Goal: Task Accomplishment & Management: Use online tool/utility

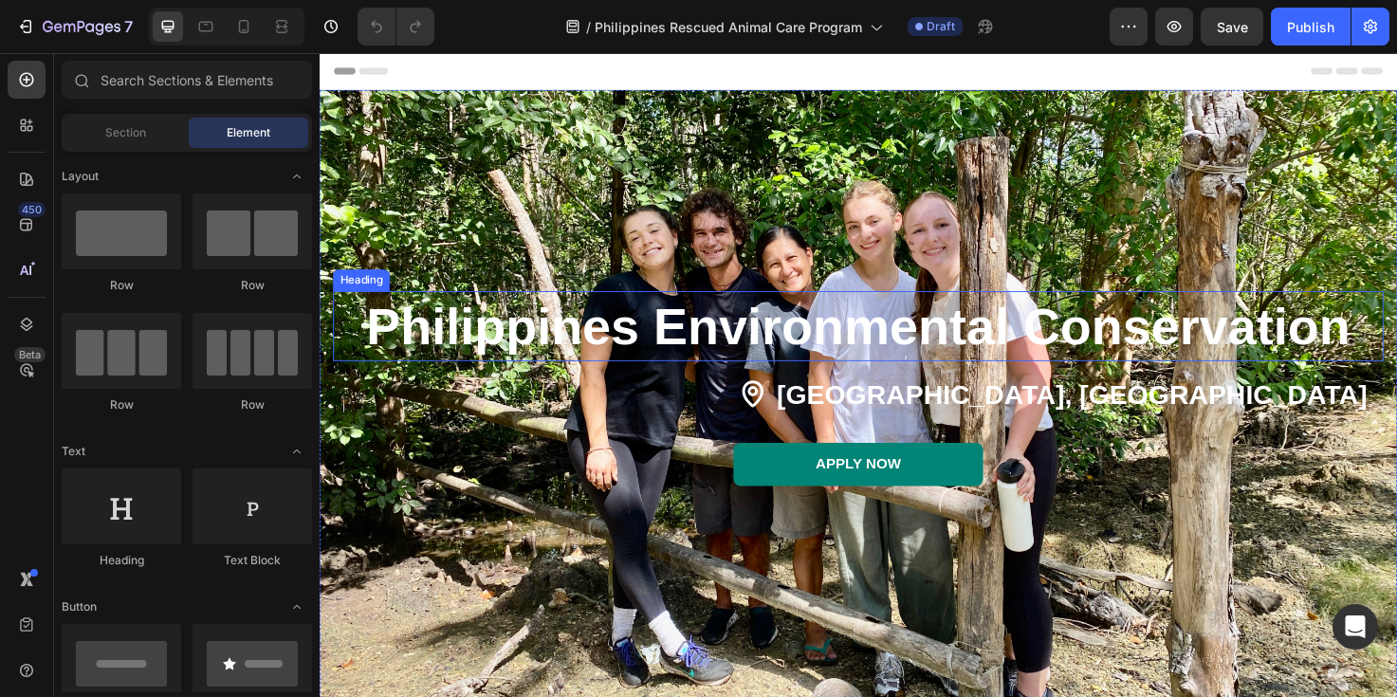
click at [967, 346] on strong "Philippines Environmental Conservation" at bounding box center [888, 341] width 1039 height 61
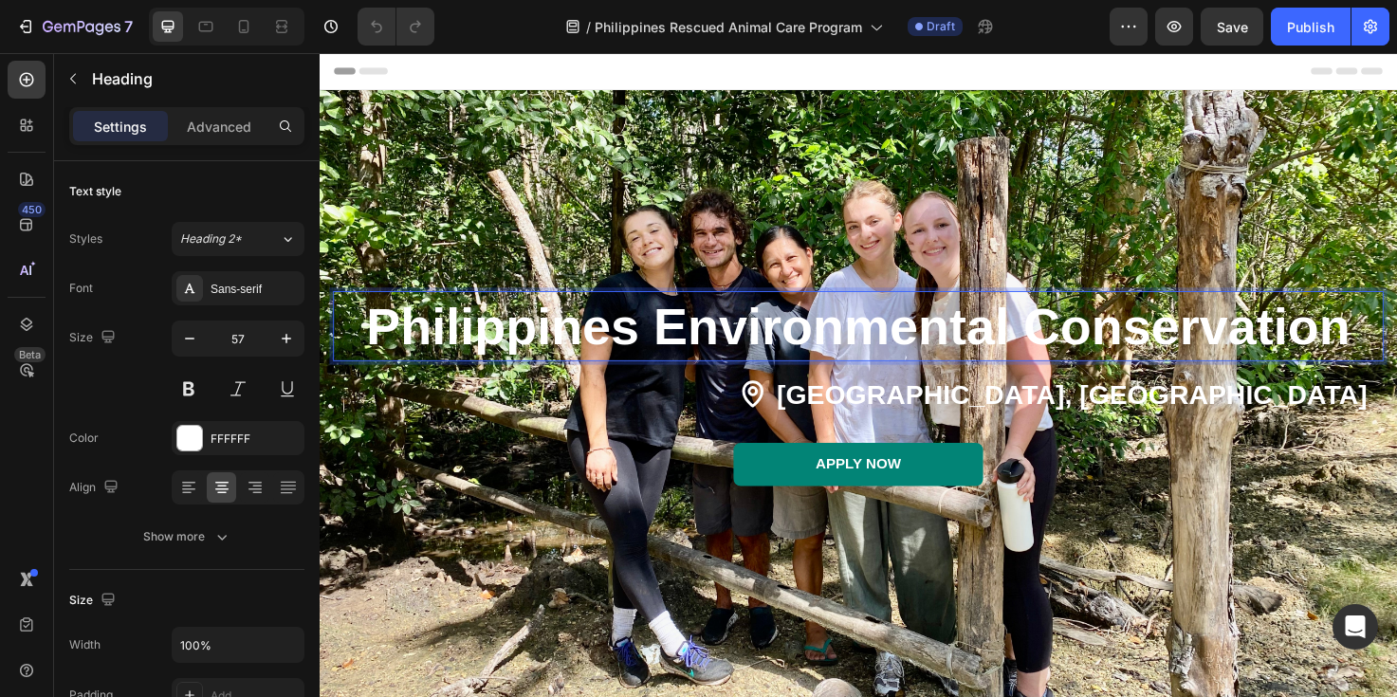
click at [1294, 339] on strong "Philippines Environmental Conservation" at bounding box center [888, 341] width 1039 height 61
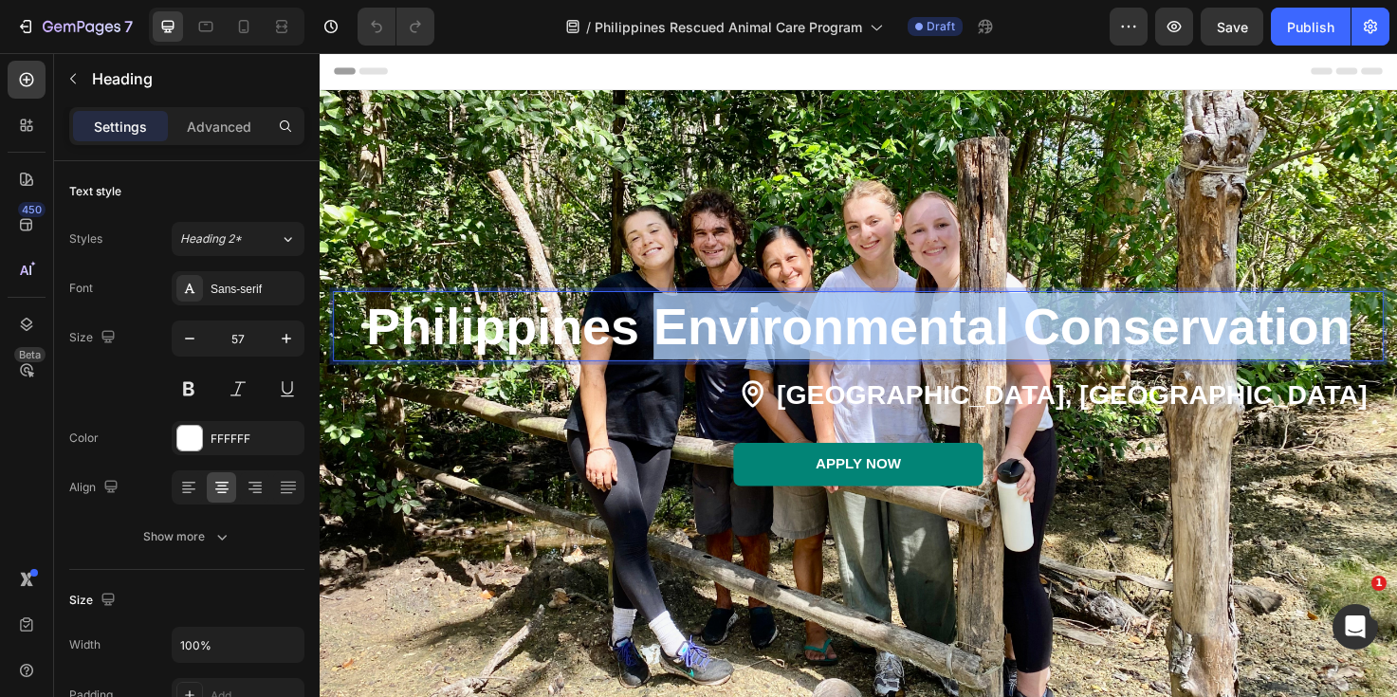
drag, startPoint x: 1402, startPoint y: 347, endPoint x: 683, endPoint y: 344, distance: 718.8
click at [683, 344] on strong "Philippines Environmental Conservation" at bounding box center [888, 341] width 1039 height 61
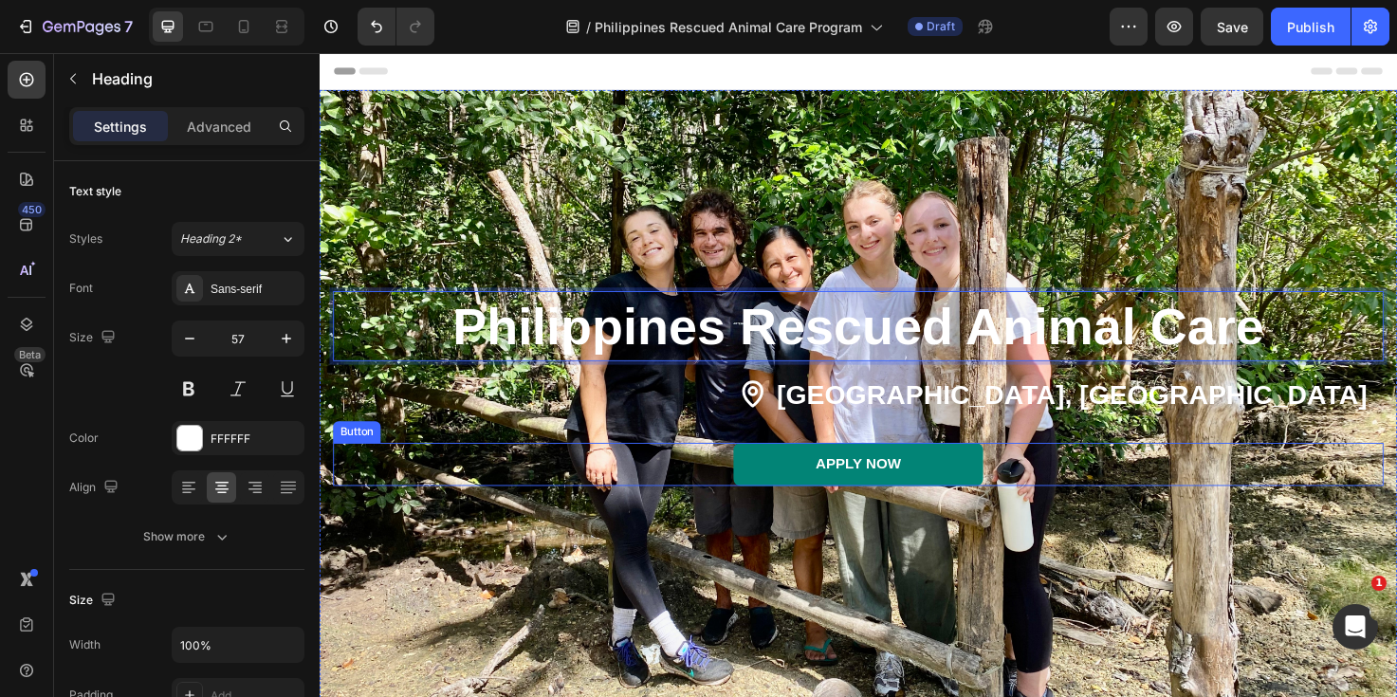
click at [568, 501] on div "APPLY NOW Button" at bounding box center [888, 488] width 1109 height 46
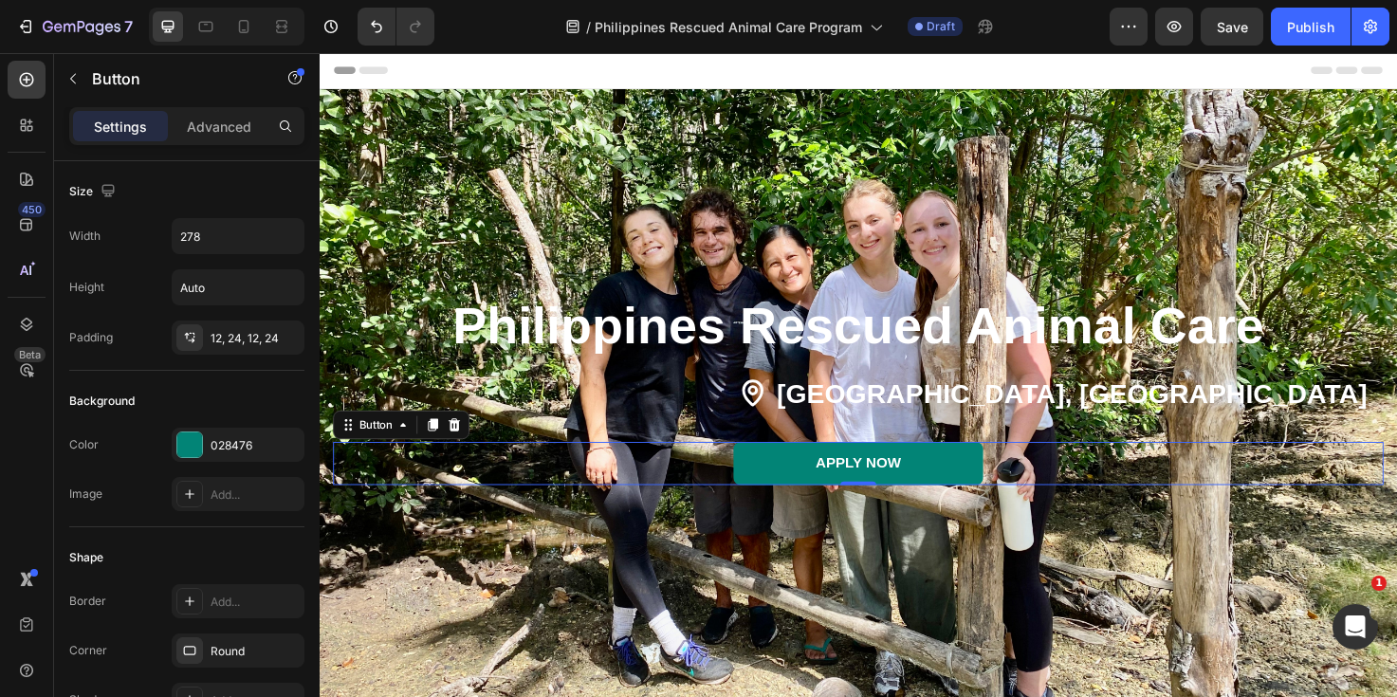
scroll to position [156, 0]
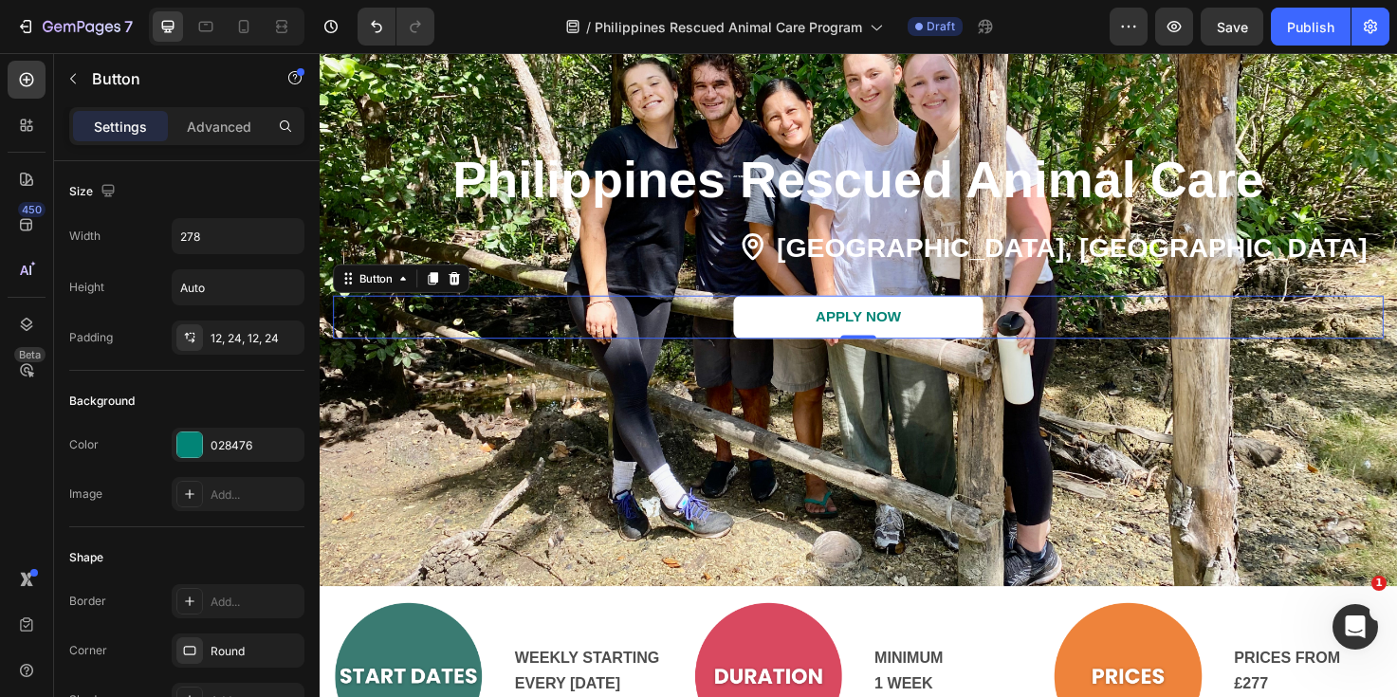
click at [798, 338] on link "APPLY NOW" at bounding box center [889, 332] width 264 height 46
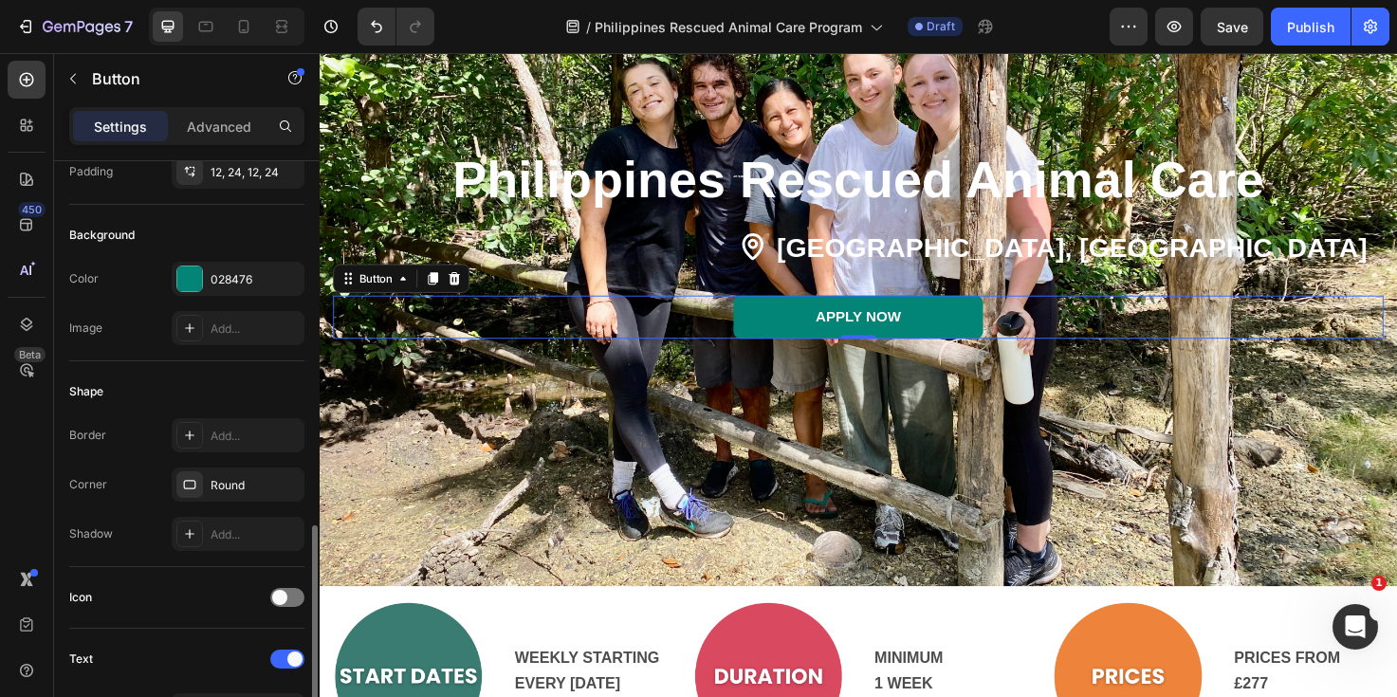
scroll to position [918, 0]
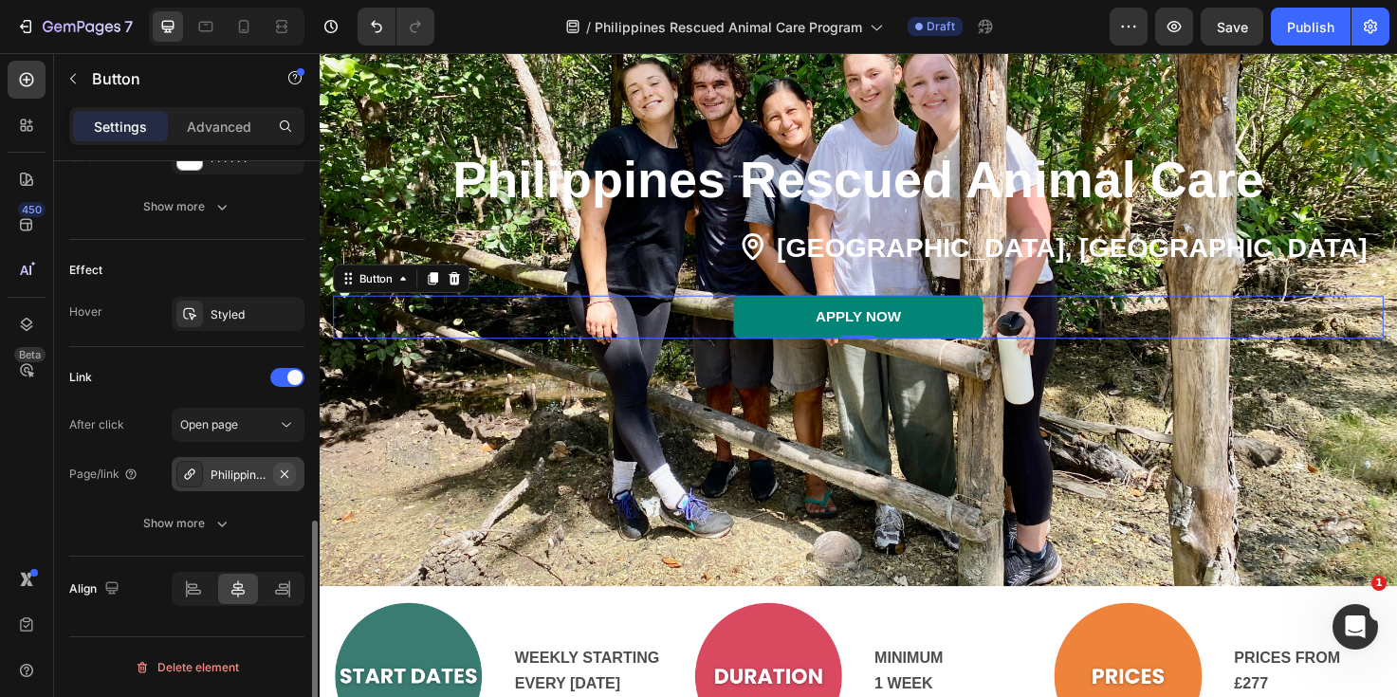
click at [285, 477] on icon "button" at bounding box center [284, 474] width 15 height 15
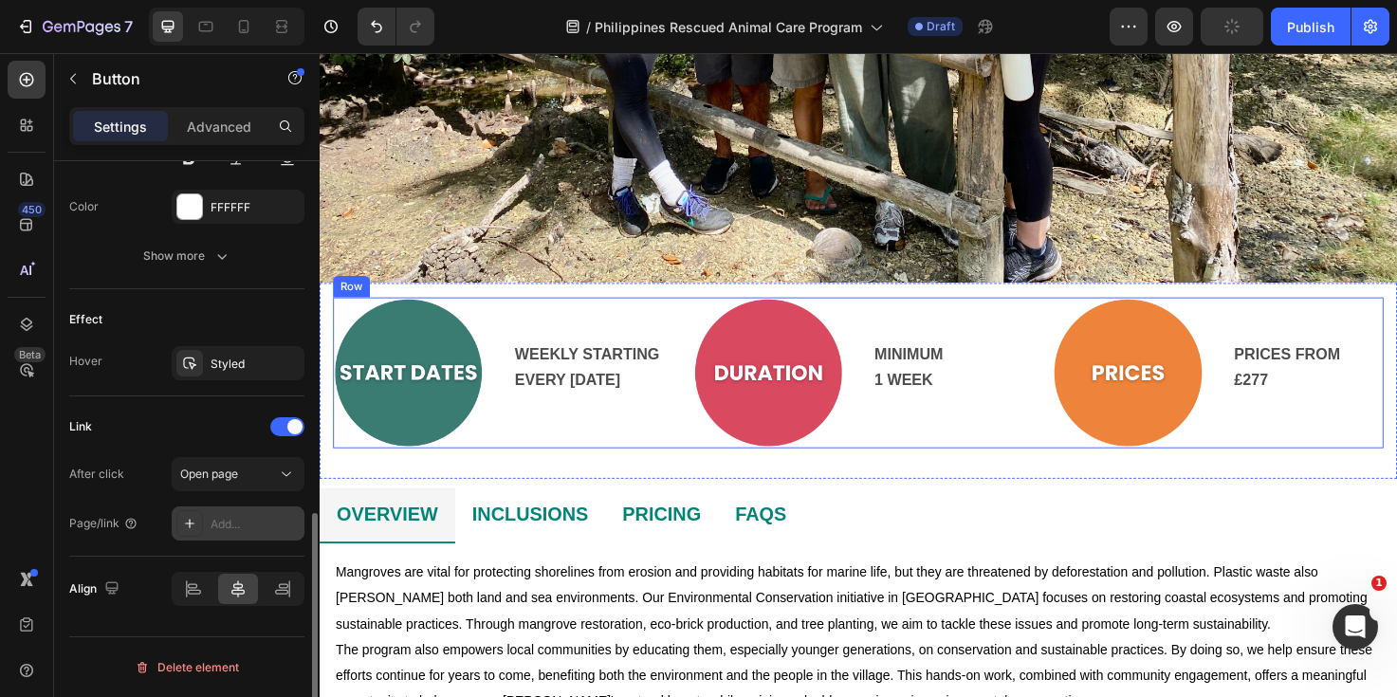
scroll to position [496, 0]
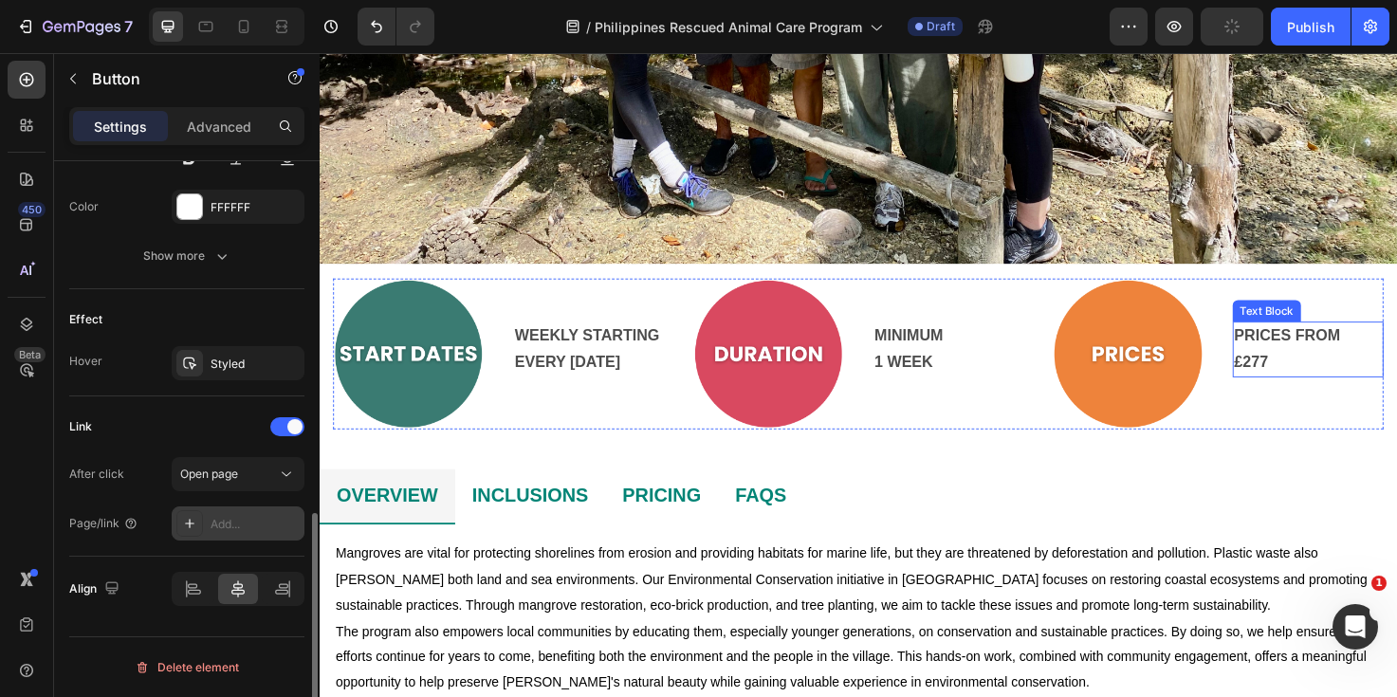
click at [1331, 375] on p "£277" at bounding box center [1364, 379] width 156 height 27
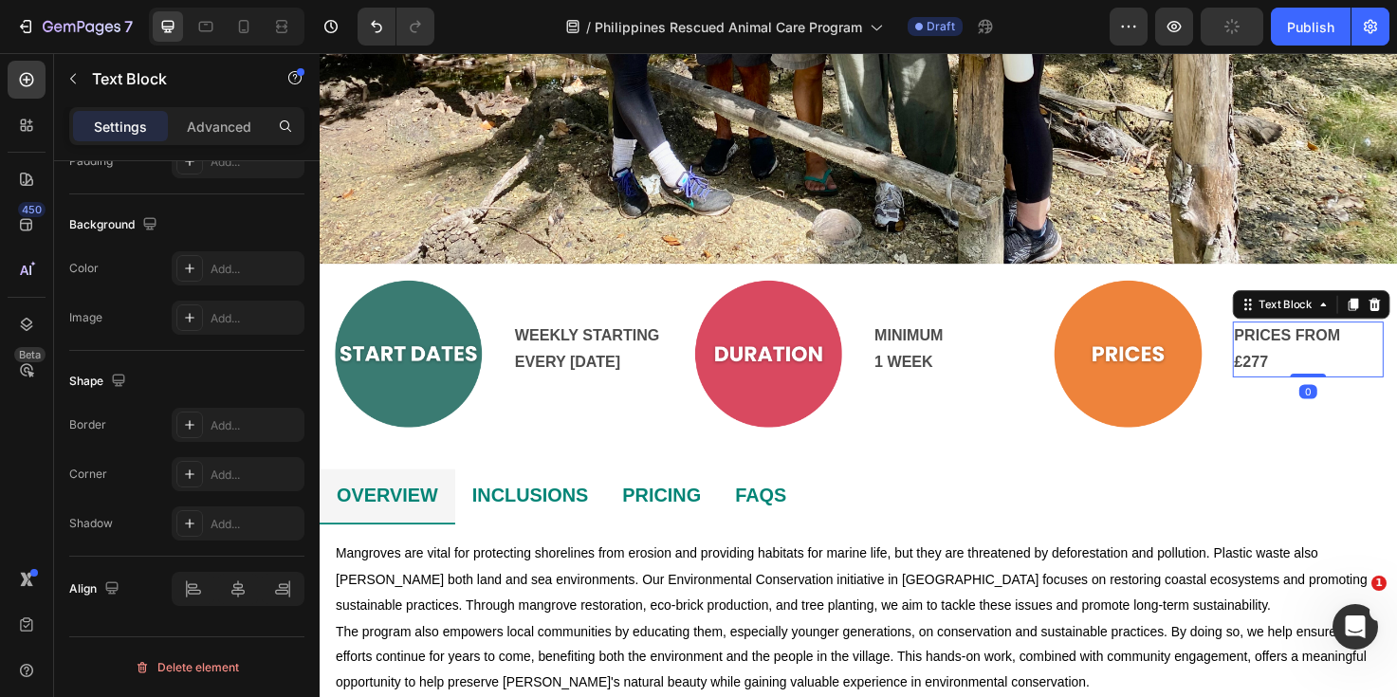
scroll to position [0, 0]
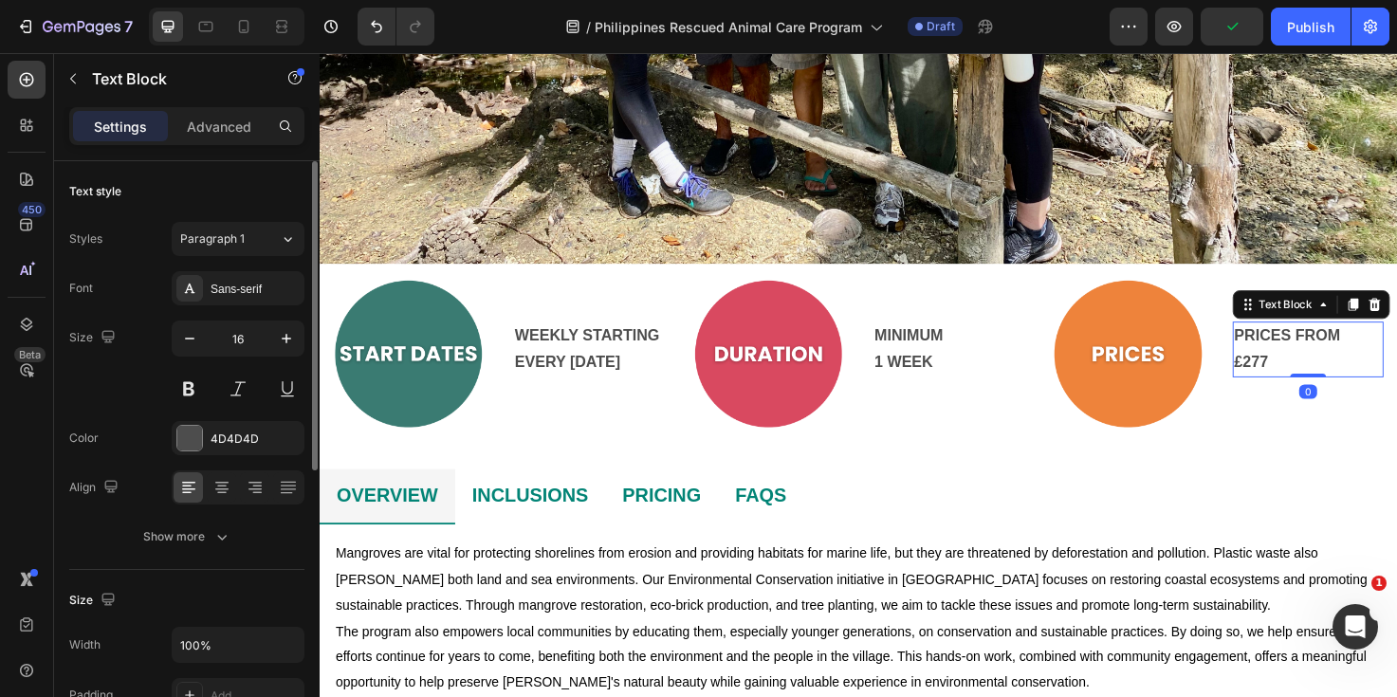
click at [1328, 382] on p "£277" at bounding box center [1364, 379] width 156 height 27
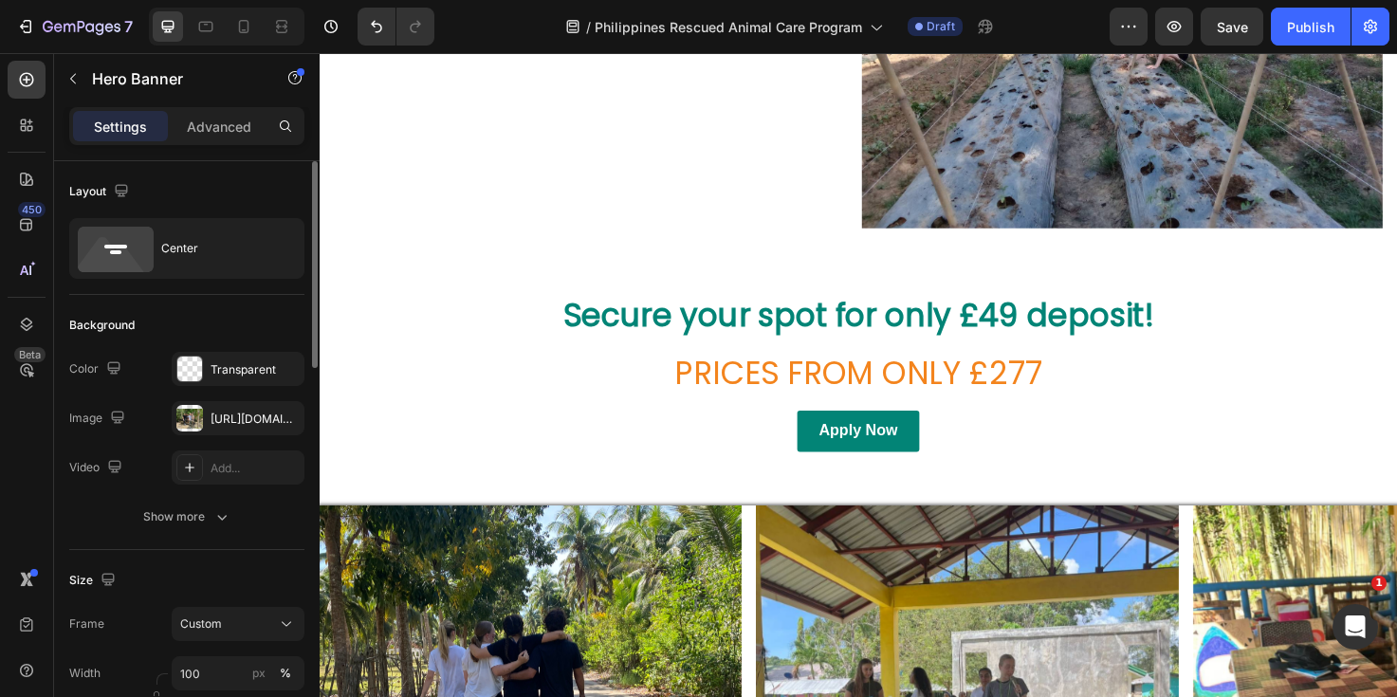
scroll to position [2047, 0]
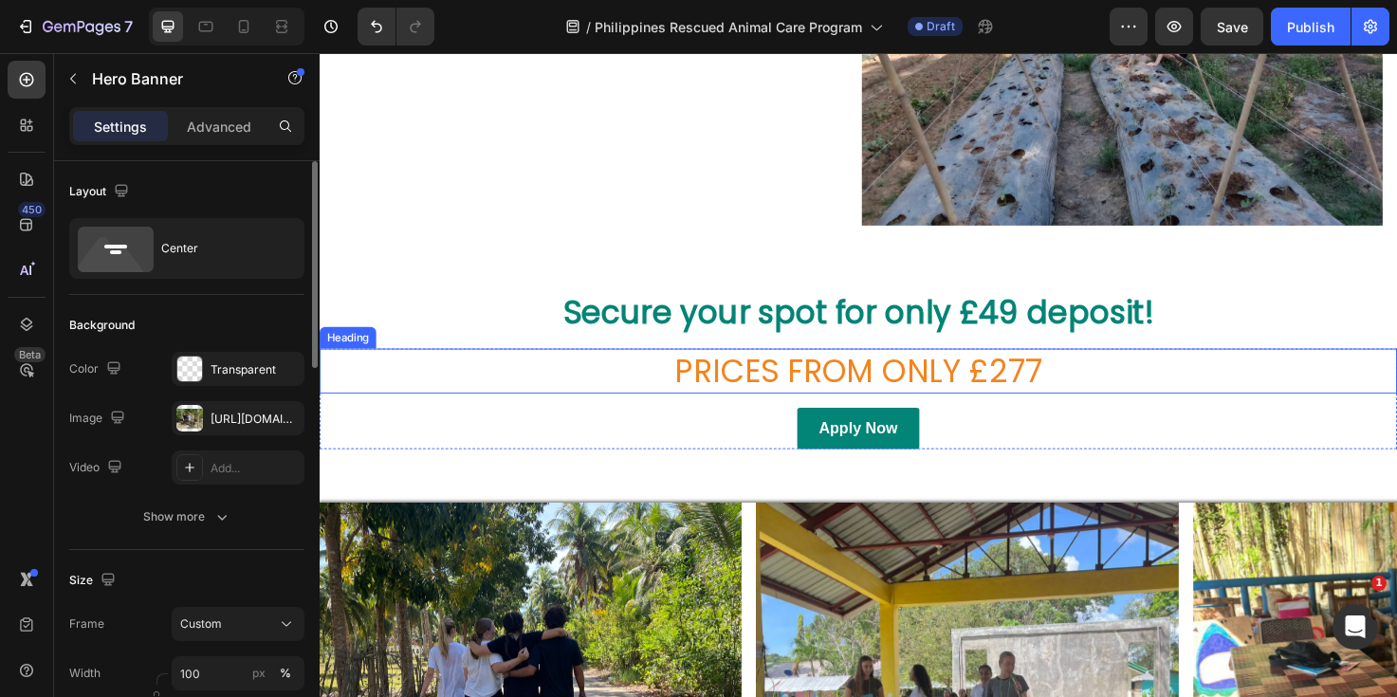
click at [1040, 394] on h2 "PRICES FROM ONLY £277" at bounding box center [889, 388] width 1138 height 47
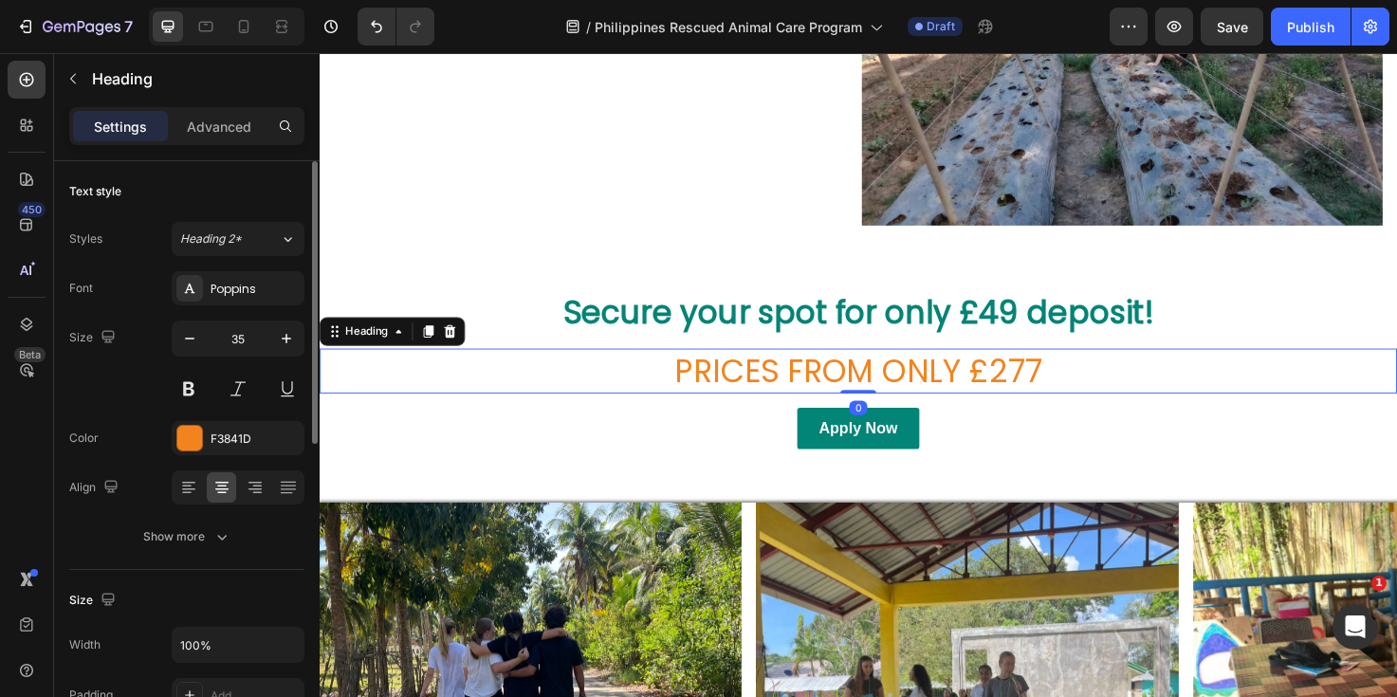
click at [1090, 397] on h2 "PRICES FROM ONLY £277" at bounding box center [889, 388] width 1138 height 47
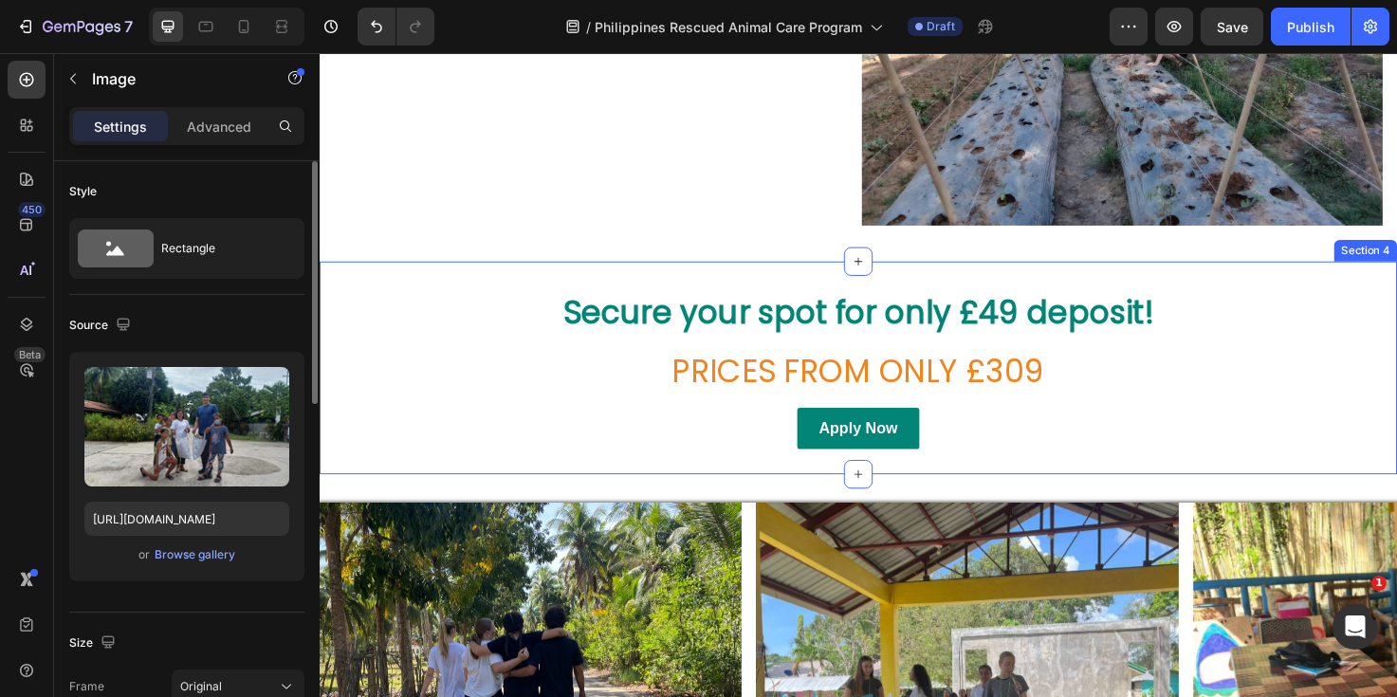
scroll to position [2121, 0]
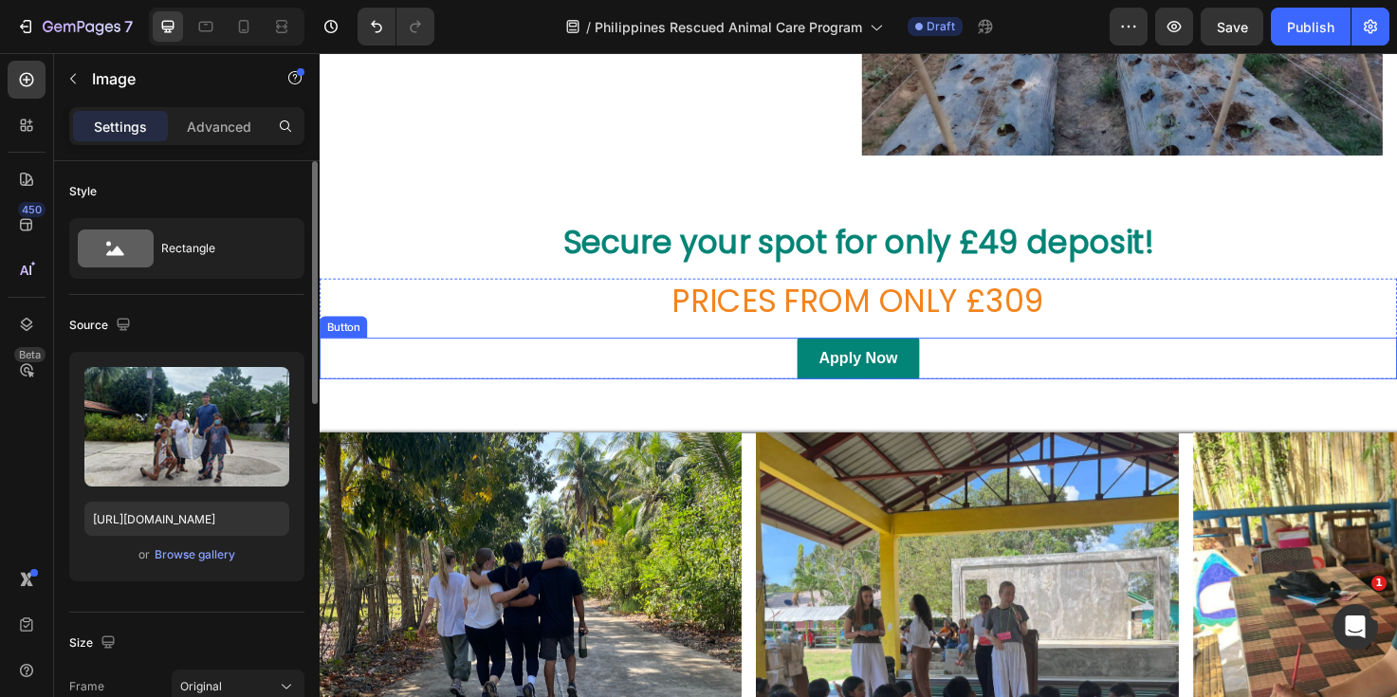
click at [831, 377] on link "Apply Now" at bounding box center [888, 376] width 129 height 45
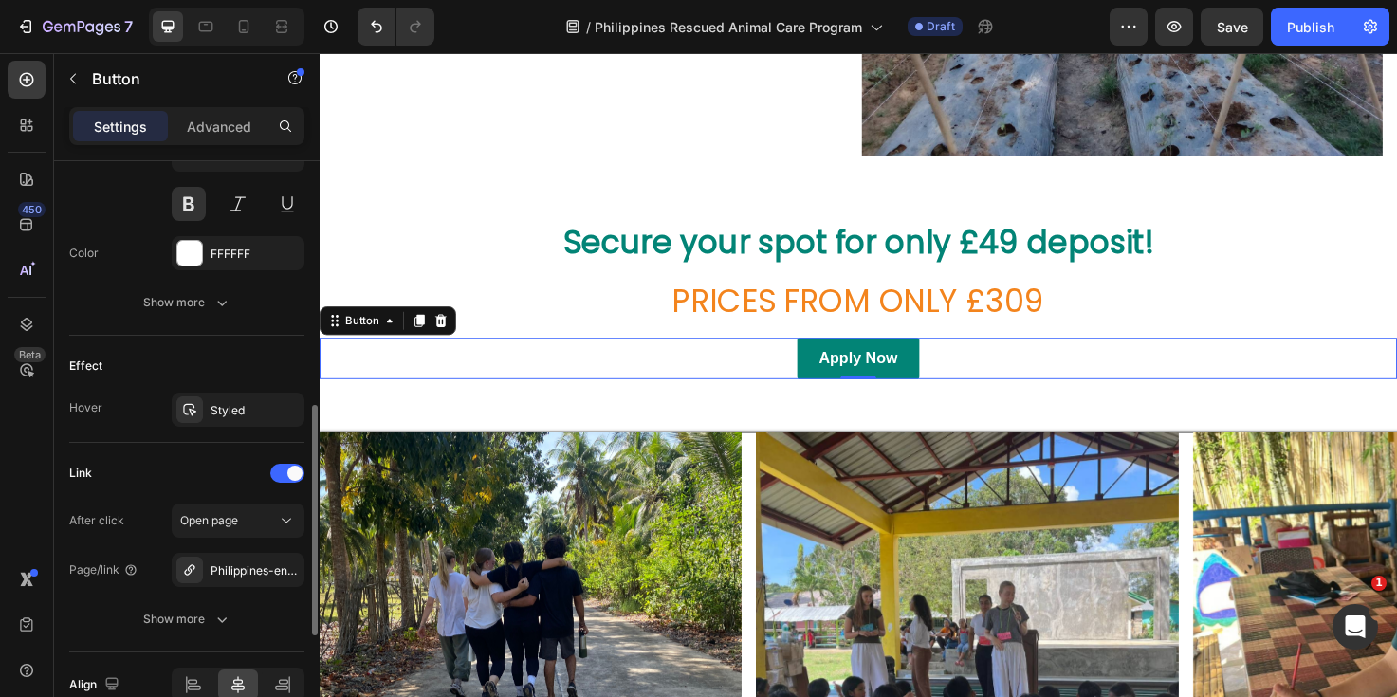
scroll to position [835, 0]
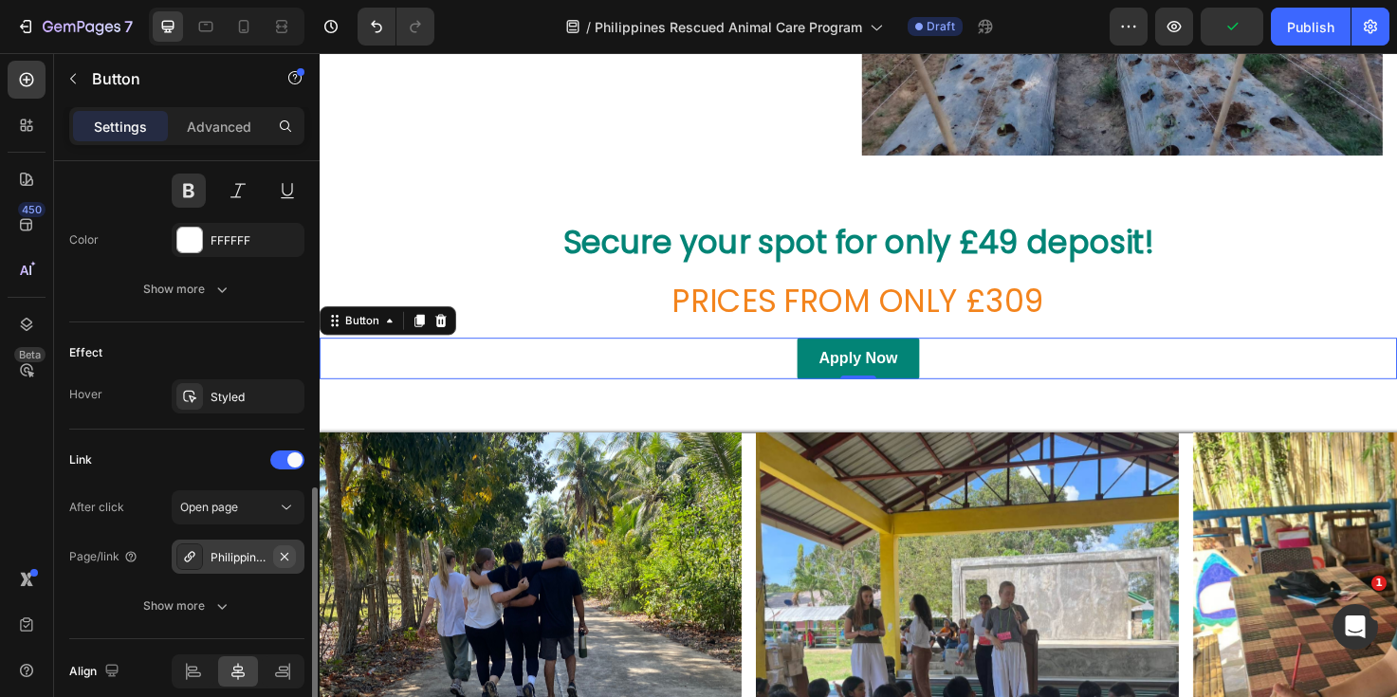
click at [284, 559] on icon "button" at bounding box center [284, 556] width 15 height 15
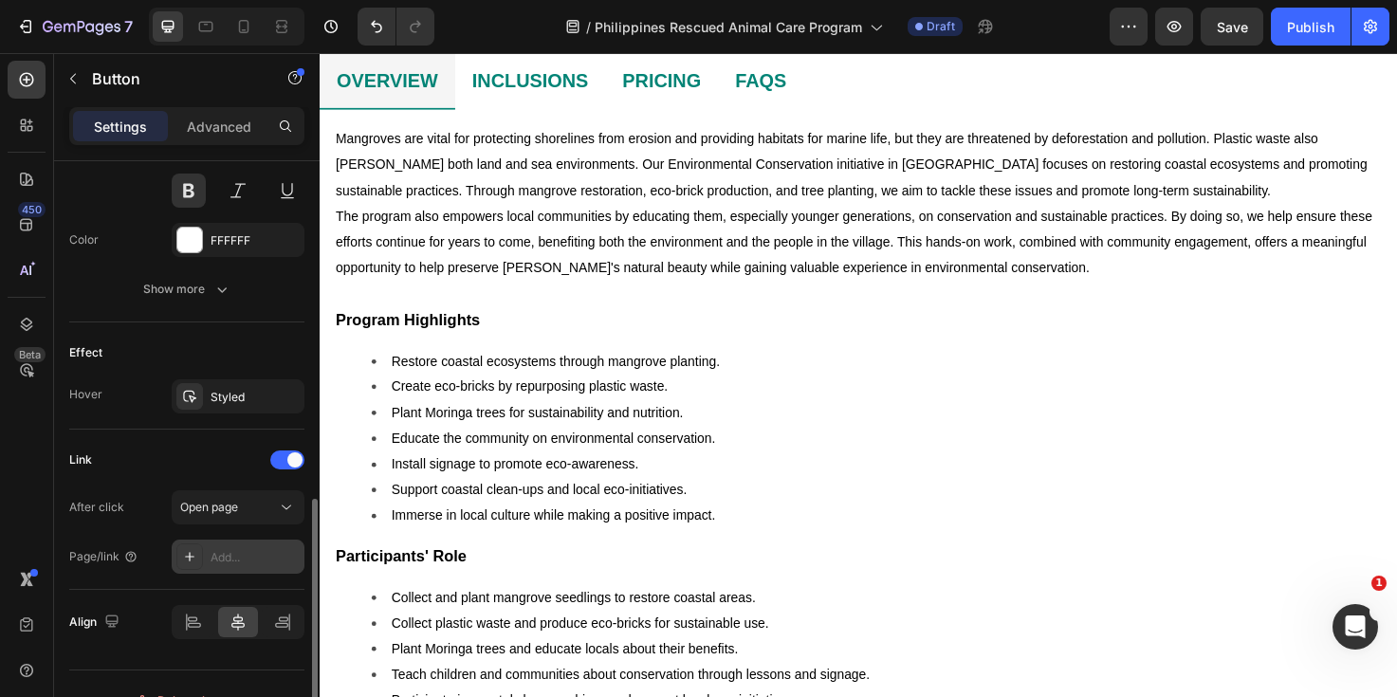
scroll to position [0, 0]
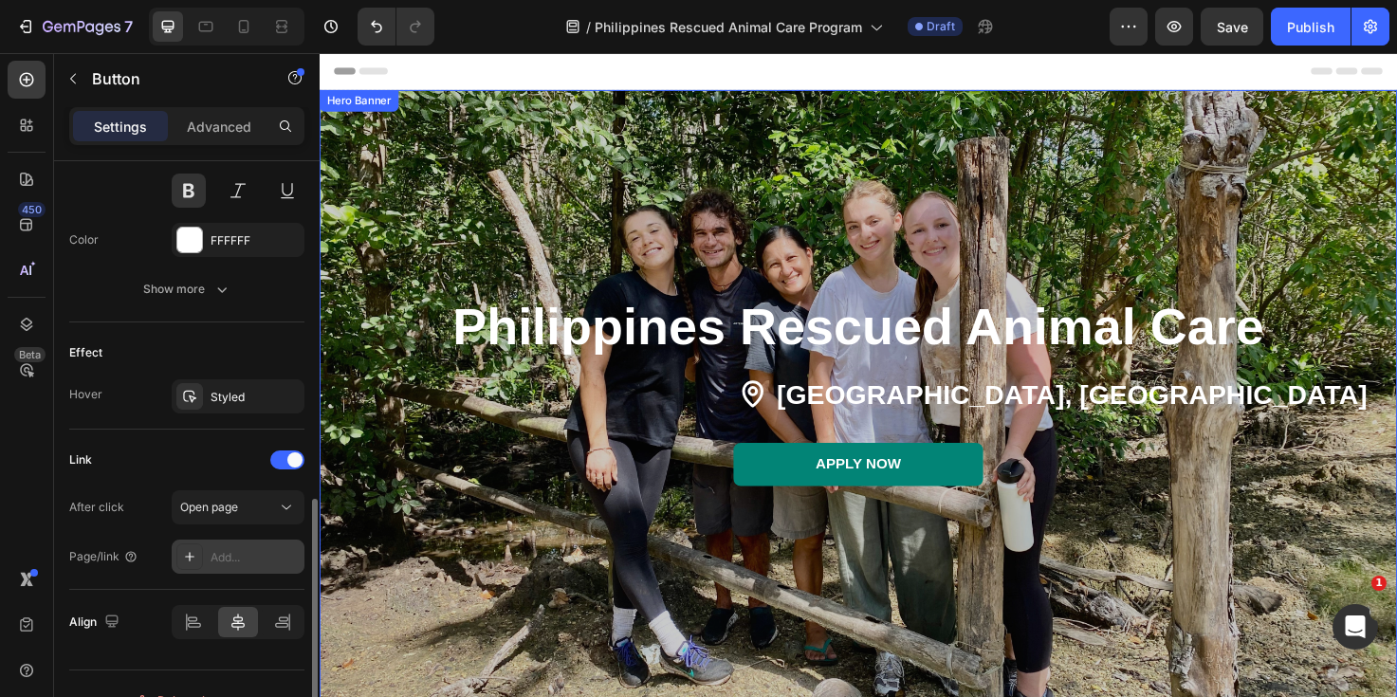
click at [475, 217] on div "Overlay" at bounding box center [889, 432] width 1138 height 680
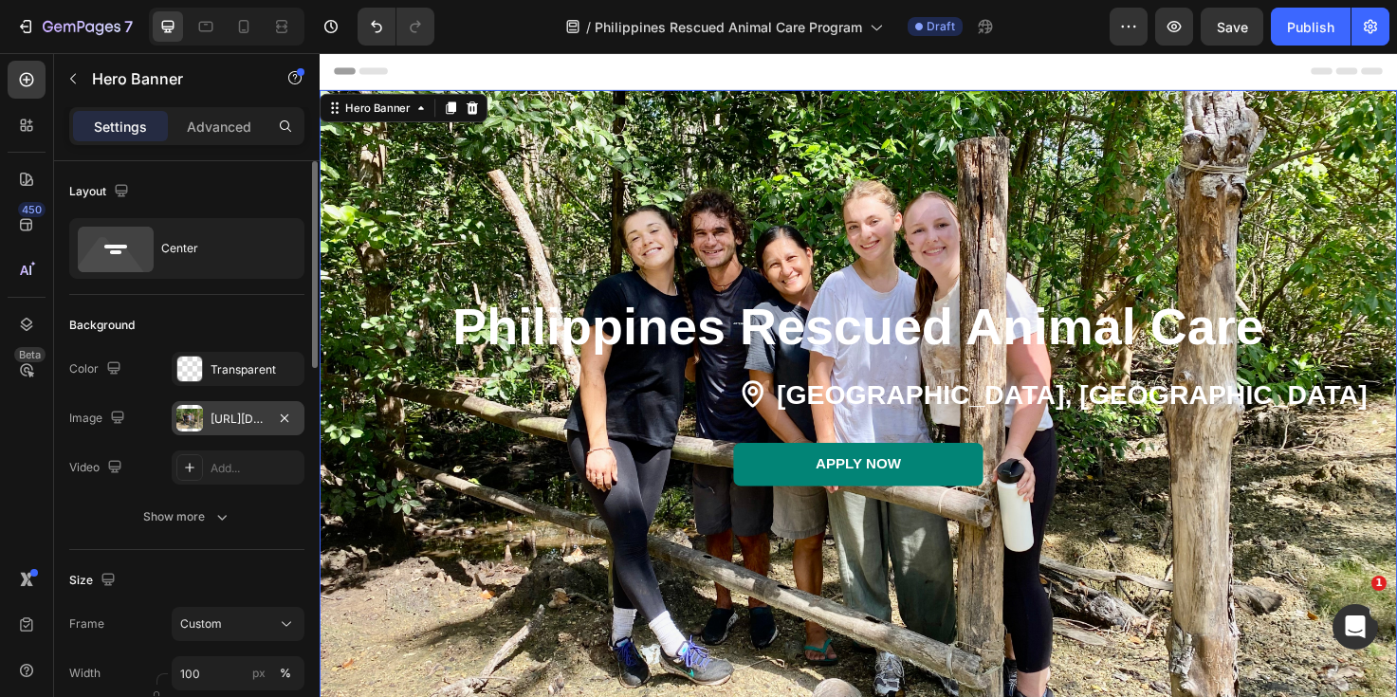
click at [239, 419] on div "[URL][DOMAIN_NAME]" at bounding box center [238, 419] width 55 height 17
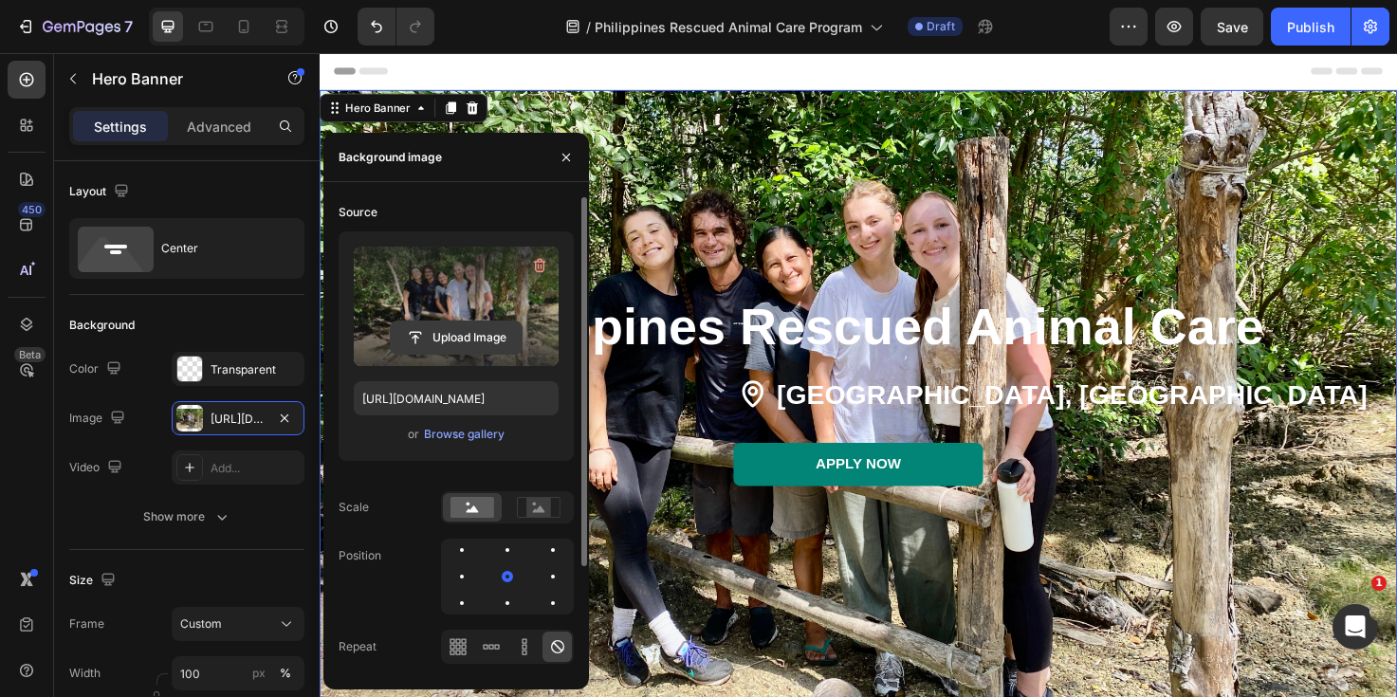
click at [468, 333] on input "file" at bounding box center [456, 337] width 131 height 32
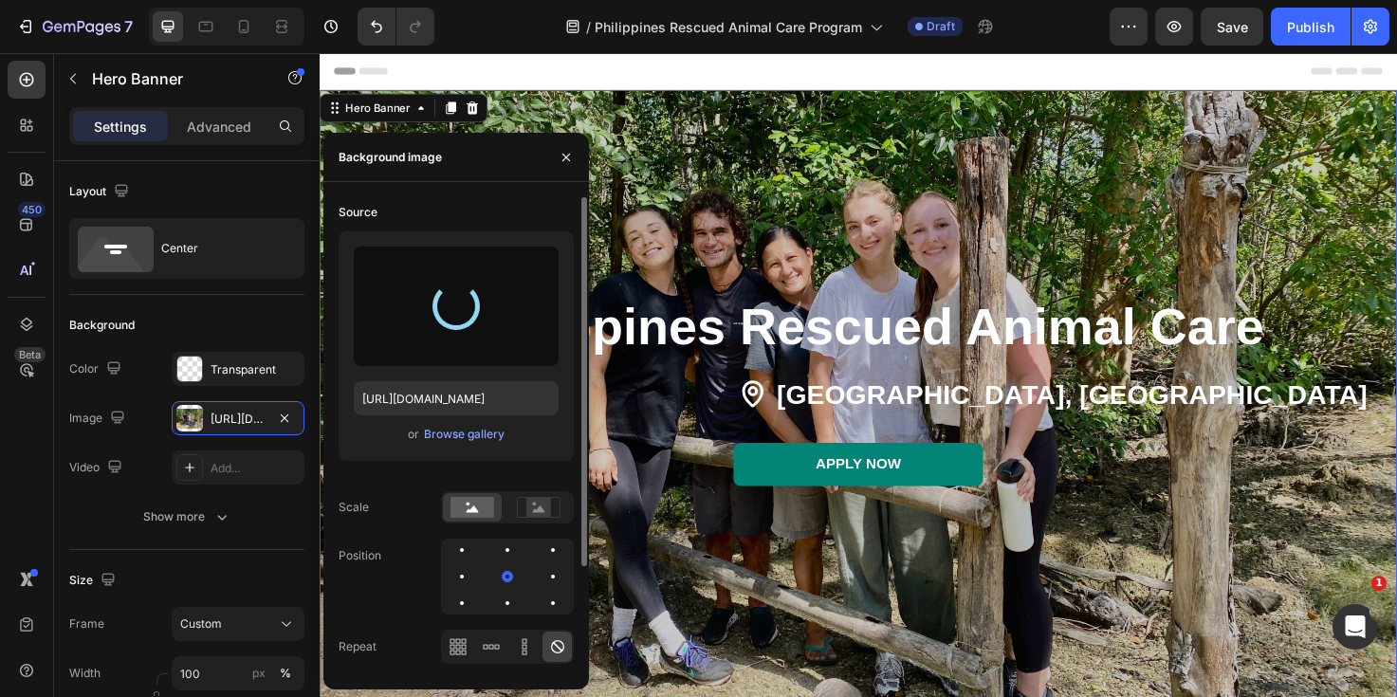
type input "[URL][DOMAIN_NAME]"
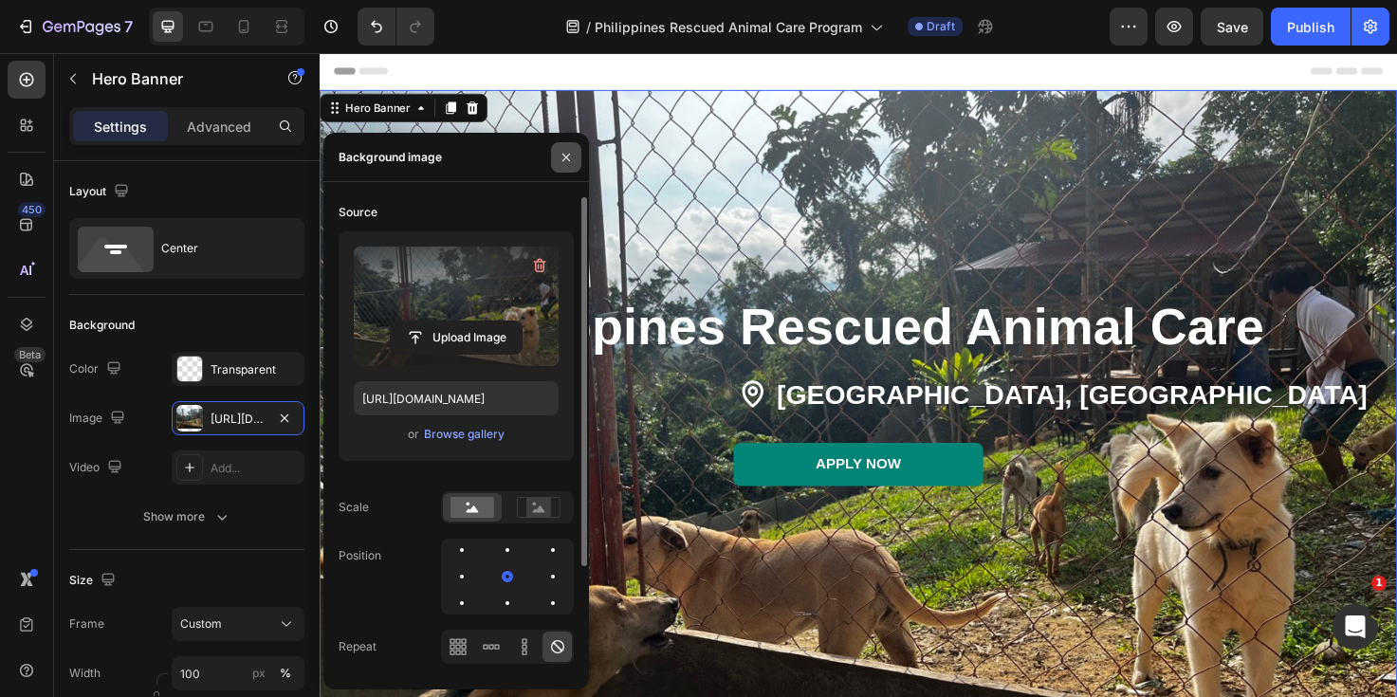
click at [565, 158] on icon "button" at bounding box center [566, 157] width 15 height 15
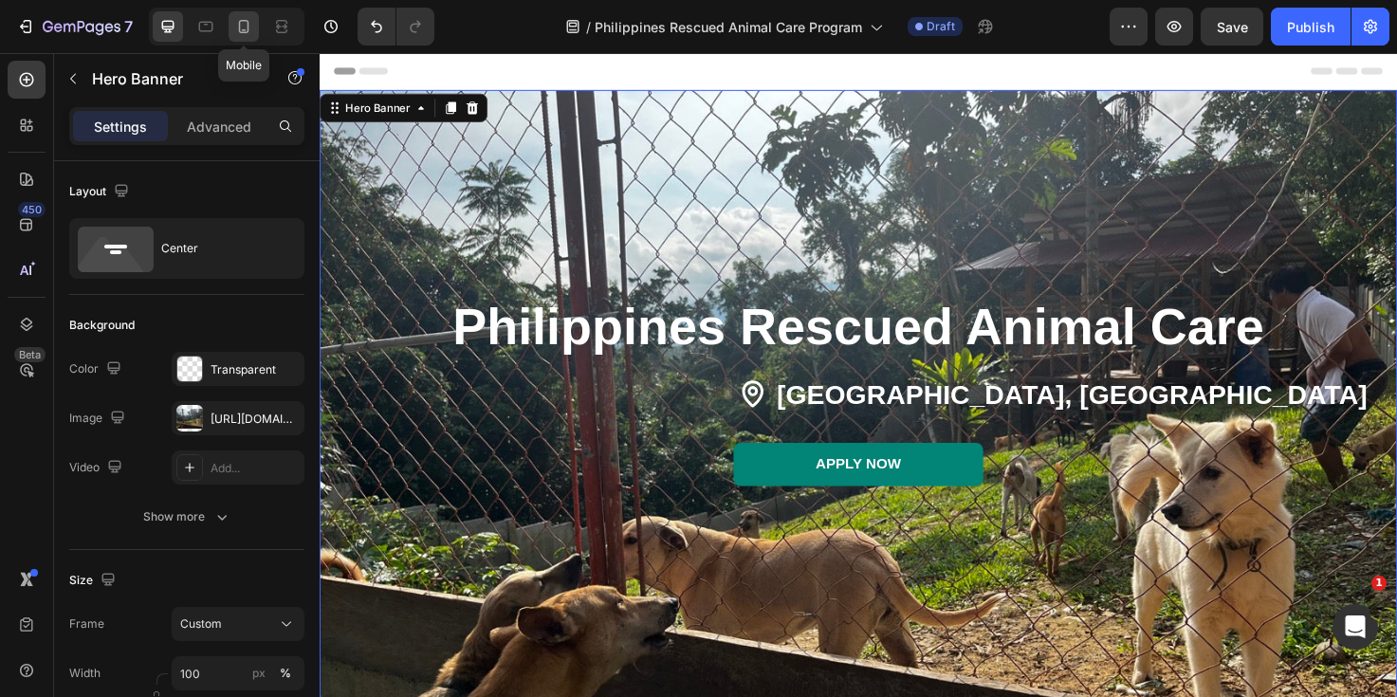
click at [243, 32] on icon at bounding box center [244, 26] width 10 height 13
type input "100%"
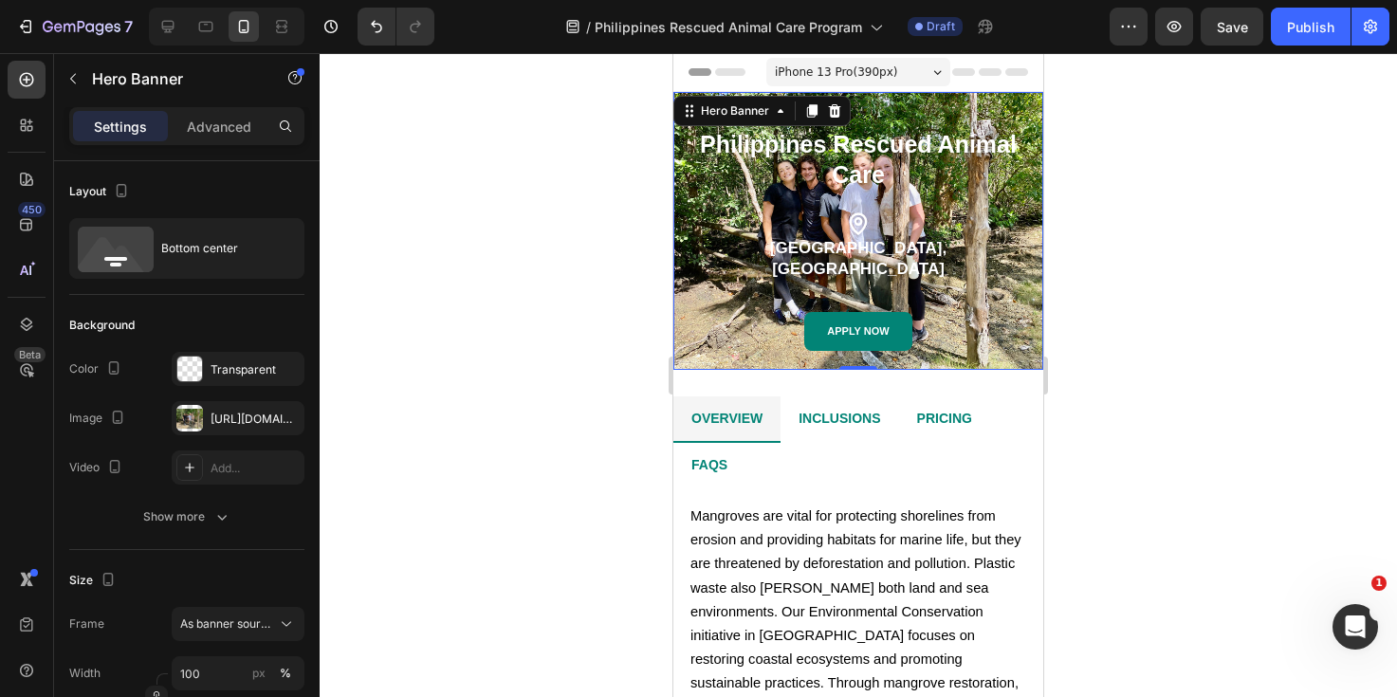
click at [683, 291] on div "Philippines Rescued Animal Care Heading Icon [GEOGRAPHIC_DATA], [GEOGRAPHIC_DAT…" at bounding box center [858, 241] width 370 height 258
click at [698, 344] on div "APPLY NOW Button" at bounding box center [857, 331] width 341 height 39
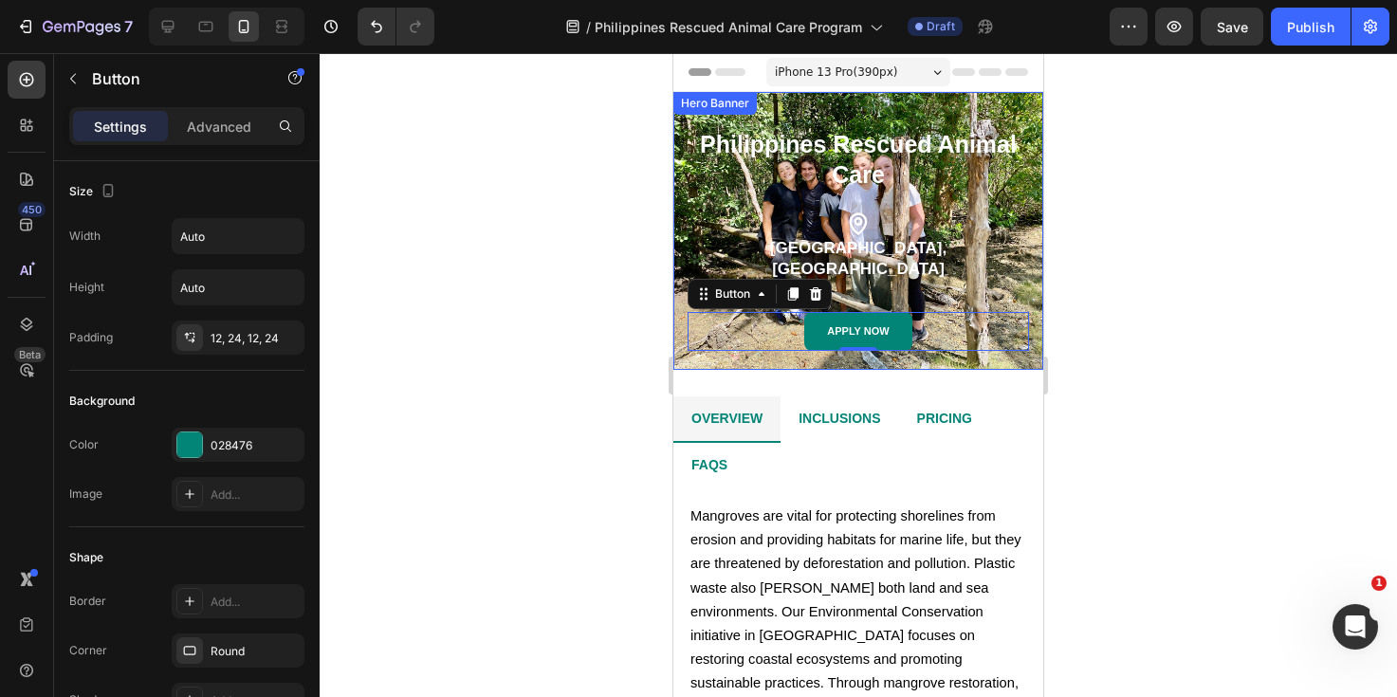
click at [680, 347] on div "Philippines Rescued Animal Care Heading Icon [GEOGRAPHIC_DATA], [GEOGRAPHIC_DAT…" at bounding box center [858, 241] width 370 height 258
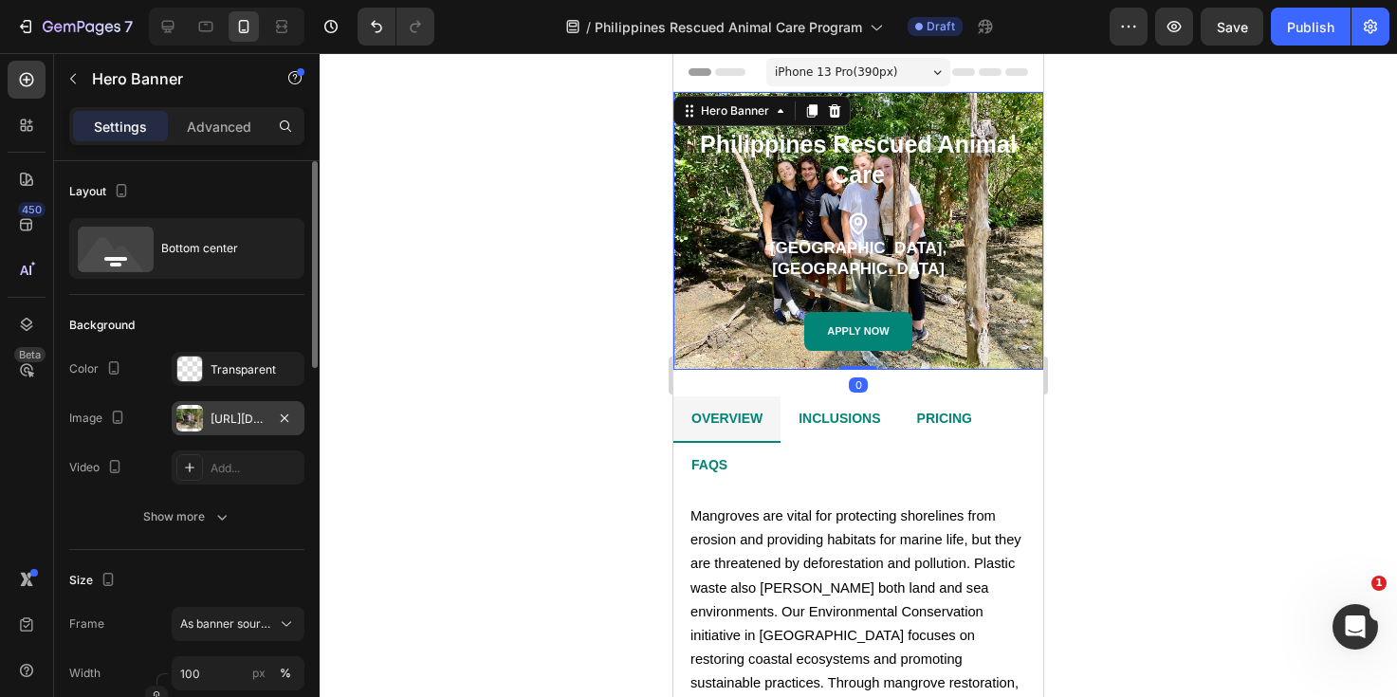
click at [237, 422] on div "[URL][DOMAIN_NAME]" at bounding box center [238, 419] width 55 height 17
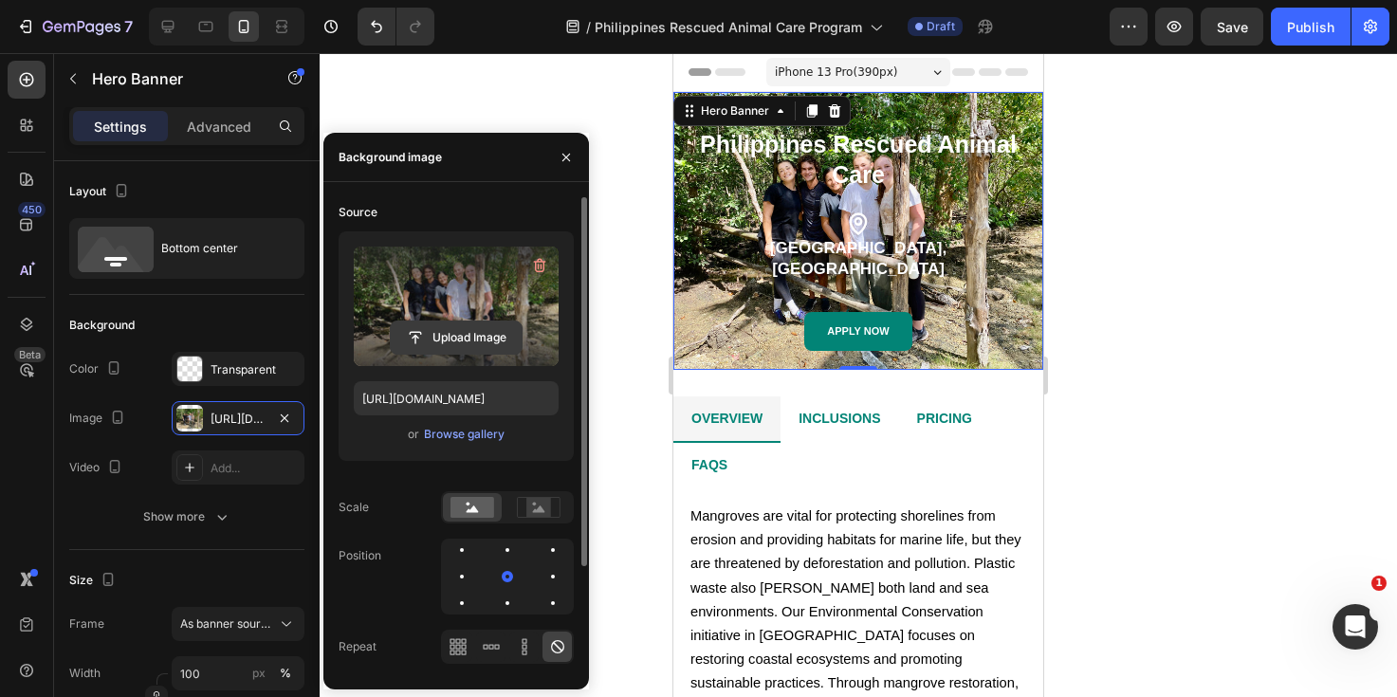
click at [445, 339] on input "file" at bounding box center [456, 337] width 131 height 32
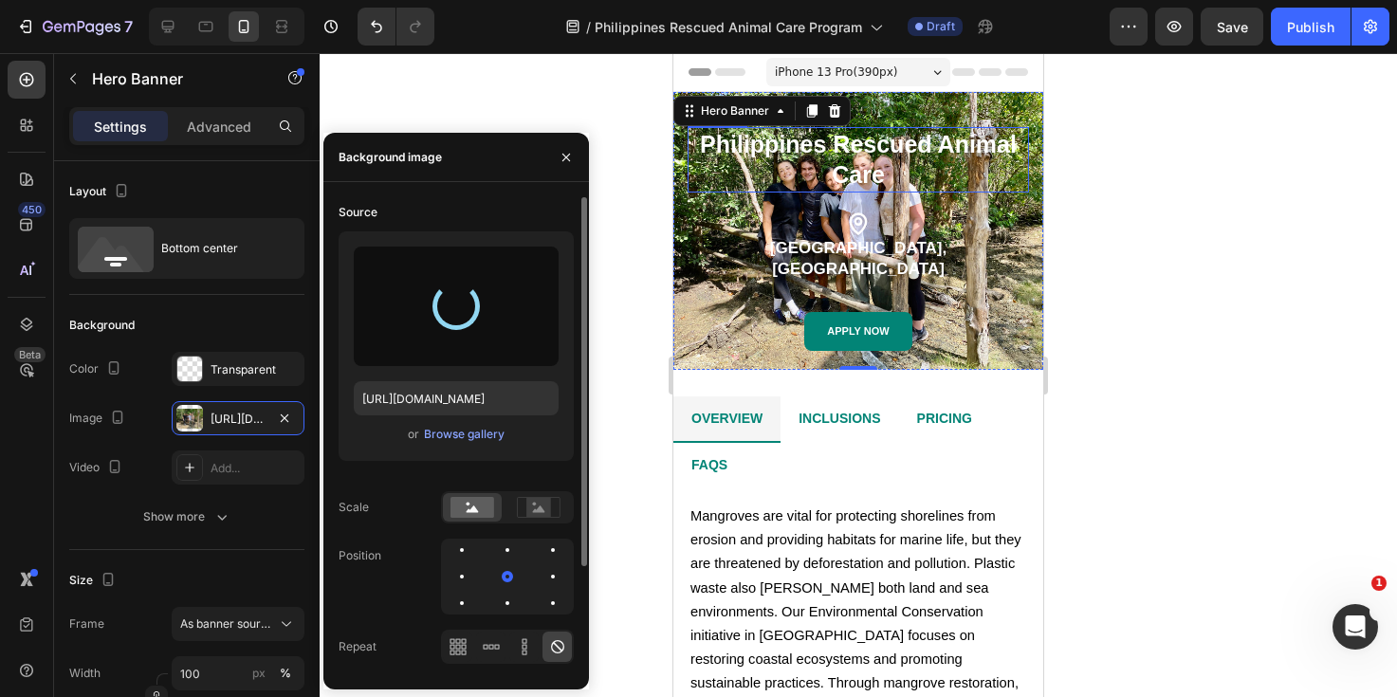
type input "[URL][DOMAIN_NAME]"
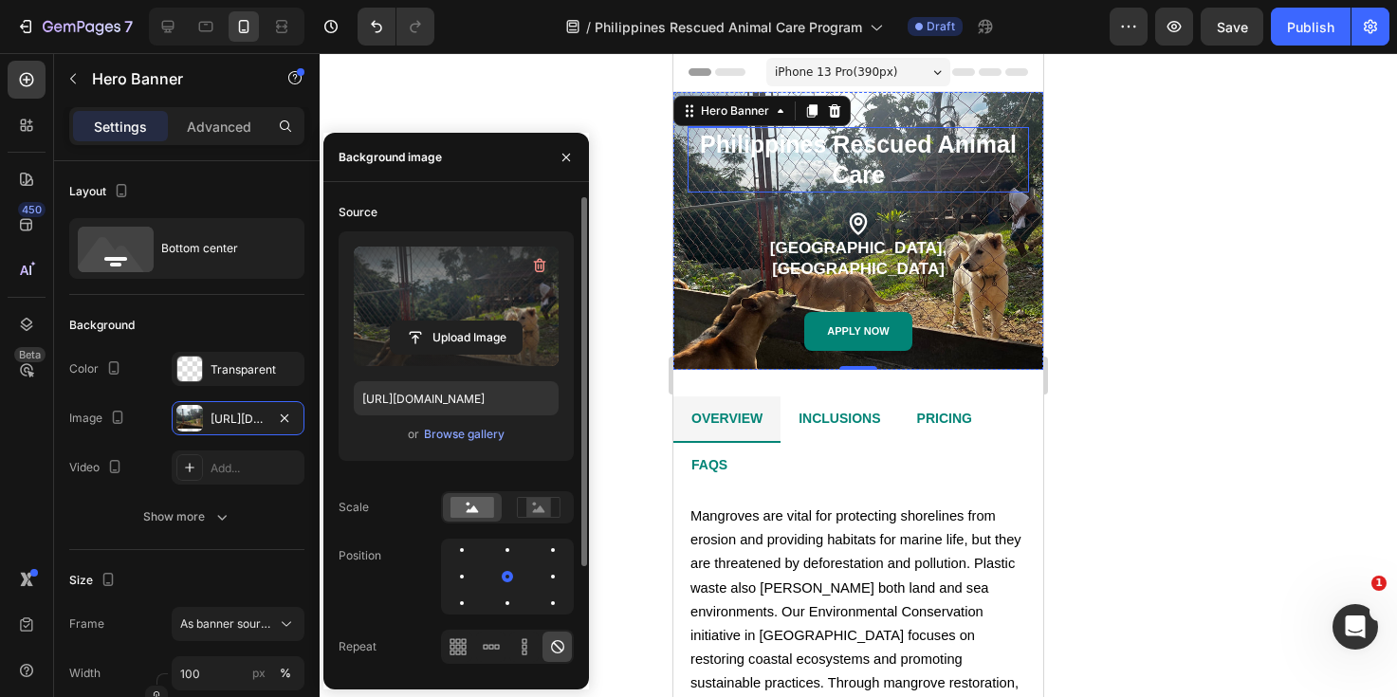
click at [883, 179] on h2 "Philippines Rescued Animal Care" at bounding box center [857, 159] width 341 height 65
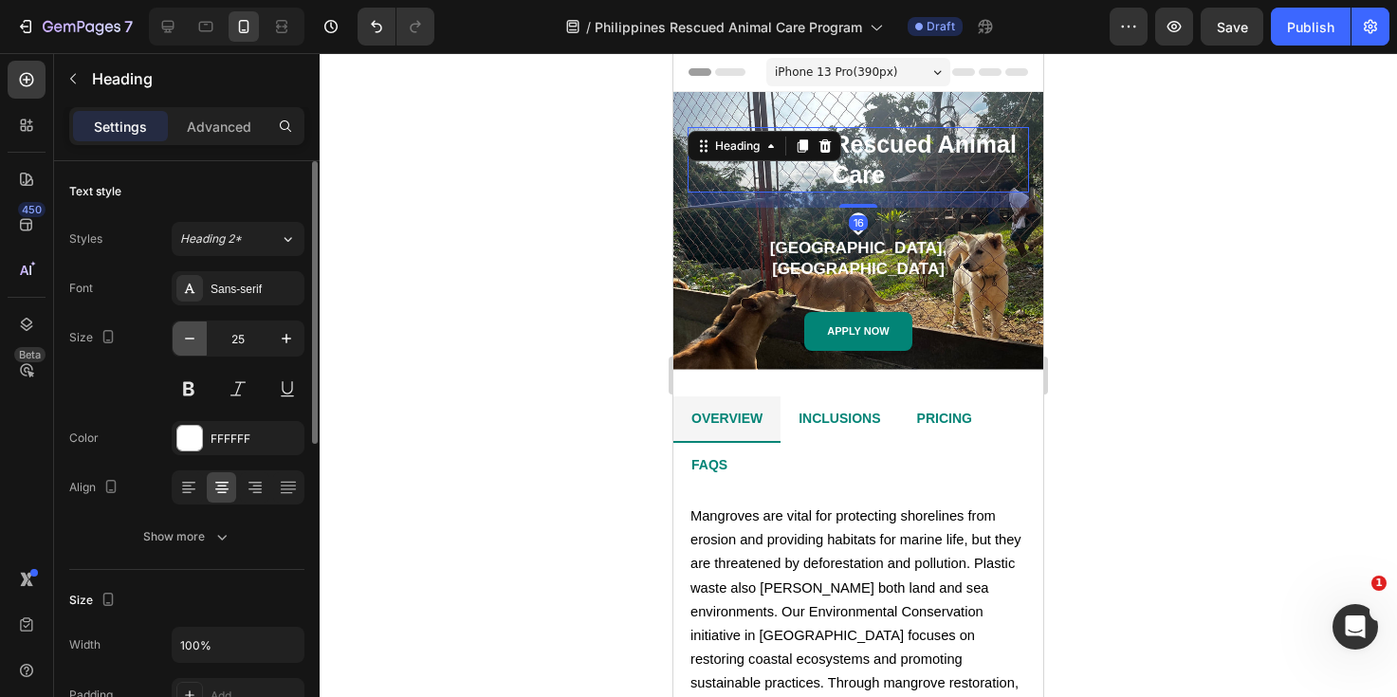
click at [190, 338] on icon "button" at bounding box center [189, 339] width 9 height 2
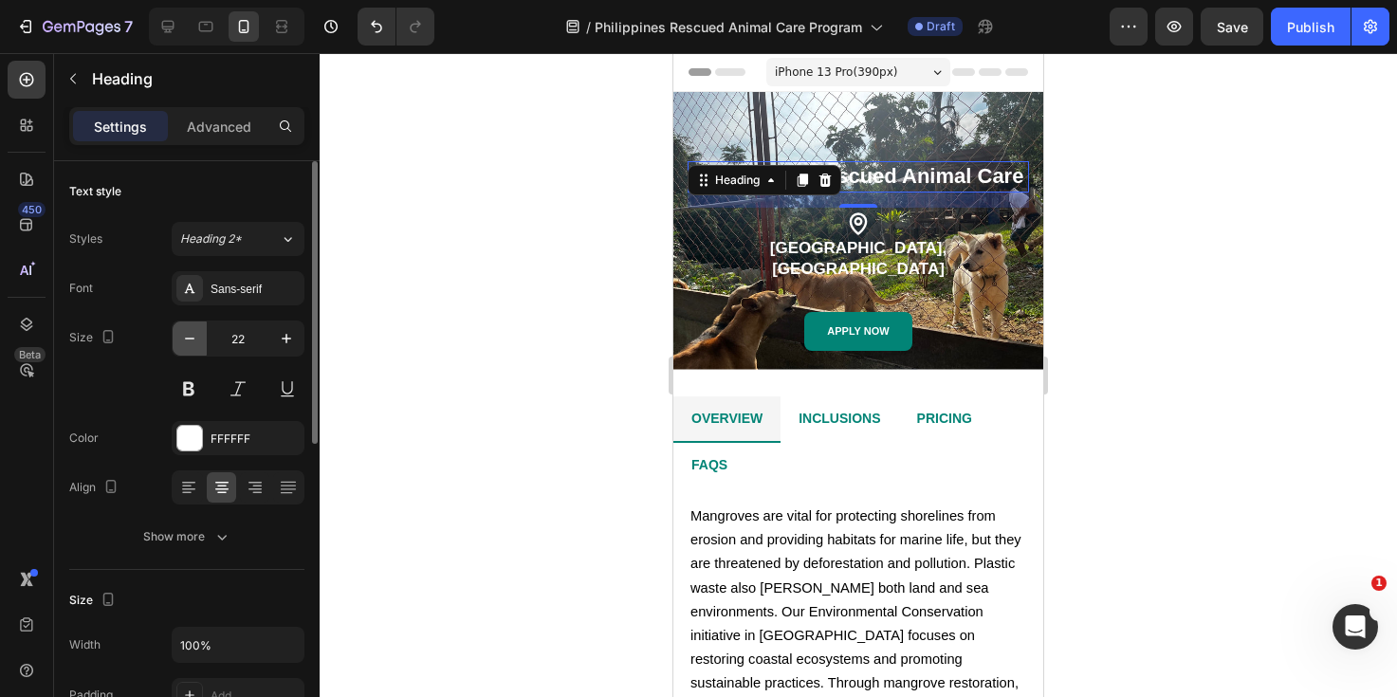
click at [190, 338] on icon "button" at bounding box center [189, 339] width 9 height 2
click at [285, 347] on icon "button" at bounding box center [286, 338] width 19 height 19
type input "22"
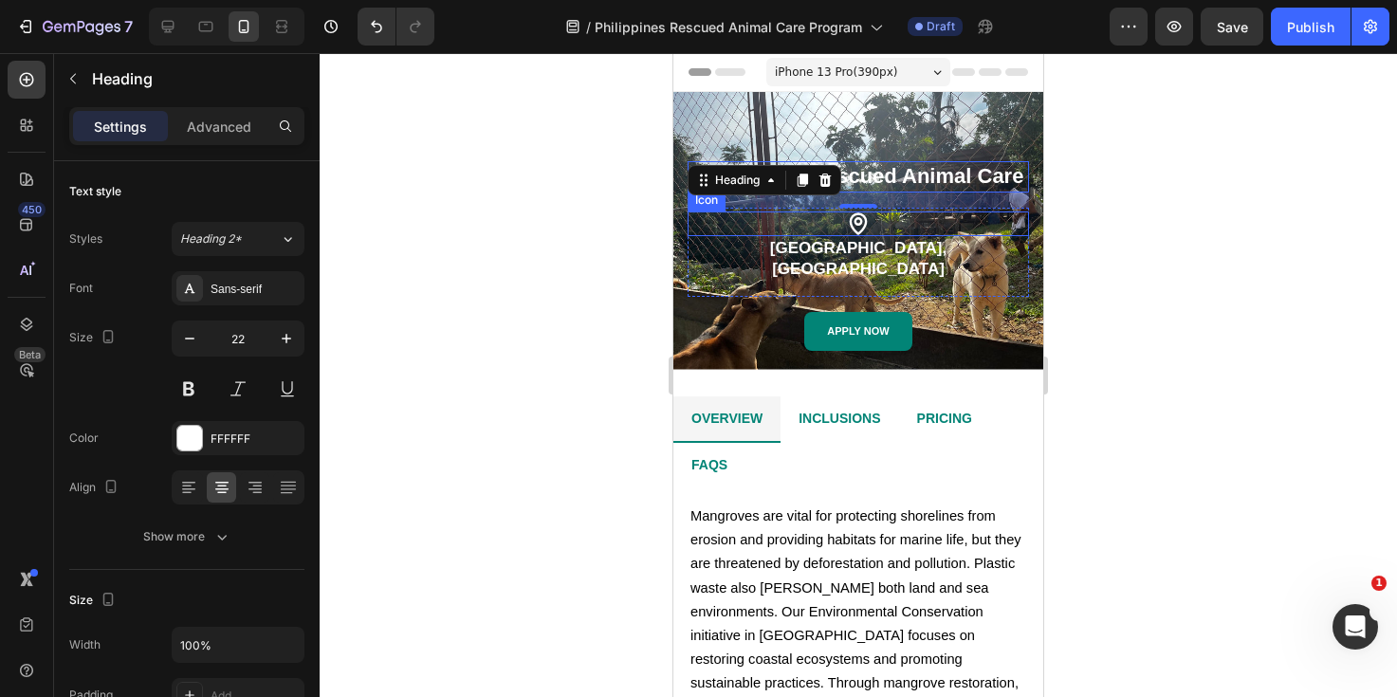
click at [873, 236] on div "Icon" at bounding box center [857, 223] width 341 height 25
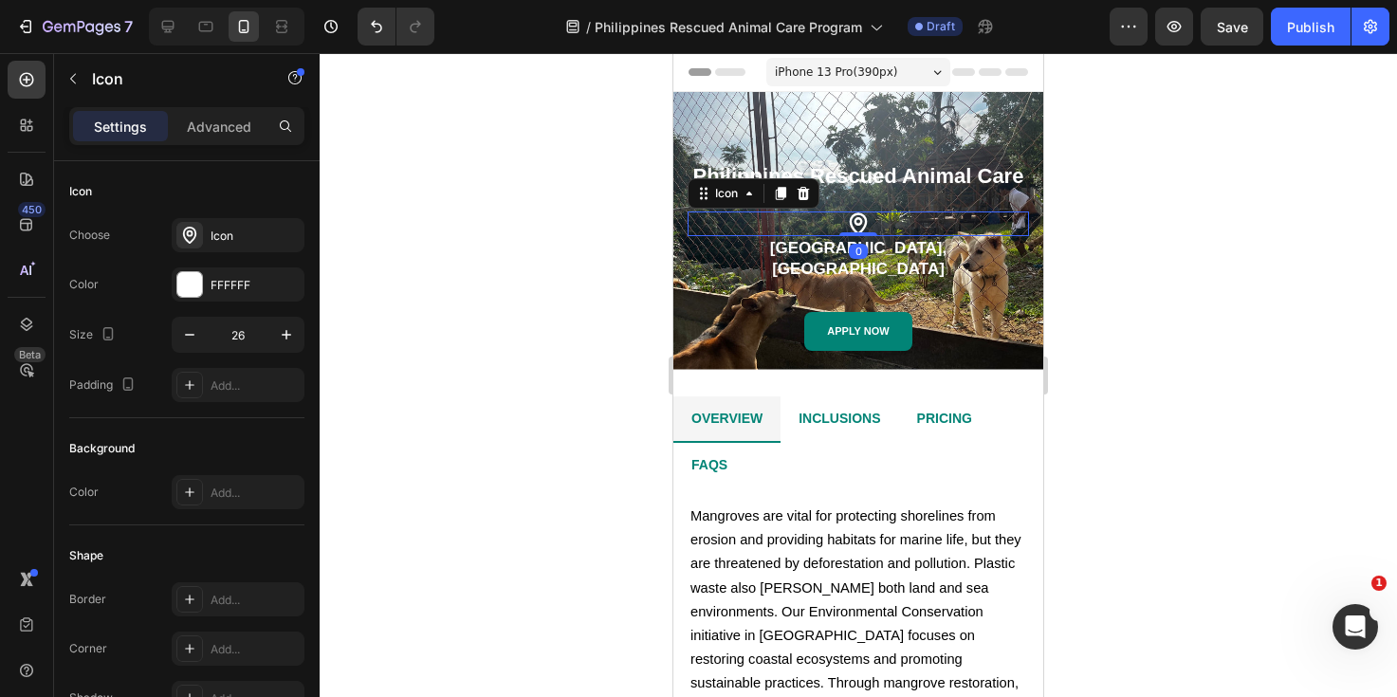
click at [511, 348] on div at bounding box center [858, 375] width 1077 height 644
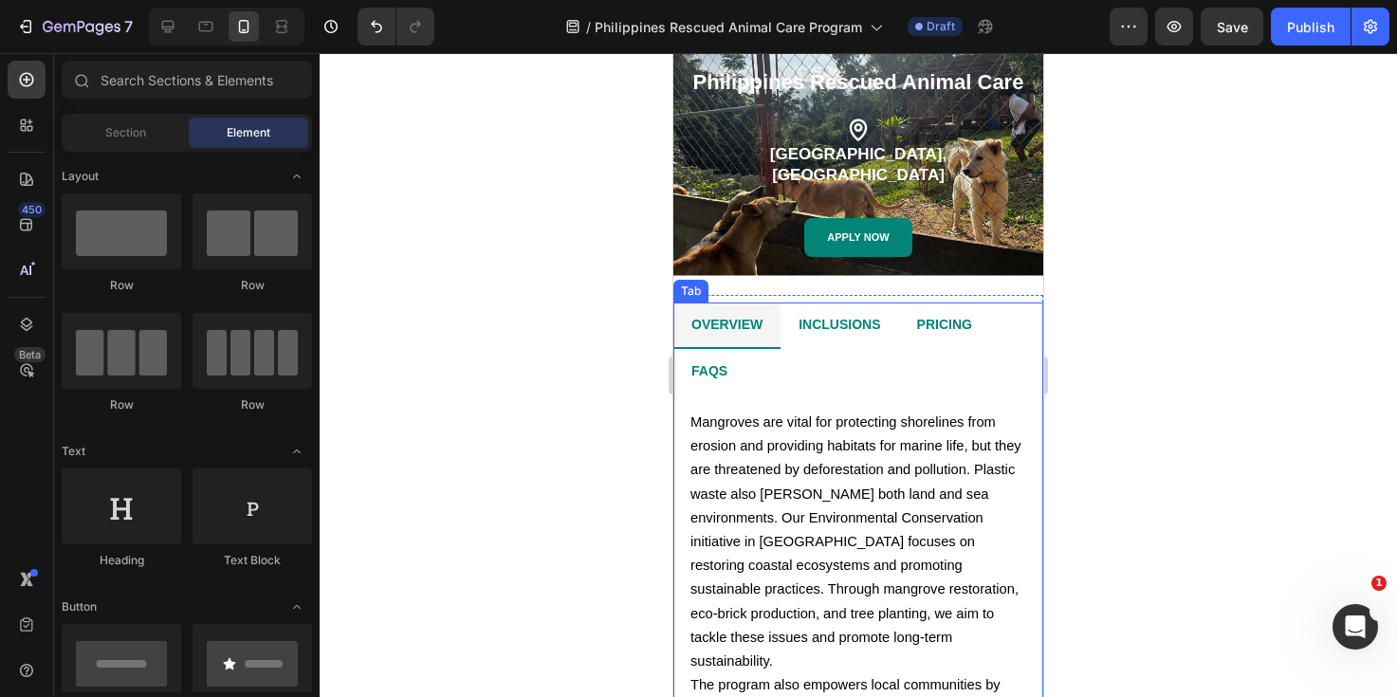
scroll to position [92, 0]
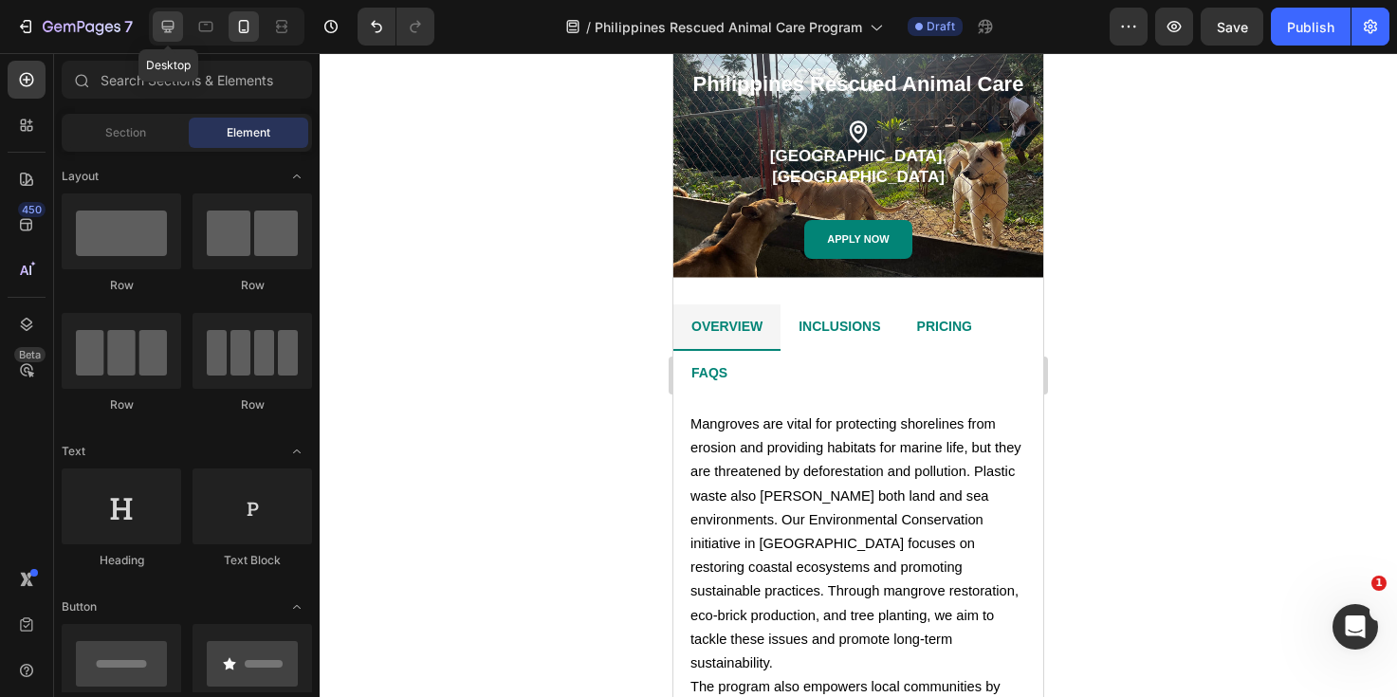
click at [169, 26] on icon at bounding box center [168, 27] width 12 height 12
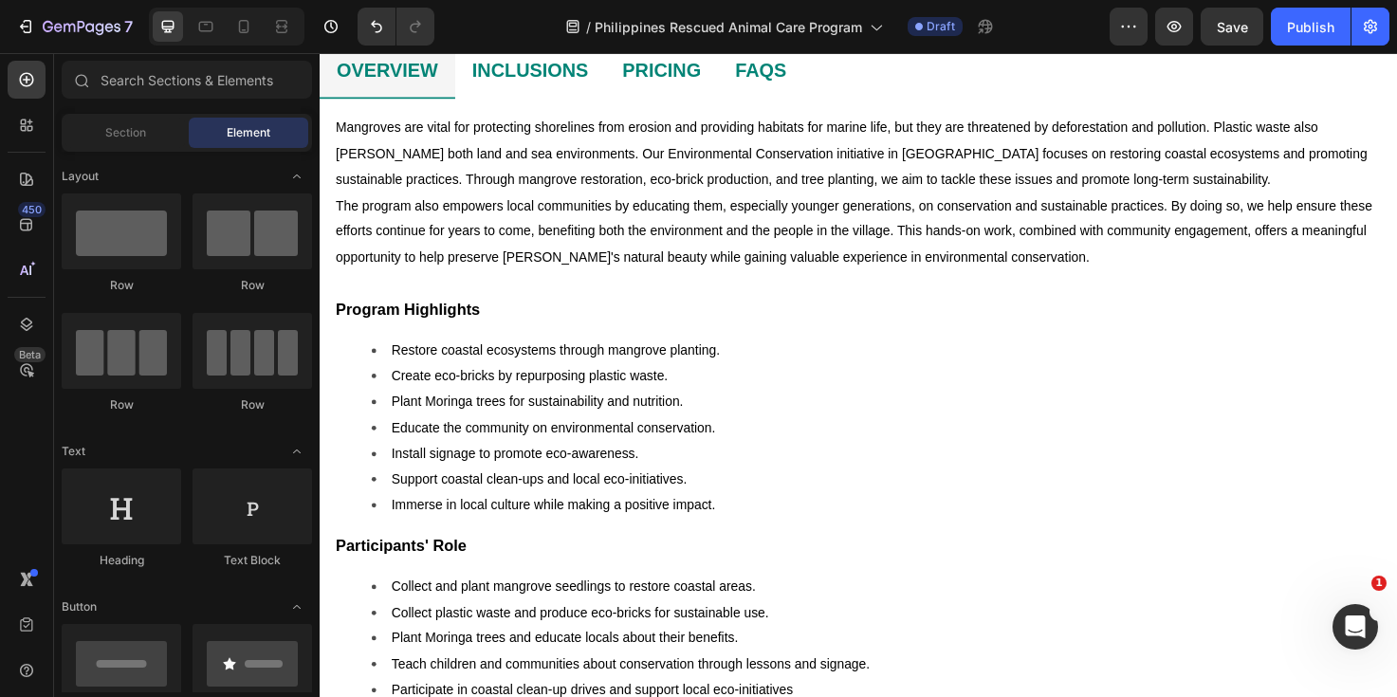
scroll to position [964, 0]
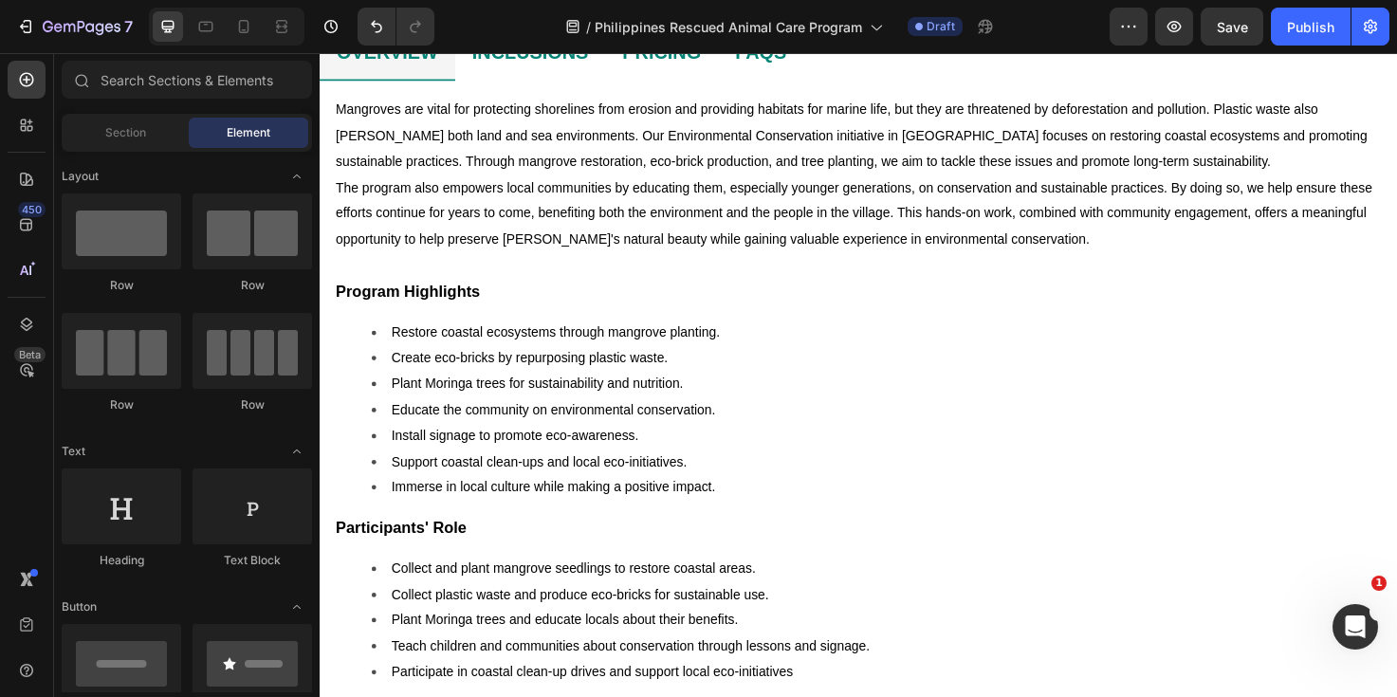
click at [776, 471] on li "Support coastal clean-ups and local eco-initiatives." at bounding box center [908, 484] width 1066 height 27
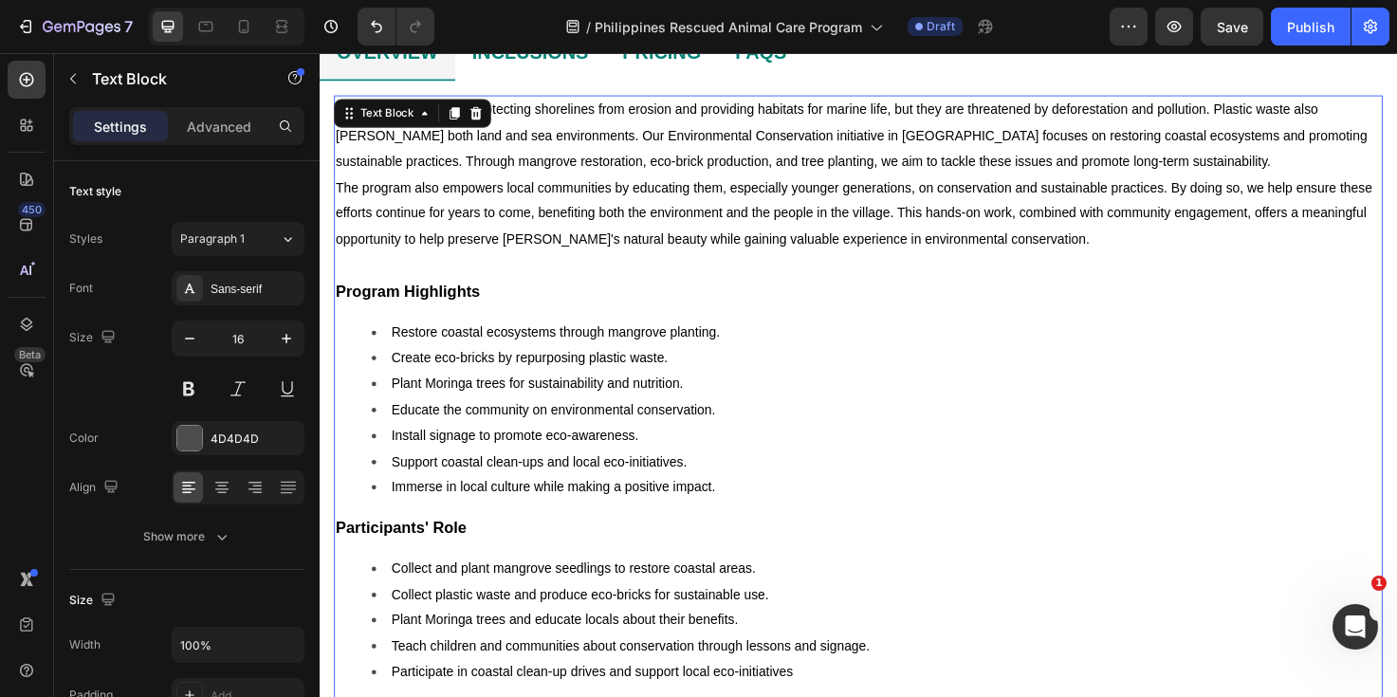
click at [704, 442] on li "Educate the community on environmental conservation." at bounding box center [908, 429] width 1066 height 27
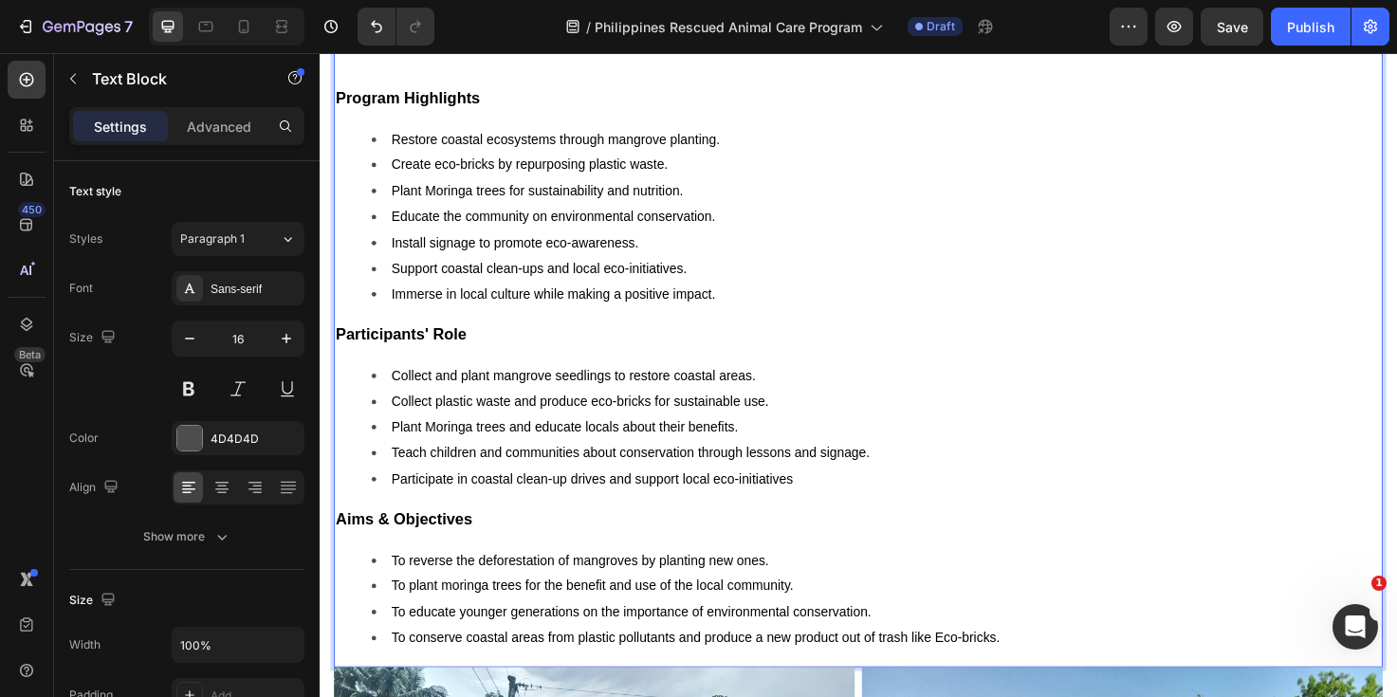
scroll to position [1054, 0]
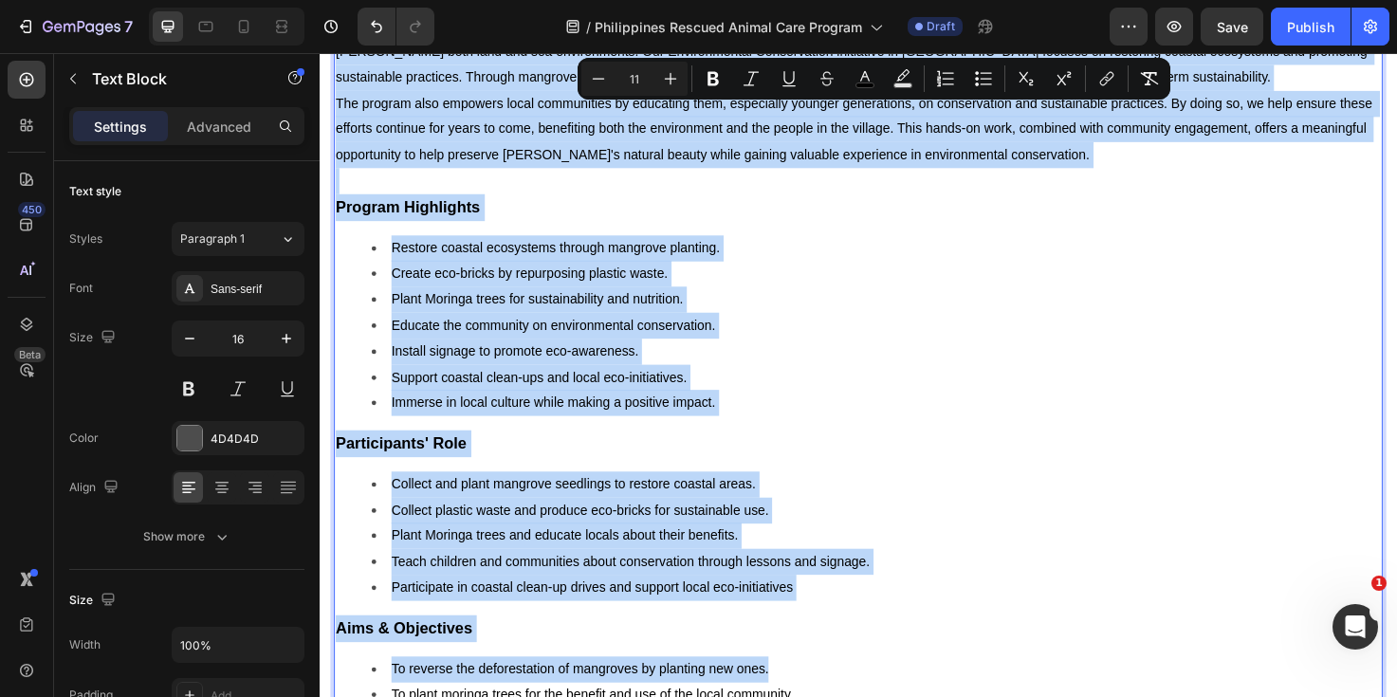
drag, startPoint x: 339, startPoint y: 110, endPoint x: 1166, endPoint y: 694, distance: 1013.2
click at [1166, 694] on div "Mangroves are vital for protecting shorelines from erosion and providing habita…" at bounding box center [889, 413] width 1108 height 808
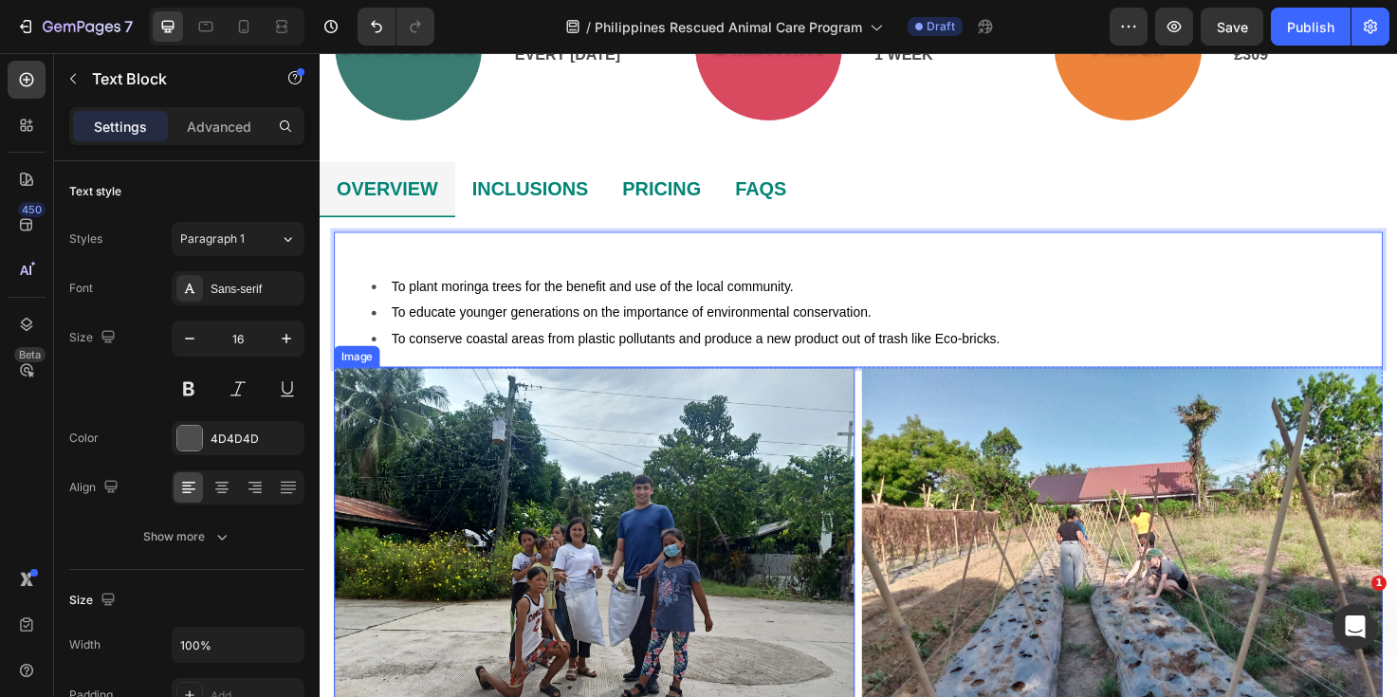
scroll to position [807, 0]
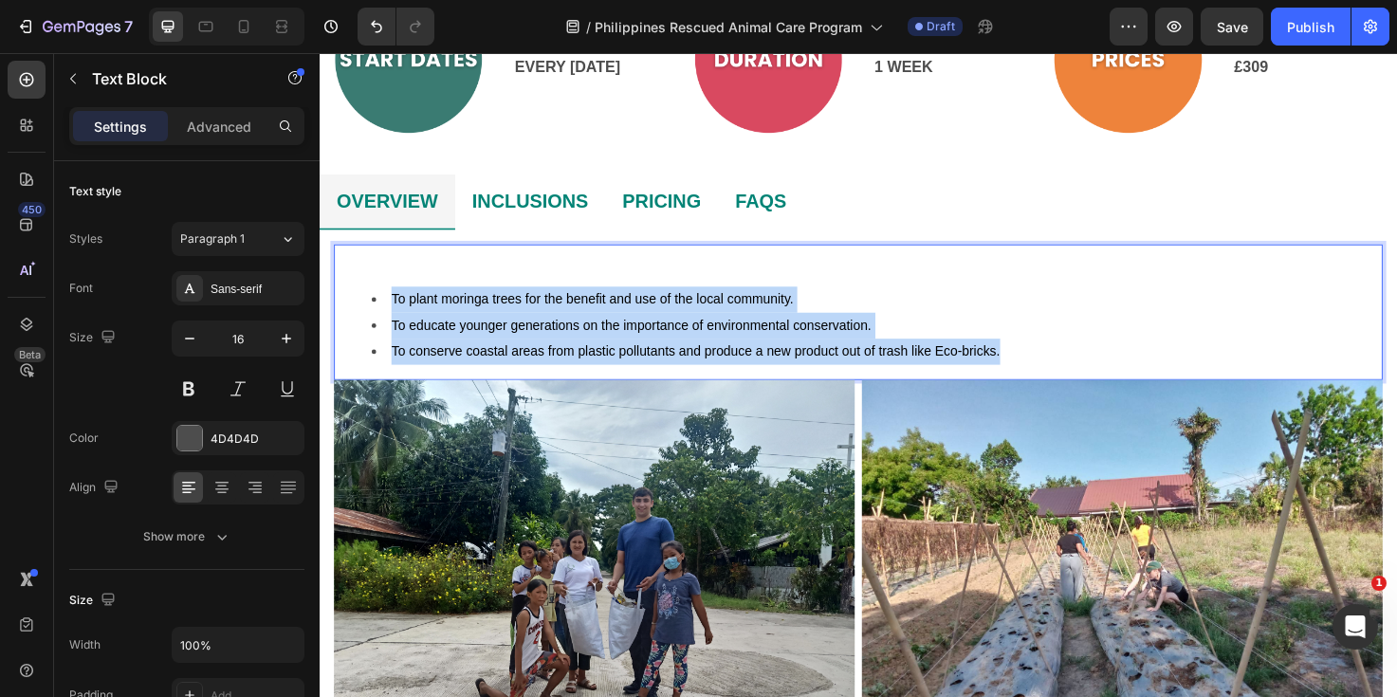
drag, startPoint x: 1071, startPoint y: 368, endPoint x: 370, endPoint y: 286, distance: 705.5
click at [370, 286] on div "To plant moringa trees for the benefit and use of the local community. To educa…" at bounding box center [889, 326] width 1108 height 143
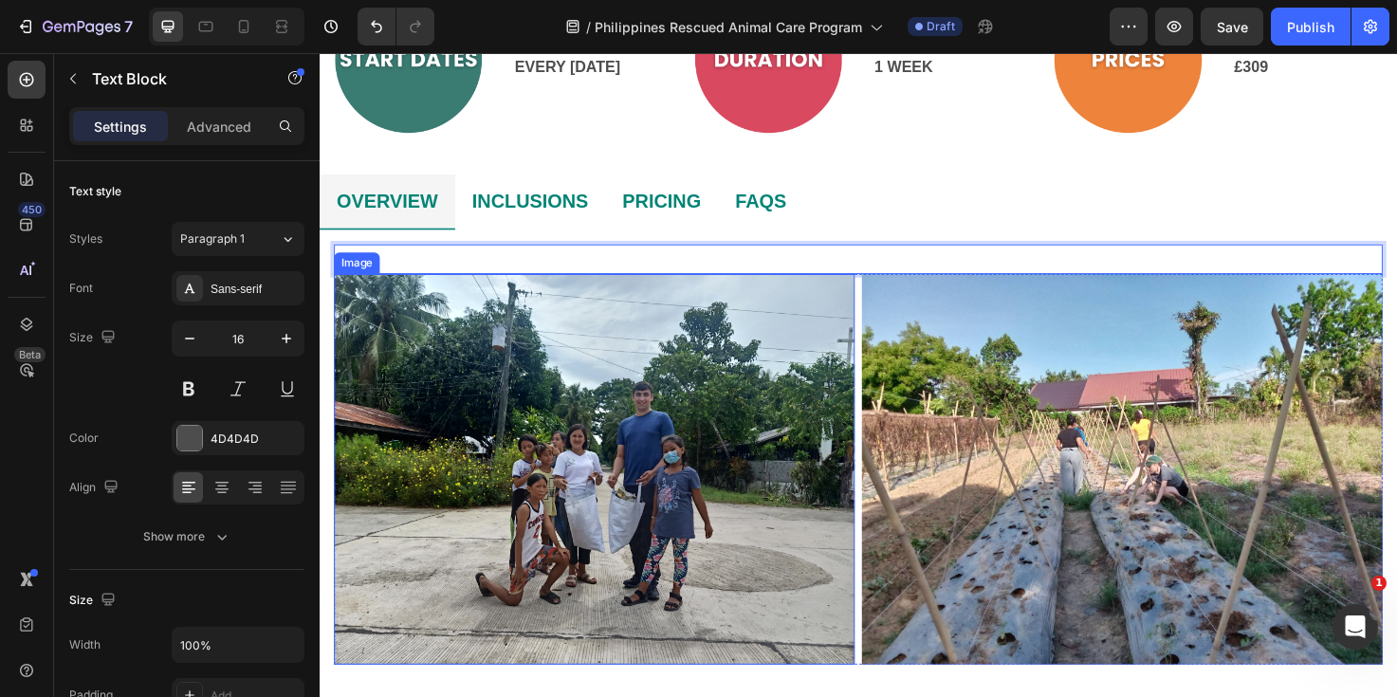
click at [622, 454] on img at bounding box center [610, 492] width 550 height 412
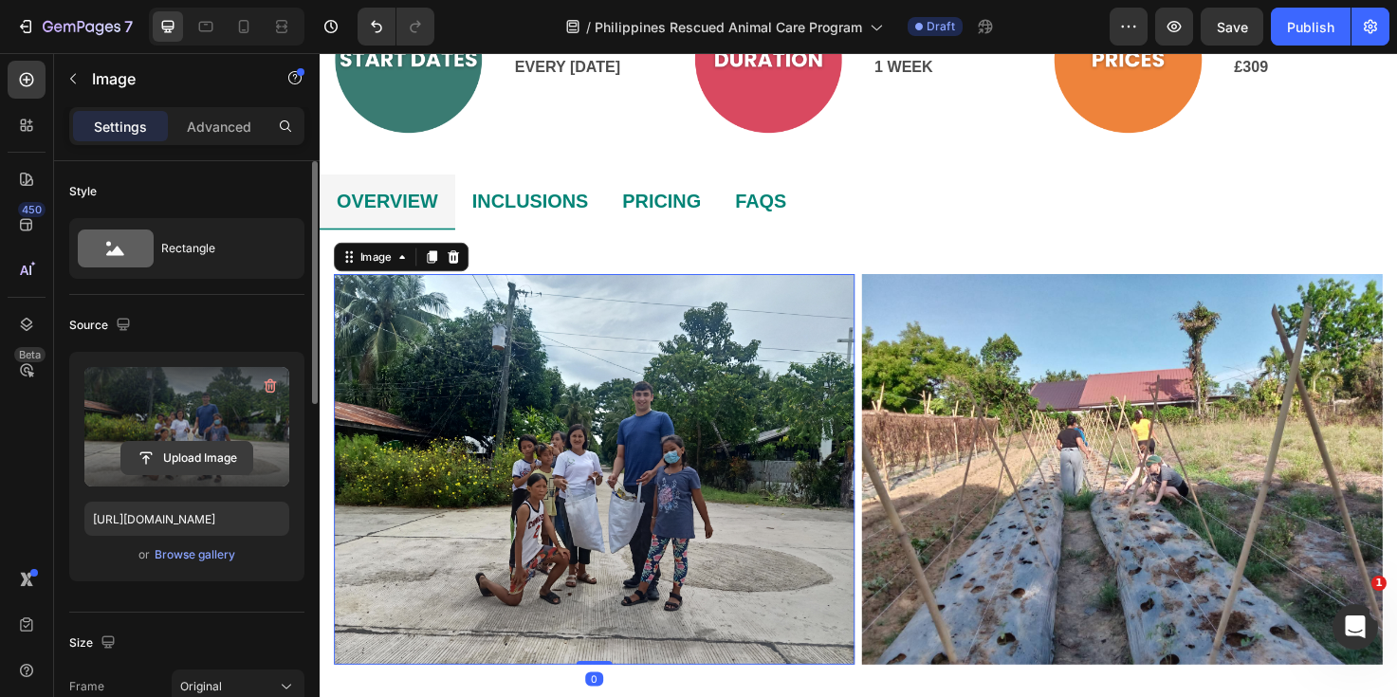
click at [173, 459] on input "file" at bounding box center [186, 458] width 131 height 32
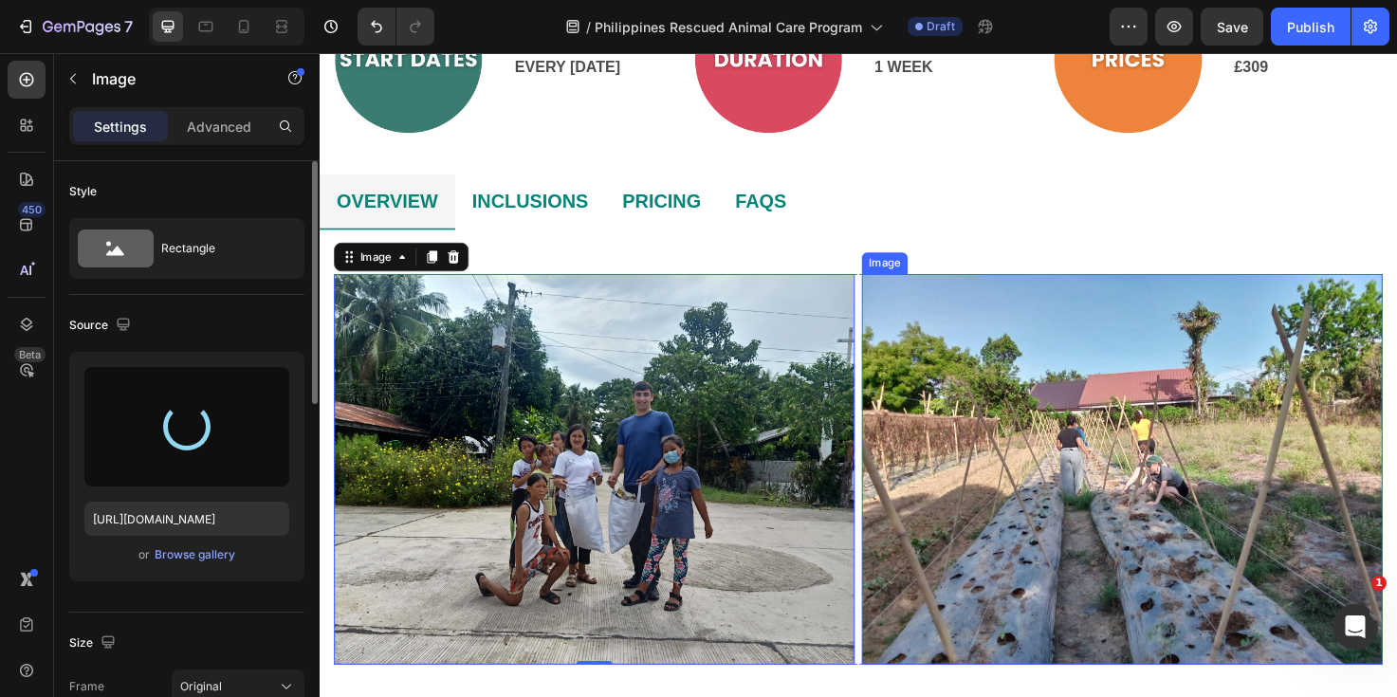
type input "[URL][DOMAIN_NAME]"
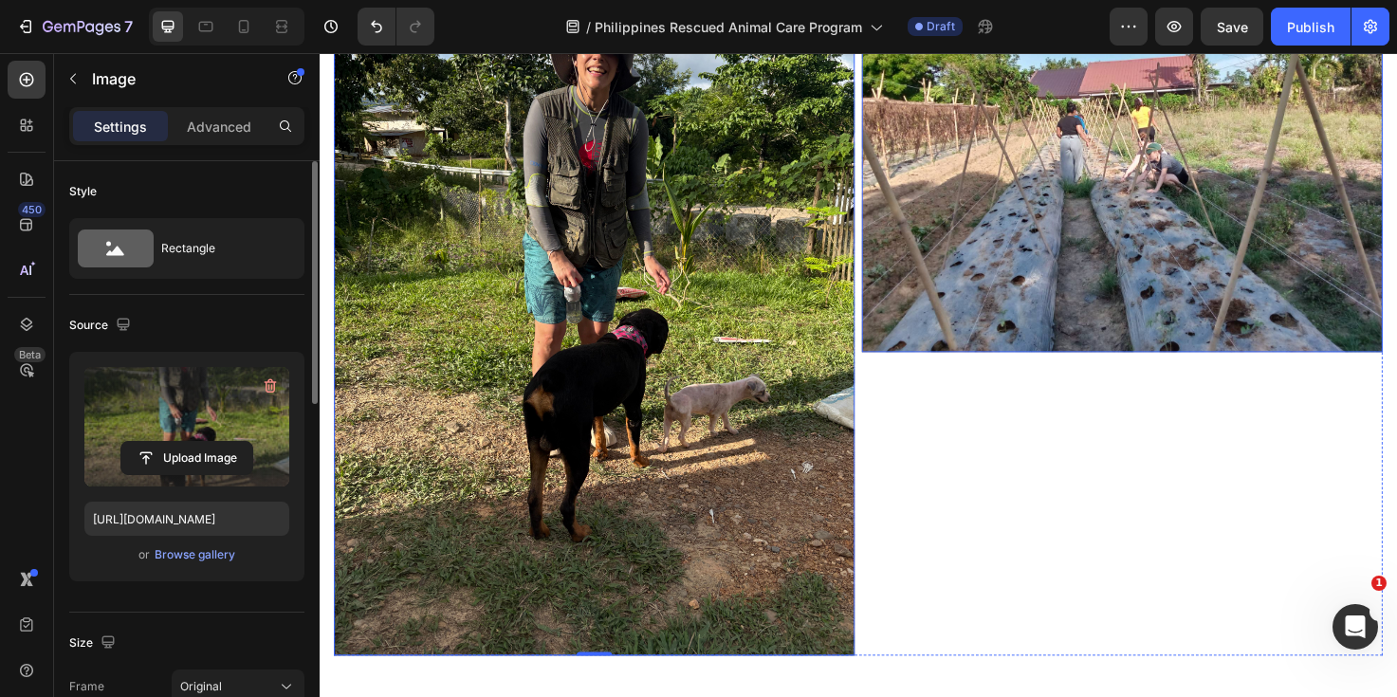
scroll to position [984, 0]
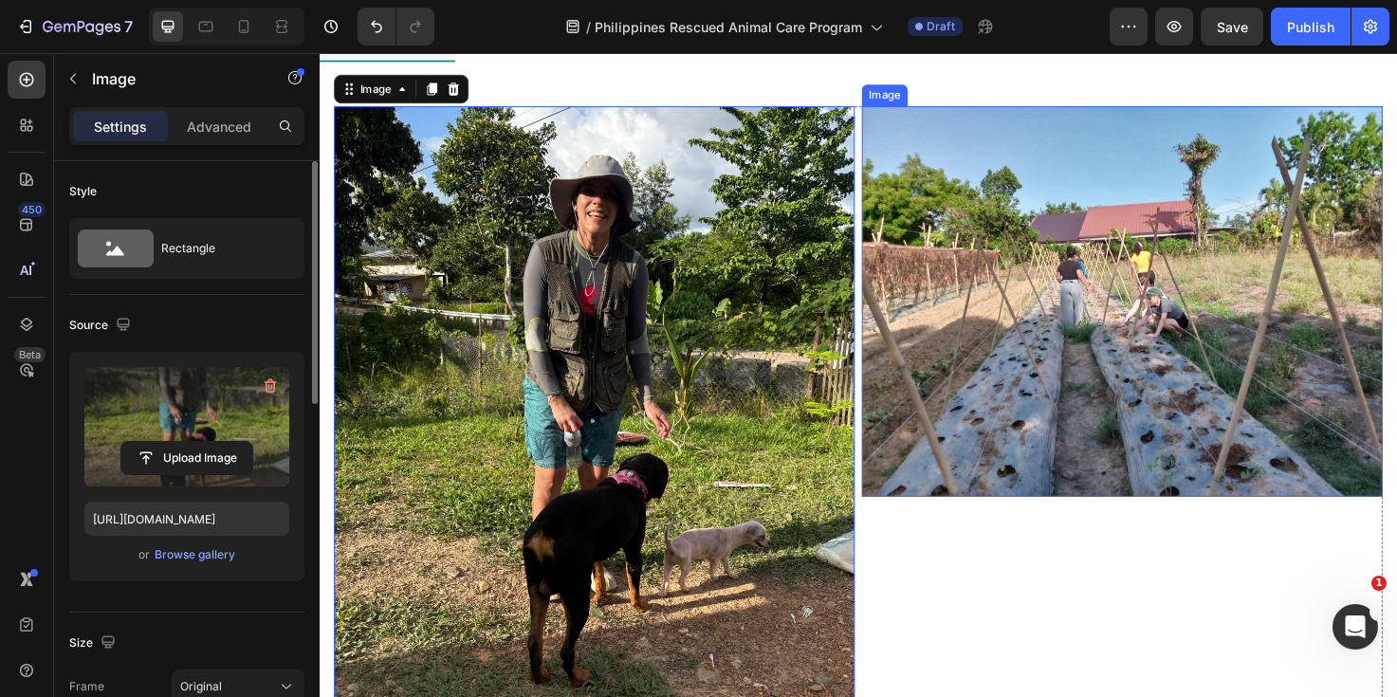
click at [1000, 326] on img at bounding box center [1167, 315] width 550 height 412
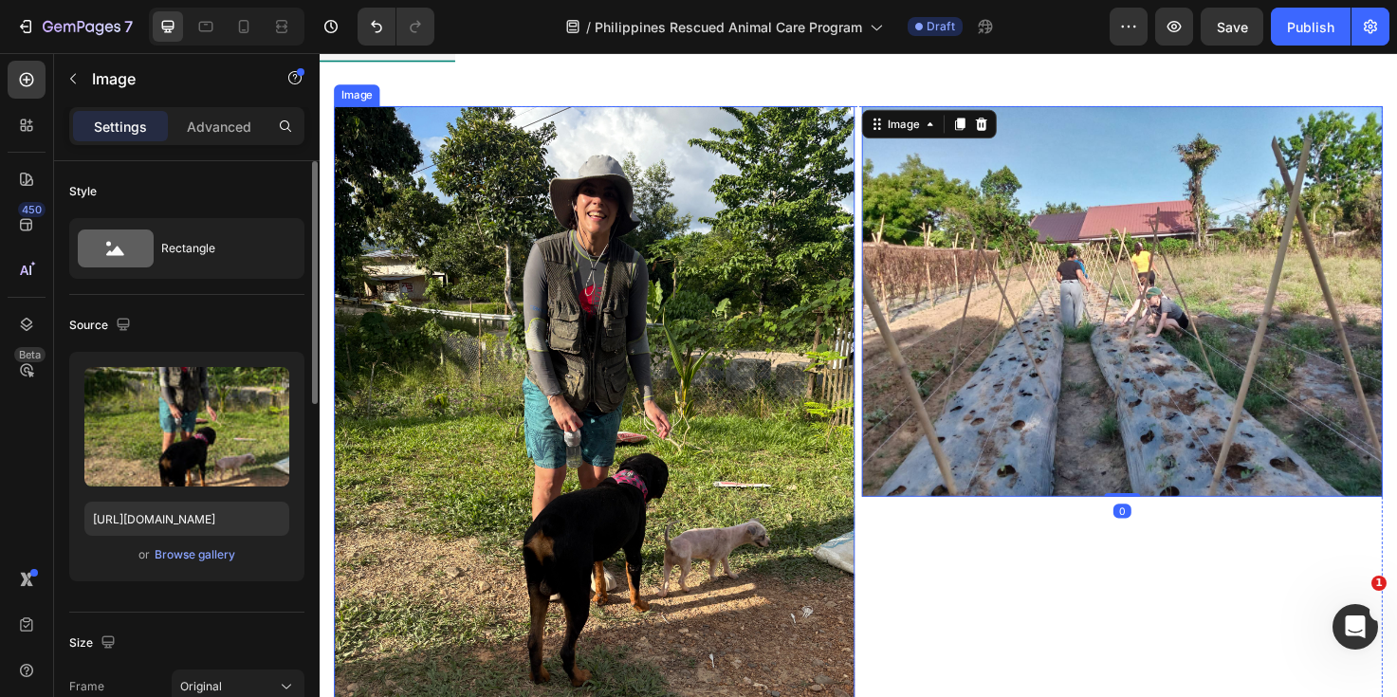
click at [525, 396] on img at bounding box center [610, 475] width 550 height 733
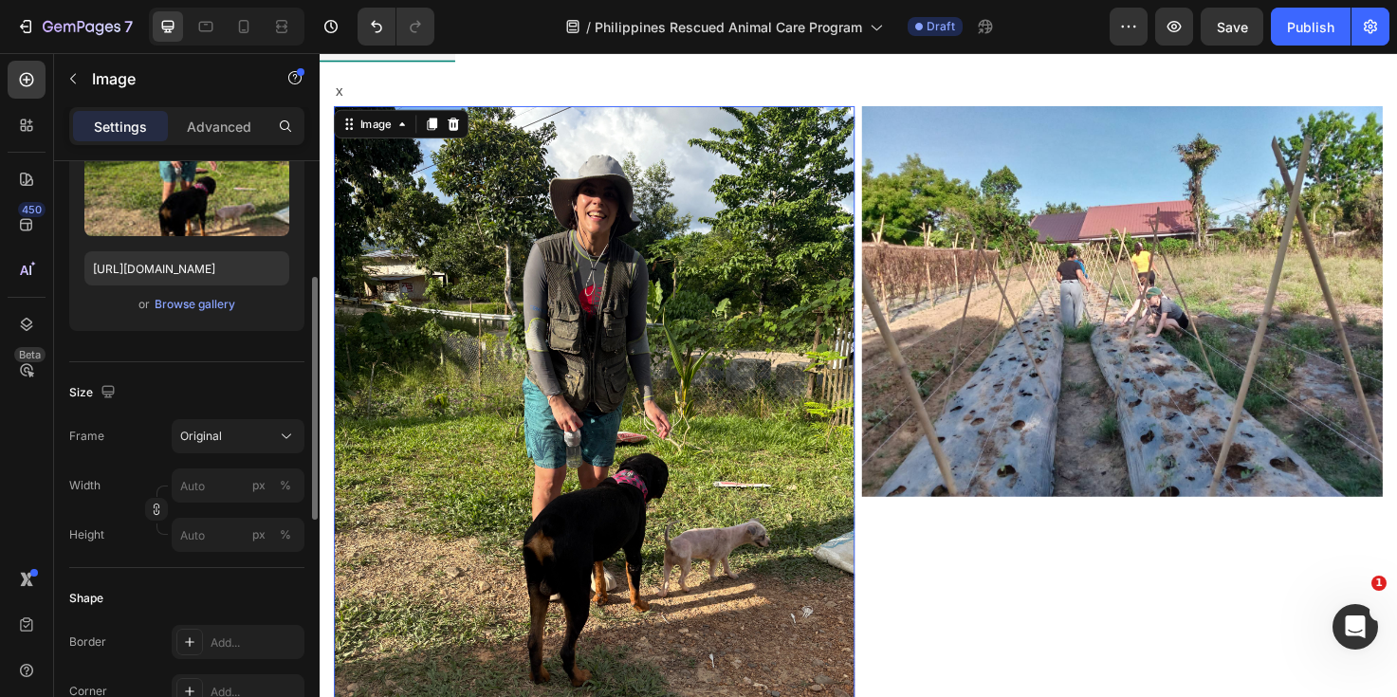
scroll to position [260, 0]
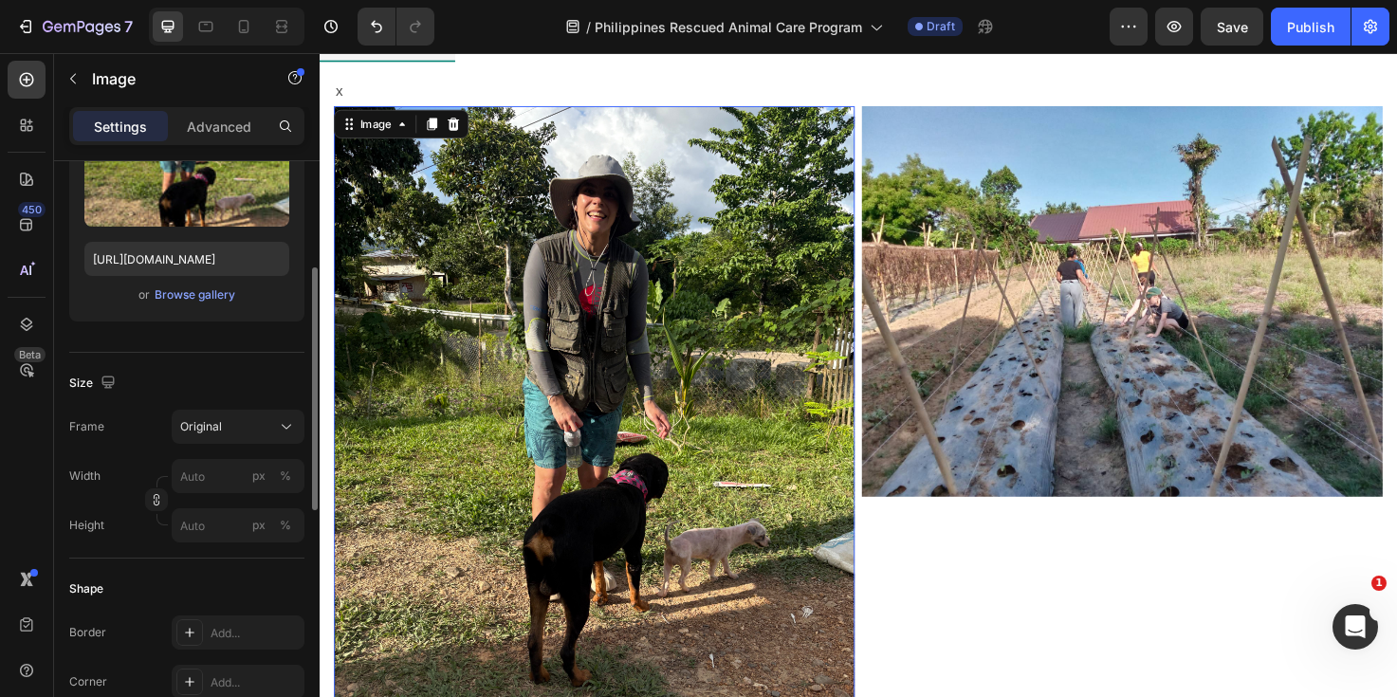
click at [247, 445] on div "Frame Original Width px % Height px %" at bounding box center [186, 476] width 235 height 133
click at [232, 425] on div "Original" at bounding box center [226, 426] width 93 height 17
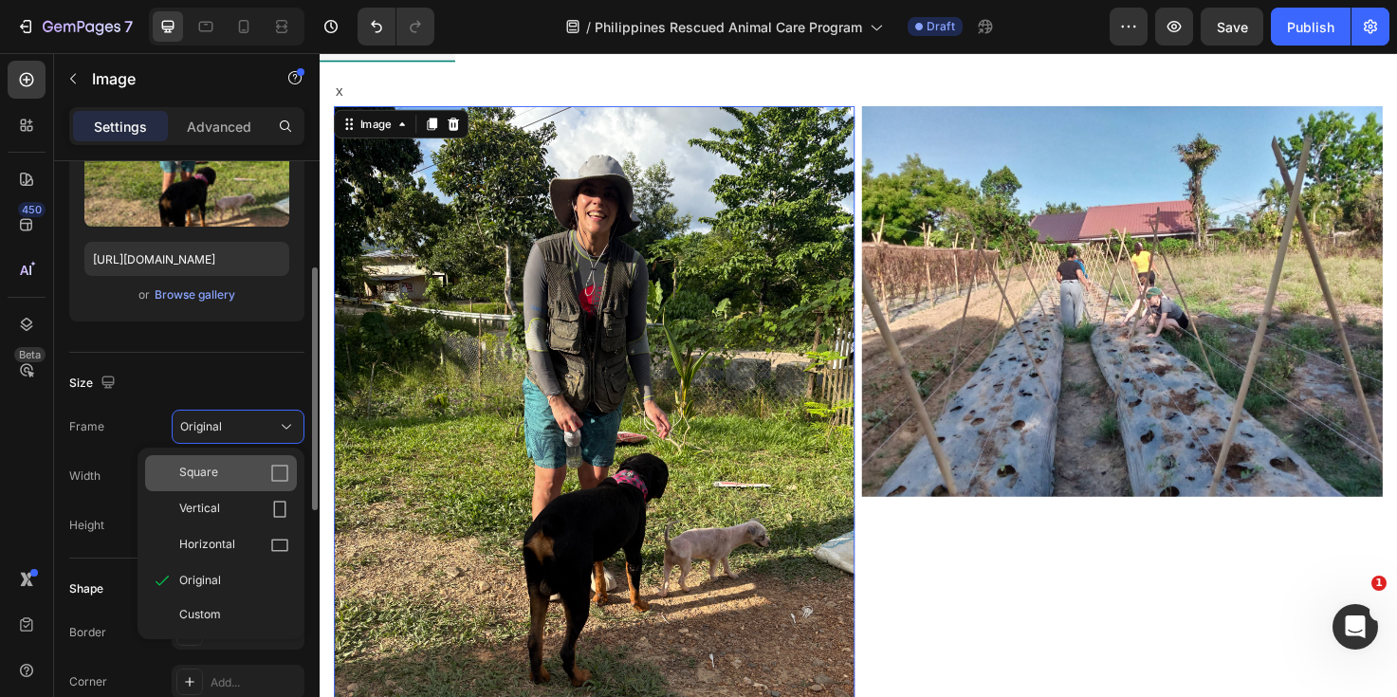
drag, startPoint x: 223, startPoint y: 468, endPoint x: 449, endPoint y: 266, distance: 302.9
click at [223, 468] on div "Square" at bounding box center [234, 473] width 110 height 19
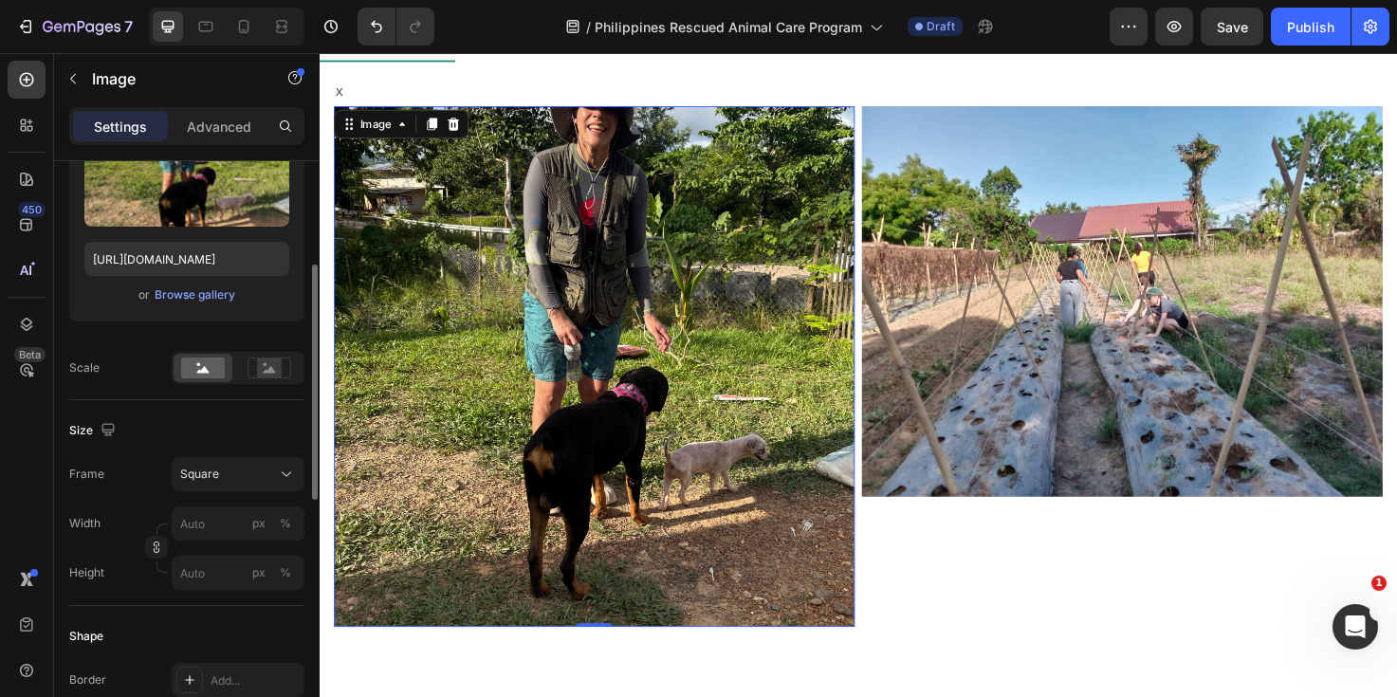
scroll to position [944, 0]
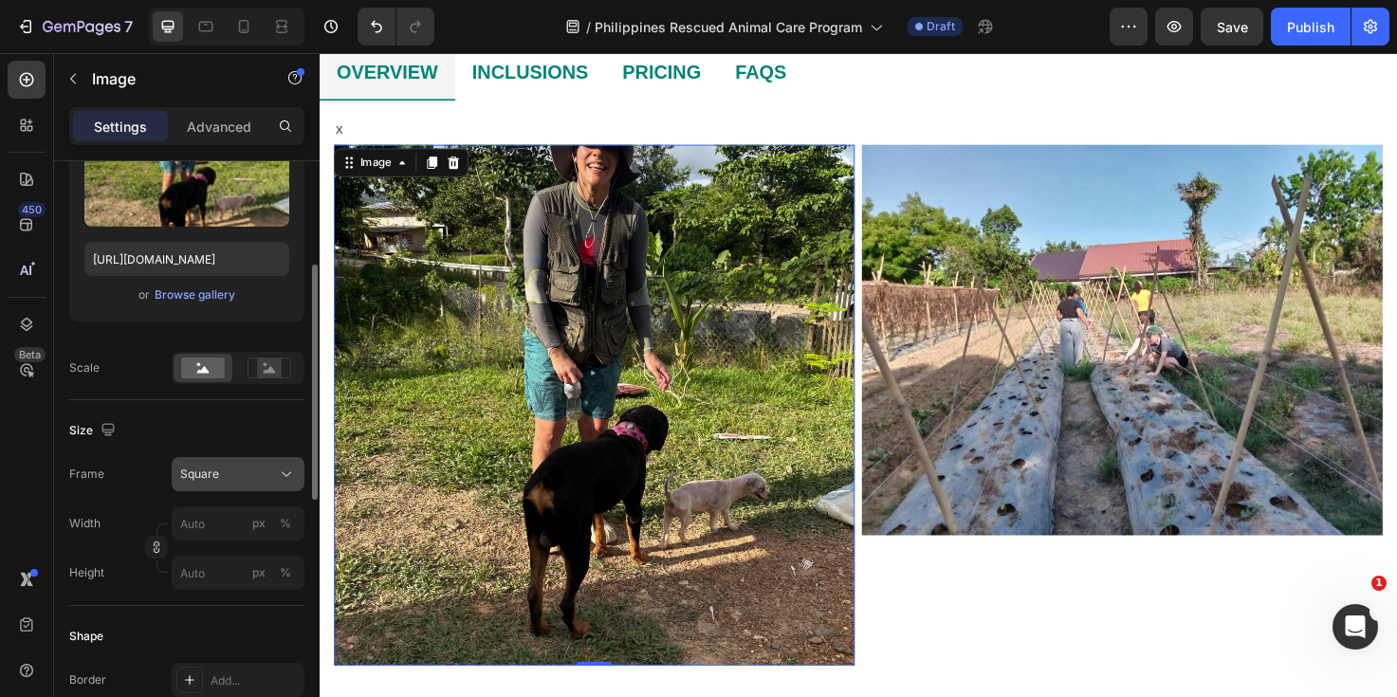
click at [230, 469] on div "Square" at bounding box center [226, 474] width 93 height 17
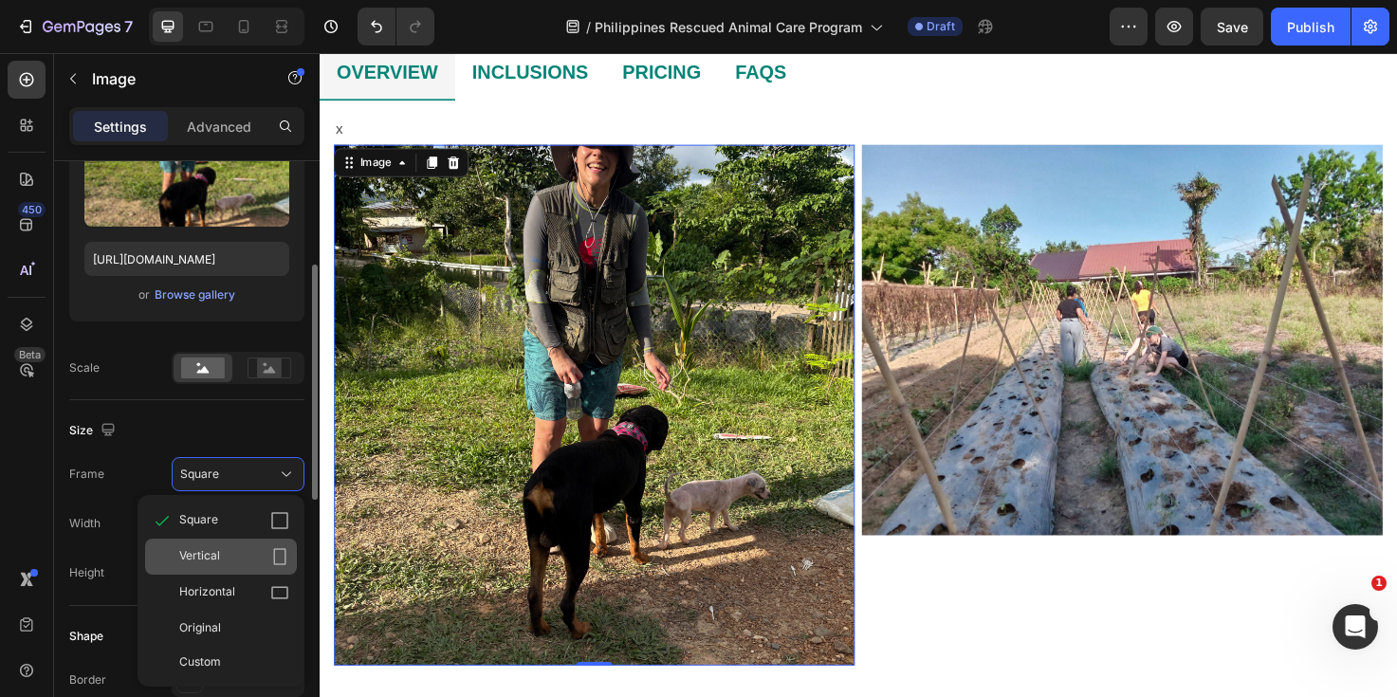
click at [229, 542] on div "Vertical" at bounding box center [221, 557] width 152 height 36
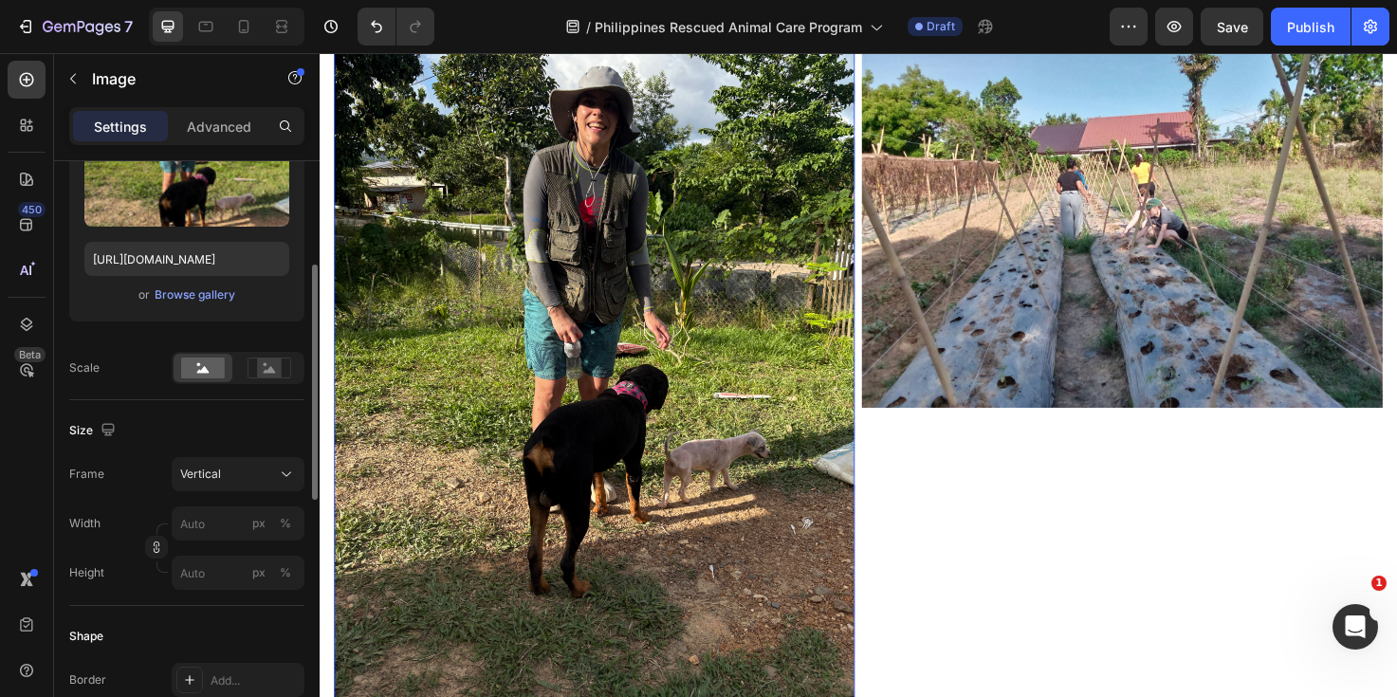
scroll to position [1152, 0]
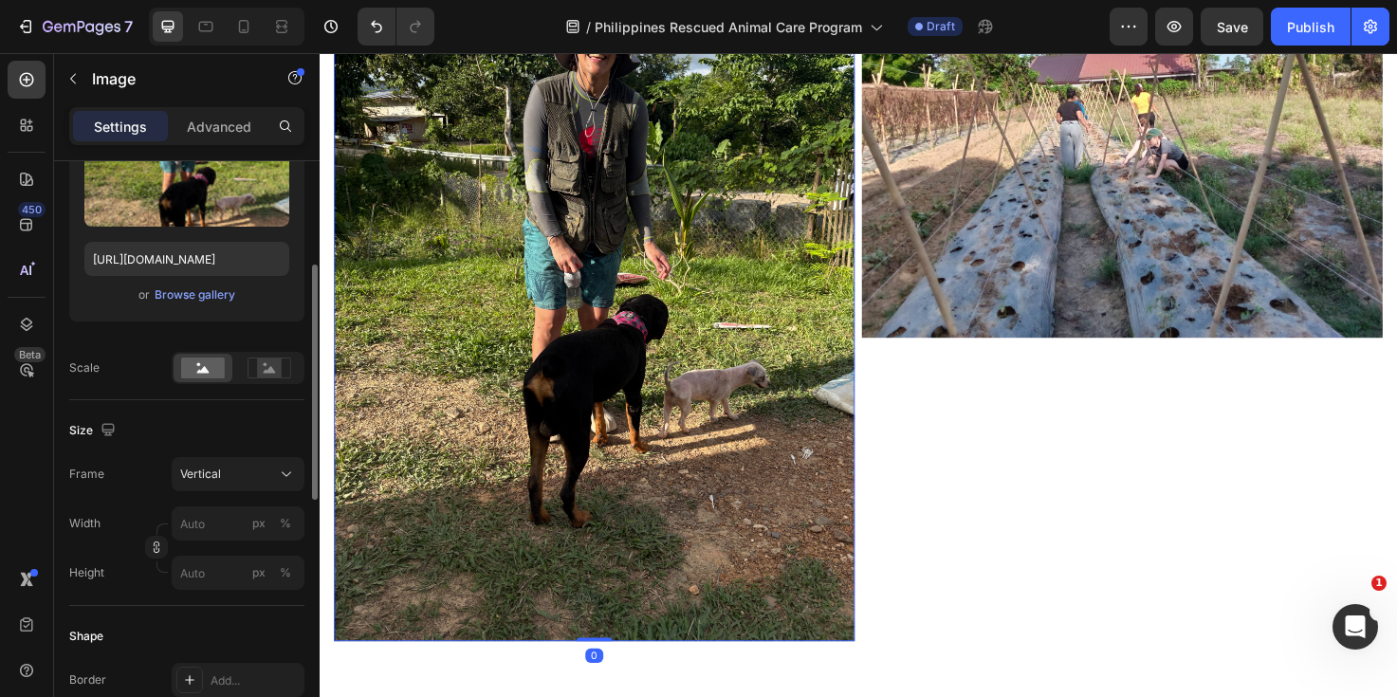
drag, startPoint x: 614, startPoint y: 671, endPoint x: 612, endPoint y: 624, distance: 47.5
click at [612, 624] on div "Image 0" at bounding box center [610, 307] width 550 height 733
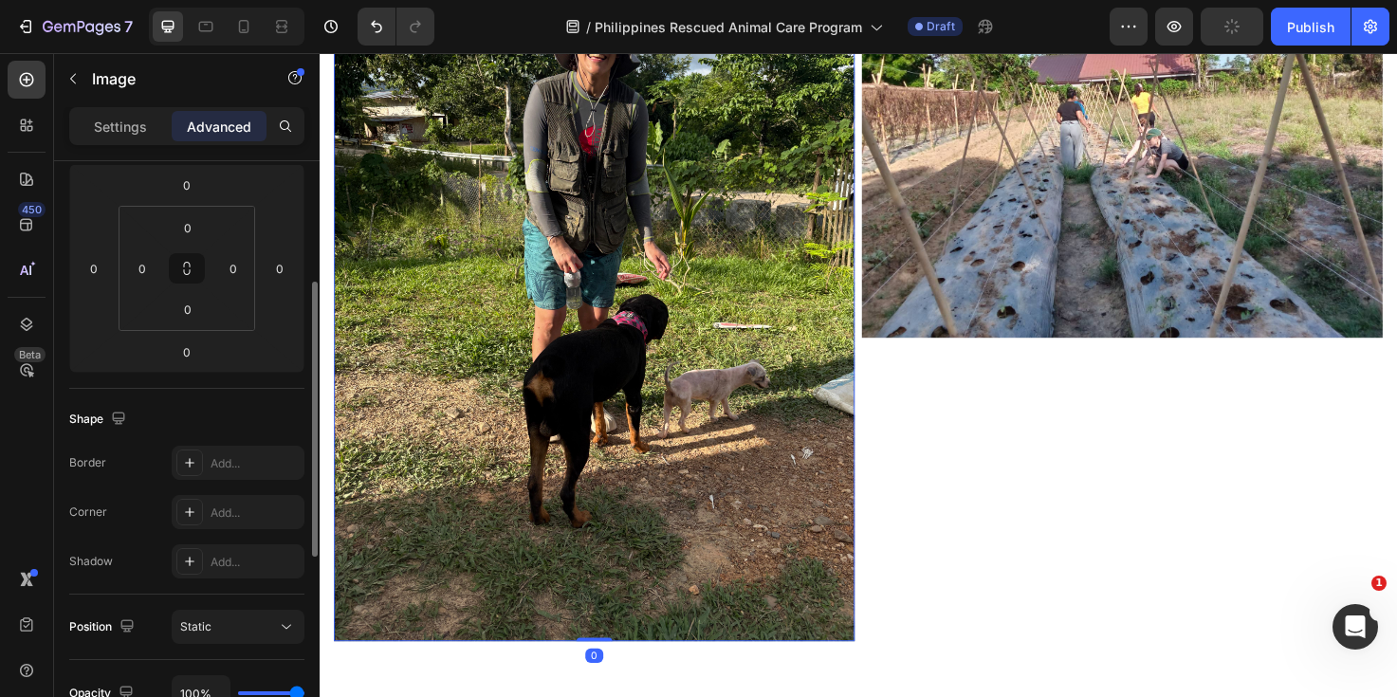
click at [357, 431] on img at bounding box center [610, 307] width 550 height 733
click at [489, 390] on img at bounding box center [610, 307] width 550 height 733
click at [137, 131] on p "Settings" at bounding box center [120, 127] width 53 height 20
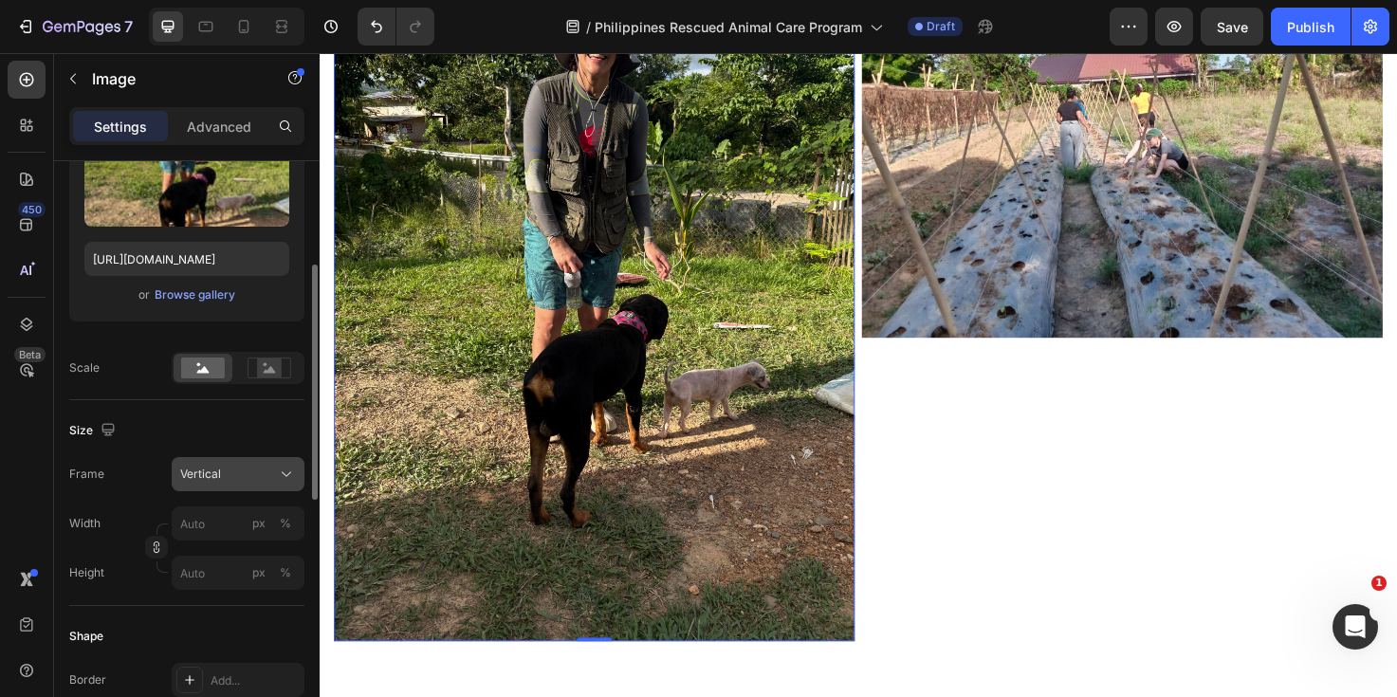
click at [253, 467] on div "Vertical" at bounding box center [226, 474] width 93 height 17
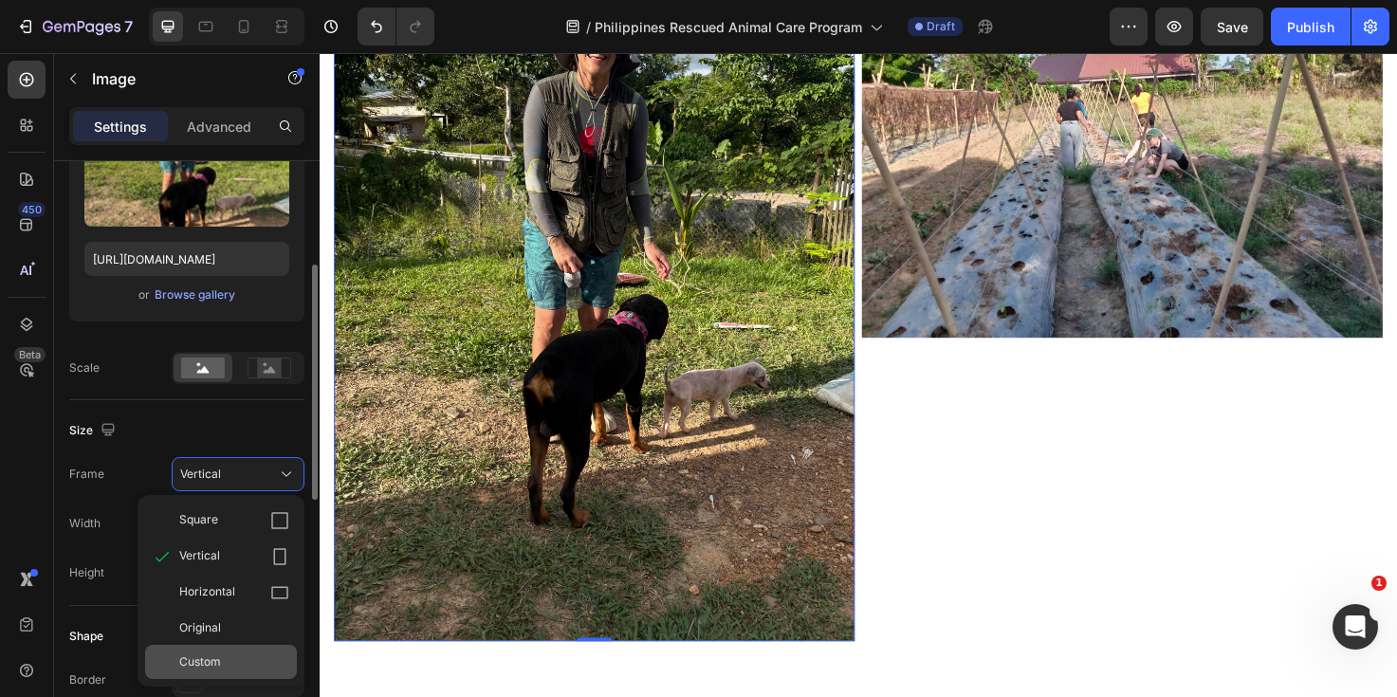
click at [231, 660] on div "Custom" at bounding box center [234, 661] width 110 height 17
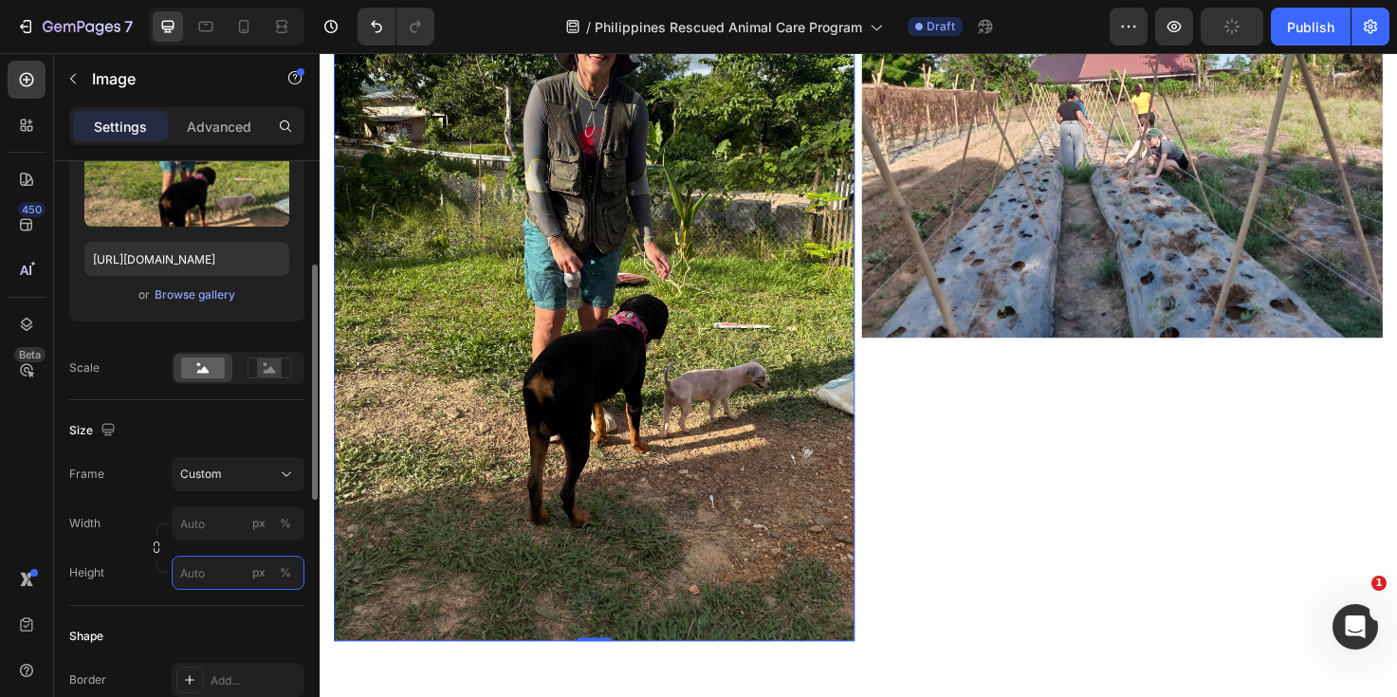
click at [214, 570] on input "px %" at bounding box center [238, 573] width 133 height 34
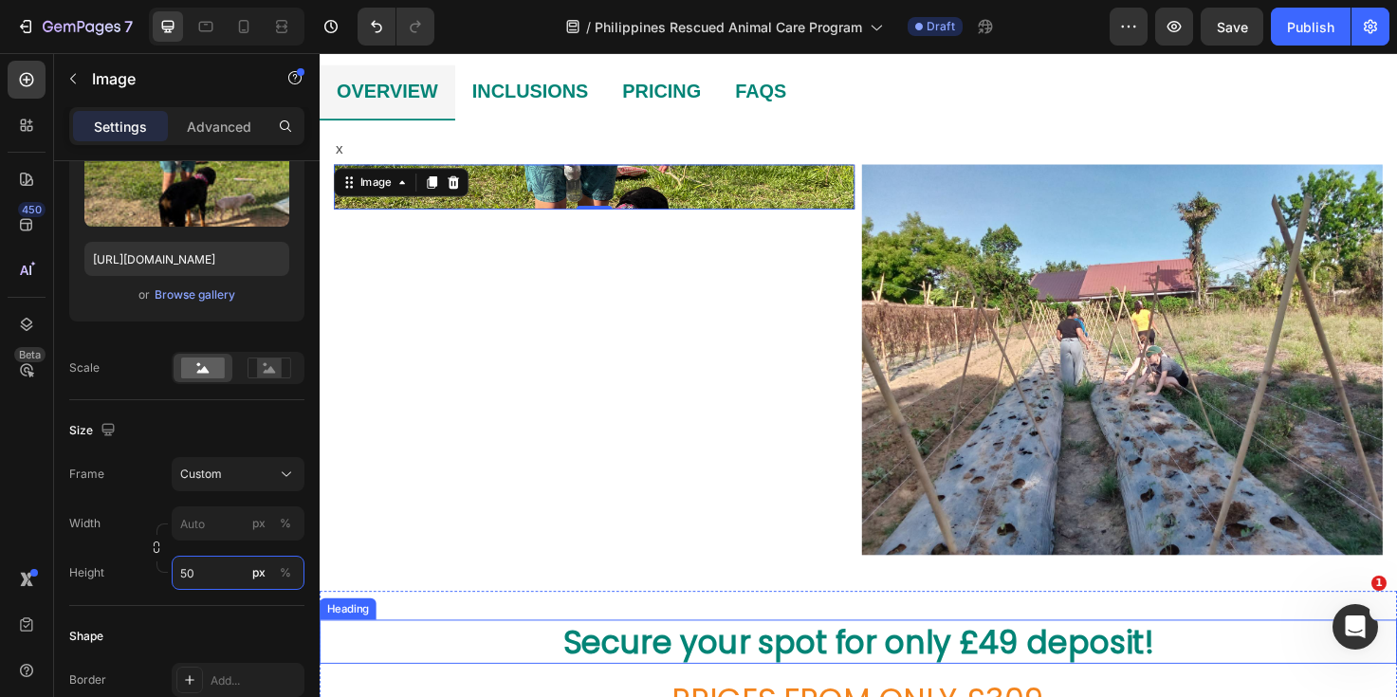
scroll to position [925, 0]
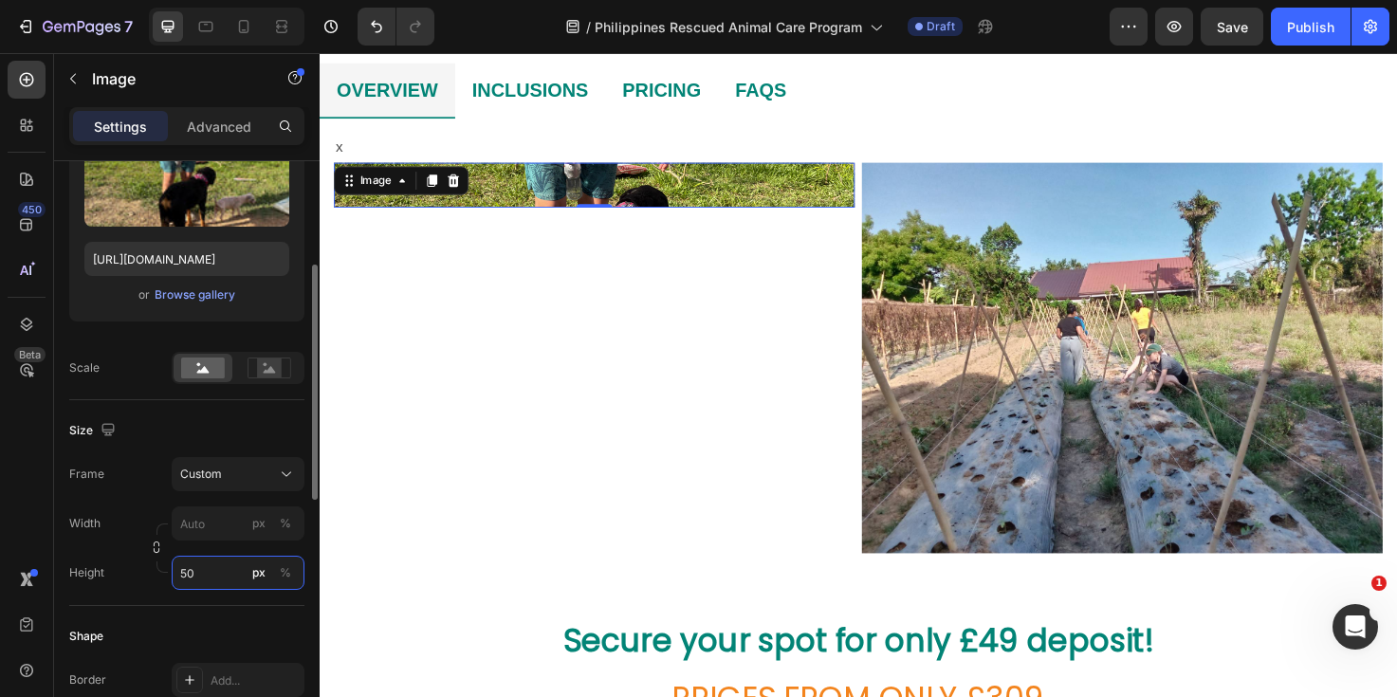
type input "5"
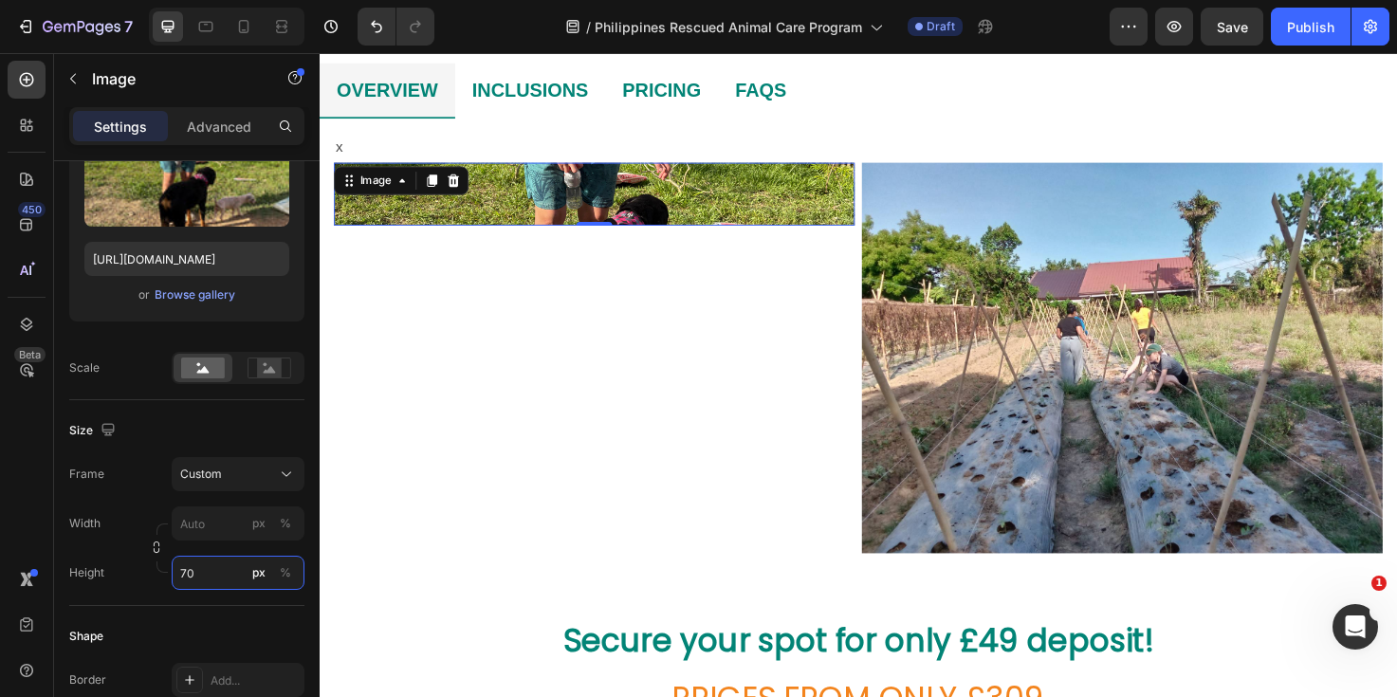
type input "7"
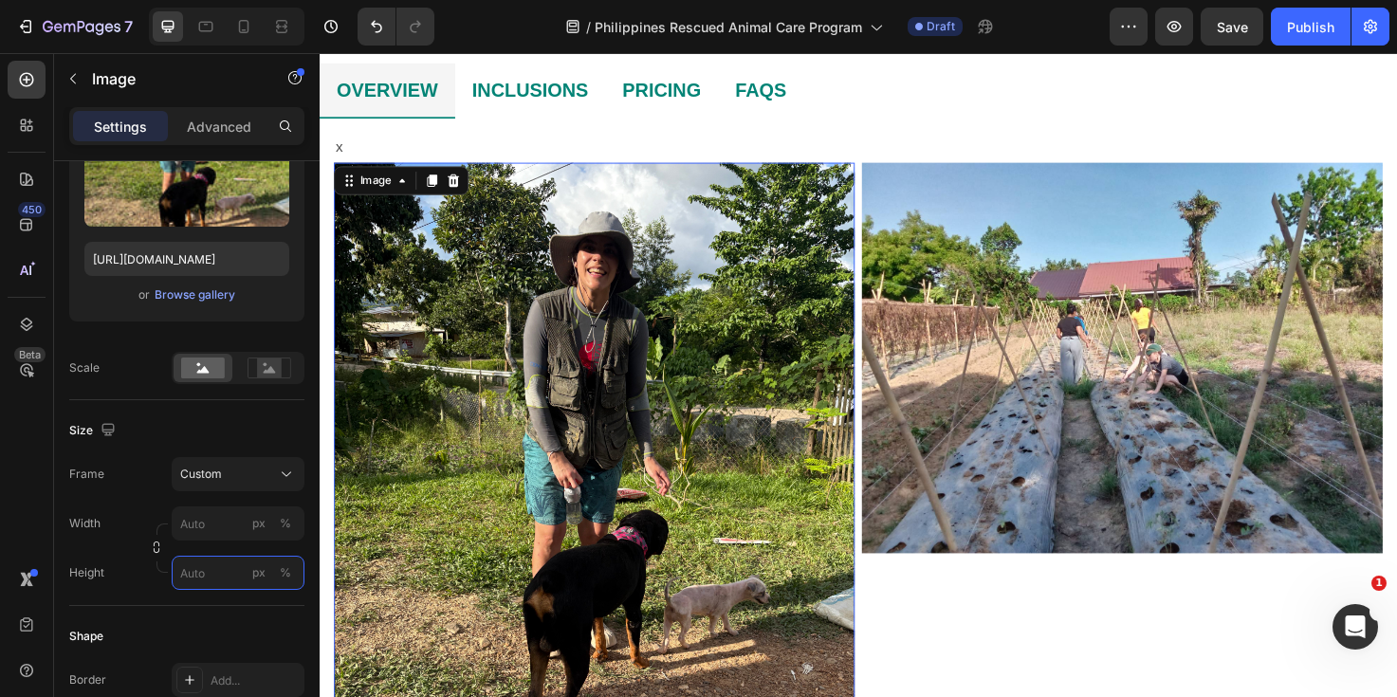
type input "8"
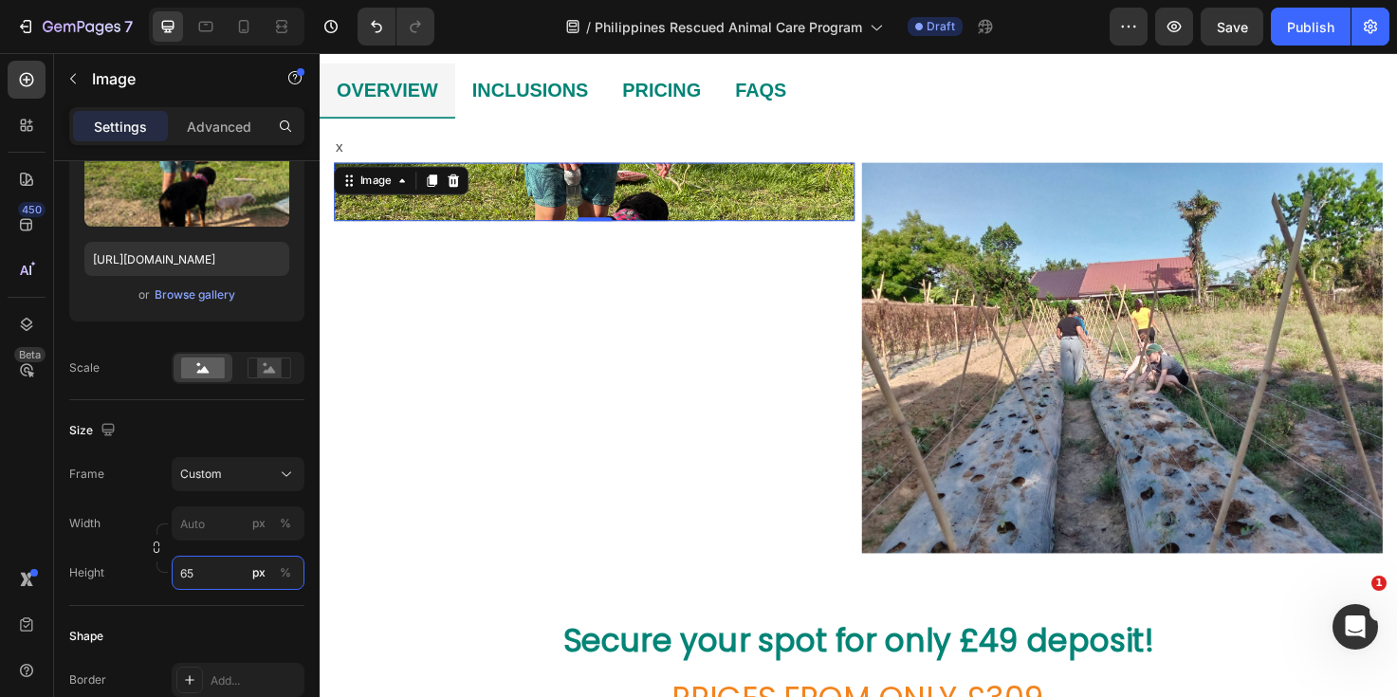
type input "650"
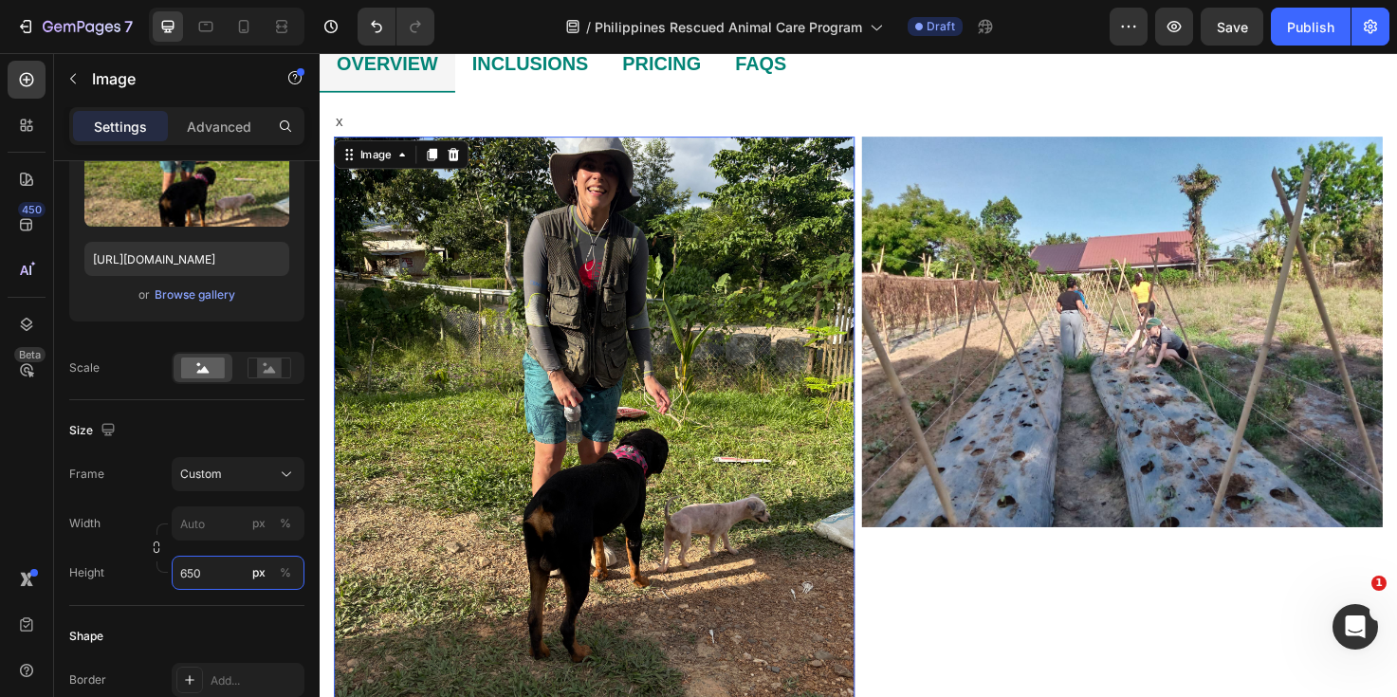
scroll to position [935, 0]
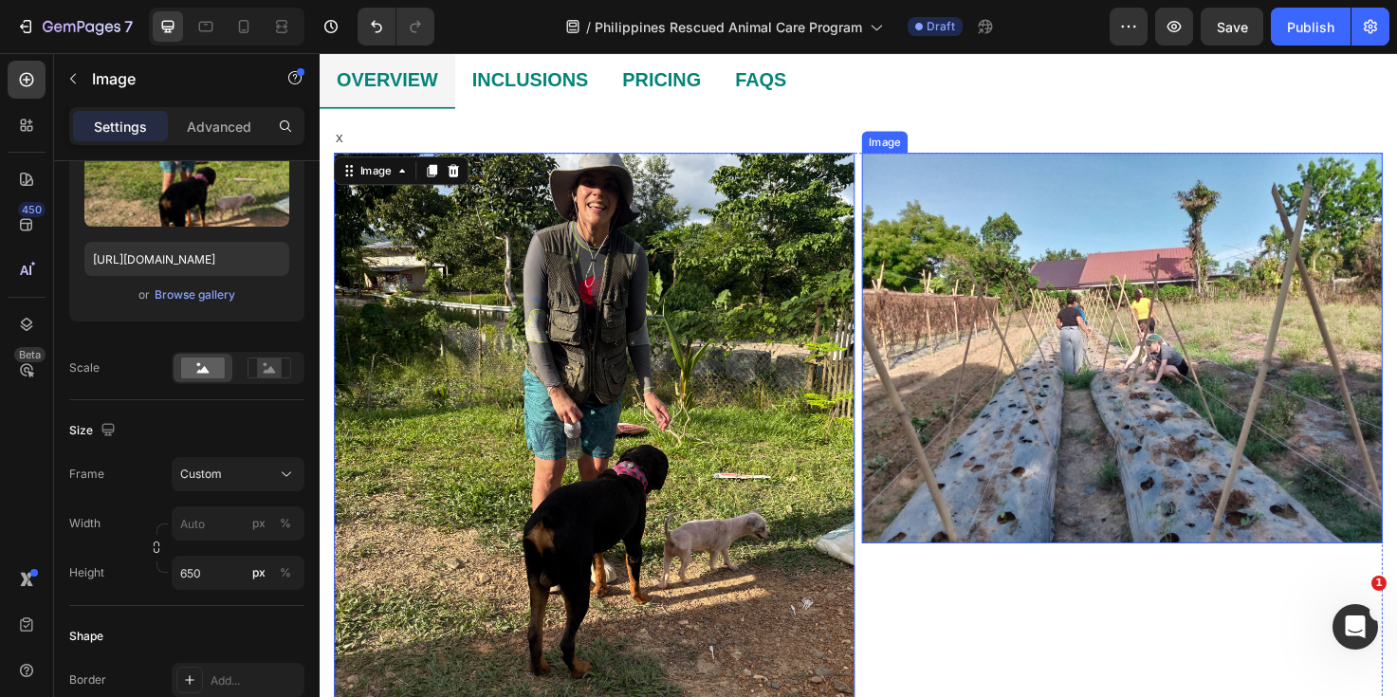
click at [980, 526] on img at bounding box center [1167, 364] width 550 height 412
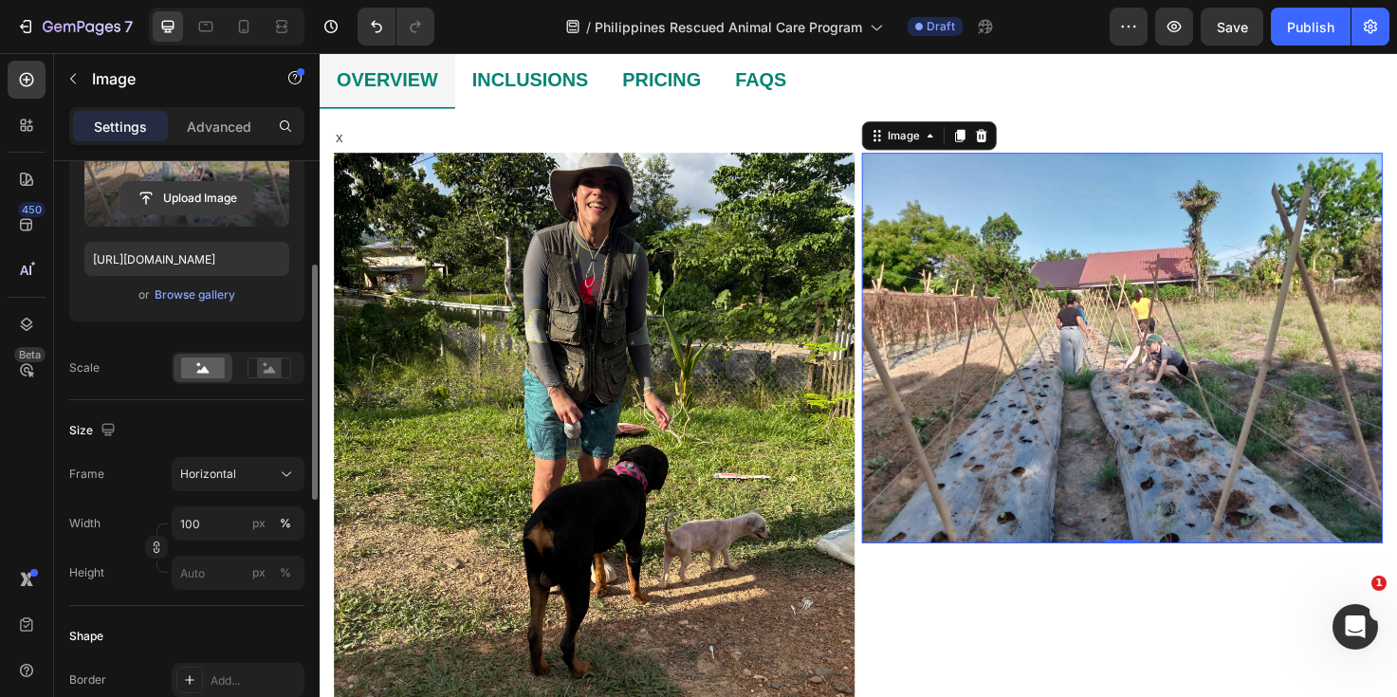
click at [189, 199] on input "file" at bounding box center [186, 198] width 131 height 32
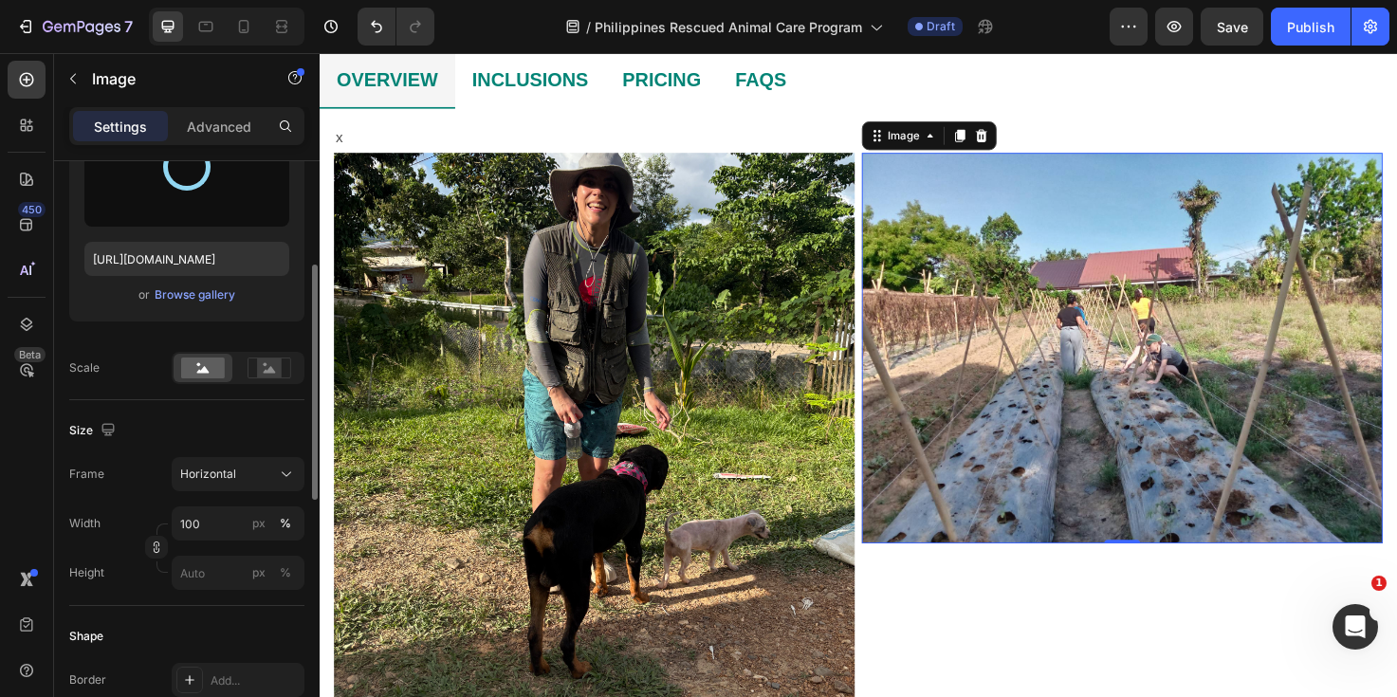
type input "[URL][DOMAIN_NAME]"
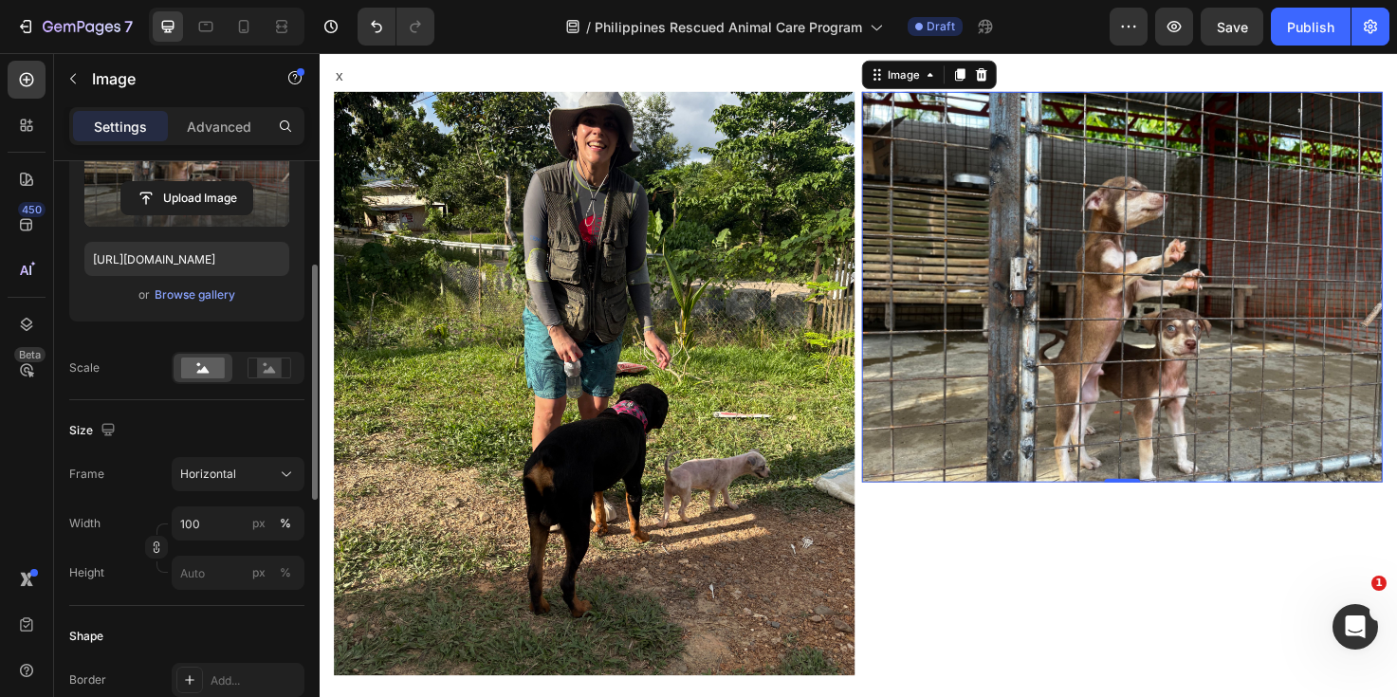
scroll to position [1000, 0]
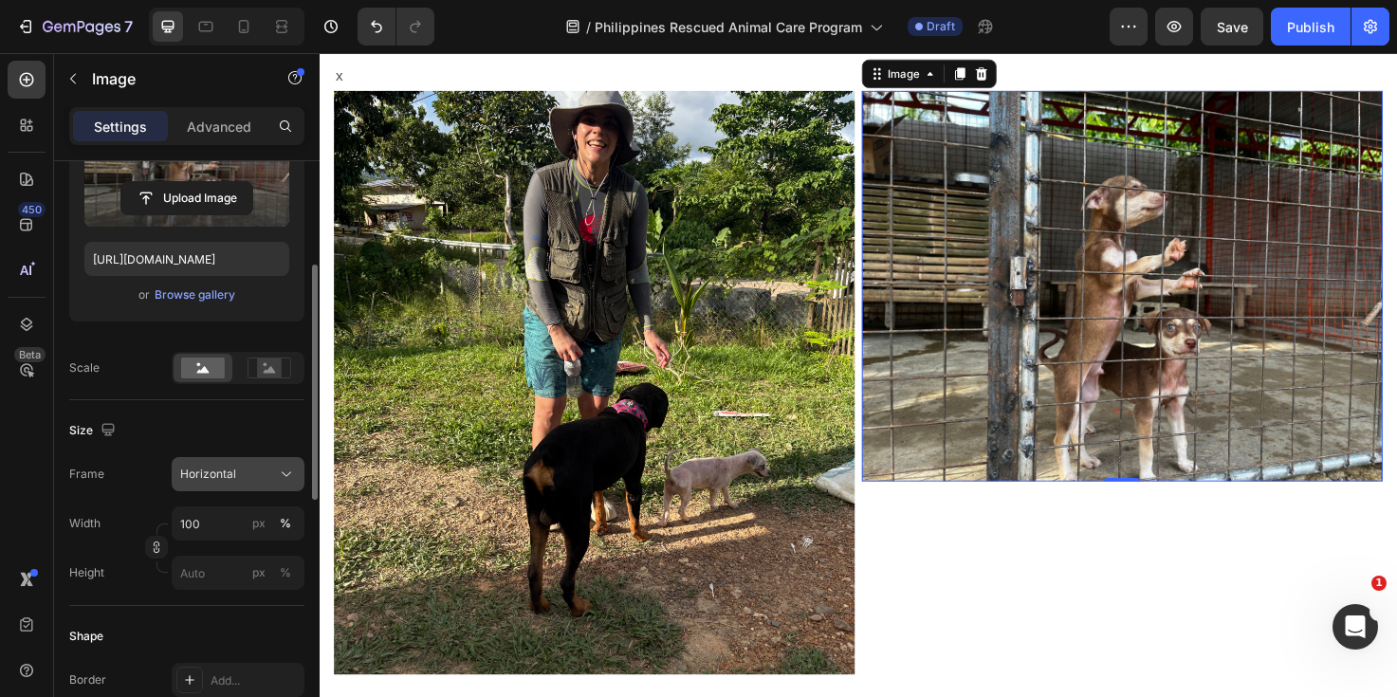
click at [227, 480] on span "Horizontal" at bounding box center [208, 474] width 56 height 17
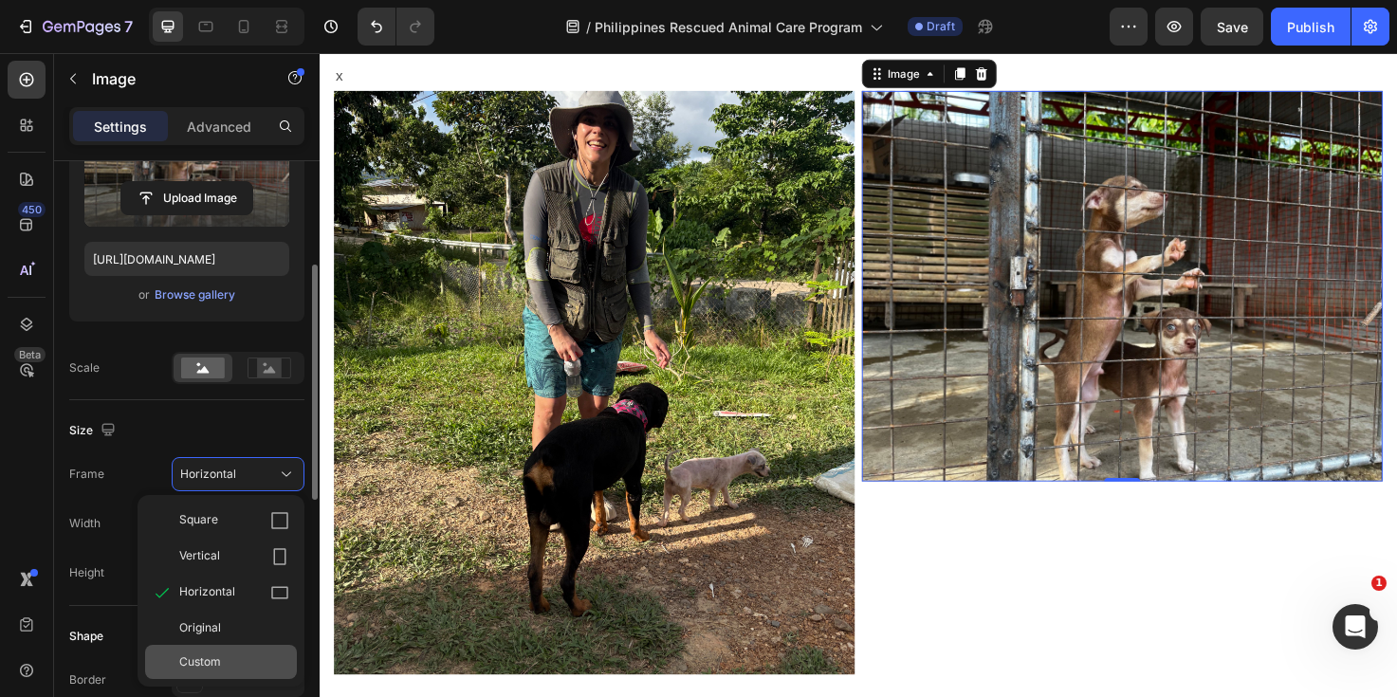
click at [222, 655] on div "Custom" at bounding box center [234, 661] width 110 height 17
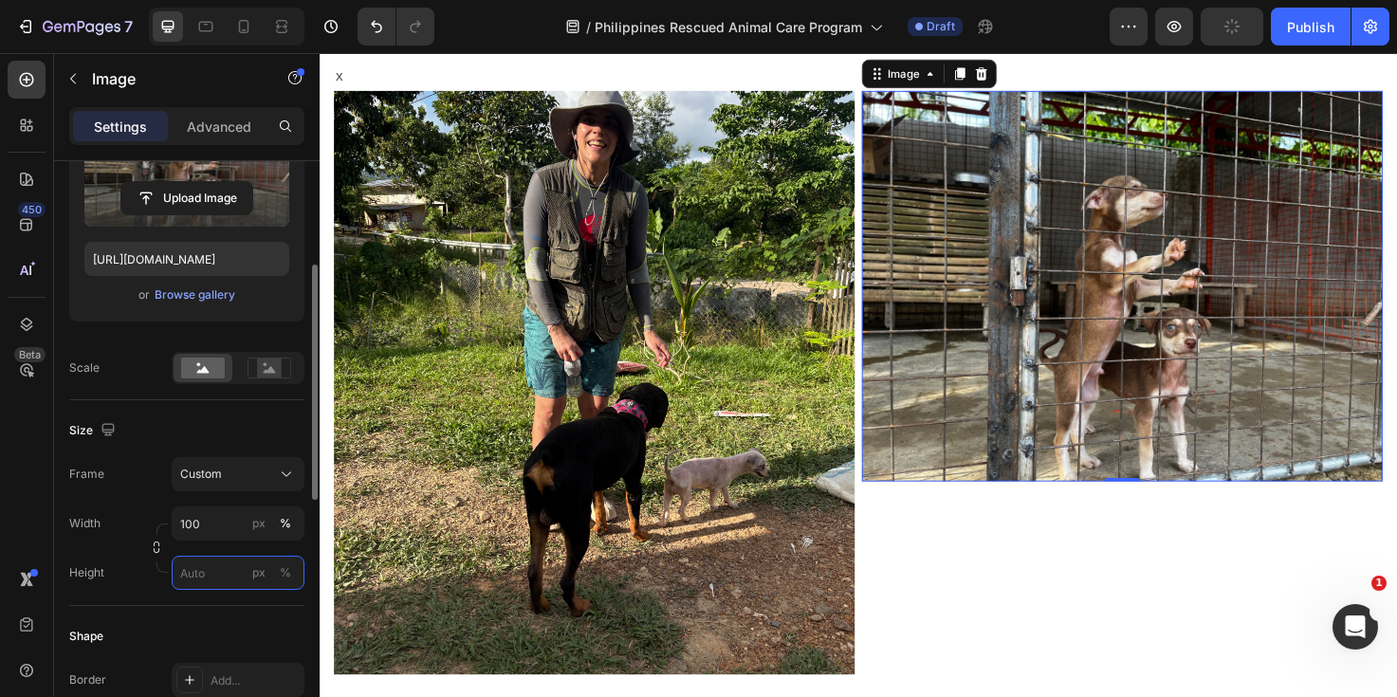
click at [214, 571] on input "px %" at bounding box center [238, 573] width 133 height 34
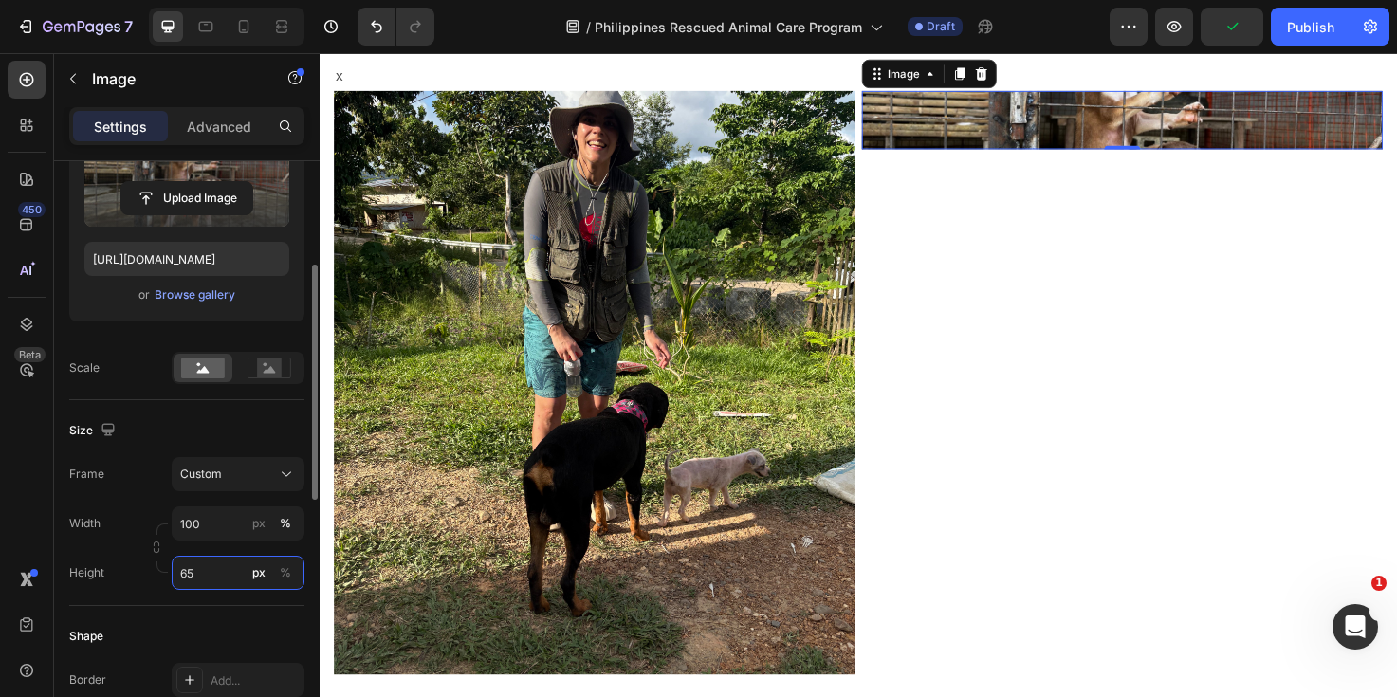
type input "650"
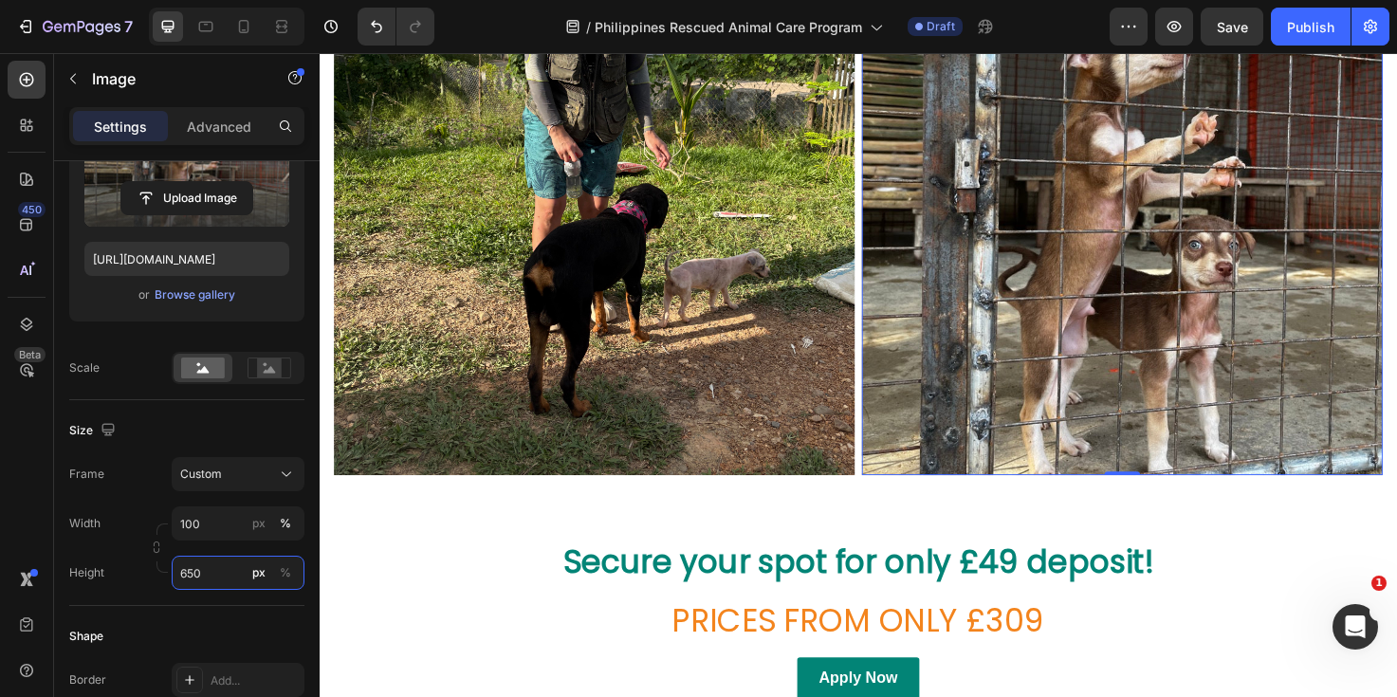
scroll to position [1209, 0]
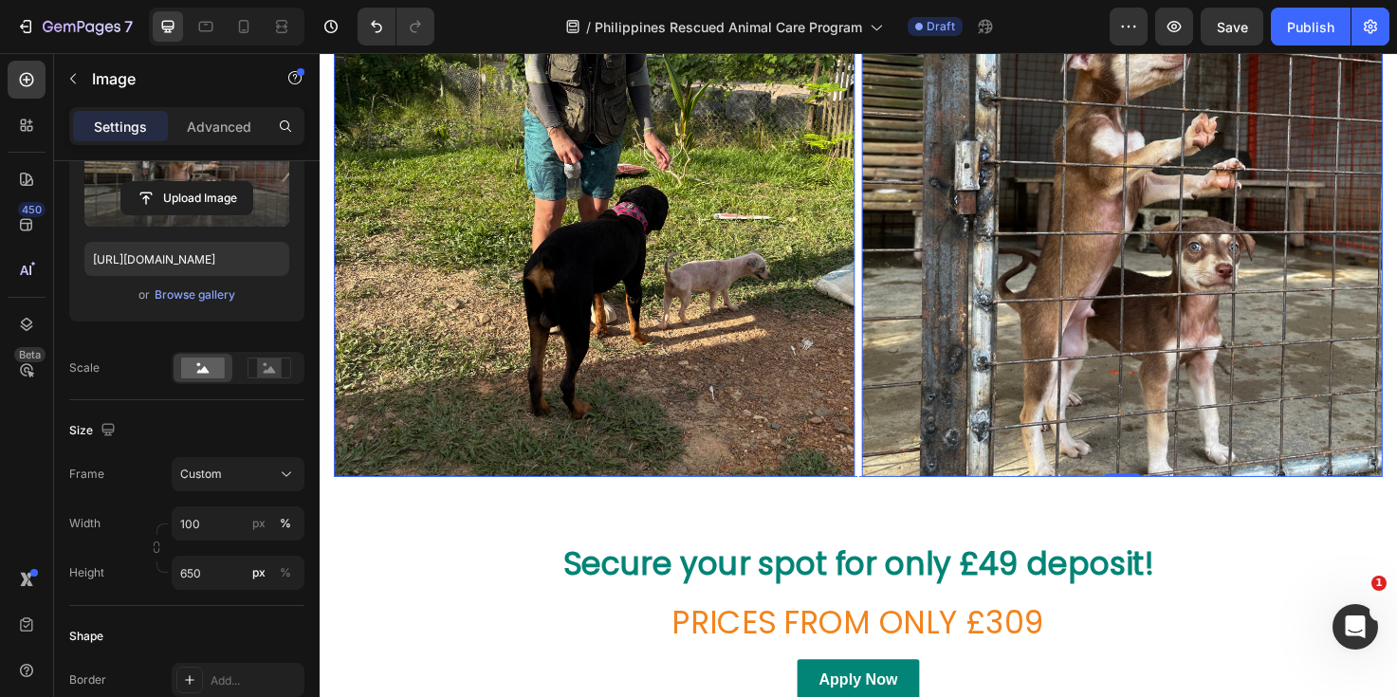
click at [814, 456] on img at bounding box center [610, 192] width 550 height 616
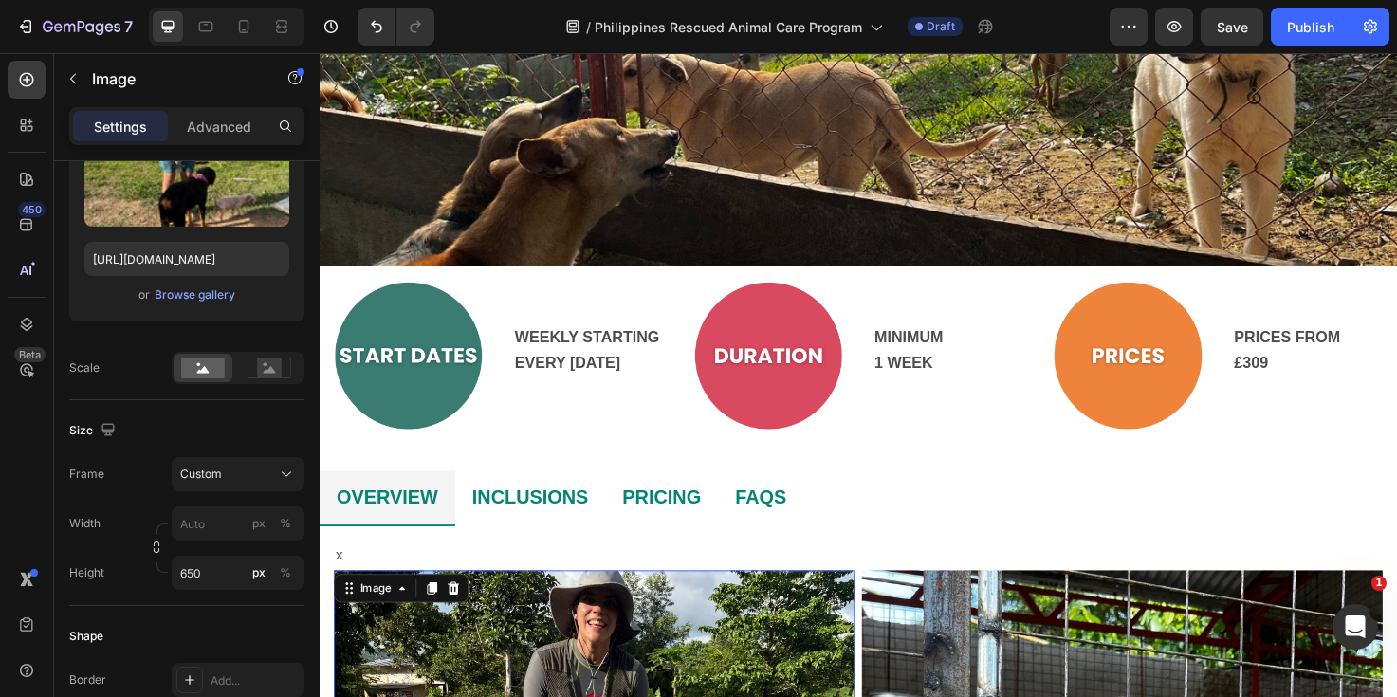
scroll to position [386, 0]
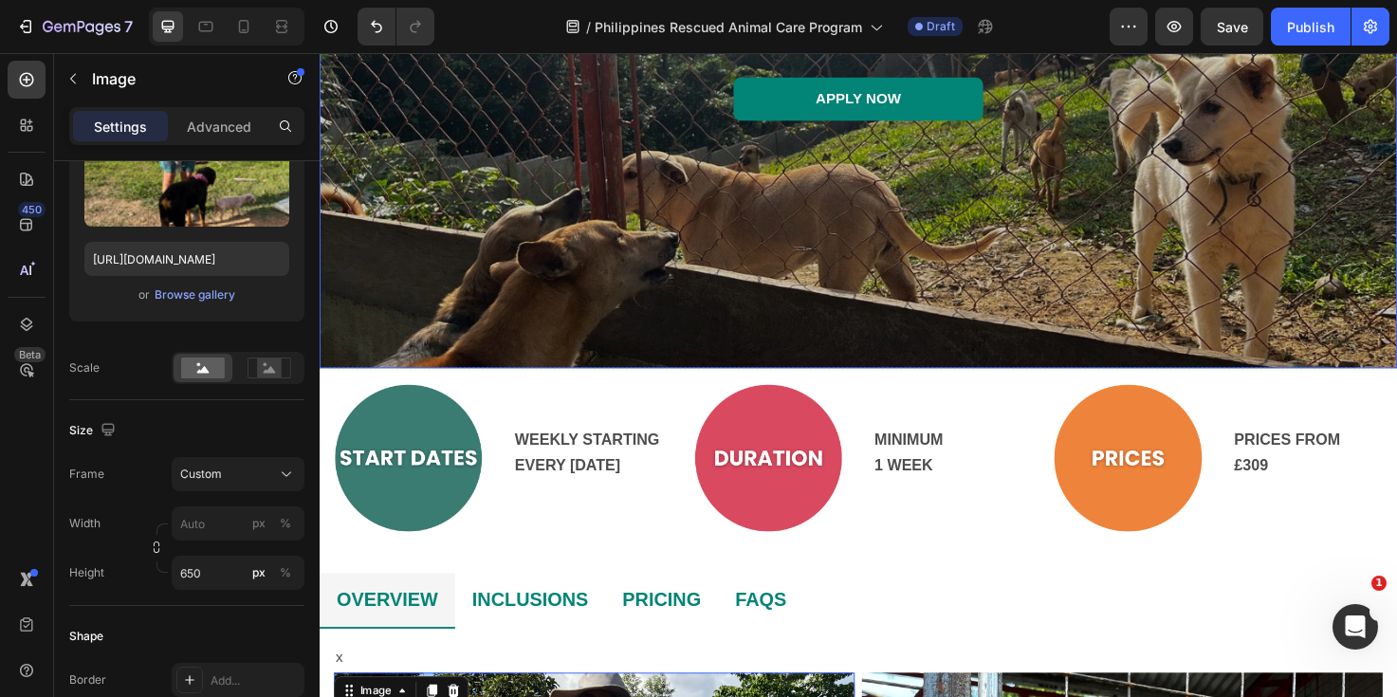
click at [816, 242] on div "Overlay" at bounding box center [889, 46] width 1138 height 680
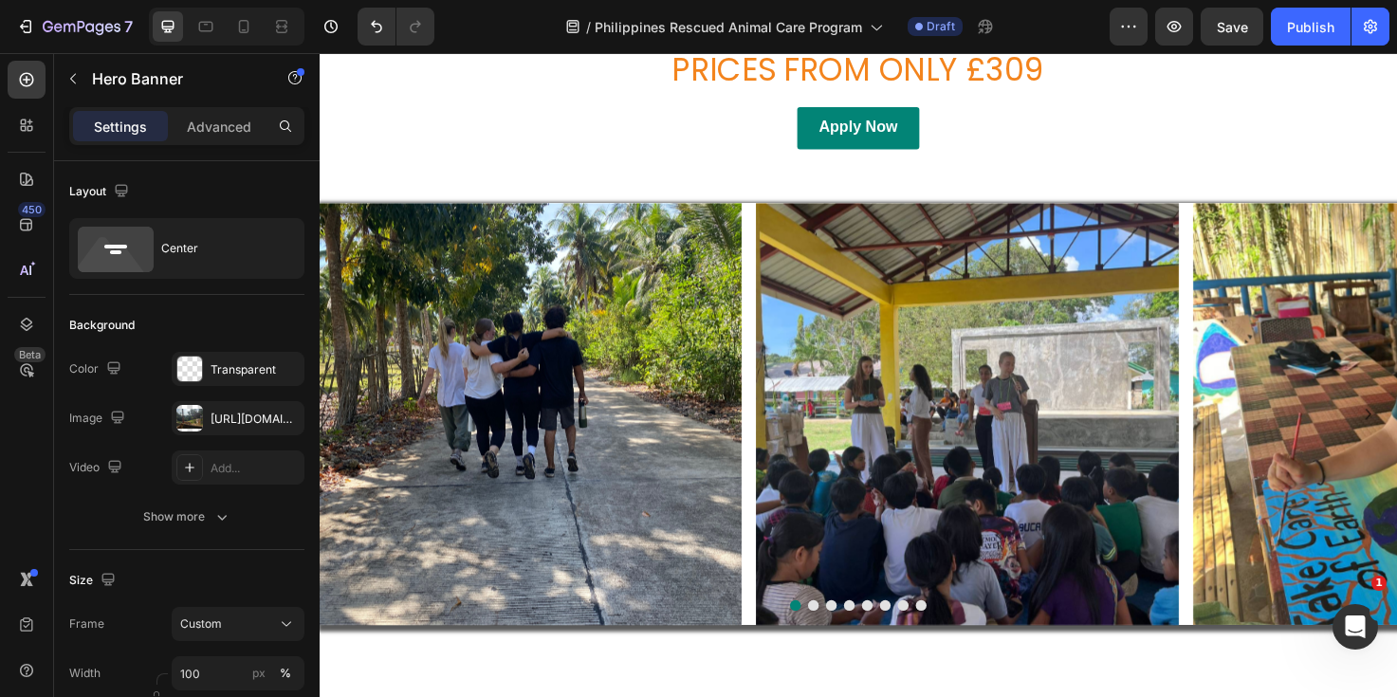
scroll to position [1811, 0]
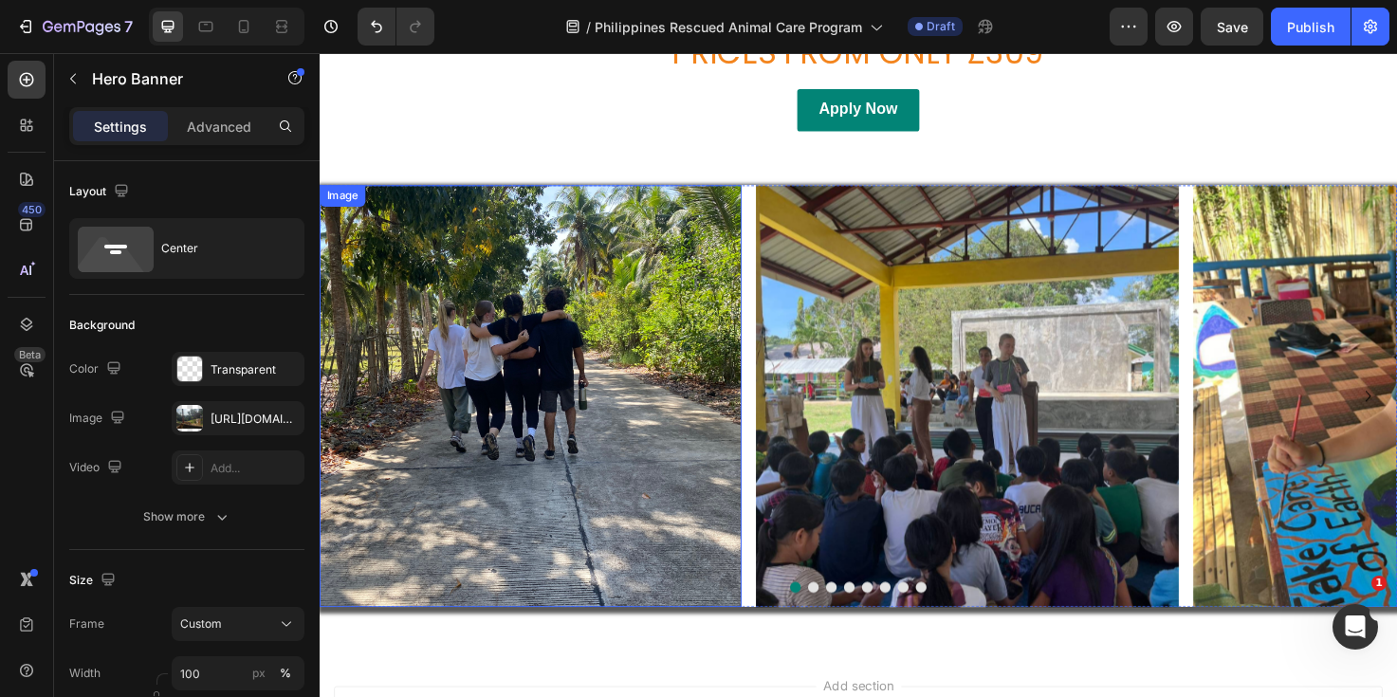
click at [577, 475] on img at bounding box center [543, 415] width 446 height 446
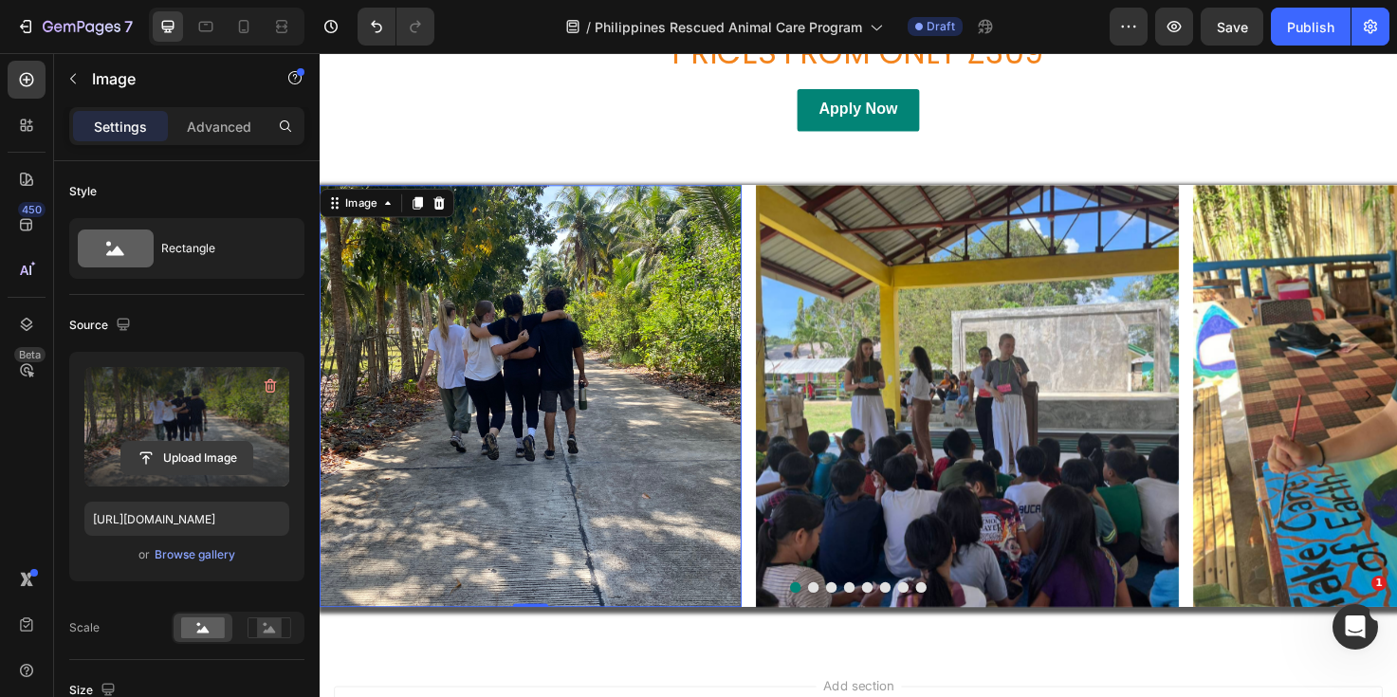
click at [192, 458] on input "file" at bounding box center [186, 458] width 131 height 32
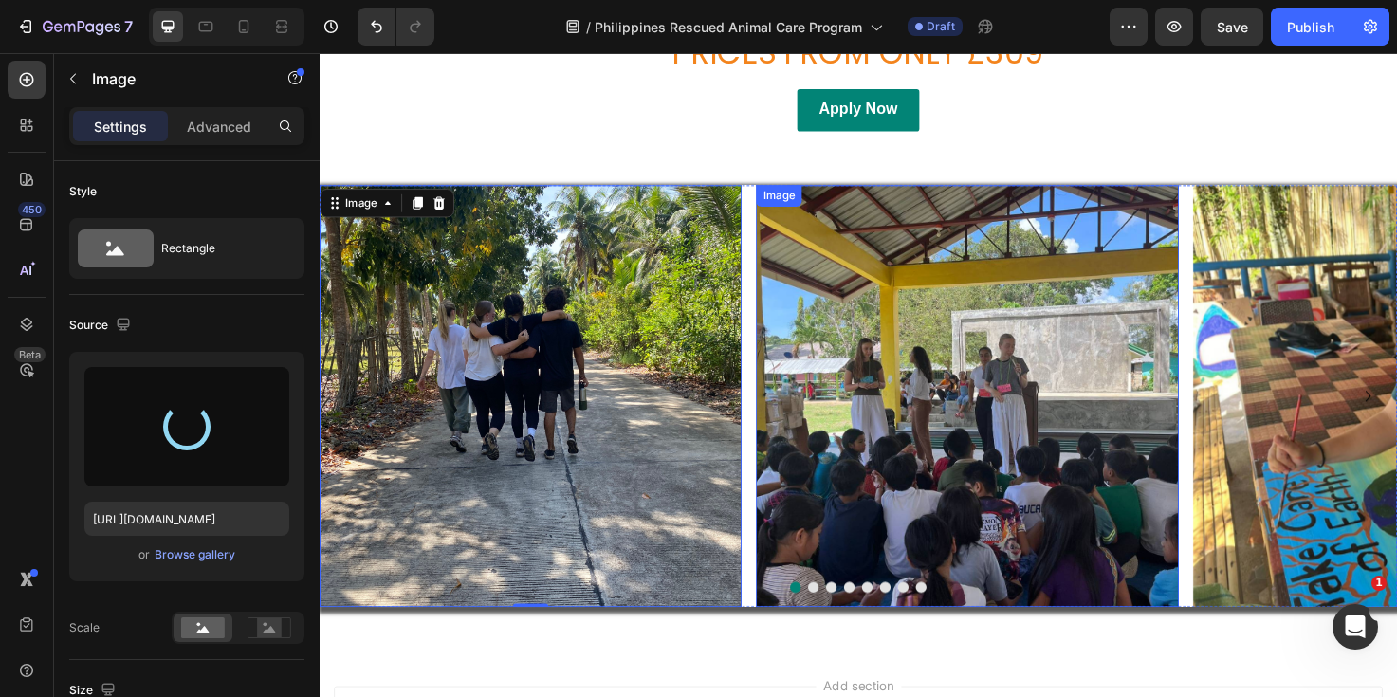
type input "[URL][DOMAIN_NAME]"
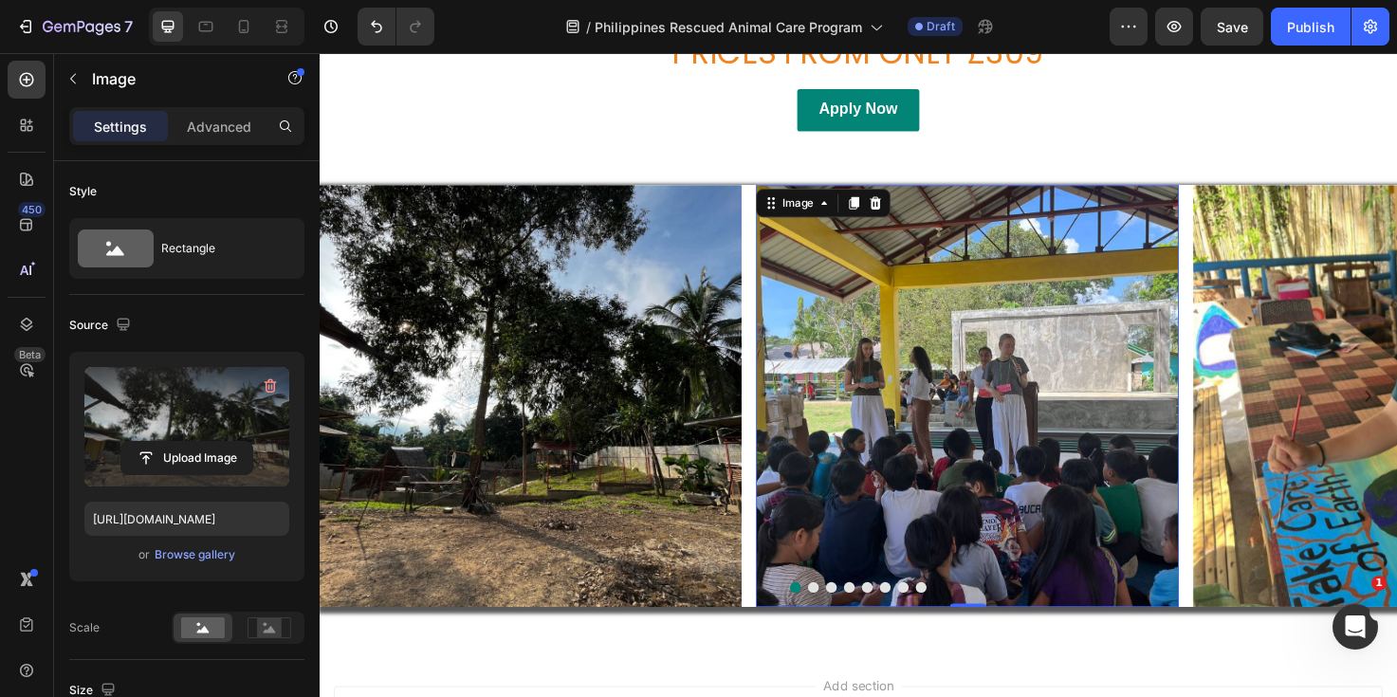
click at [1013, 449] on img at bounding box center [1003, 415] width 446 height 446
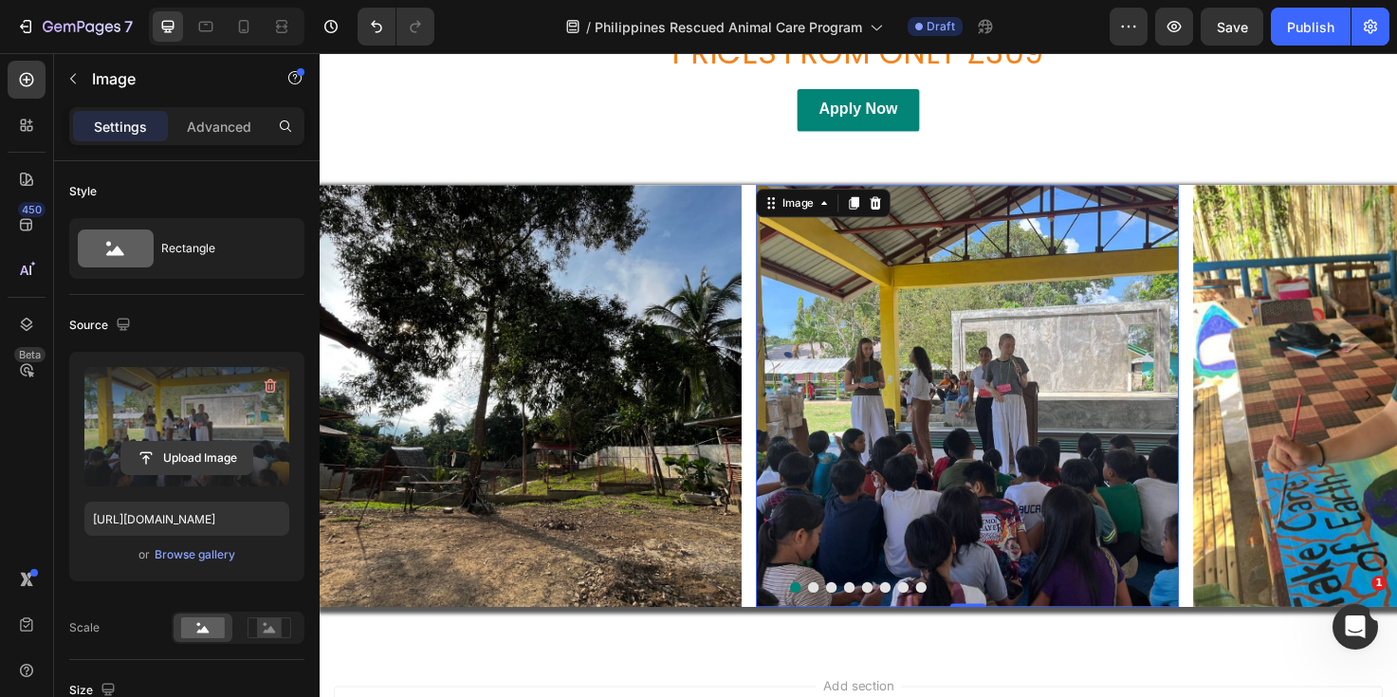
click at [173, 456] on input "file" at bounding box center [186, 458] width 131 height 32
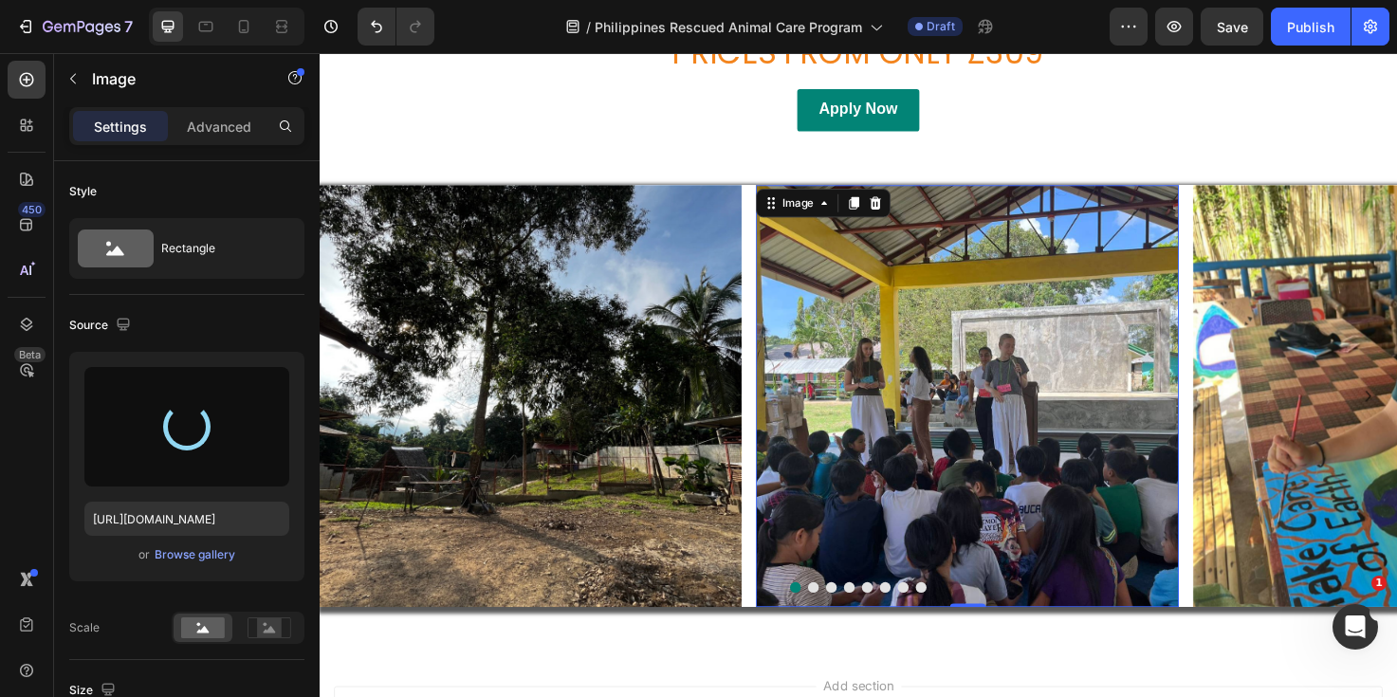
type input "[URL][DOMAIN_NAME]"
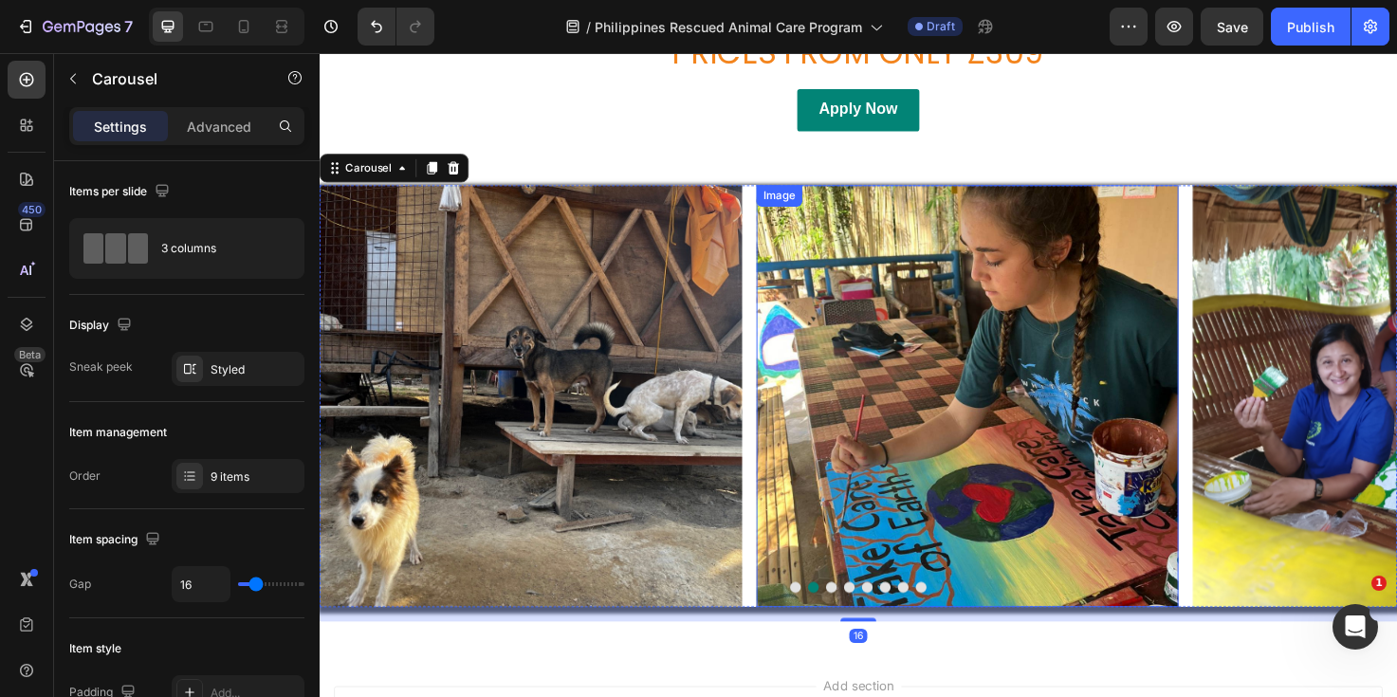
click at [1062, 485] on img at bounding box center [1003, 415] width 446 height 446
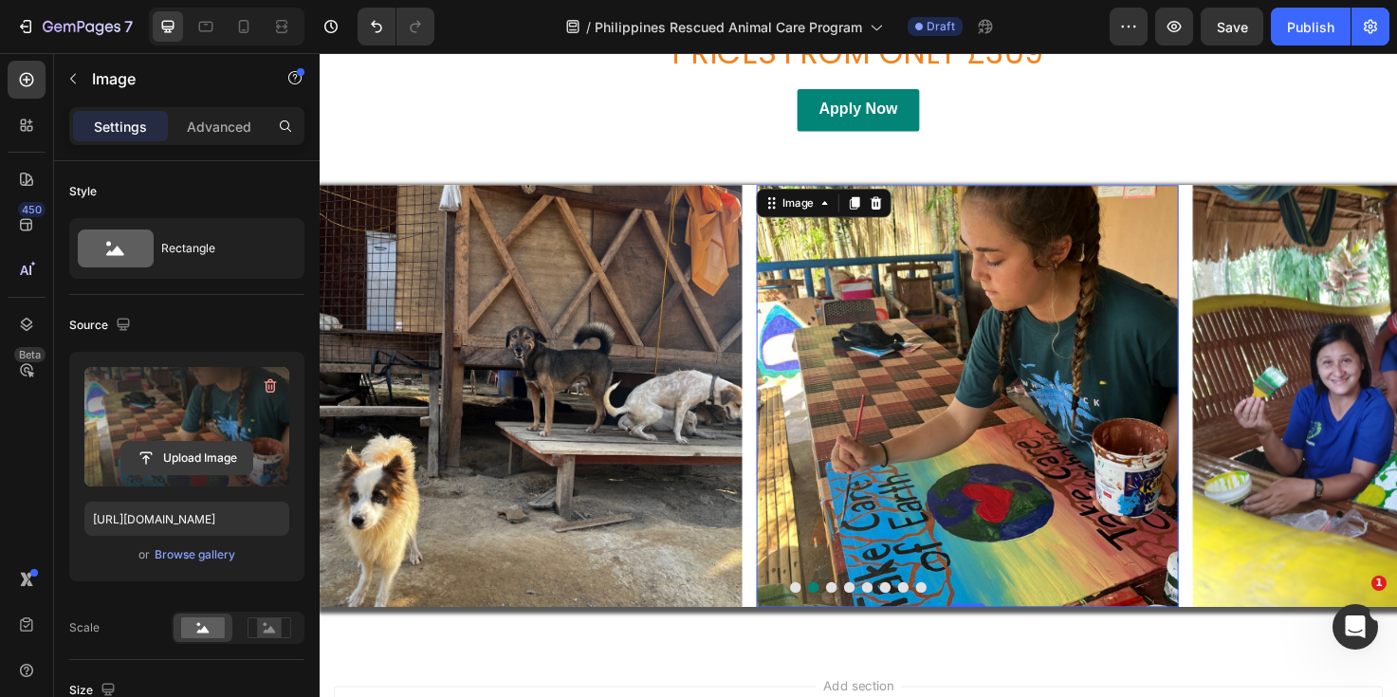
click at [217, 459] on input "file" at bounding box center [186, 458] width 131 height 32
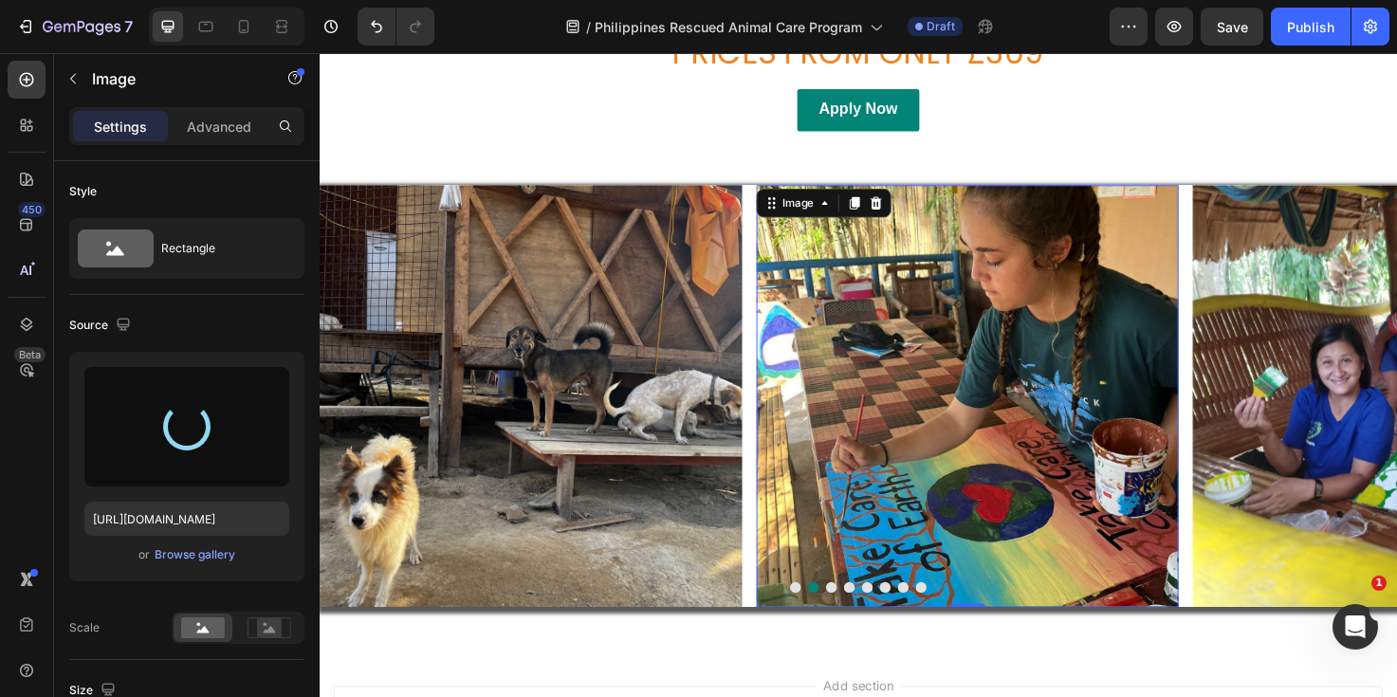
type input "[URL][DOMAIN_NAME]"
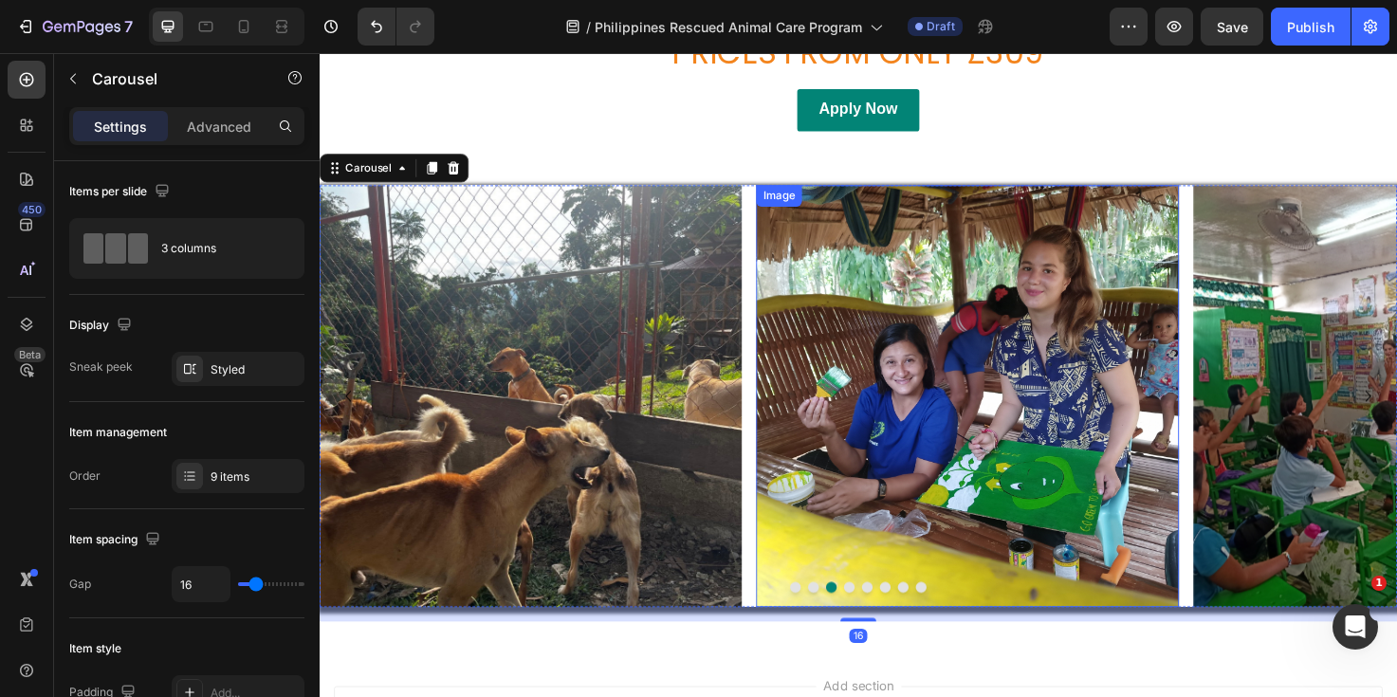
click at [1045, 440] on img at bounding box center [1003, 415] width 446 height 446
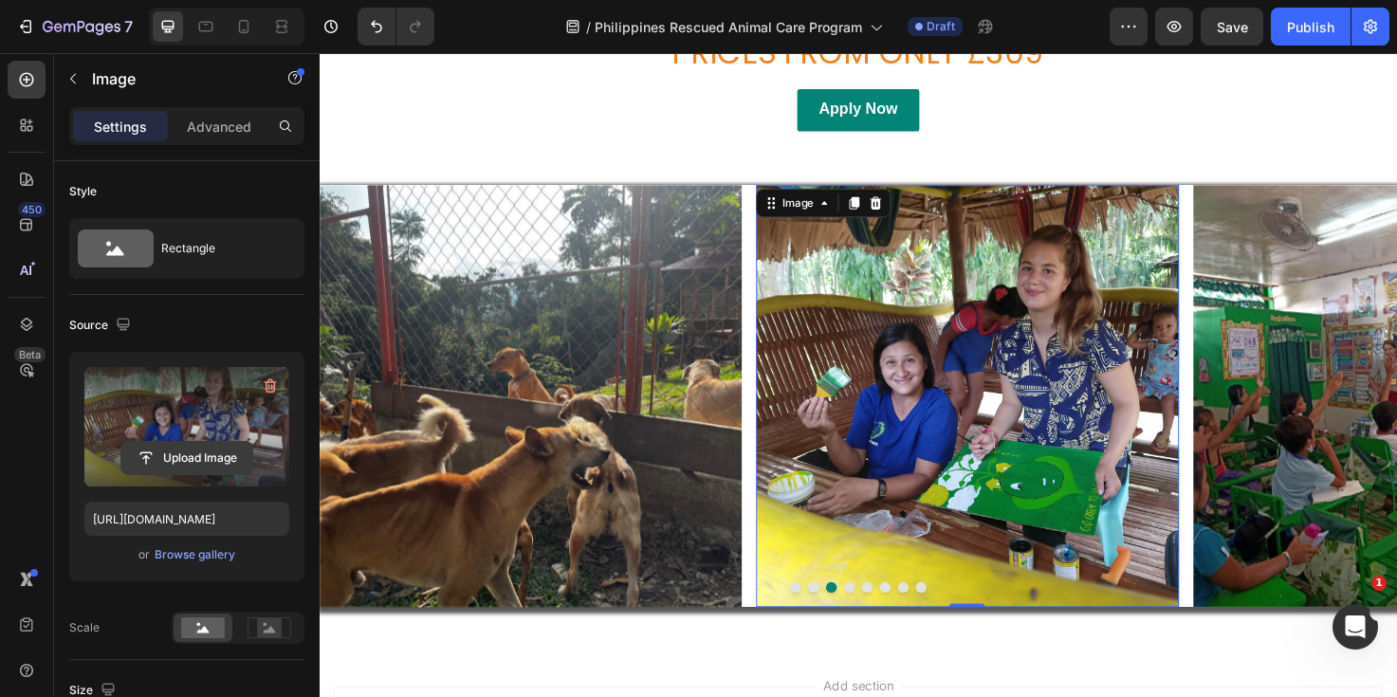
click at [191, 465] on input "file" at bounding box center [186, 458] width 131 height 32
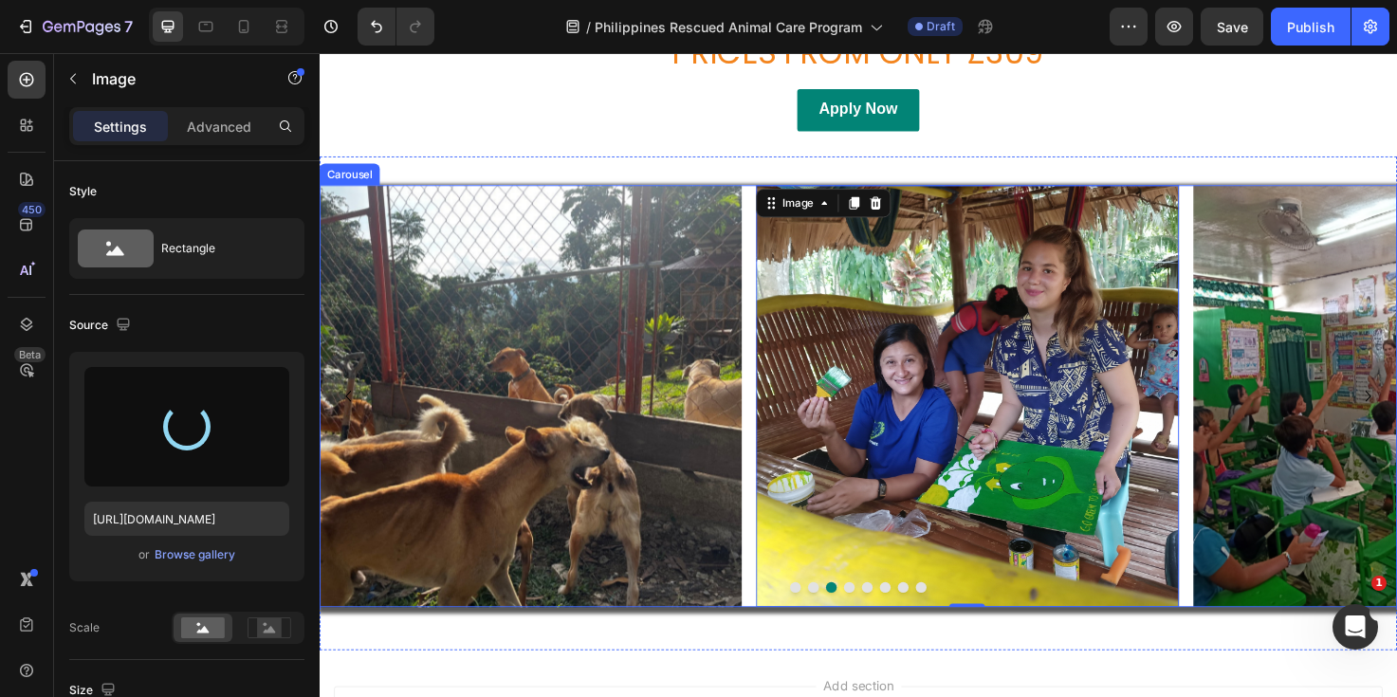
type input "[URL][DOMAIN_NAME]"
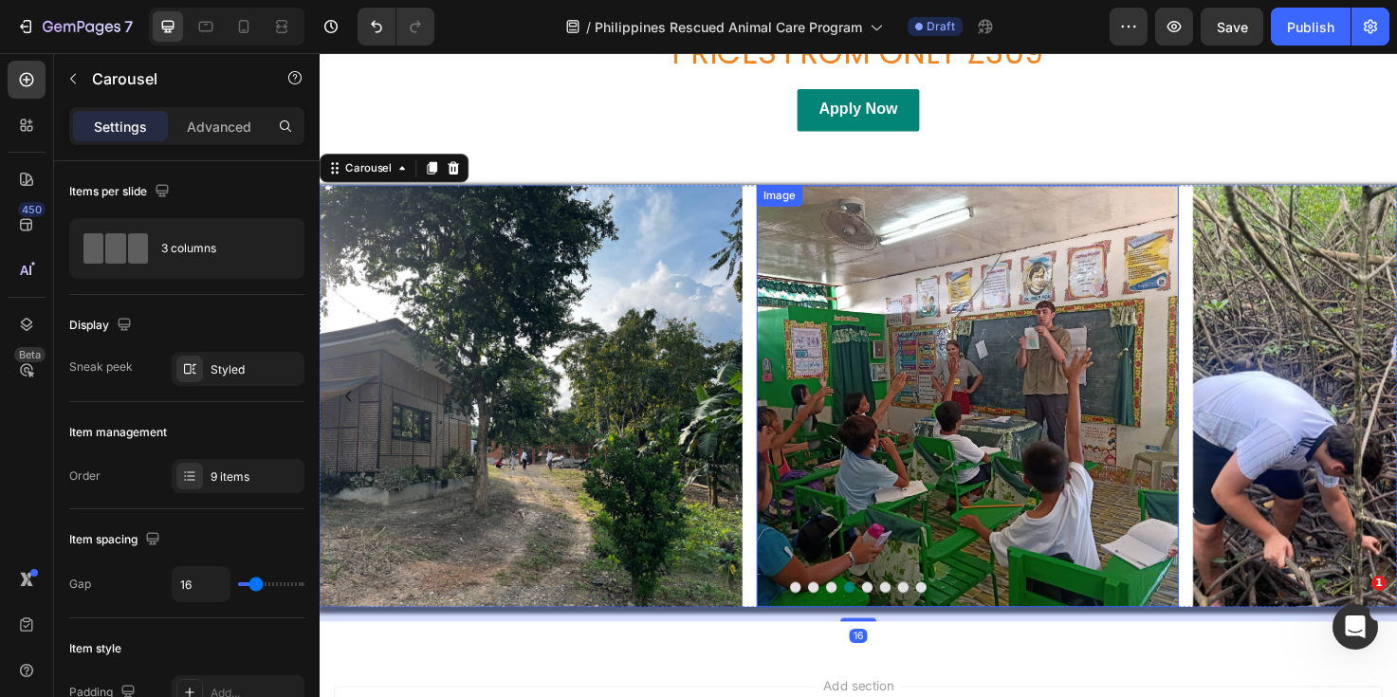
click at [954, 445] on img at bounding box center [1003, 415] width 446 height 446
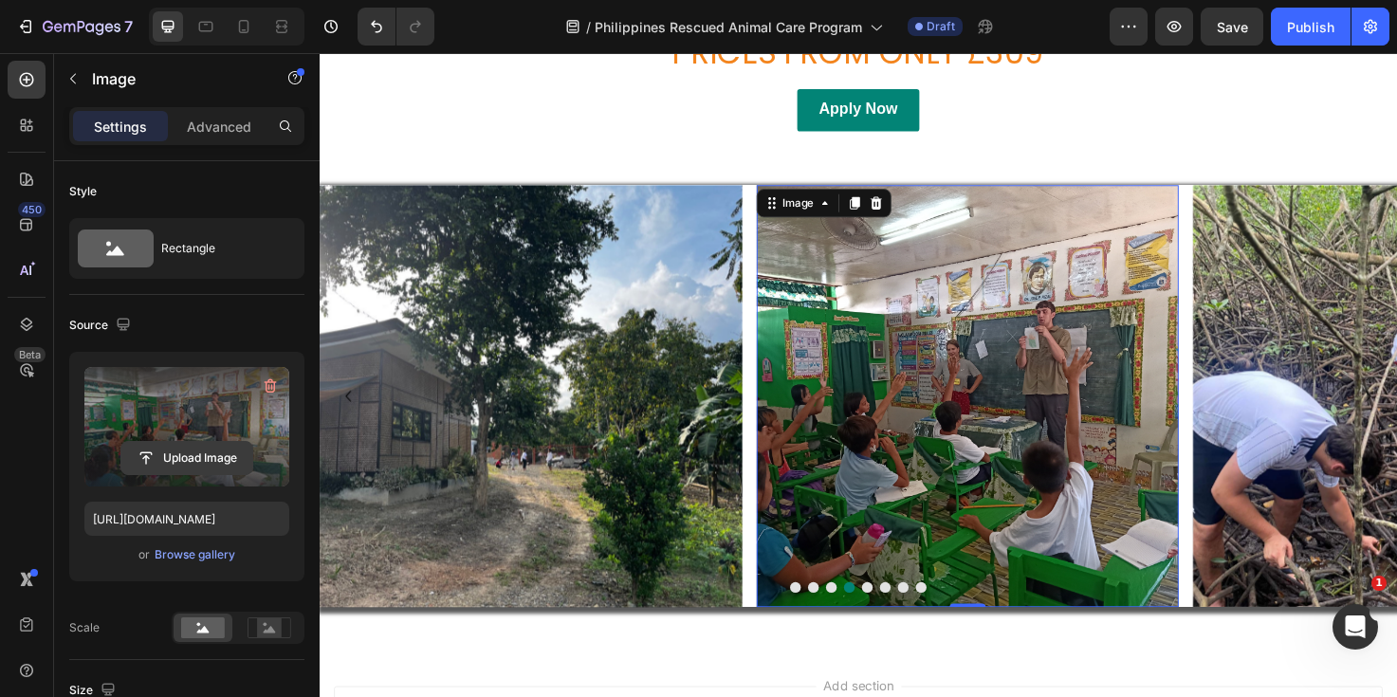
click at [206, 452] on input "file" at bounding box center [186, 458] width 131 height 32
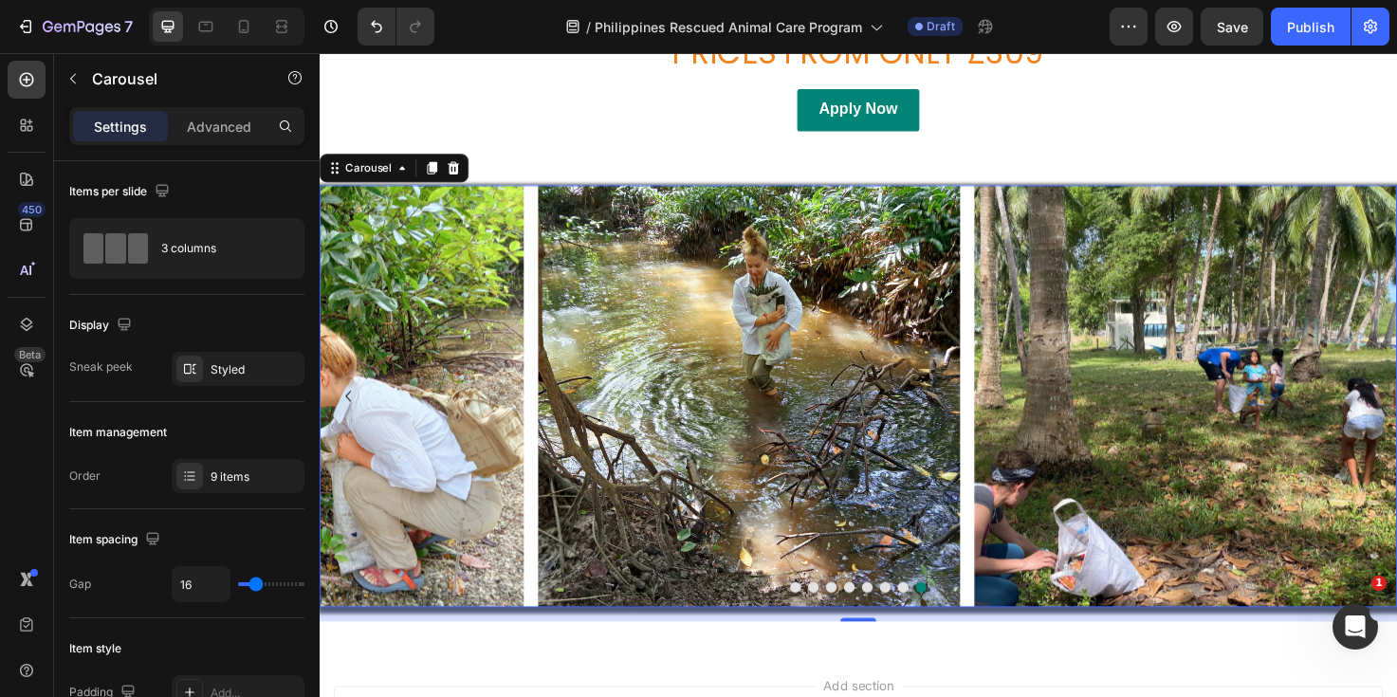
click at [538, 444] on div "Image Image Image Image Image Image Image Image Image" at bounding box center [889, 415] width 1138 height 446
click at [225, 484] on div "9 items" at bounding box center [255, 476] width 89 height 17
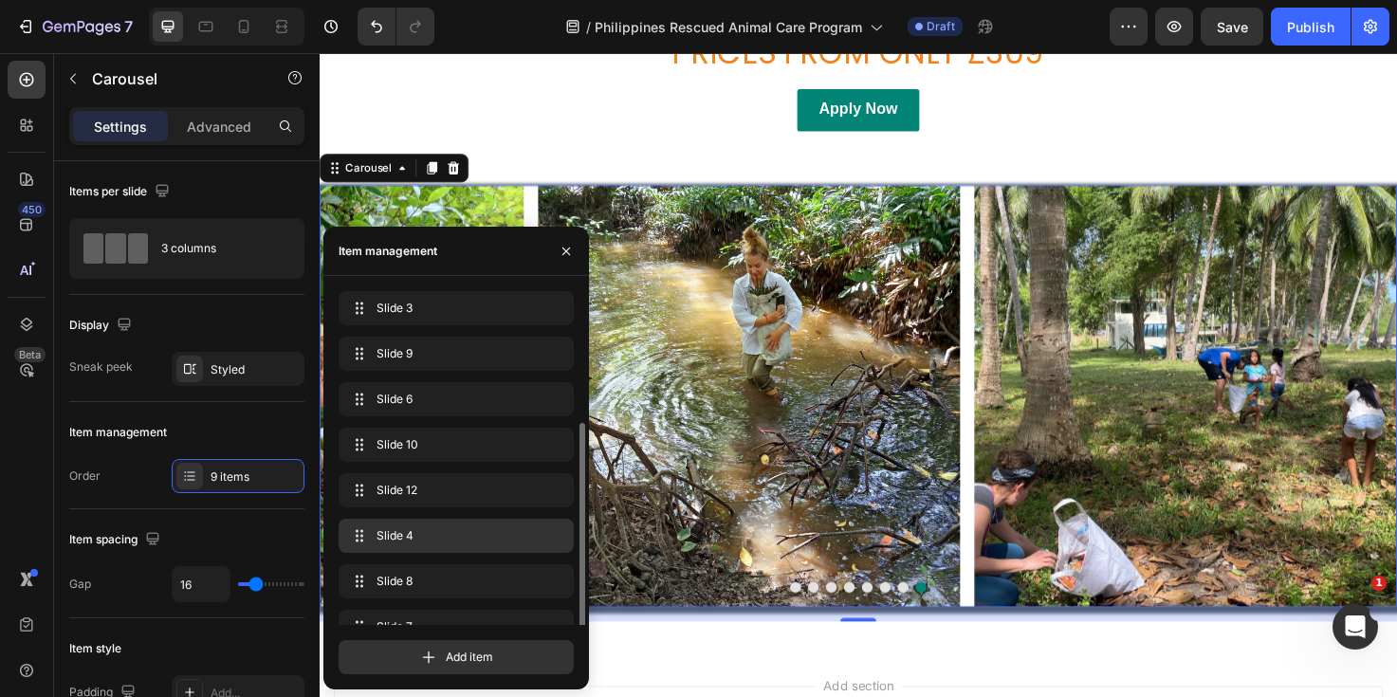
scroll to position [72, 0]
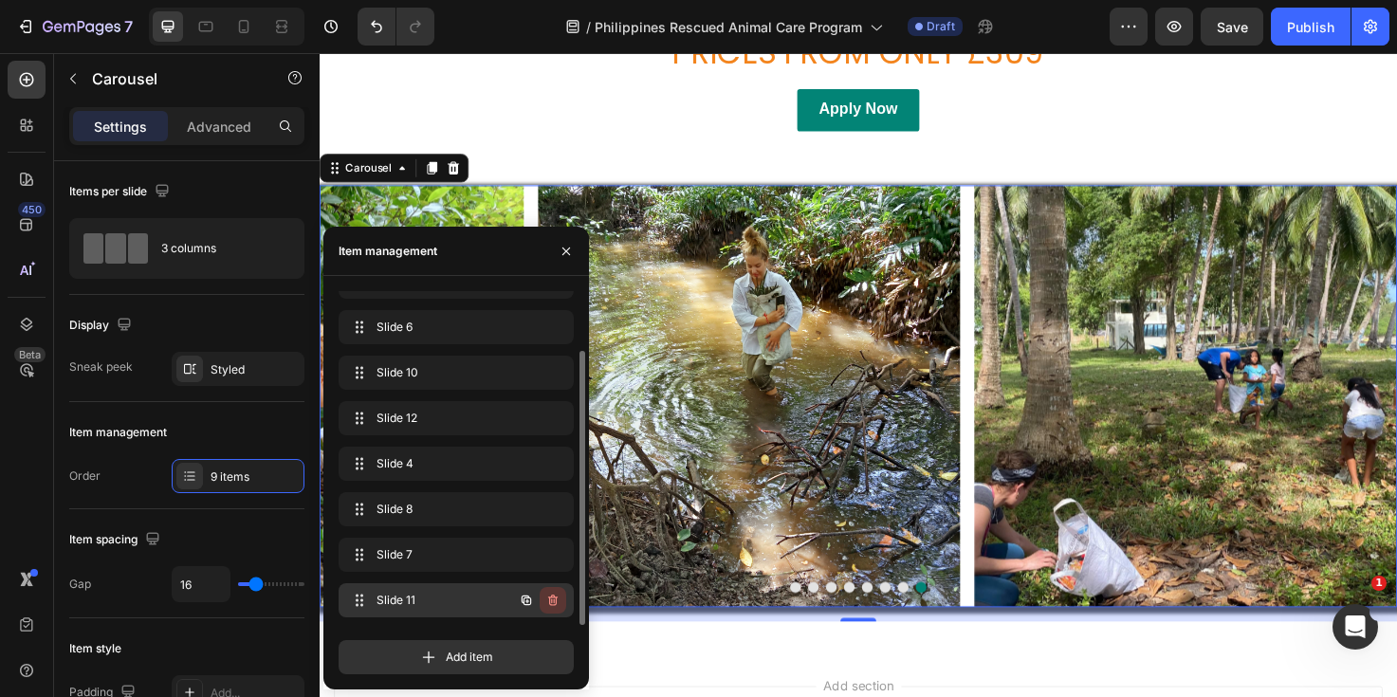
click at [555, 599] on icon "button" at bounding box center [552, 600] width 9 height 11
click at [555, 599] on div "Delete" at bounding box center [539, 600] width 35 height 17
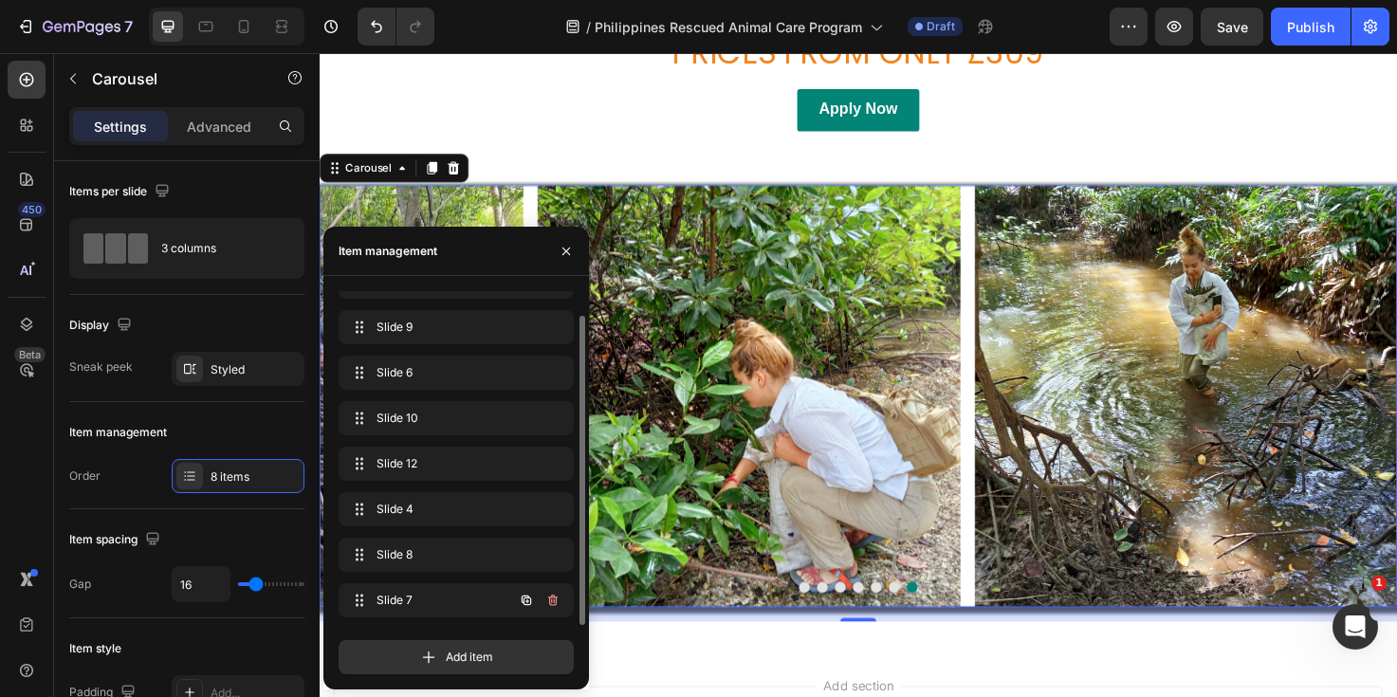
scroll to position [27, 0]
click at [555, 598] on icon "button" at bounding box center [552, 600] width 15 height 15
click at [555, 598] on div "Delete" at bounding box center [539, 600] width 35 height 17
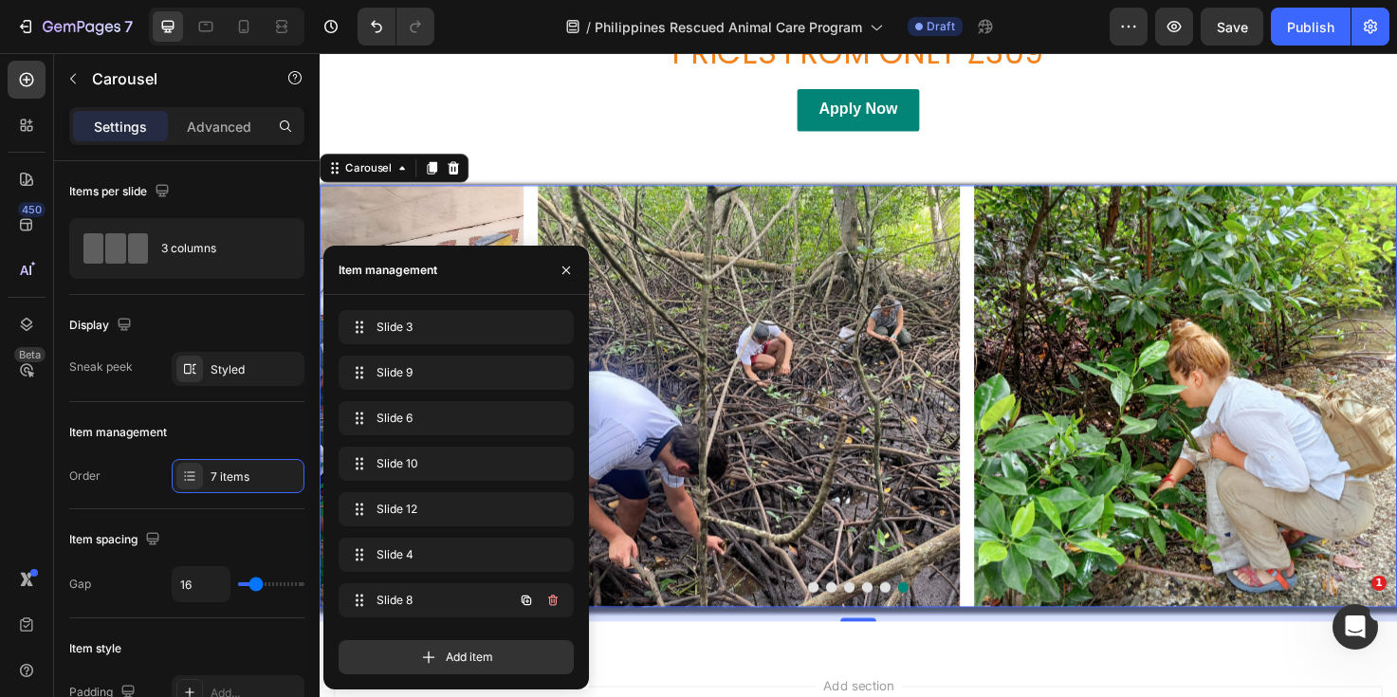
scroll to position [0, 0]
click at [555, 598] on icon "button" at bounding box center [552, 600] width 15 height 15
click at [555, 598] on div "Delete" at bounding box center [539, 600] width 35 height 17
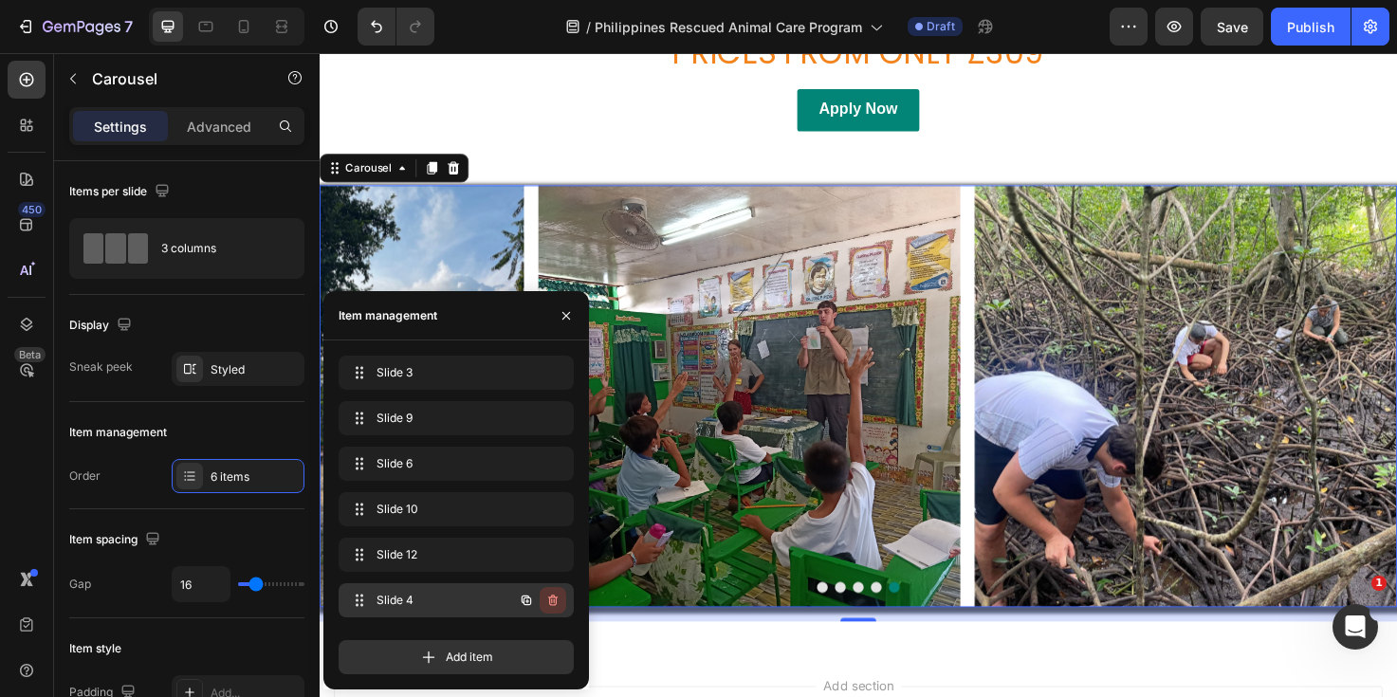
click at [555, 596] on icon "button" at bounding box center [552, 600] width 9 height 11
click at [555, 596] on div "Delete" at bounding box center [539, 600] width 35 height 17
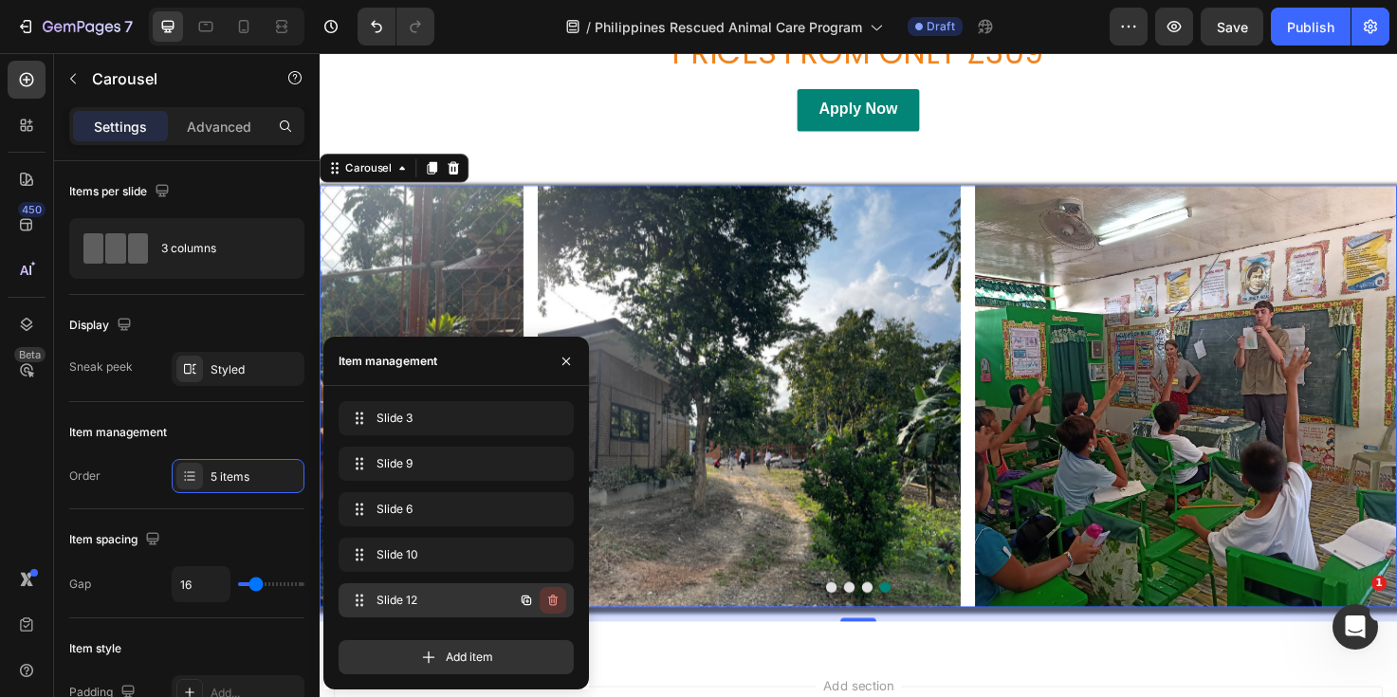
click at [554, 598] on icon "button" at bounding box center [552, 600] width 15 height 15
click at [554, 598] on div "Delete" at bounding box center [539, 600] width 35 height 17
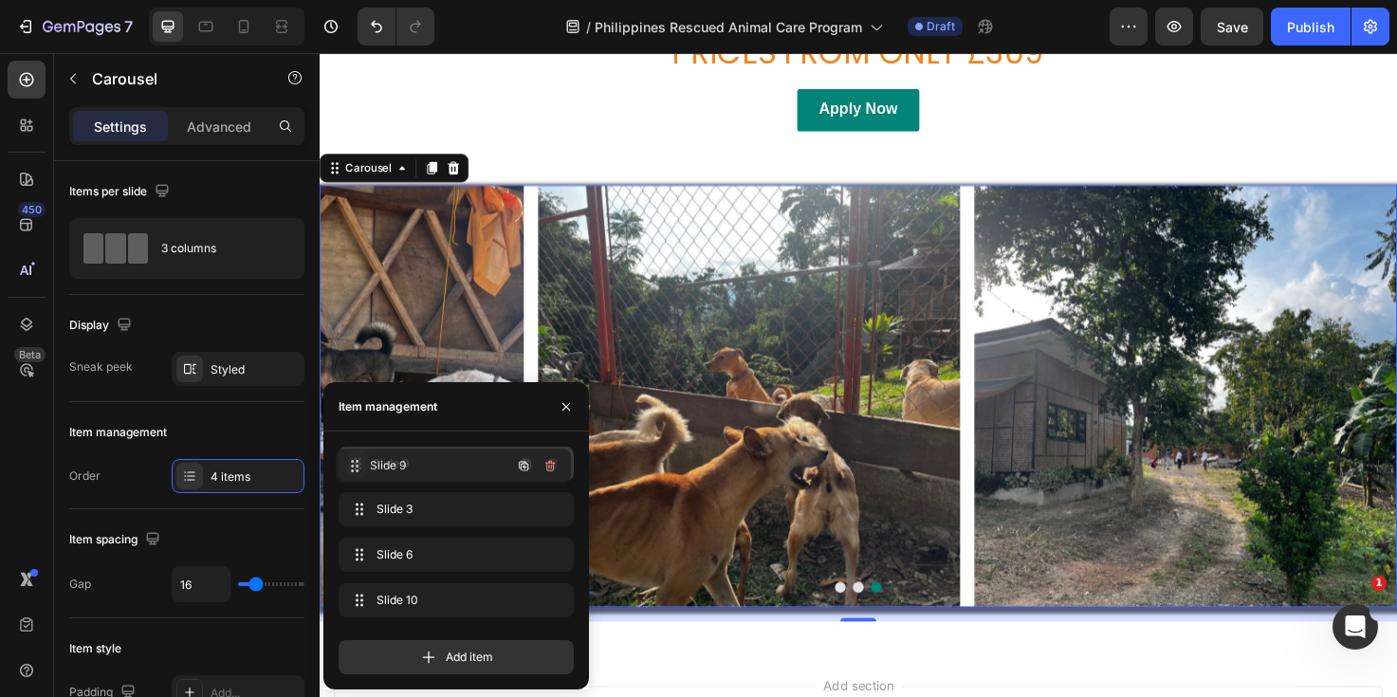
drag, startPoint x: 358, startPoint y: 507, endPoint x: 356, endPoint y: 466, distance: 41.8
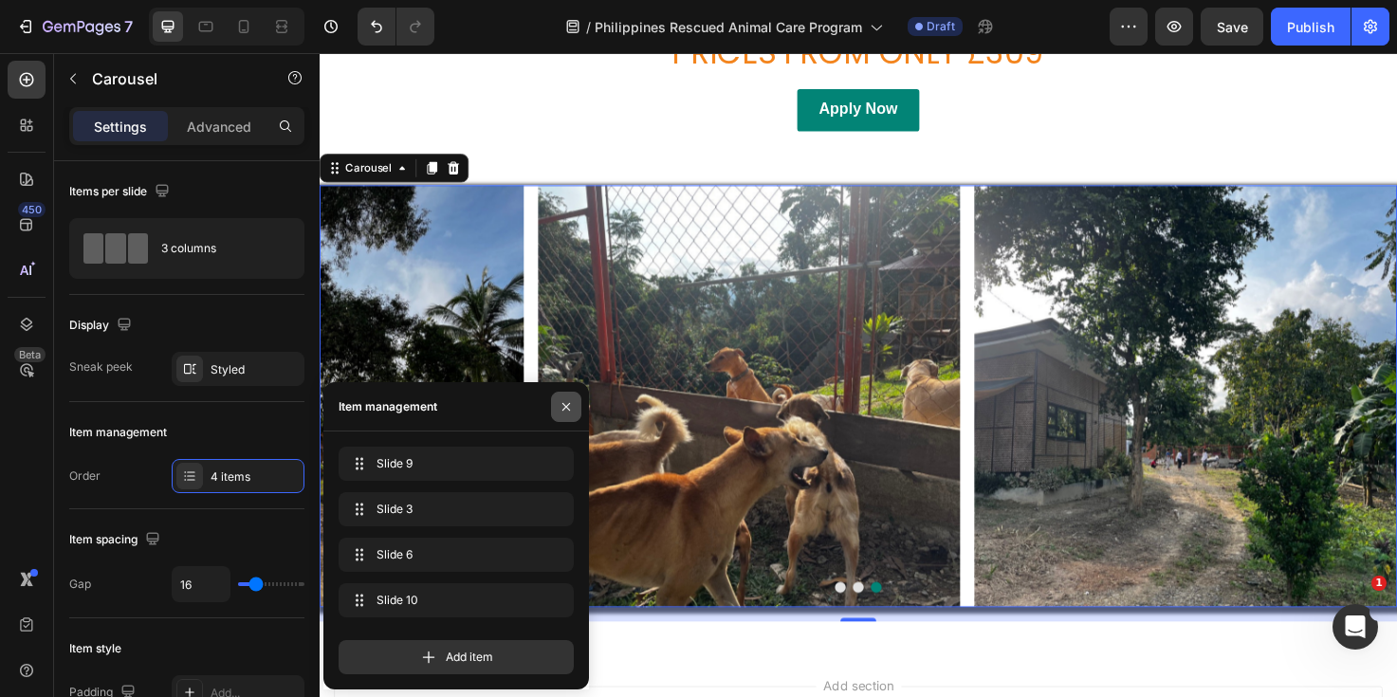
click at [569, 407] on icon "button" at bounding box center [566, 406] width 15 height 15
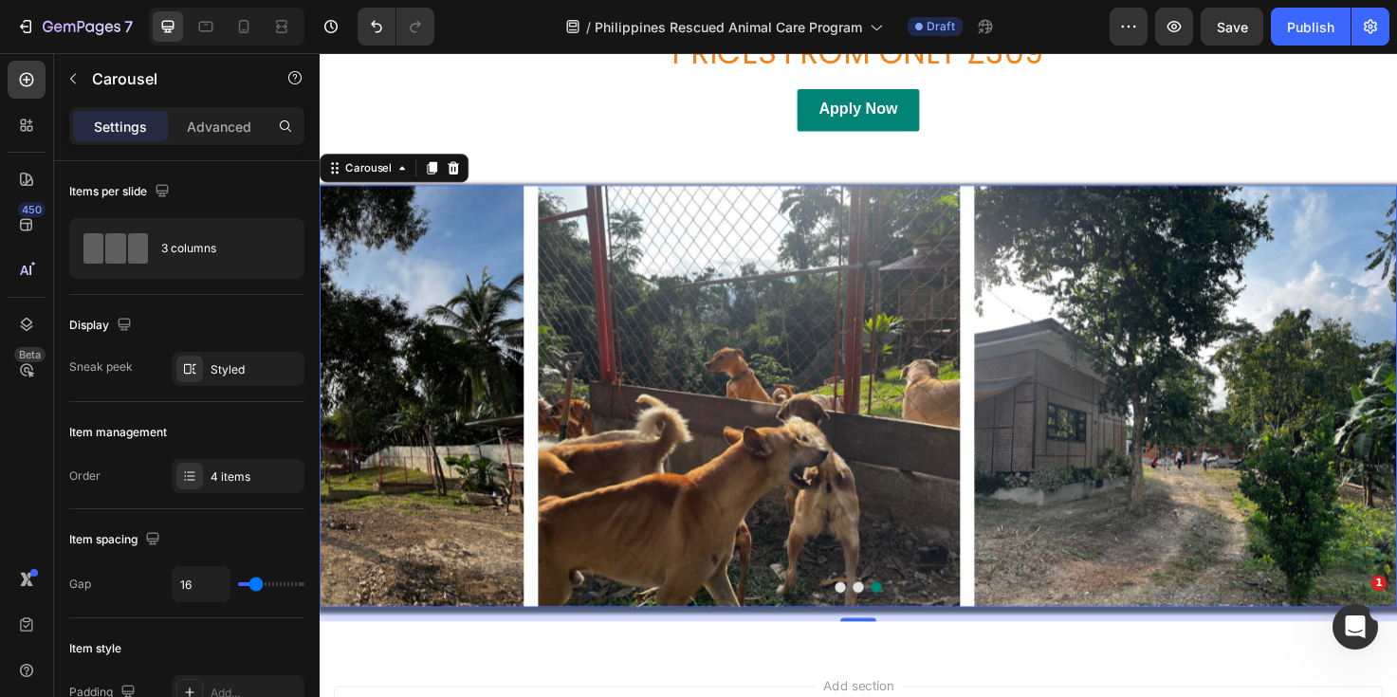
click at [335, 406] on button "Carousel Back Arrow" at bounding box center [350, 415] width 30 height 30
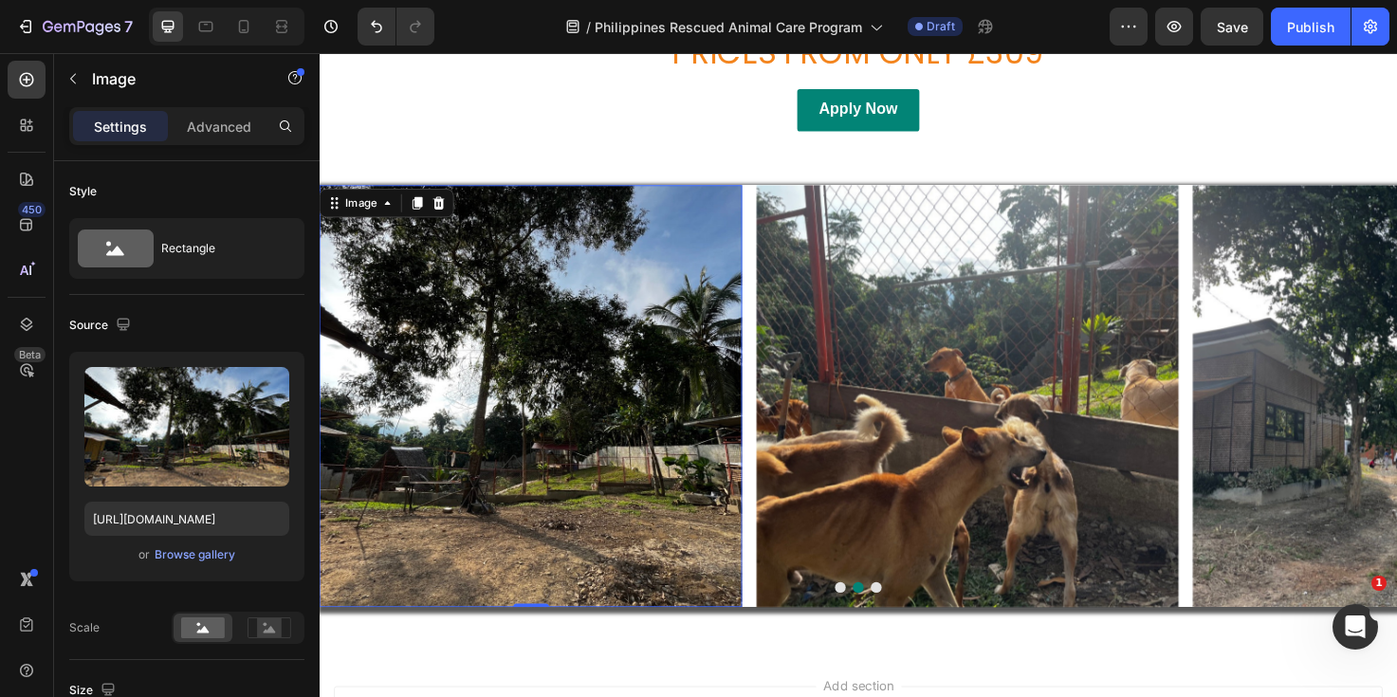
click at [333, 418] on img at bounding box center [543, 415] width 446 height 446
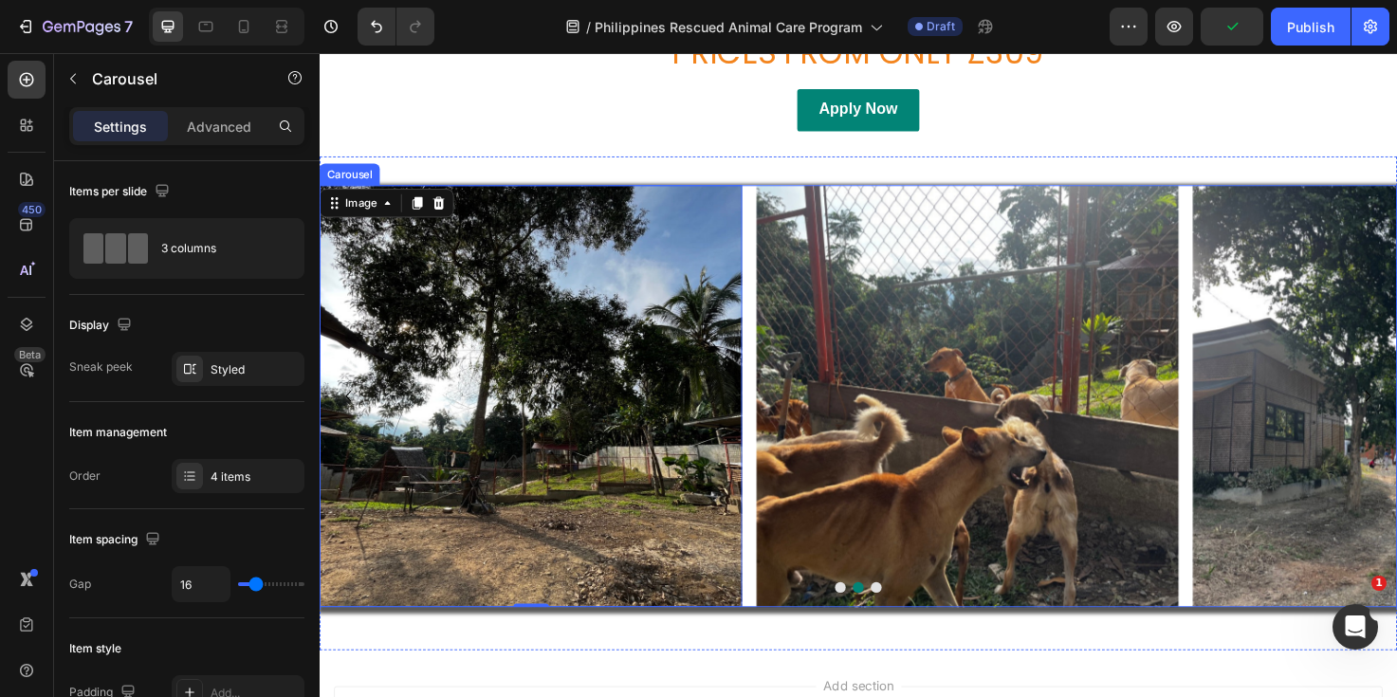
click at [339, 409] on icon "Carousel Back Arrow" at bounding box center [350, 415] width 23 height 23
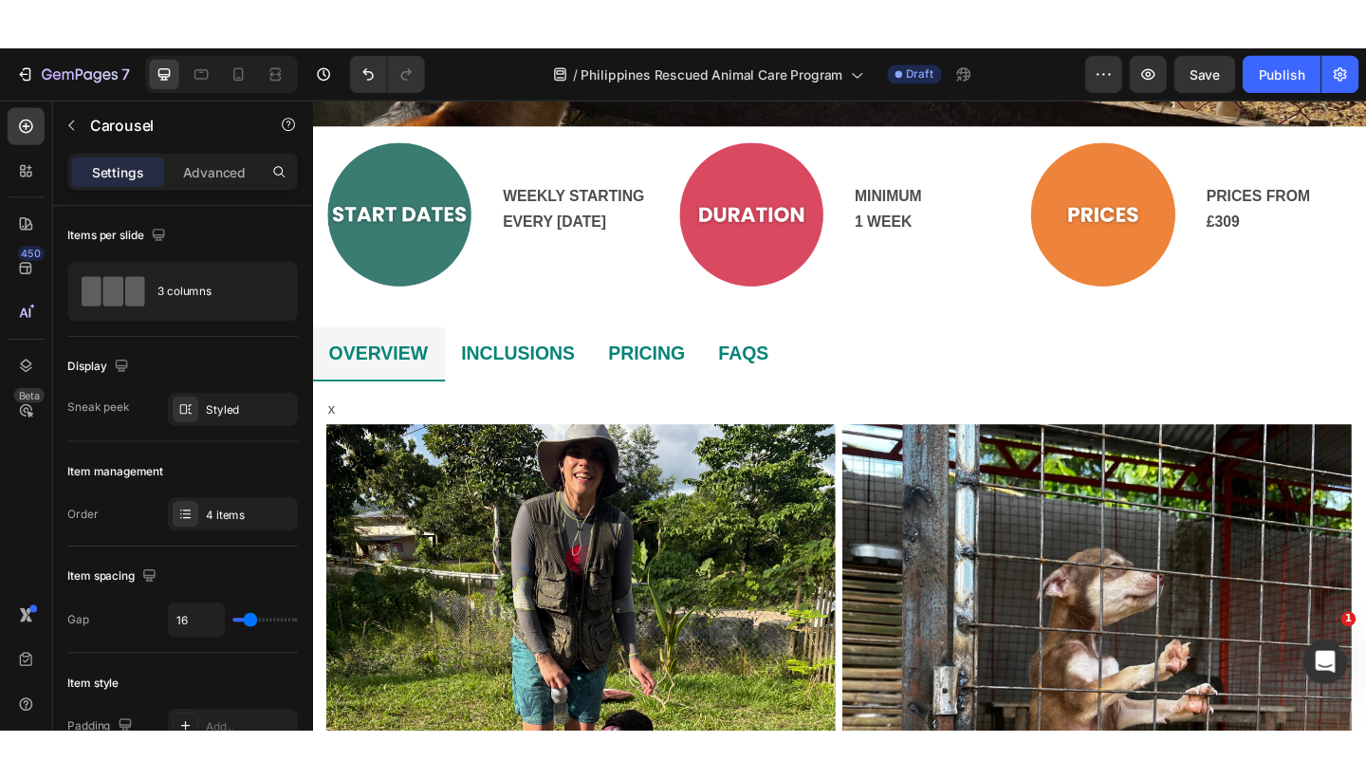
scroll to position [668, 0]
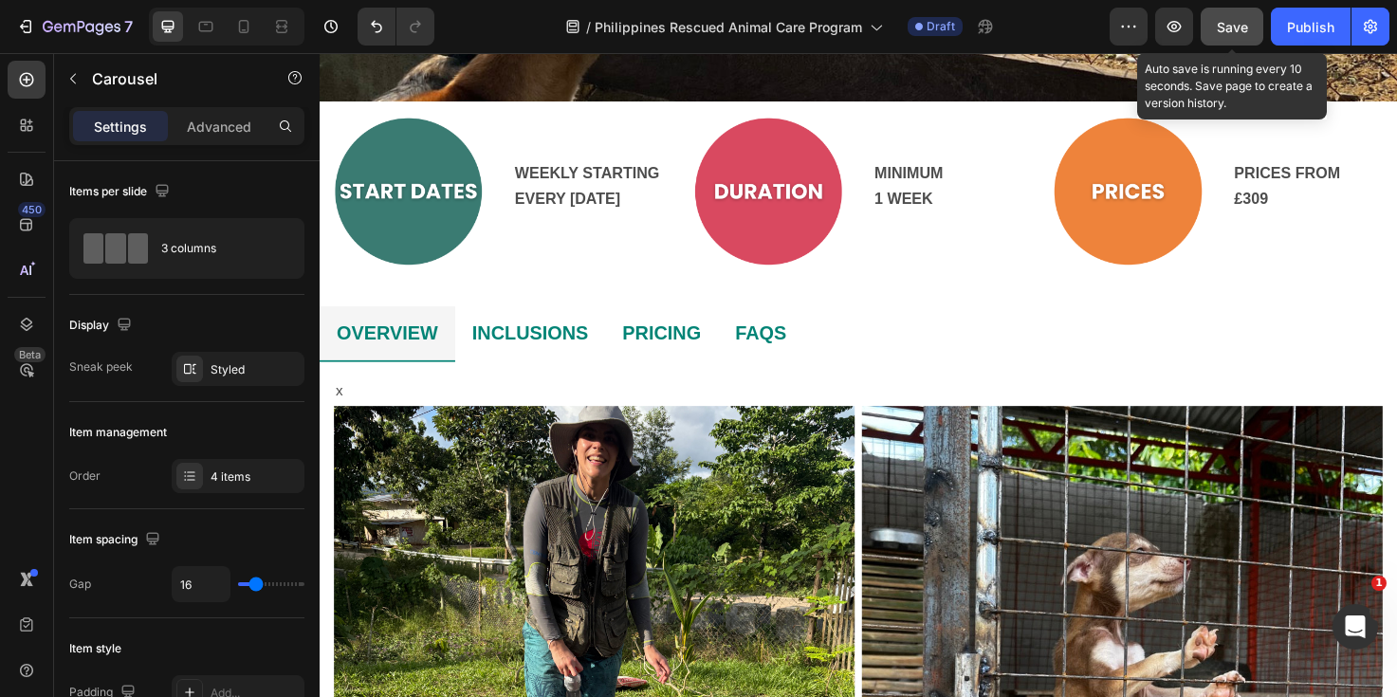
click at [1239, 25] on span "Save" at bounding box center [1232, 27] width 31 height 16
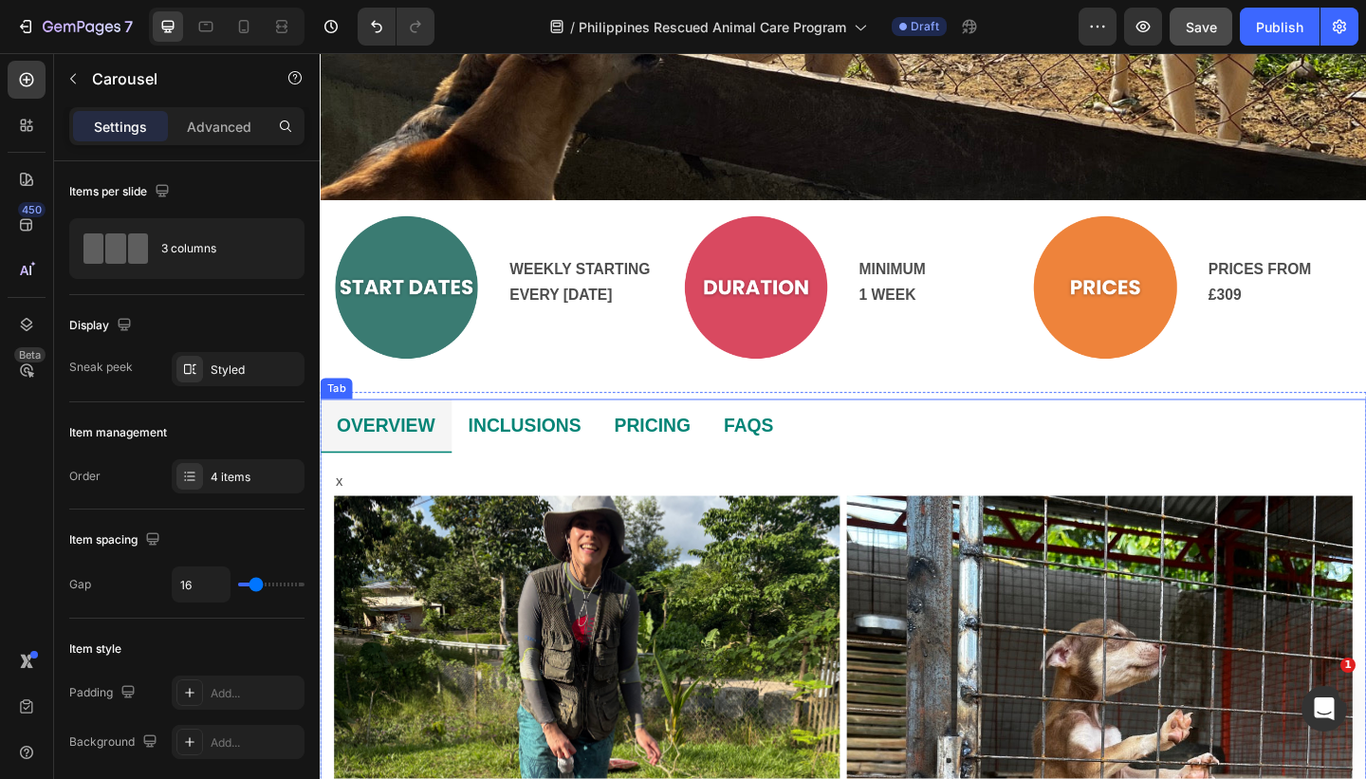
click at [561, 510] on p "x" at bounding box center [889, 518] width 1104 height 27
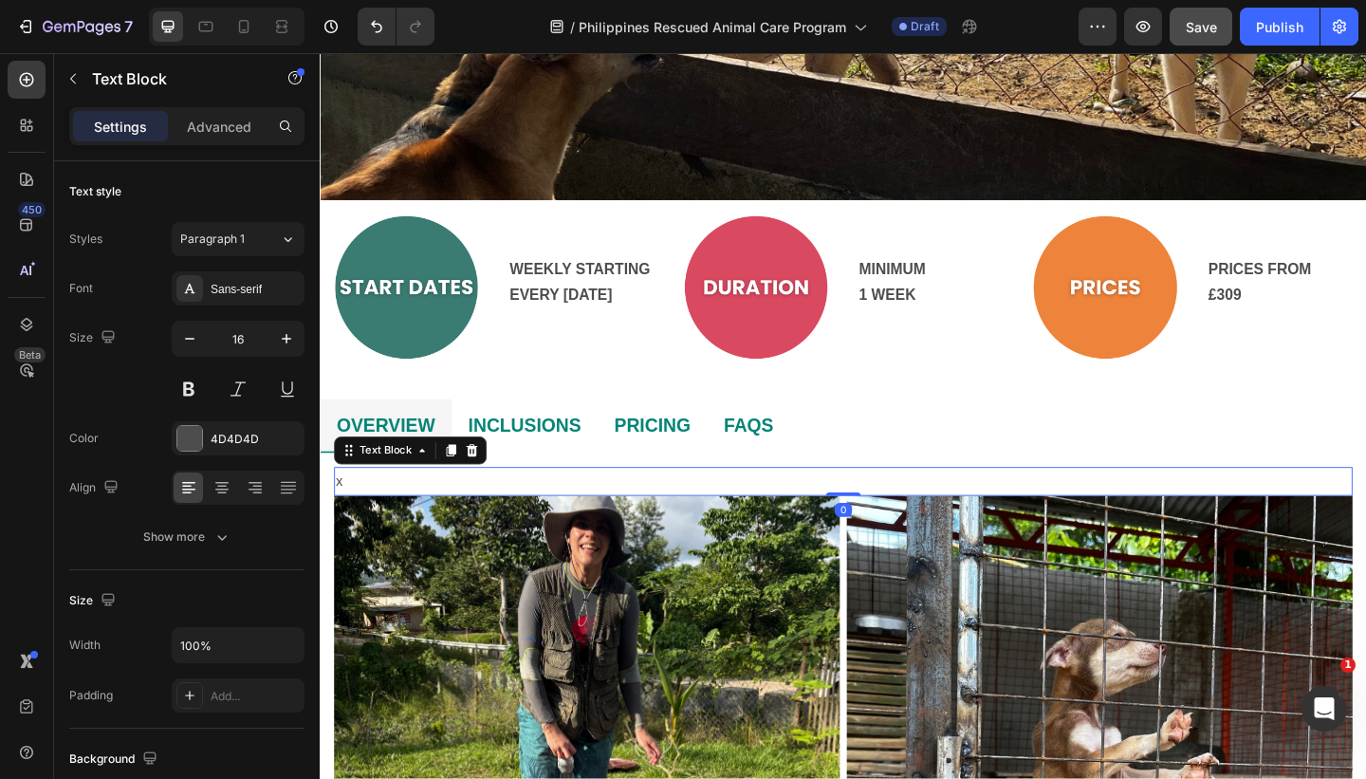
click at [522, 516] on p "x" at bounding box center [889, 518] width 1104 height 27
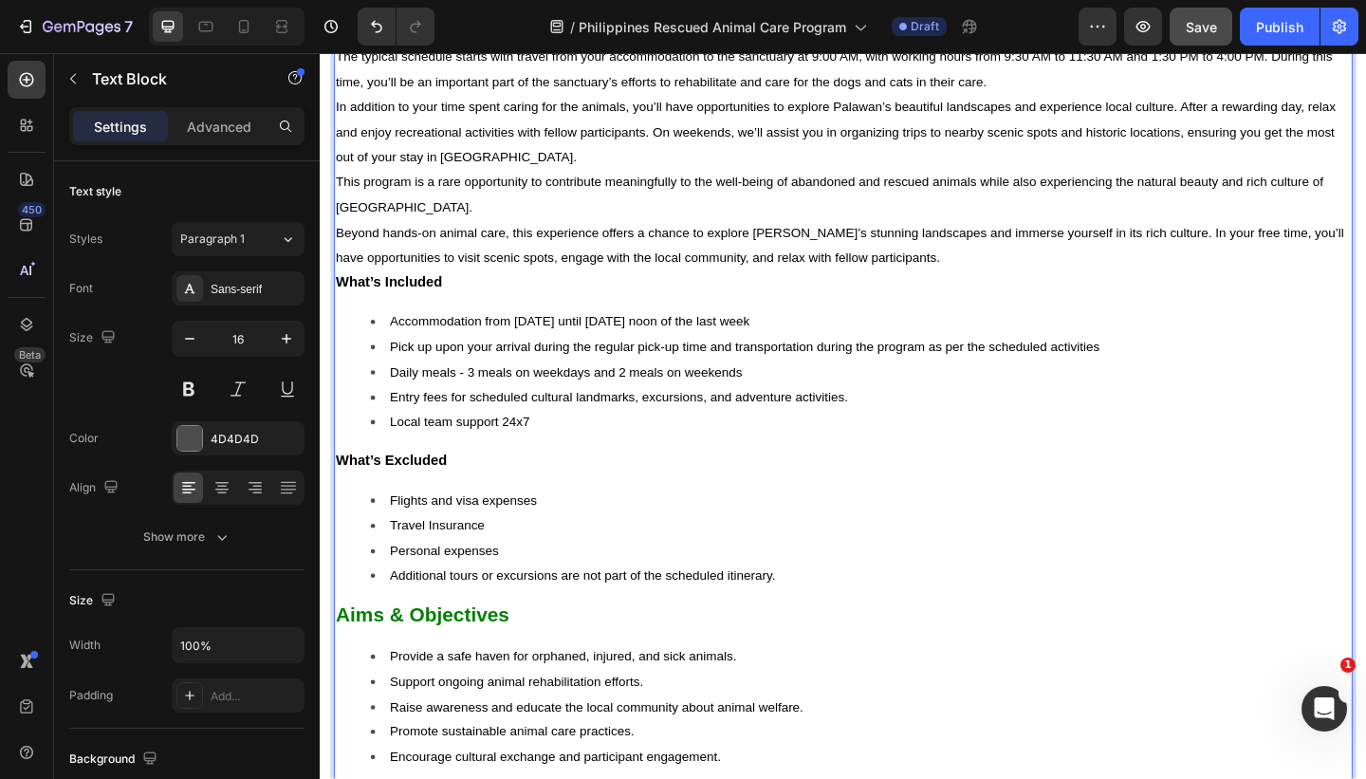
scroll to position [1787, 0]
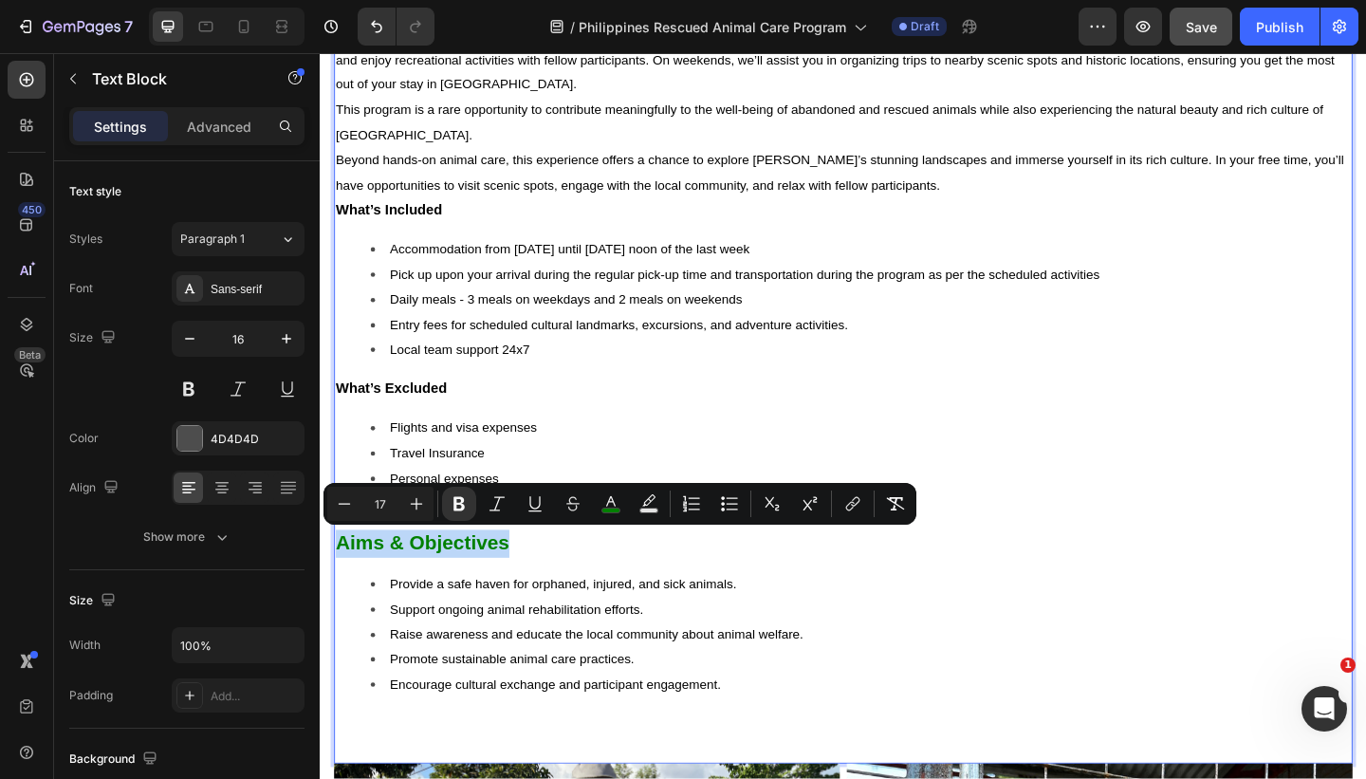
drag, startPoint x: 529, startPoint y: 588, endPoint x: 344, endPoint y: 586, distance: 184.9
click at [344, 586] on p "Aims & Objectives" at bounding box center [889, 587] width 1104 height 30
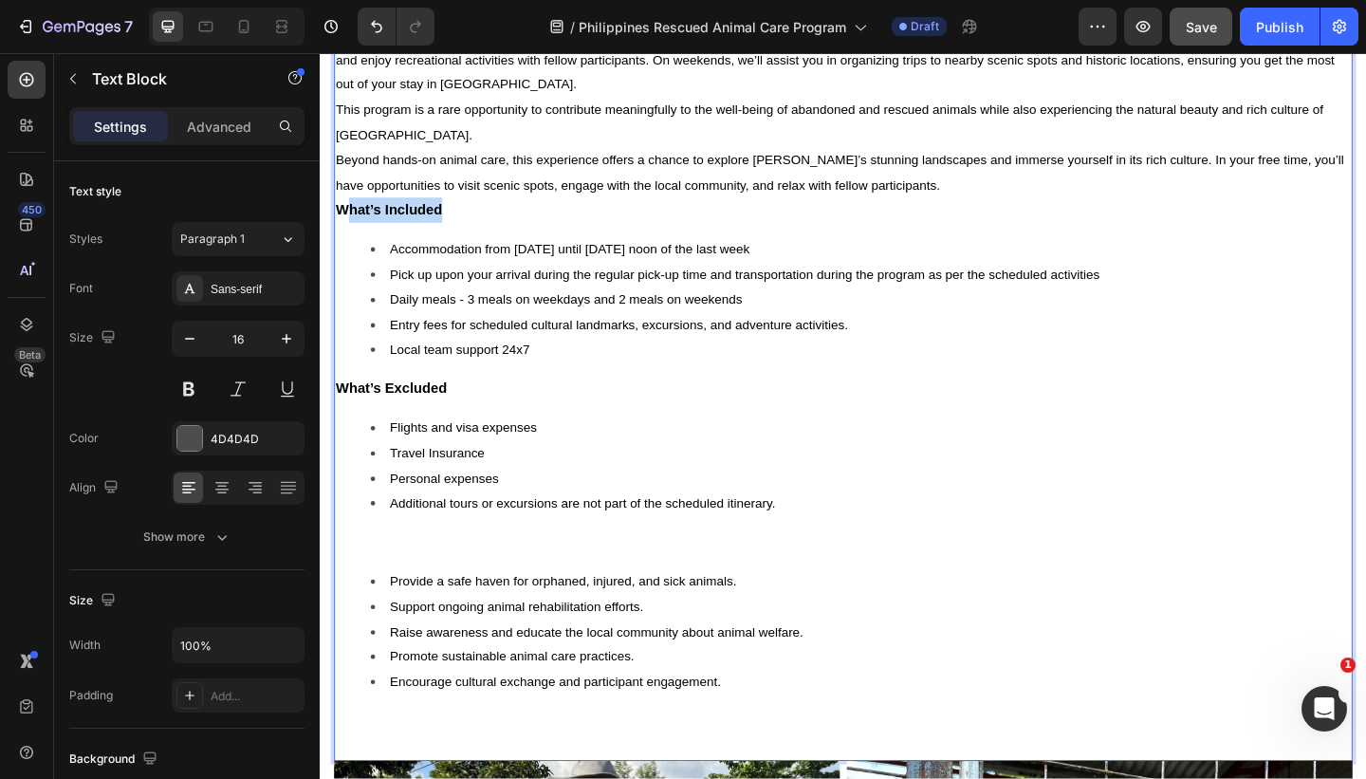
drag, startPoint x: 458, startPoint y: 224, endPoint x: 353, endPoint y: 222, distance: 105.3
click at [353, 222] on p "What’s Included" at bounding box center [889, 224] width 1104 height 27
click at [352, 227] on strong "WAim's & Objectives" at bounding box center [412, 223] width 151 height 16
click at [374, 225] on strong "Aim's & Objectives" at bounding box center [405, 223] width 137 height 16
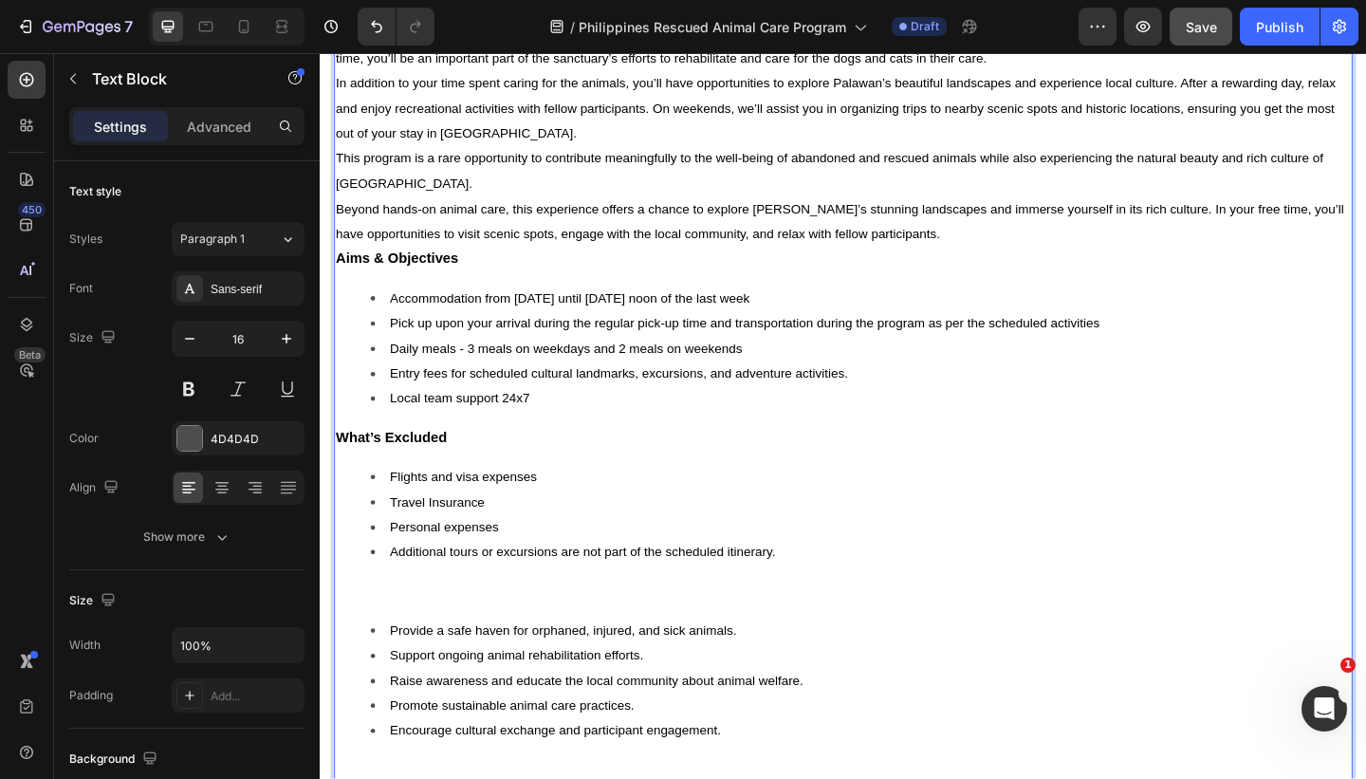
scroll to position [1729, 0]
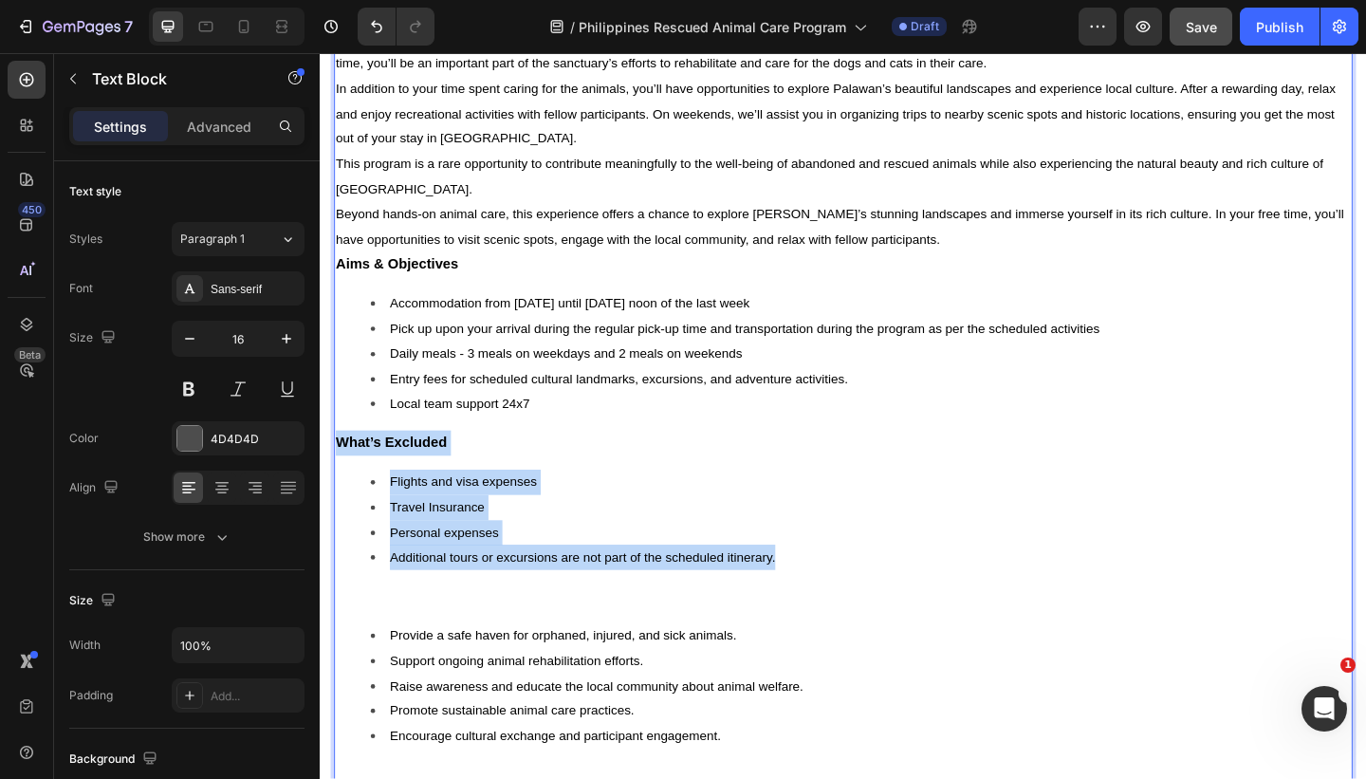
drag, startPoint x: 858, startPoint y: 609, endPoint x: 341, endPoint y: 471, distance: 534.8
click at [341, 471] on div "[GEOGRAPHIC_DATA], like many regions, faces challenges with stray and abandoned…" at bounding box center [889, 161] width 1108 height 1439
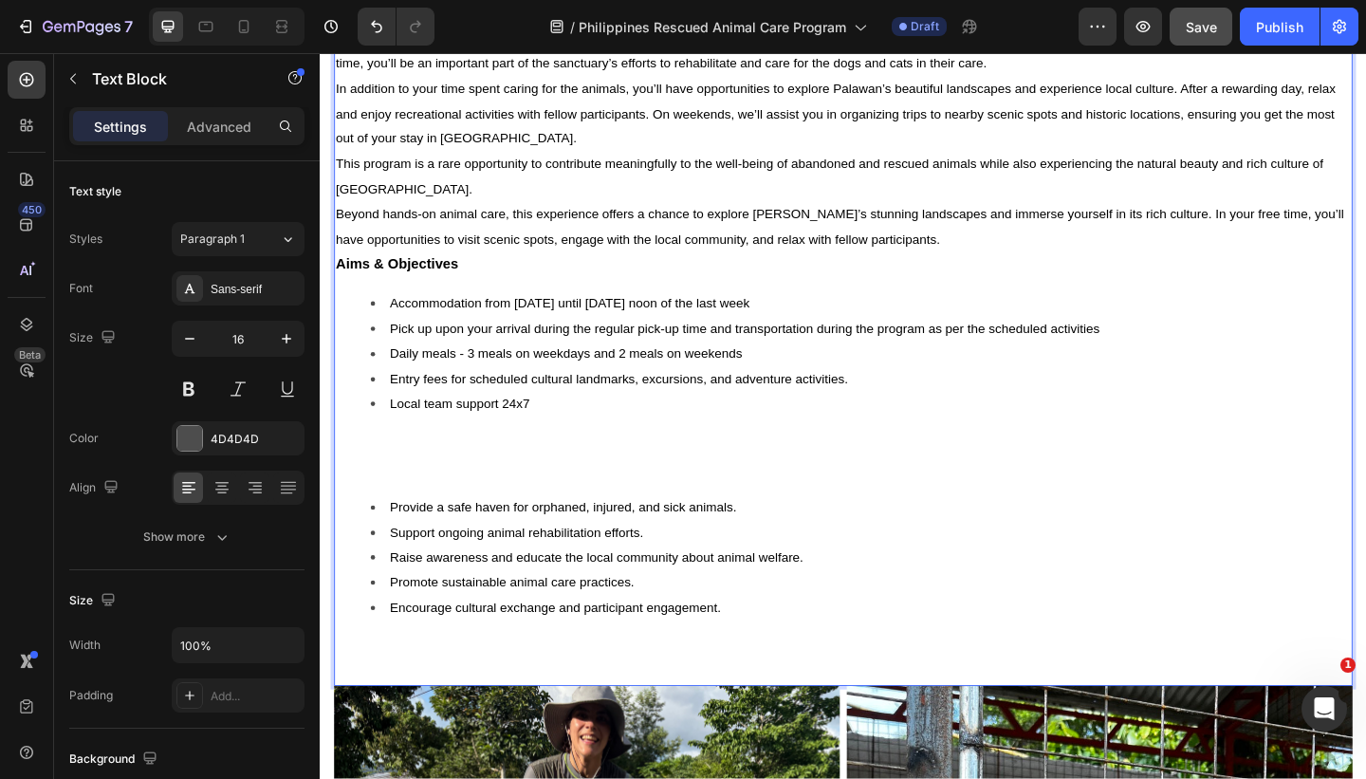
click at [446, 502] on p "Rich Text Editor. Editing area: main" at bounding box center [889, 504] width 1104 height 27
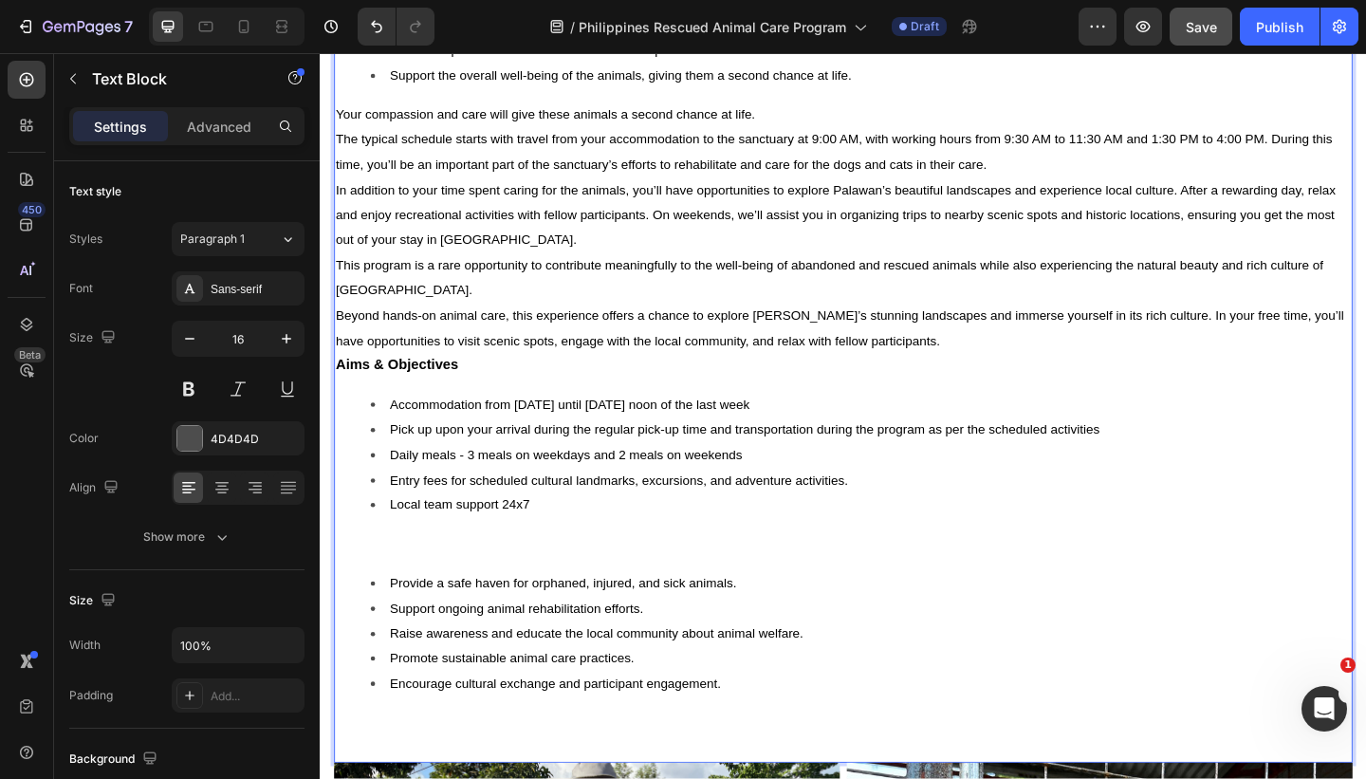
scroll to position [1564, 0]
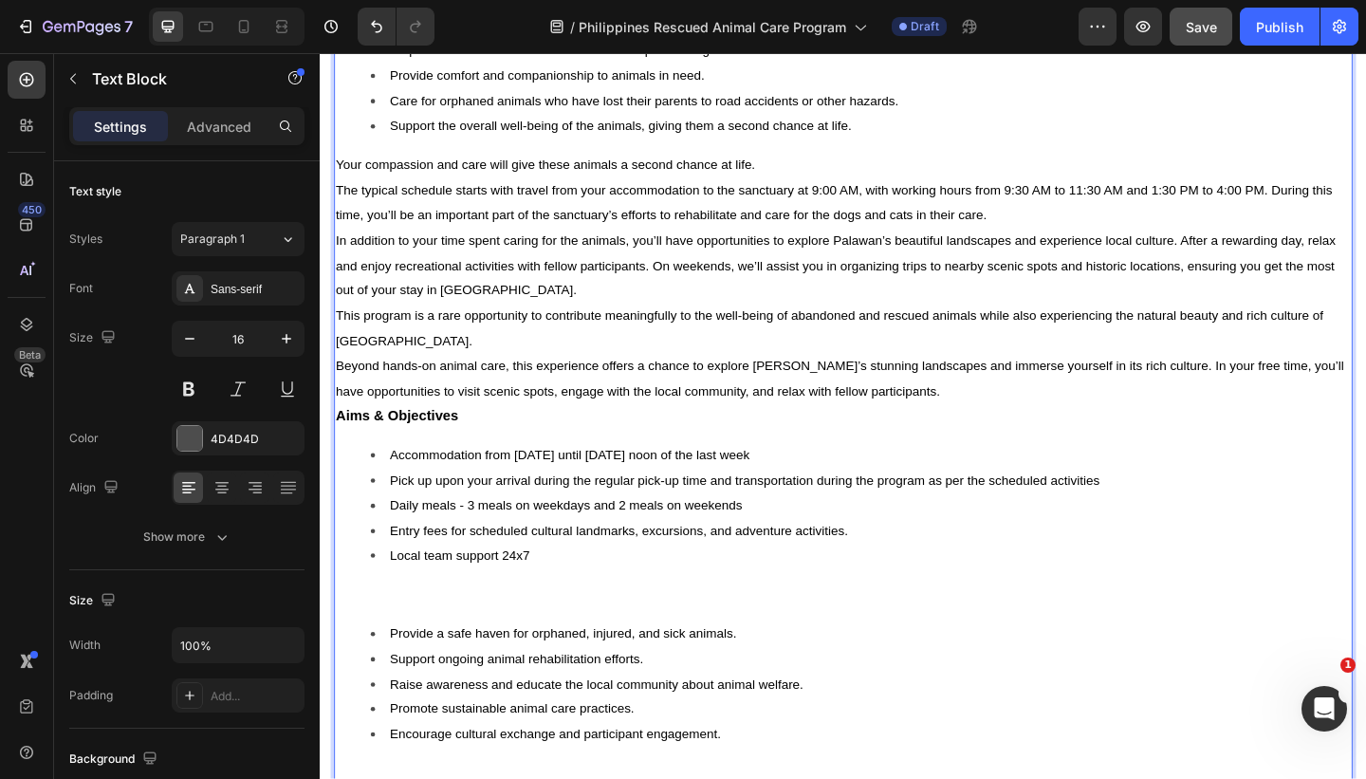
click at [1016, 418] on p "Beyond hands-on animal care, this experience offers a chance to explore [PERSON…" at bounding box center [889, 407] width 1104 height 55
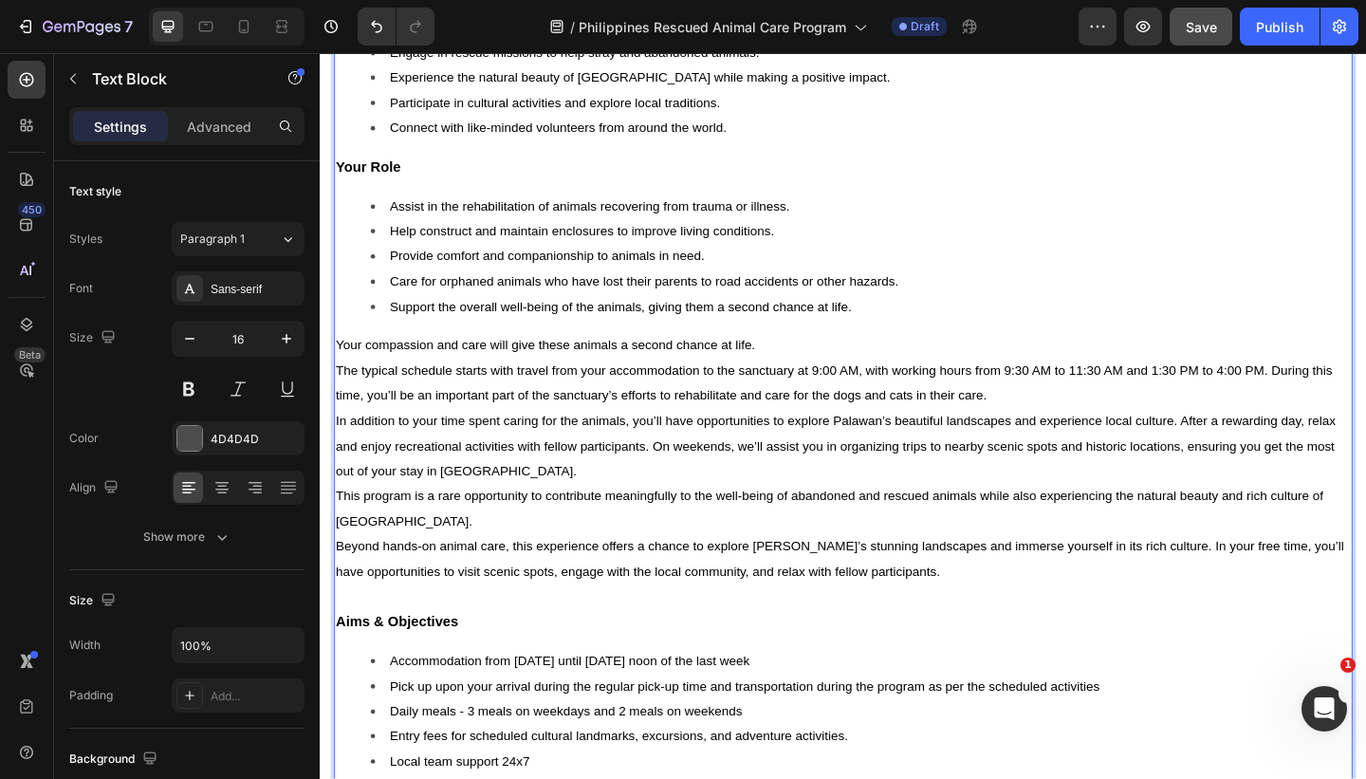
scroll to position [1366, 0]
click at [927, 480] on span "In addition to your time spent caring for the animals, you’ll have opportunitie…" at bounding box center [882, 482] width 1091 height 70
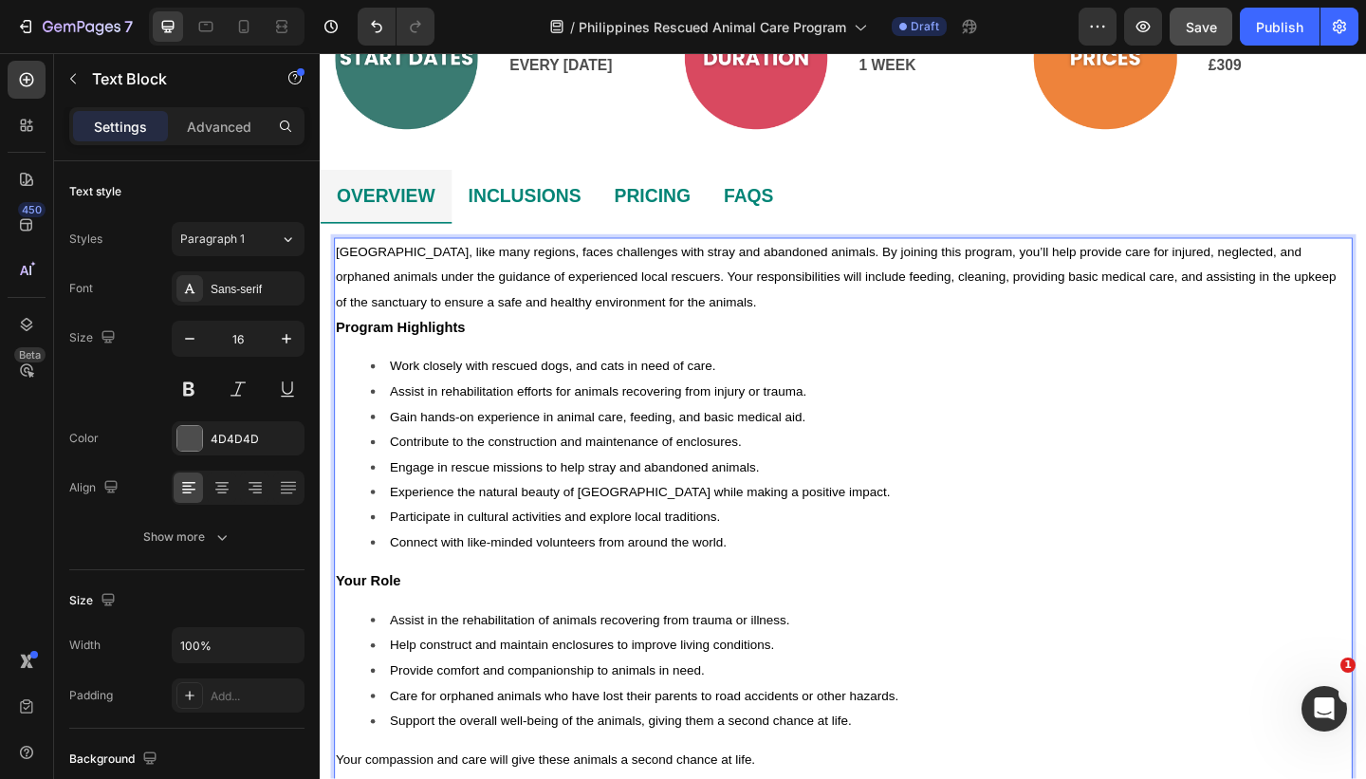
scroll to position [915, 0]
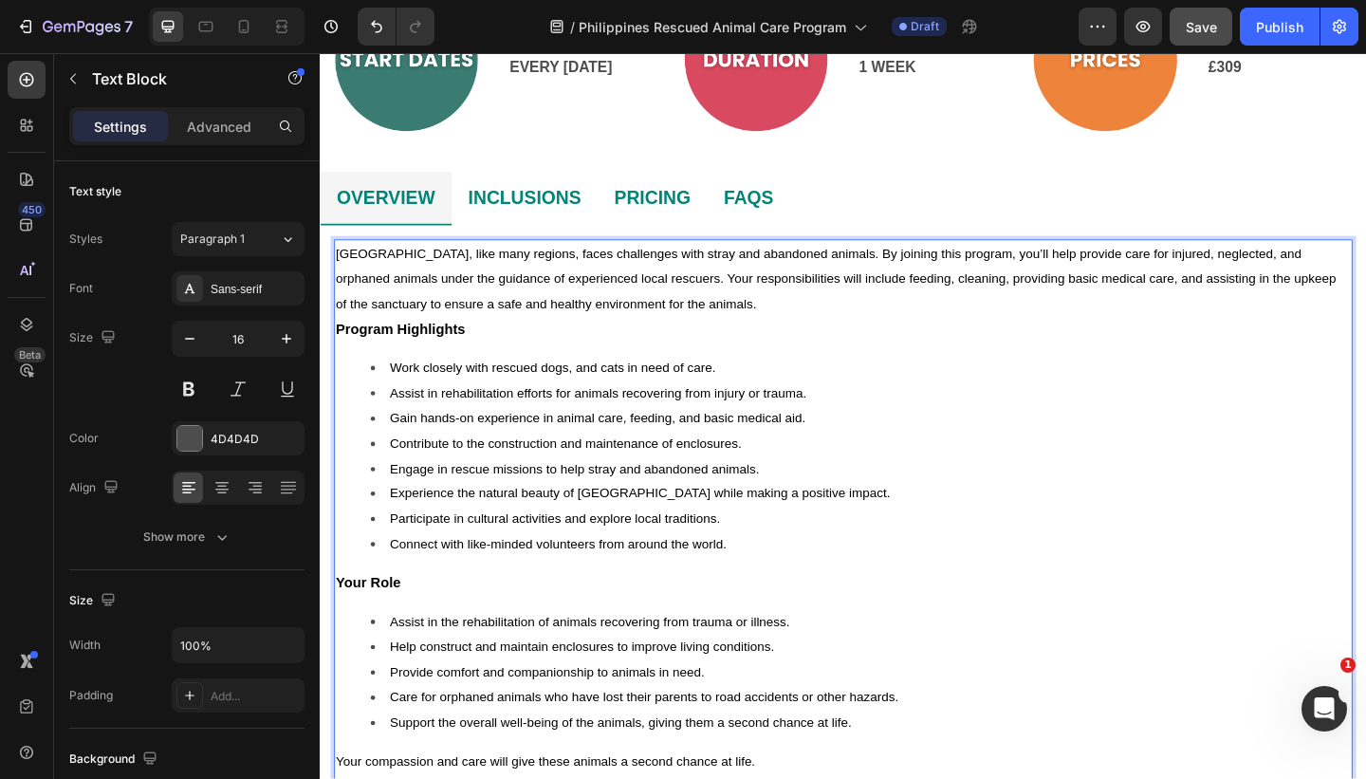
click at [504, 273] on span "[GEOGRAPHIC_DATA], like many regions, faces challenges with stray and abandoned…" at bounding box center [882, 299] width 1091 height 70
click at [823, 327] on p "Palawan, like many regions in the [GEOGRAPHIC_DATA], faces challenges with stra…" at bounding box center [889, 299] width 1104 height 82
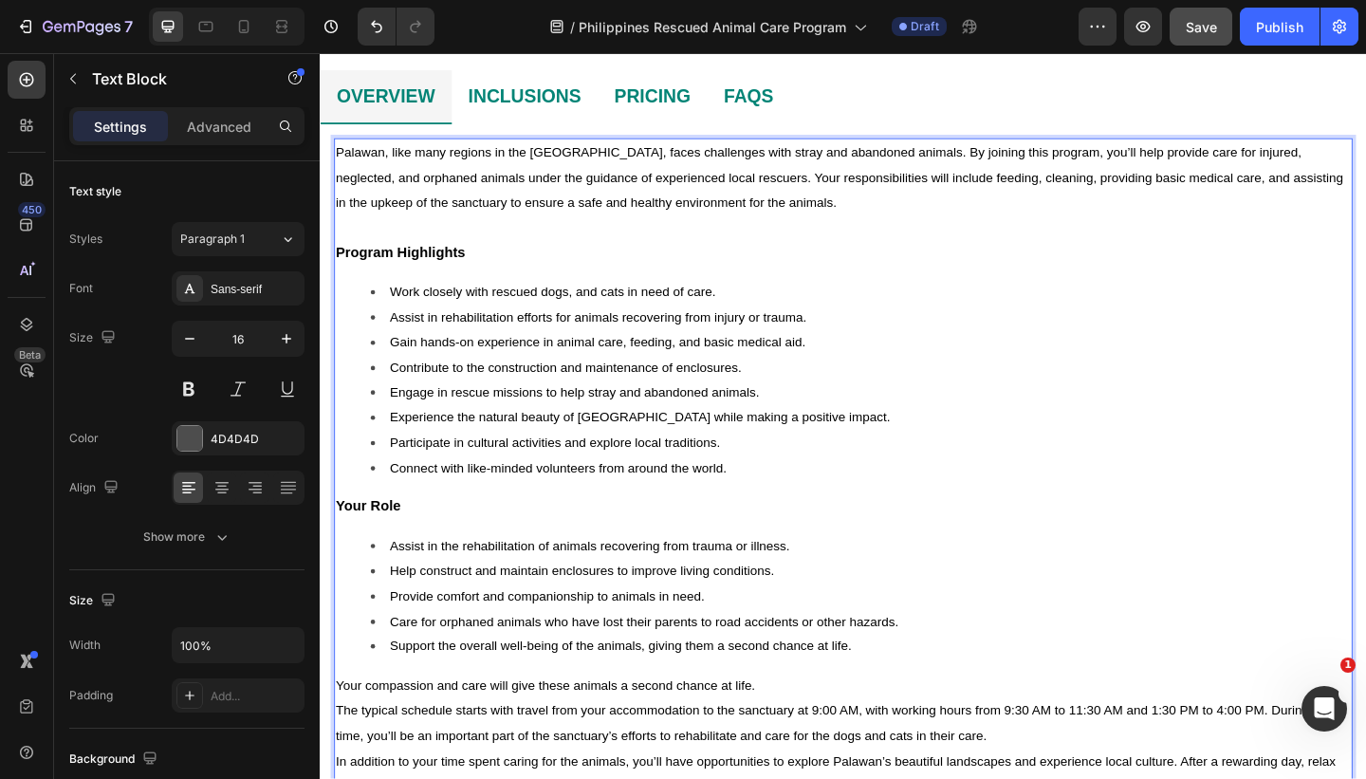
scroll to position [1032, 0]
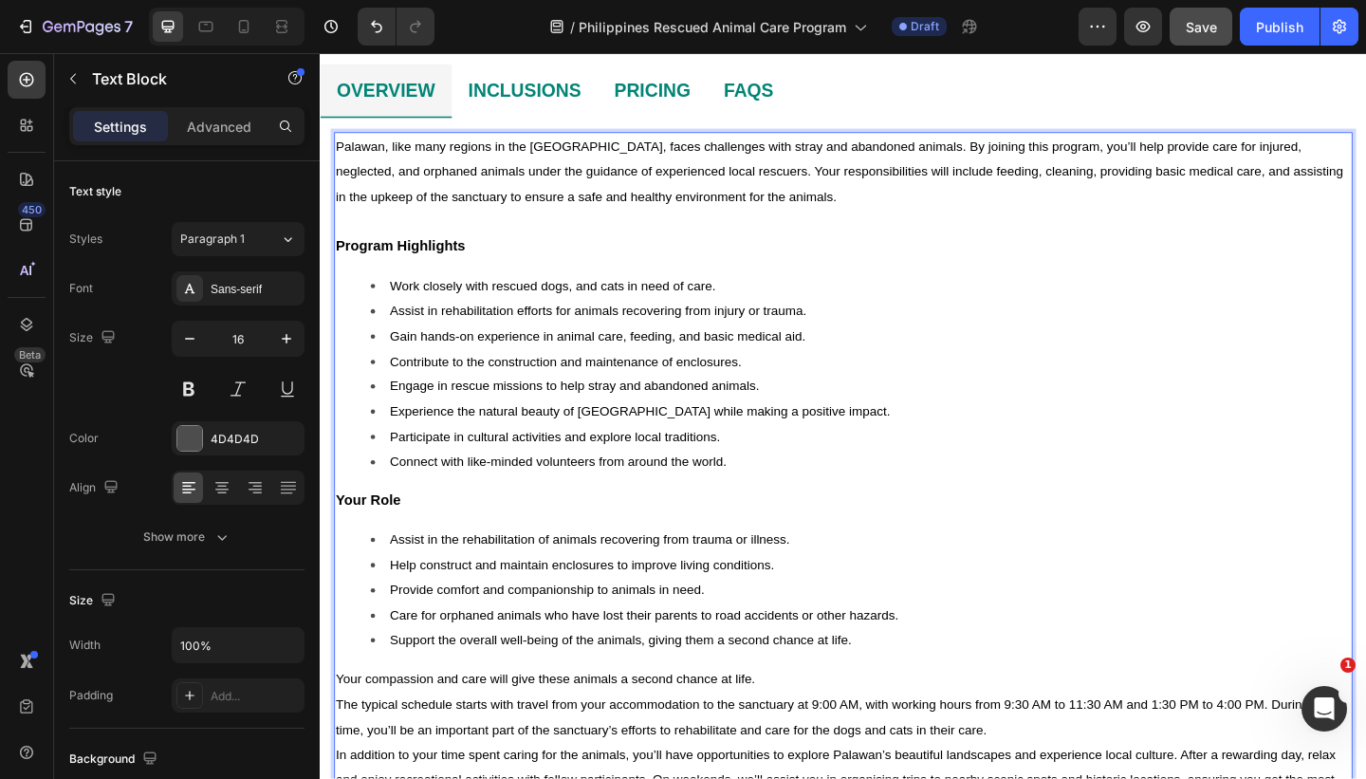
click at [896, 502] on li "Connect with like-minded volunteers from around the world." at bounding box center [908, 498] width 1066 height 27
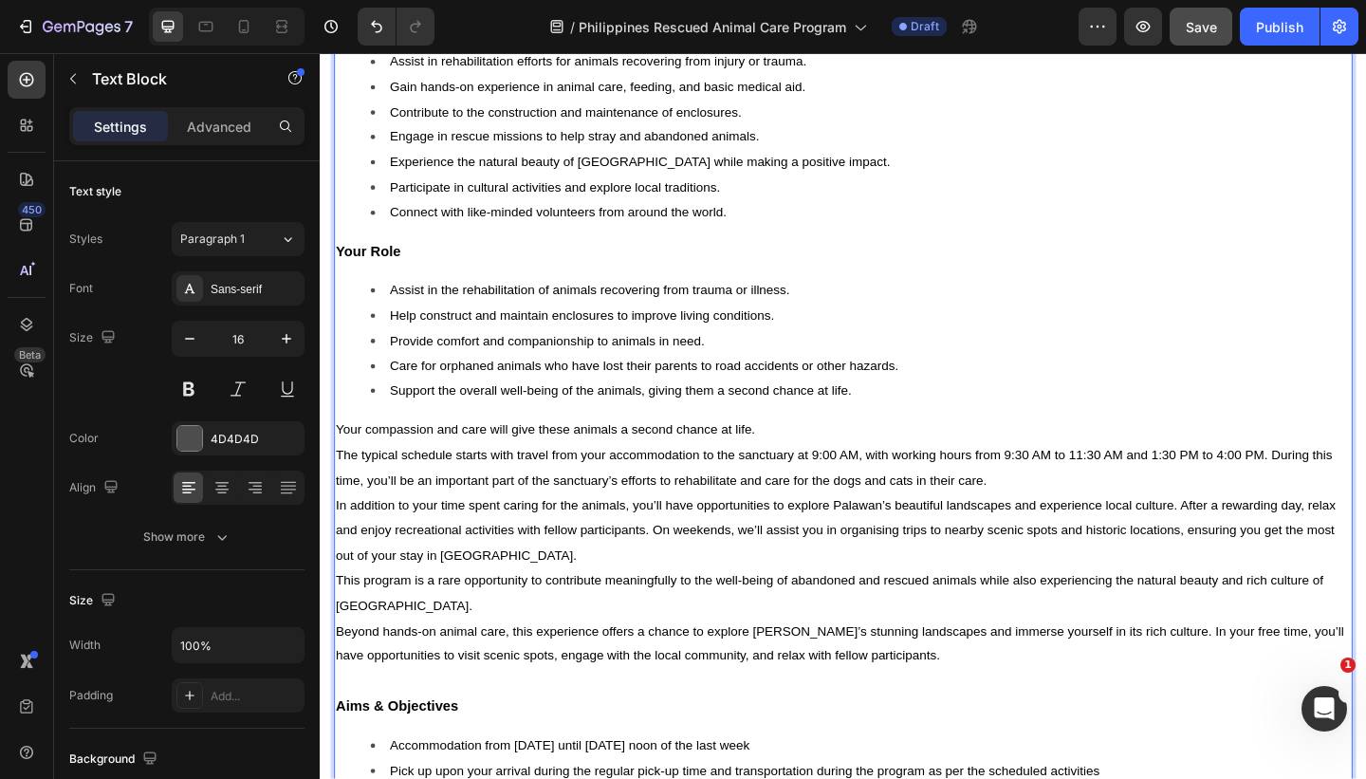
scroll to position [1304, 0]
click at [906, 425] on li "Support the overall well-being of the animals, giving them a second chance at l…" at bounding box center [908, 419] width 1066 height 27
drag, startPoint x: 910, startPoint y: 421, endPoint x: 674, endPoint y: 419, distance: 236.1
click at [674, 419] on li "Support the overall well-being of the animals, giving them a second chance at l…" at bounding box center [908, 419] width 1066 height 27
click at [843, 462] on p "Your compassion and care will give these animals a second chance at life." at bounding box center [889, 462] width 1104 height 27
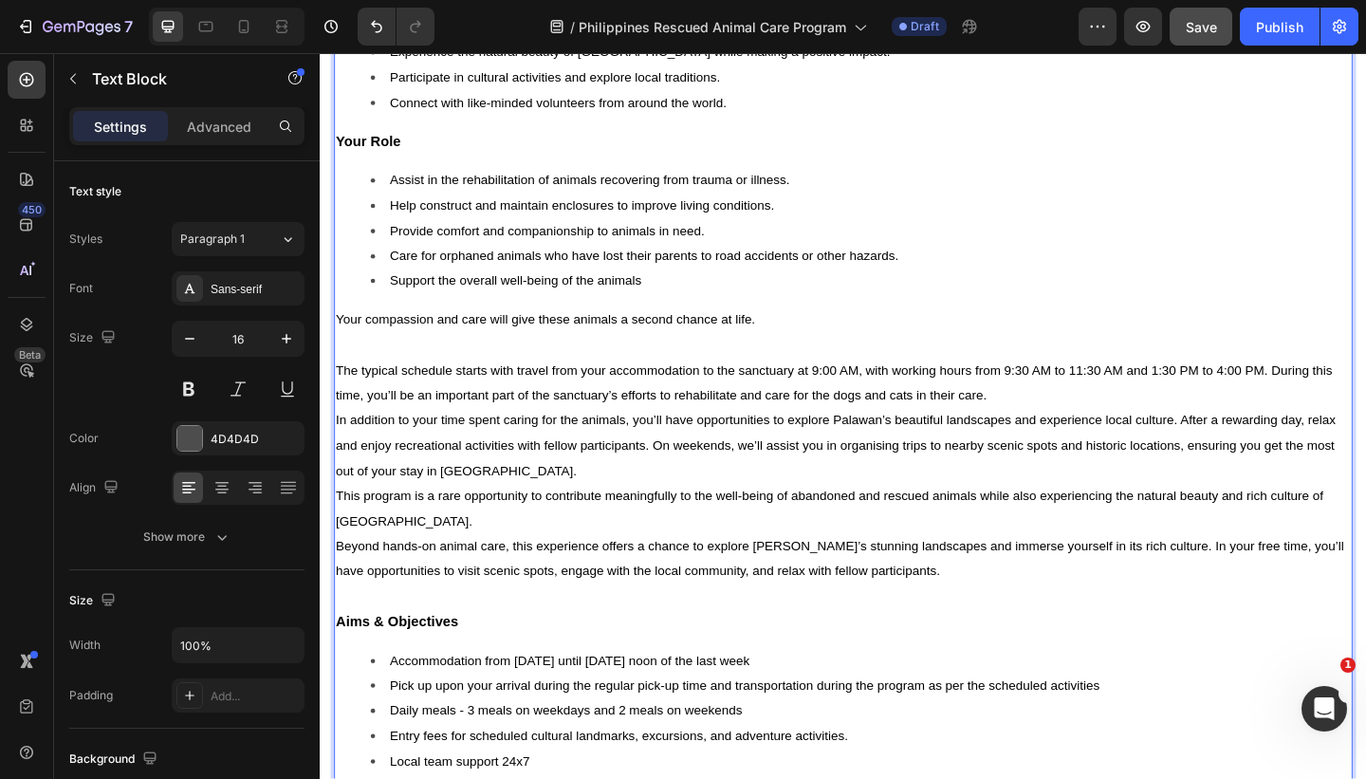
scroll to position [1435, 0]
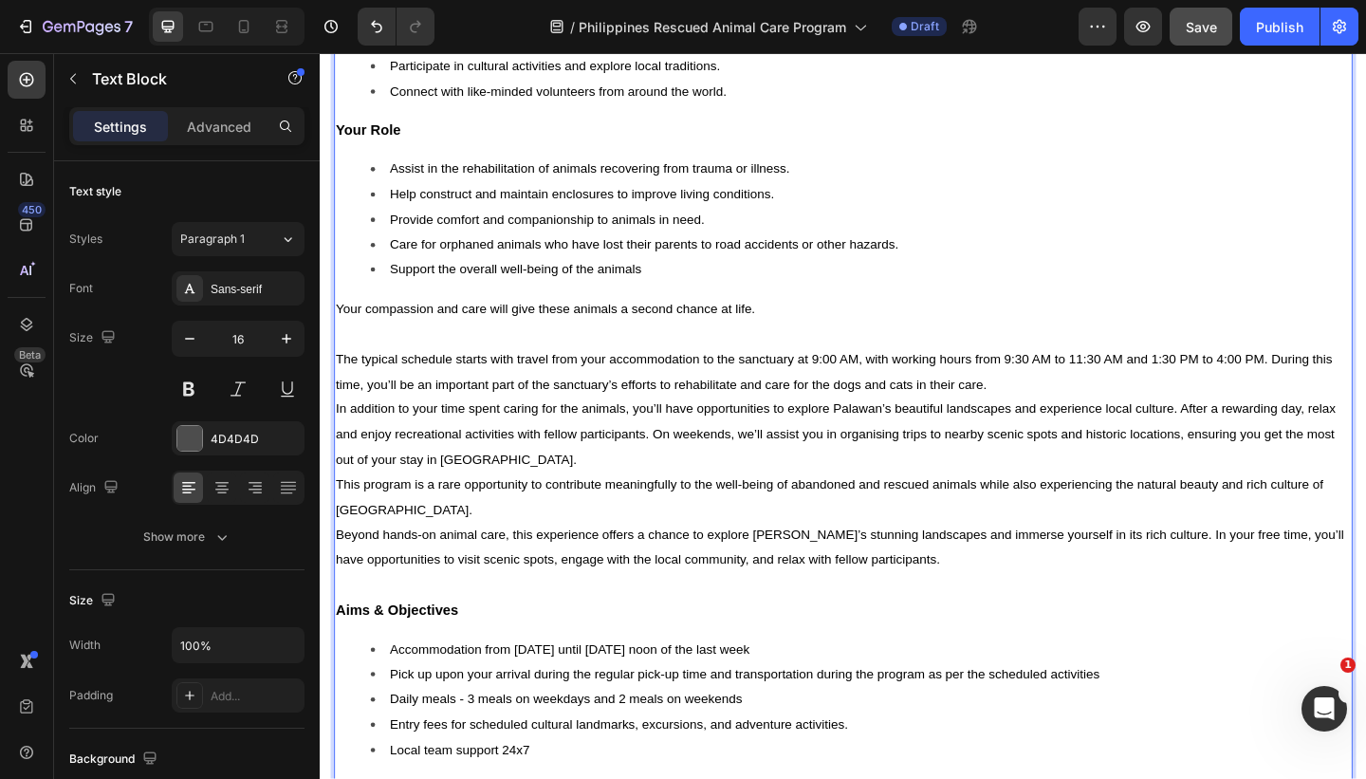
click at [814, 330] on p "Your compassion and care will give these animals a second chance at life." at bounding box center [889, 331] width 1104 height 27
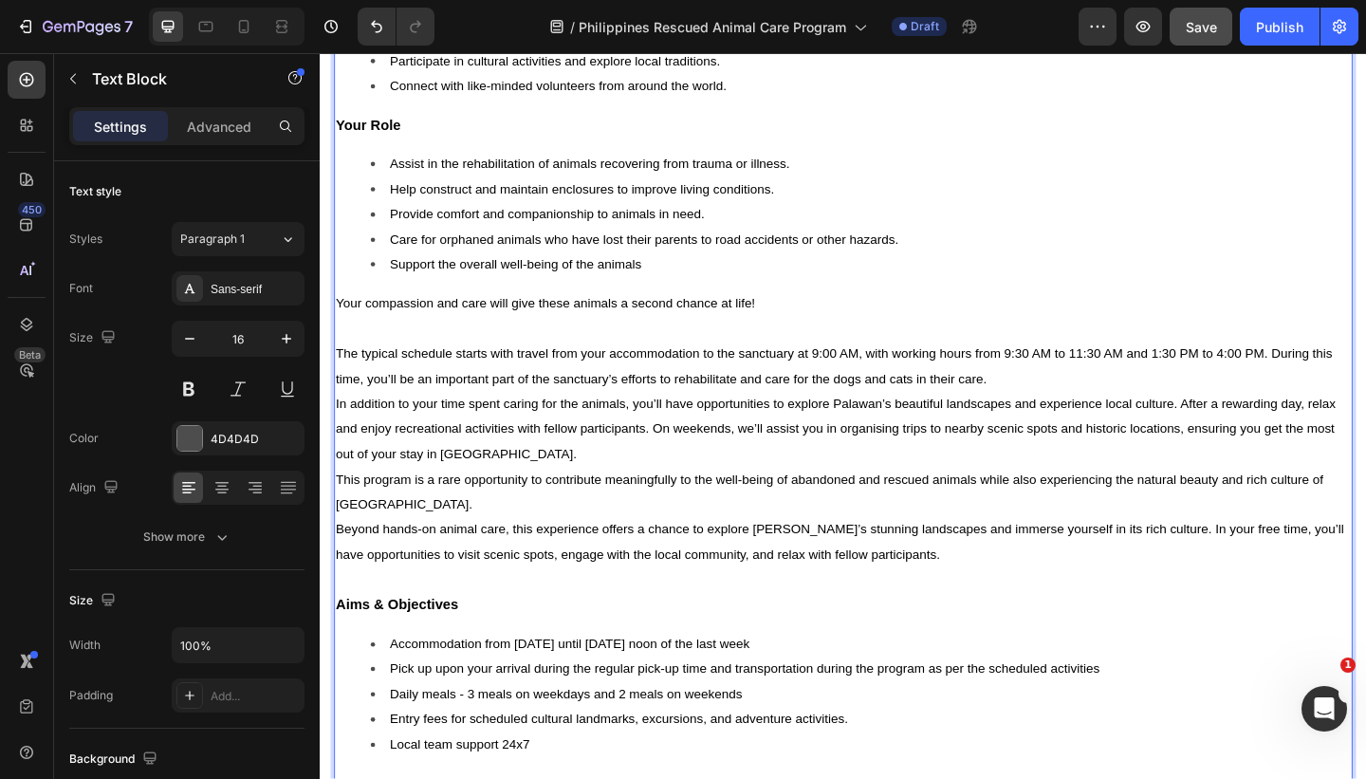
scroll to position [1439, 0]
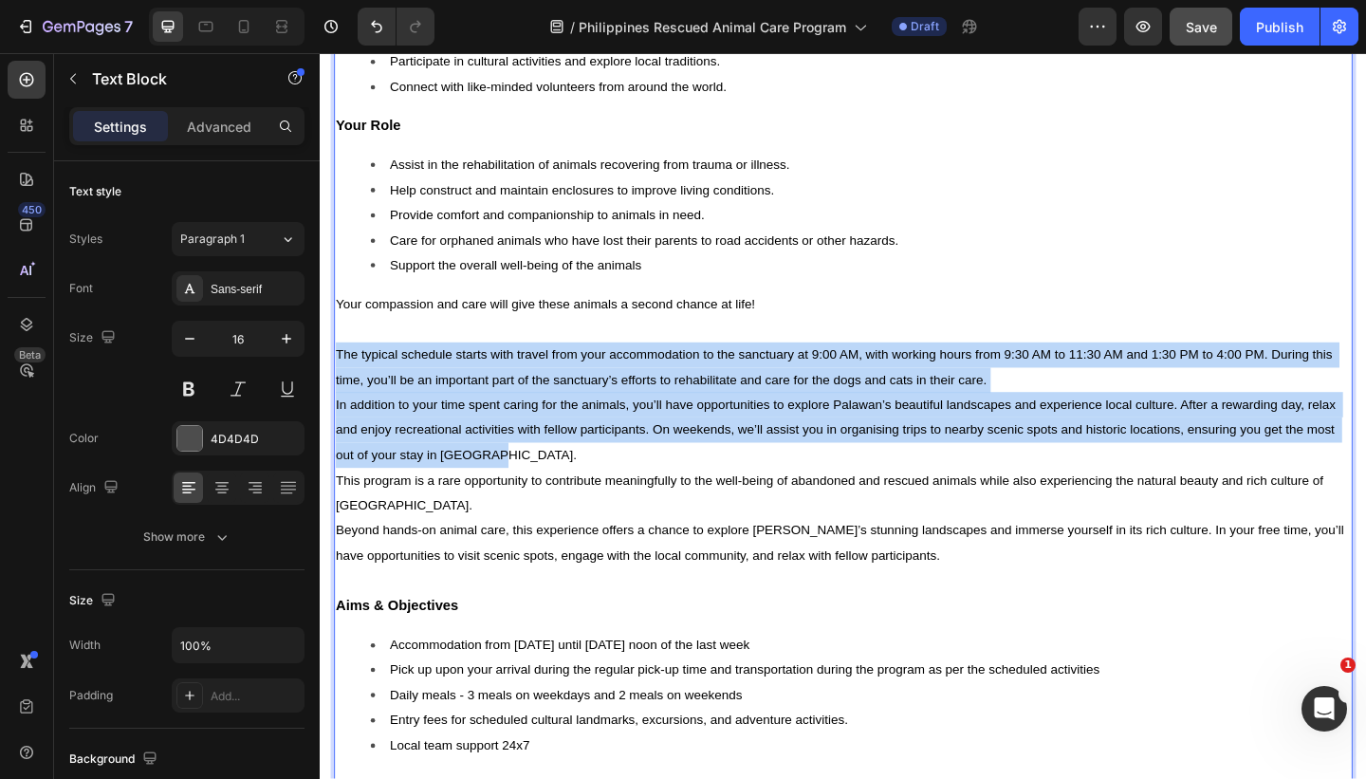
drag, startPoint x: 521, startPoint y: 489, endPoint x: 338, endPoint y: 382, distance: 212.1
click at [338, 382] on div "Palawan, like many regions in the [GEOGRAPHIC_DATA], faces challenges with stra…" at bounding box center [889, 409] width 1108 height 1354
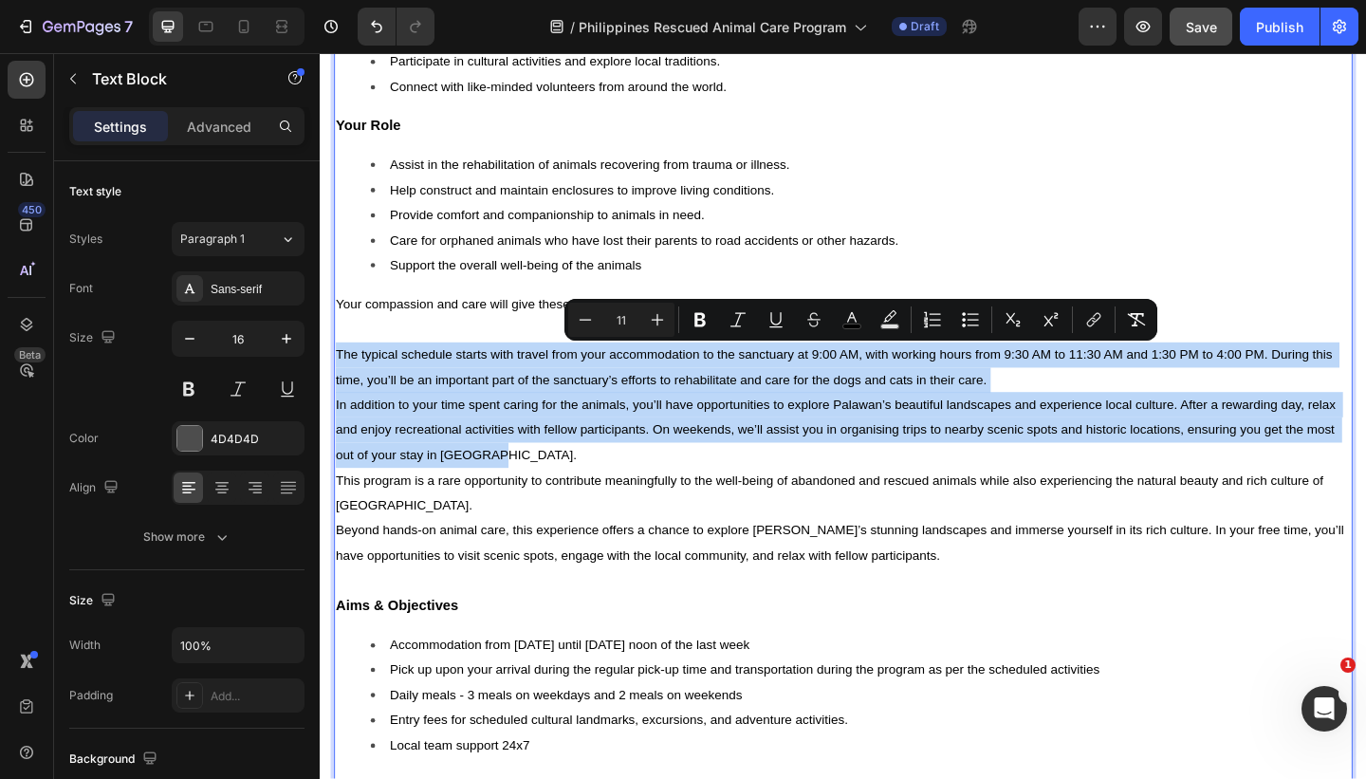
copy div "The typical schedule starts with travel from your accommodation to the sanctuar…"
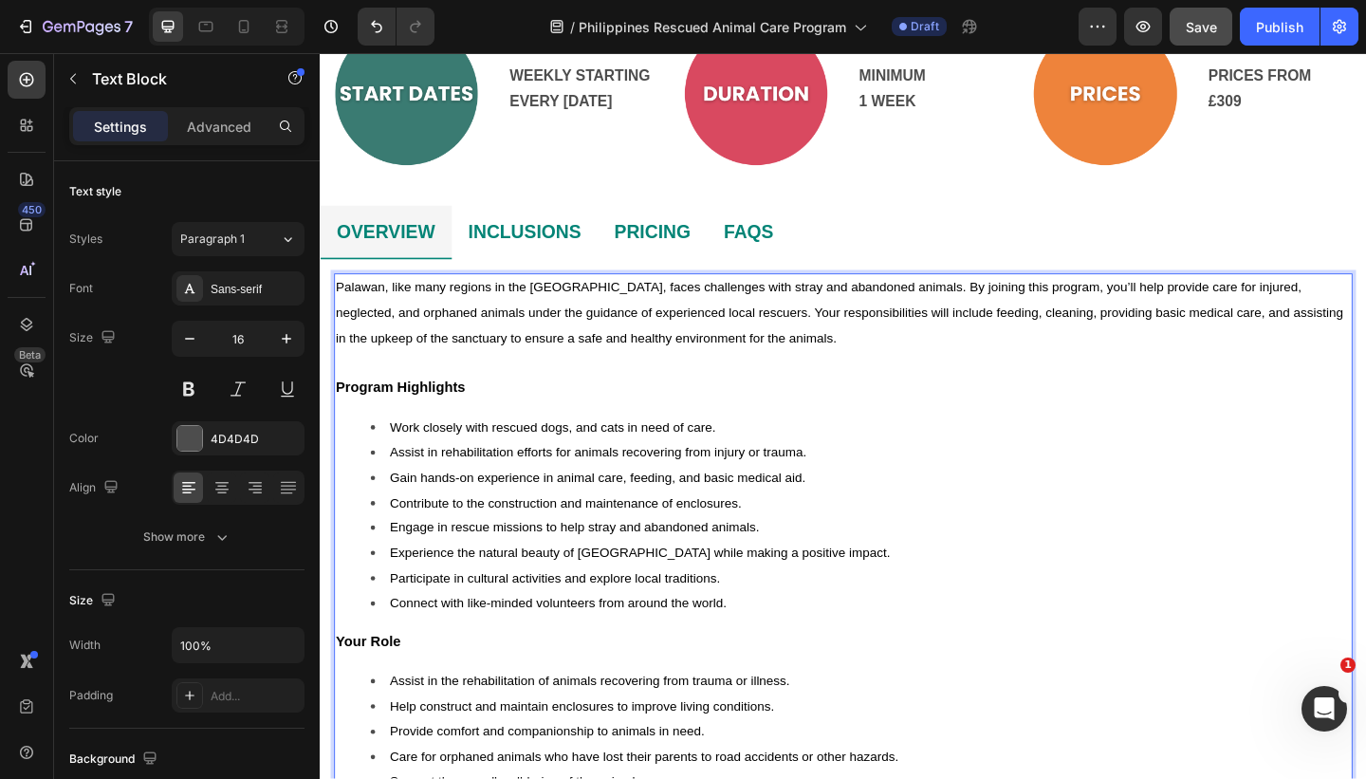
scroll to position [821, 0]
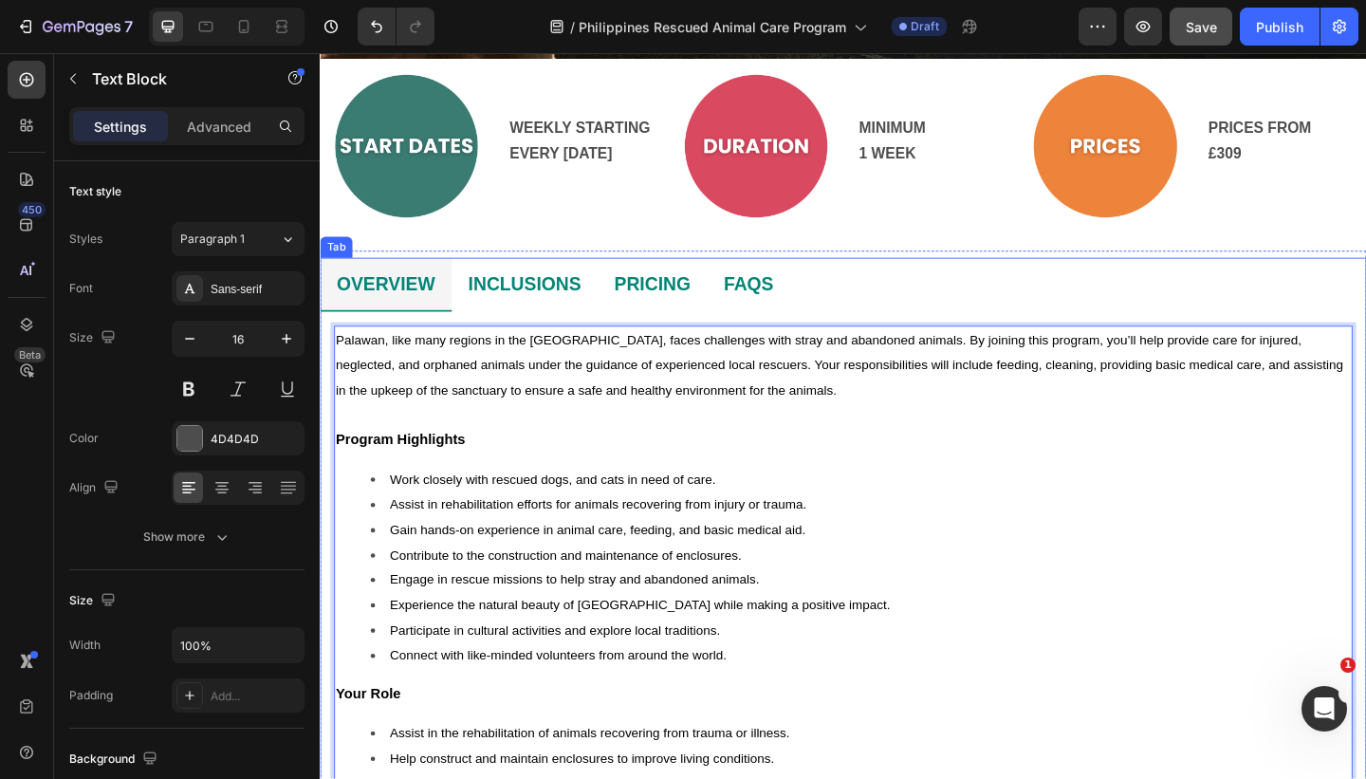
click at [828, 300] on li "FAQS" at bounding box center [786, 305] width 90 height 59
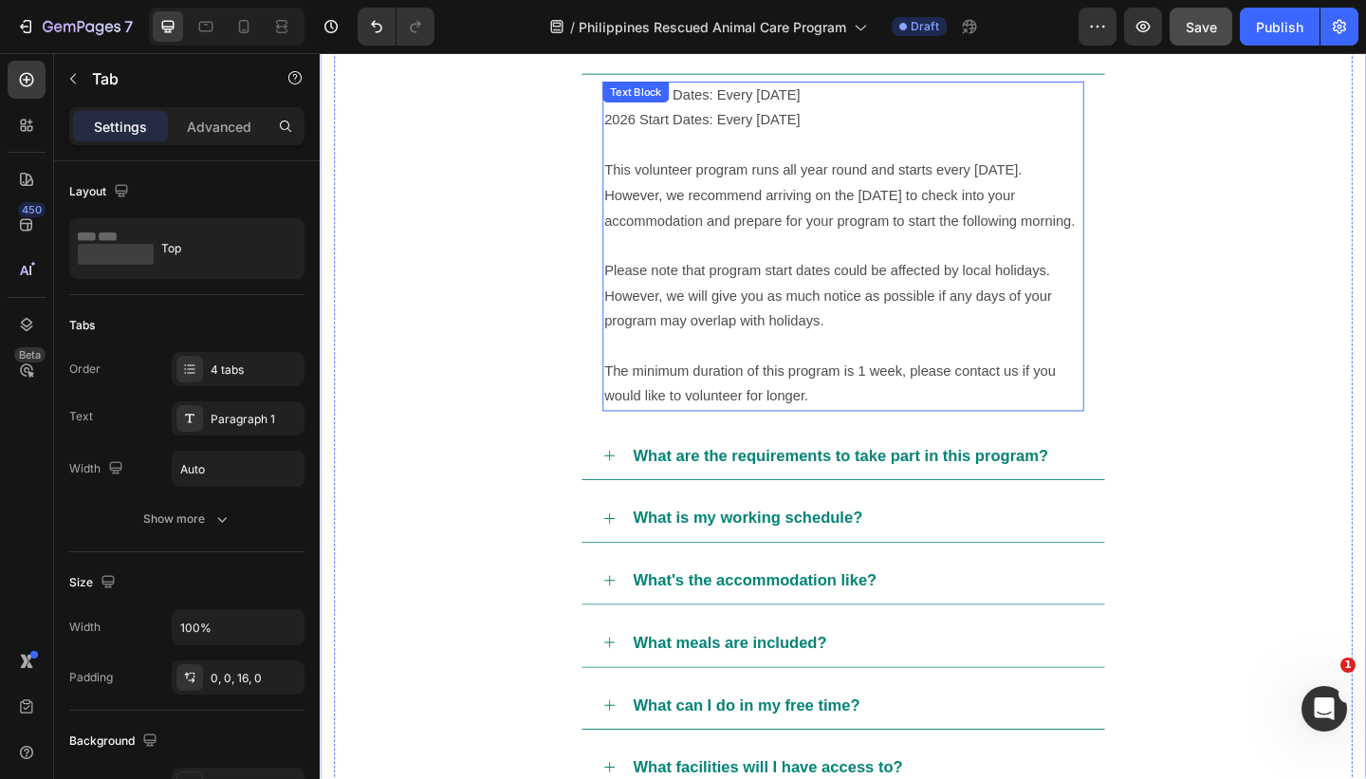
scroll to position [1151, 0]
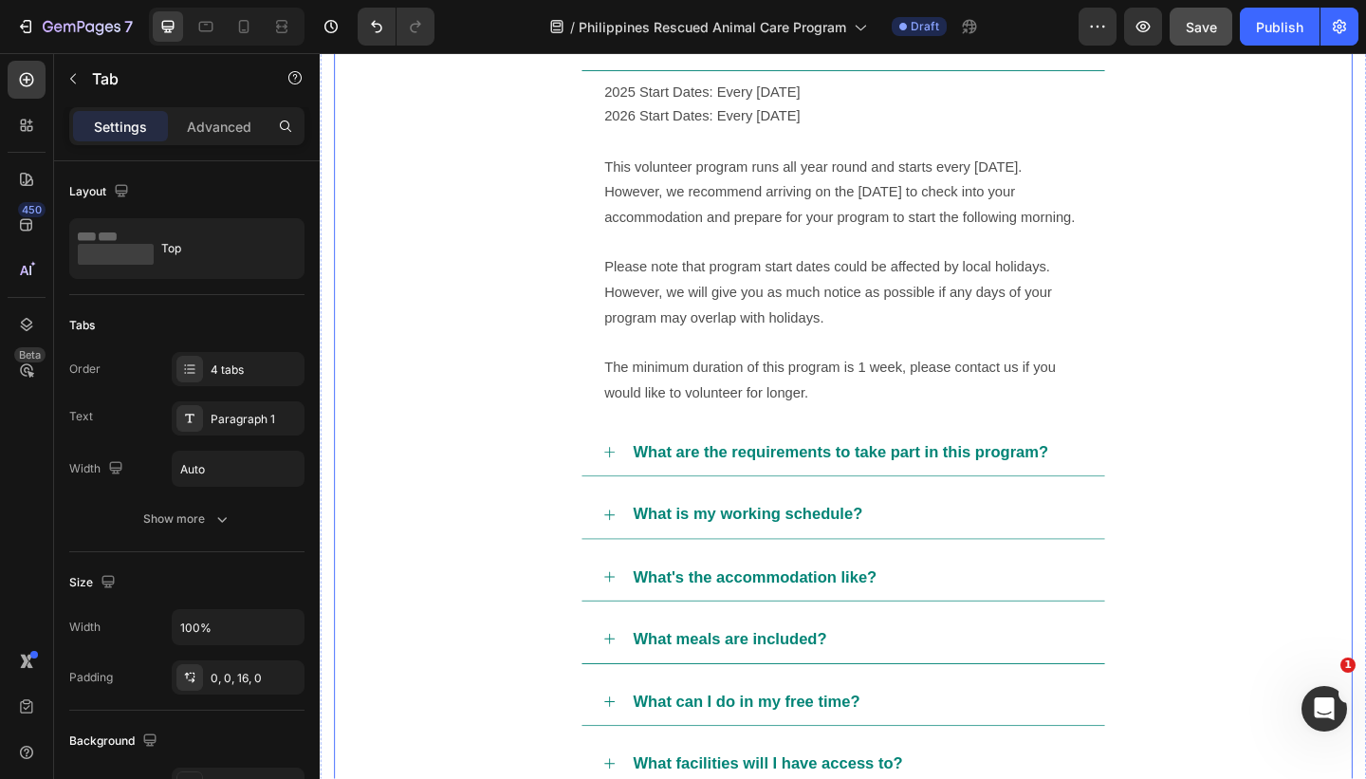
click at [1099, 559] on div "What is my working schedule?" at bounding box center [903, 555] width 493 height 36
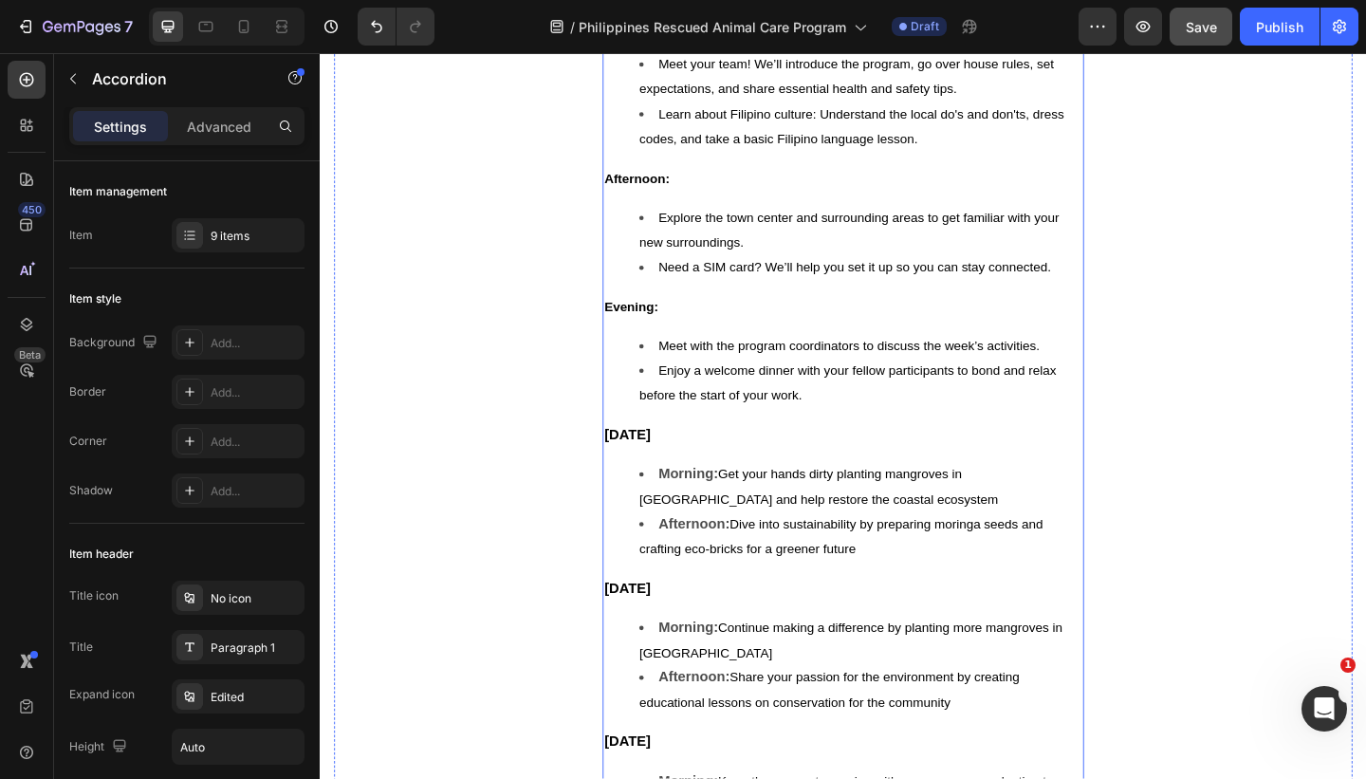
click at [1045, 682] on span "Continue making a difference by planting more mangroves in [GEOGRAPHIC_DATA]" at bounding box center [897, 691] width 460 height 43
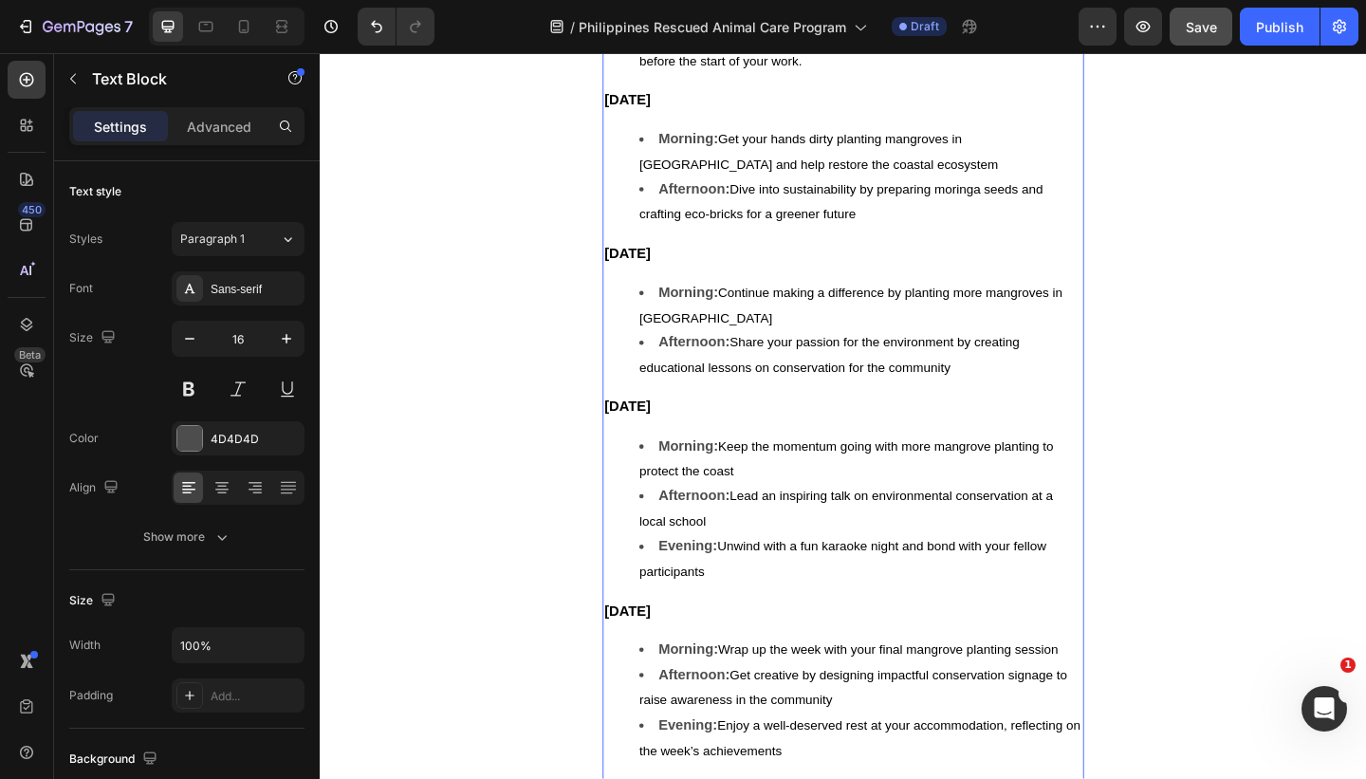
scroll to position [2115, 0]
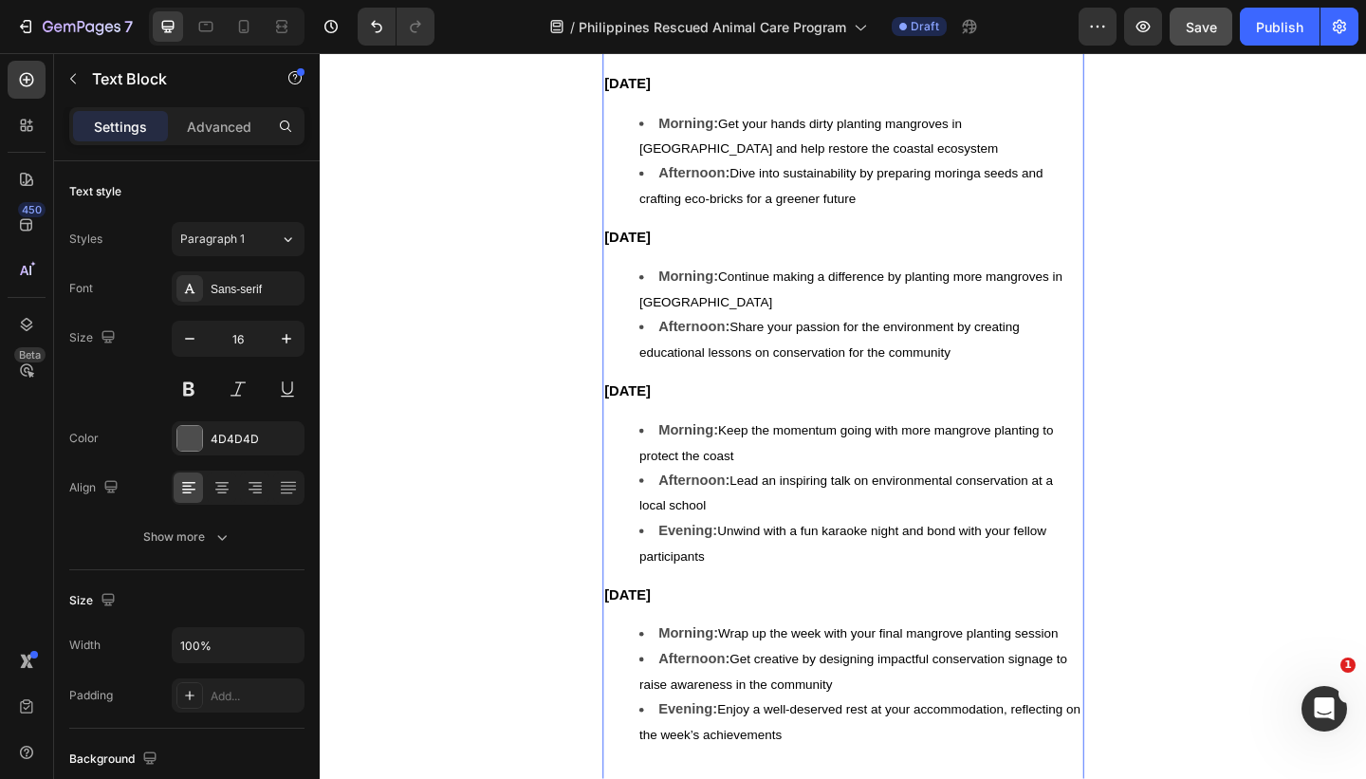
click at [994, 696] on li "Afternoon: Get creative by designing impactful conservation signage to raise aw…" at bounding box center [908, 726] width 482 height 55
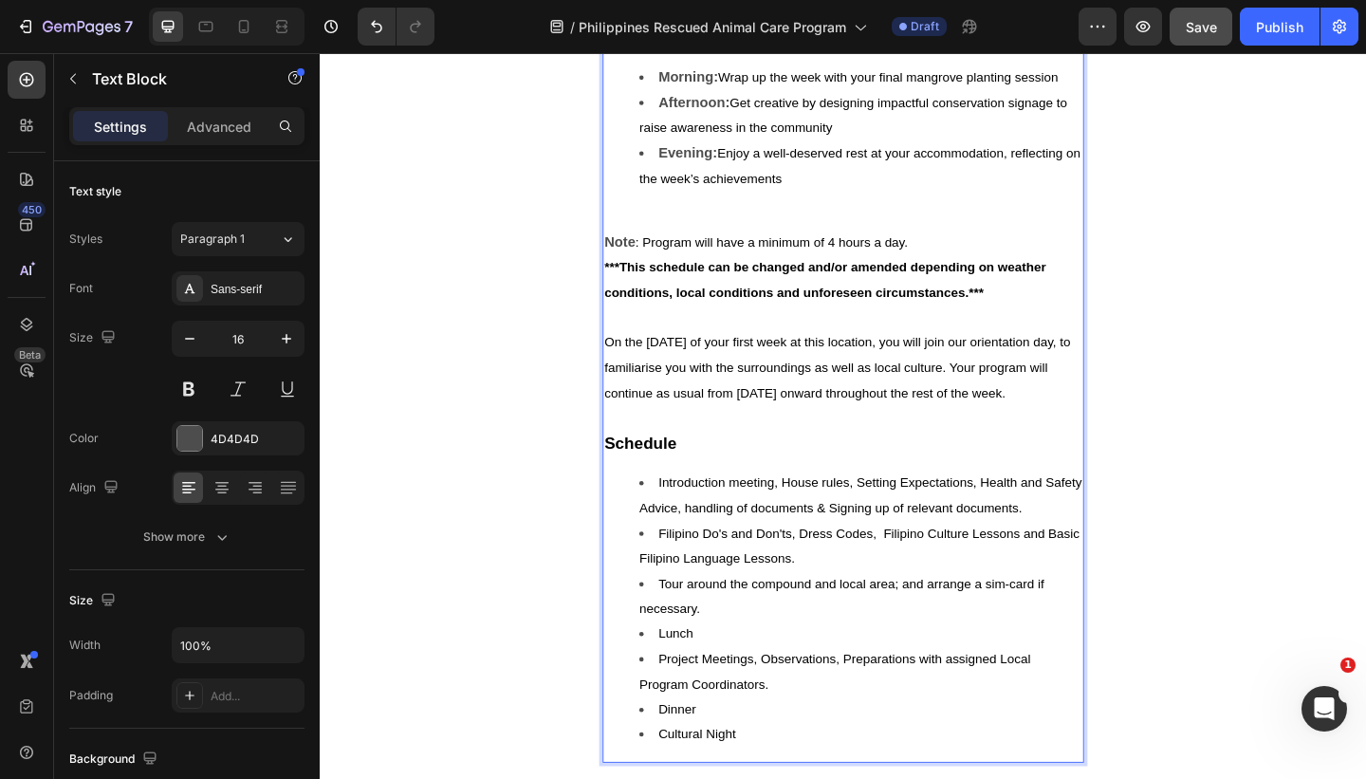
scroll to position [2717, 0]
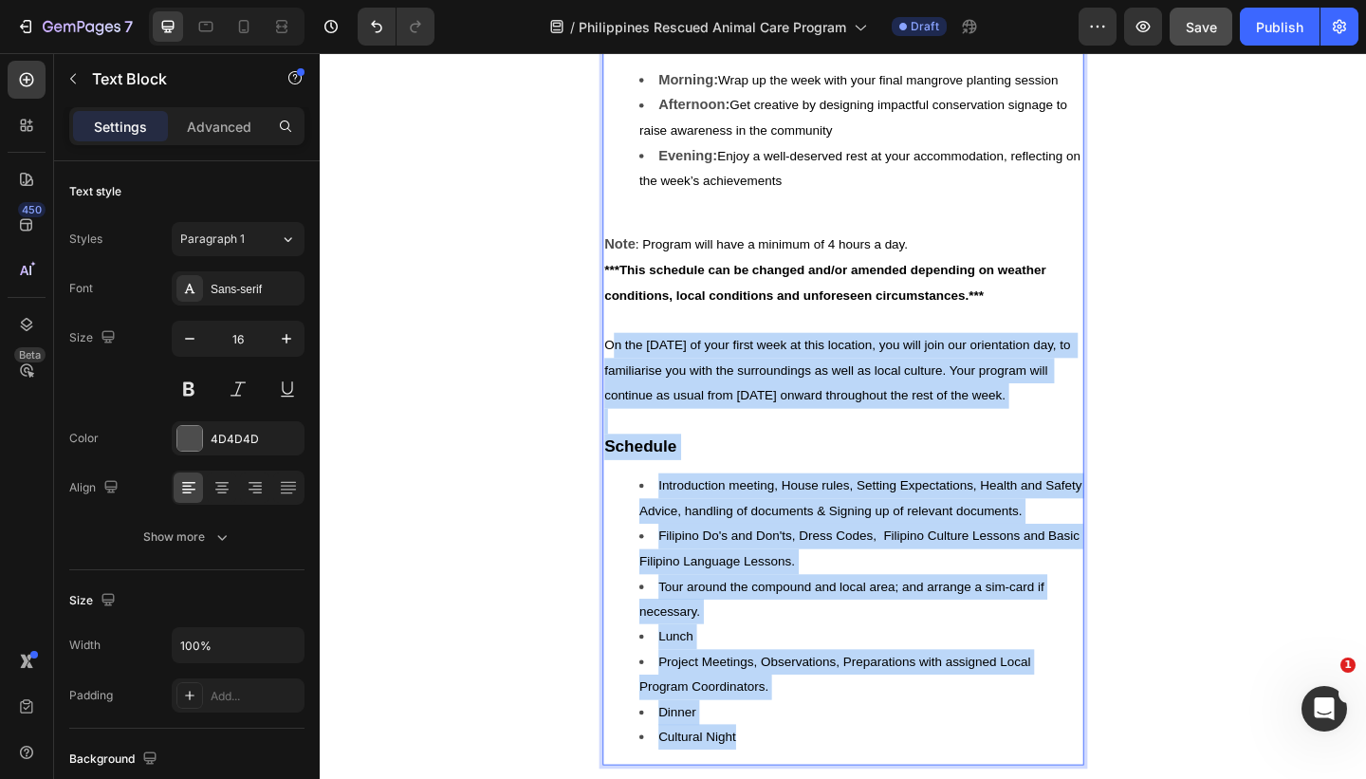
drag, startPoint x: 850, startPoint y: 793, endPoint x: 636, endPoint y: 375, distance: 469.5
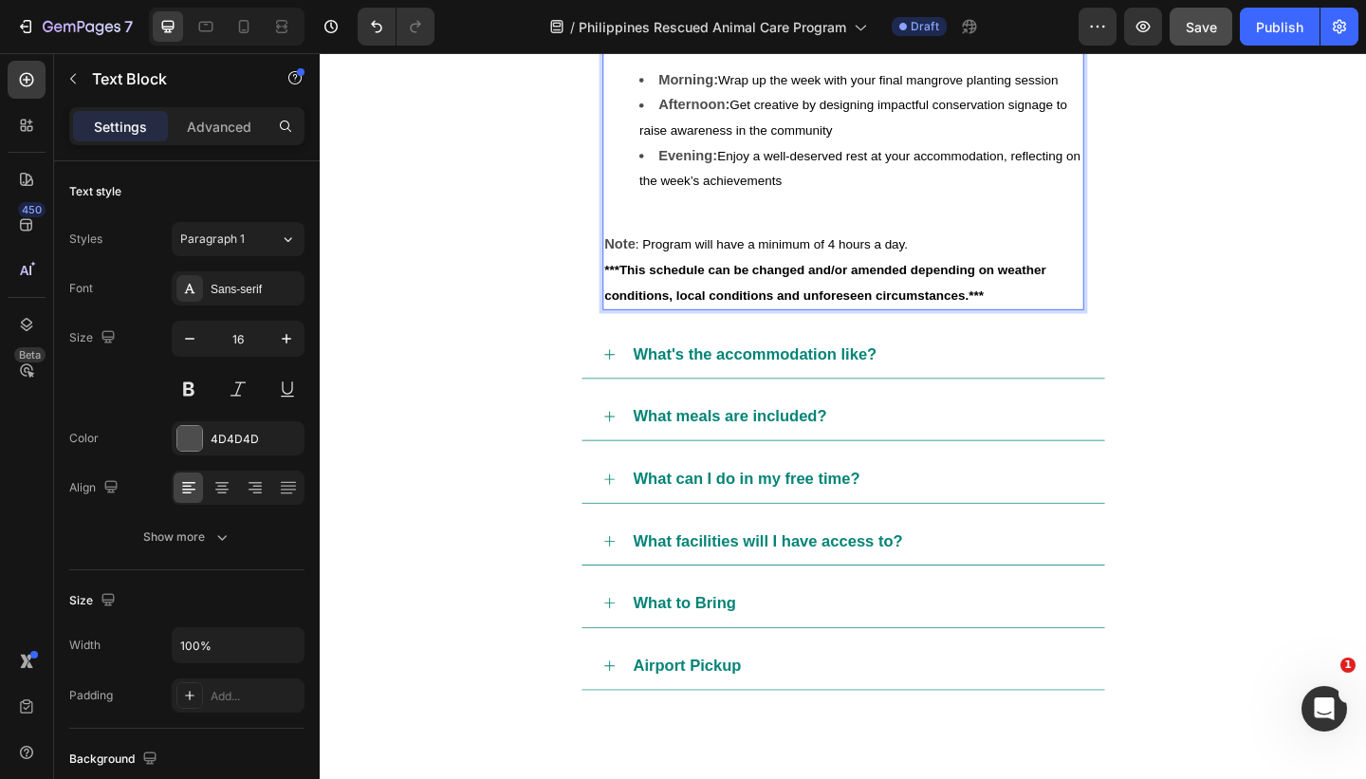
click at [981, 263] on p "Note : Program will have a minimum of 4 hours a day." at bounding box center [889, 261] width 520 height 27
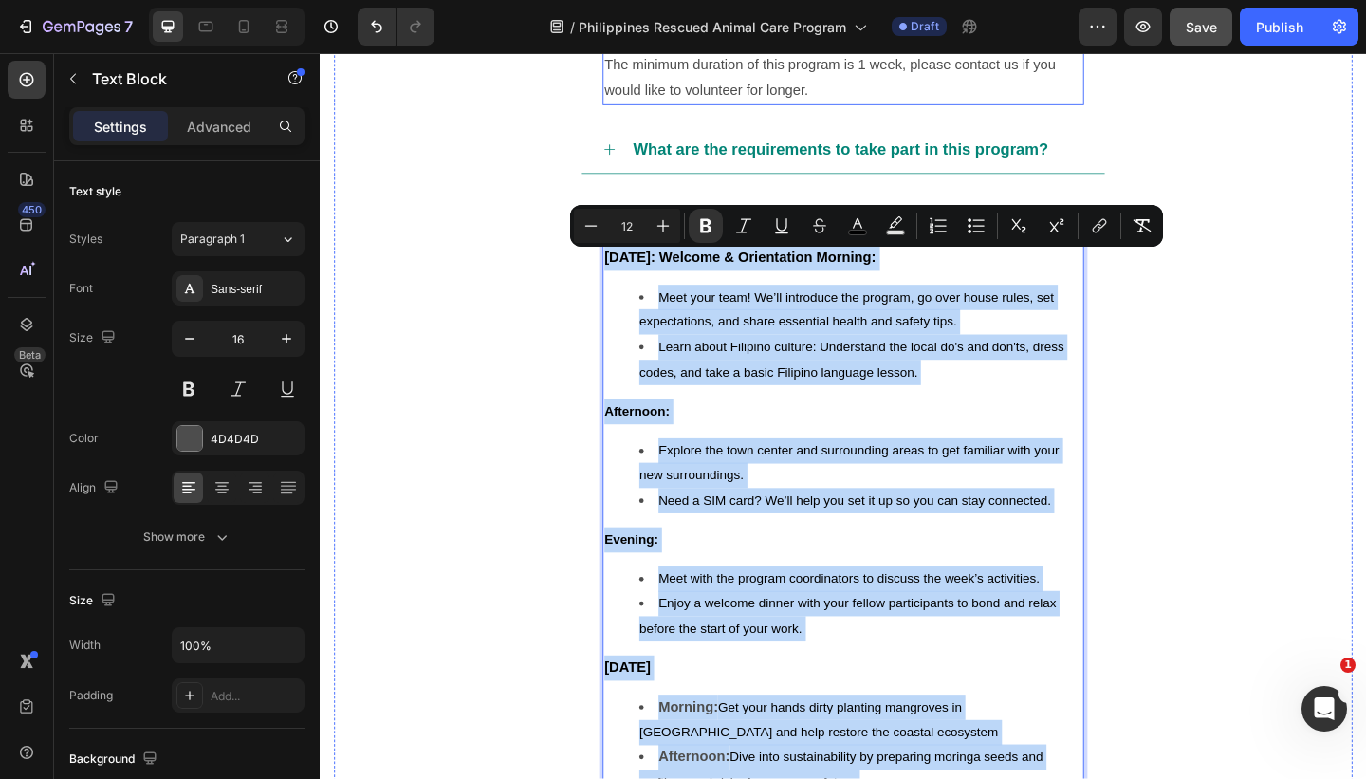
scroll to position [1476, 0]
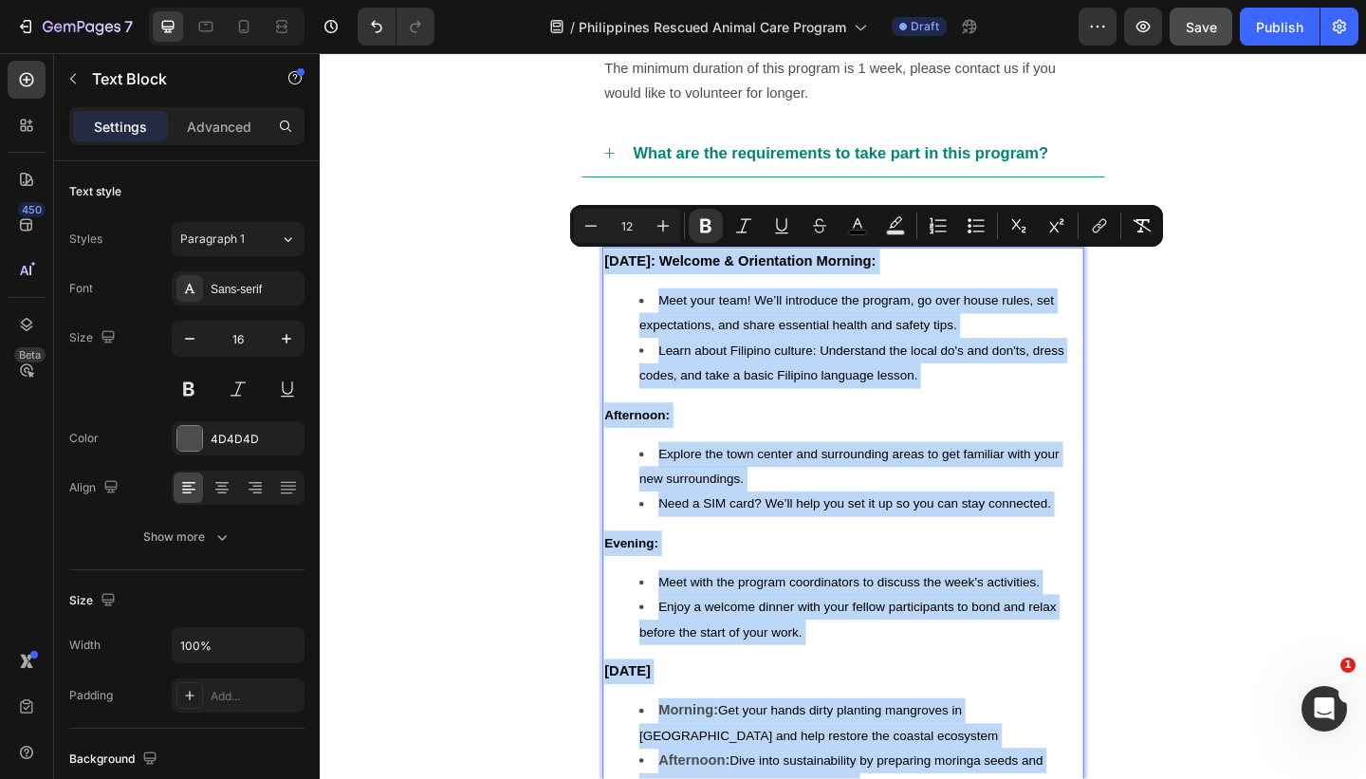
drag, startPoint x: 981, startPoint y: 263, endPoint x: 632, endPoint y: 283, distance: 349.5
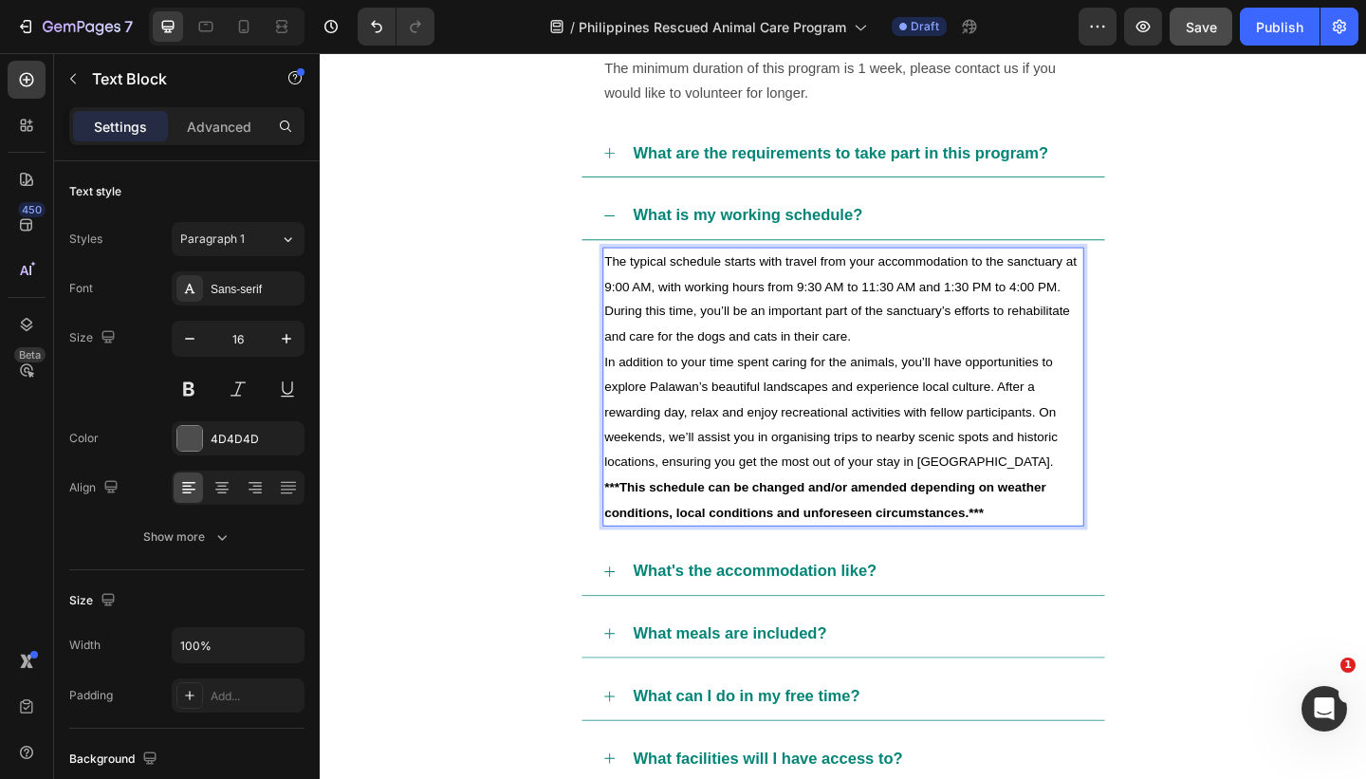
click at [930, 357] on p "The typical schedule starts with travel from your accommodation to the sanctuar…" at bounding box center [889, 320] width 520 height 109
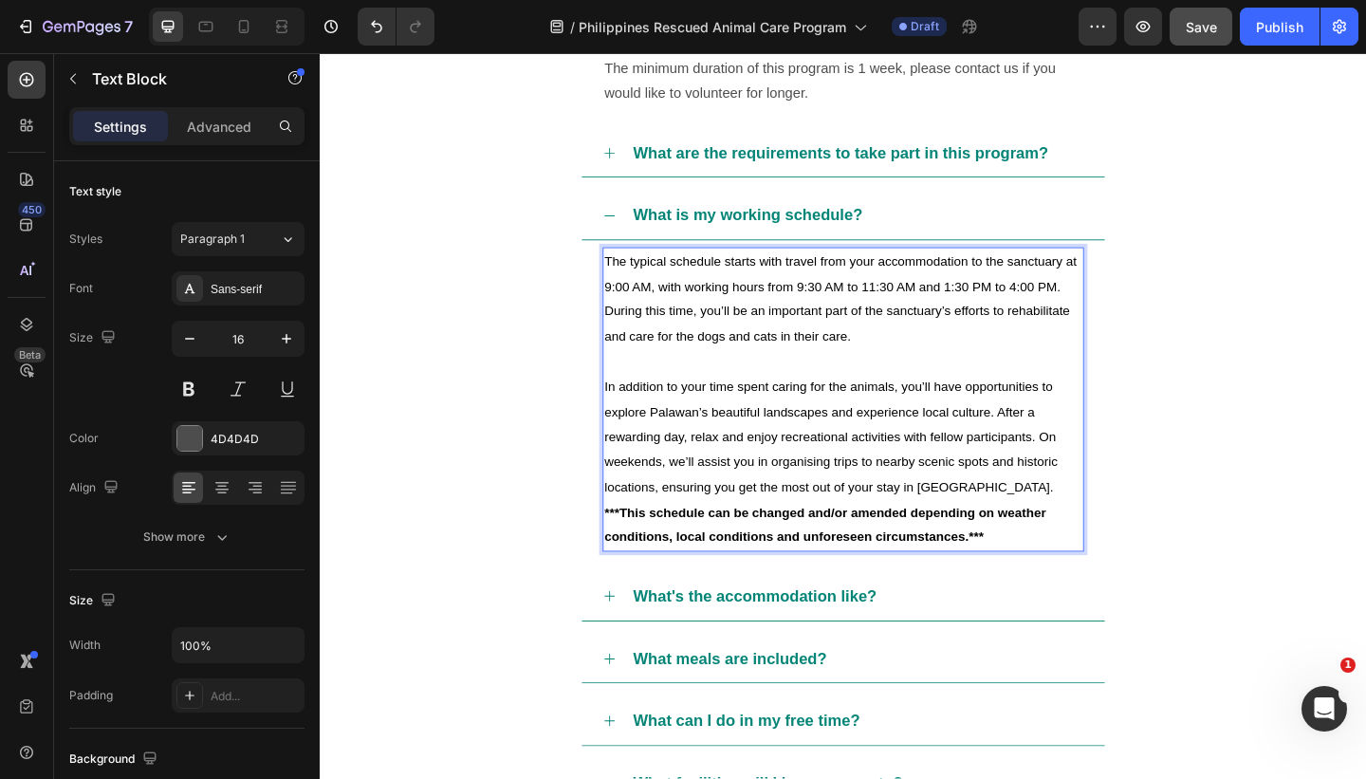
click at [1042, 521] on p "In addition to your time spent caring for the animals, you’ll have opportunitie…" at bounding box center [889, 471] width 520 height 137
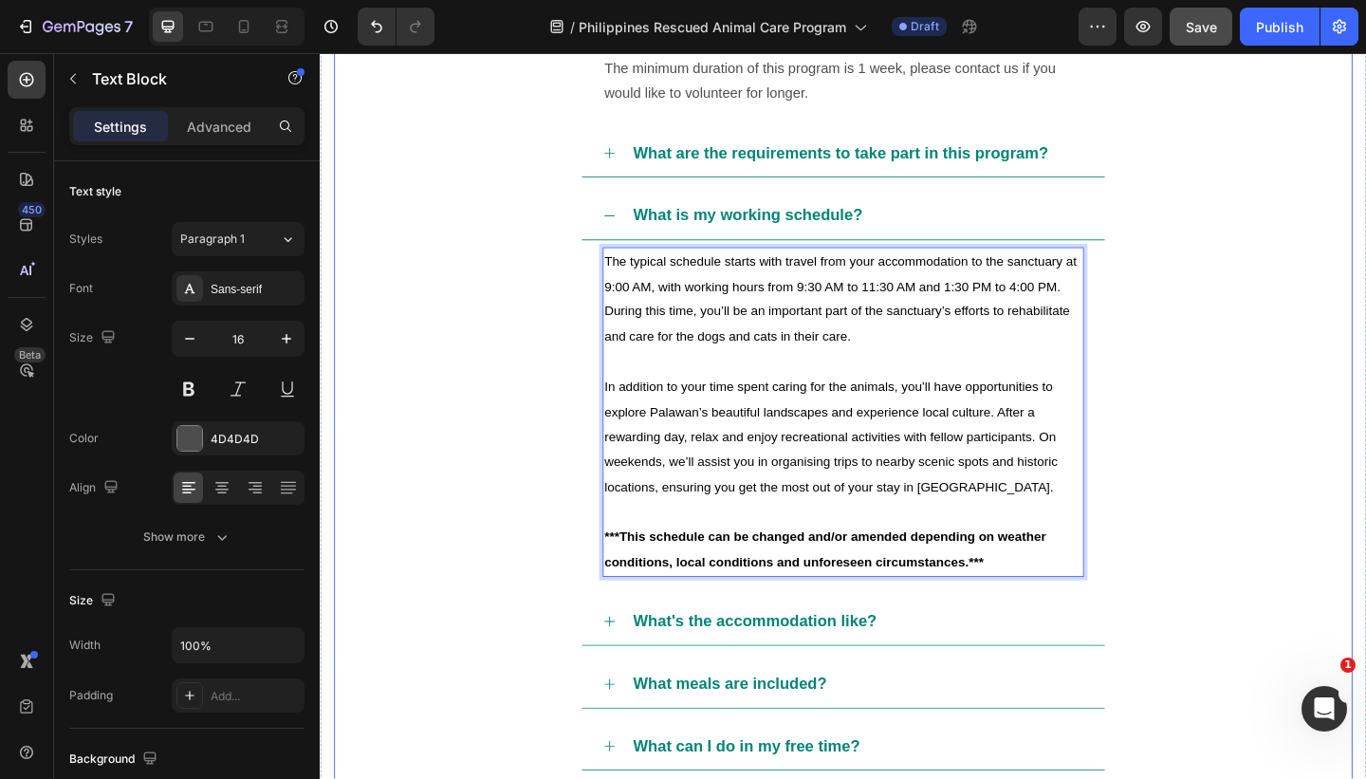
click at [1052, 234] on div "What is my working schedule?" at bounding box center [903, 229] width 493 height 36
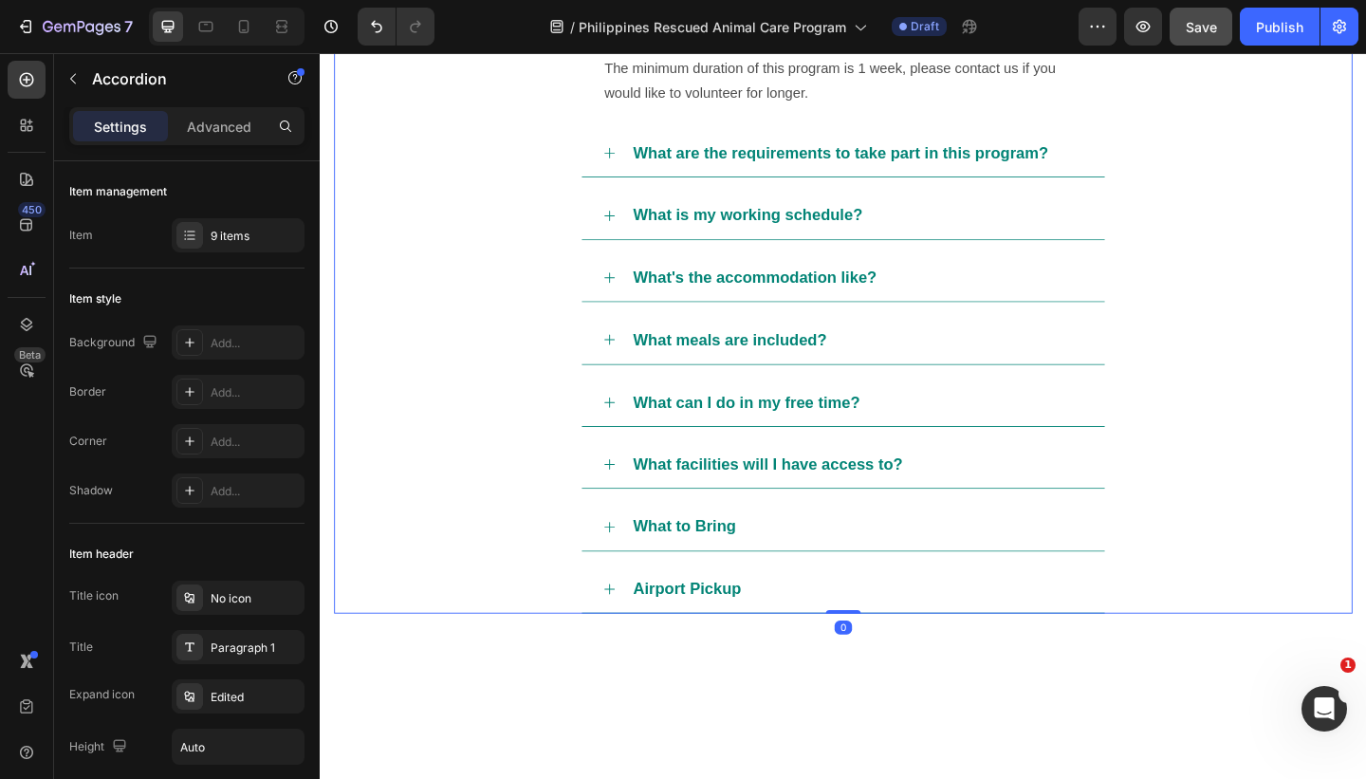
click at [1044, 233] on div "What is my working schedule?" at bounding box center [903, 229] width 493 height 36
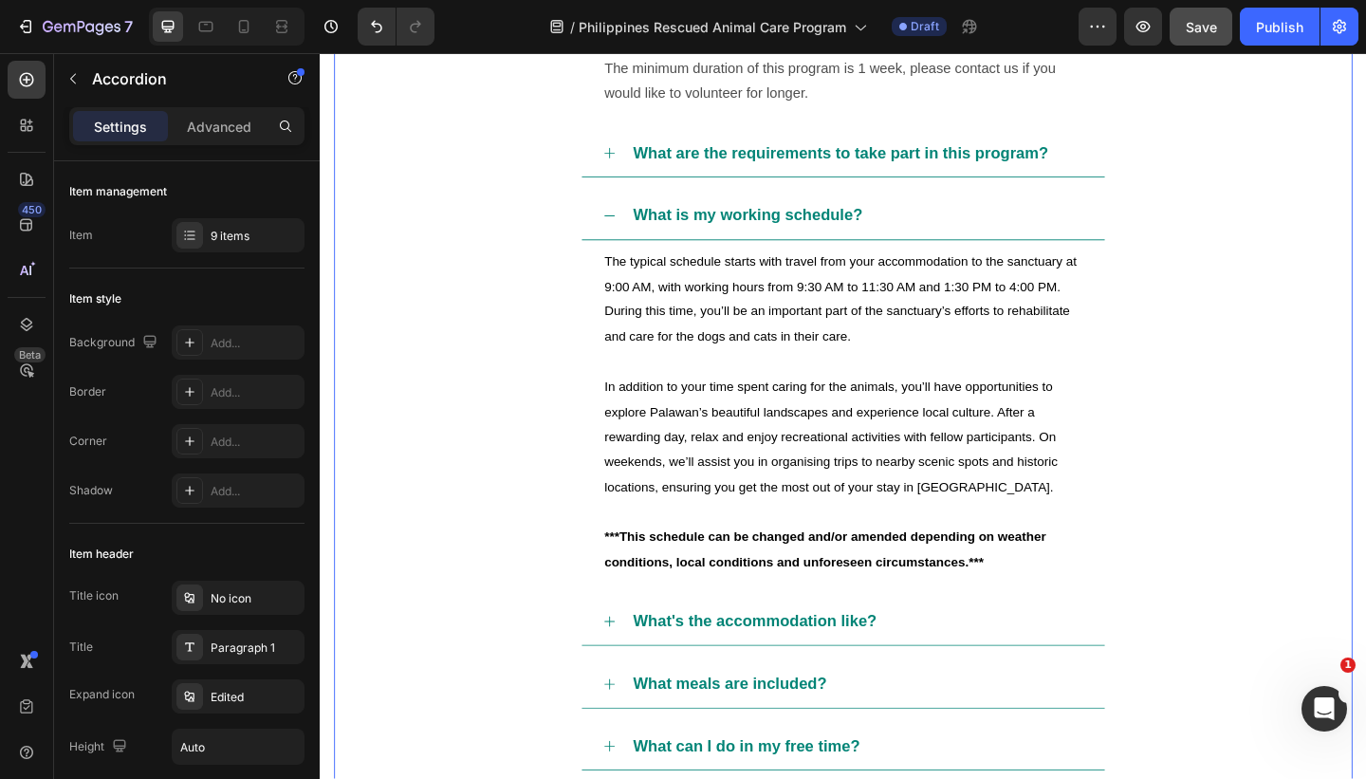
click at [1032, 230] on div "What is my working schedule?" at bounding box center [903, 229] width 493 height 36
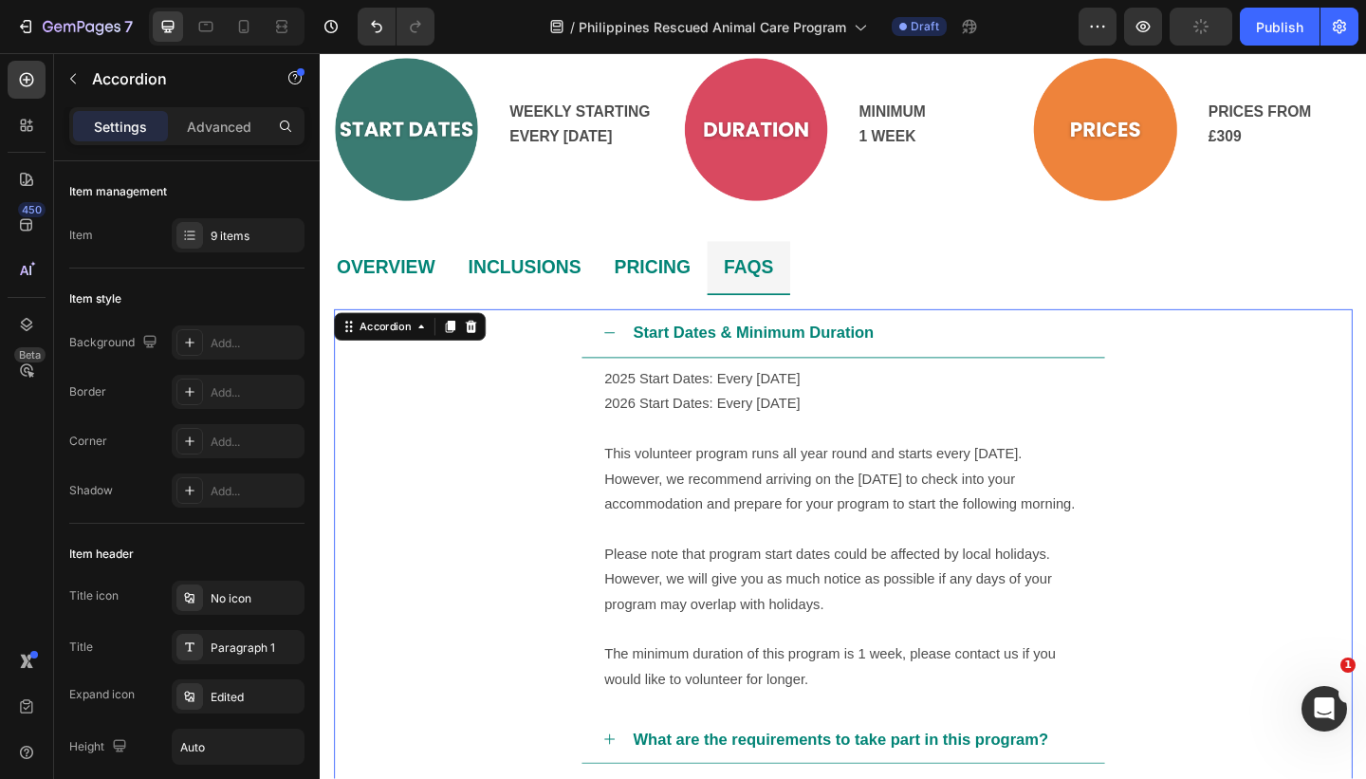
scroll to position [813, 0]
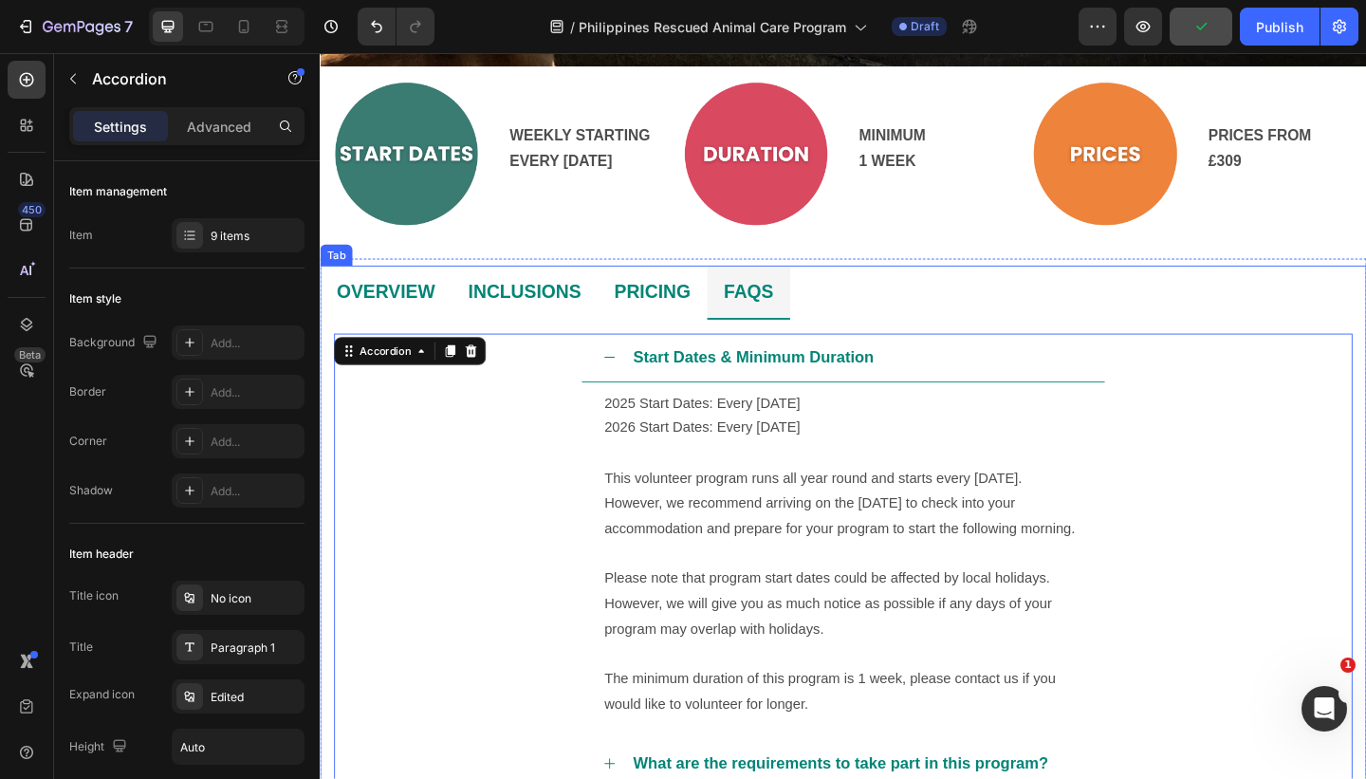
click at [455, 316] on li "OVERVIEW" at bounding box center [391, 313] width 143 height 59
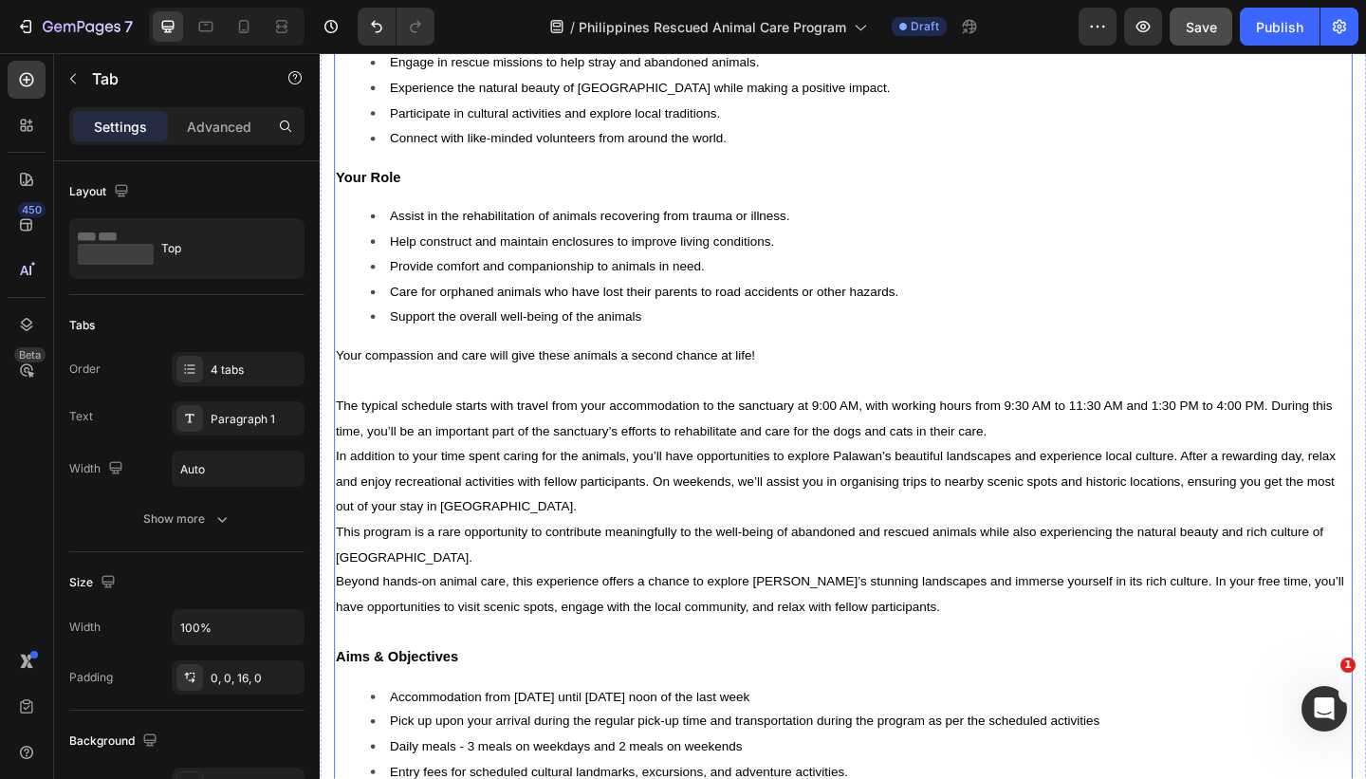
scroll to position [1383, 0]
click at [558, 553] on p "In addition to your time spent caring for the animals, you’ll have opportunitie…" at bounding box center [889, 520] width 1104 height 82
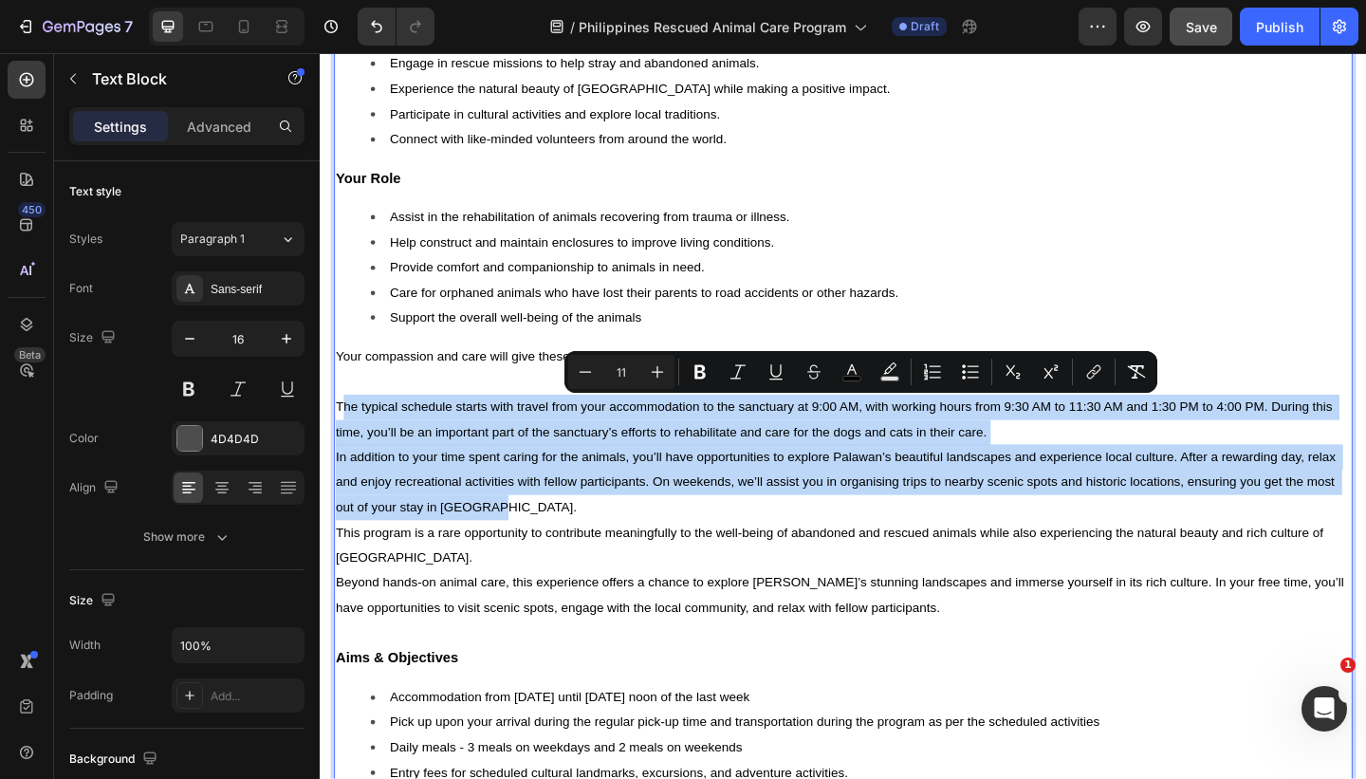
drag, startPoint x: 530, startPoint y: 547, endPoint x: 342, endPoint y: 437, distance: 217.6
click at [342, 437] on div "Palawan, like many regions in the [GEOGRAPHIC_DATA], faces challenges with stra…" at bounding box center [889, 480] width 1108 height 1382
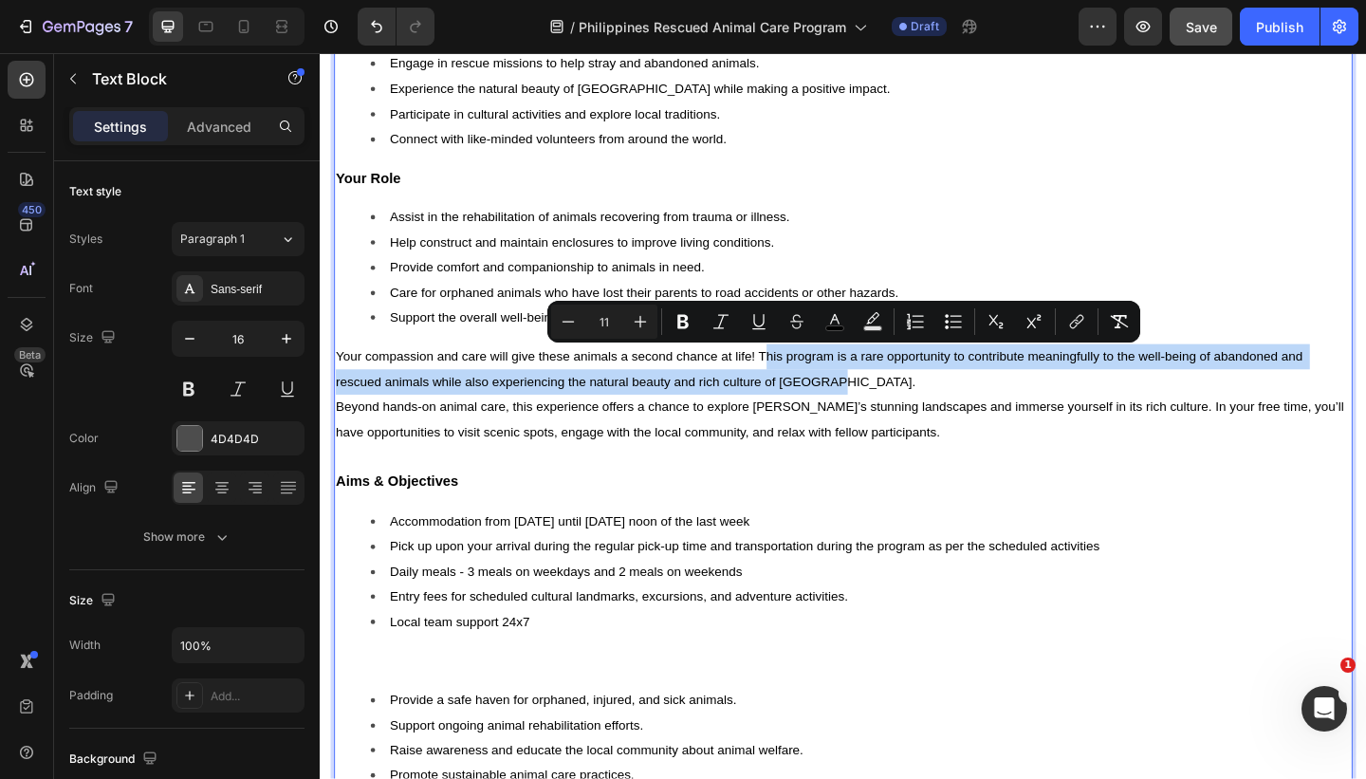
drag, startPoint x: 881, startPoint y: 410, endPoint x: 802, endPoint y: 384, distance: 82.8
click at [802, 384] on p "Your compassion and care will give these animals a second chance at life! This …" at bounding box center [889, 397] width 1104 height 55
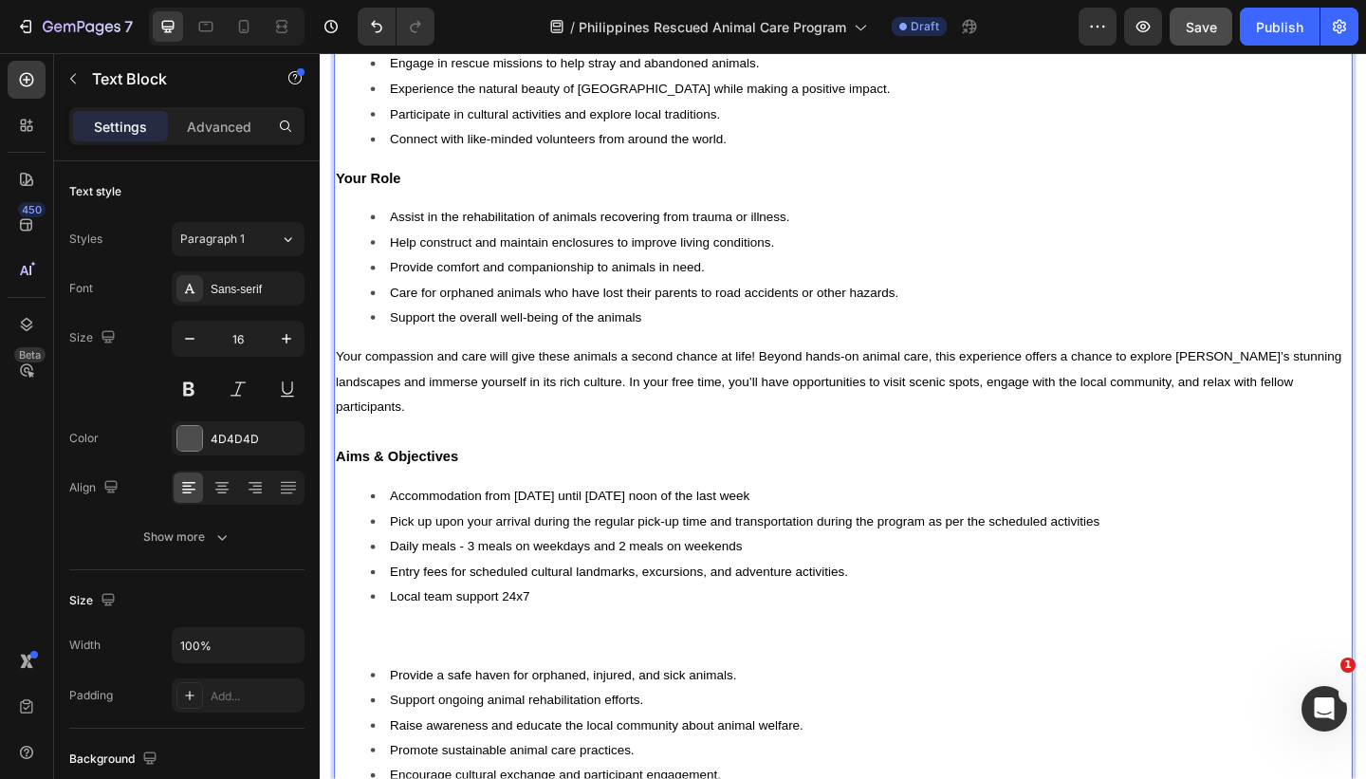
click at [1377, 412] on span "Your compassion and care will give these animals a second chance at life! Beyon…" at bounding box center [885, 411] width 1097 height 70
click at [1172, 366] on div "Palawan, like many regions in the [GEOGRAPHIC_DATA], faces challenges with stra…" at bounding box center [889, 370] width 1108 height 1163
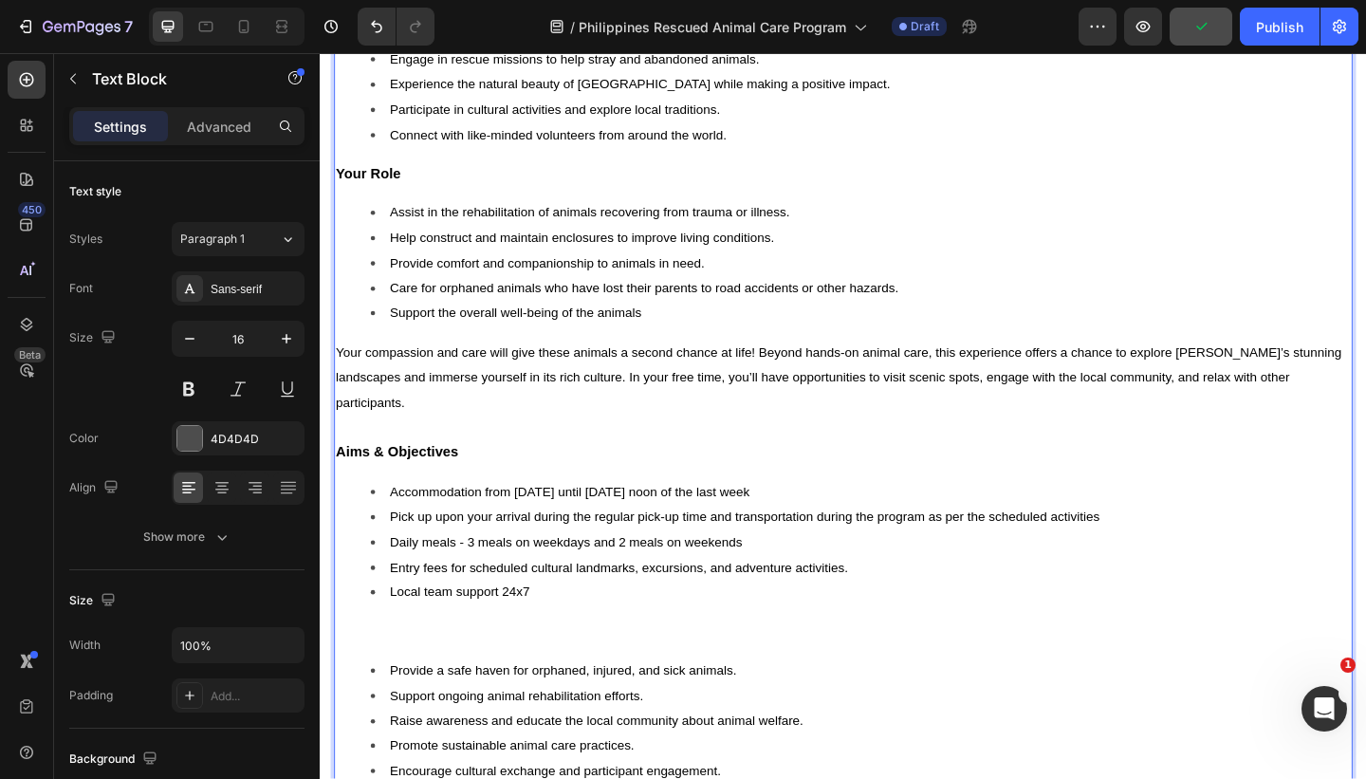
scroll to position [1386, 0]
click at [892, 616] on span "Entry fees for scheduled cultural landmarks, excursions, and adventure activiti…" at bounding box center [644, 613] width 498 height 15
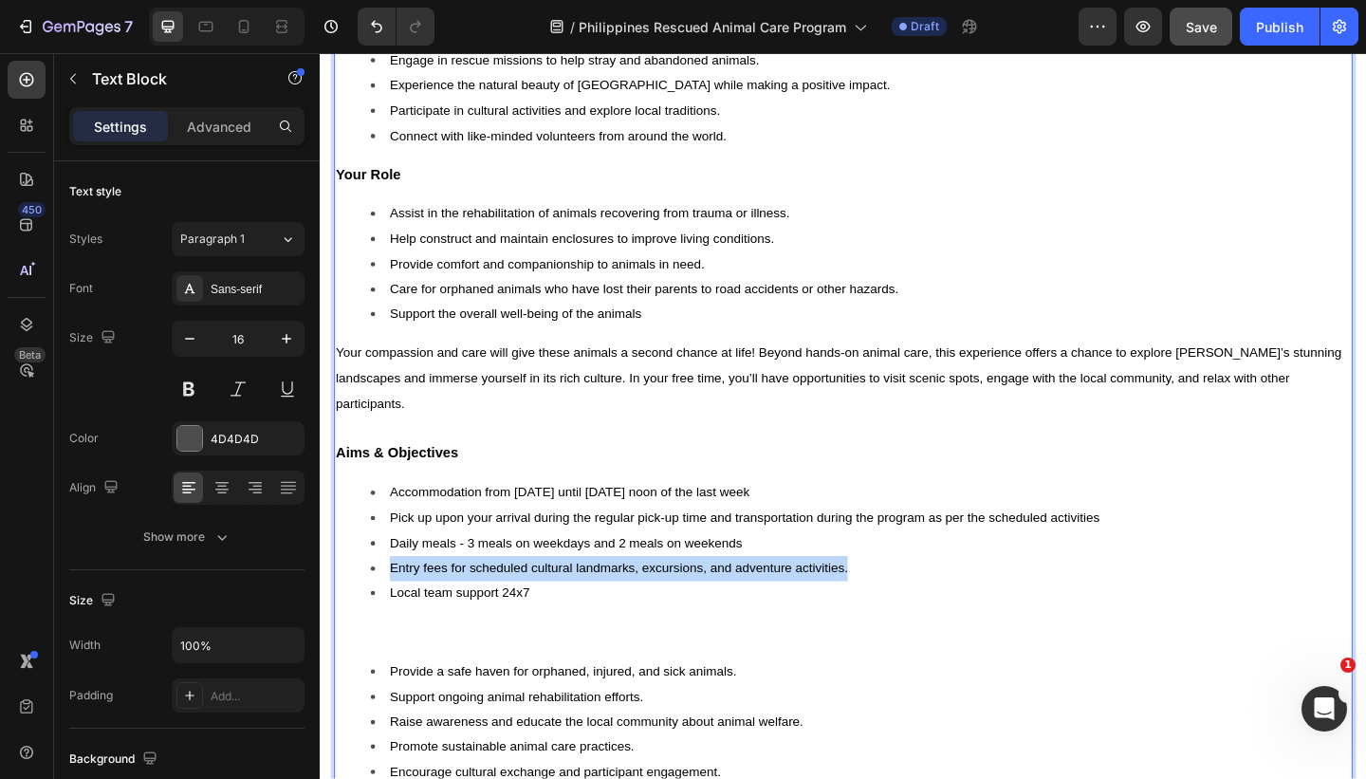
drag, startPoint x: 911, startPoint y: 618, endPoint x: 395, endPoint y: 616, distance: 515.9
click at [395, 616] on li "Entry fees for scheduled cultural landmarks, excursions, and adventure activiti…" at bounding box center [908, 613] width 1066 height 27
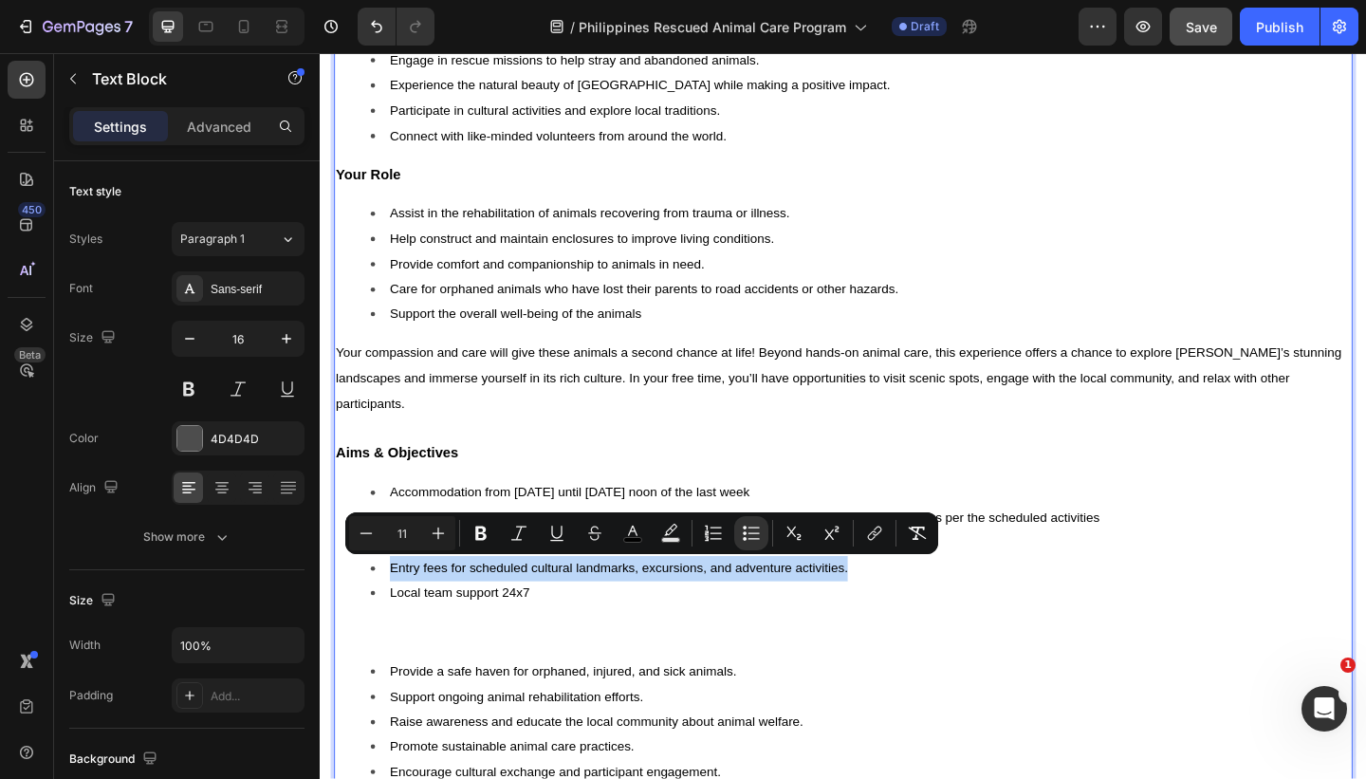
copy span "Entry fees for scheduled cultural landmarks, excursions, and adventure activiti…"
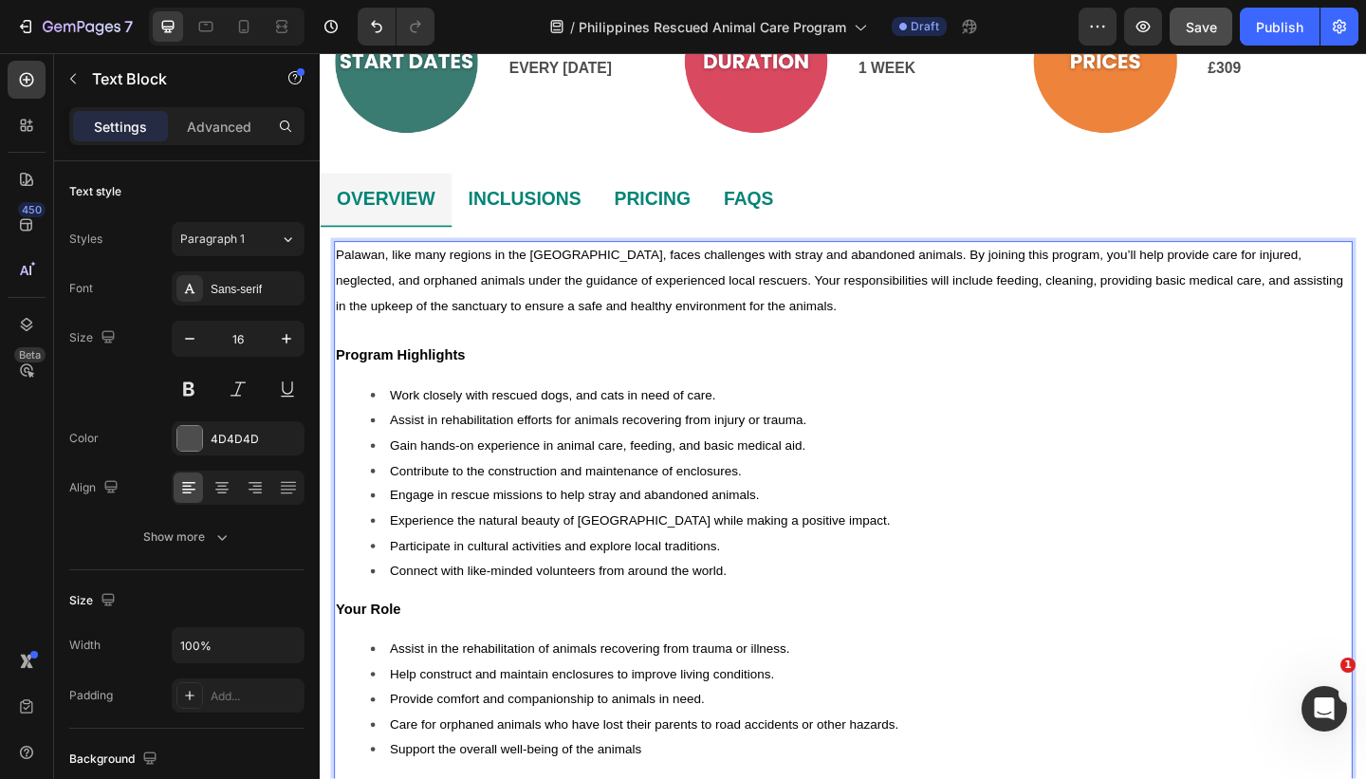
scroll to position [884, 0]
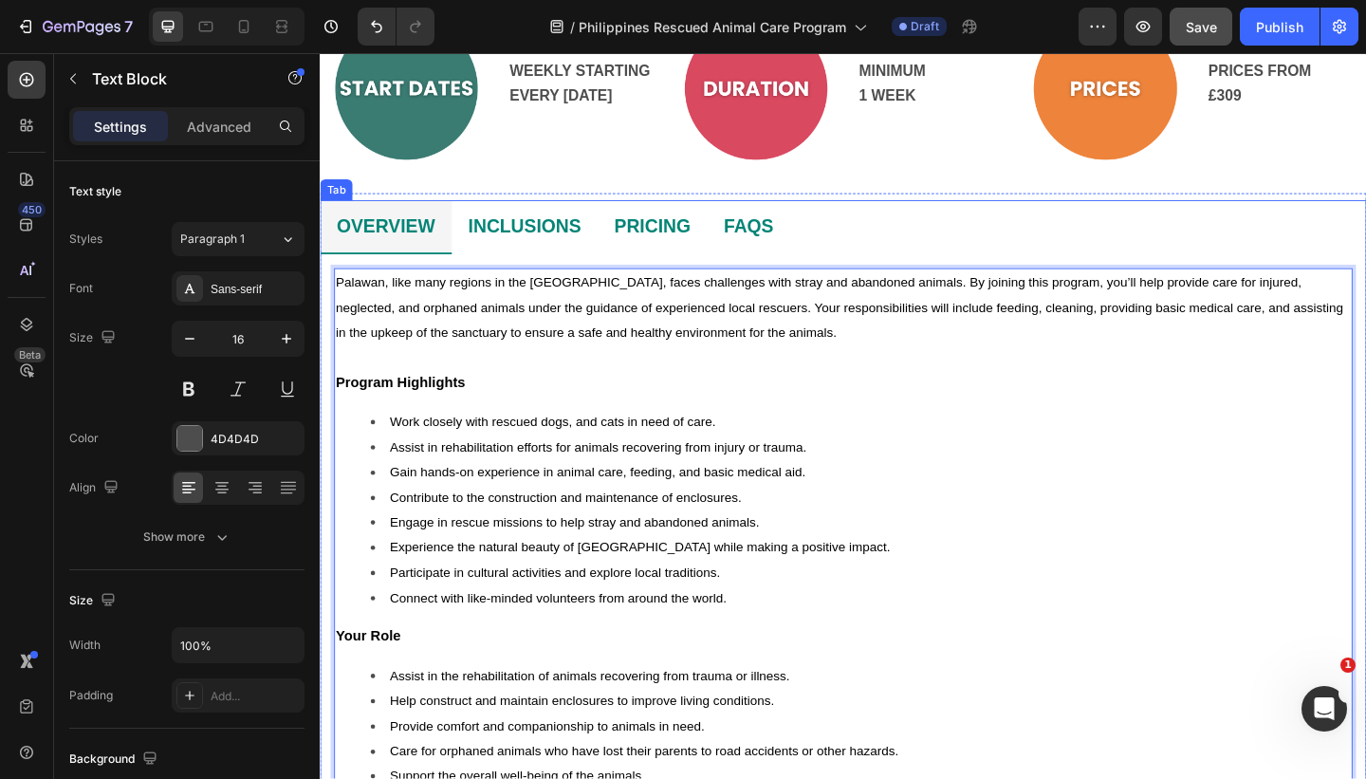
click at [614, 235] on li "INCLUSIONS" at bounding box center [542, 242] width 159 height 59
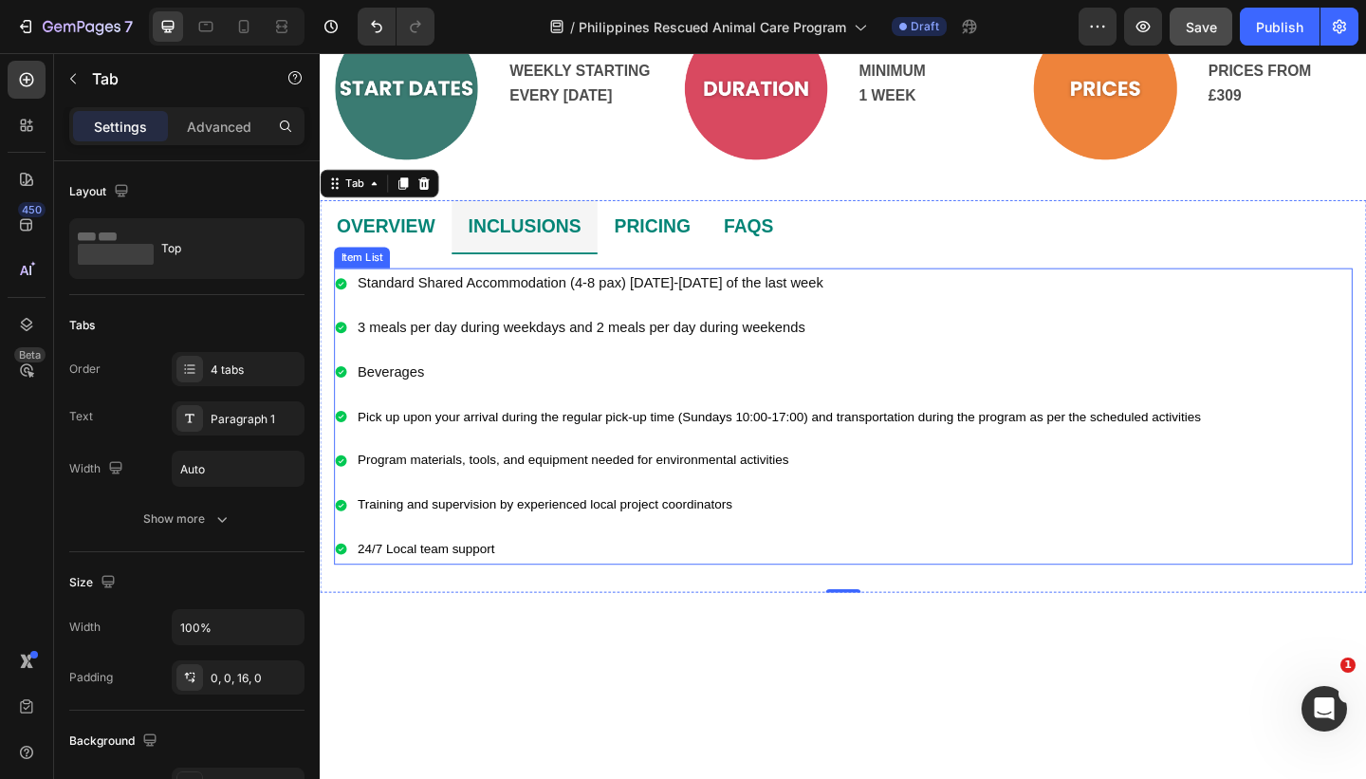
click at [717, 488] on span "Program materials, tools, and equipment needed for environmental activities" at bounding box center [594, 495] width 469 height 15
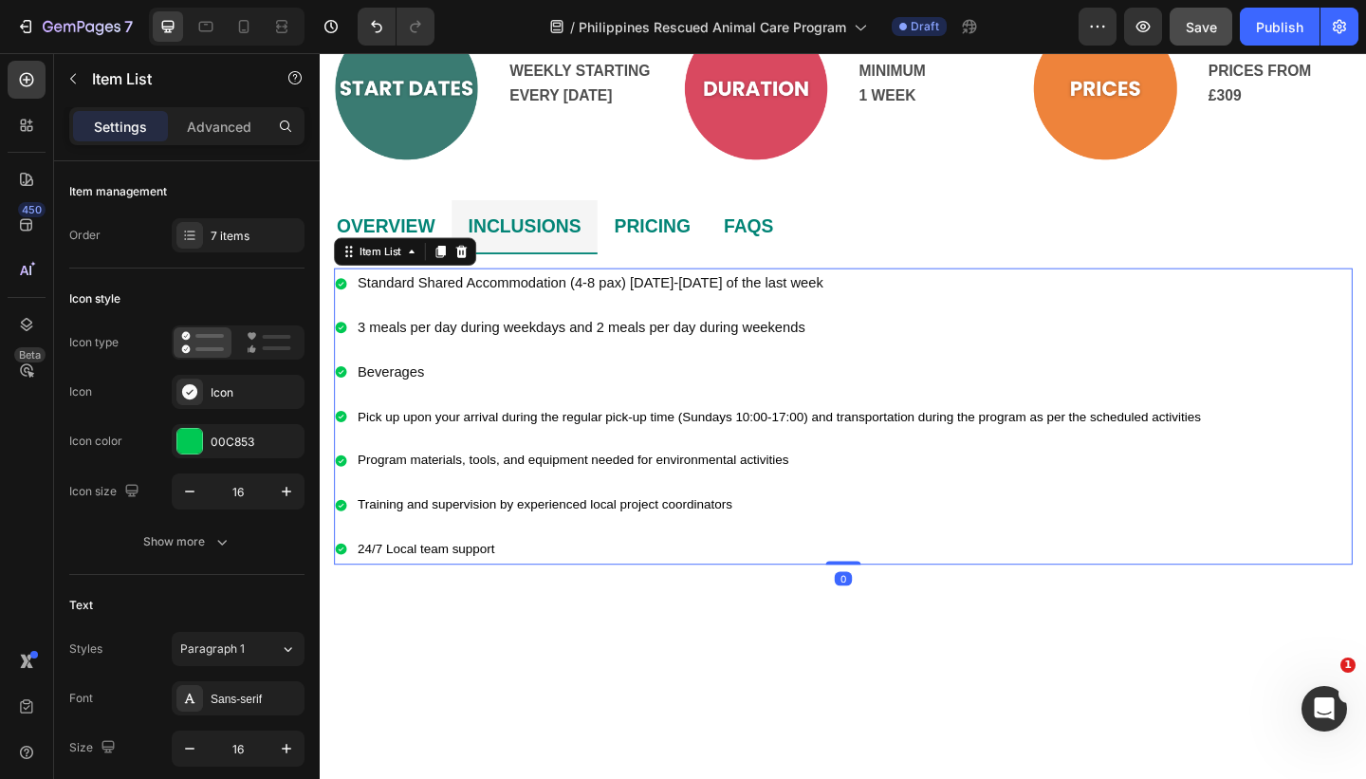
click at [856, 500] on p "Program materials, tools, and equipment needed for environmental activities" at bounding box center [818, 496] width 917 height 27
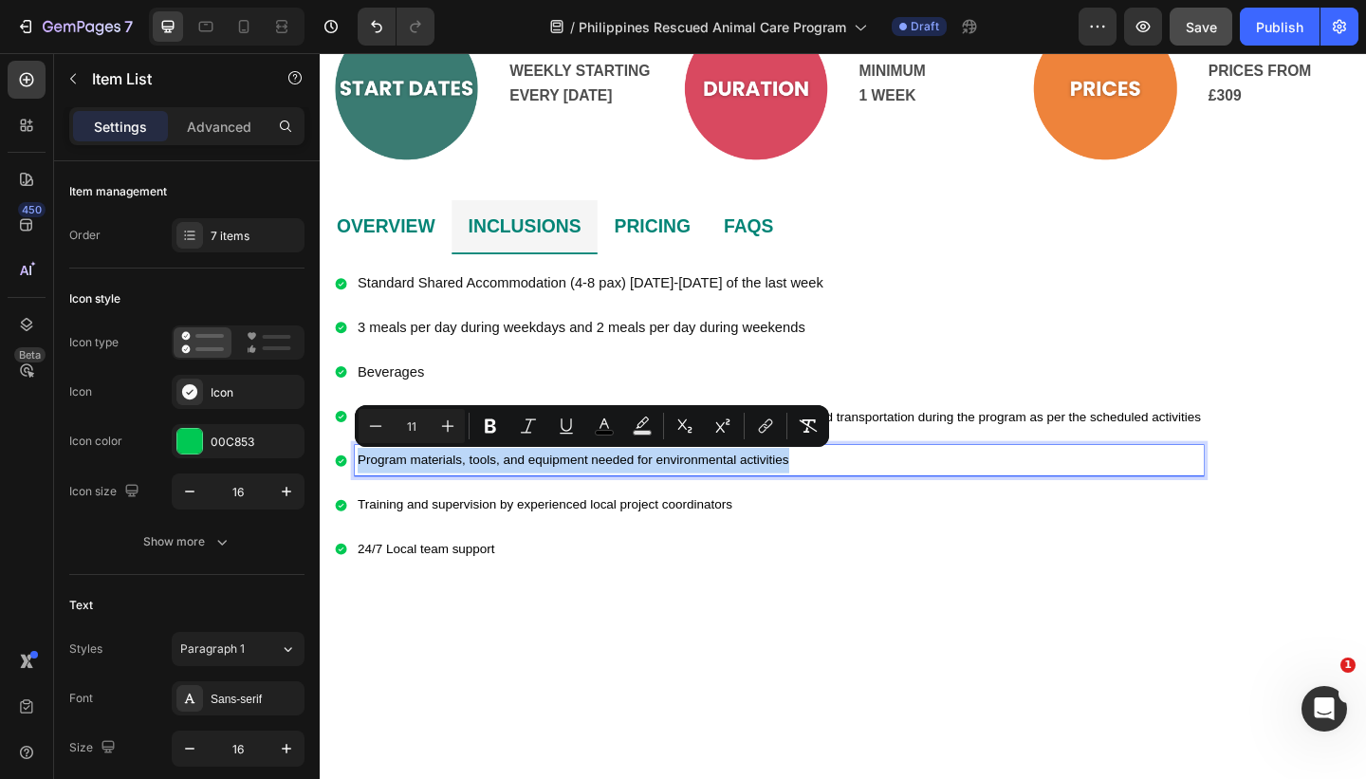
drag, startPoint x: 856, startPoint y: 500, endPoint x: 362, endPoint y: 496, distance: 494.1
click at [362, 496] on p "Program materials, tools, and equipment needed for environmental activities" at bounding box center [818, 496] width 917 height 27
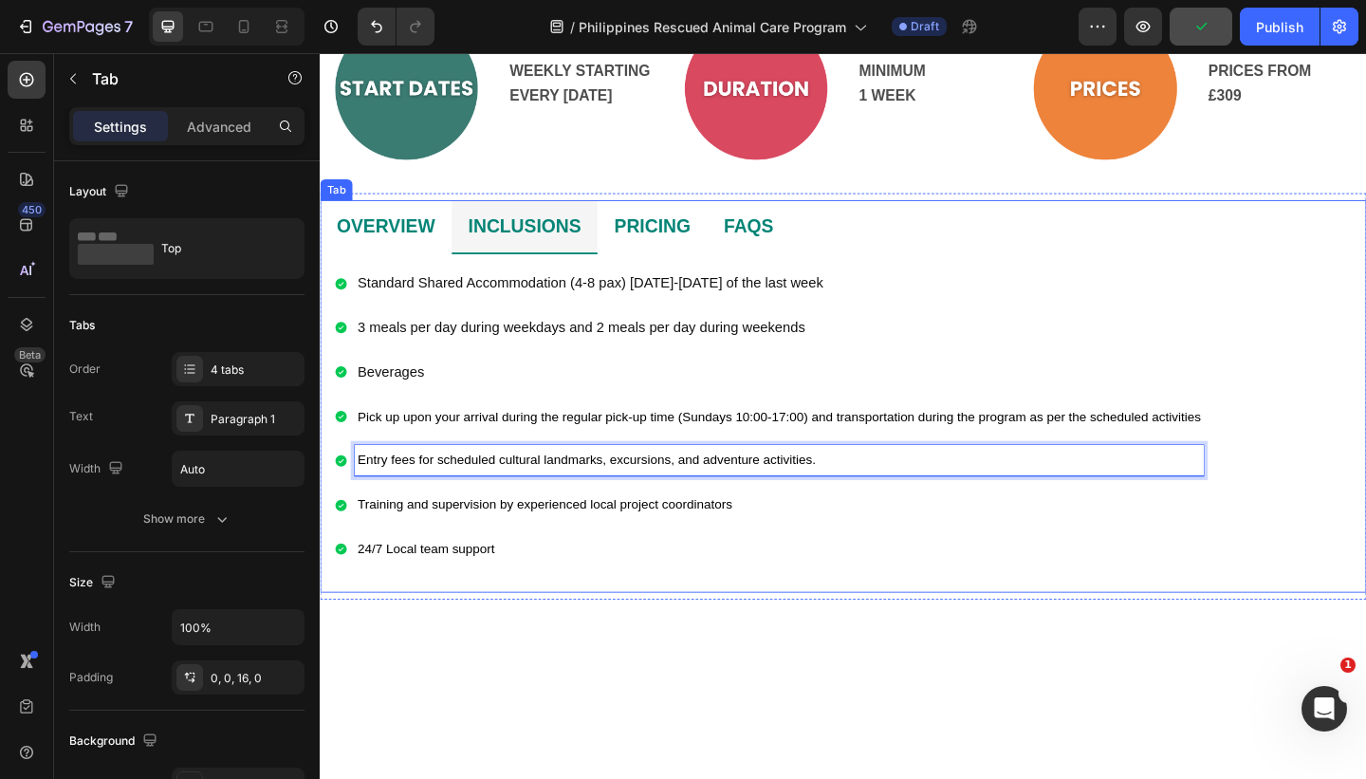
click at [449, 243] on li "OVERVIEW" at bounding box center [391, 242] width 143 height 59
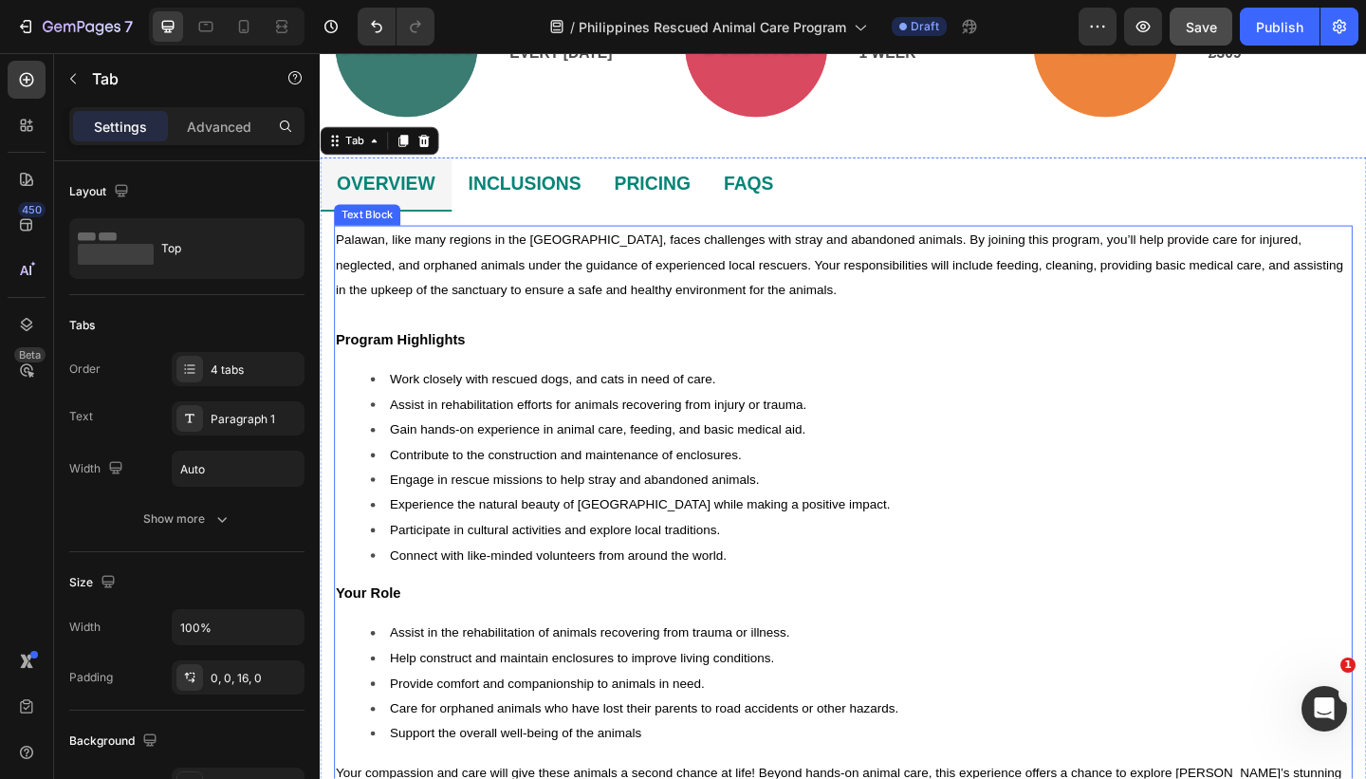
scroll to position [926, 0]
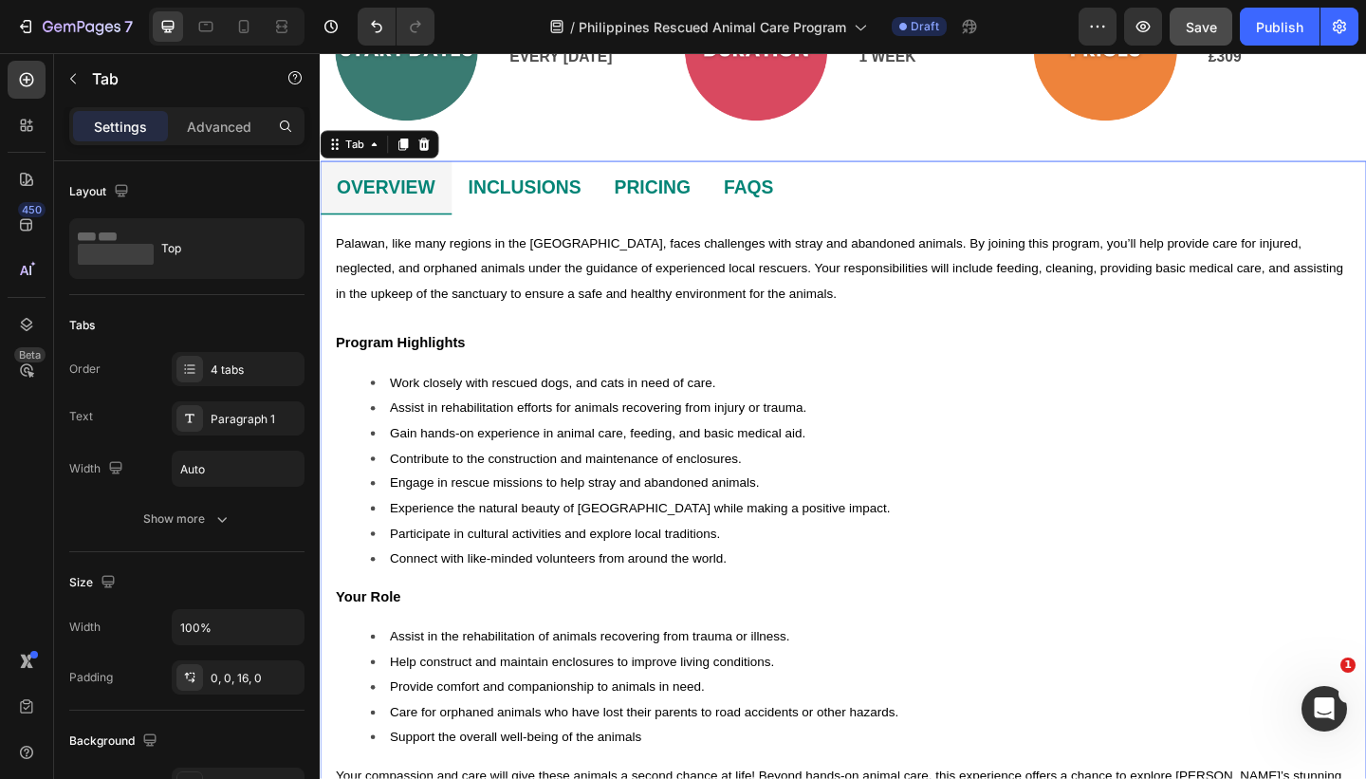
click at [612, 206] on li "INCLUSIONS" at bounding box center [542, 200] width 159 height 59
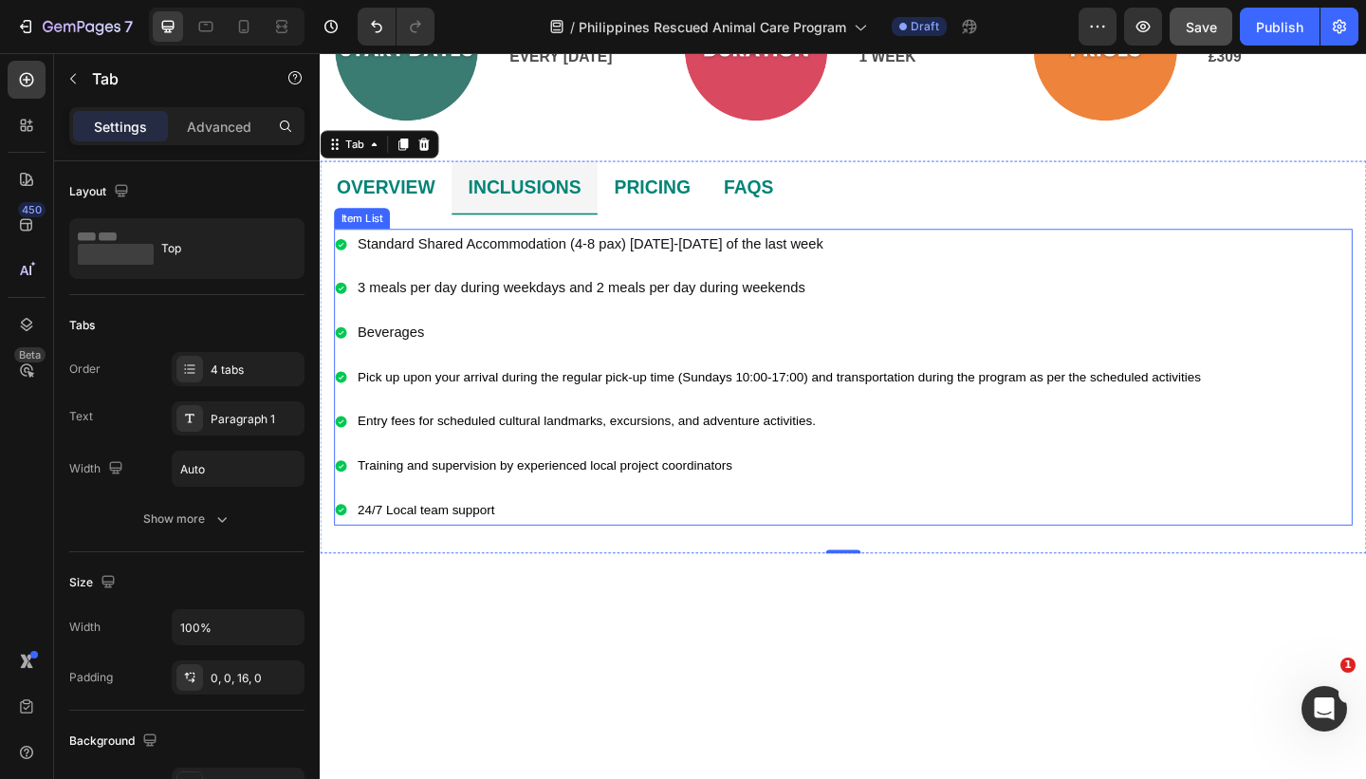
click at [596, 267] on p "Standard Shared Accommodation (4-8 pax) [DATE]-[DATE] of the last week" at bounding box center [818, 260] width 917 height 27
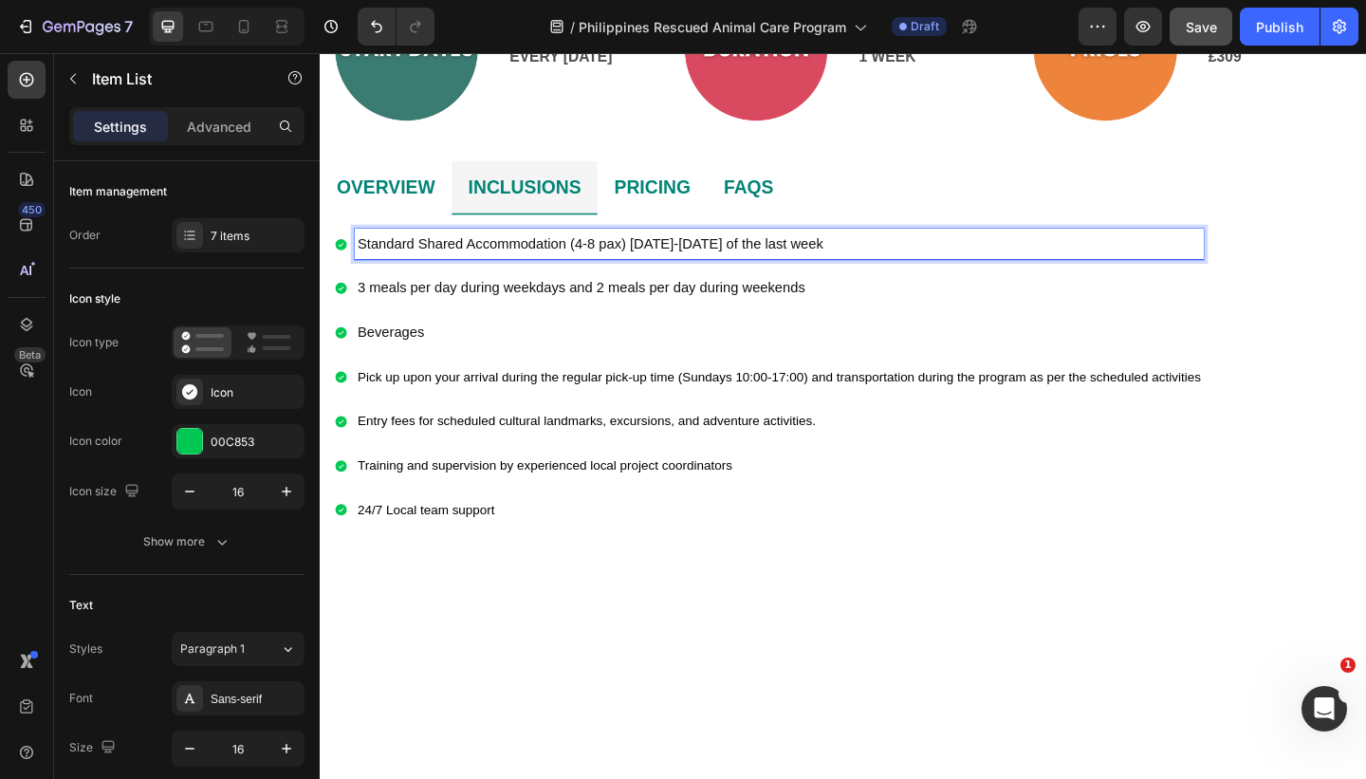
click at [748, 261] on p "Standard Shared Accommodation (4-8 pax) [DATE]-[DATE] of the last week" at bounding box center [818, 260] width 917 height 27
click at [754, 261] on p "Standard Shared Accommodation (4-8 pax) [DATE]-[DATE] of the last week" at bounding box center [818, 260] width 917 height 27
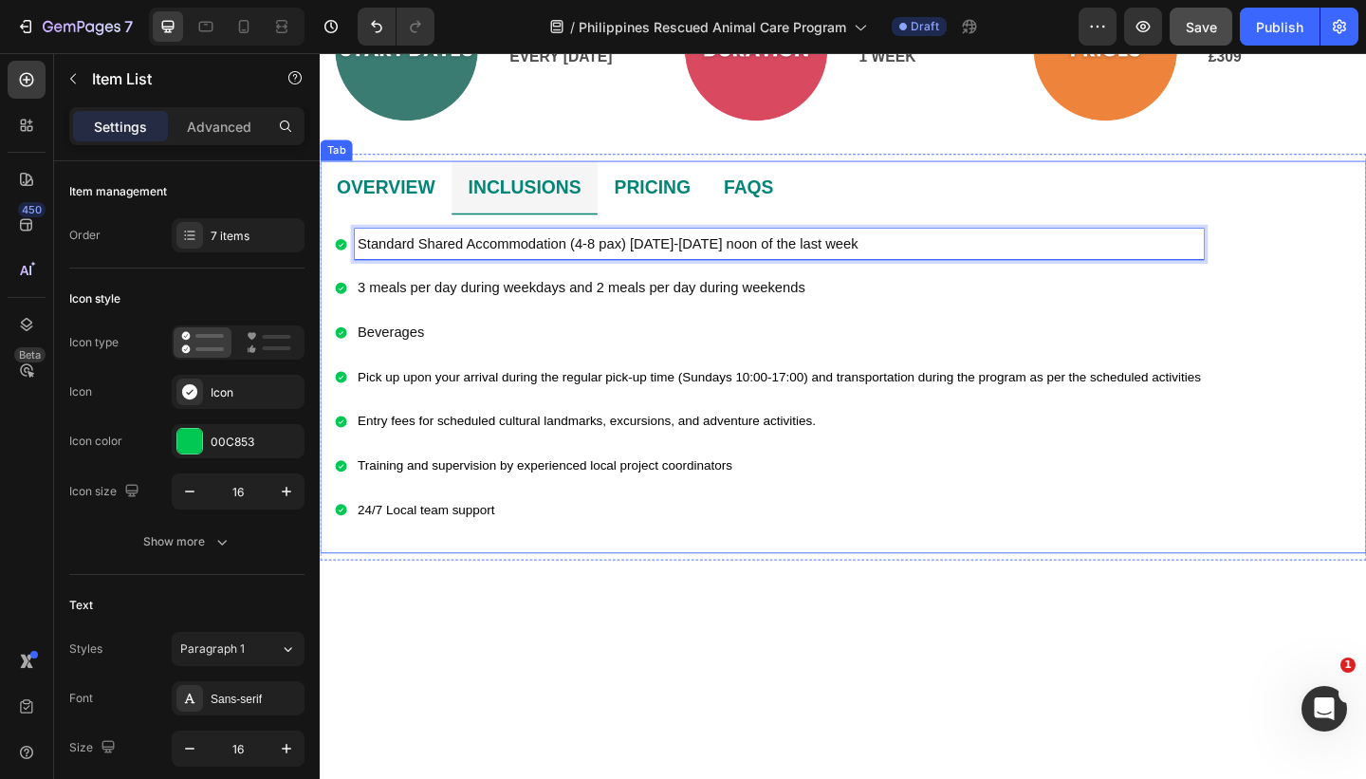
click at [830, 599] on div "OVERVIEW INCLUSIONS PRICING FAQS [GEOGRAPHIC_DATA], like many regions in the [G…" at bounding box center [889, 383] width 1138 height 441
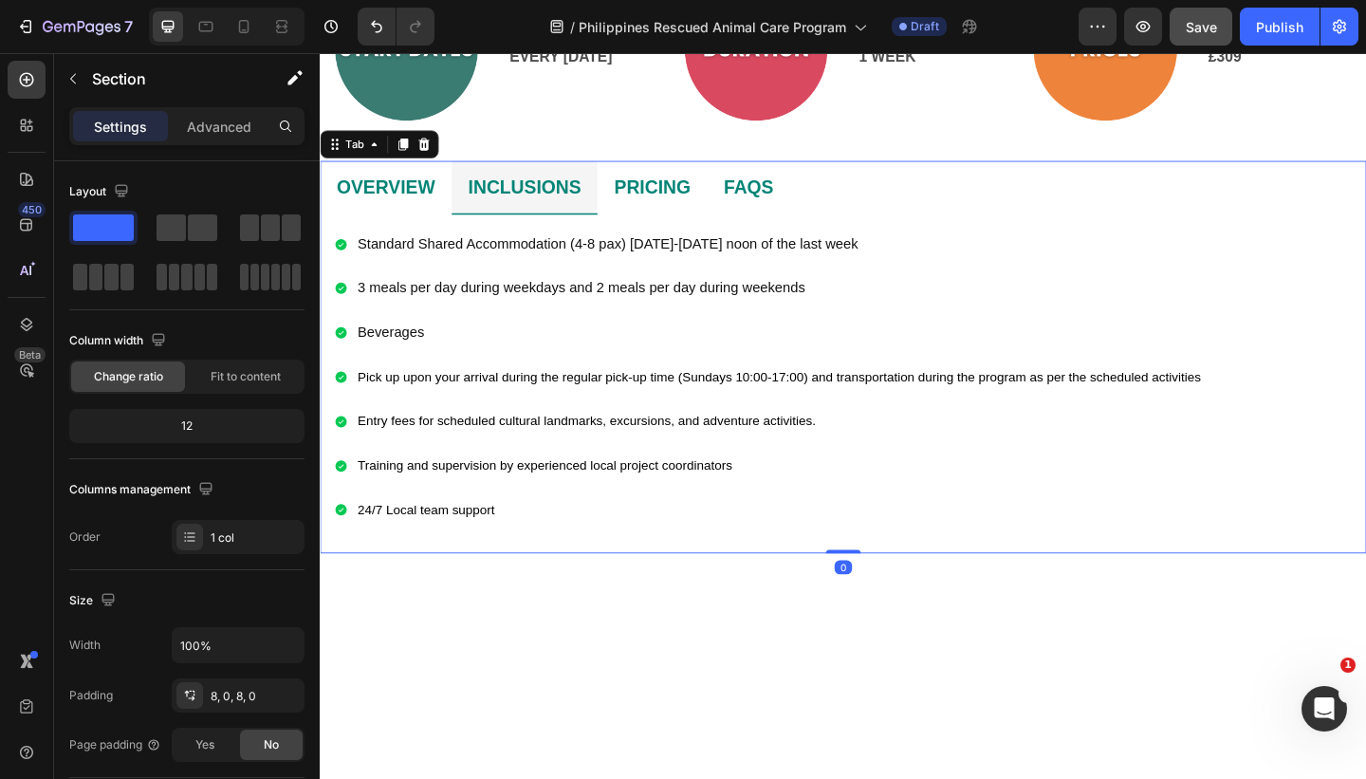
click at [449, 209] on li "OVERVIEW" at bounding box center [391, 200] width 143 height 59
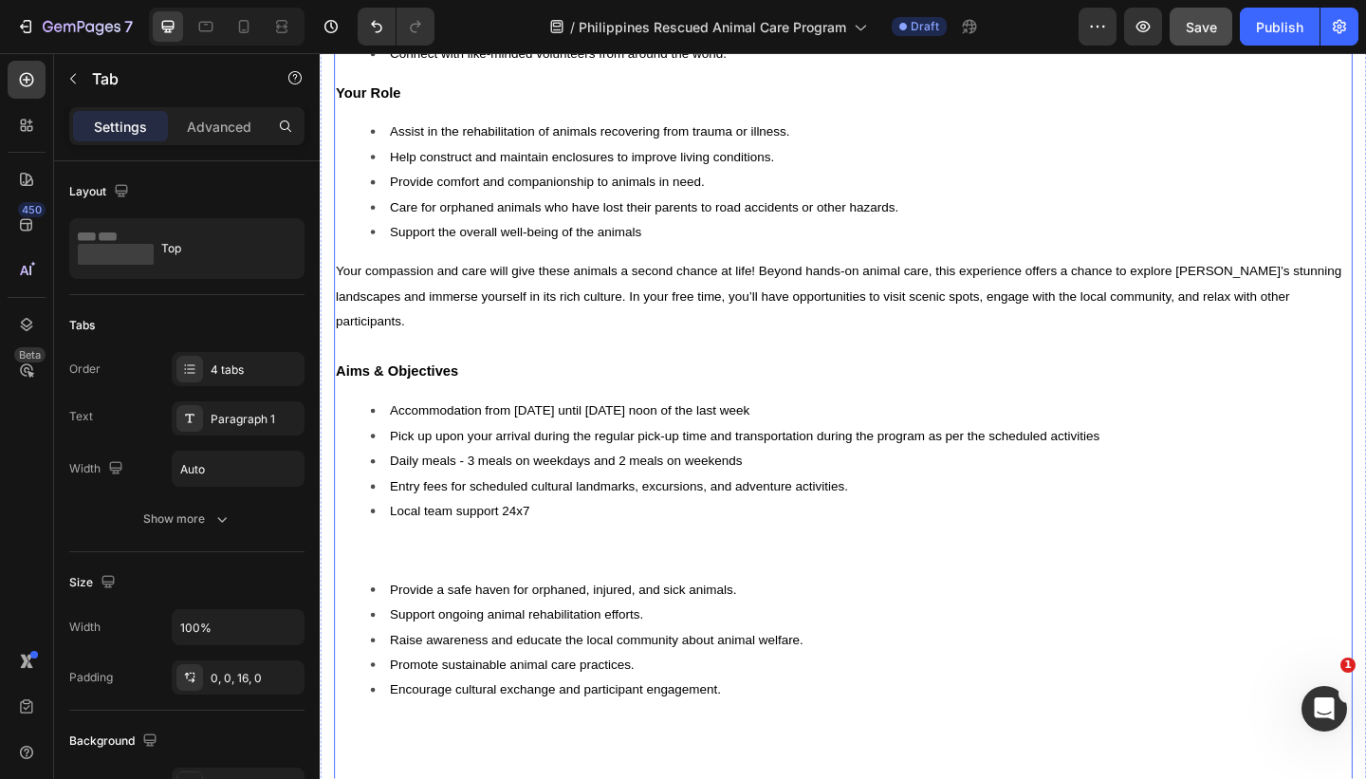
scroll to position [1480, 0]
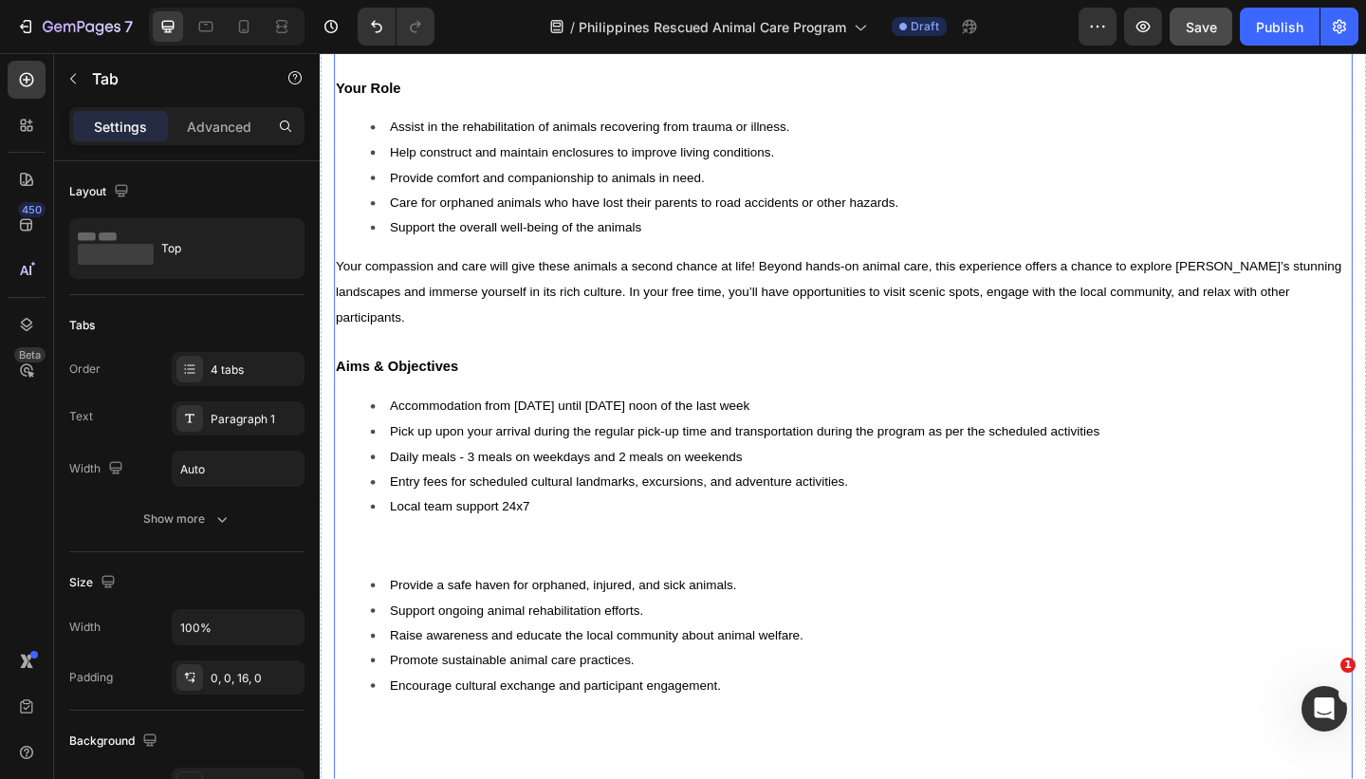
click at [581, 544] on li "Local team support 24x7" at bounding box center [908, 546] width 1066 height 27
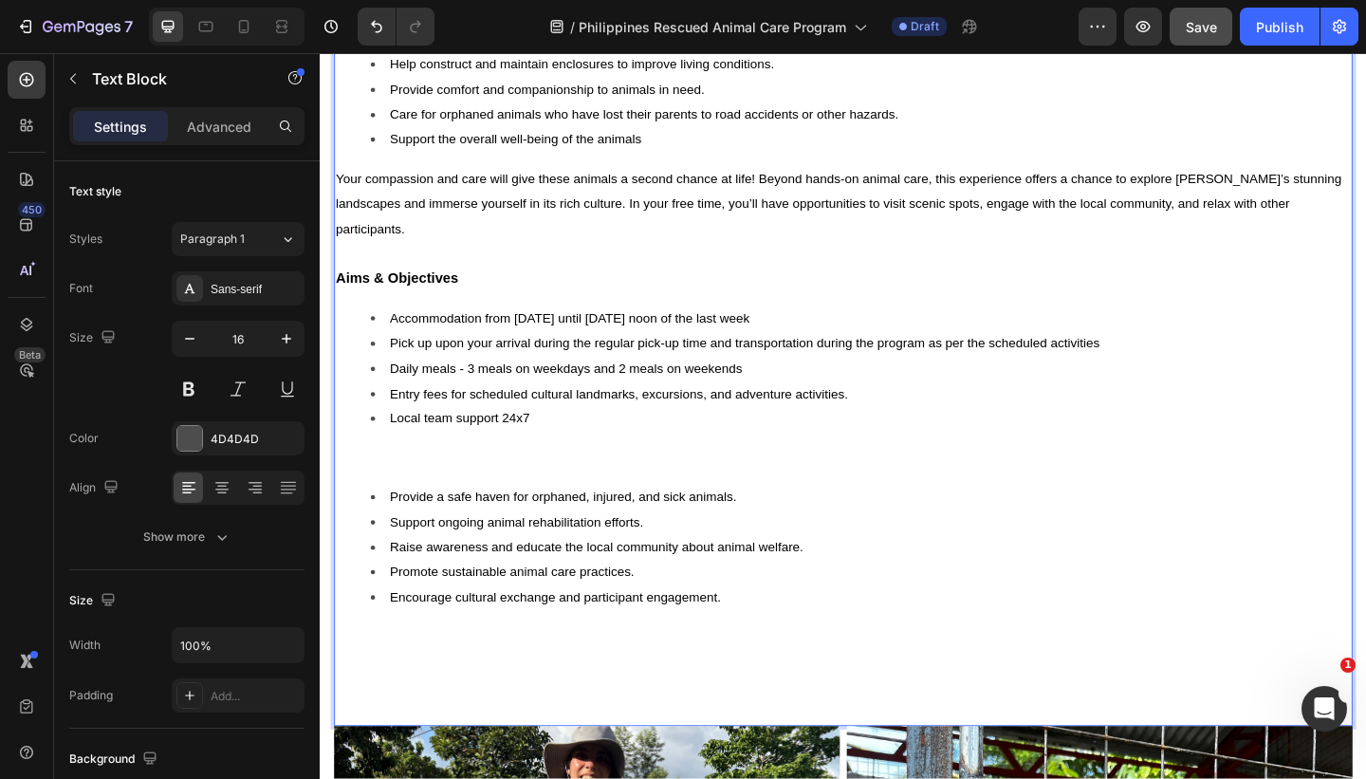
scroll to position [1577, 0]
click at [556, 457] on li "Local team support 24x7" at bounding box center [908, 449] width 1066 height 27
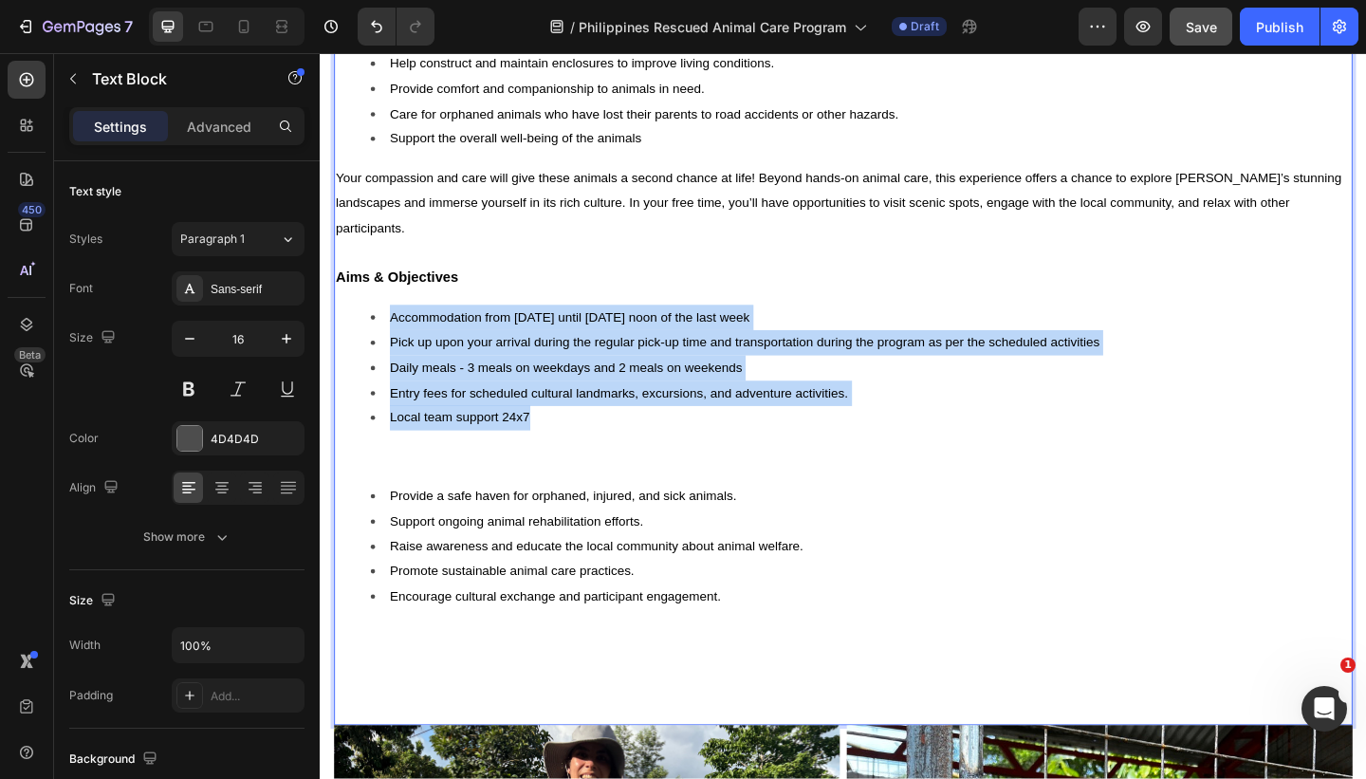
drag, startPoint x: 589, startPoint y: 447, endPoint x: 397, endPoint y: 341, distance: 218.6
click at [397, 341] on ul "Accommodation from [DATE] until [DATE] noon of the last week Pick up upon your …" at bounding box center [889, 395] width 1104 height 137
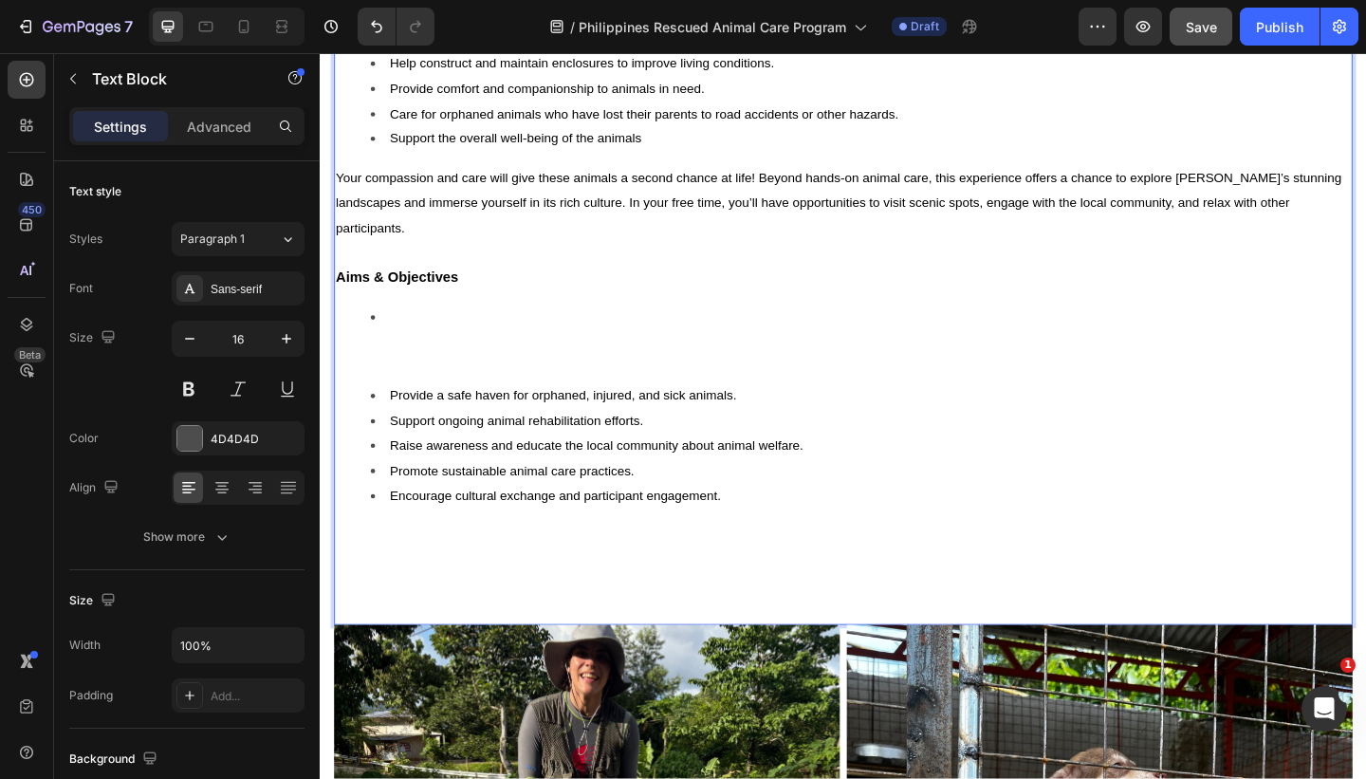
click at [422, 399] on div "Palawan, like many regions in the [GEOGRAPHIC_DATA], faces challenges with stra…" at bounding box center [889, 134] width 1108 height 1081
click at [404, 389] on p "Rich Text Editor. Editing area: main" at bounding box center [889, 383] width 1104 height 27
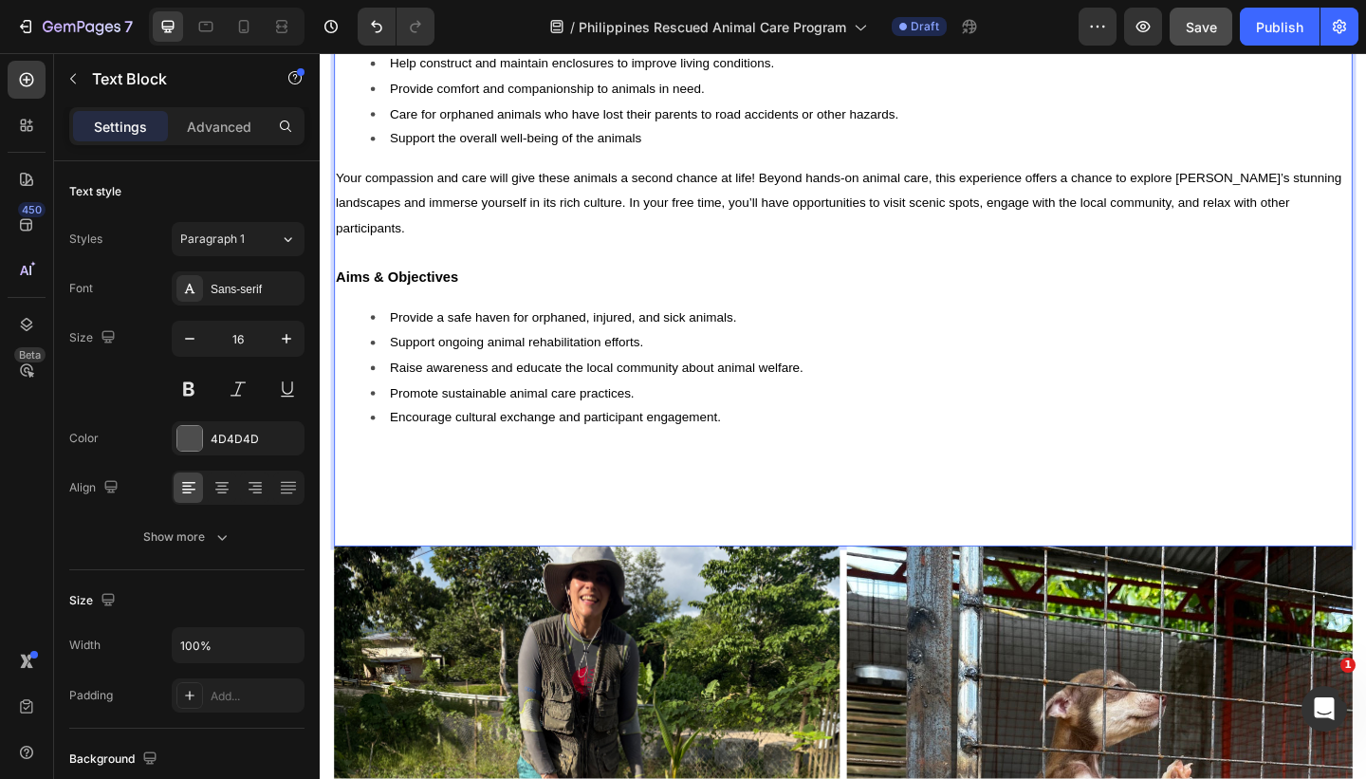
click at [607, 247] on p "Your compassion and care will give these animals a second chance at life! Beyon…" at bounding box center [889, 216] width 1104 height 82
click at [506, 570] on p "Rich Text Editor. Editing area: main" at bounding box center [889, 533] width 1104 height 109
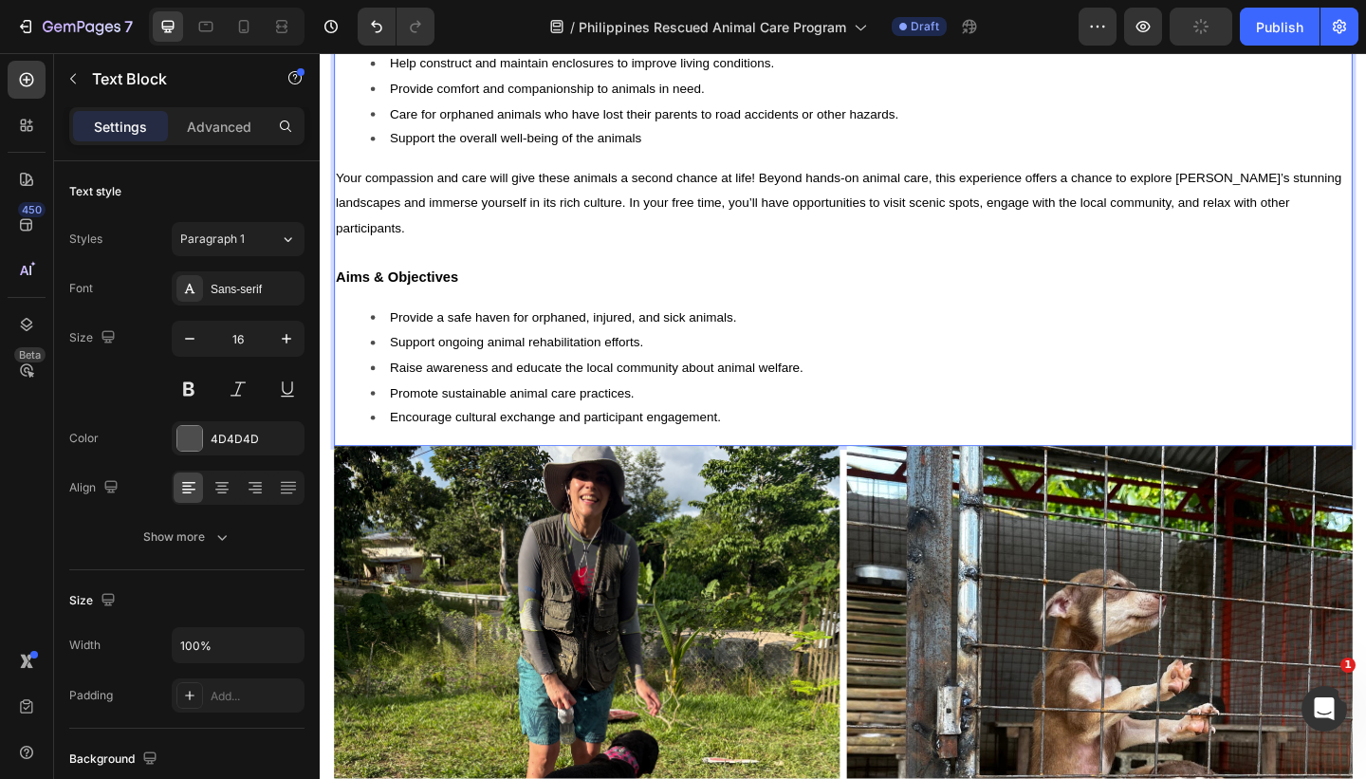
click at [743, 152] on li "Support the overall well-being of the animals" at bounding box center [908, 146] width 1066 height 27
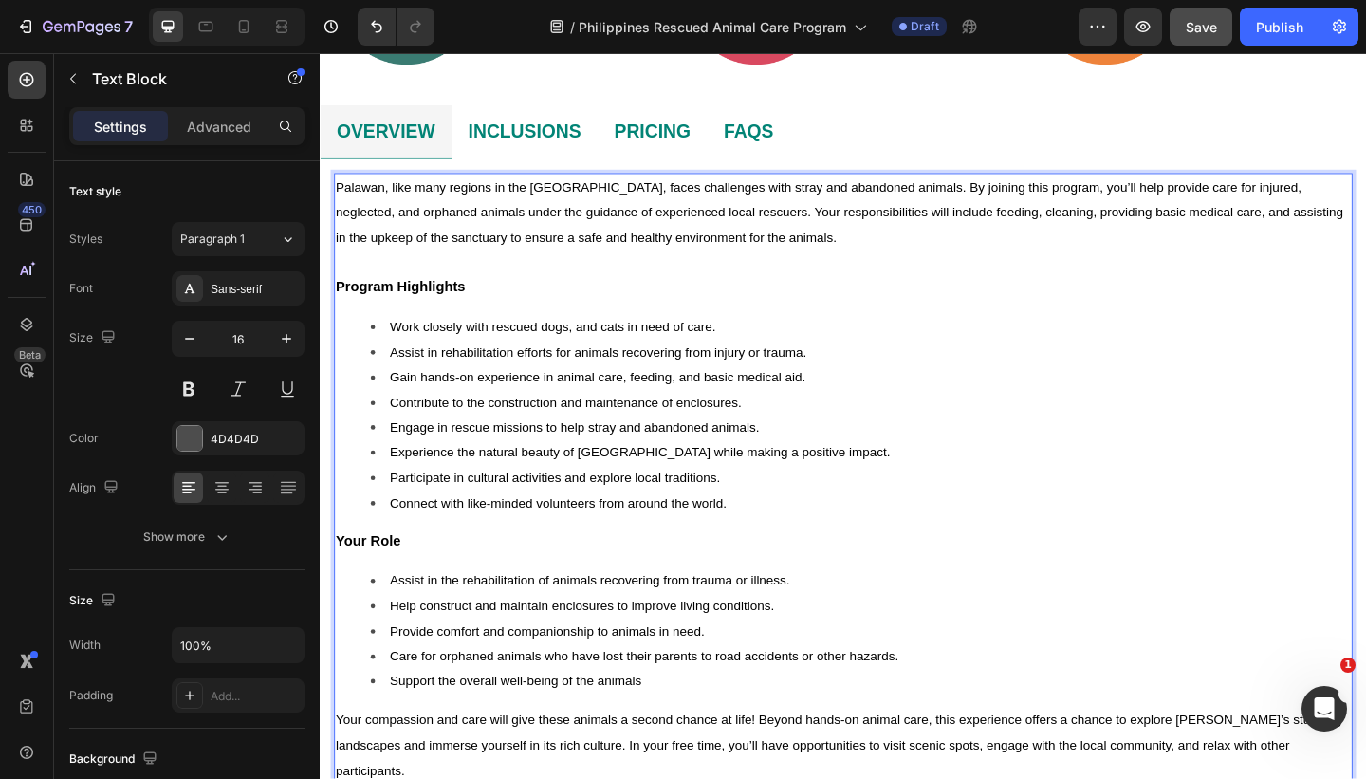
scroll to position [984, 0]
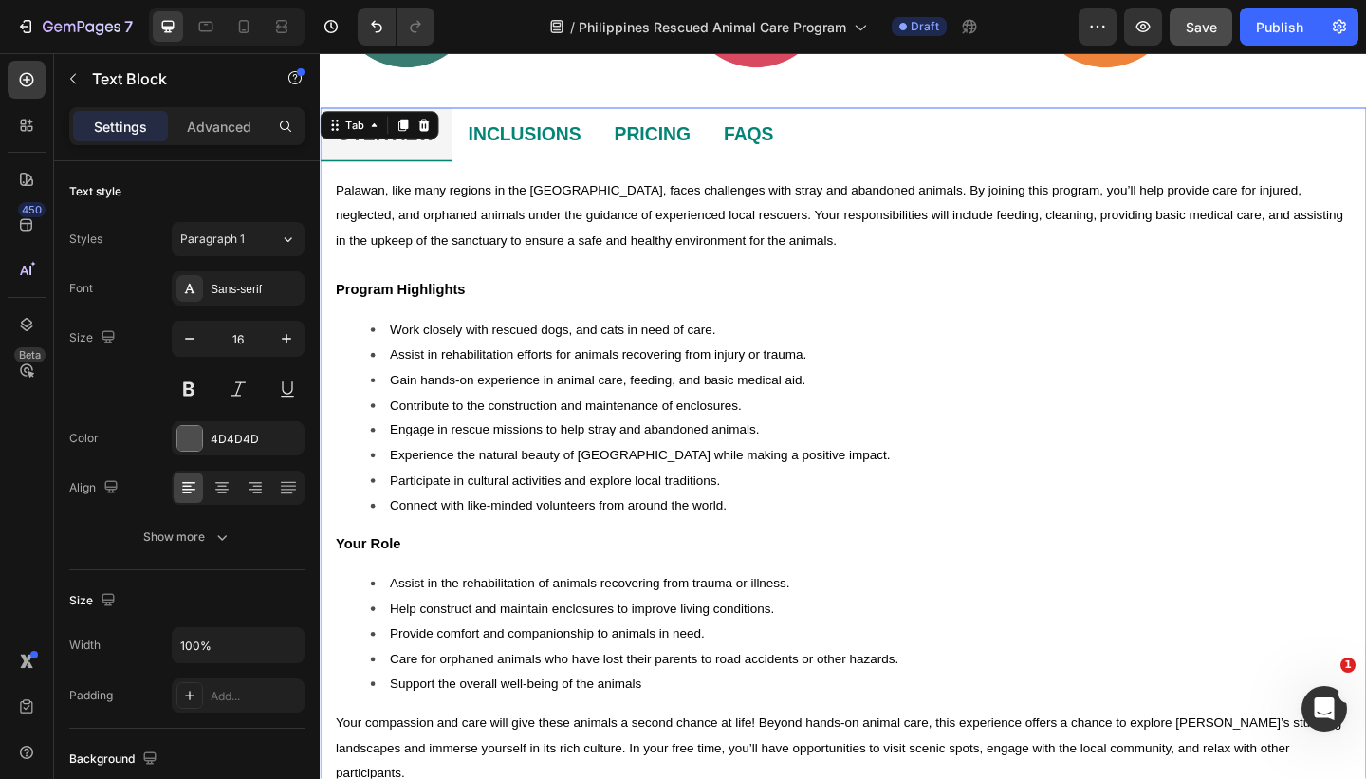
click at [610, 137] on li "INCLUSIONS" at bounding box center [542, 142] width 159 height 59
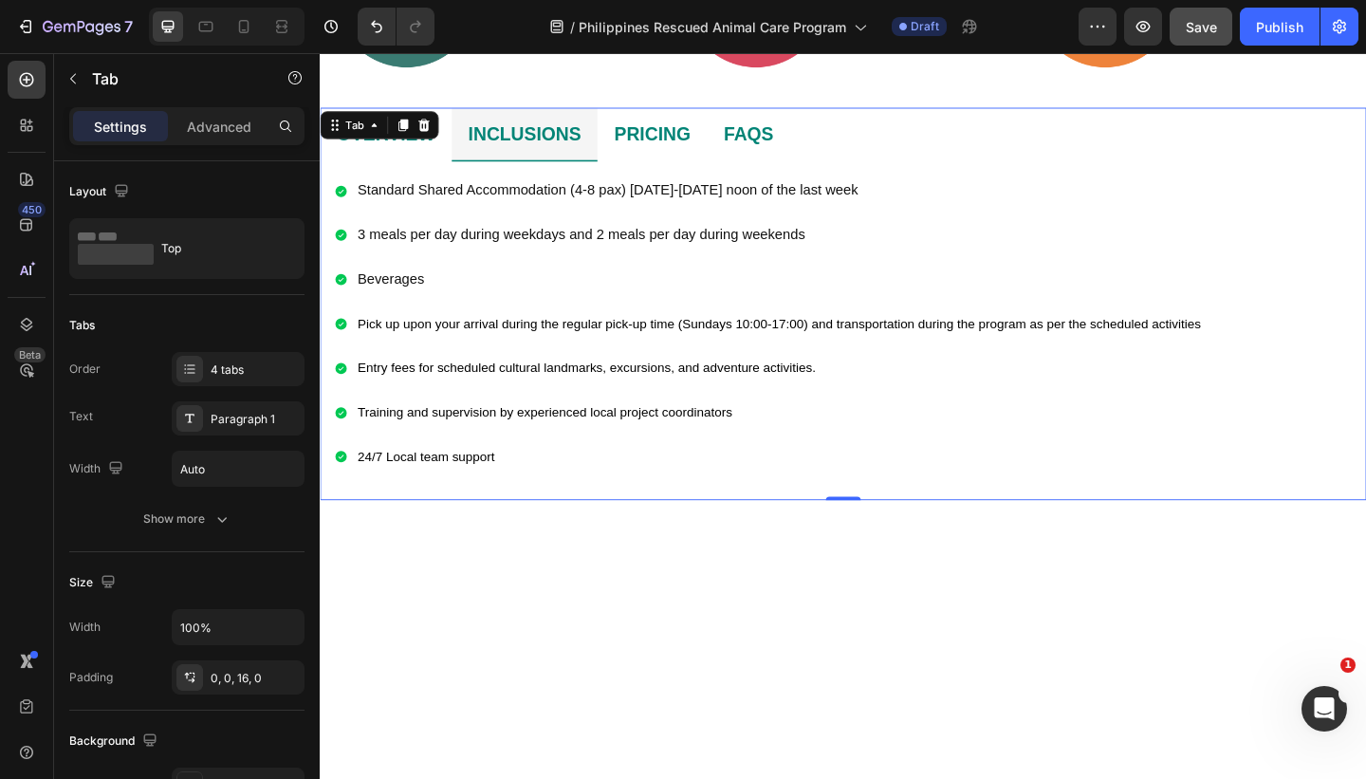
click at [652, 165] on li "PRICING" at bounding box center [680, 142] width 119 height 59
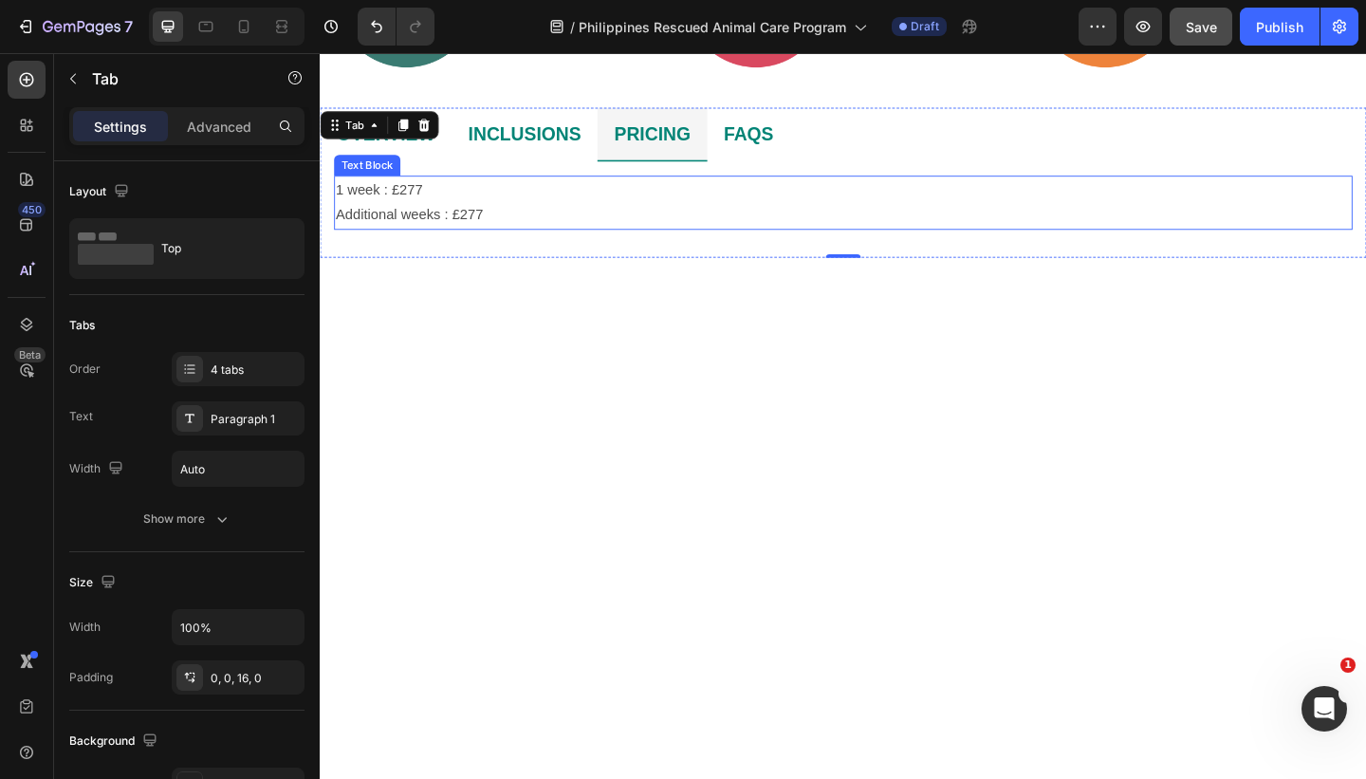
click at [455, 200] on p "1 week : £277" at bounding box center [889, 202] width 1104 height 27
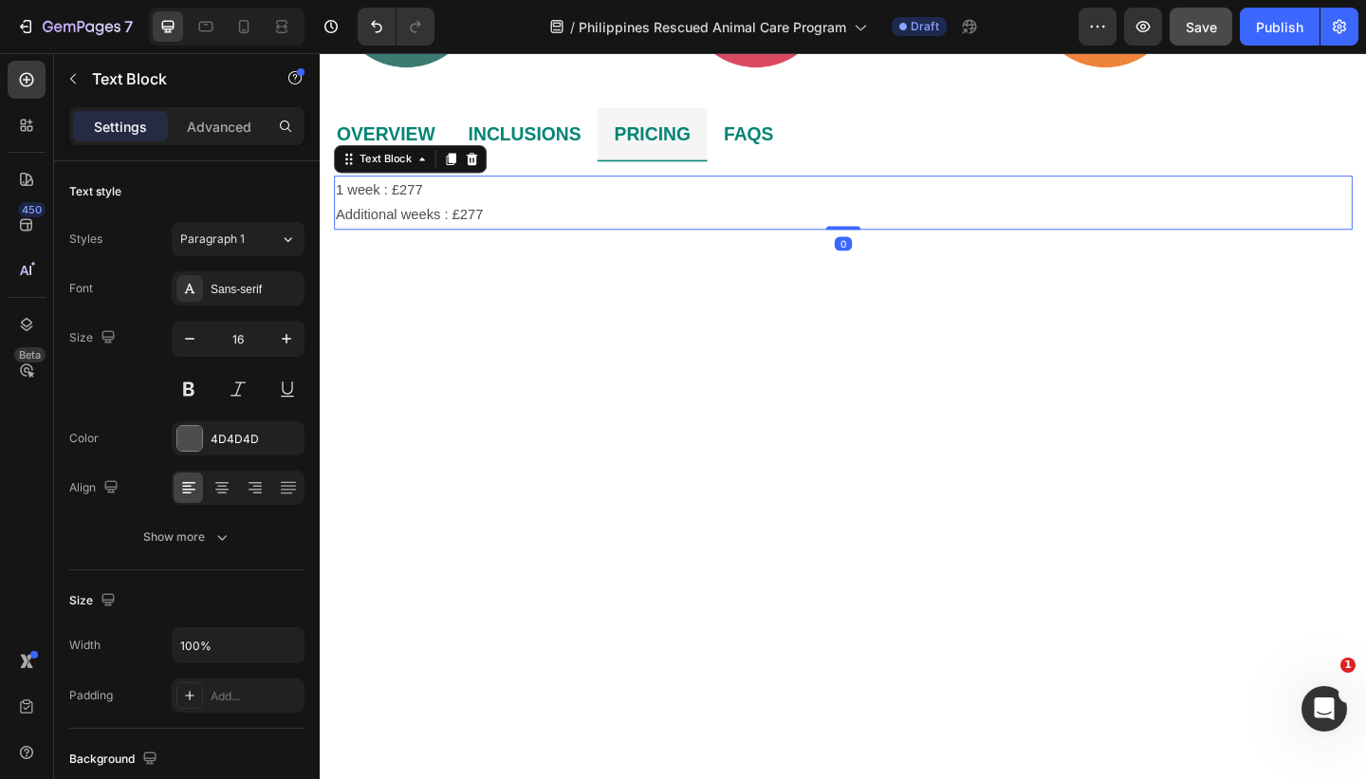
click at [455, 200] on p "1 week : £277" at bounding box center [889, 202] width 1104 height 27
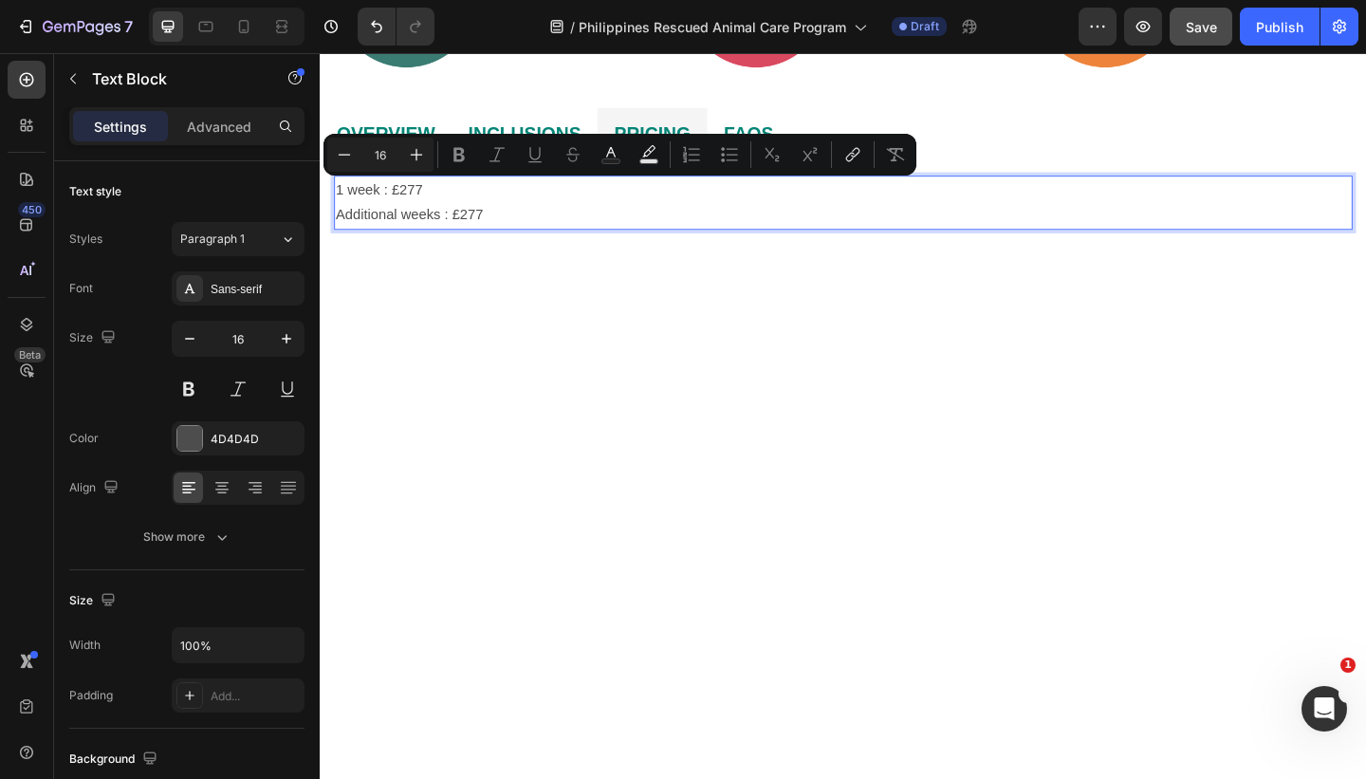
click at [438, 202] on p "1 week : £277" at bounding box center [889, 202] width 1104 height 27
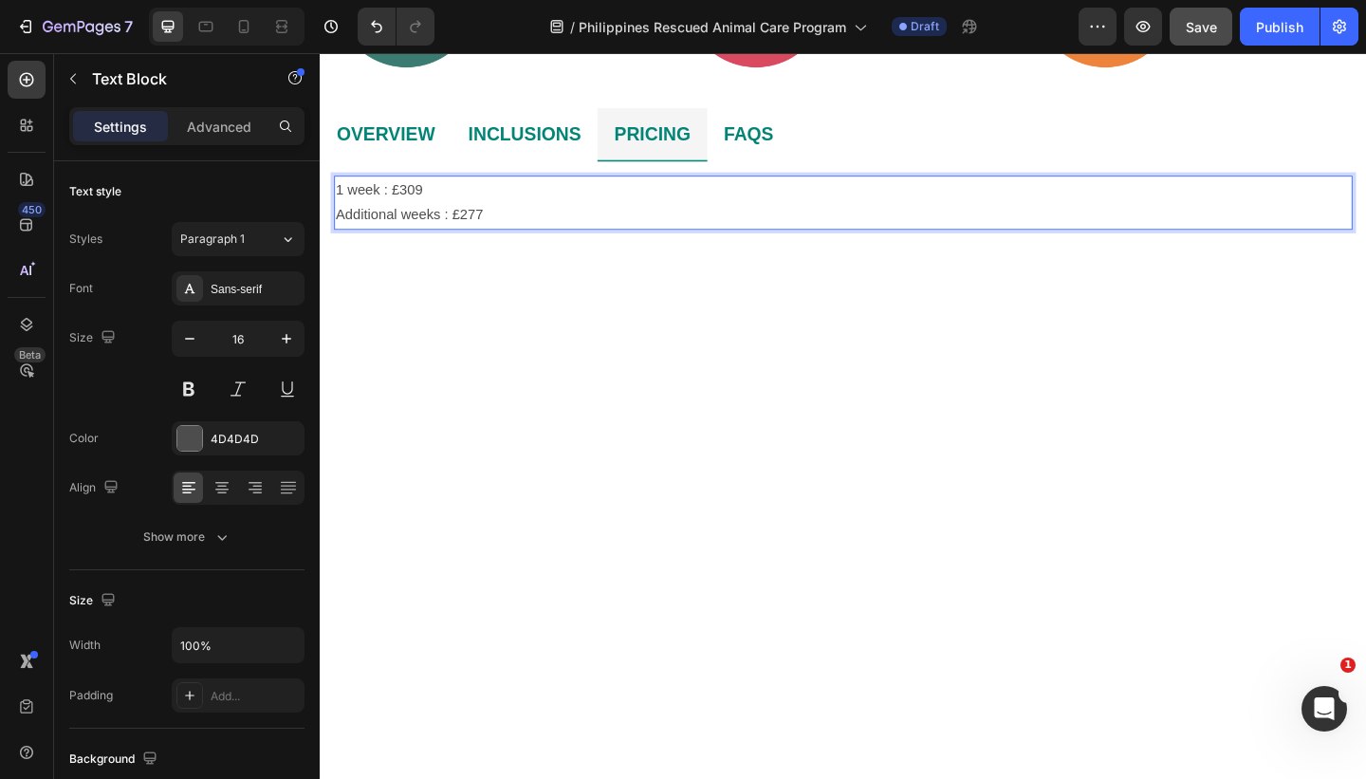
click at [494, 235] on p "Additional weeks : £277" at bounding box center [889, 229] width 1104 height 27
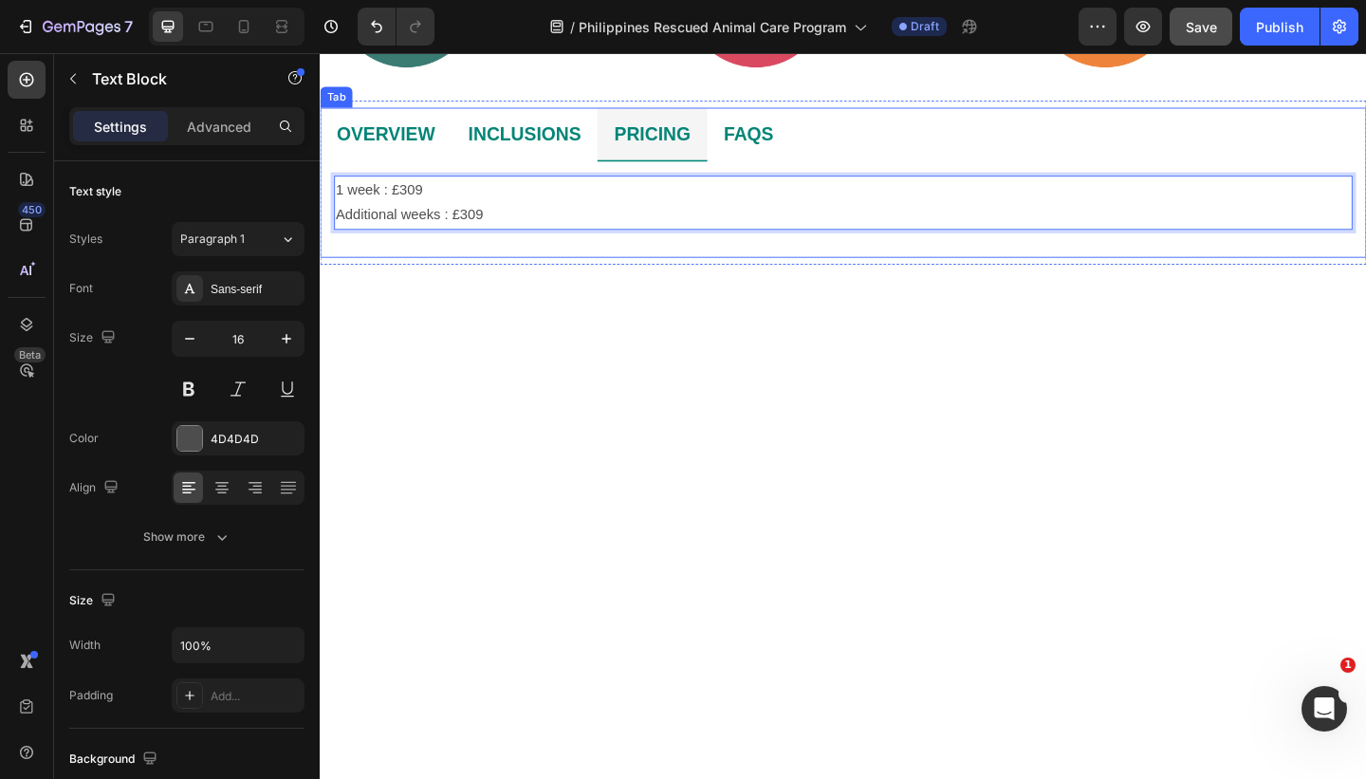
click at [610, 146] on li "INCLUSIONS" at bounding box center [542, 142] width 159 height 59
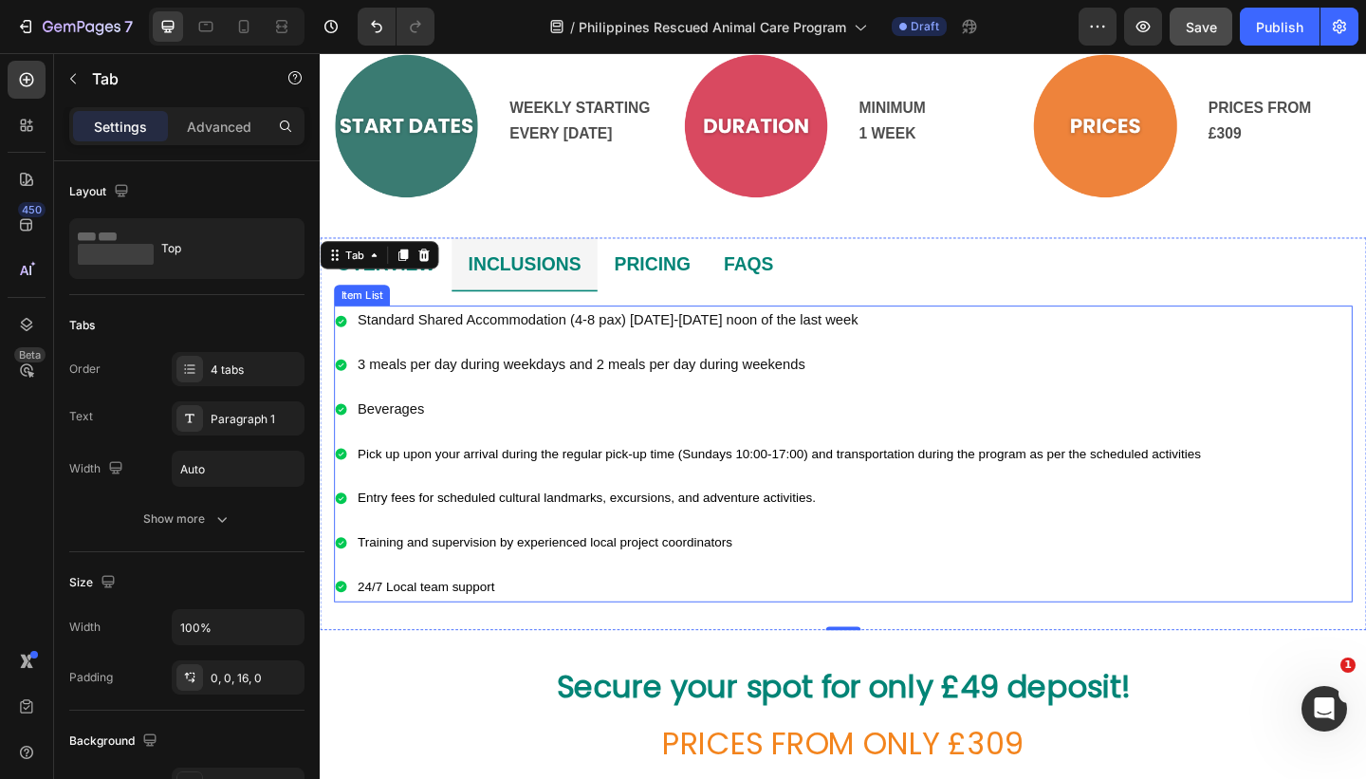
scroll to position [834, 0]
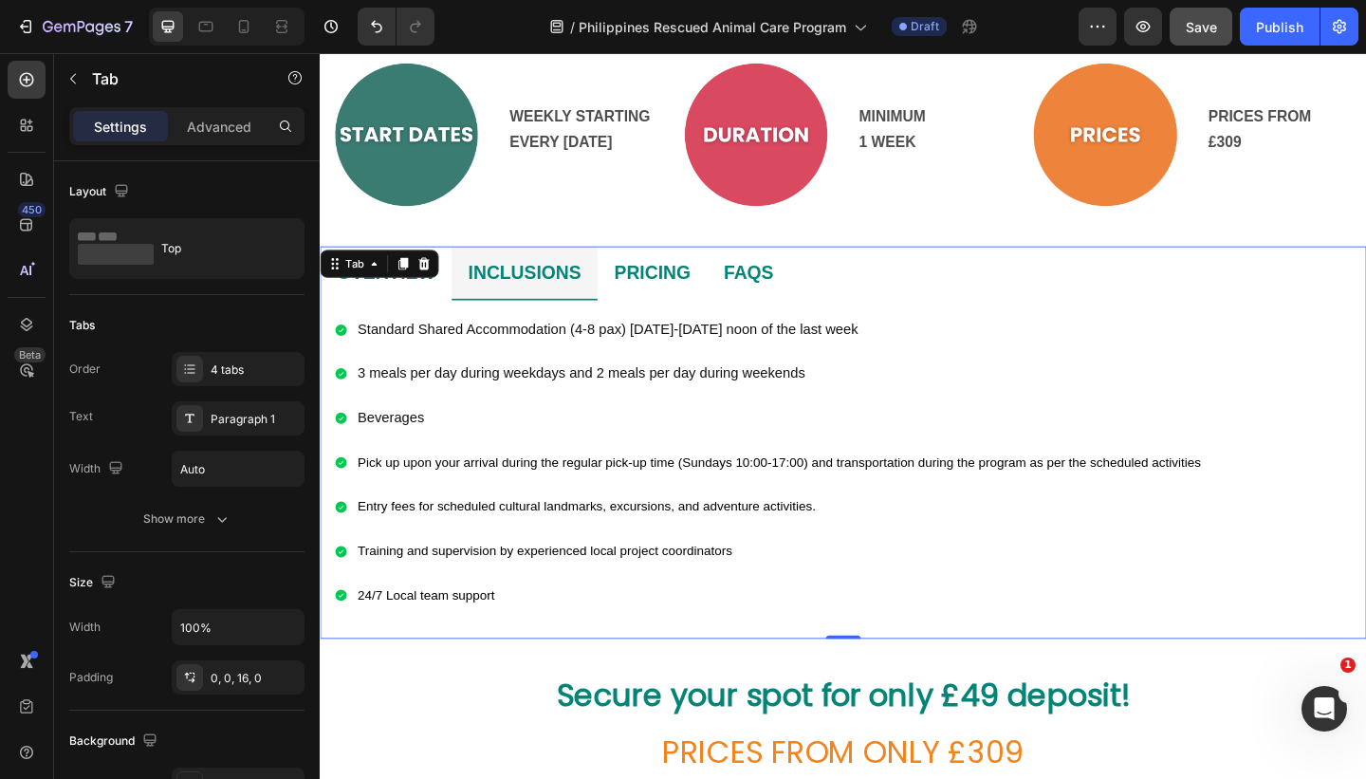
click at [822, 290] on li "FAQS" at bounding box center [786, 293] width 90 height 59
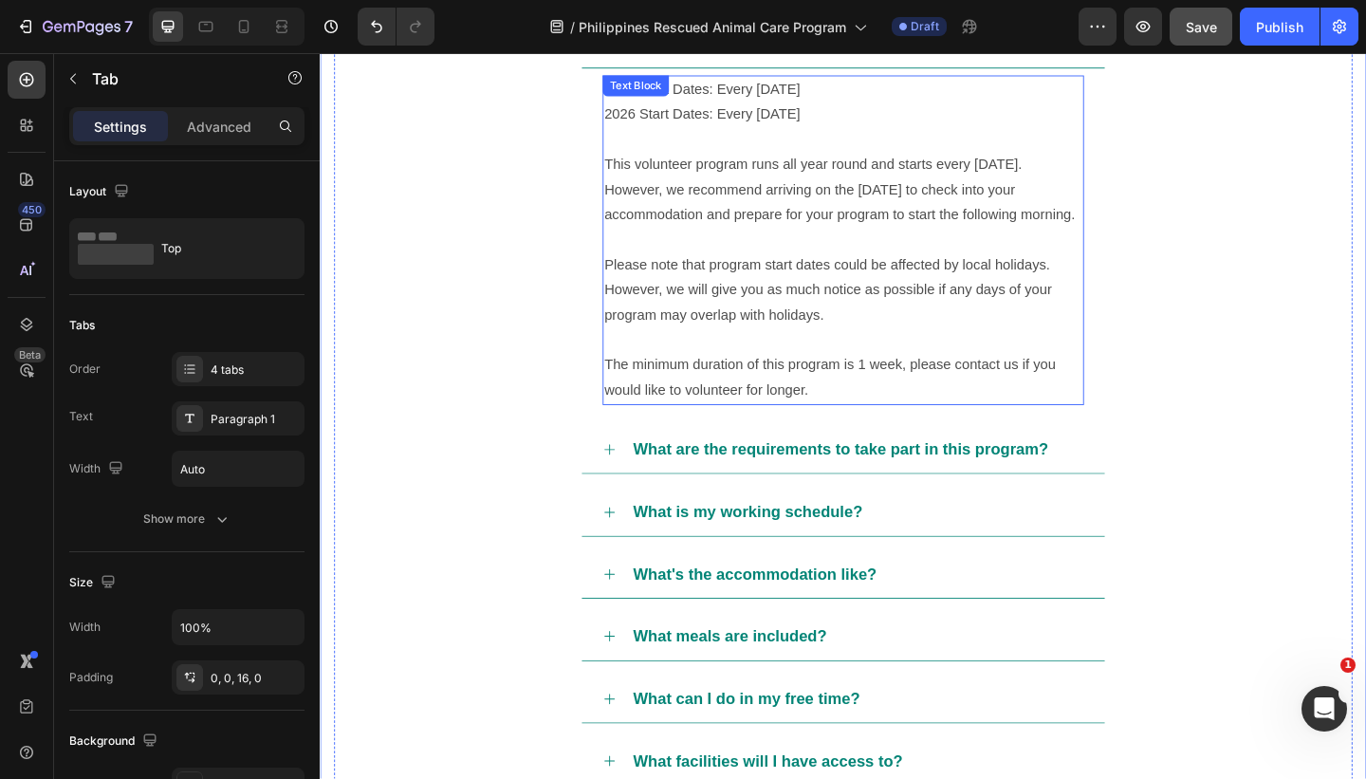
scroll to position [1187, 0]
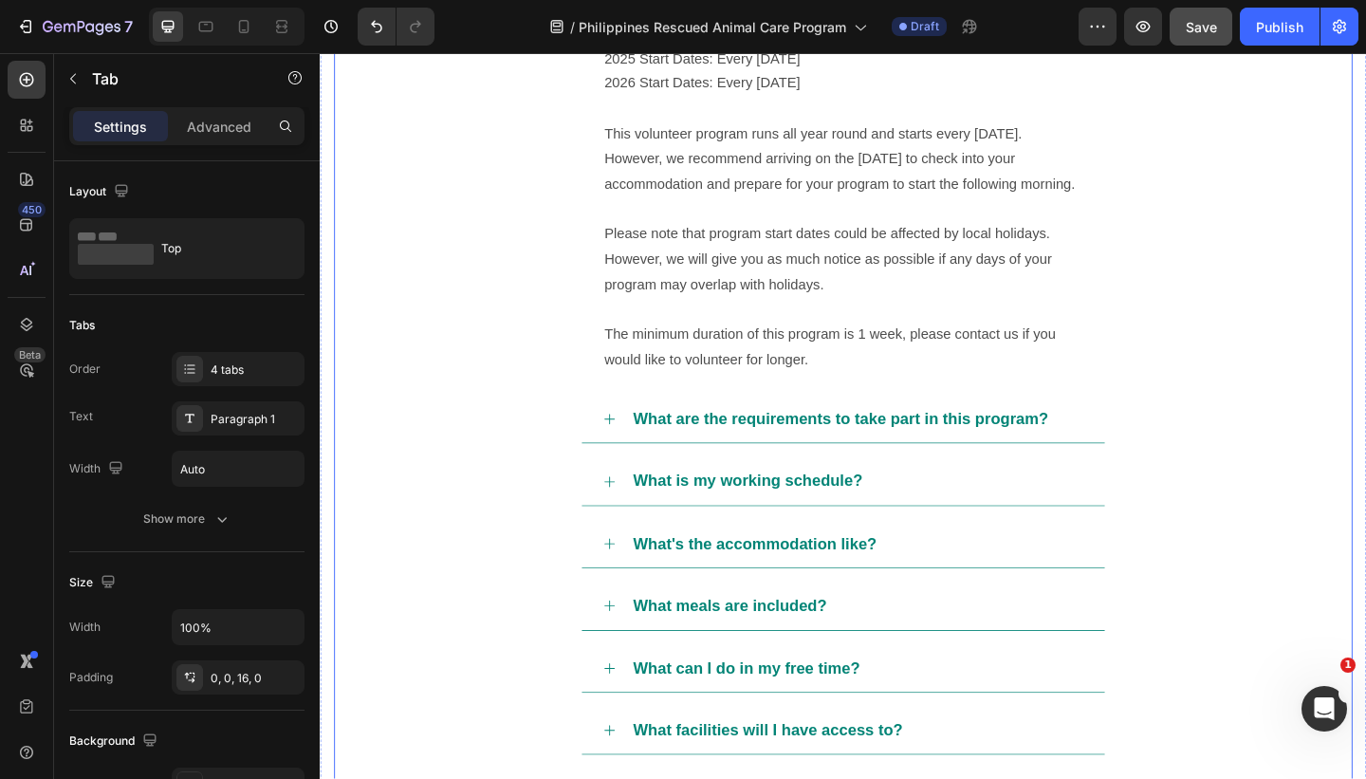
click at [971, 518] on div "What is my working schedule?" at bounding box center [903, 519] width 493 height 36
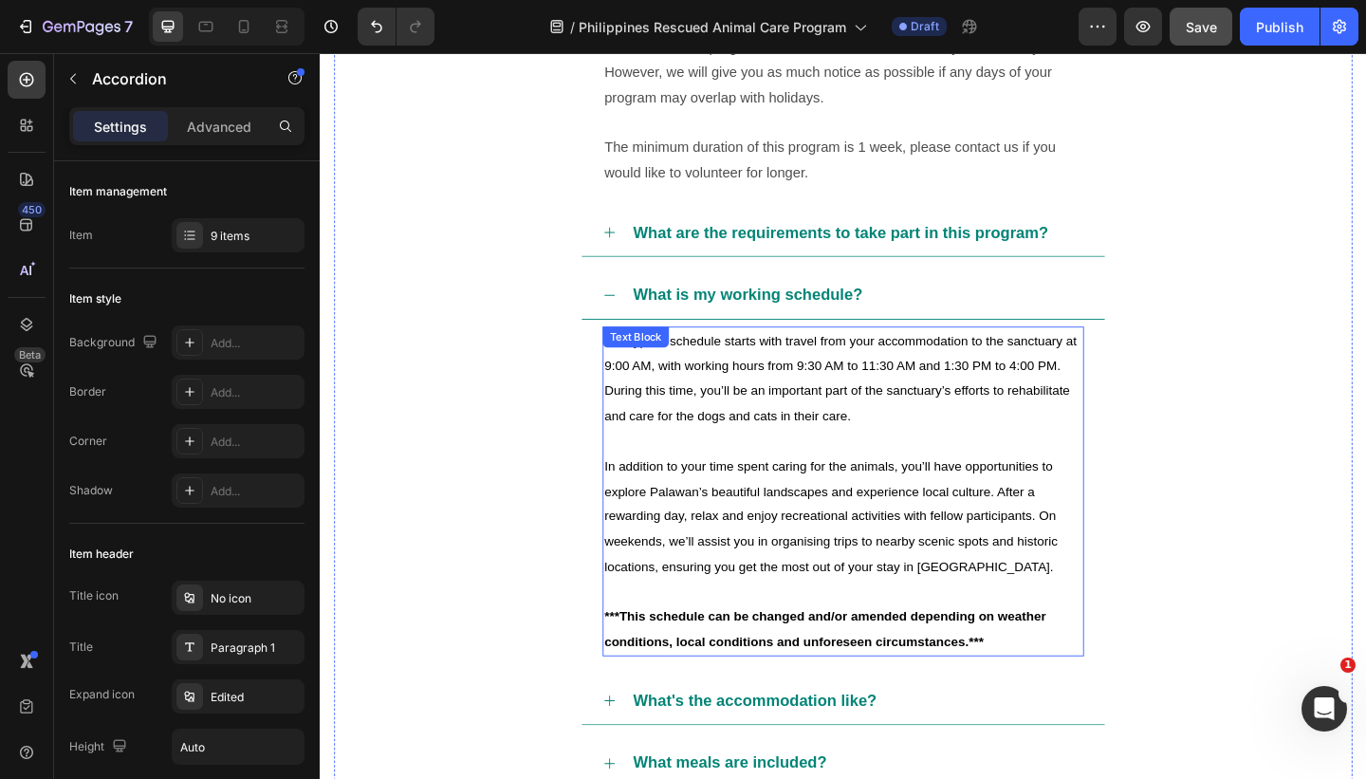
scroll to position [1392, 0]
click at [1054, 614] on p "In addition to your time spent caring for the animals, you’ll have opportunitie…" at bounding box center [889, 555] width 520 height 137
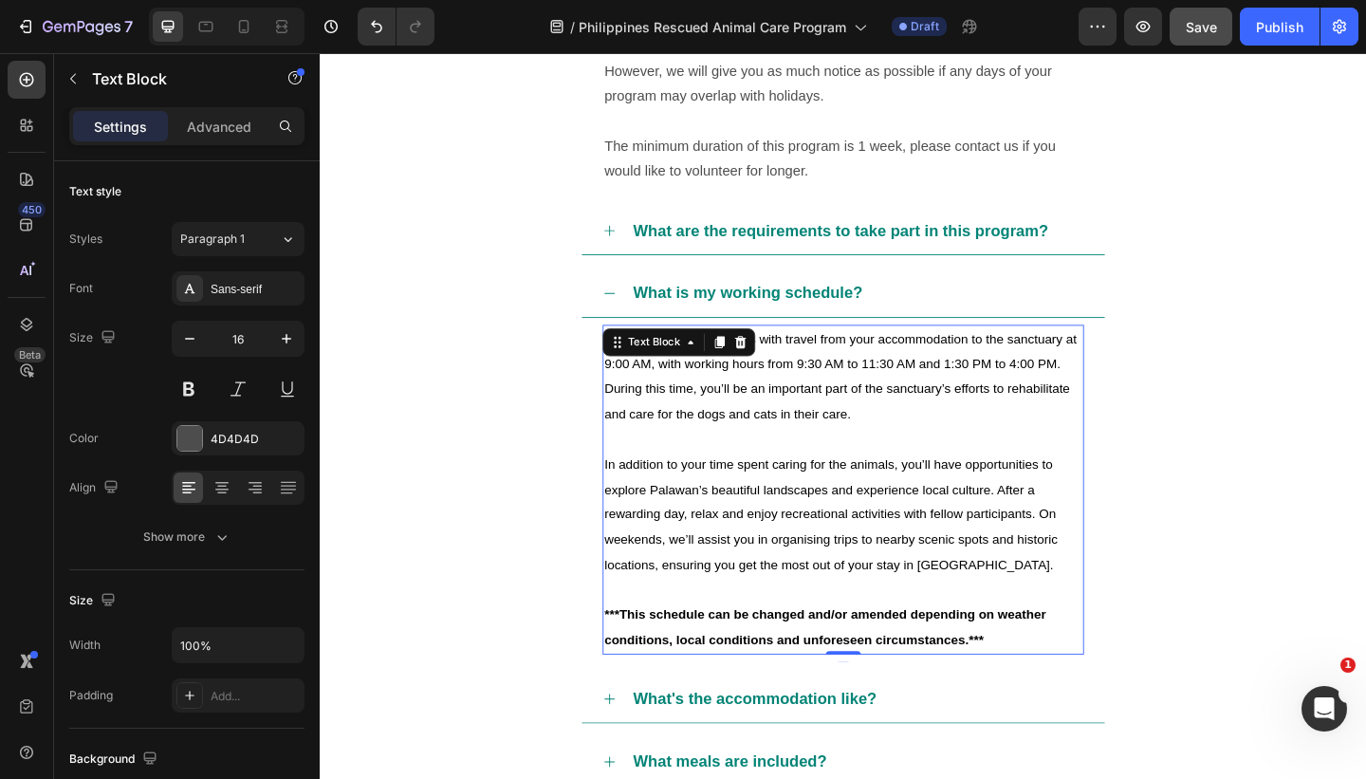
click at [1054, 614] on p "In addition to your time spent caring for the animals, you’ll have opportunitie…" at bounding box center [889, 555] width 520 height 137
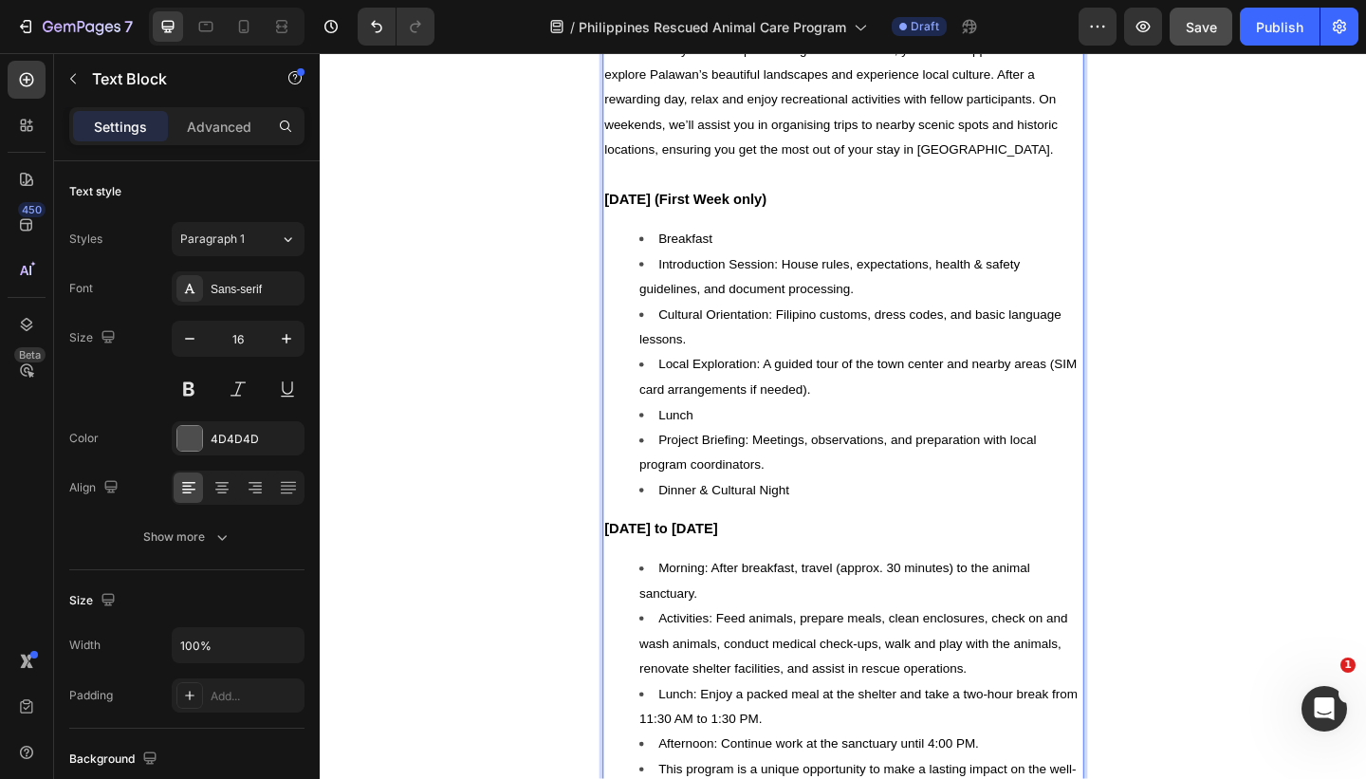
scroll to position [1858, 0]
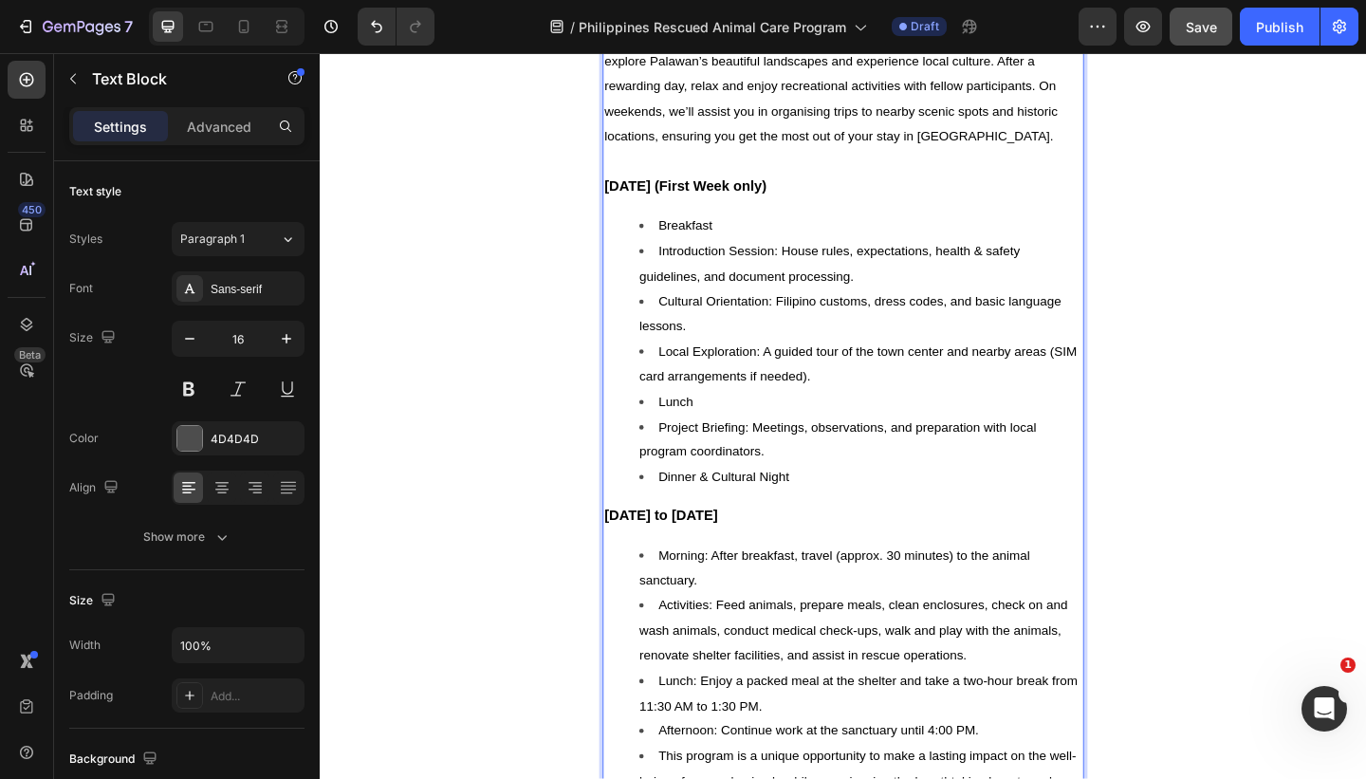
click at [997, 380] on span "Local Exploration: A guided tour of the town center and nearby areas (SIM card …" at bounding box center [905, 391] width 476 height 43
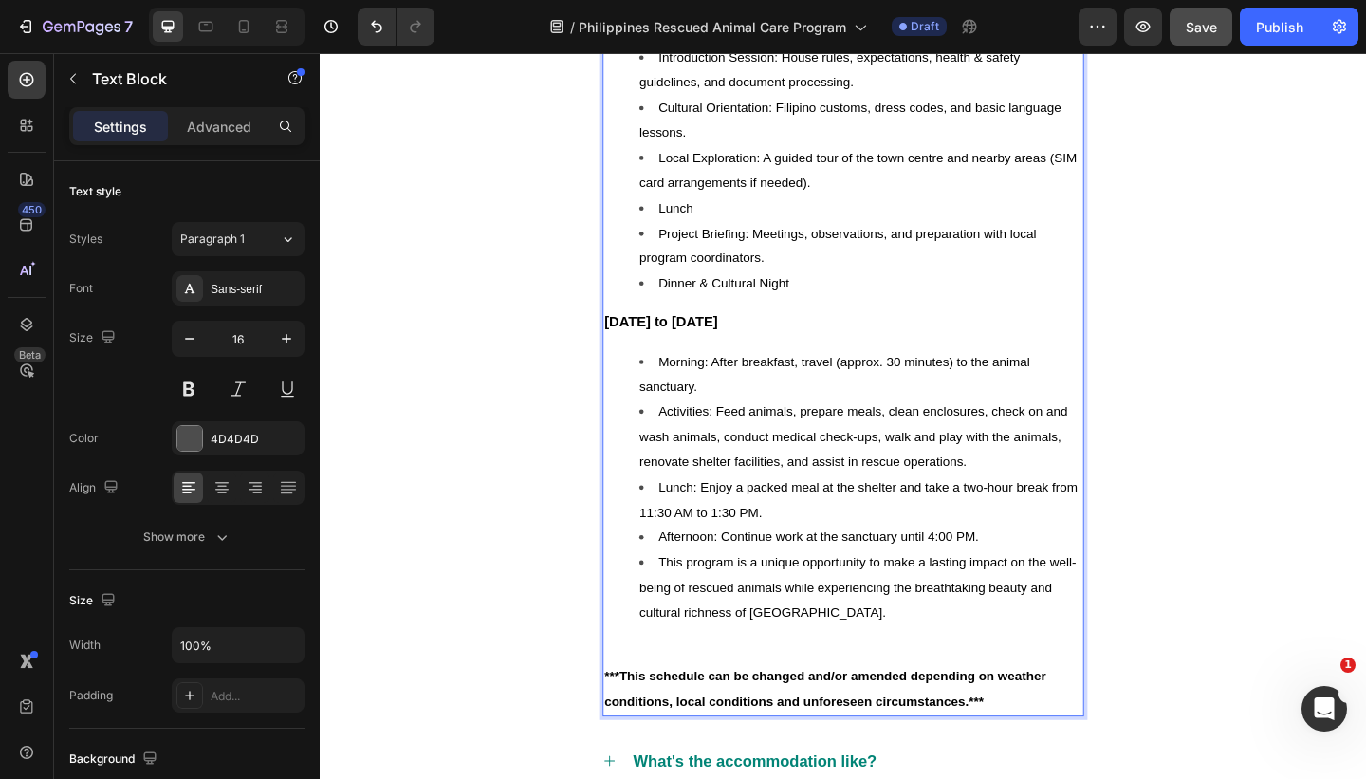
scroll to position [2069, 0]
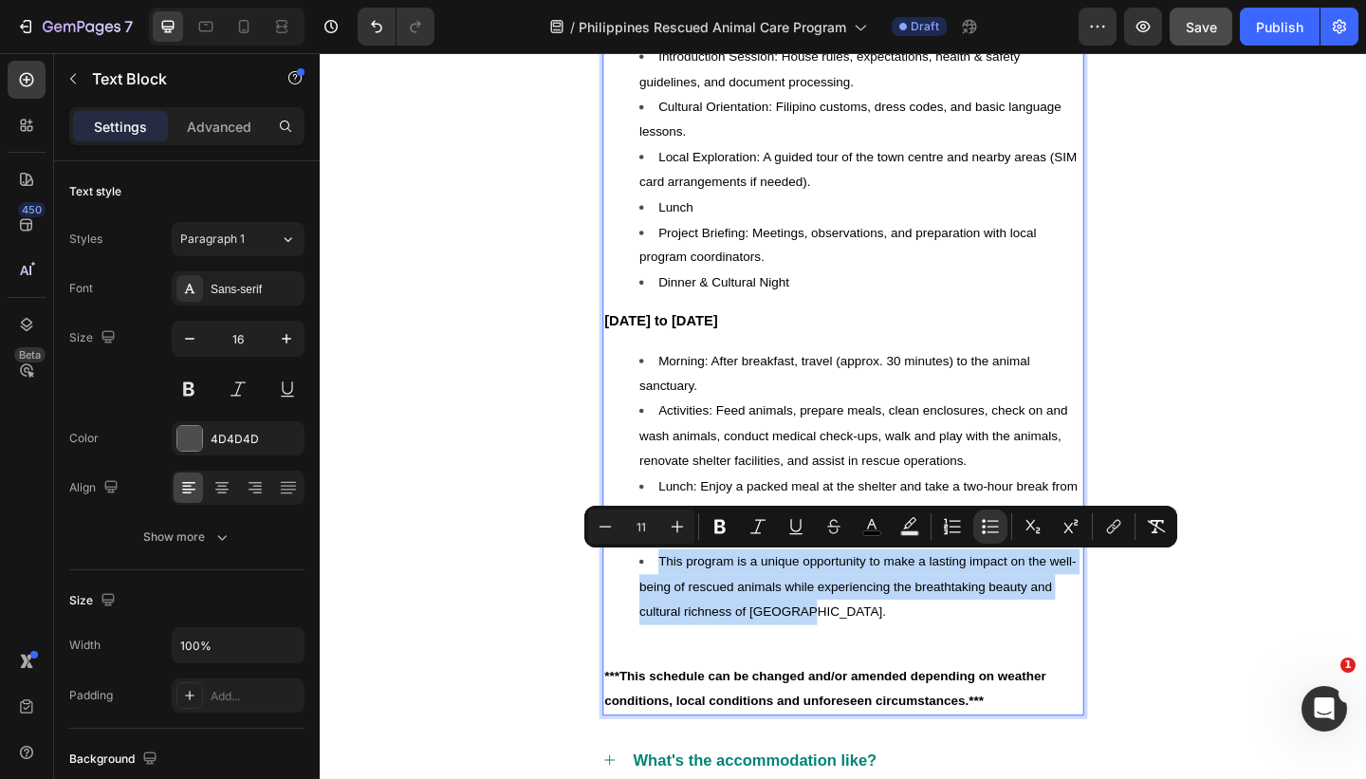
drag, startPoint x: 856, startPoint y: 668, endPoint x: 687, endPoint y: 605, distance: 180.9
click at [687, 605] on li "This program is a unique opportunity to make a lasting impact on the well-being…" at bounding box center [908, 634] width 482 height 82
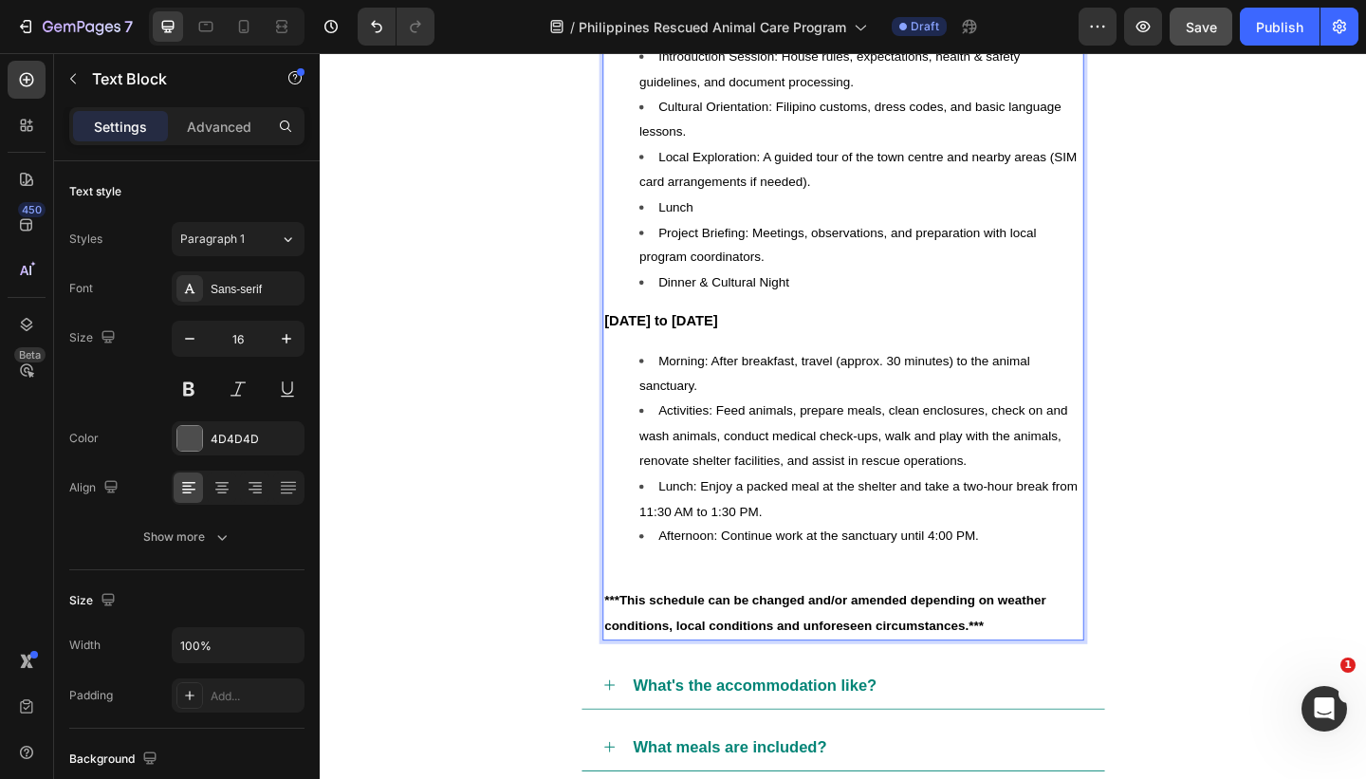
click at [778, 614] on p "Rich Text Editor. Editing area: main" at bounding box center [889, 621] width 520 height 27
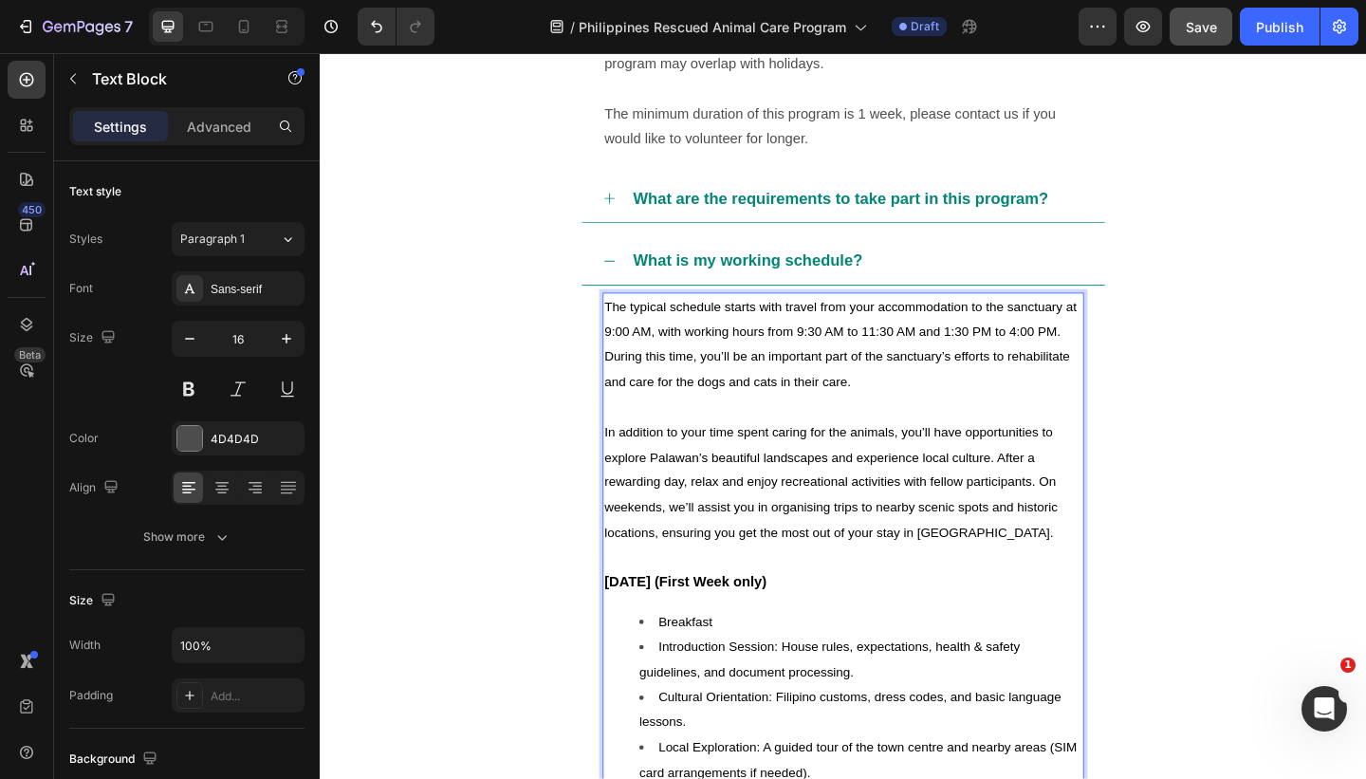
scroll to position [1396, 0]
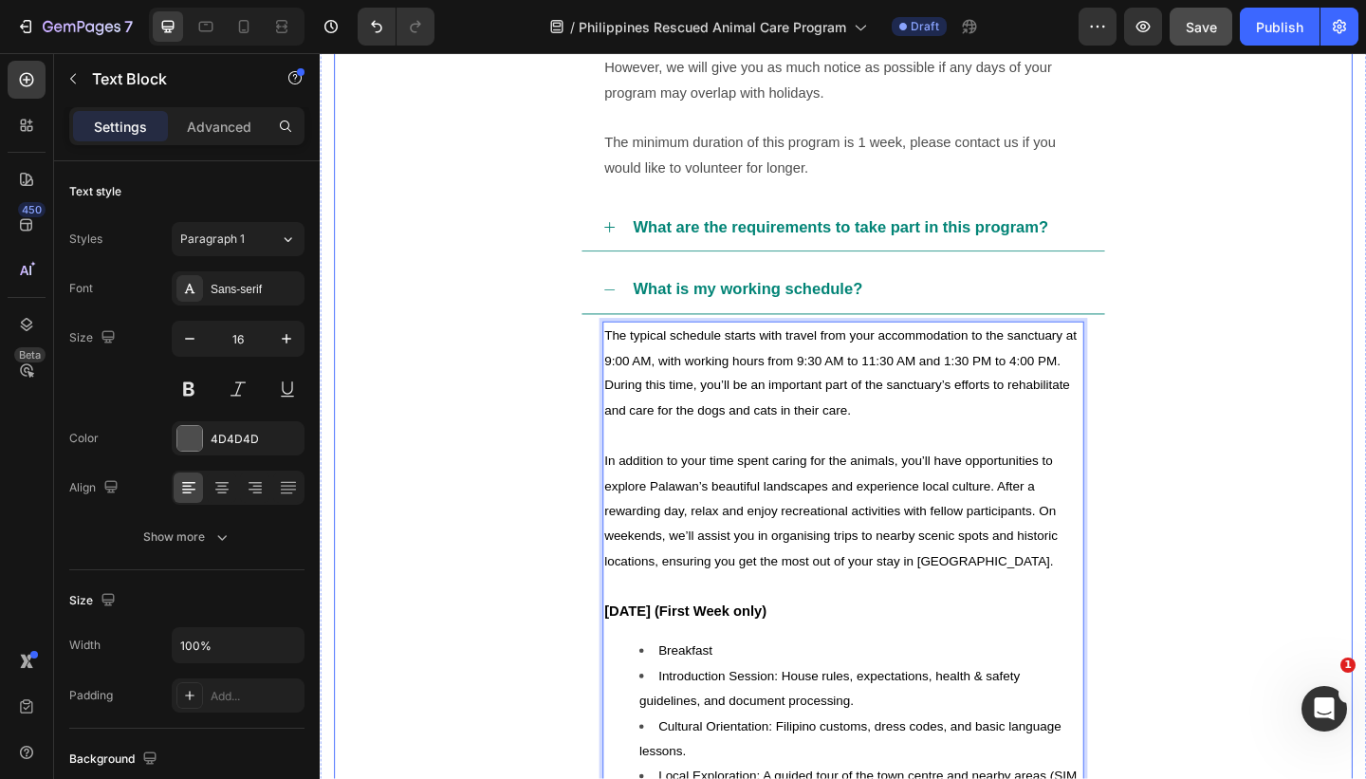
click at [932, 317] on div "What is my working schedule?" at bounding box center [903, 310] width 493 height 36
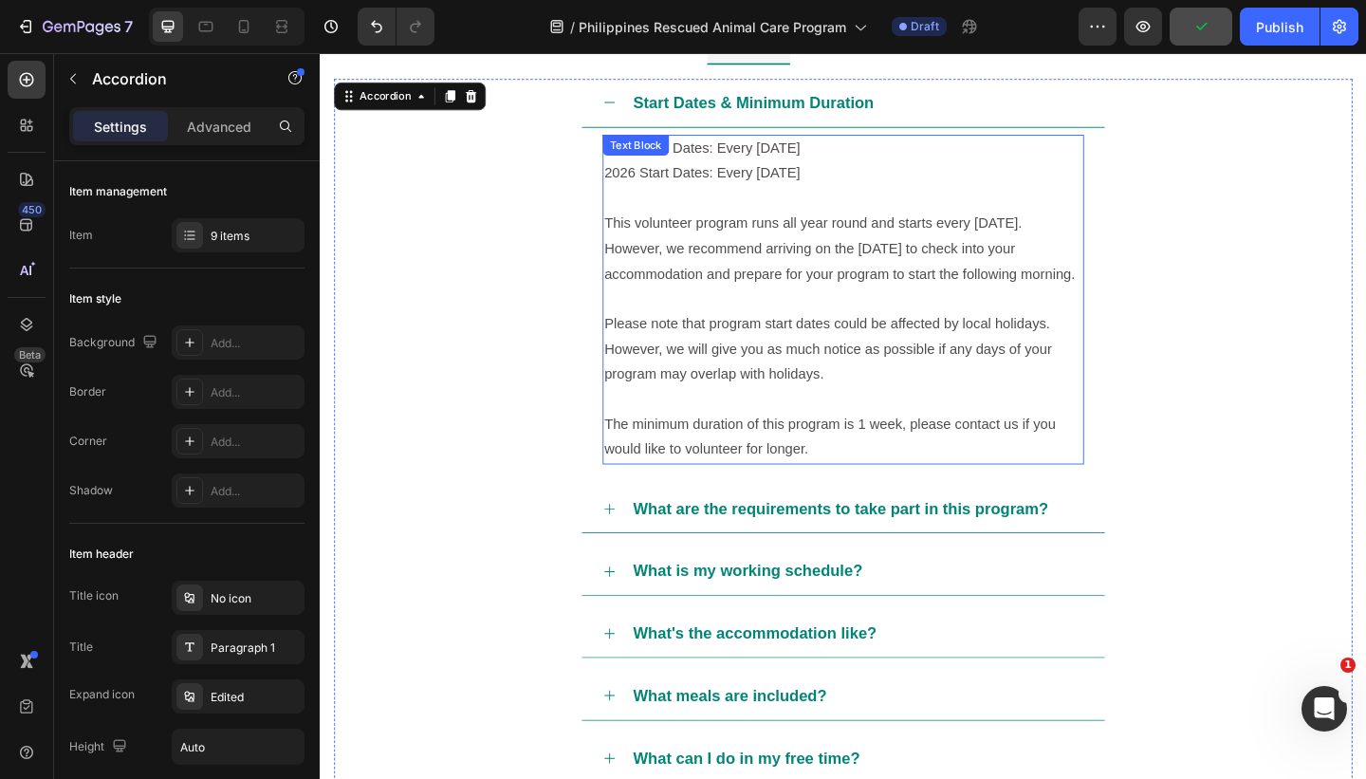
scroll to position [1100, 0]
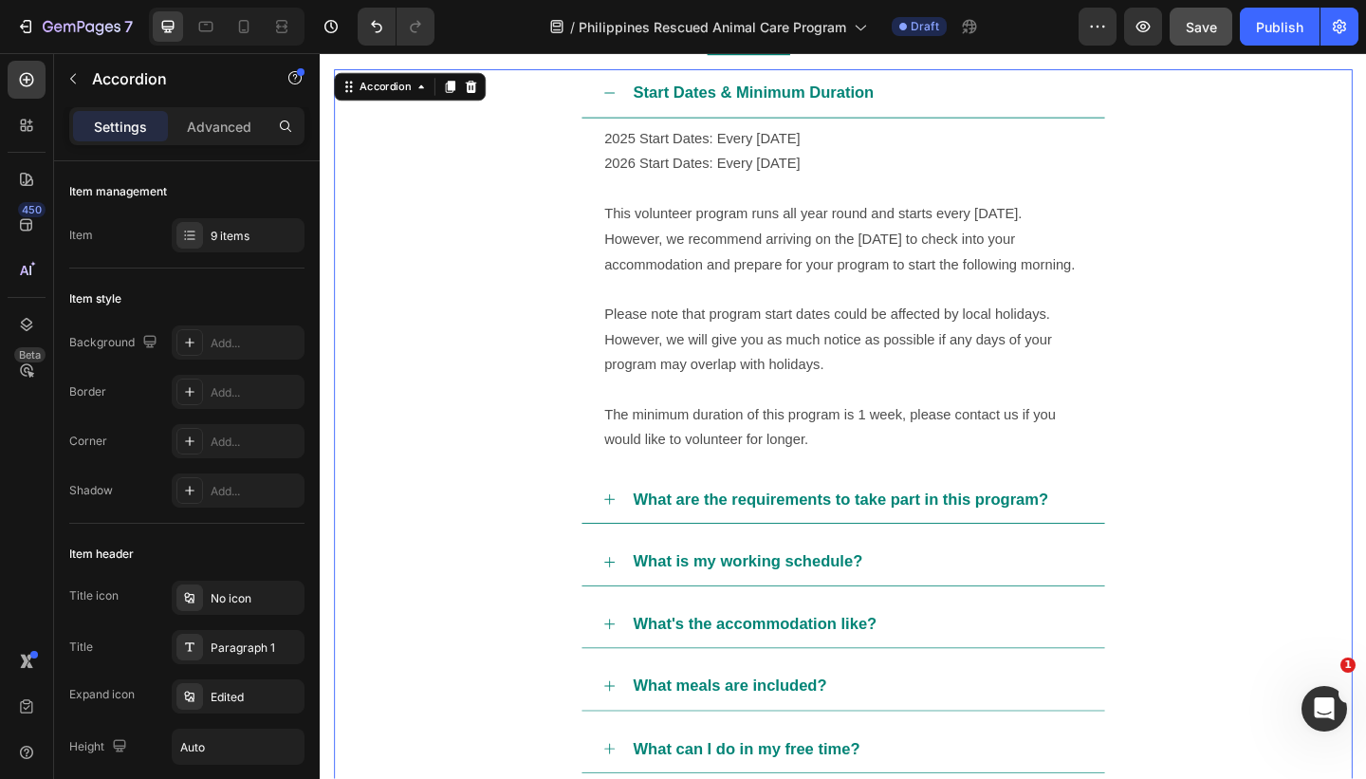
click at [1140, 538] on div "What are the requirements to take part in this program?" at bounding box center [903, 539] width 493 height 36
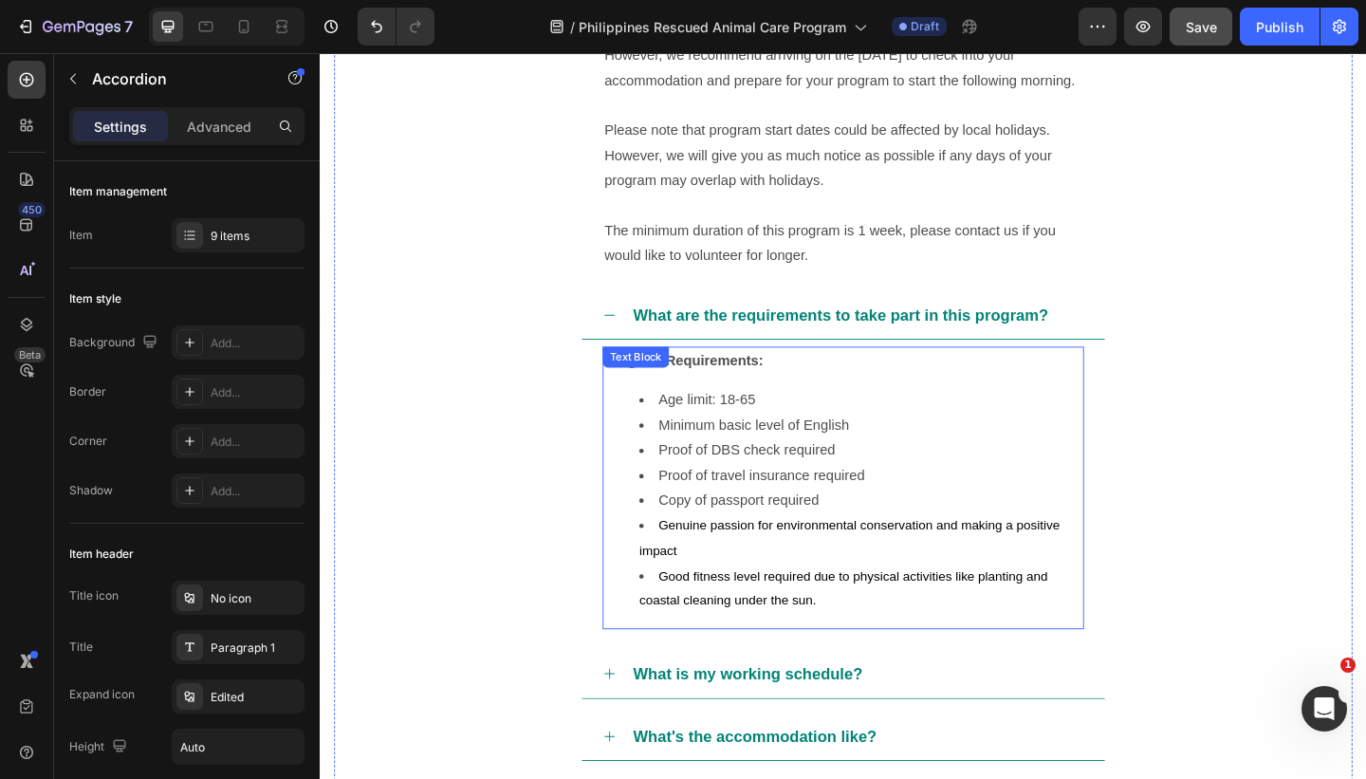
scroll to position [1314, 0]
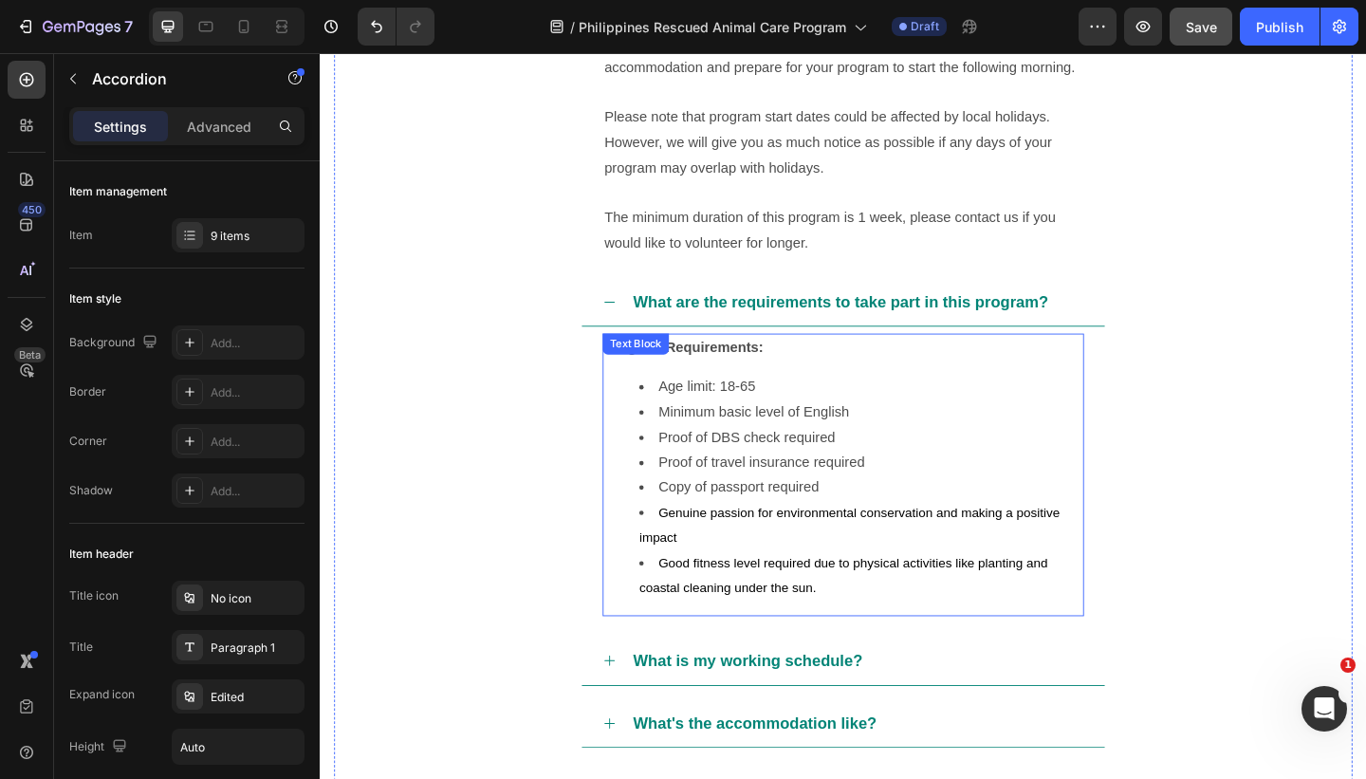
click at [897, 649] on div "Program Requirements: Age limit: 18-65 Minimum basic level of English Proof of …" at bounding box center [888, 511] width 523 height 307
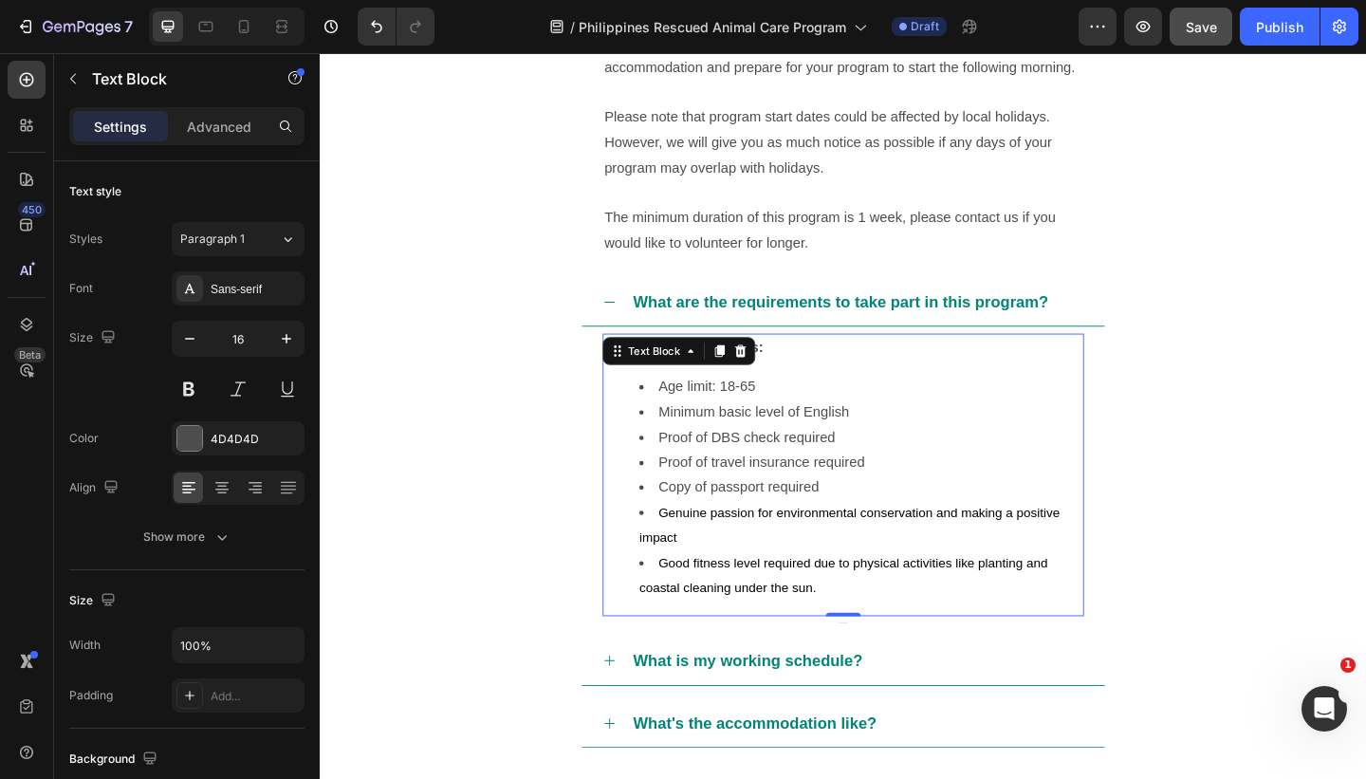
click at [876, 642] on li "Good fitness level required due to physical activities like planting and coasta…" at bounding box center [908, 622] width 482 height 55
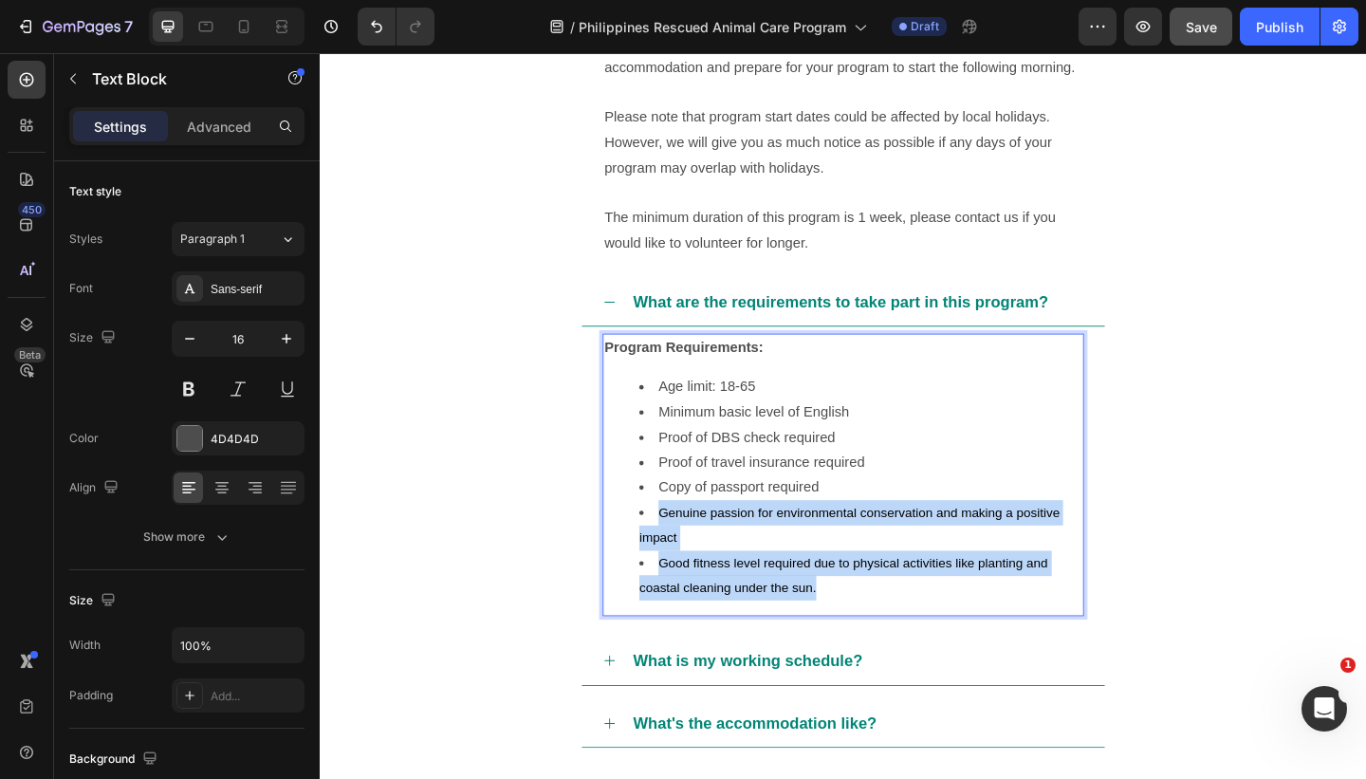
drag, startPoint x: 895, startPoint y: 627, endPoint x: 688, endPoint y: 555, distance: 218.9
click at [688, 555] on ul "Age limit: 18-65 Minimum basic level of English Proof of DBS check required Pro…" at bounding box center [889, 526] width 520 height 246
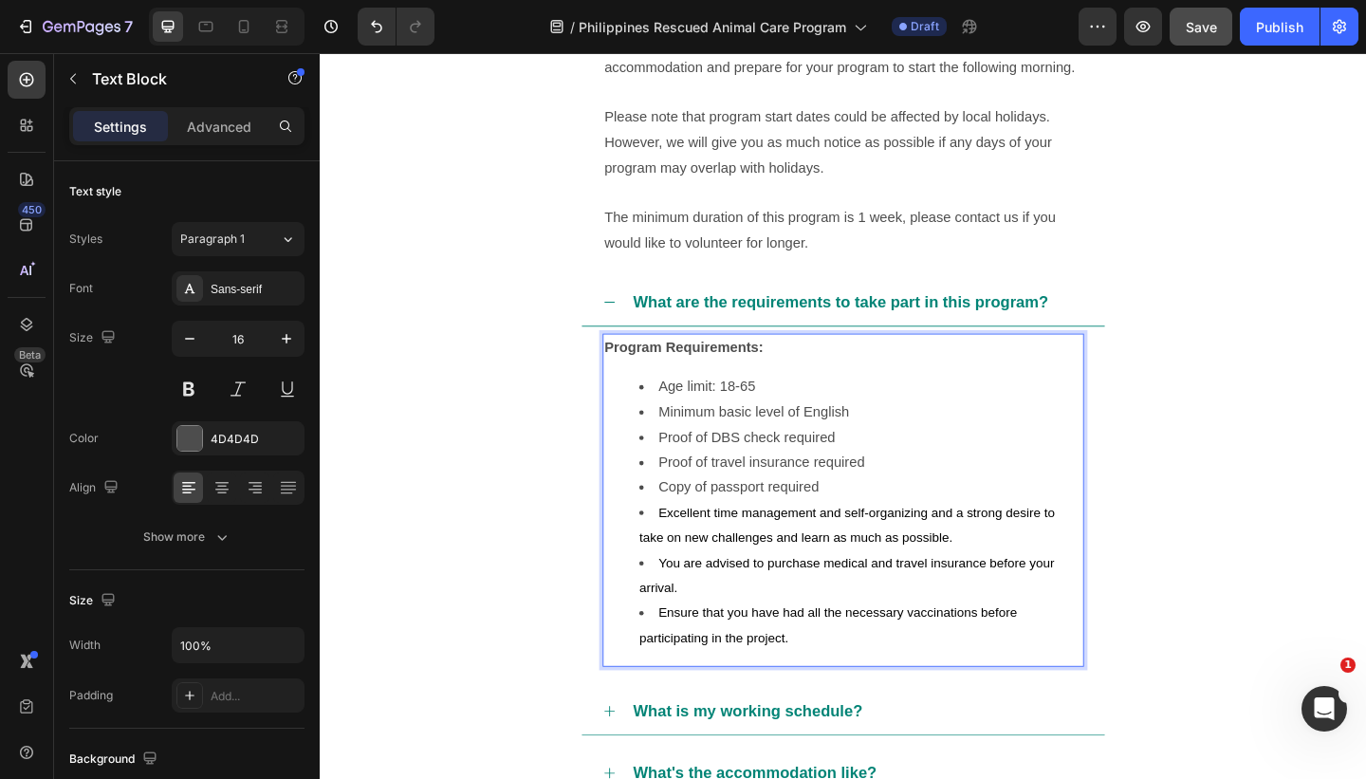
click at [962, 555] on span "Excellent time management and self-organizing and a strong desire to take on ne…" at bounding box center [893, 566] width 452 height 43
click at [980, 554] on span "Excellent time management and self-organising and a strong desire to take on ne…" at bounding box center [893, 566] width 452 height 43
click at [1010, 553] on span "Excellent time management and self-organising, and a strong desire to take on n…" at bounding box center [895, 566] width 456 height 43
click at [750, 626] on li "You are advised to purchase medical and travel insurance before your arrival." at bounding box center [908, 622] width 482 height 55
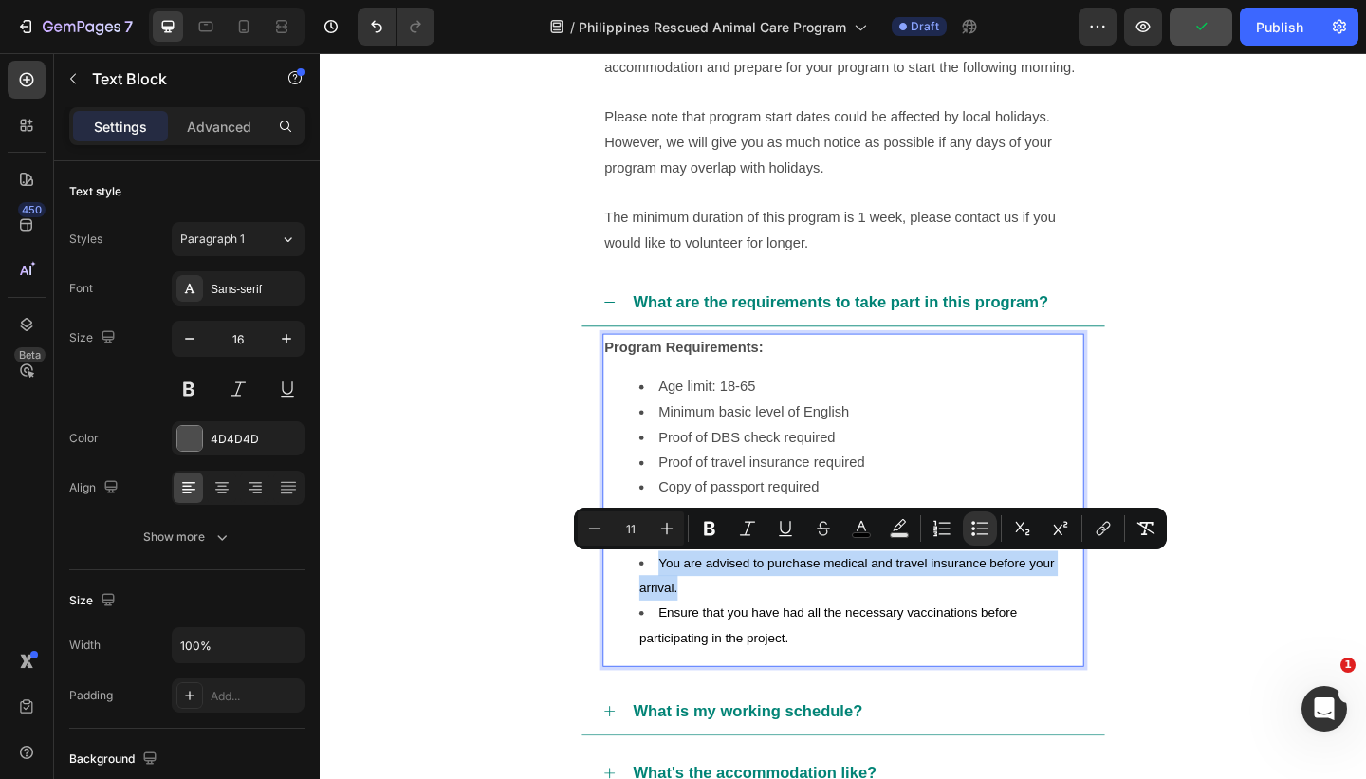
drag, startPoint x: 753, startPoint y: 630, endPoint x: 680, endPoint y: 610, distance: 75.7
click at [680, 610] on li "You are advised to purchase medical and travel insurance before your arrival." at bounding box center [908, 622] width 482 height 55
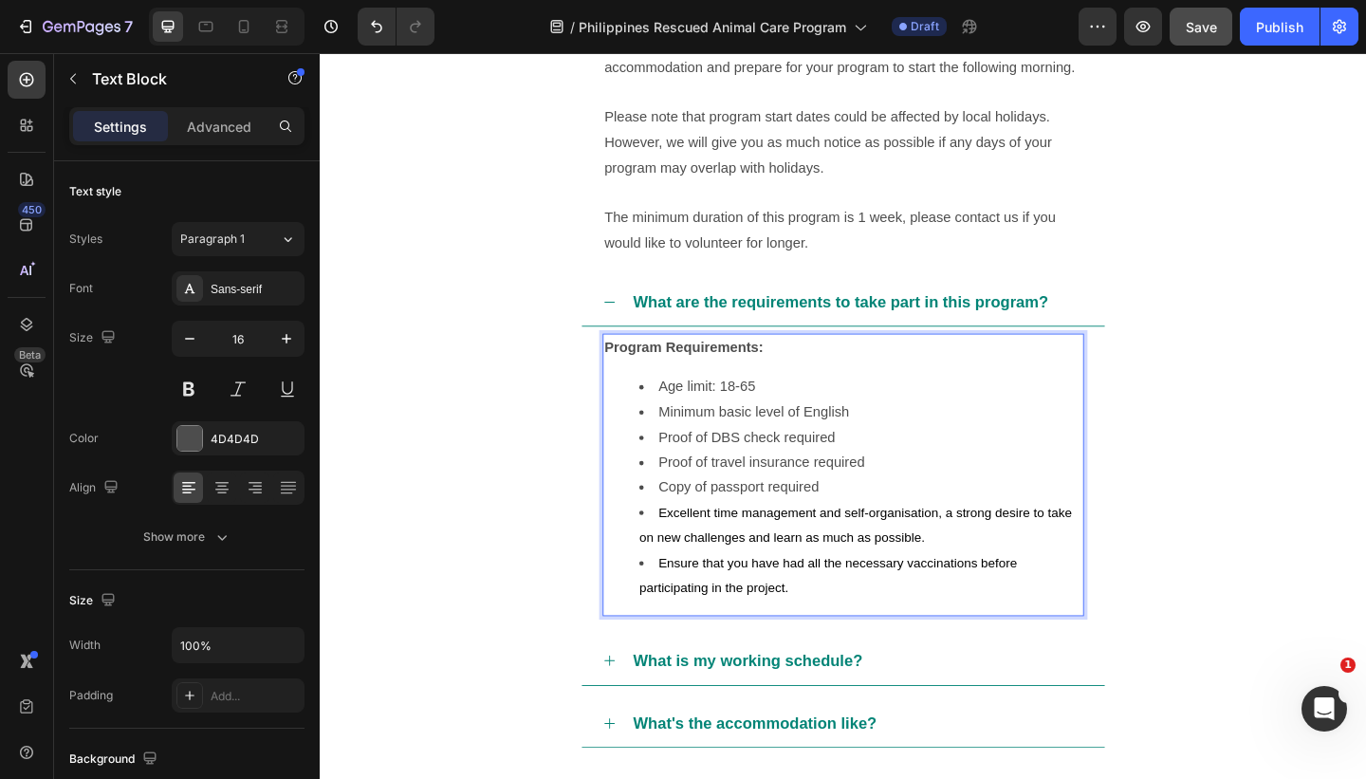
click at [922, 496] on li "Proof of travel insurance required" at bounding box center [908, 499] width 482 height 27
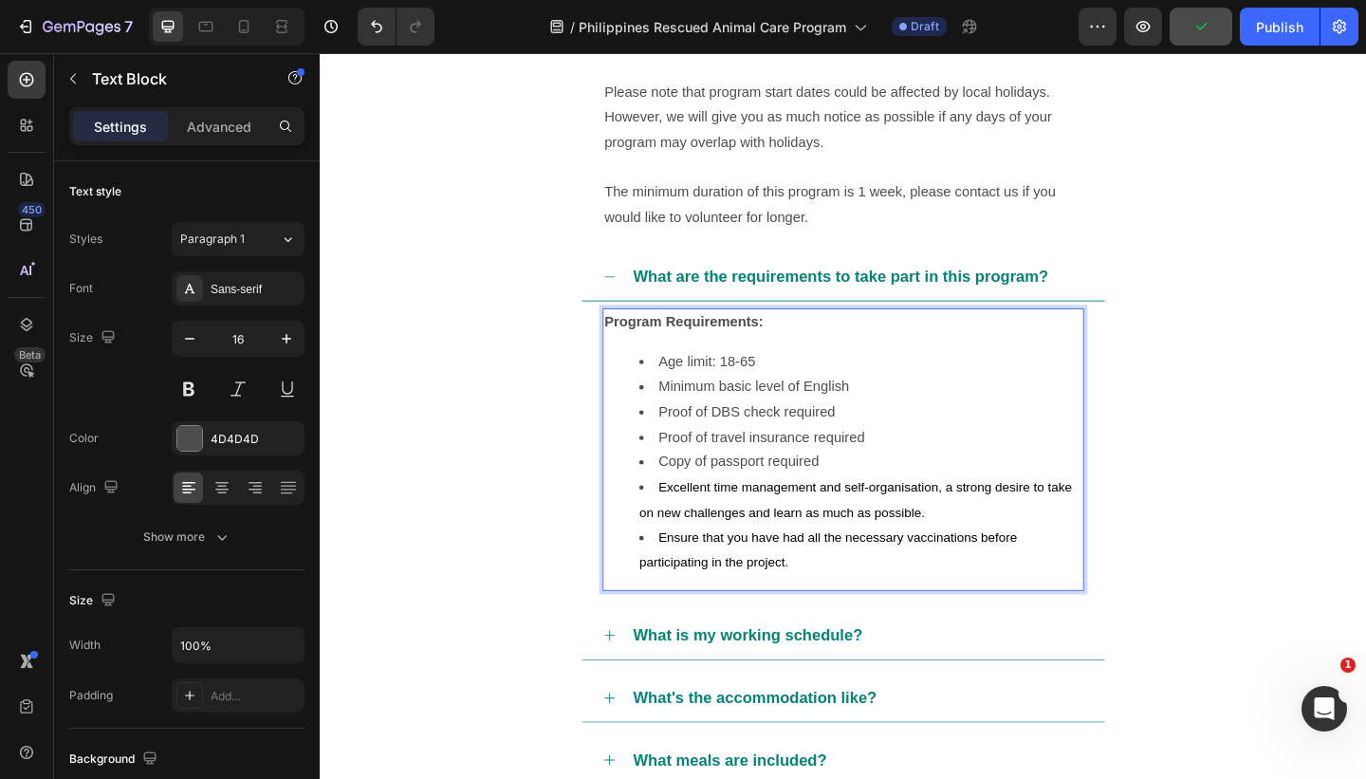
scroll to position [1347, 0]
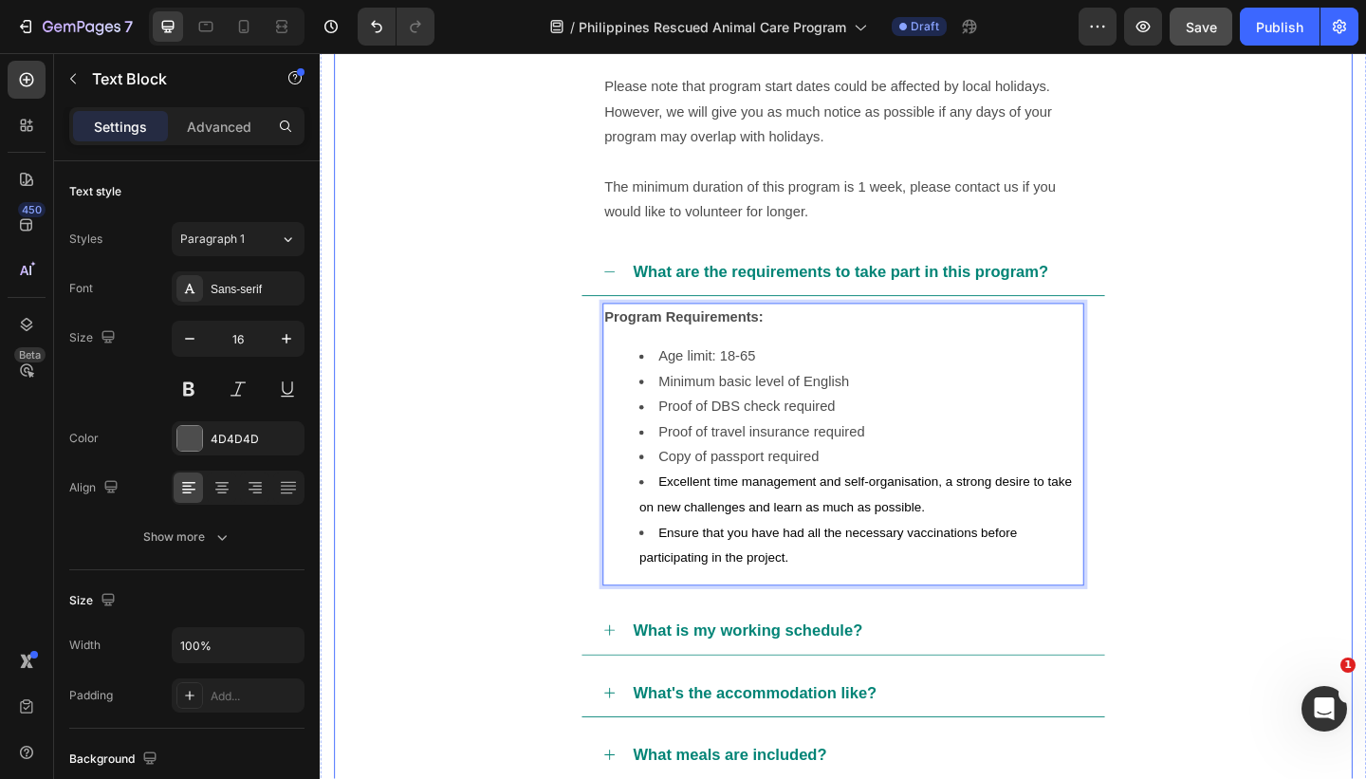
click at [1134, 297] on div "What are the requirements to take part in this program?" at bounding box center [903, 291] width 493 height 36
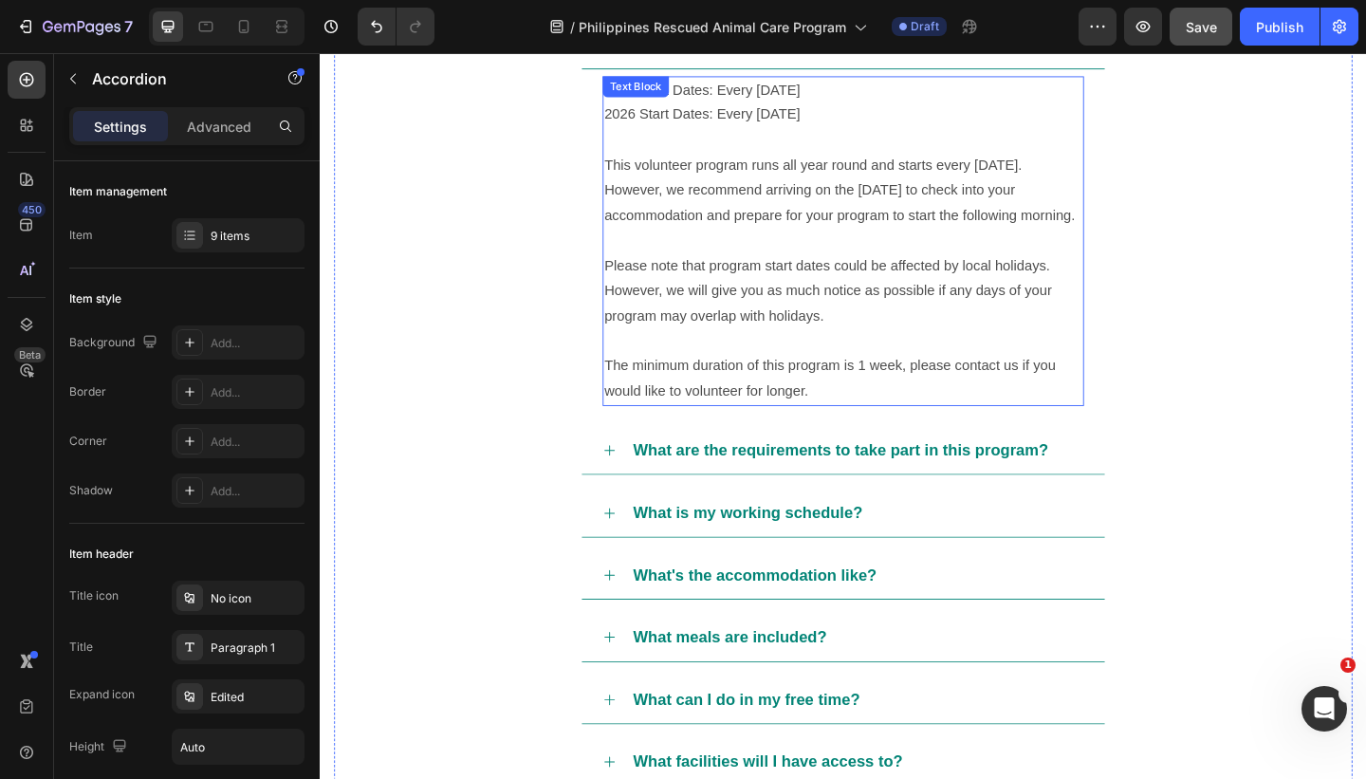
scroll to position [1155, 0]
click at [940, 410] on p "The minimum duration of this program is 1 week, please contact us if you would …" at bounding box center [889, 405] width 520 height 55
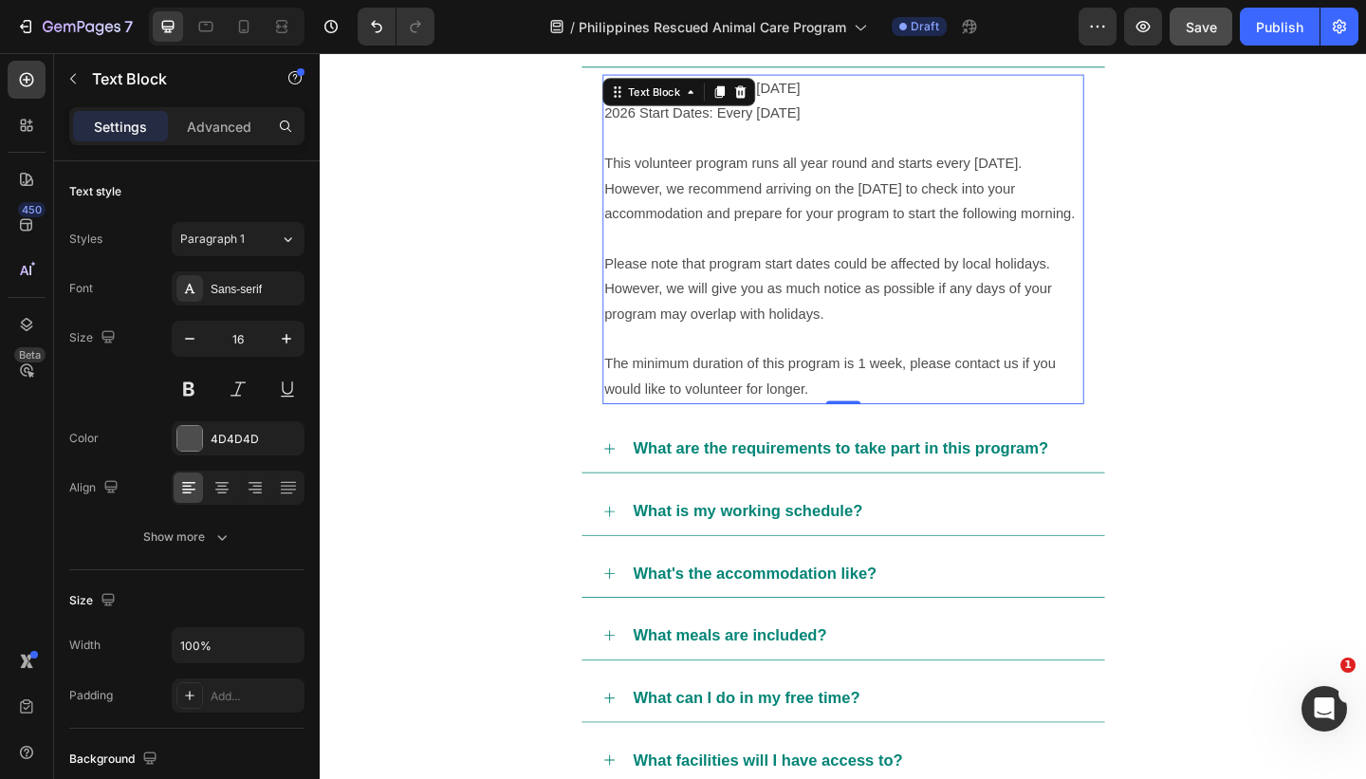
click at [889, 412] on p "The minimum duration of this program is 1 week, please contact us if you would …" at bounding box center [889, 405] width 520 height 55
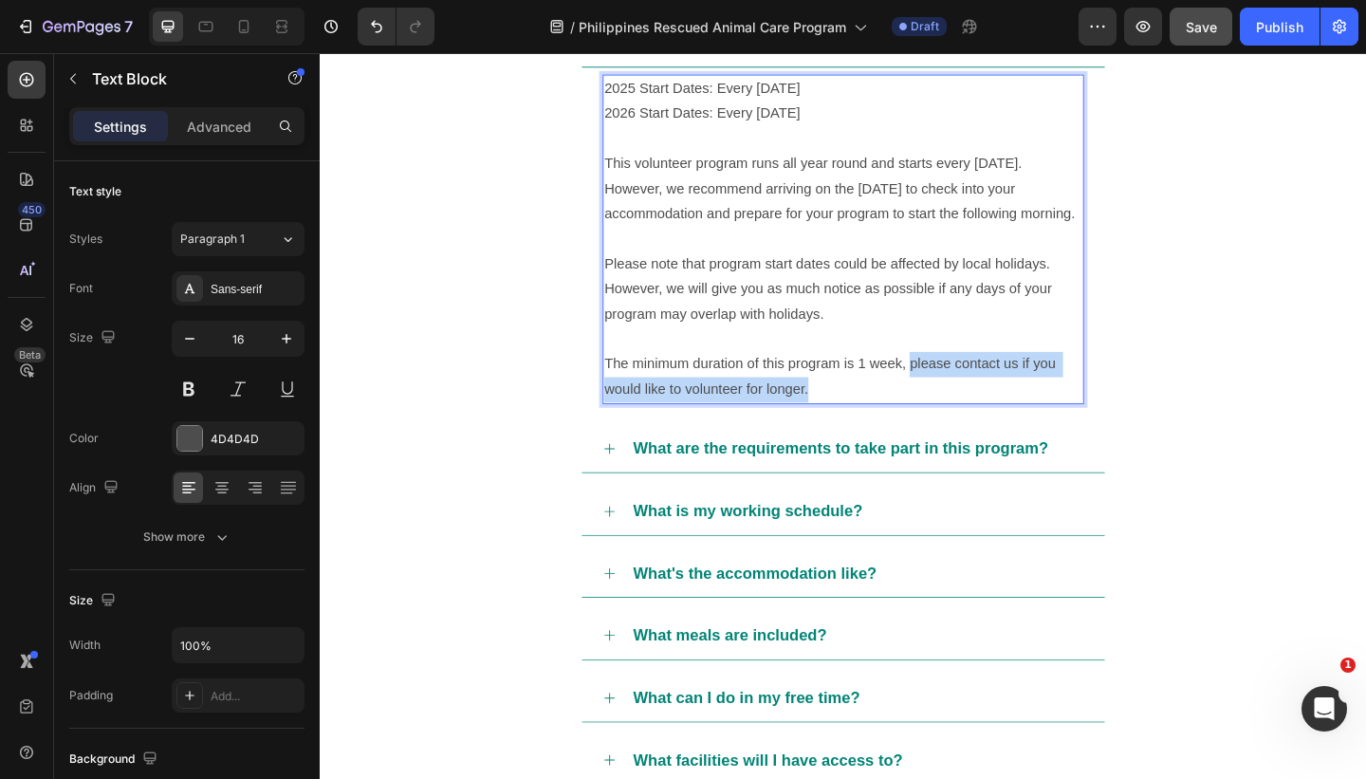
drag, startPoint x: 889, startPoint y: 412, endPoint x: 961, endPoint y: 391, distance: 74.1
click at [961, 391] on p "The minimum duration of this program is 1 week, please contact us if you would …" at bounding box center [889, 405] width 520 height 55
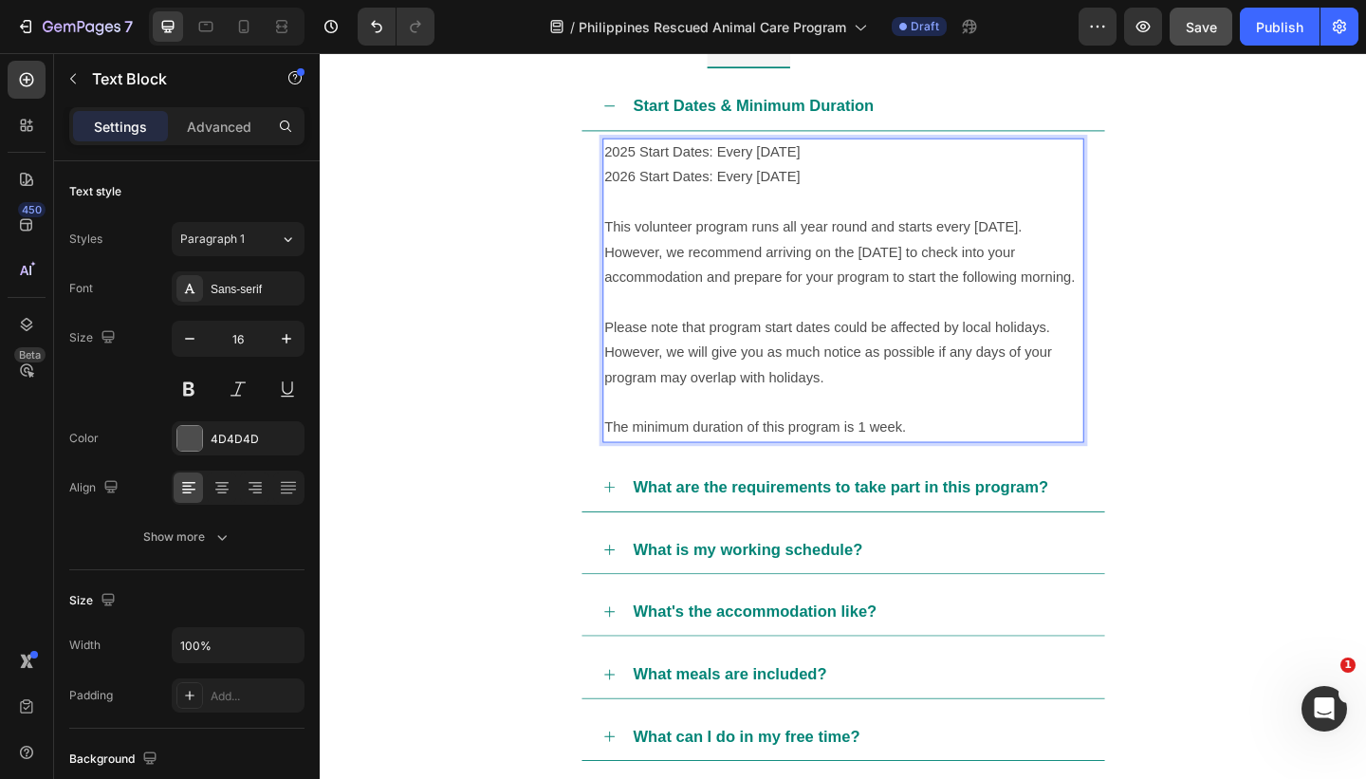
scroll to position [1077, 0]
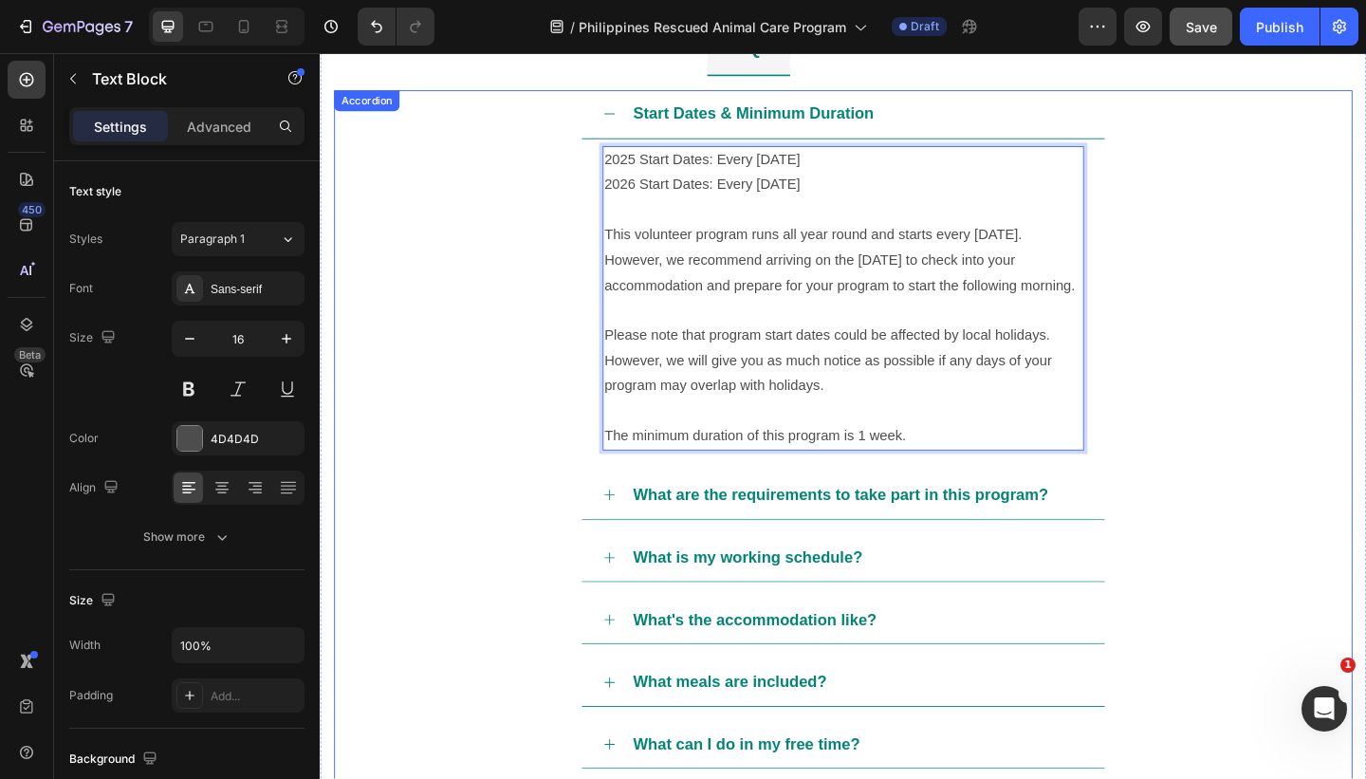
click at [936, 122] on div "Start Dates & Minimum Duration" at bounding box center [903, 119] width 493 height 36
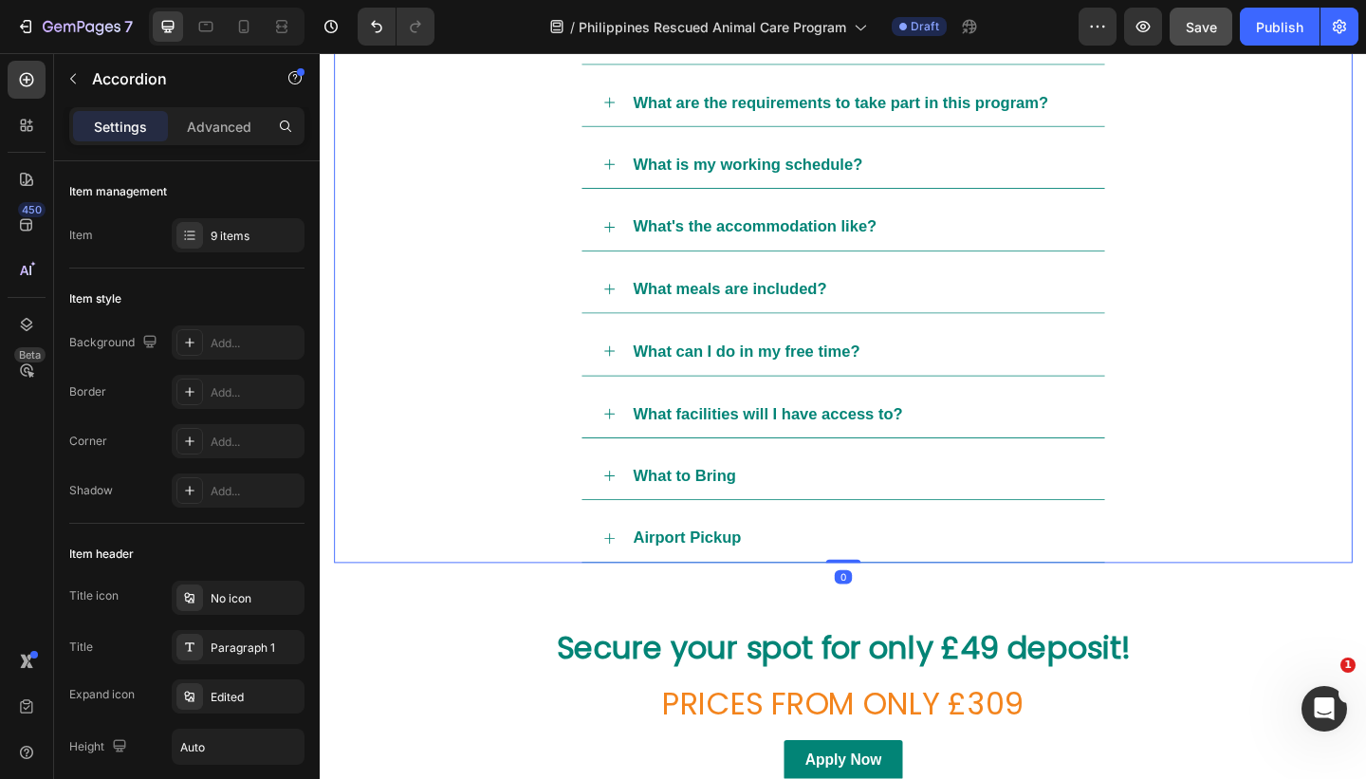
scroll to position [1173, 0]
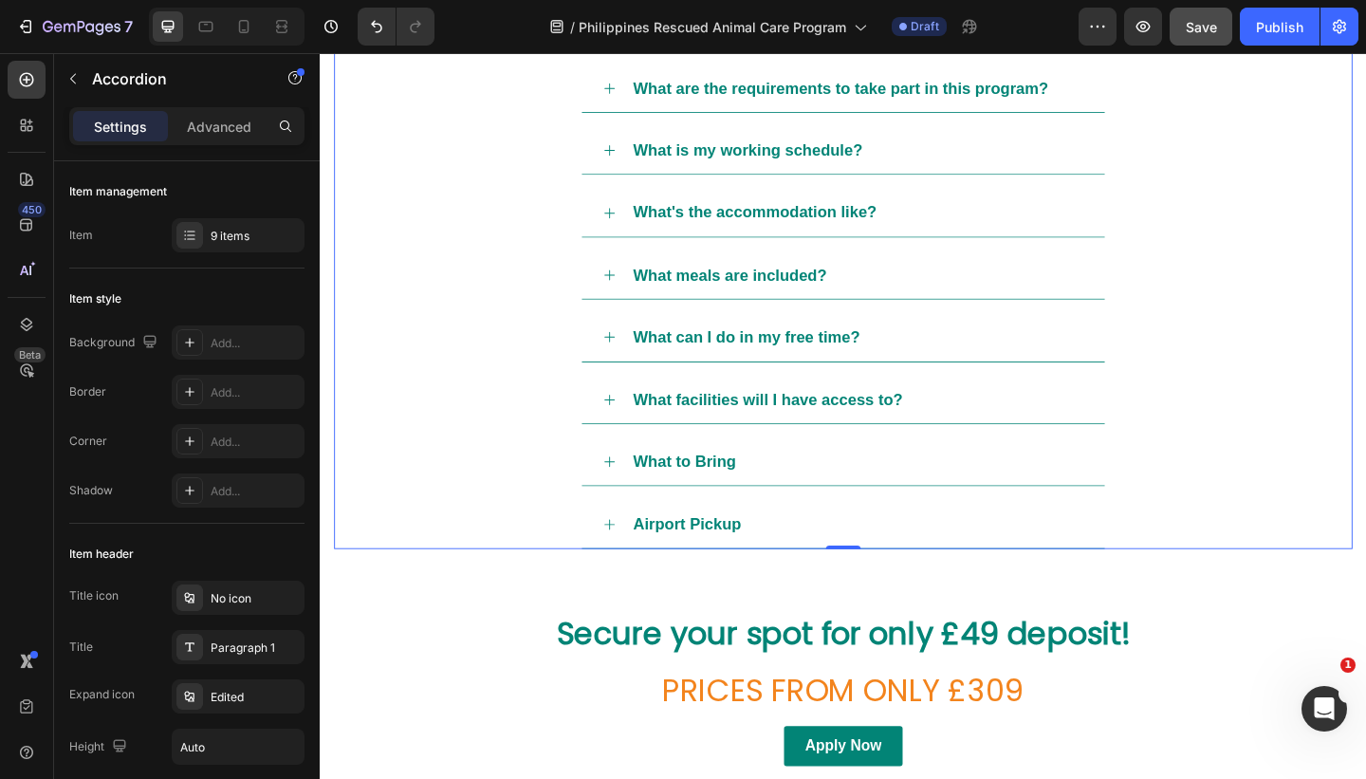
click at [865, 492] on div "What to Bring" at bounding box center [903, 498] width 493 height 36
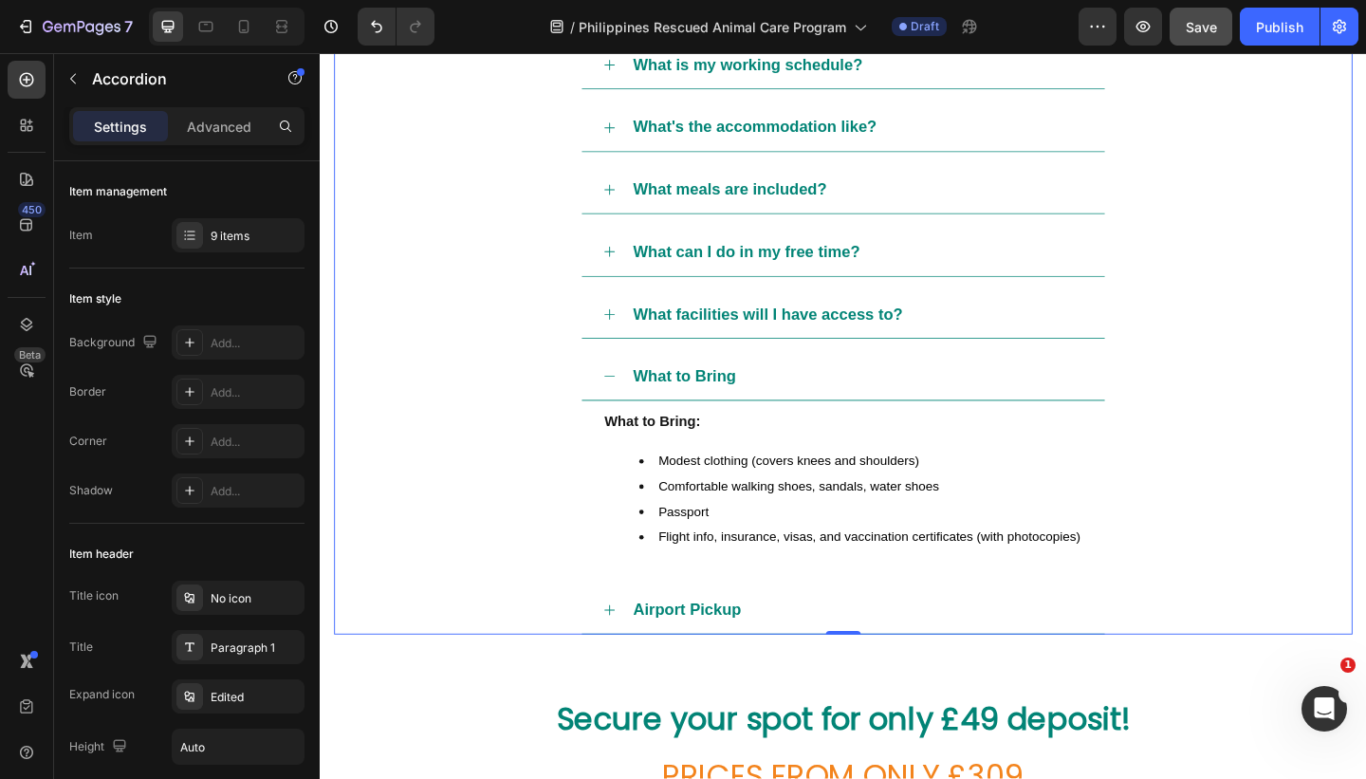
scroll to position [1270, 0]
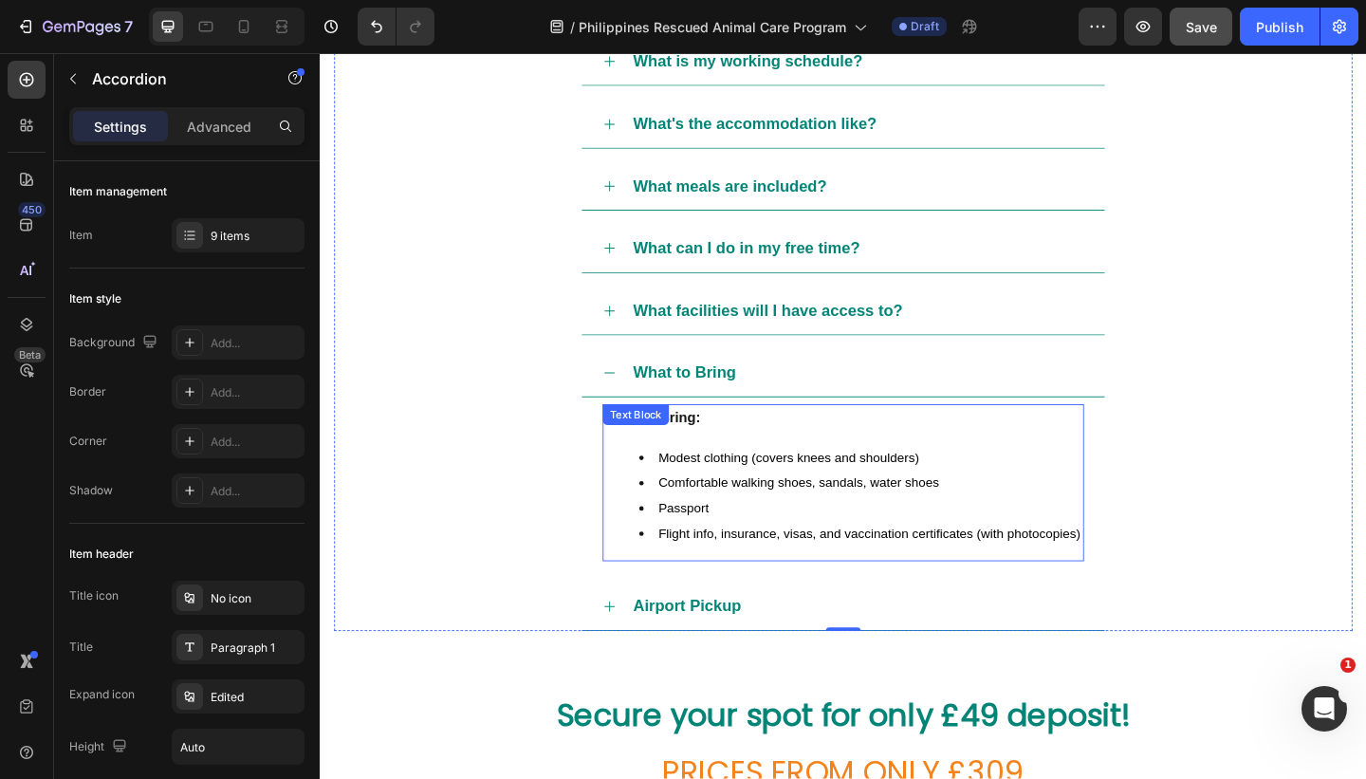
click at [893, 569] on span "Flight info, insurance, visas, and vaccination certificates (with photocopies)" at bounding box center [916, 575] width 459 height 15
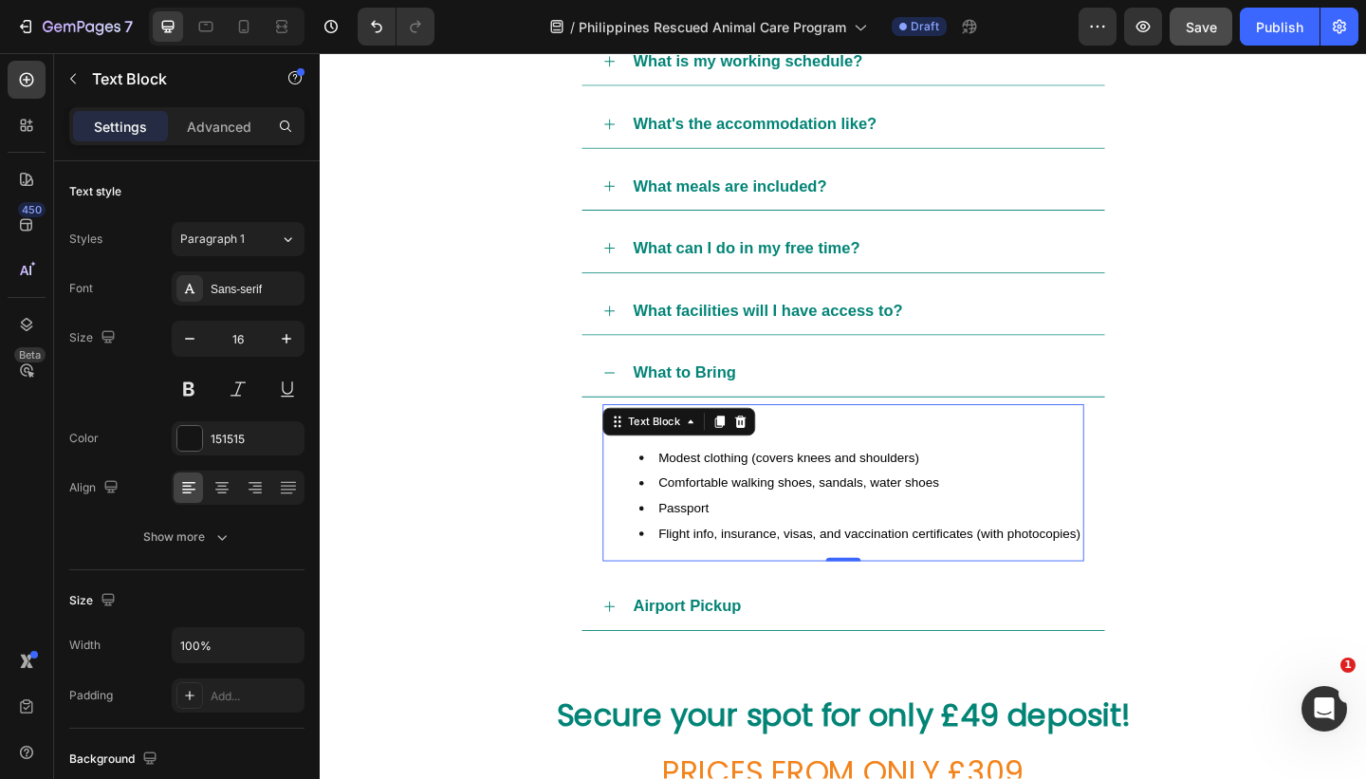
click at [1006, 527] on li "Comfortable walking shoes, sandals, water shoes" at bounding box center [908, 520] width 482 height 27
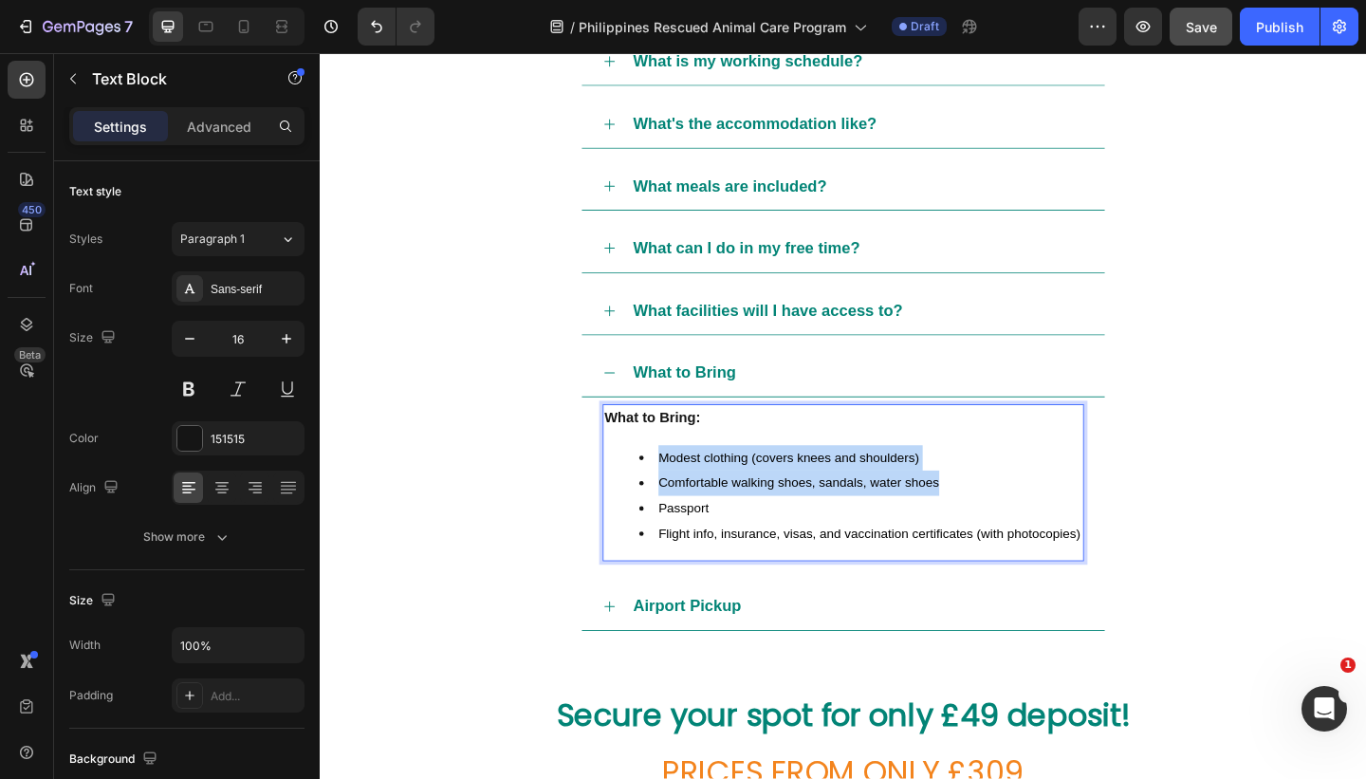
drag, startPoint x: 1009, startPoint y: 524, endPoint x: 687, endPoint y: 496, distance: 323.7
click at [687, 496] on ul "Modest clothing (covers knees and shoulders) Comfortable walking shoes, sandals…" at bounding box center [889, 534] width 520 height 109
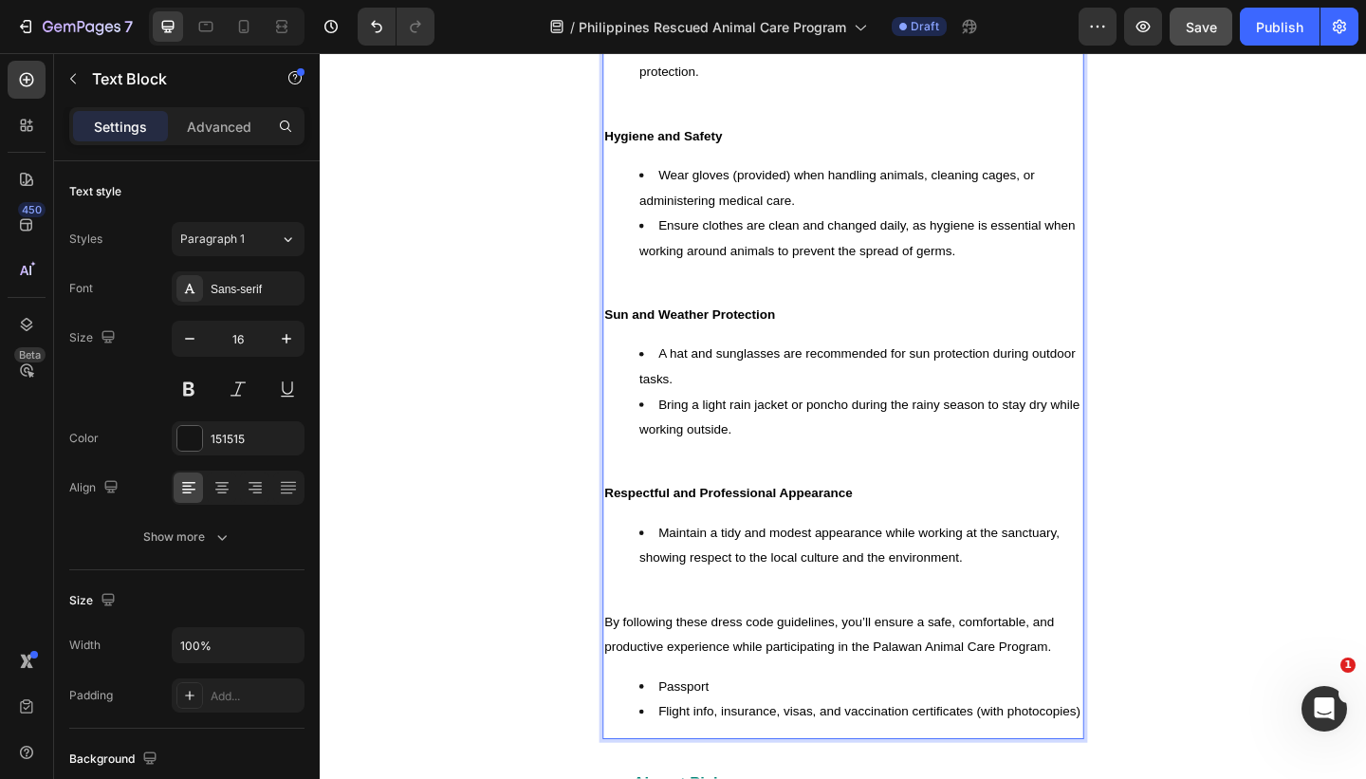
scroll to position [2026, 0]
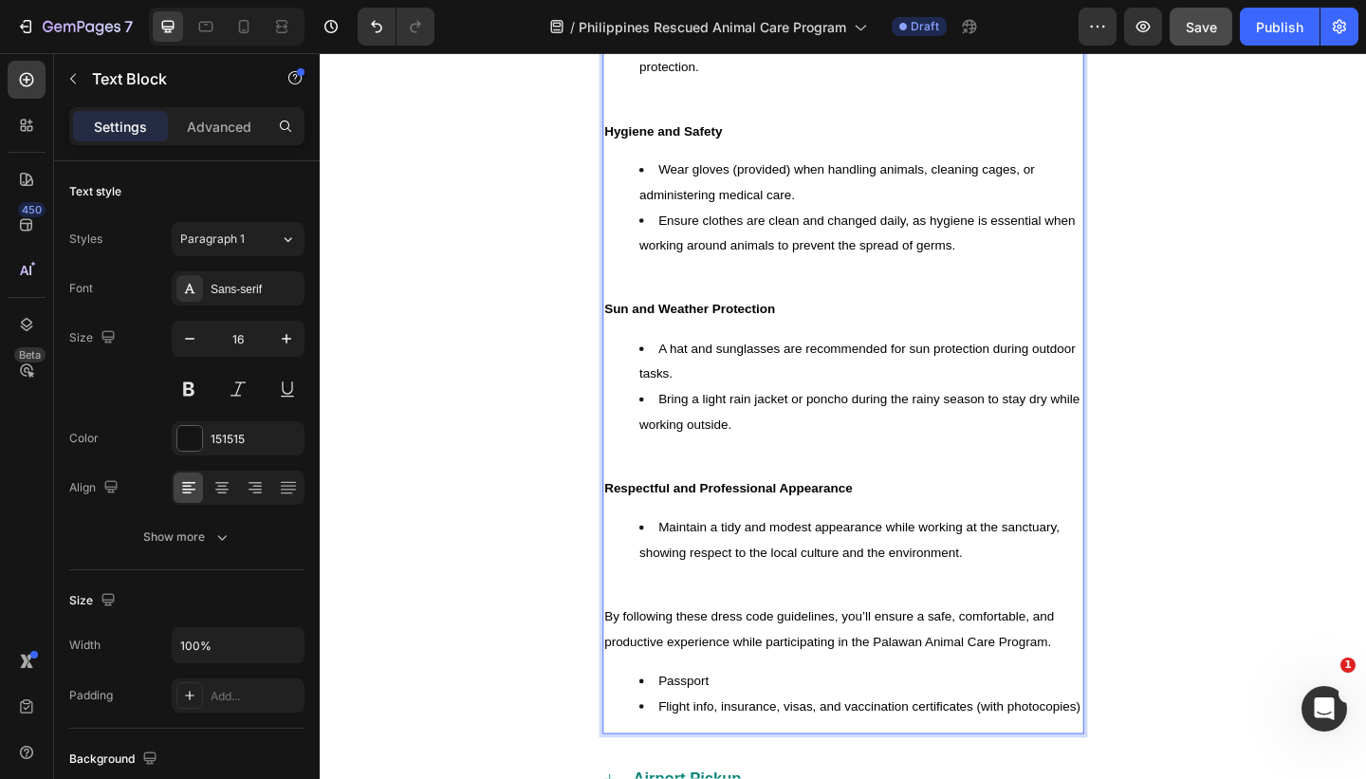
click at [738, 633] on p "Rich Text Editor. Editing area: main" at bounding box center [889, 639] width 520 height 27
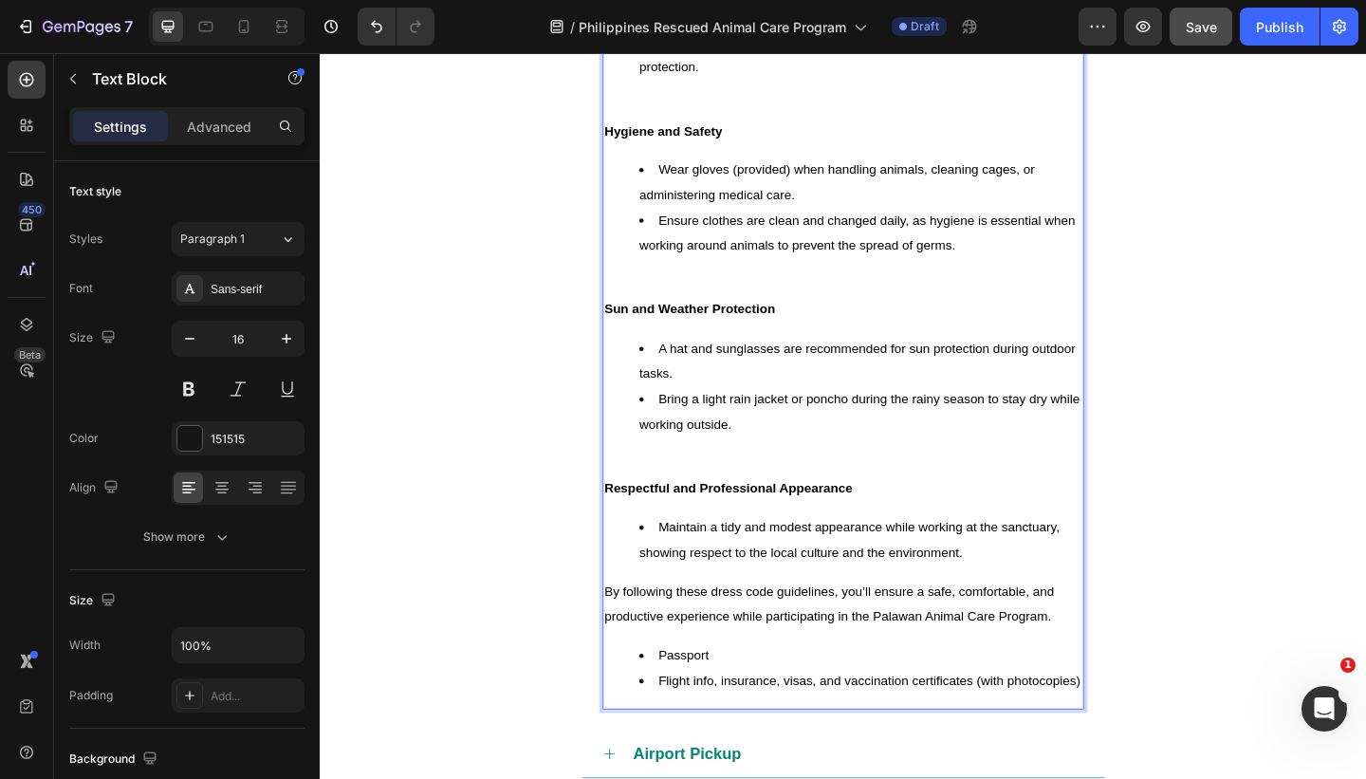
click at [747, 499] on p "Rich Text Editor. Editing area: main" at bounding box center [889, 499] width 520 height 27
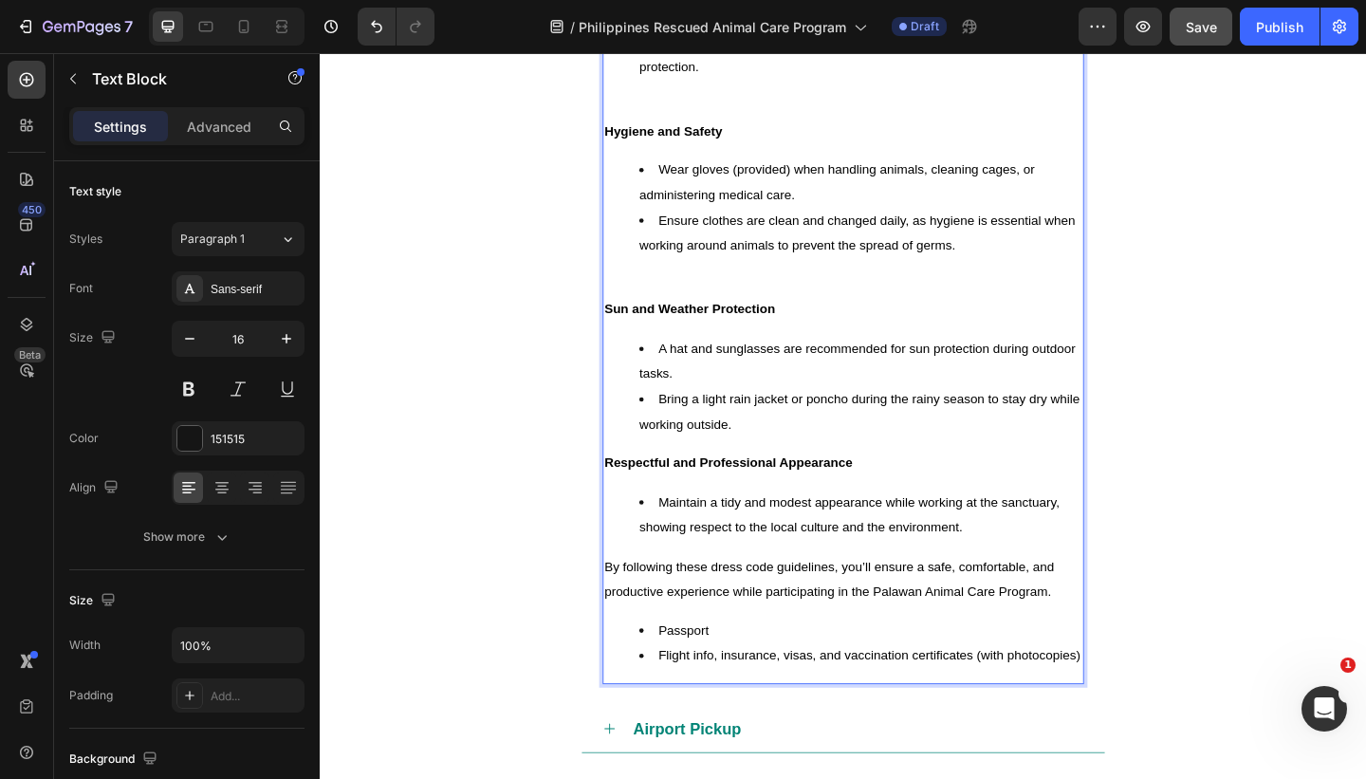
click at [732, 305] on p "Rich Text Editor. Editing area: main" at bounding box center [889, 305] width 520 height 27
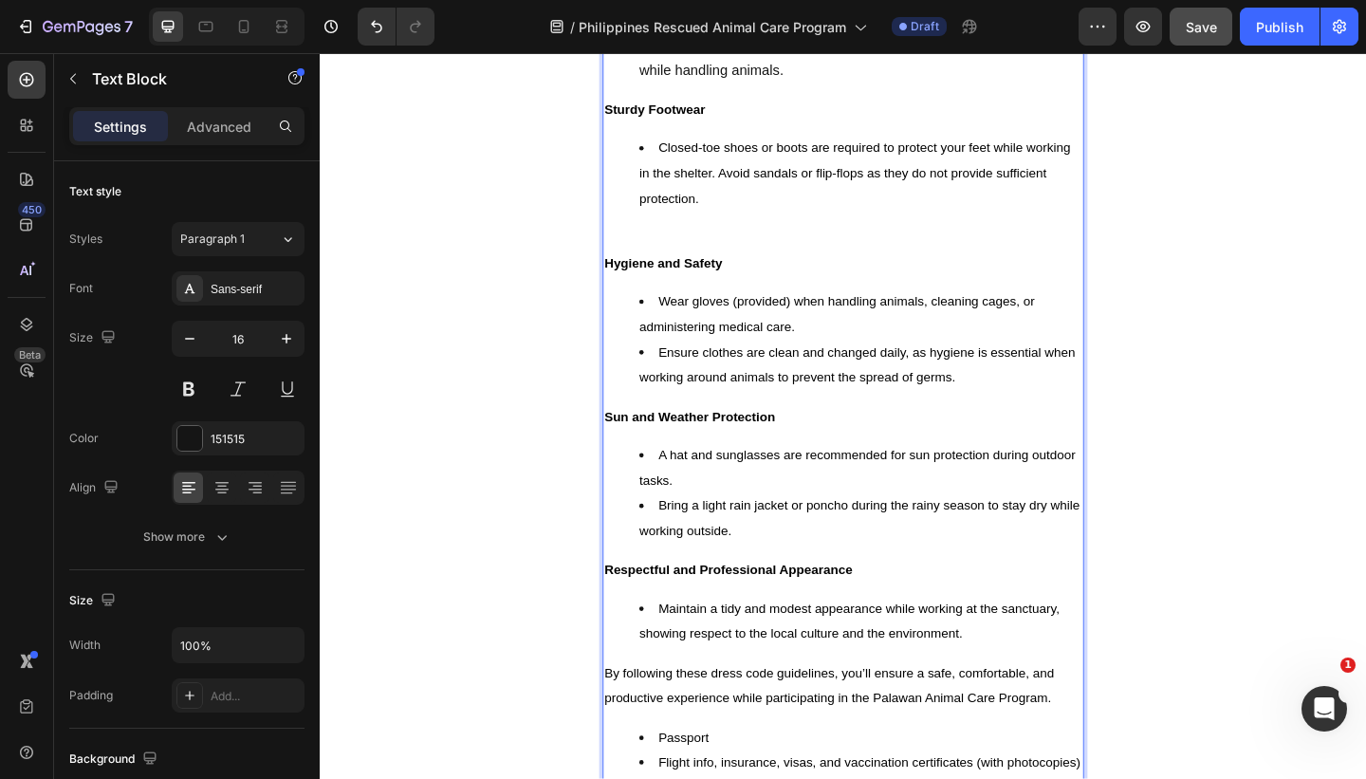
scroll to position [1866, 0]
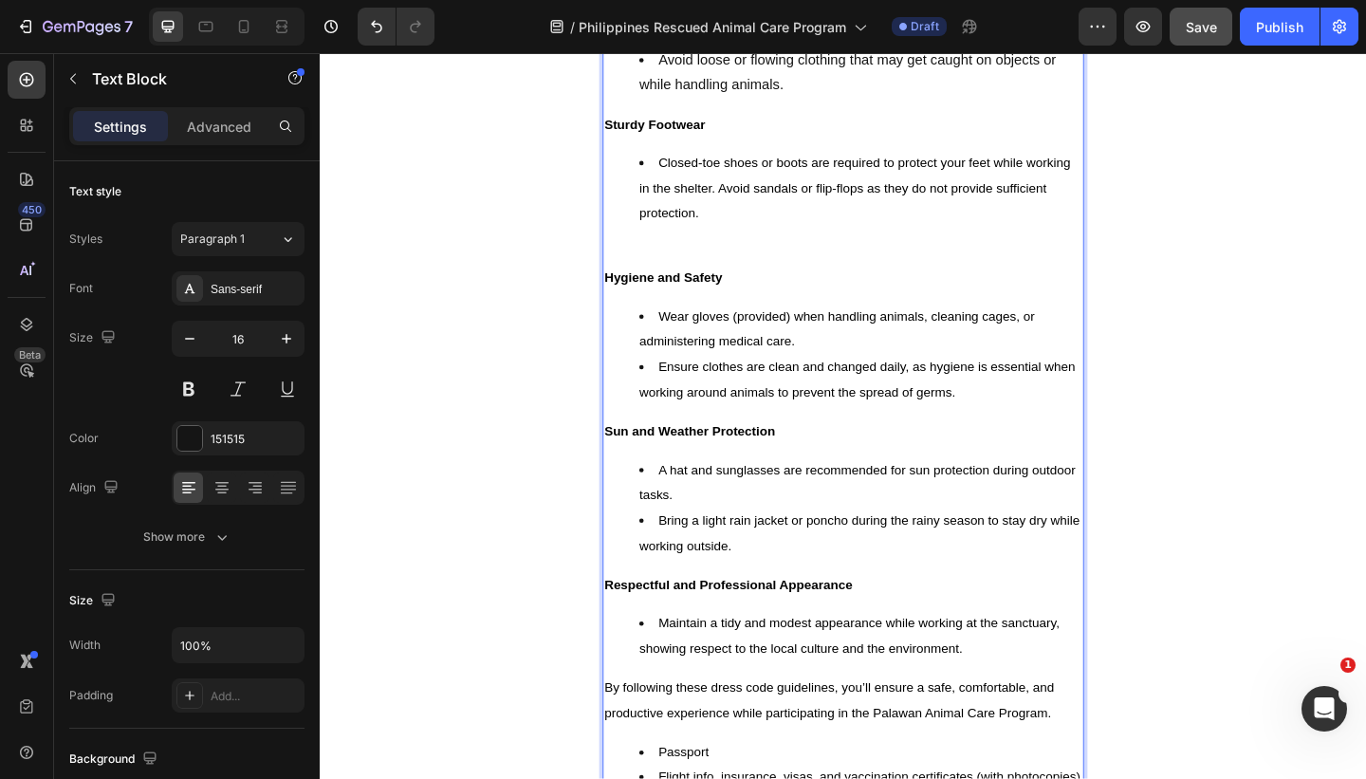
click at [706, 260] on p "Rich Text Editor. Editing area: main" at bounding box center [889, 270] width 520 height 27
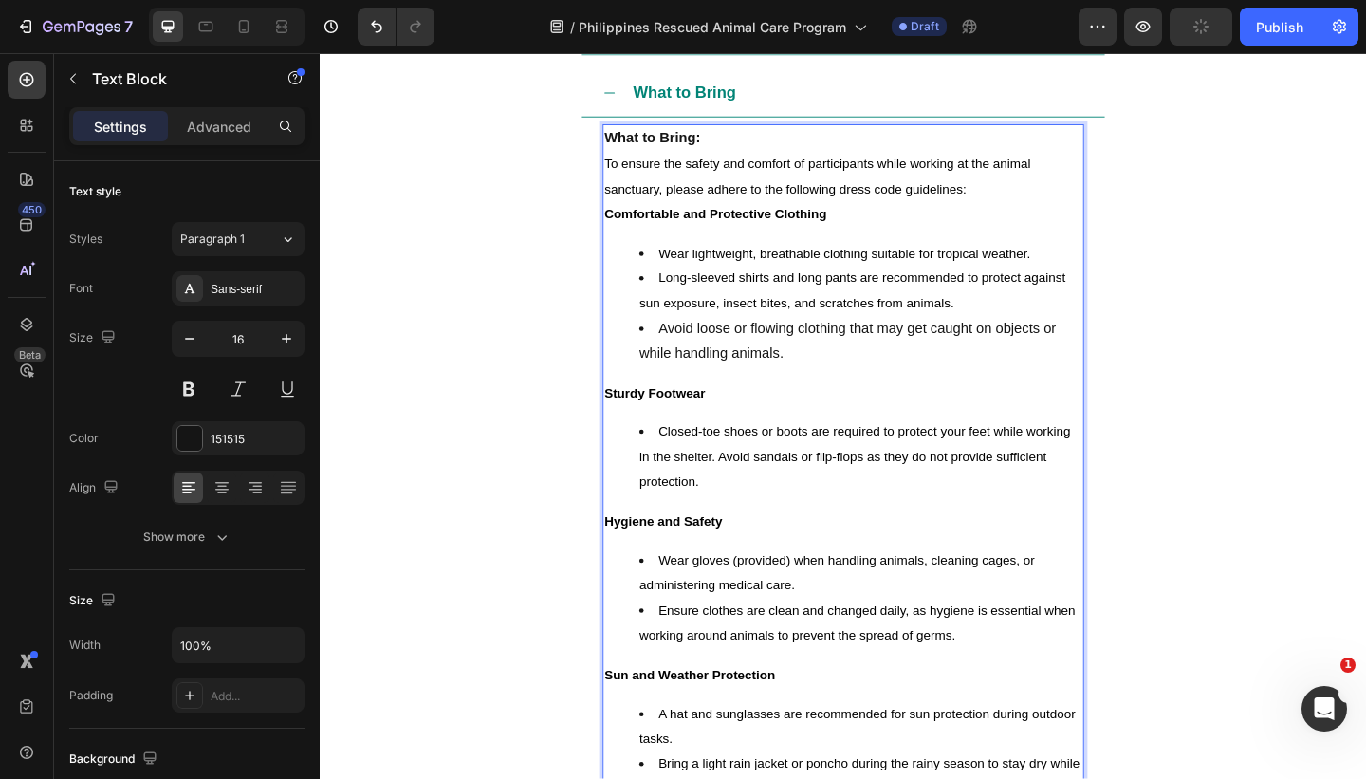
scroll to position [1541, 0]
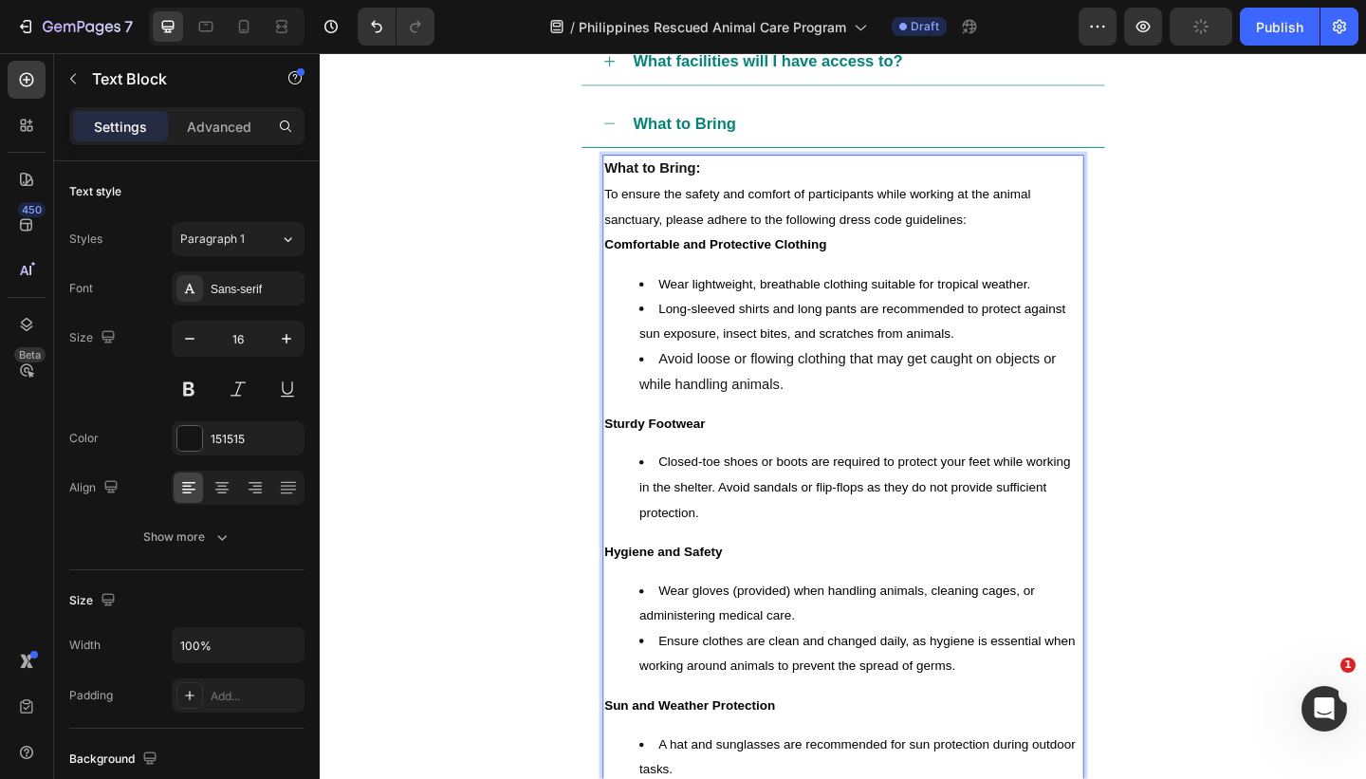
click at [1054, 231] on p "To ensure the safety and comfort of participants while working at the animal sa…" at bounding box center [889, 220] width 520 height 55
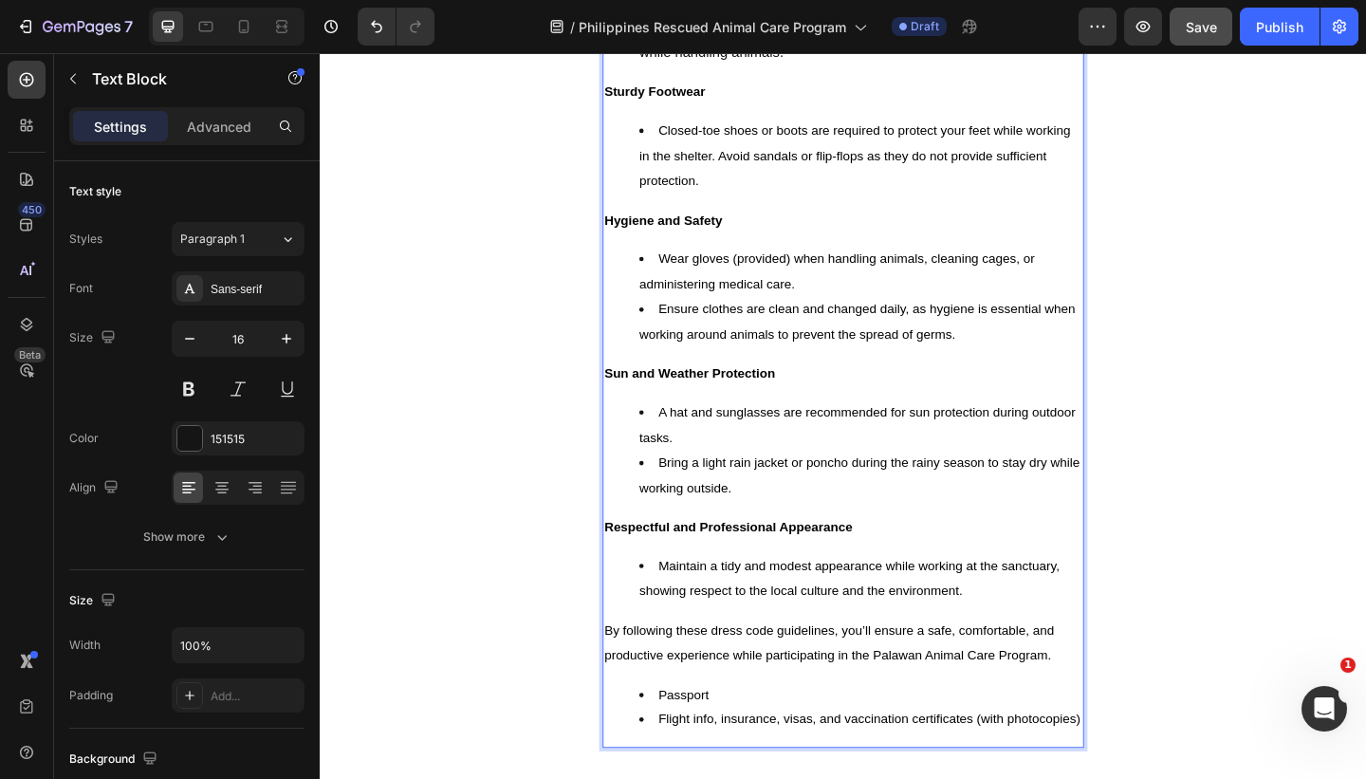
scroll to position [1981, 0]
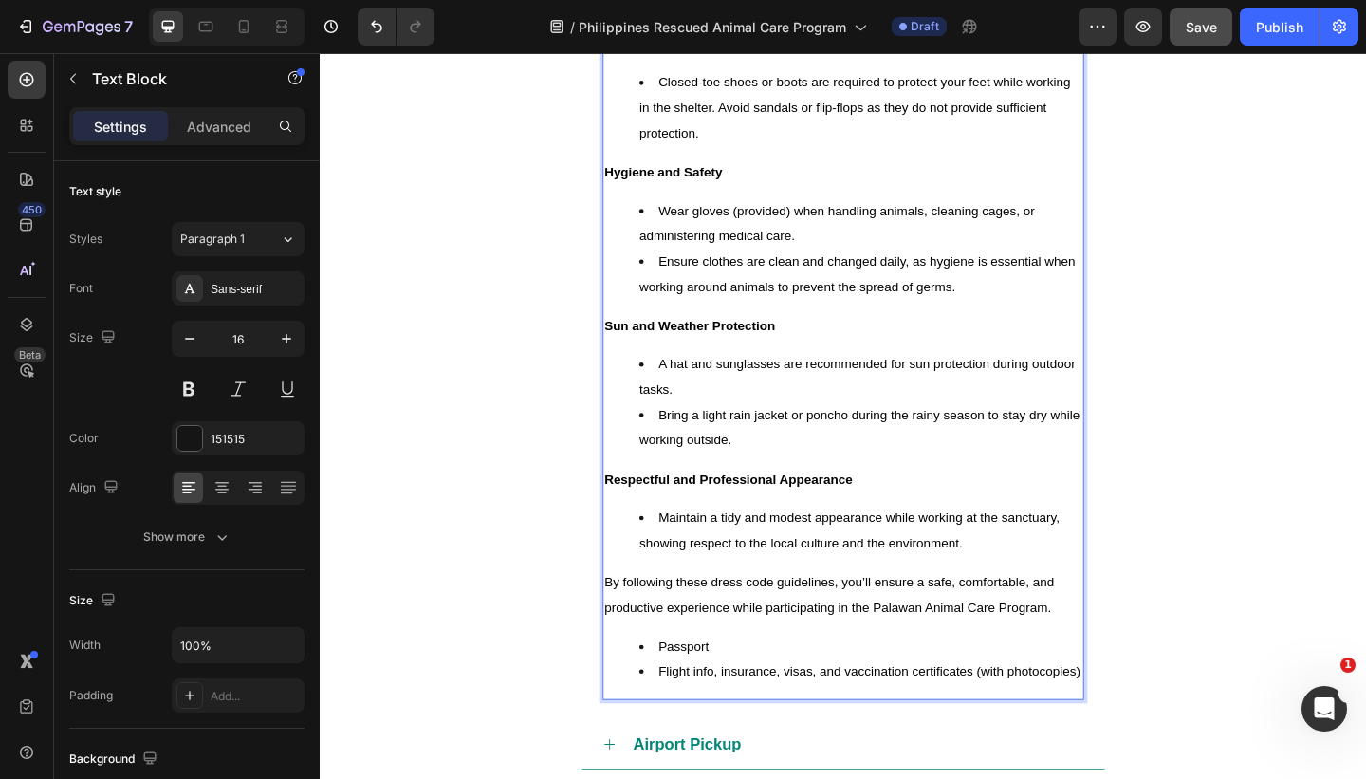
click at [969, 656] on span "By following these dress code guidelines, you’ll ensure a safe, comfortable, an…" at bounding box center [875, 642] width 493 height 43
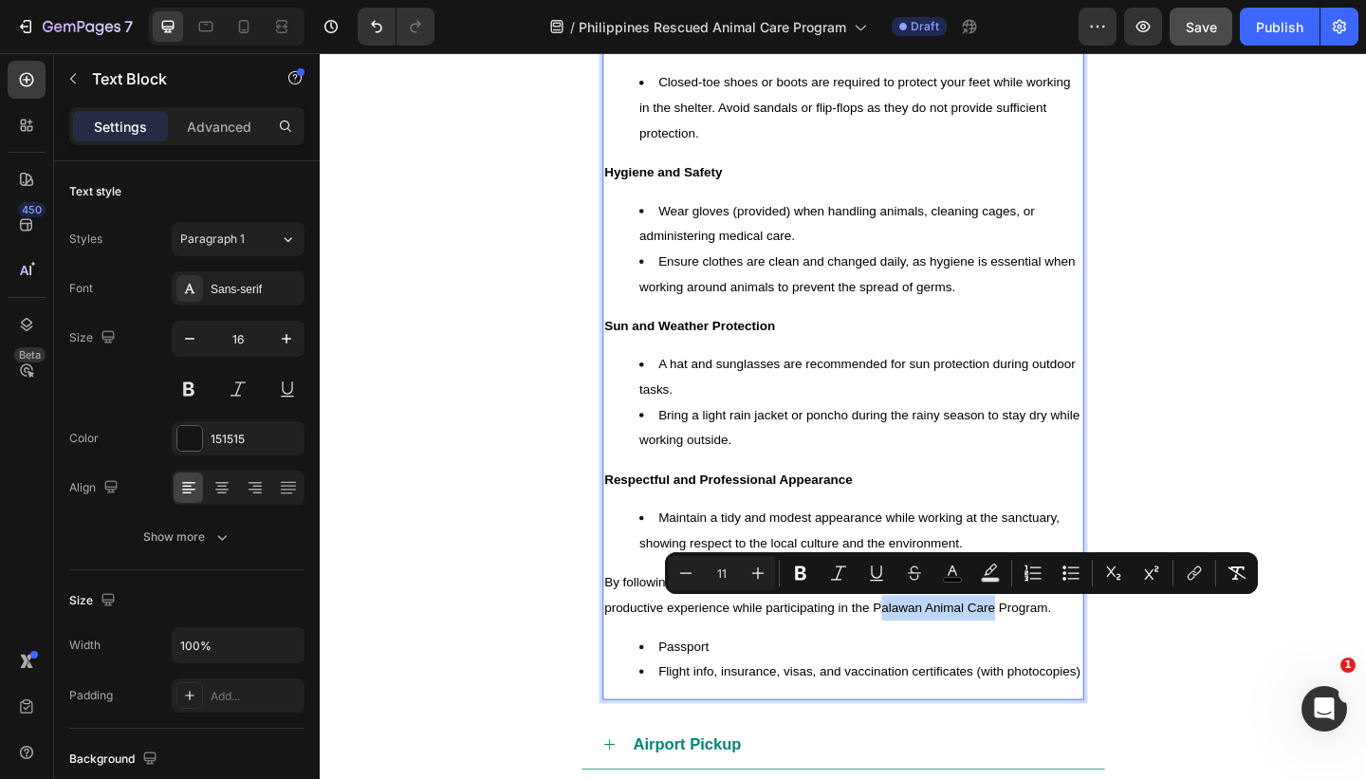
drag, startPoint x: 1054, startPoint y: 657, endPoint x: 931, endPoint y: 657, distance: 123.3
click at [931, 657] on span "By following these dress code guidelines, you’ll ensure a safe, comfortable, an…" at bounding box center [875, 642] width 493 height 43
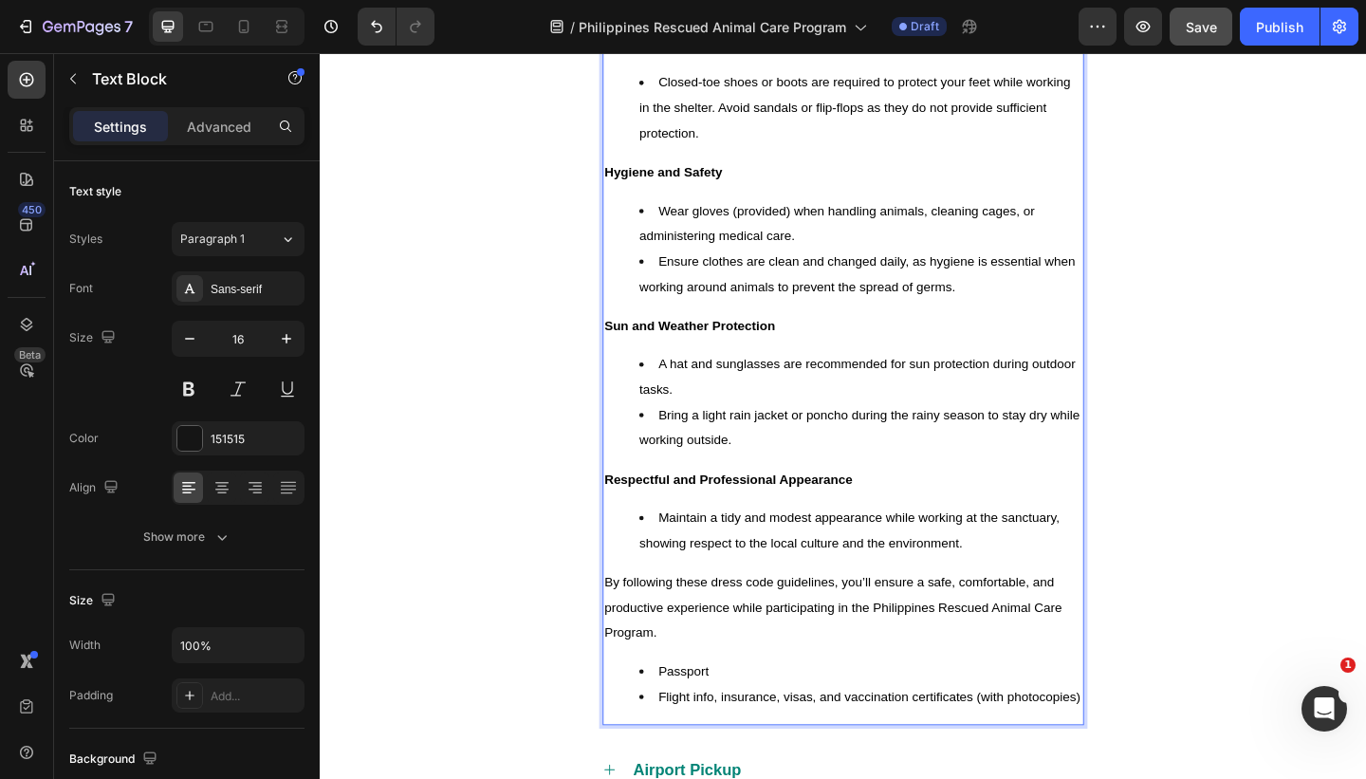
click at [899, 594] on li "Maintain a tidy and modest appearance while working at the sanctuary, showing r…" at bounding box center [908, 572] width 482 height 55
click at [1145, 696] on span "Flight info, insurance, visas, and vaccination certificates (with photocopies)" at bounding box center [916, 752] width 459 height 15
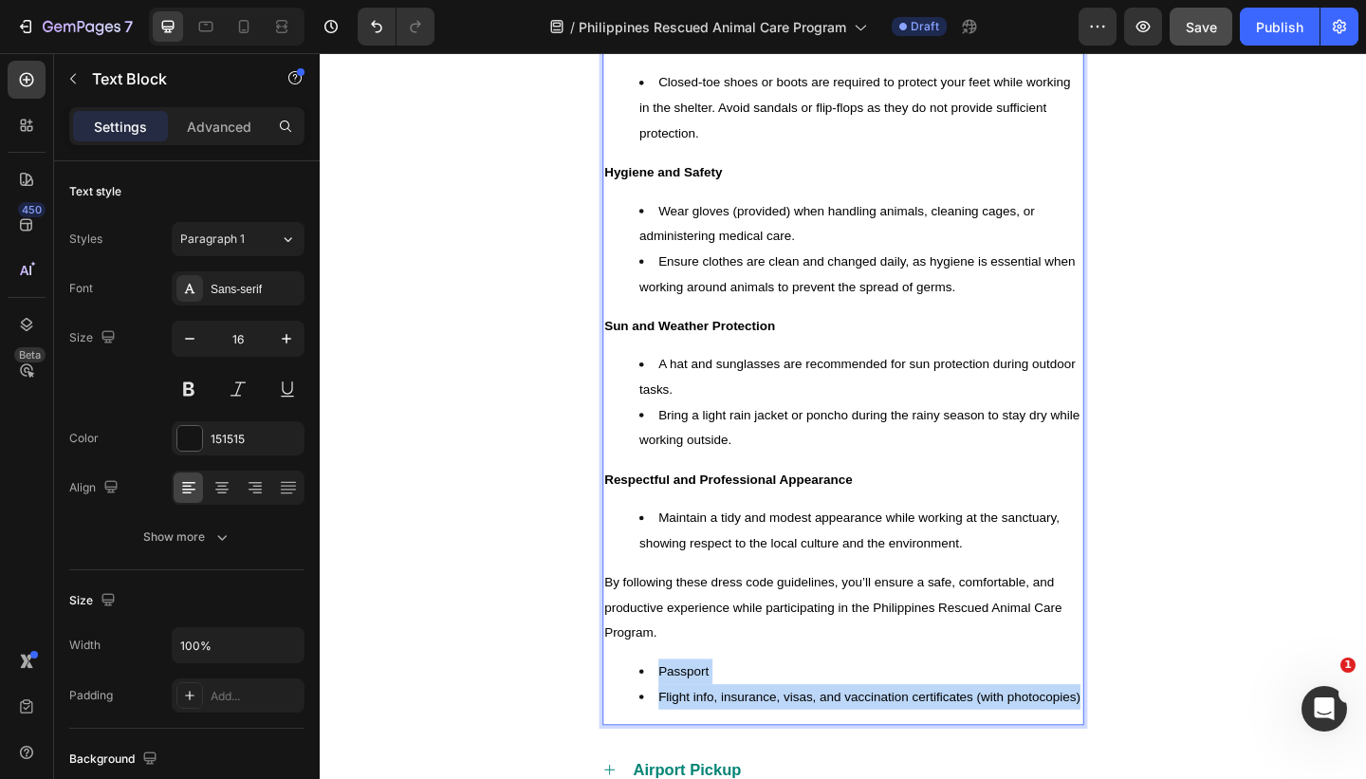
drag, startPoint x: 1146, startPoint y: 754, endPoint x: 687, endPoint y: 719, distance: 459.4
click at [687, 696] on ul "Passport Flight info, insurance, visas, and vaccination certificates (with phot…" at bounding box center [889, 739] width 520 height 55
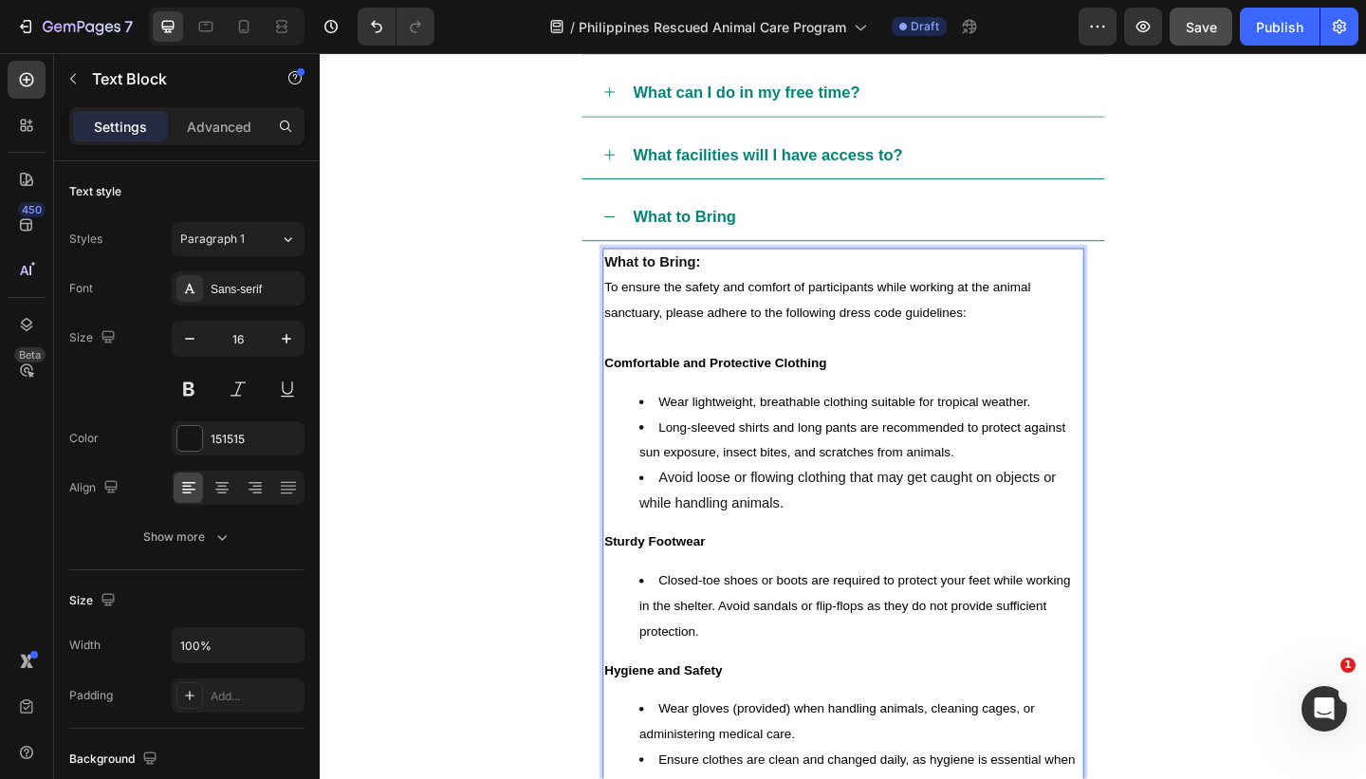
scroll to position [1420, 0]
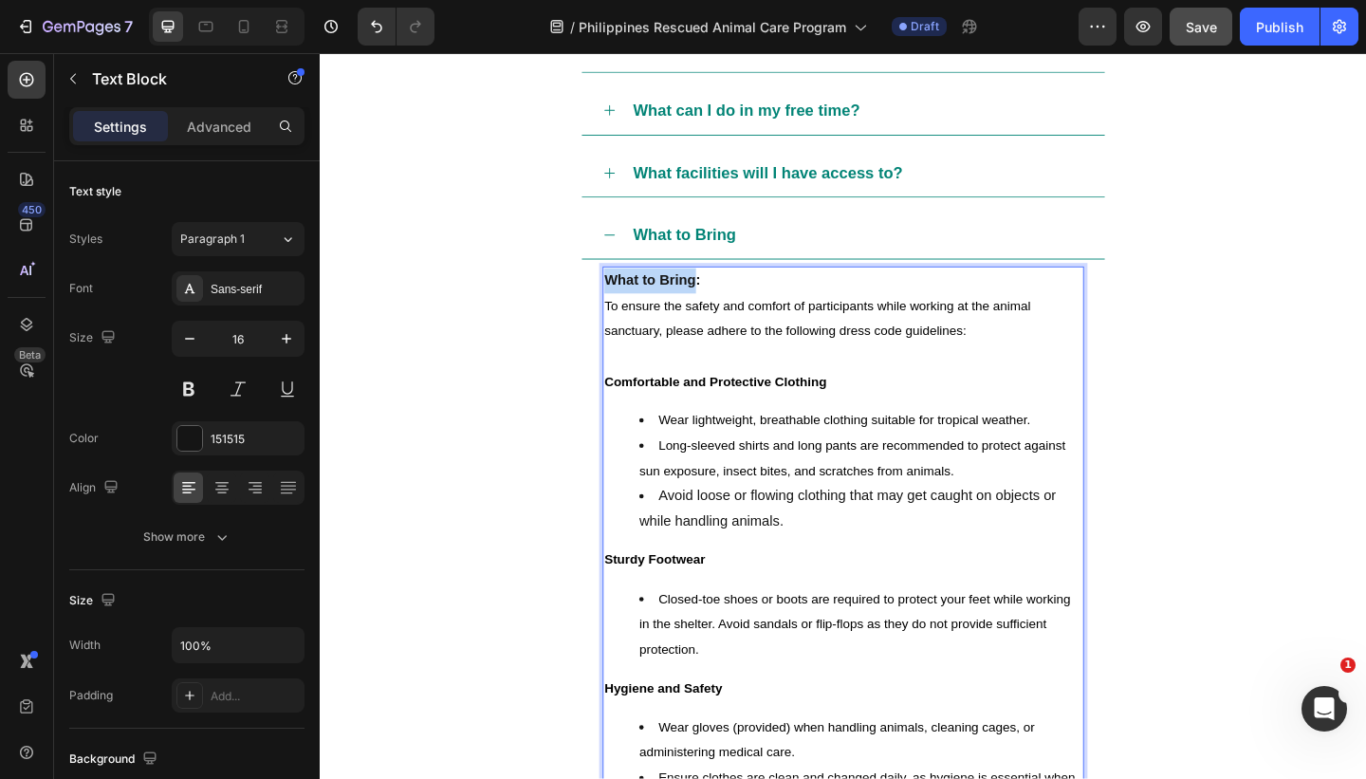
drag, startPoint x: 727, startPoint y: 301, endPoint x: 634, endPoint y: 299, distance: 93.0
click at [634, 299] on strong "What to Bring:" at bounding box center [681, 300] width 104 height 16
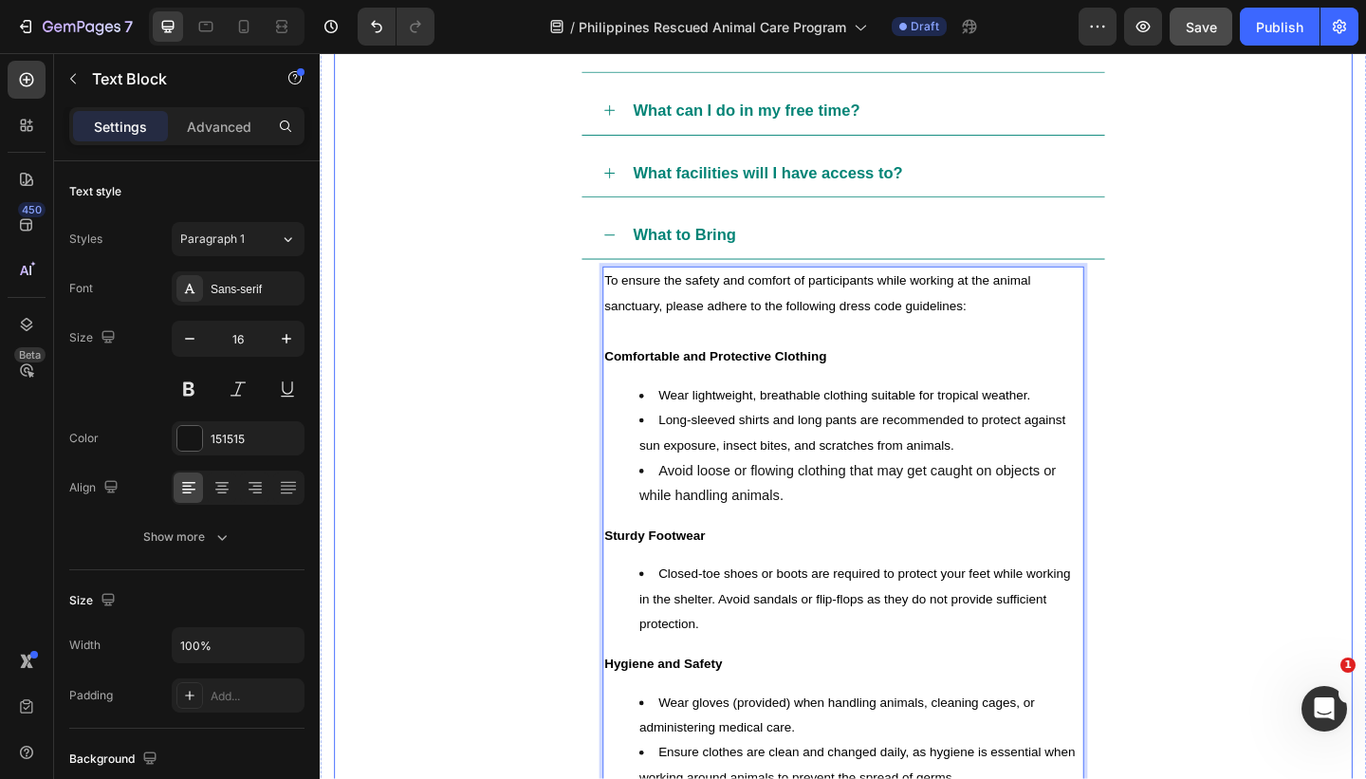
click at [771, 251] on p "What to Bring" at bounding box center [716, 251] width 112 height 30
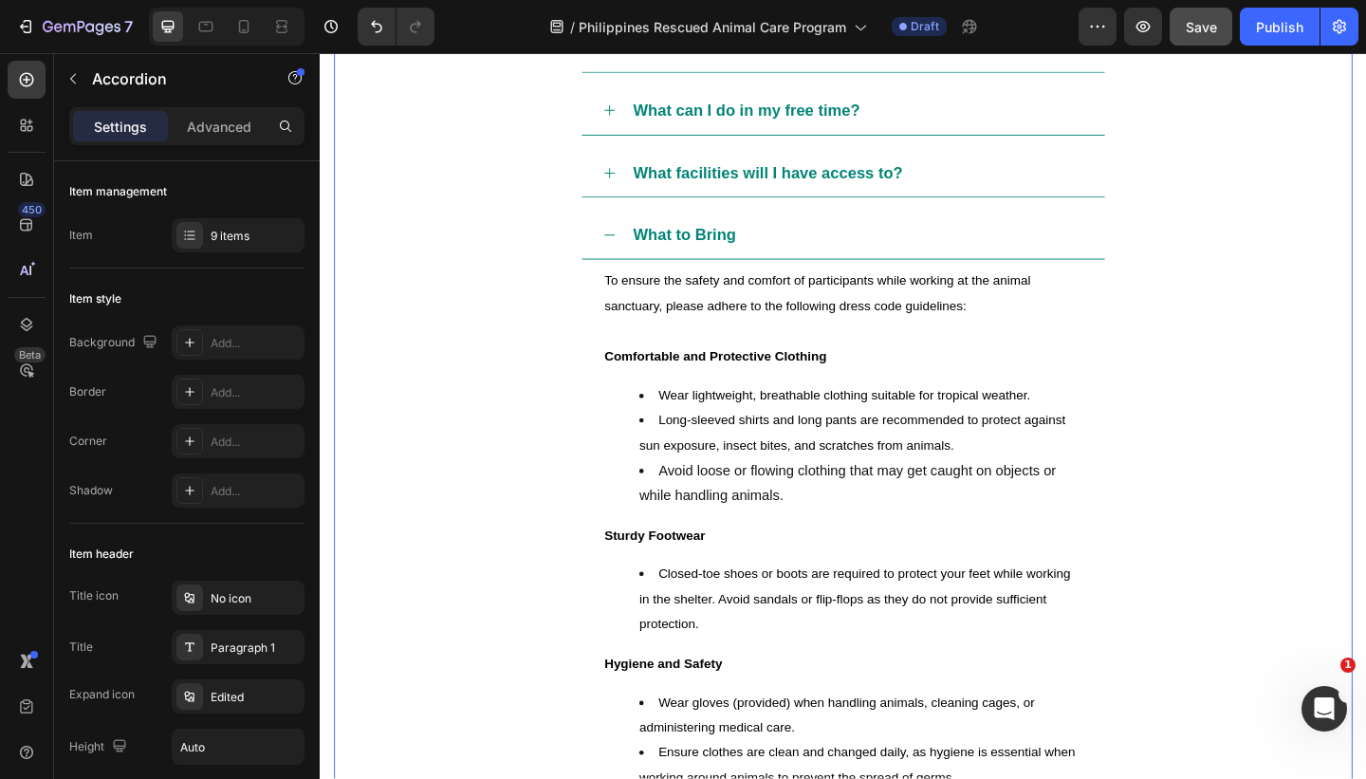
click at [771, 251] on p "What to Bring" at bounding box center [716, 251] width 112 height 30
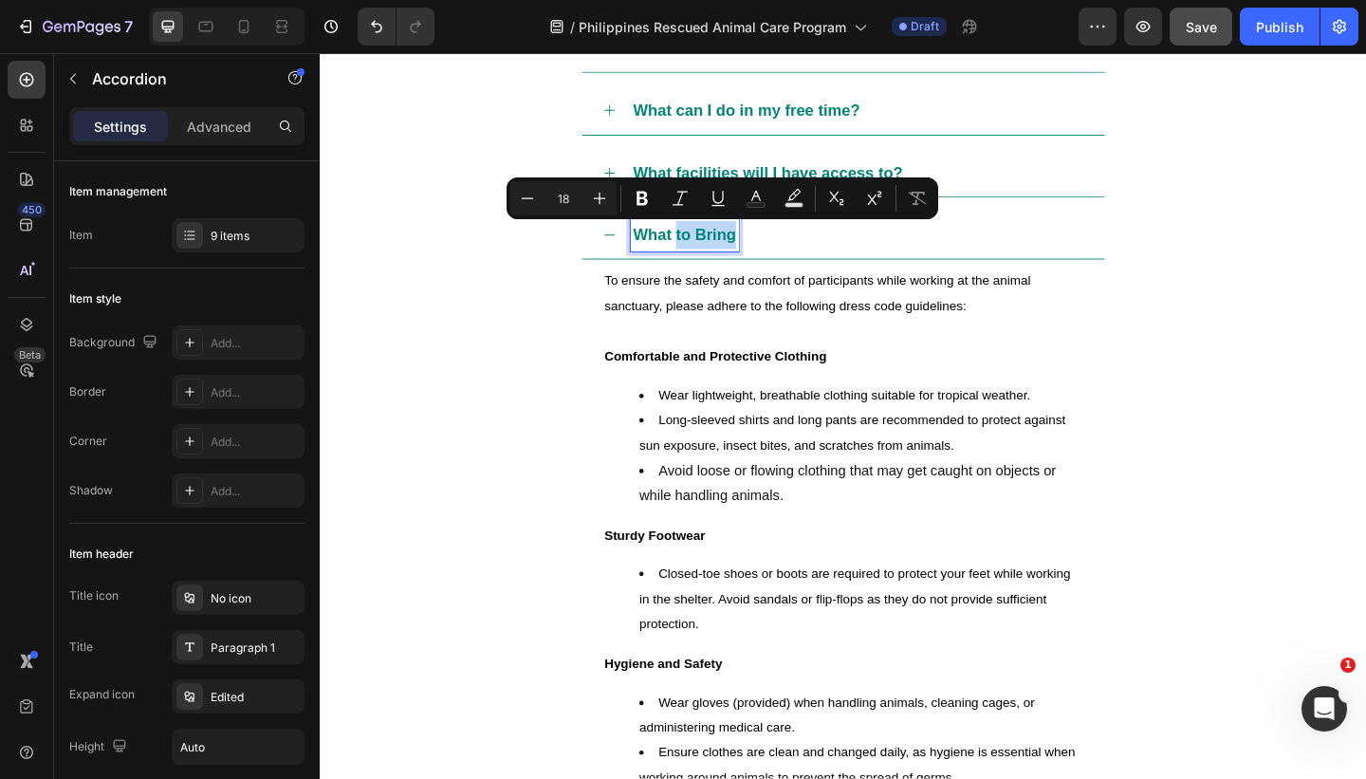
drag, startPoint x: 771, startPoint y: 251, endPoint x: 707, endPoint y: 251, distance: 63.5
click at [707, 251] on p "What to Bring" at bounding box center [716, 251] width 112 height 30
click at [748, 252] on p "What to Bring" at bounding box center [716, 251] width 112 height 30
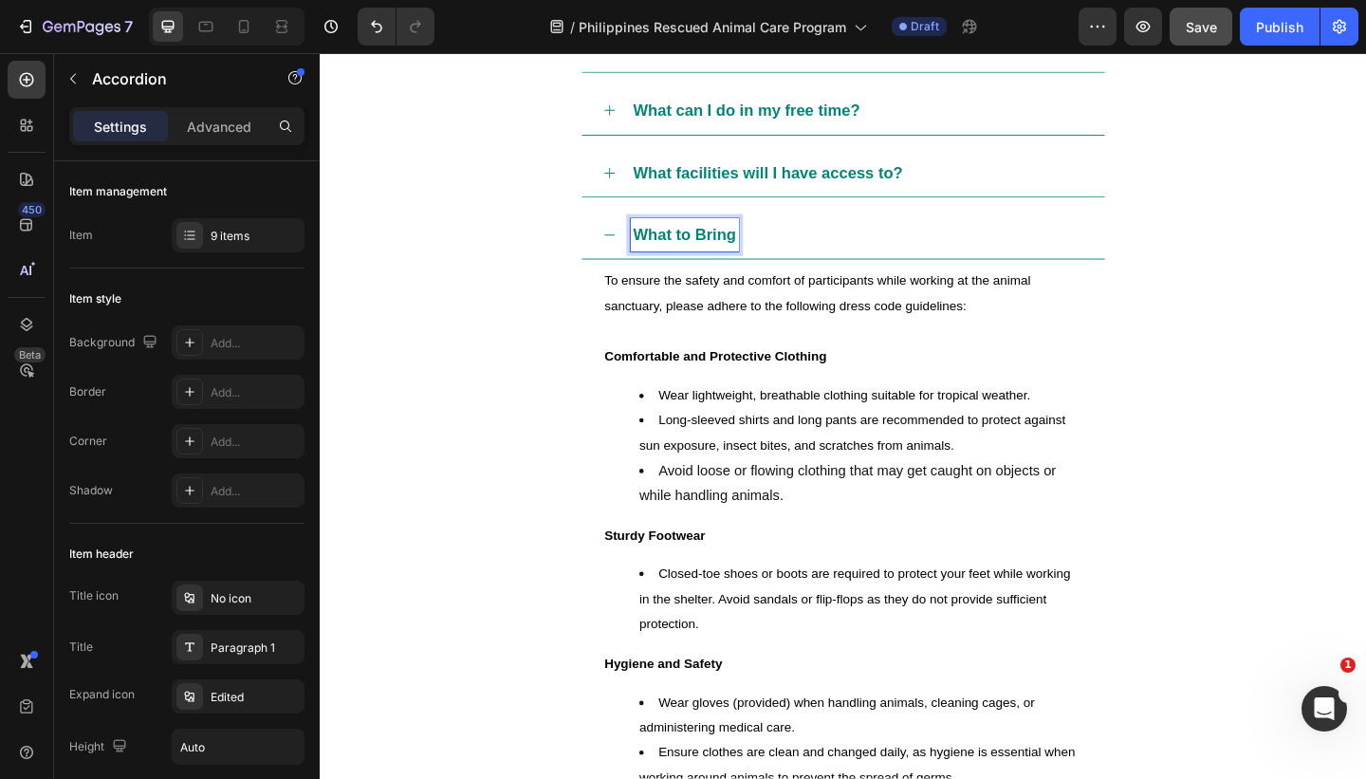
click at [811, 247] on div "What to Bring" at bounding box center [903, 251] width 493 height 36
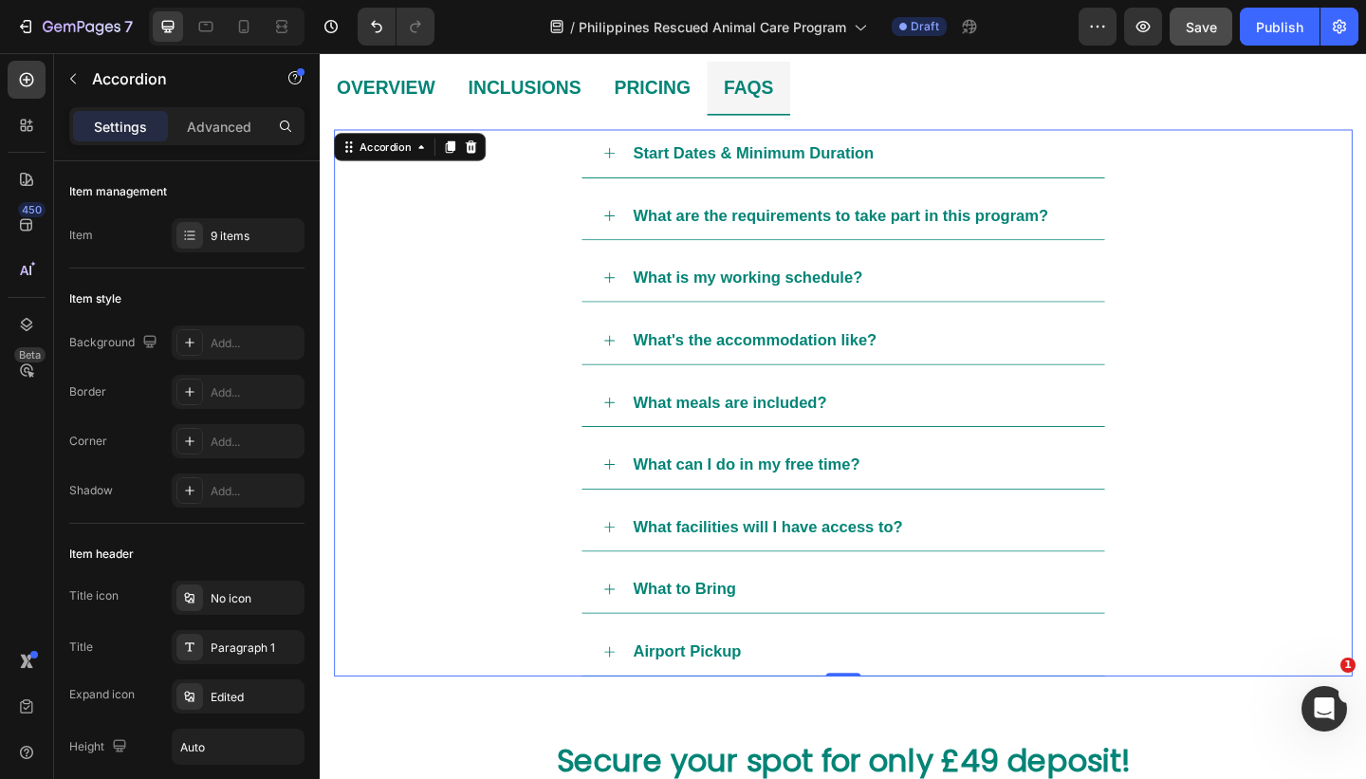
scroll to position [1021, 0]
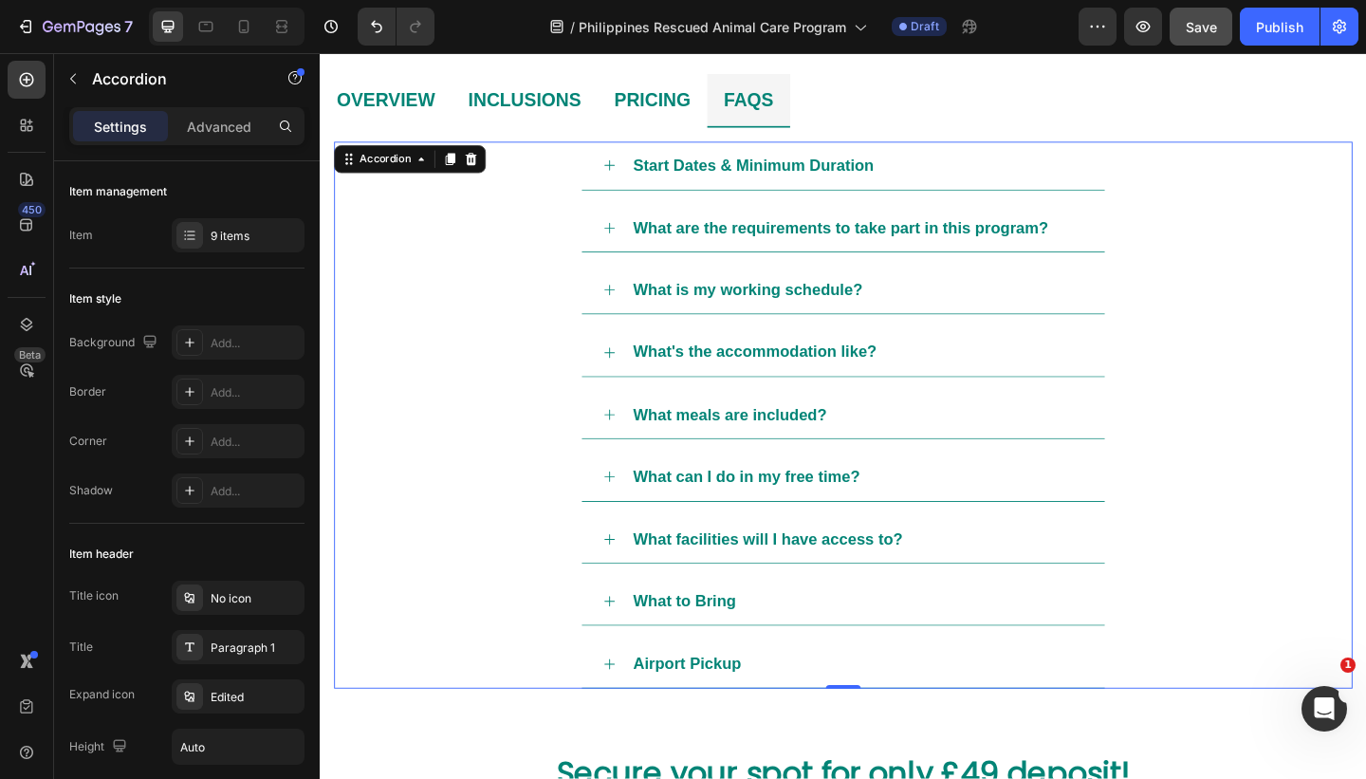
click at [995, 394] on div "What's the accommodation like?" at bounding box center [903, 378] width 493 height 36
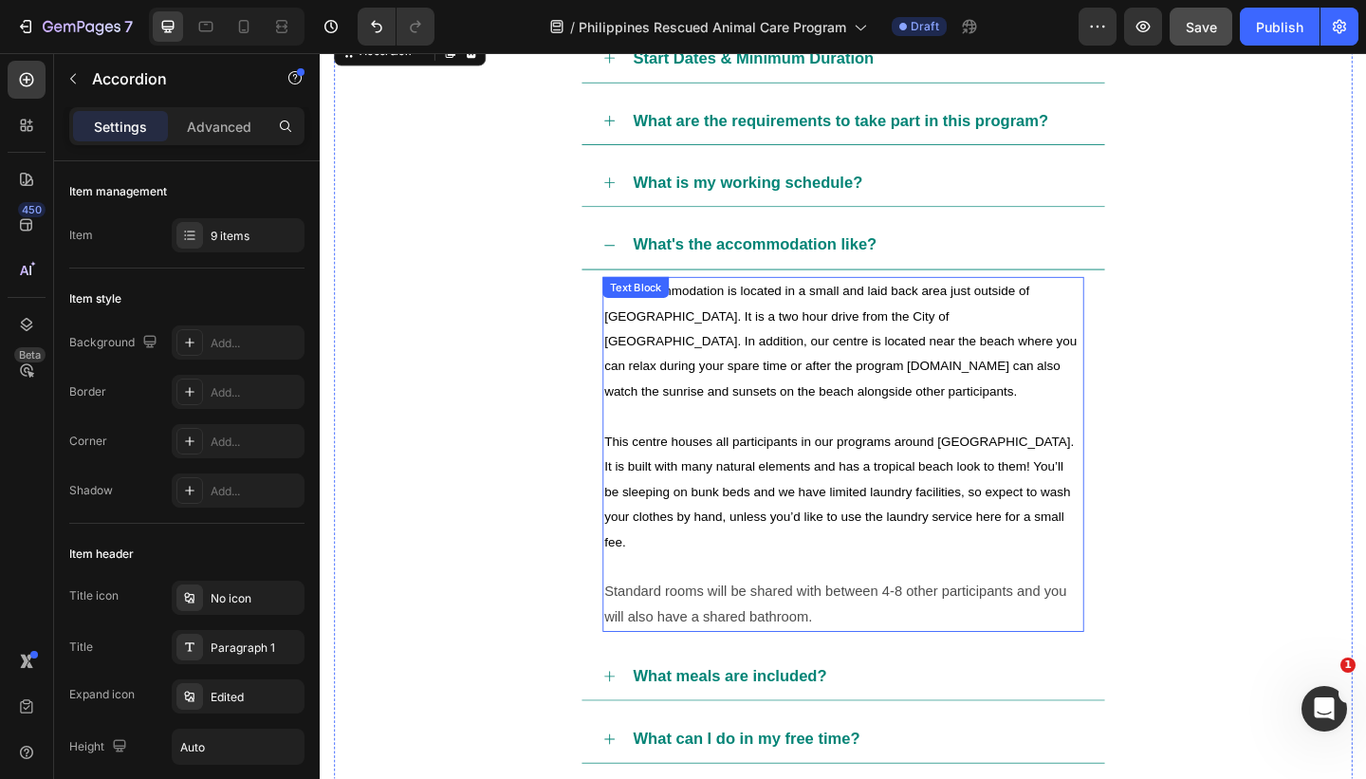
scroll to position [1146, 0]
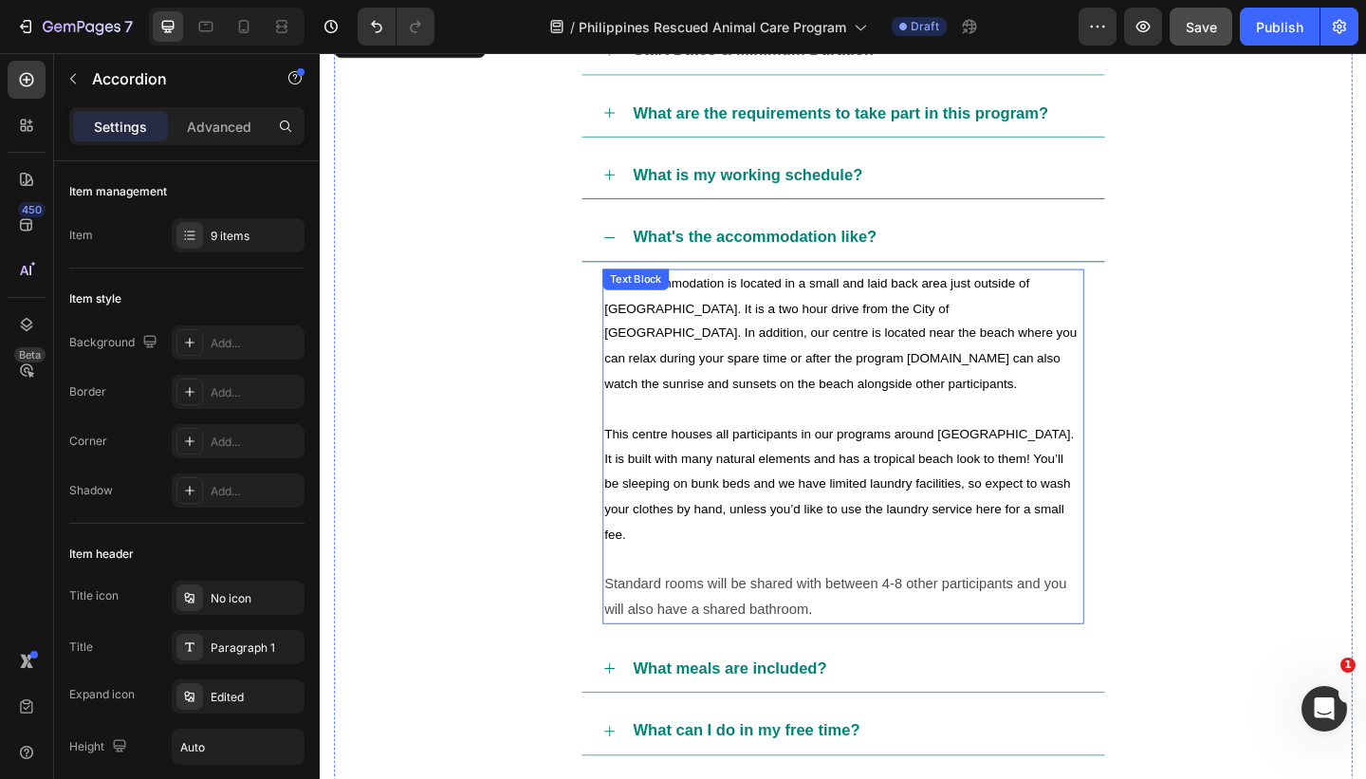
click at [813, 310] on span "Your accommodation is located in a small and laid back area just outside of [GE…" at bounding box center [888, 358] width 518 height 124
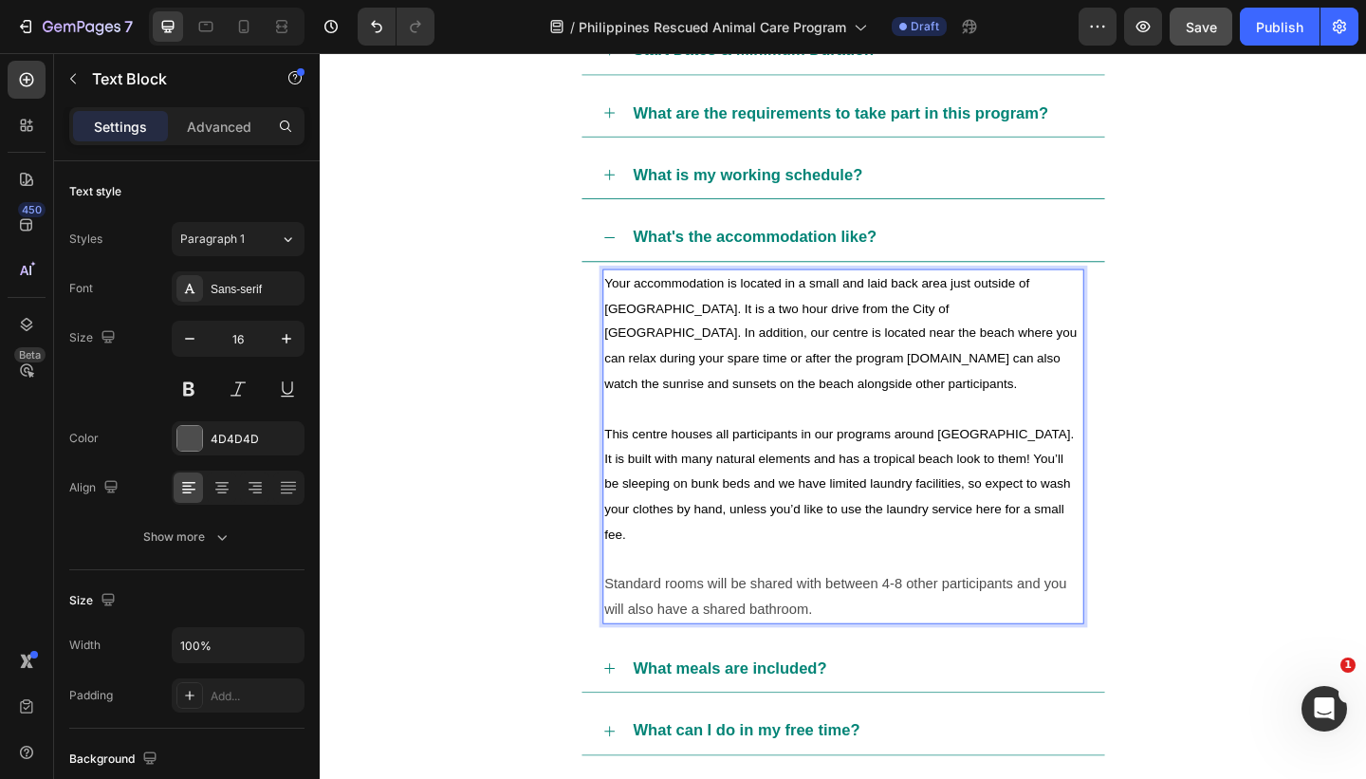
click at [875, 313] on p "Your accommodation is located in a small and laid back area just outside of [GE…" at bounding box center [889, 358] width 520 height 137
click at [839, 306] on span "Your accommodation is located in a small and laid back area just outside of [GE…" at bounding box center [888, 358] width 518 height 124
click at [727, 307] on span "Your accommodation is located in the [GEOGRAPHIC_DATA], a small and laid back a…" at bounding box center [888, 358] width 518 height 124
click at [662, 304] on span "Your accommodation is located in the [GEOGRAPHIC_DATA], a small and laid back a…" at bounding box center [888, 358] width 518 height 124
click at [883, 302] on span "Your accommodation is located in the [GEOGRAPHIC_DATA], a small and laid back a…" at bounding box center [888, 358] width 518 height 124
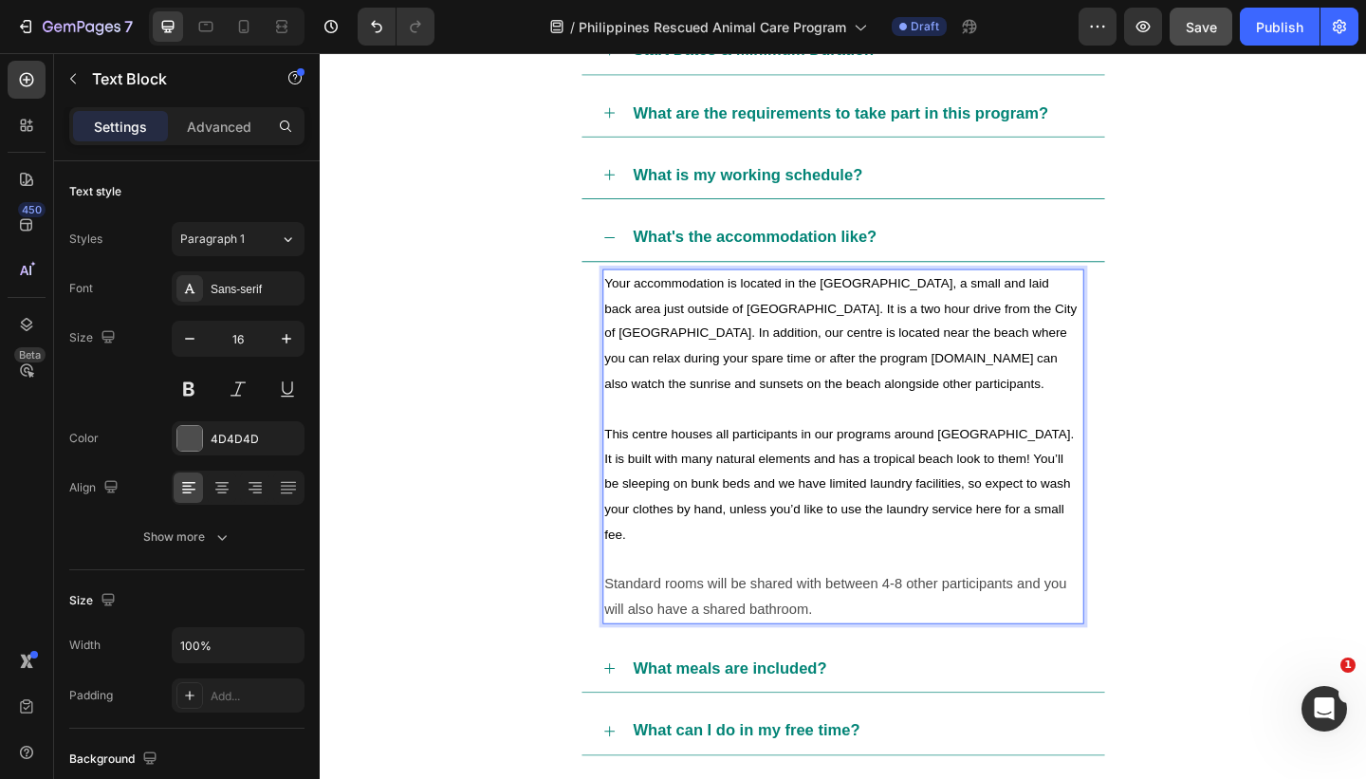
click at [655, 305] on span "Your accommodation is located in the [GEOGRAPHIC_DATA], a small and laid back a…" at bounding box center [888, 358] width 518 height 124
click at [633, 300] on span "Your accommodation is located in the [GEOGRAPHIC_DATA], a small and laid back a…" at bounding box center [888, 358] width 518 height 124
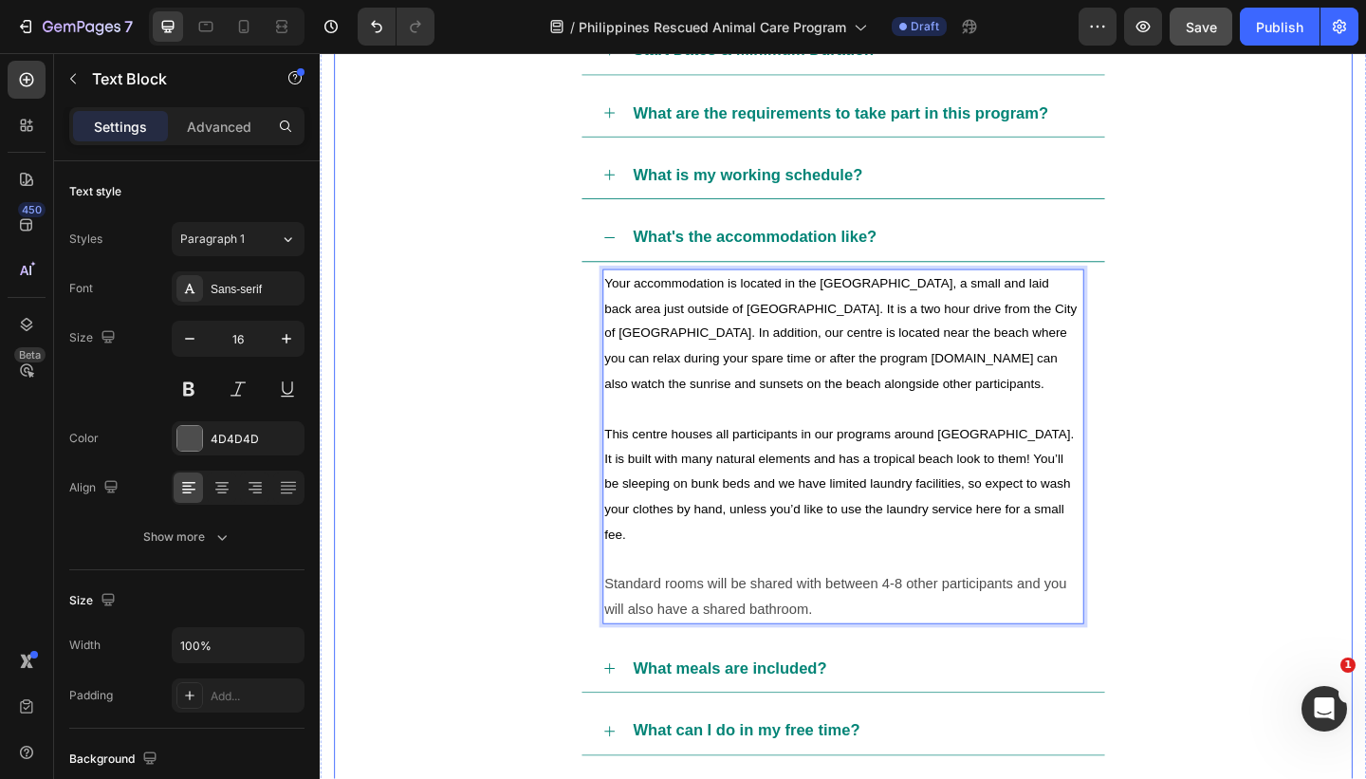
click at [980, 262] on div "What's the accommodation like?" at bounding box center [903, 253] width 493 height 36
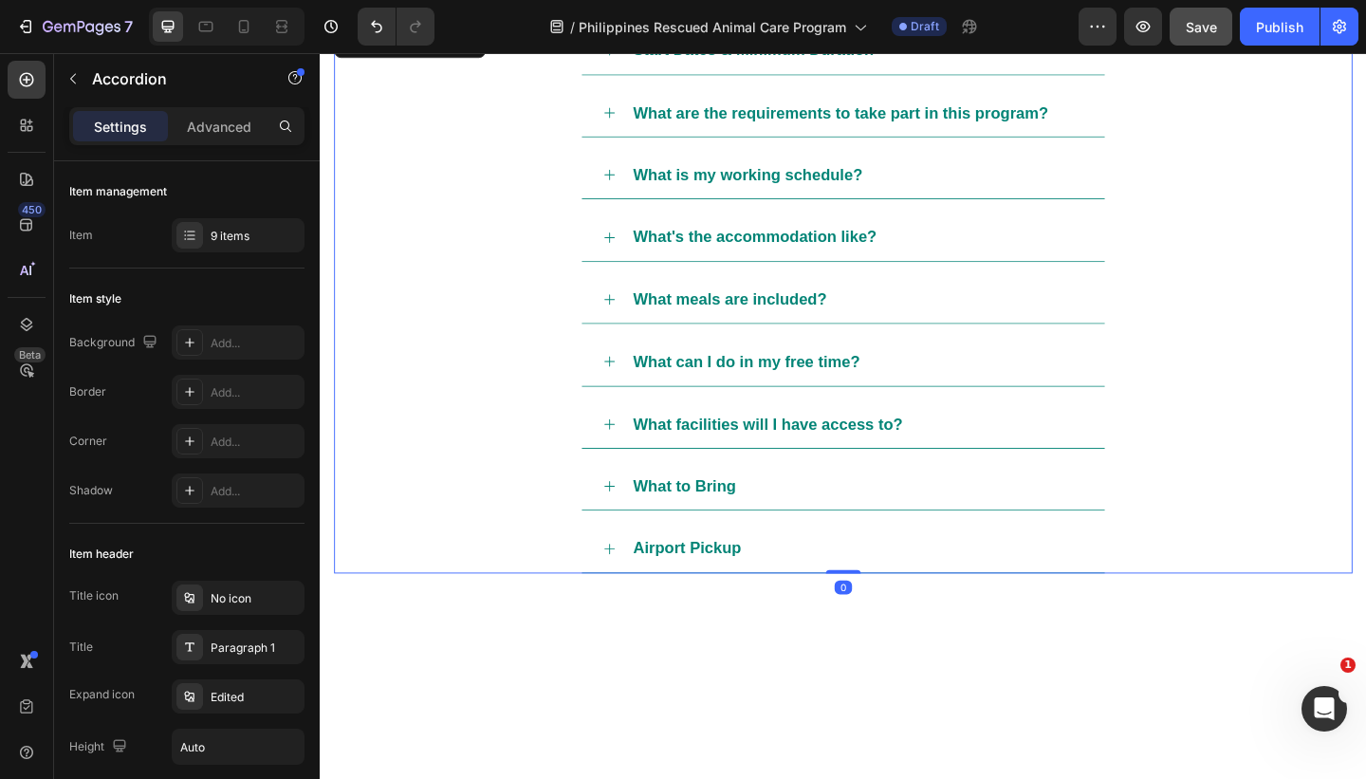
click at [958, 323] on div "What meals are included?" at bounding box center [903, 321] width 493 height 36
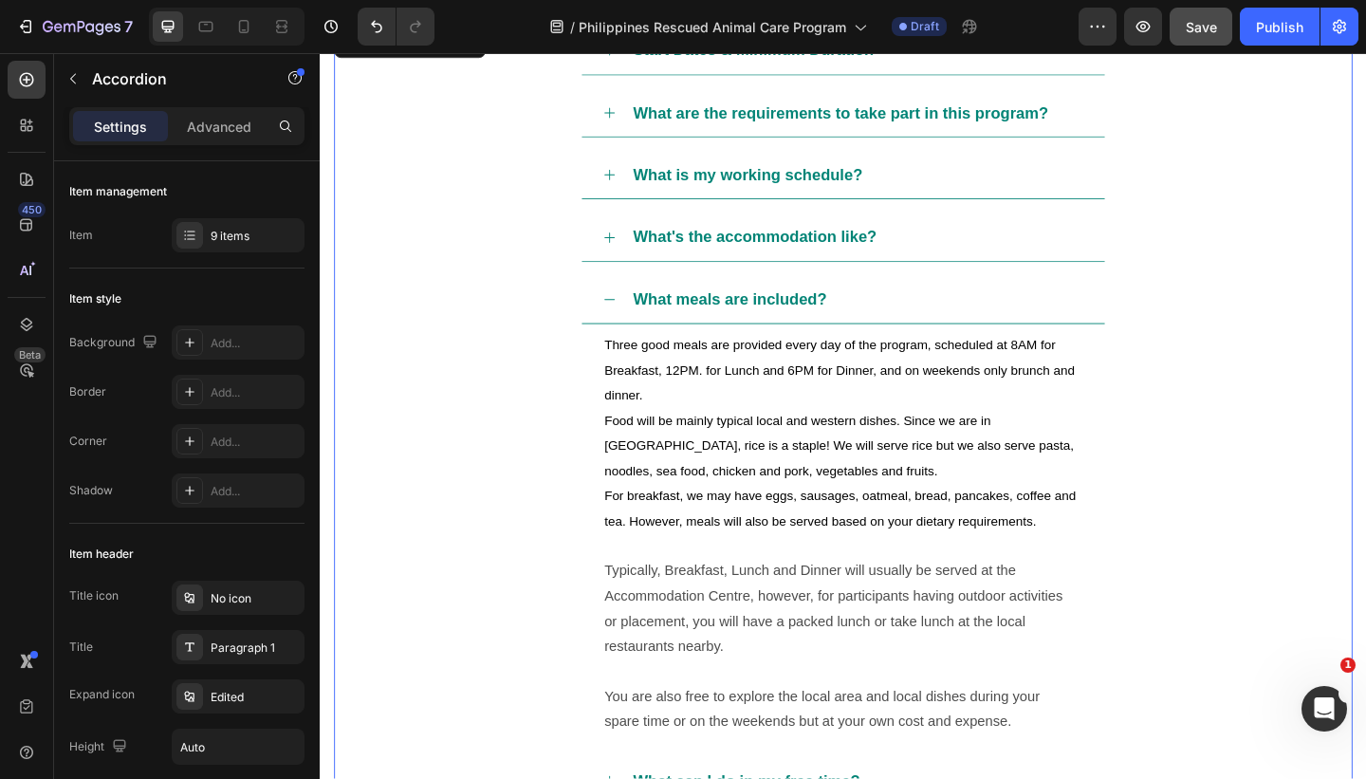
click at [958, 323] on div "What meals are included?" at bounding box center [903, 321] width 493 height 36
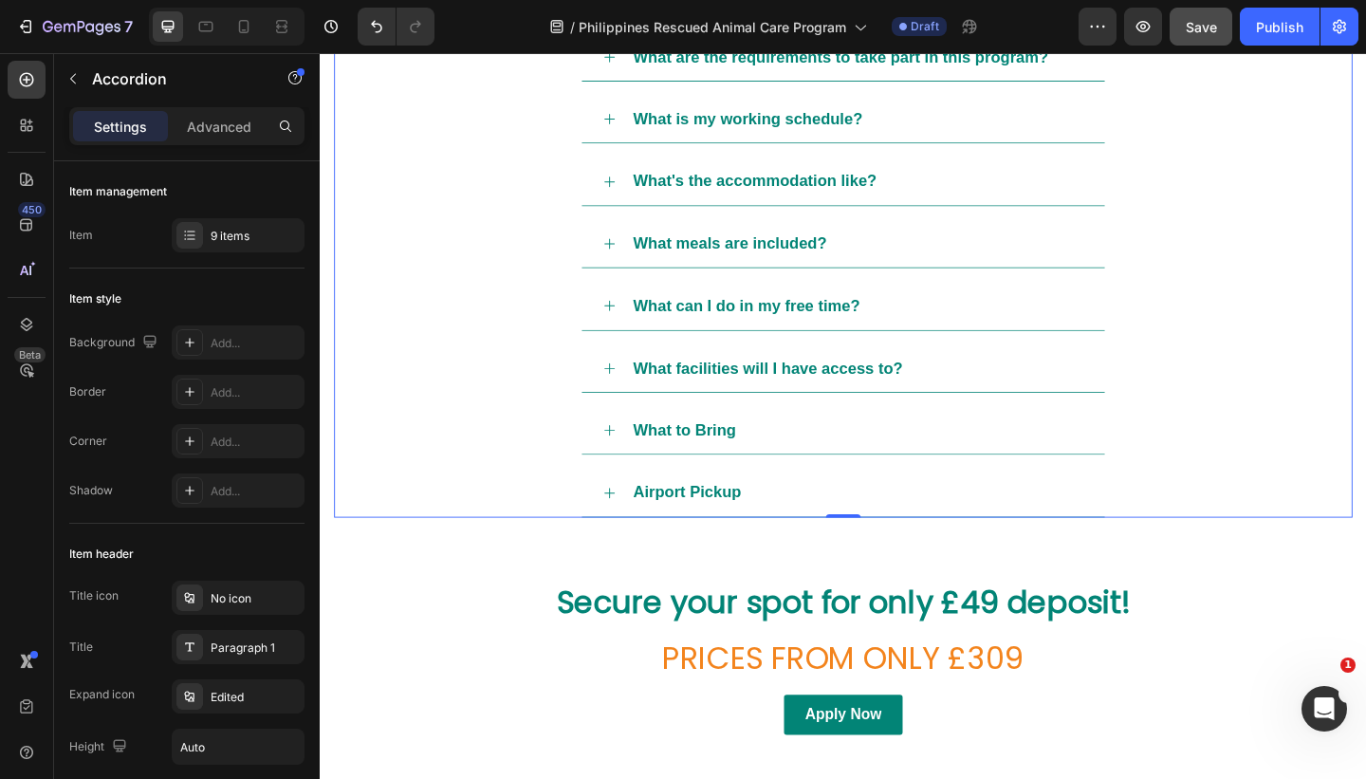
scroll to position [1209, 0]
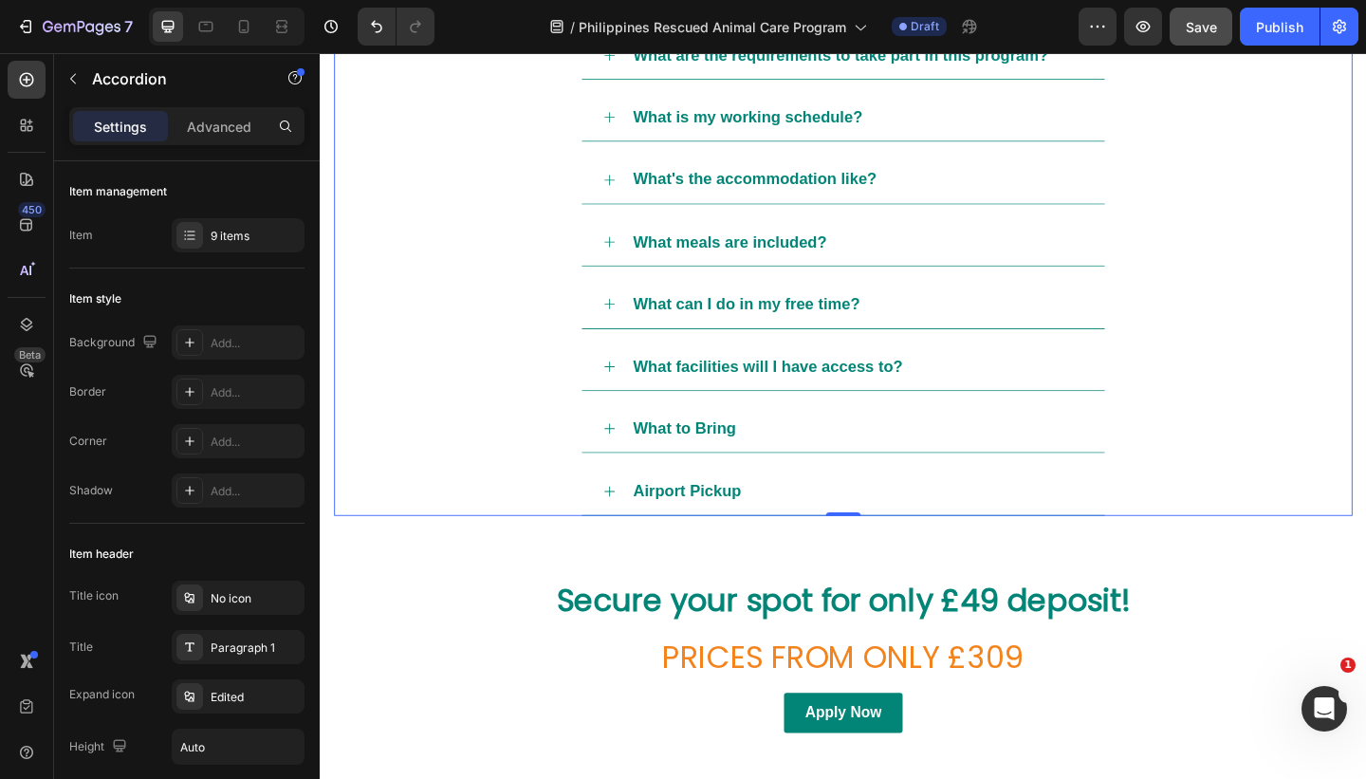
click at [993, 401] on div "What facilities will I have access to?" at bounding box center [903, 394] width 493 height 36
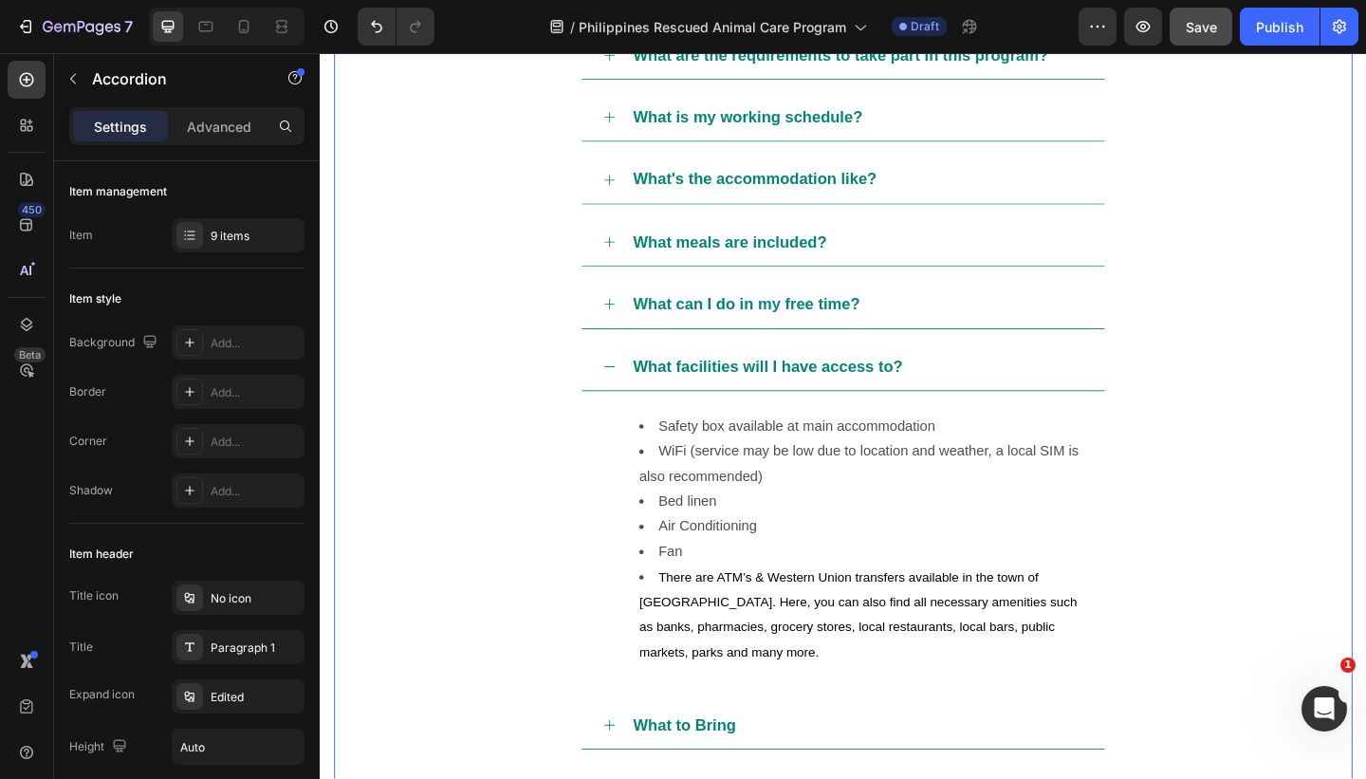
click at [968, 261] on div "What meals are included?" at bounding box center [903, 259] width 493 height 36
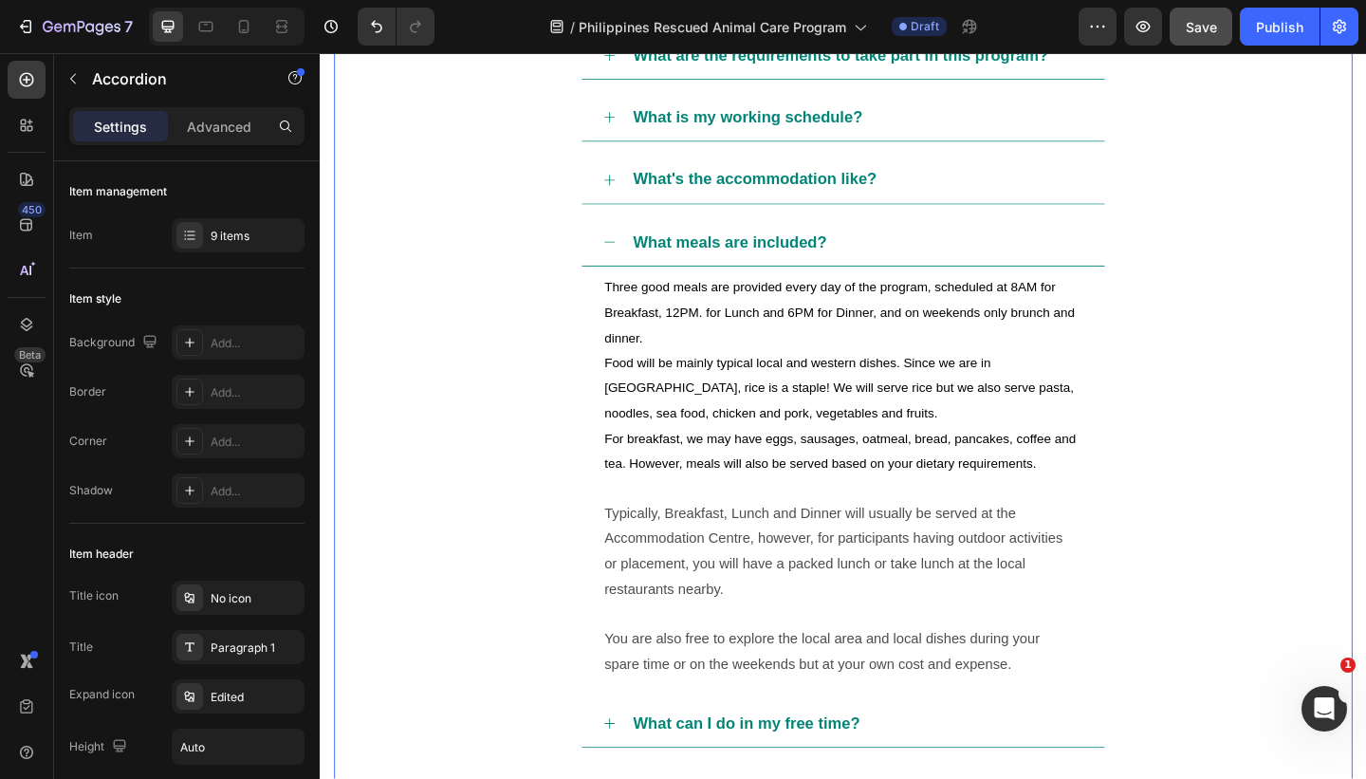
click at [968, 261] on div "What meals are included?" at bounding box center [903, 259] width 493 height 36
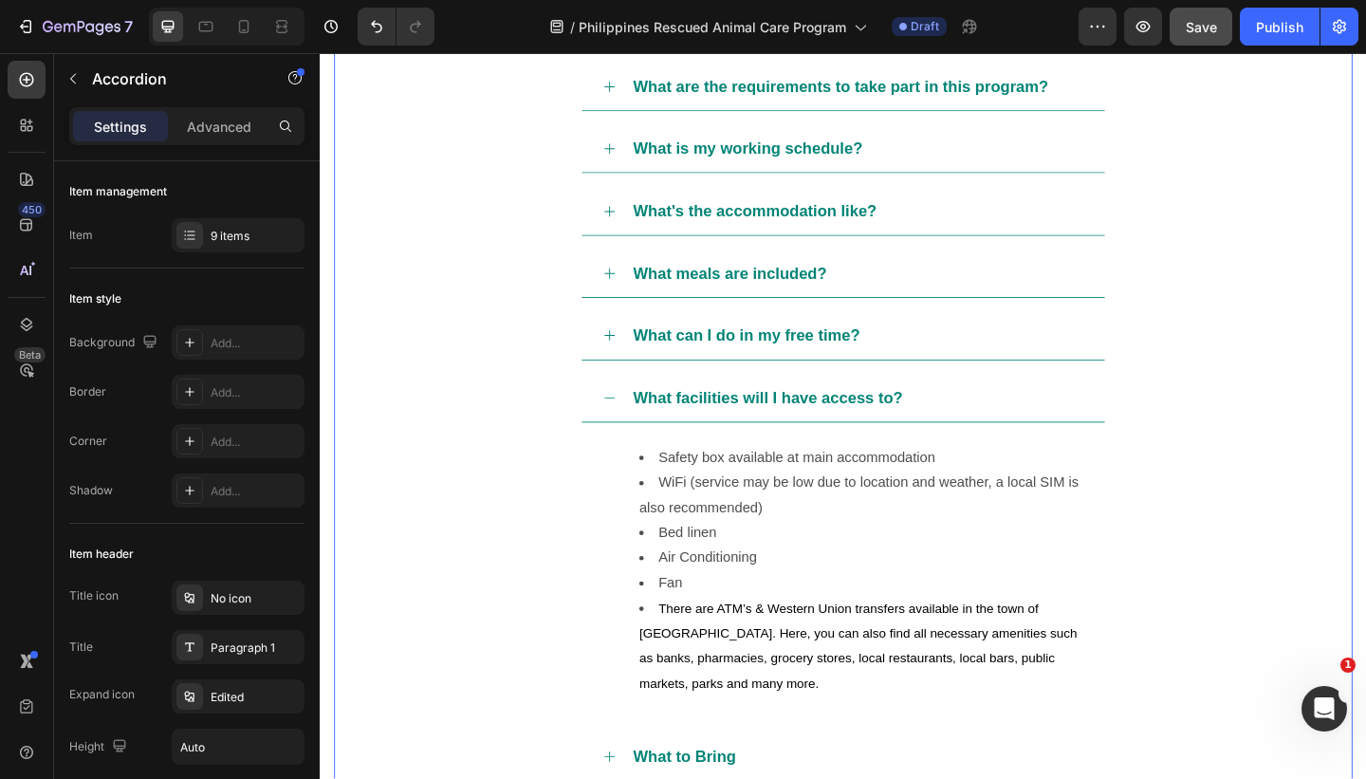
scroll to position [1181, 0]
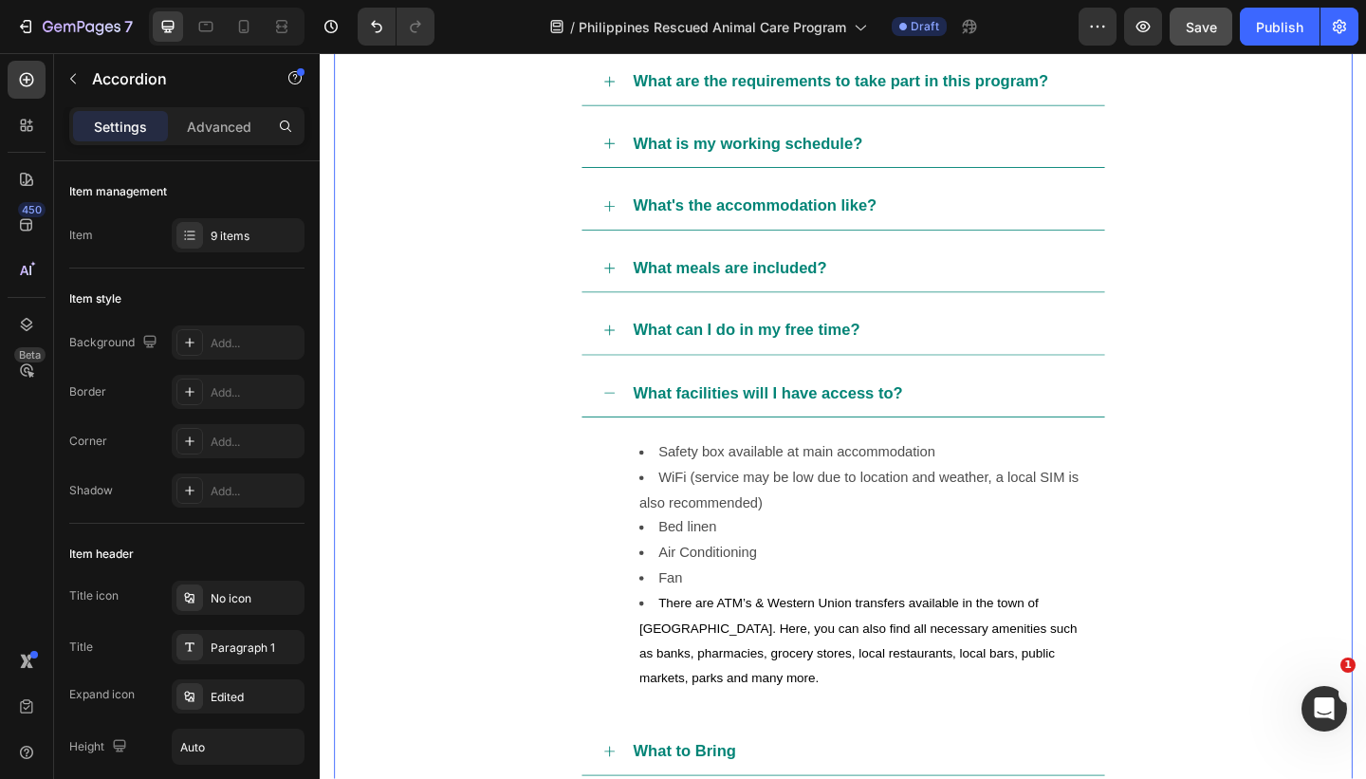
click at [962, 339] on div "What can I do in my free time?" at bounding box center [903, 355] width 493 height 36
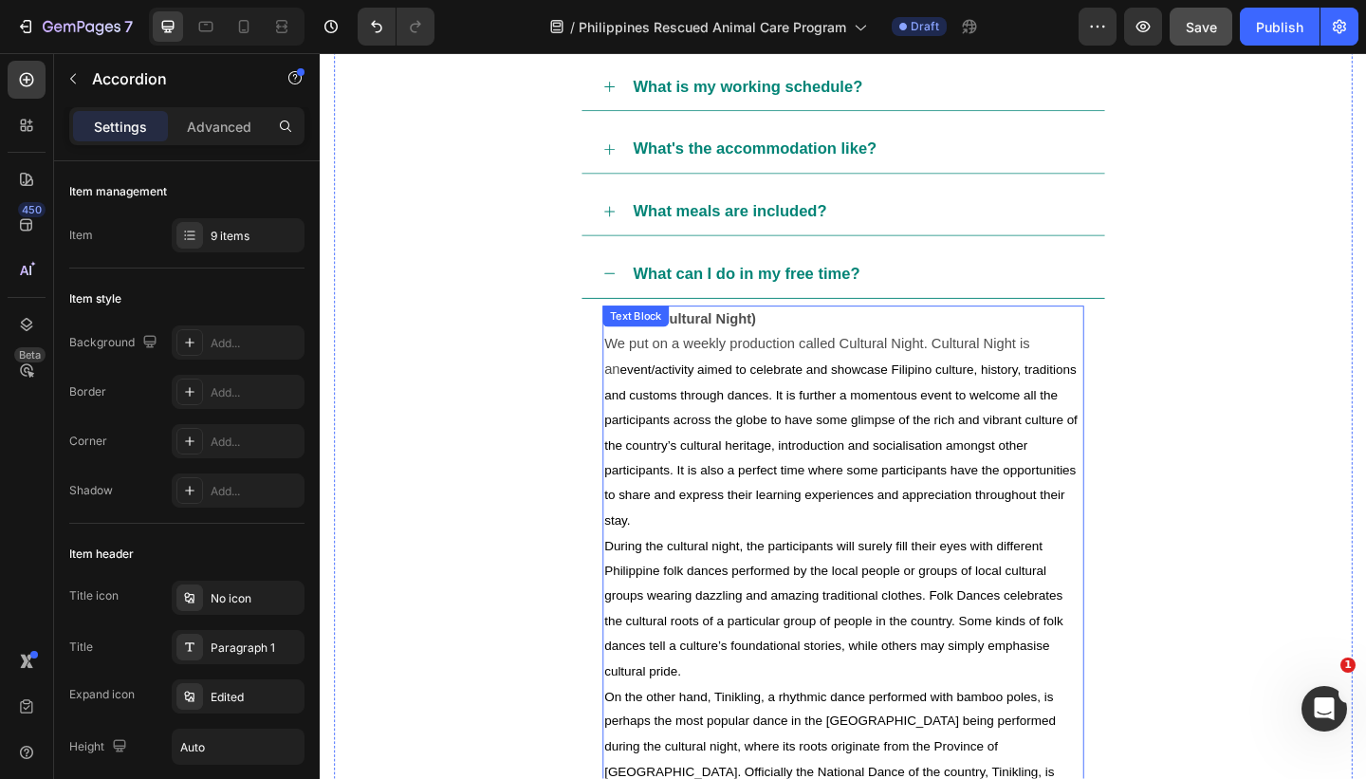
scroll to position [1270, 0]
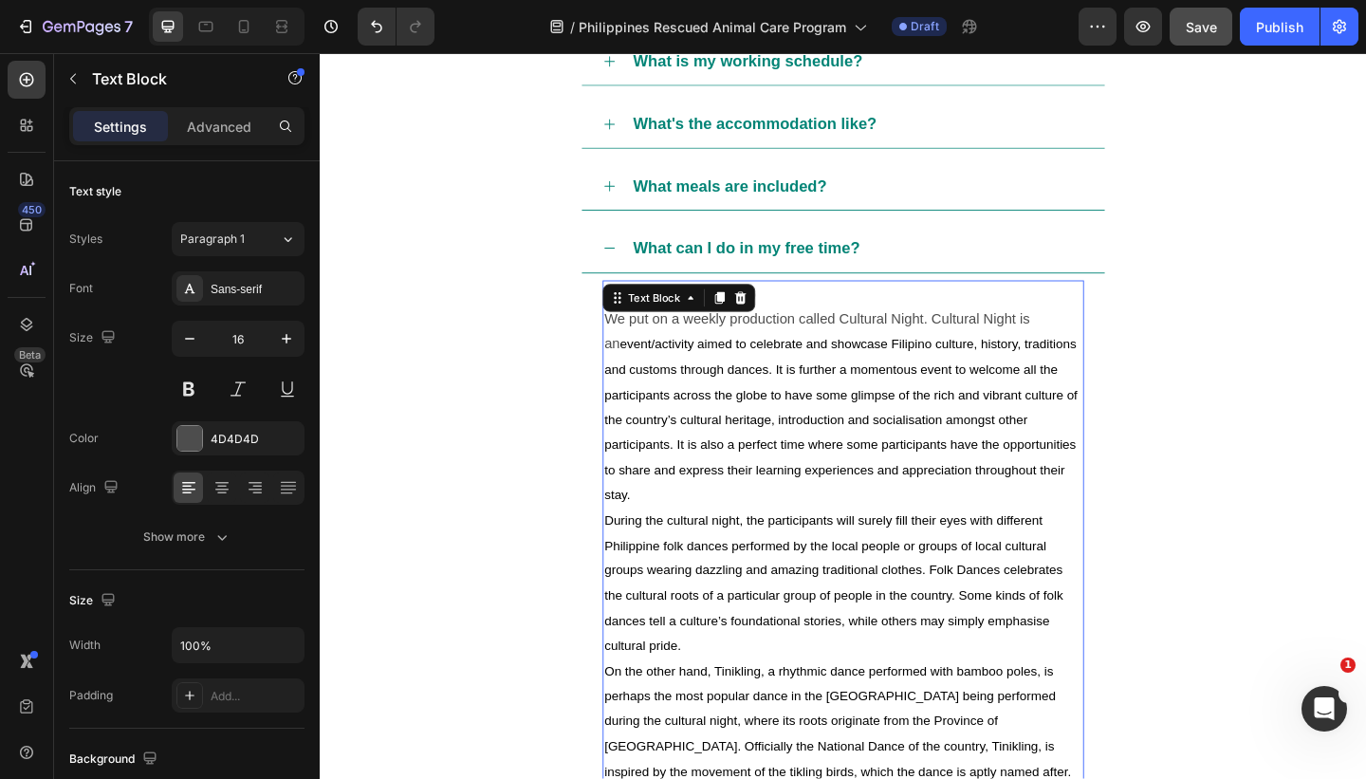
click at [761, 363] on span "event/activity aimed to celebrate and showcase Filipino culture, history, tradi…" at bounding box center [888, 451] width 519 height 179
click at [706, 317] on strong "[DATE] (Nultural Night)" at bounding box center [711, 315] width 165 height 16
click at [816, 402] on span "event/activity aimed to celebrate and showcase Filipino culture, history, tradi…" at bounding box center [888, 451] width 519 height 179
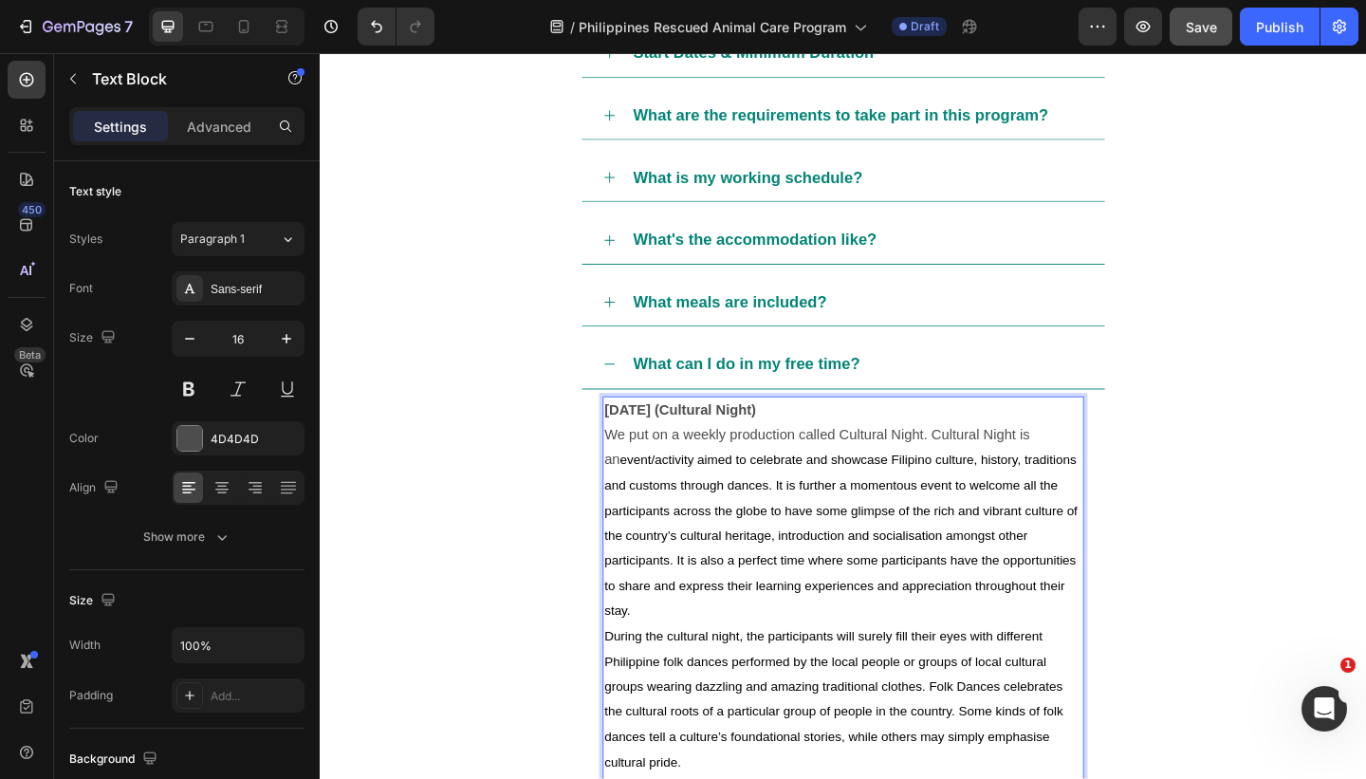
scroll to position [1140, 0]
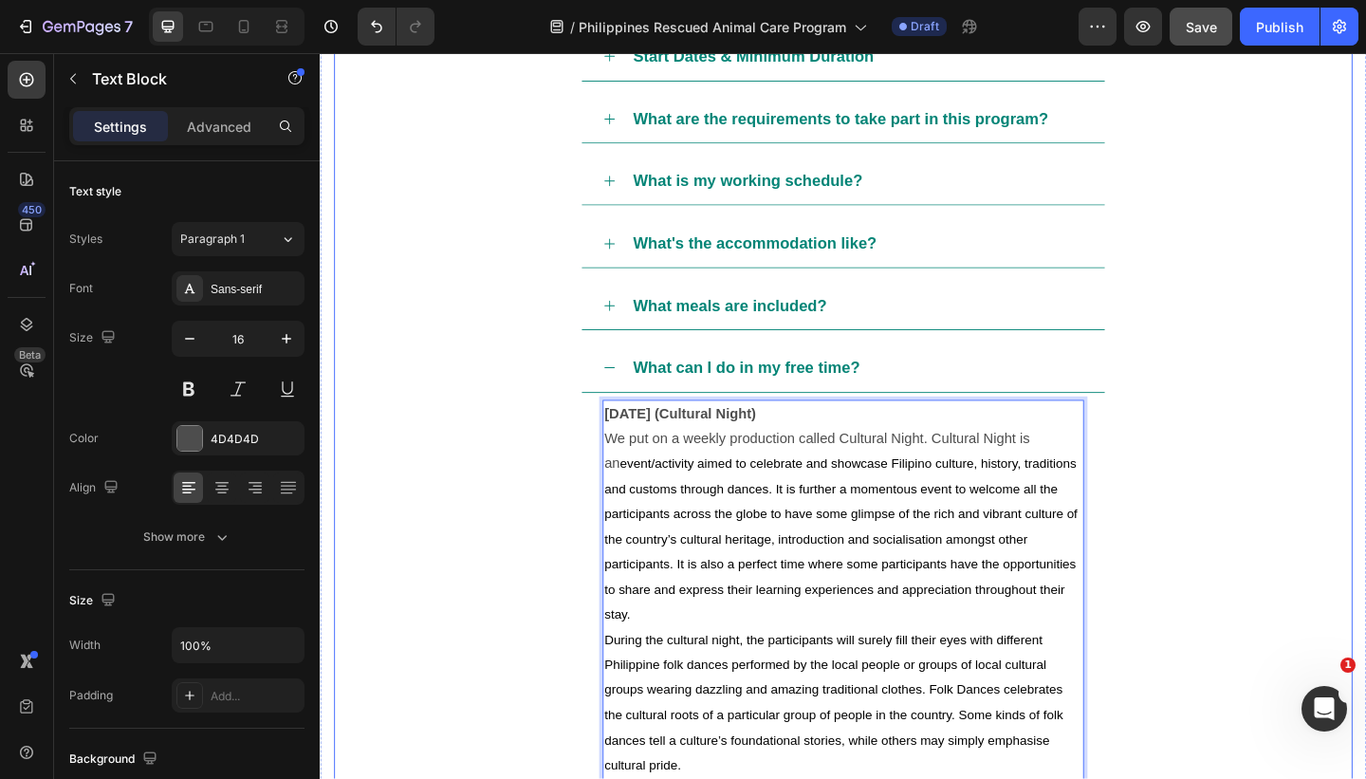
click at [931, 400] on div "What can I do in my free time?" at bounding box center [903, 395] width 493 height 36
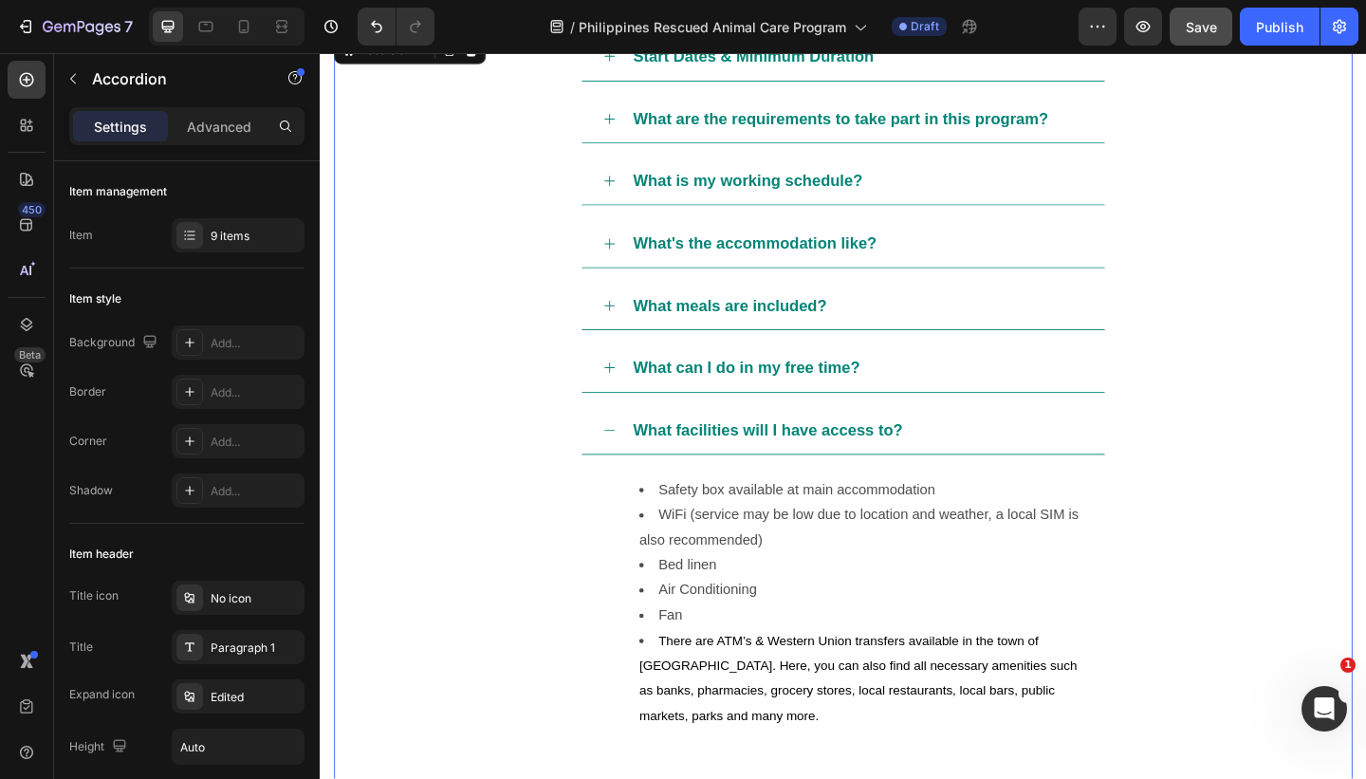
scroll to position [1191, 0]
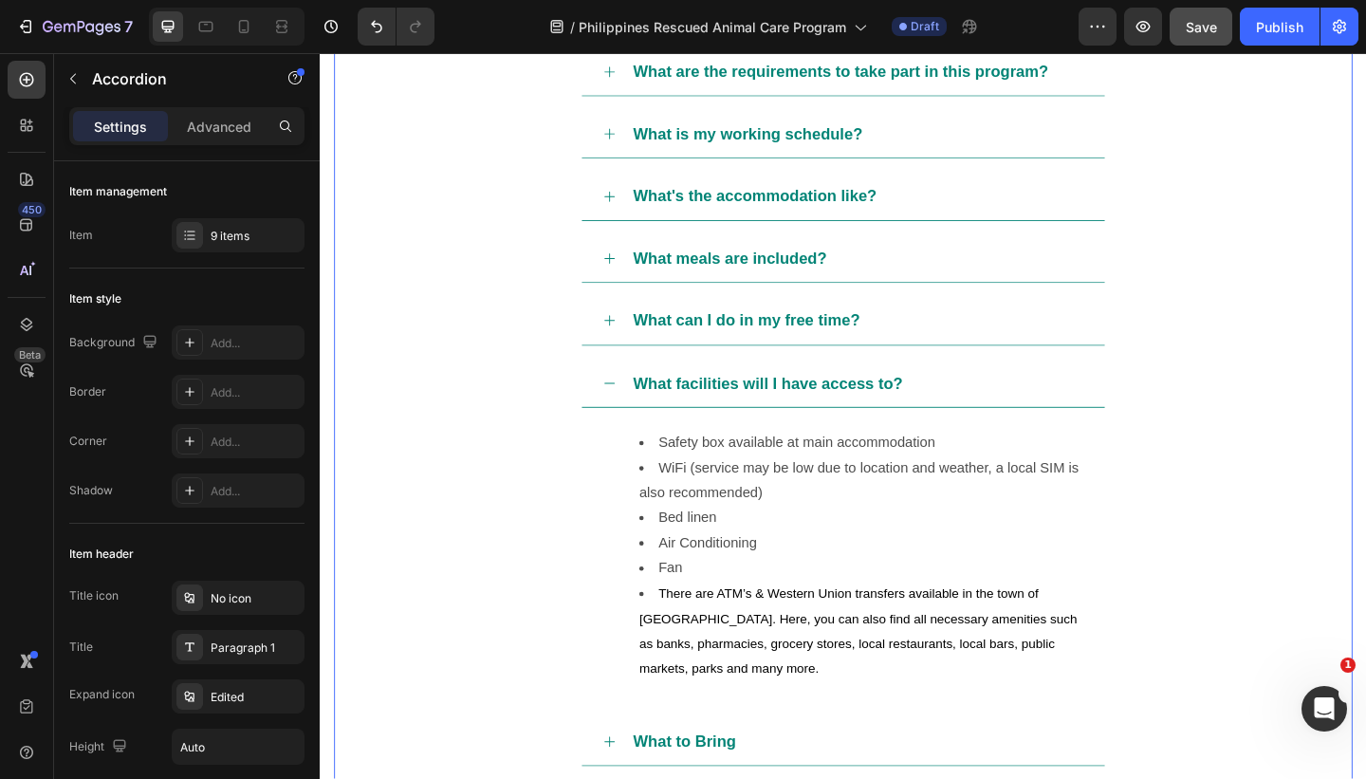
click at [986, 407] on div "What facilities will I have access to?" at bounding box center [903, 412] width 493 height 36
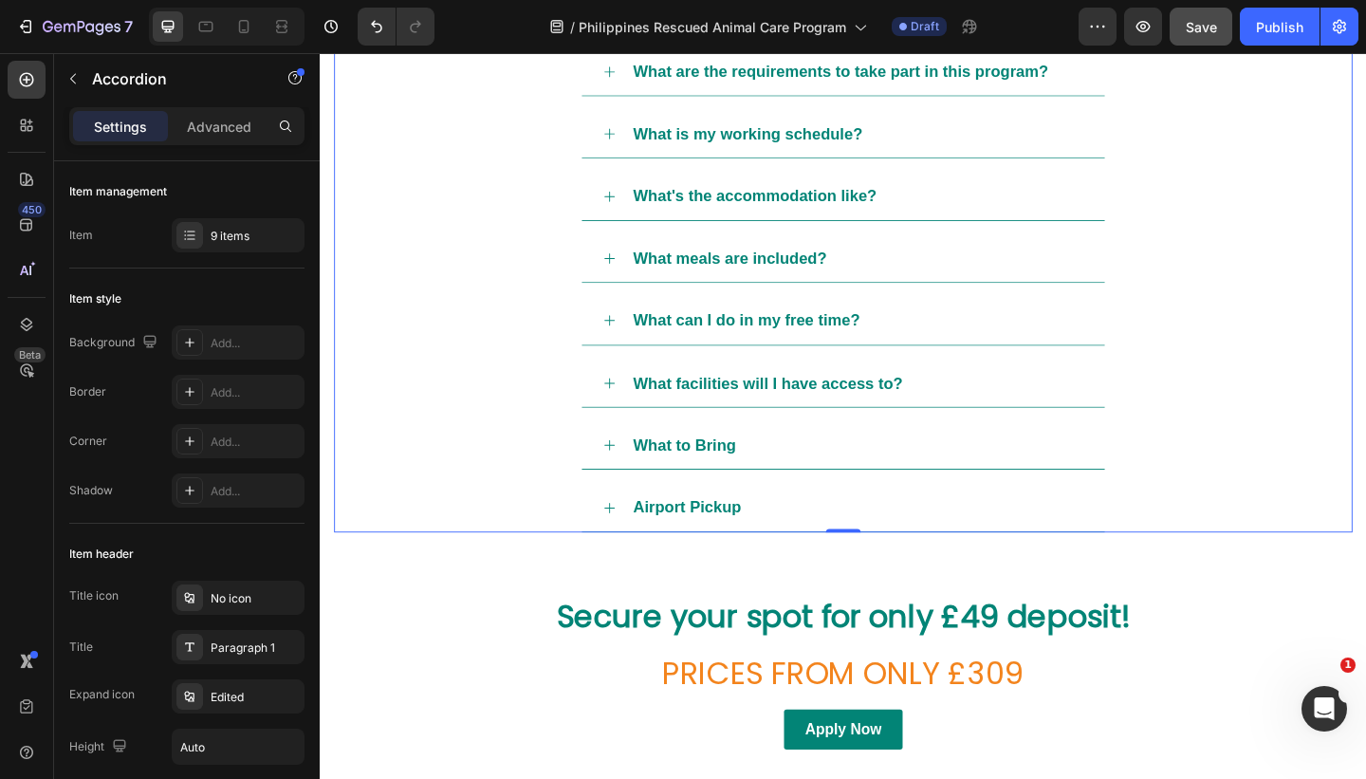
scroll to position [1274, 0]
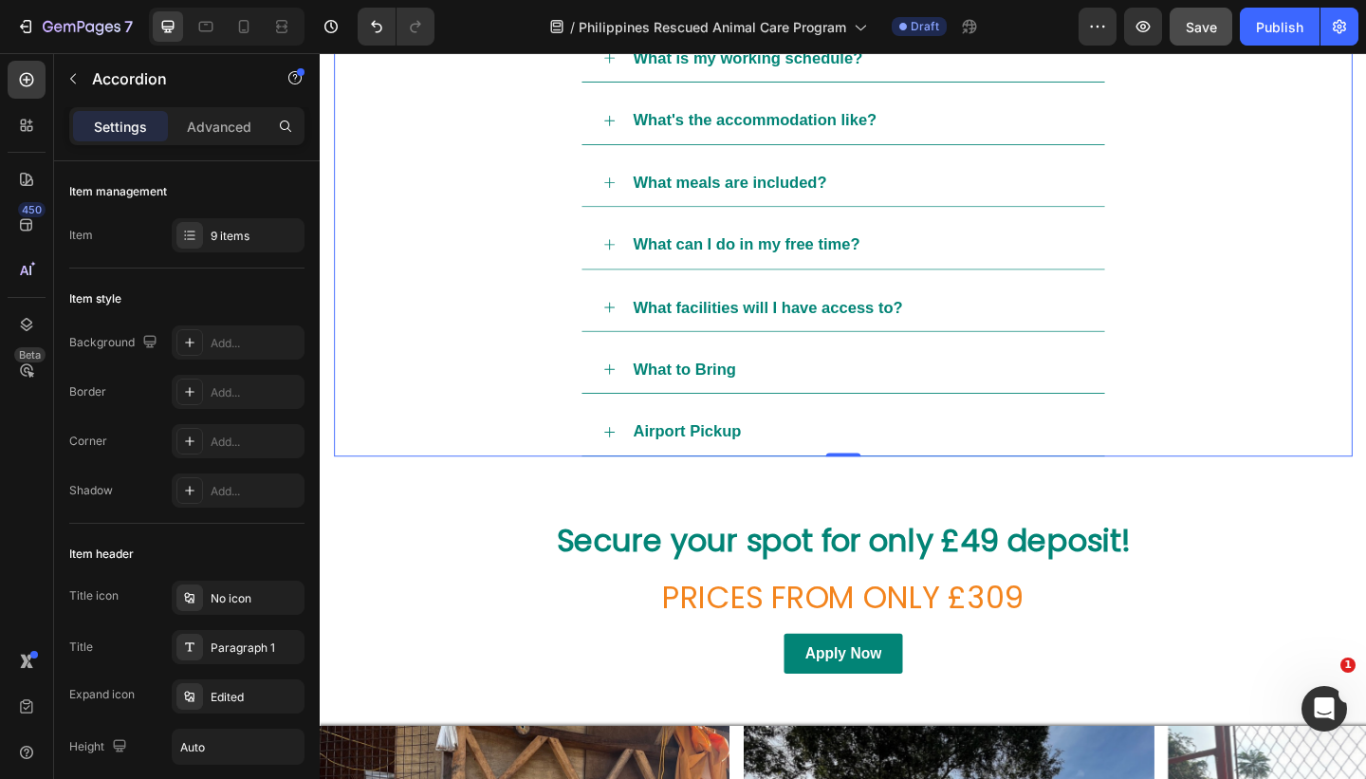
click at [924, 467] on div "Airport Pickup" at bounding box center [903, 465] width 493 height 36
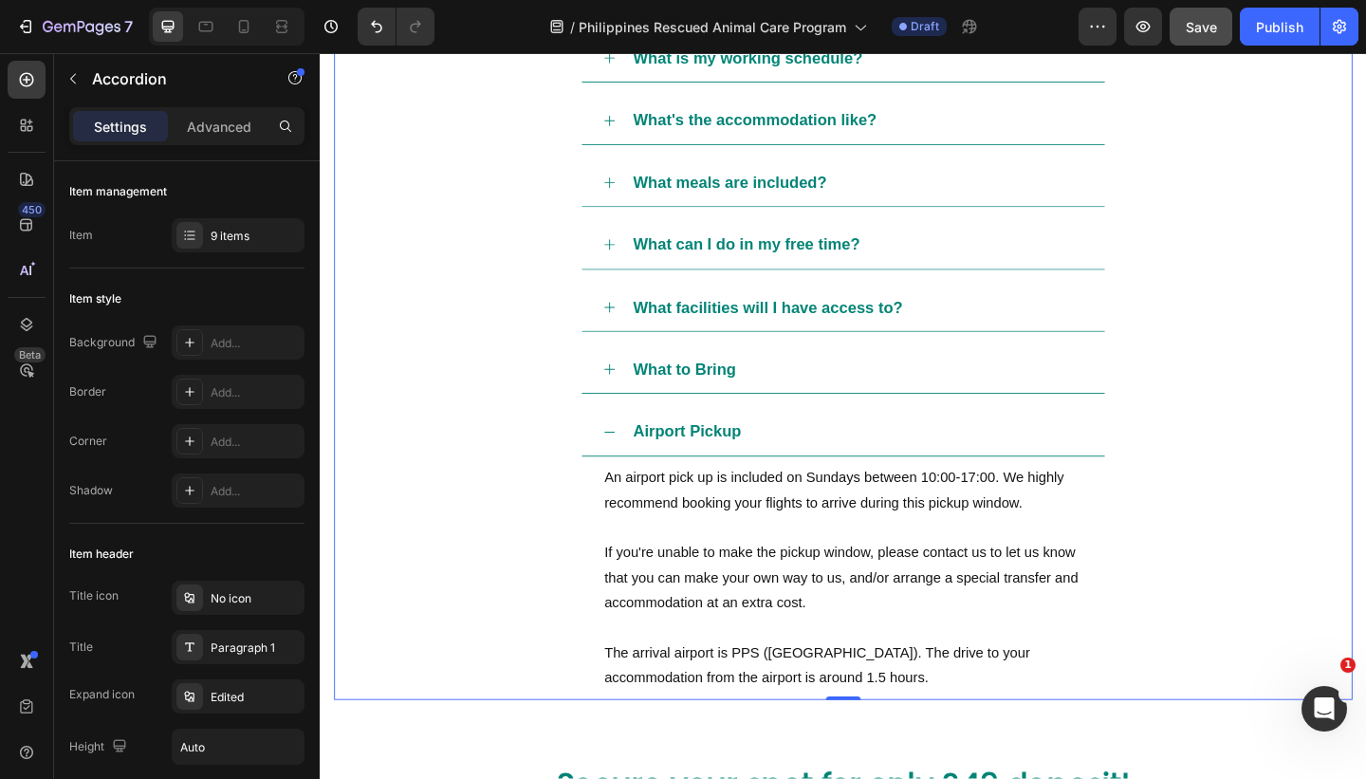
click at [833, 457] on div "Airport Pickup" at bounding box center [903, 465] width 493 height 36
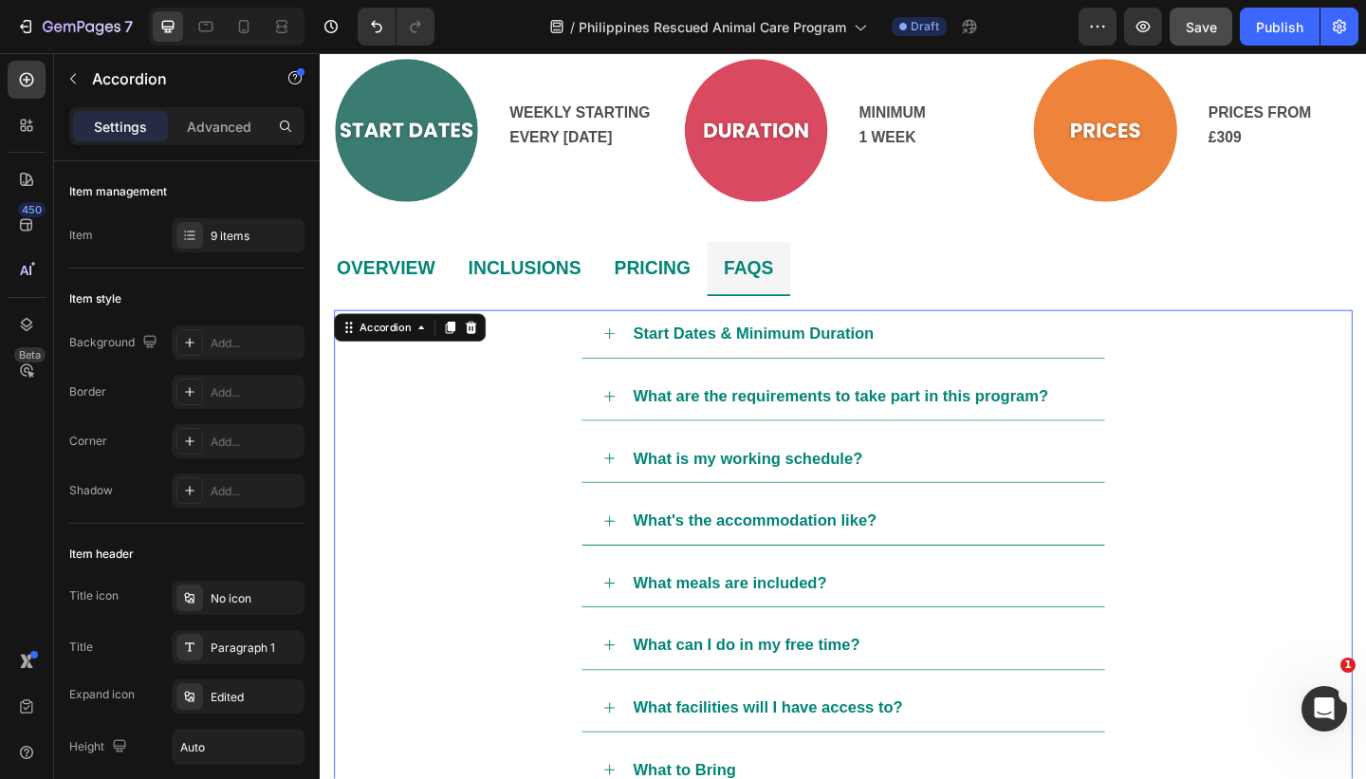
scroll to position [788, 0]
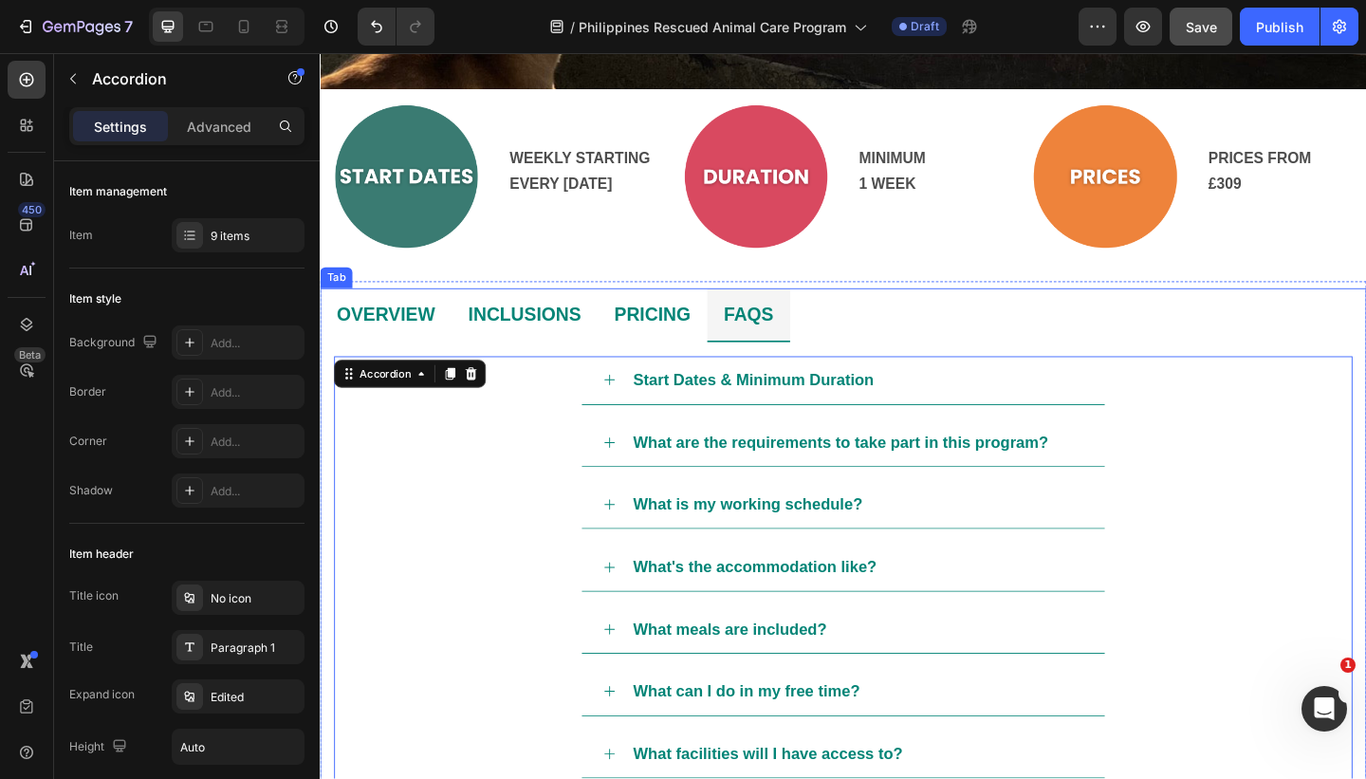
click at [725, 332] on li "PRICING" at bounding box center [680, 338] width 119 height 59
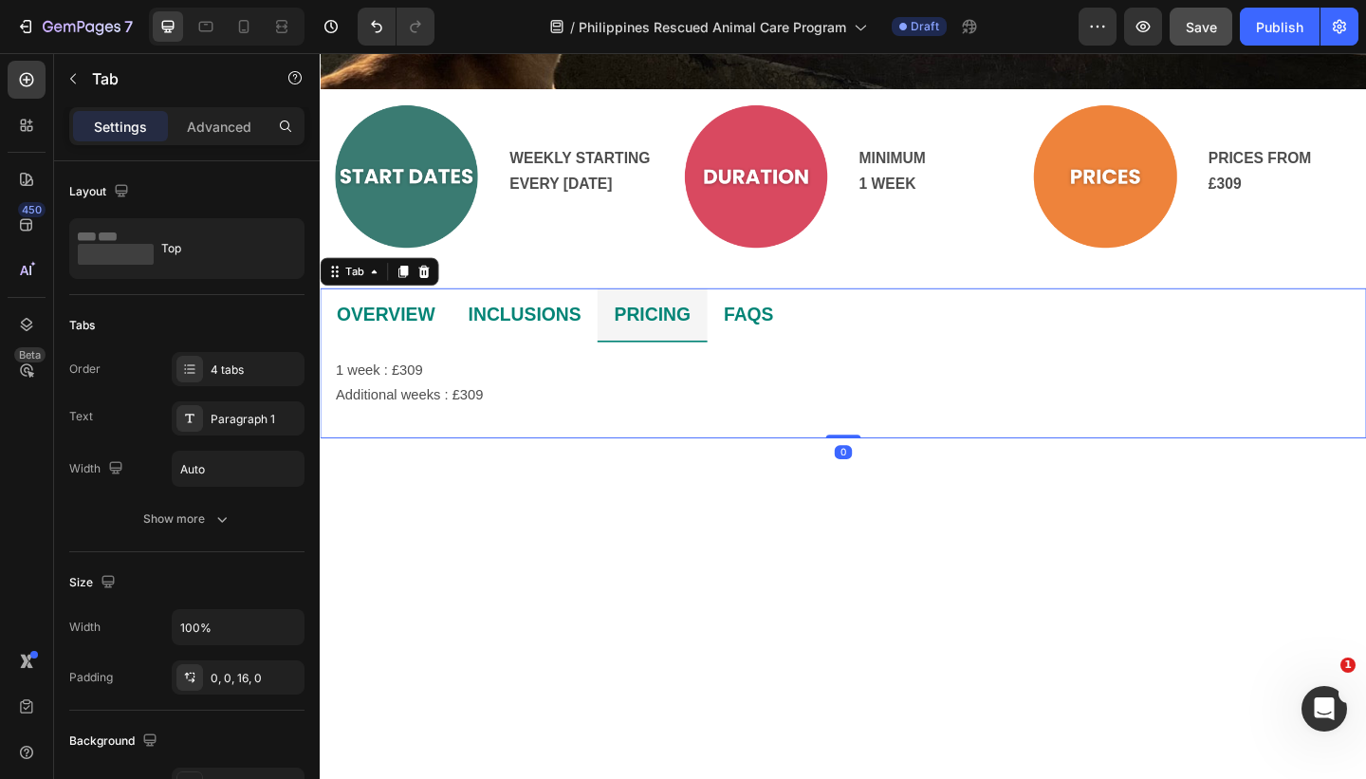
click at [616, 337] on li "INCLUSIONS" at bounding box center [542, 338] width 159 height 59
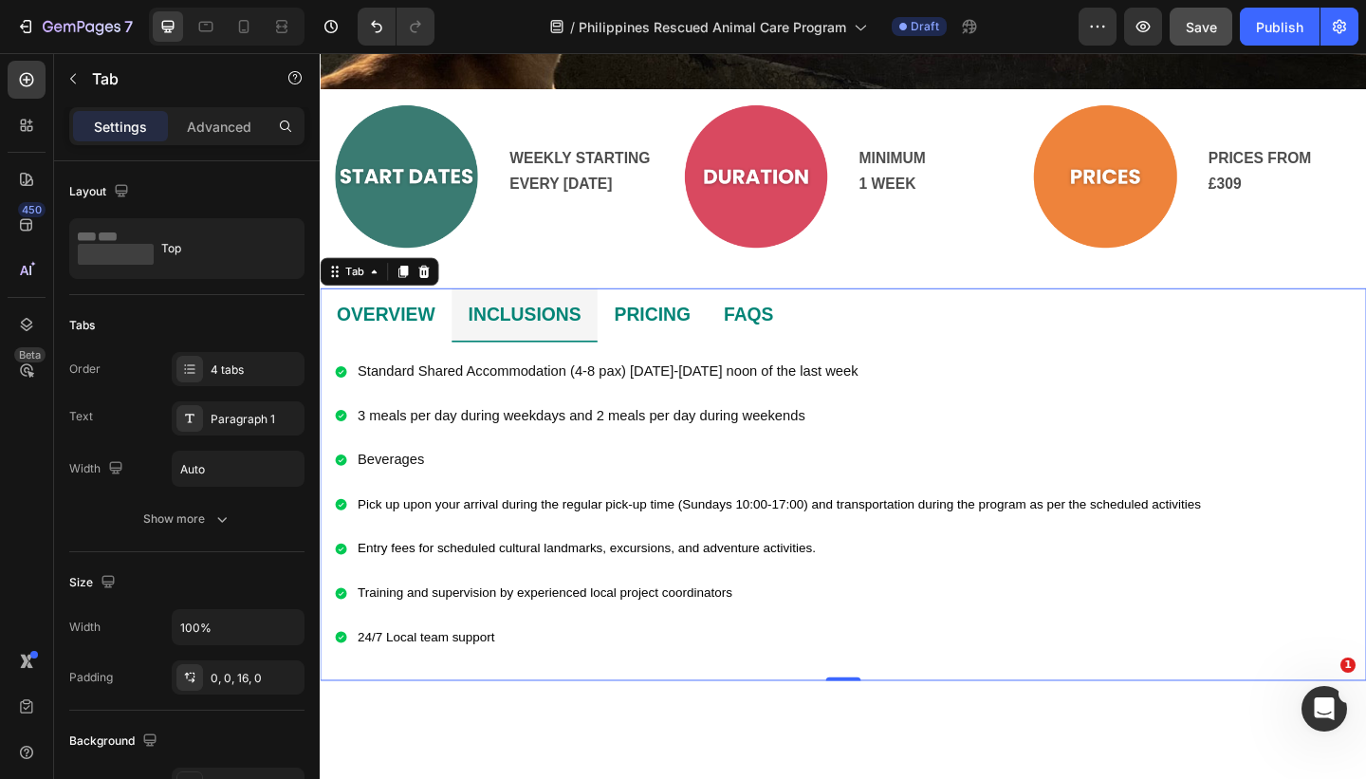
click at [458, 334] on li "OVERVIEW" at bounding box center [391, 338] width 143 height 59
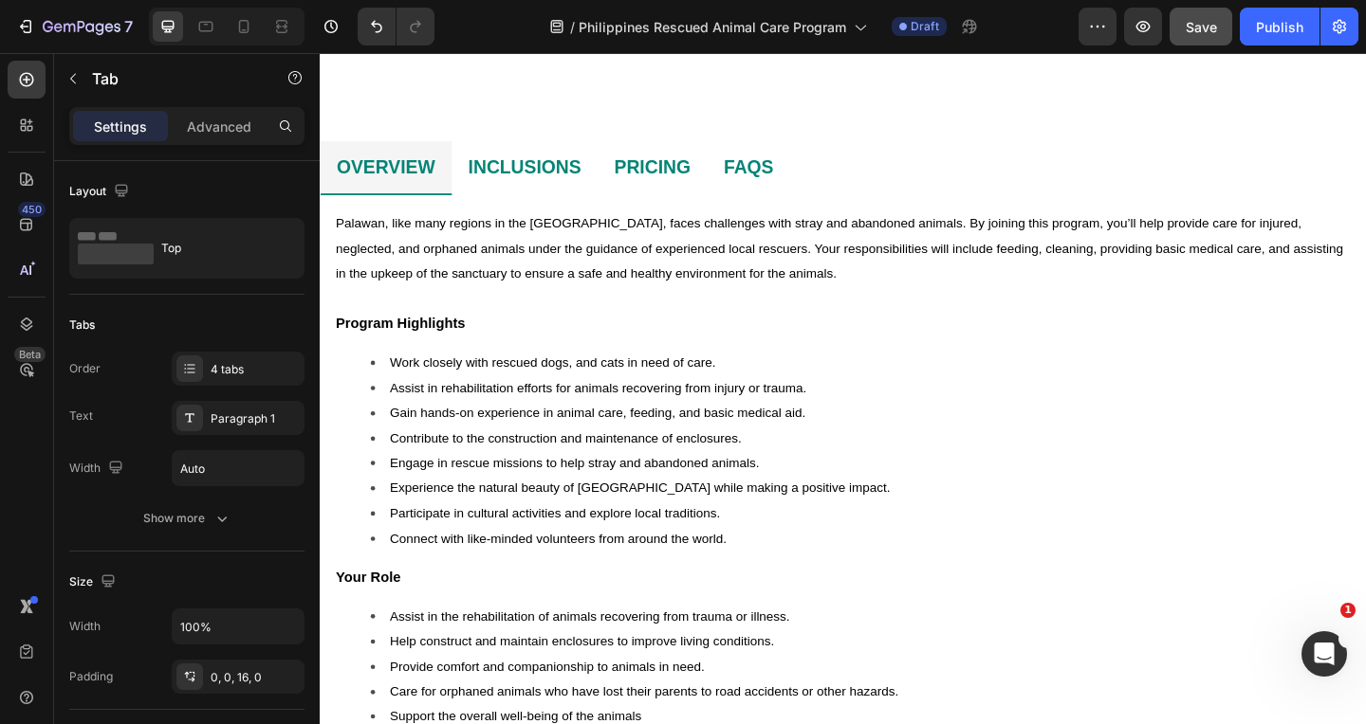
scroll to position [876, 0]
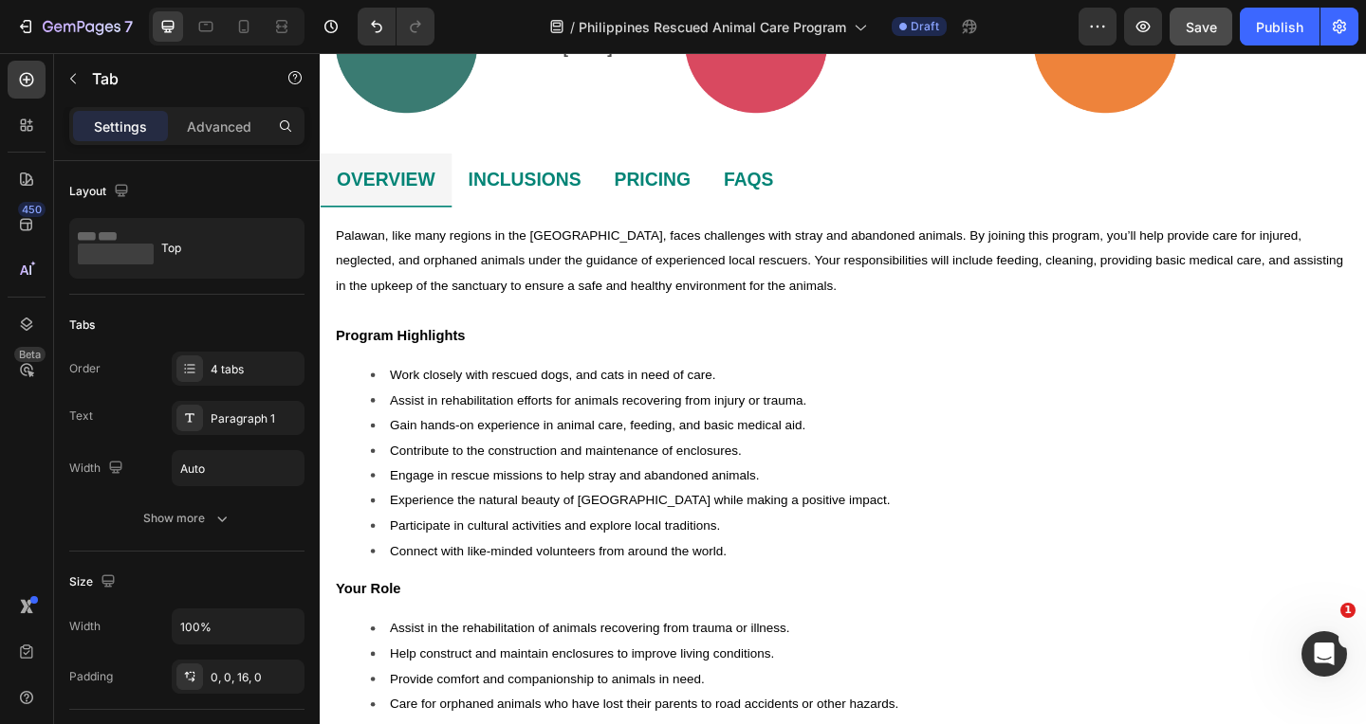
click at [820, 187] on li "FAQS" at bounding box center [786, 191] width 90 height 59
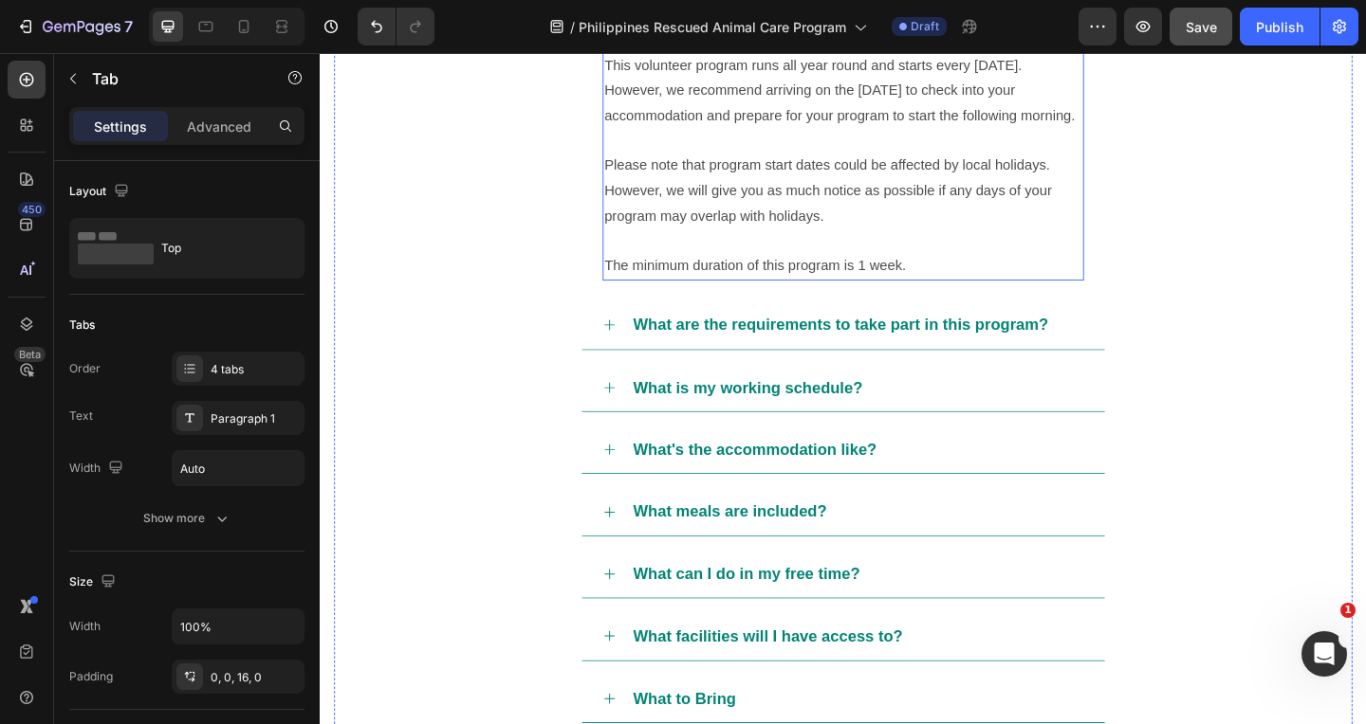
scroll to position [1202, 0]
click at [968, 486] on div "What's the accommodation like?" at bounding box center [903, 485] width 493 height 36
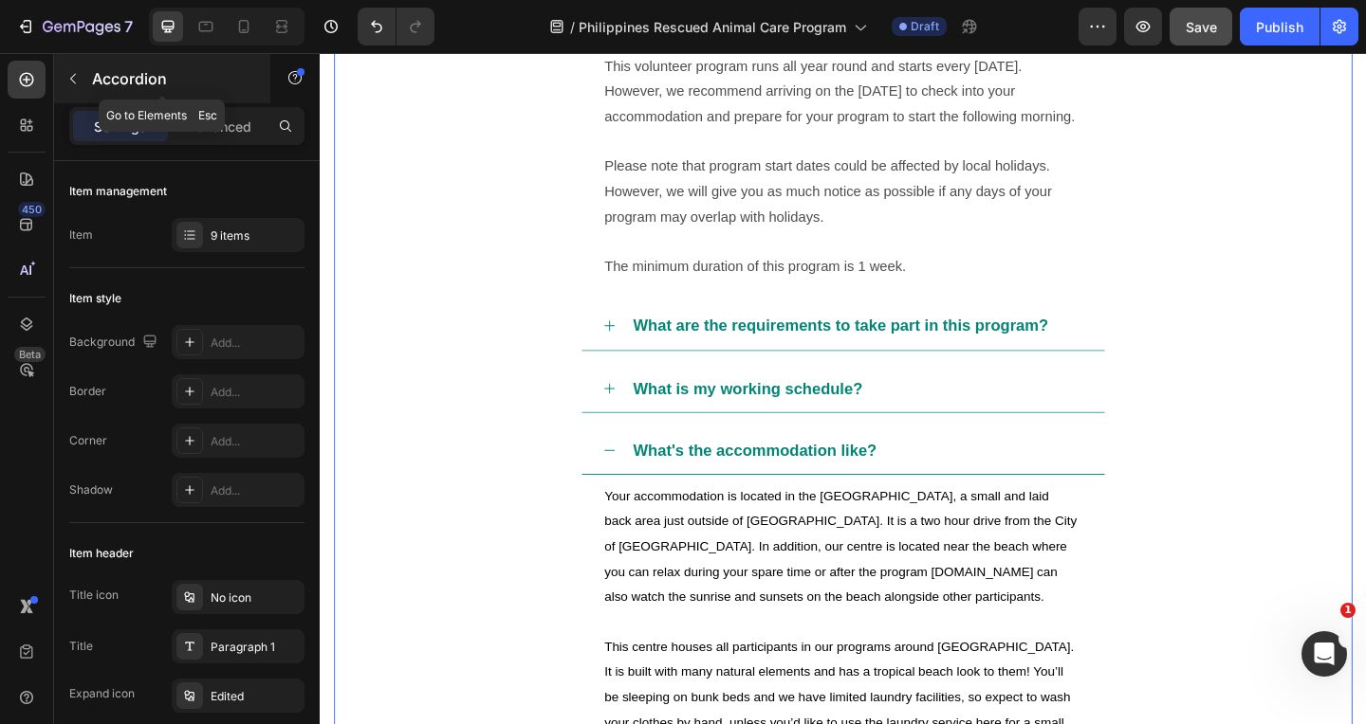
click at [66, 72] on icon "button" at bounding box center [72, 78] width 15 height 15
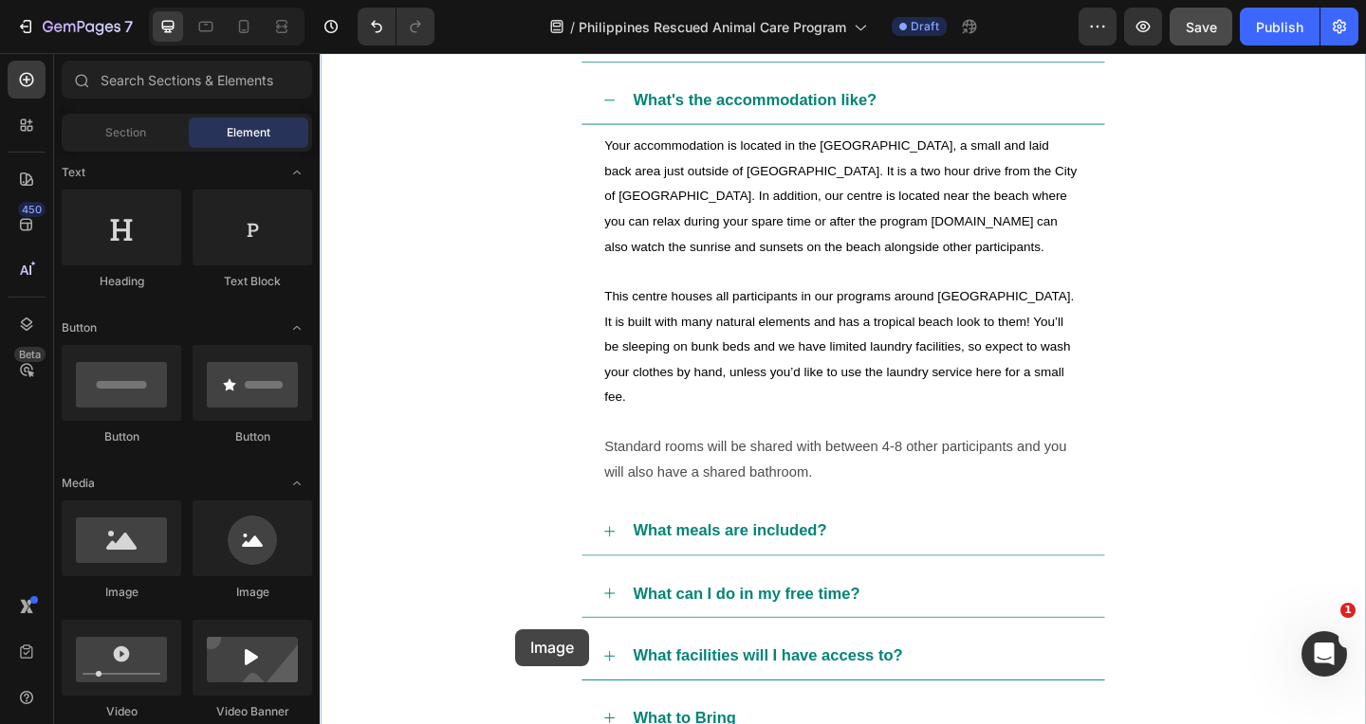
scroll to position [1620, 0]
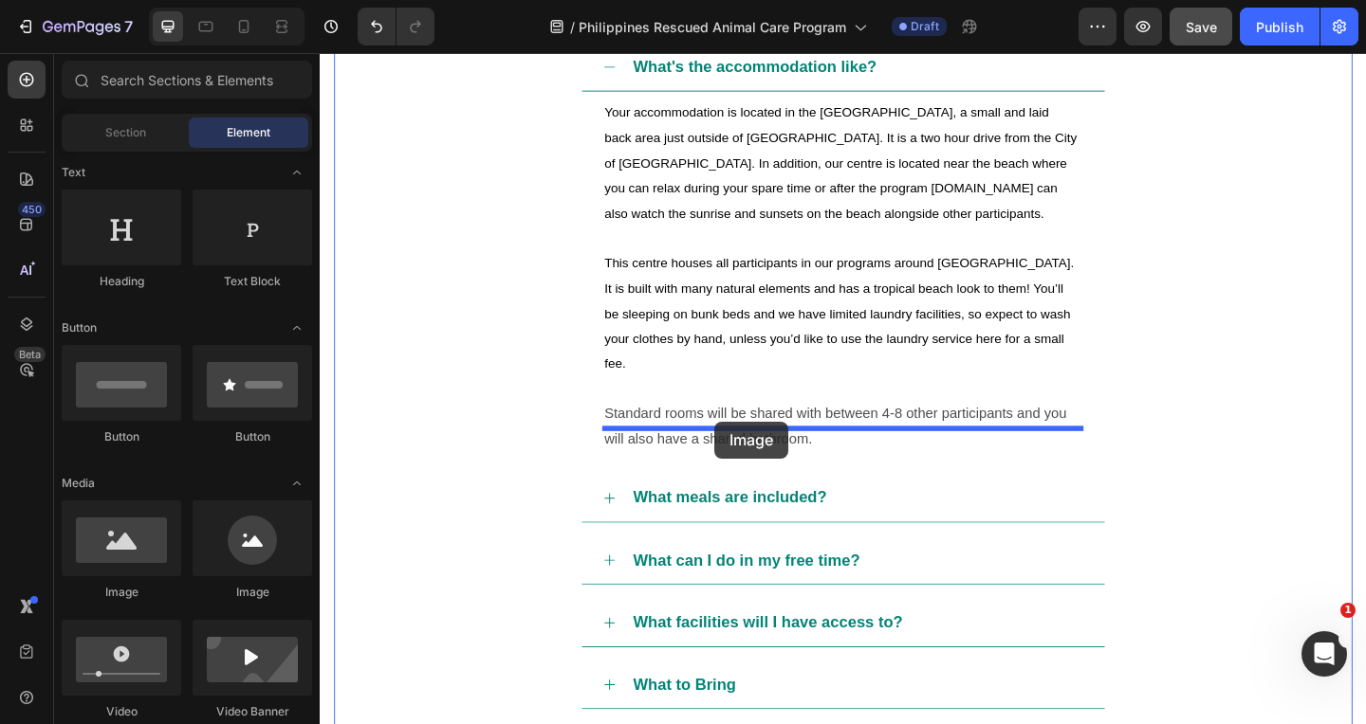
drag, startPoint x: 444, startPoint y: 610, endPoint x: 661, endPoint y: 466, distance: 260.6
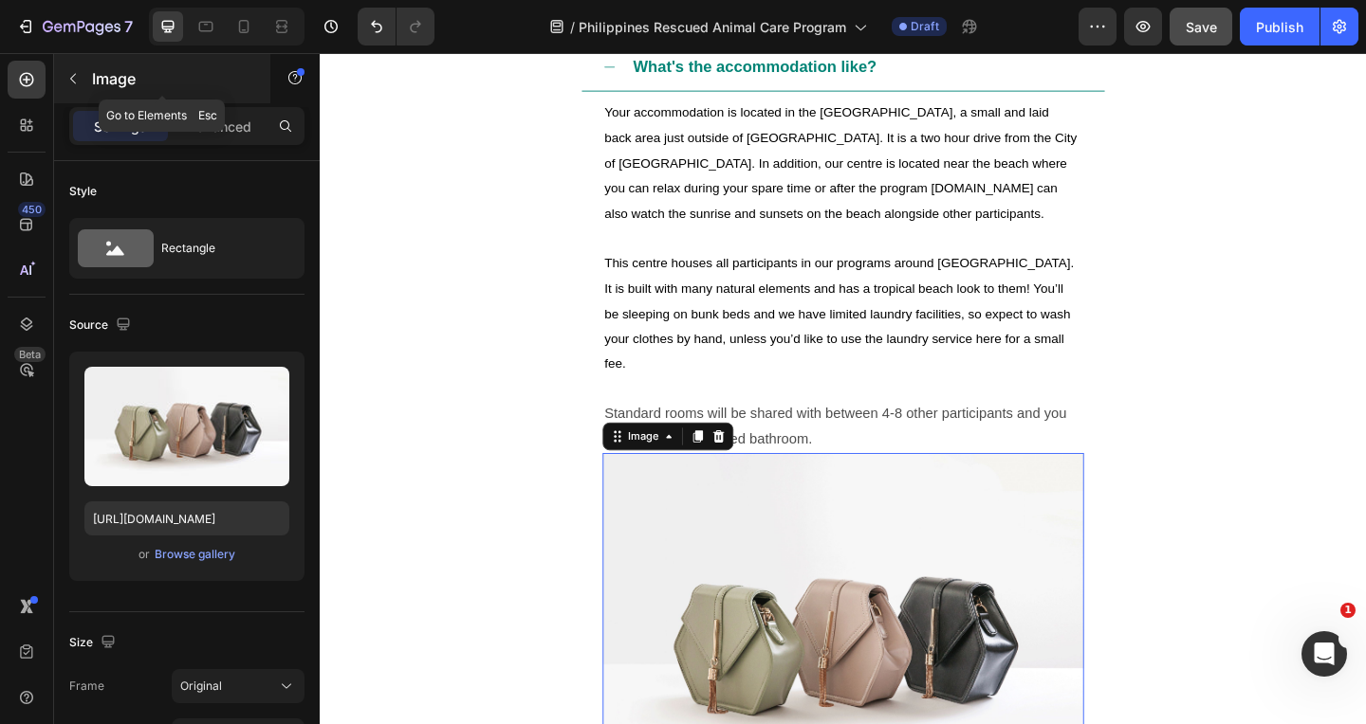
click at [71, 76] on icon "button" at bounding box center [72, 78] width 15 height 15
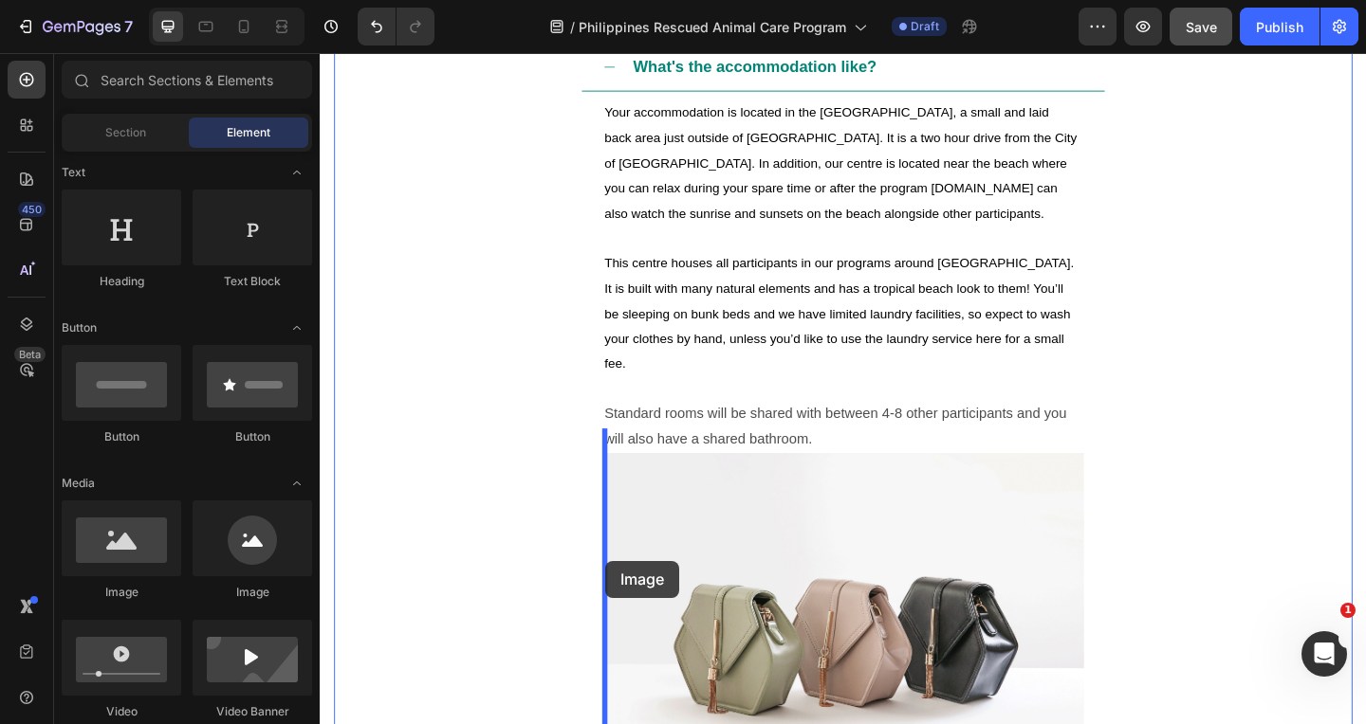
drag, startPoint x: 446, startPoint y: 598, endPoint x: 631, endPoint y: 606, distance: 185.1
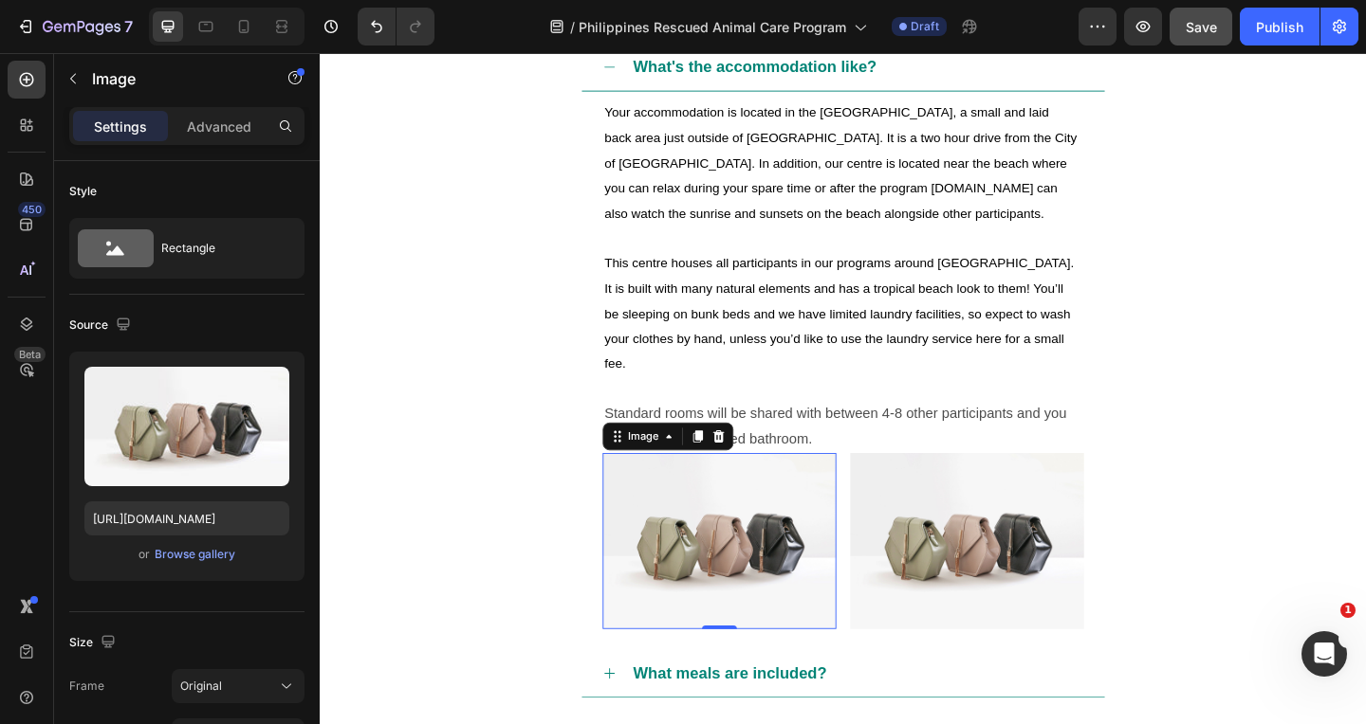
click at [780, 535] on img at bounding box center [754, 583] width 254 height 191
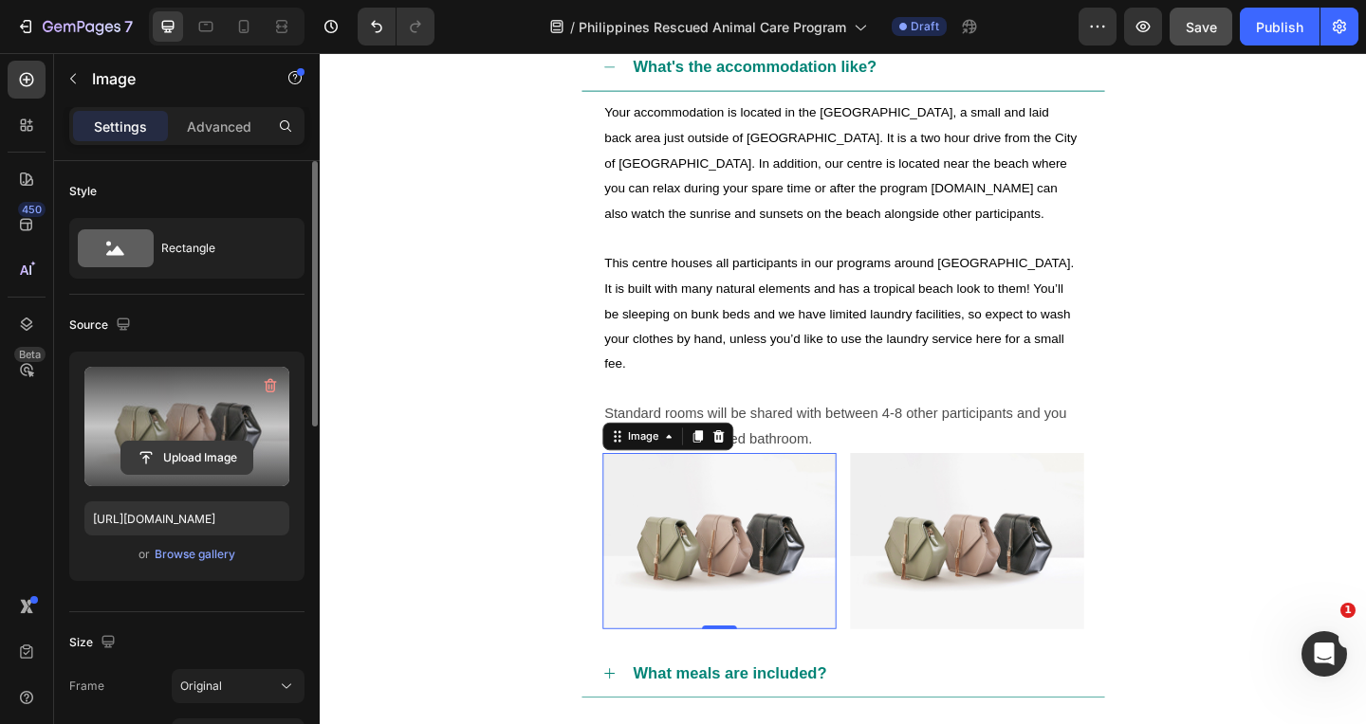
click at [191, 457] on input "file" at bounding box center [186, 458] width 131 height 32
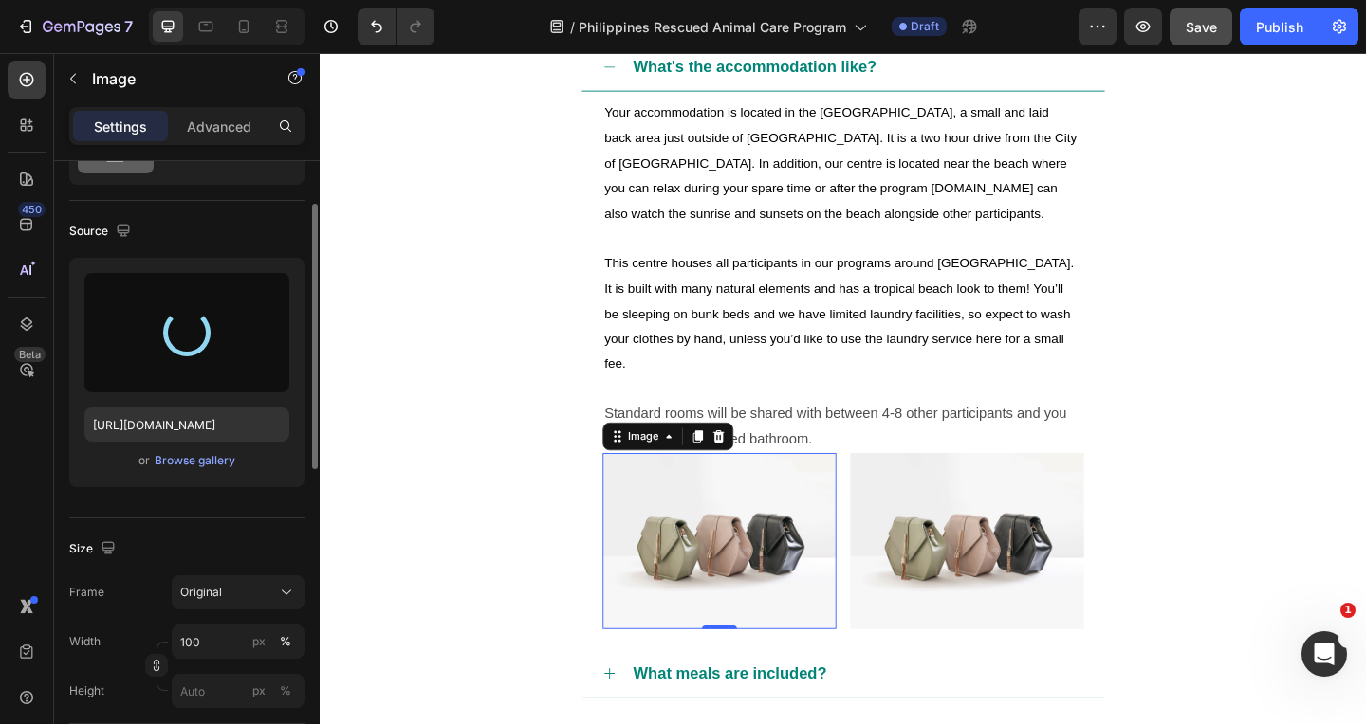
scroll to position [96, 0]
type input "[URL][DOMAIN_NAME]"
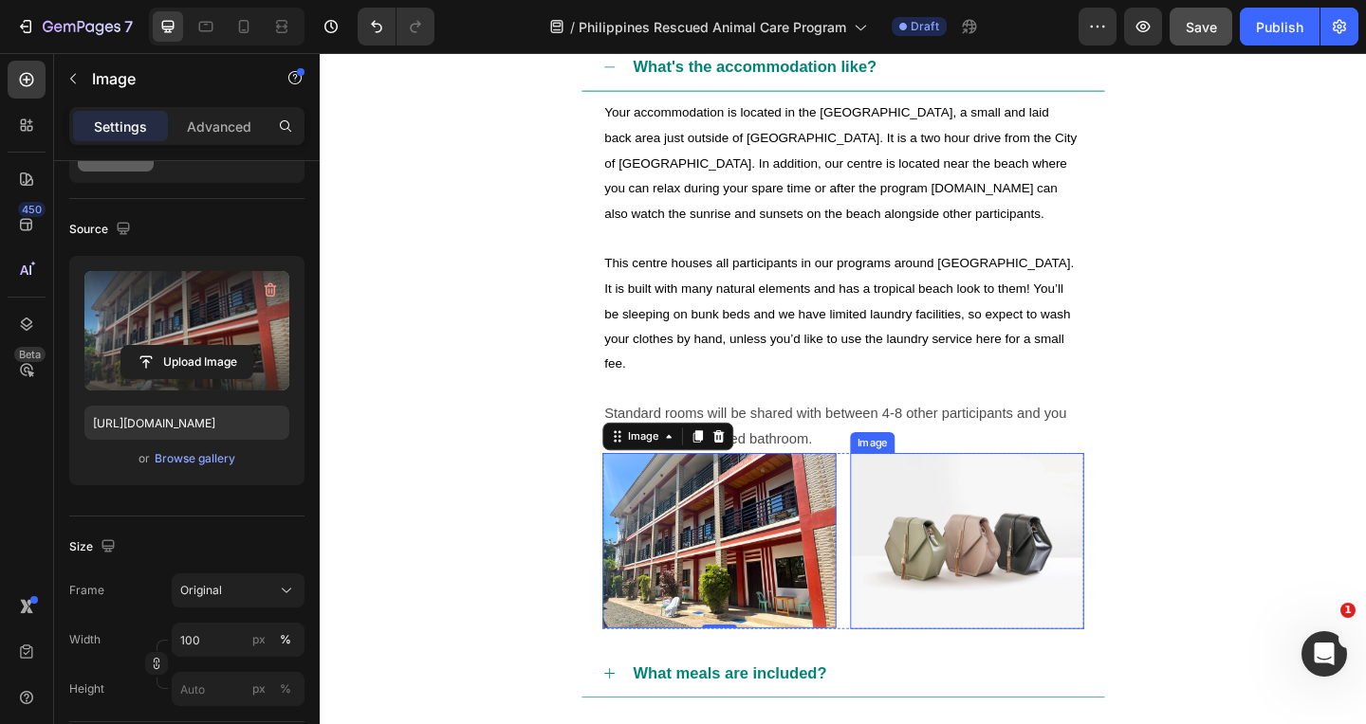
click at [968, 591] on img at bounding box center [1023, 583] width 254 height 191
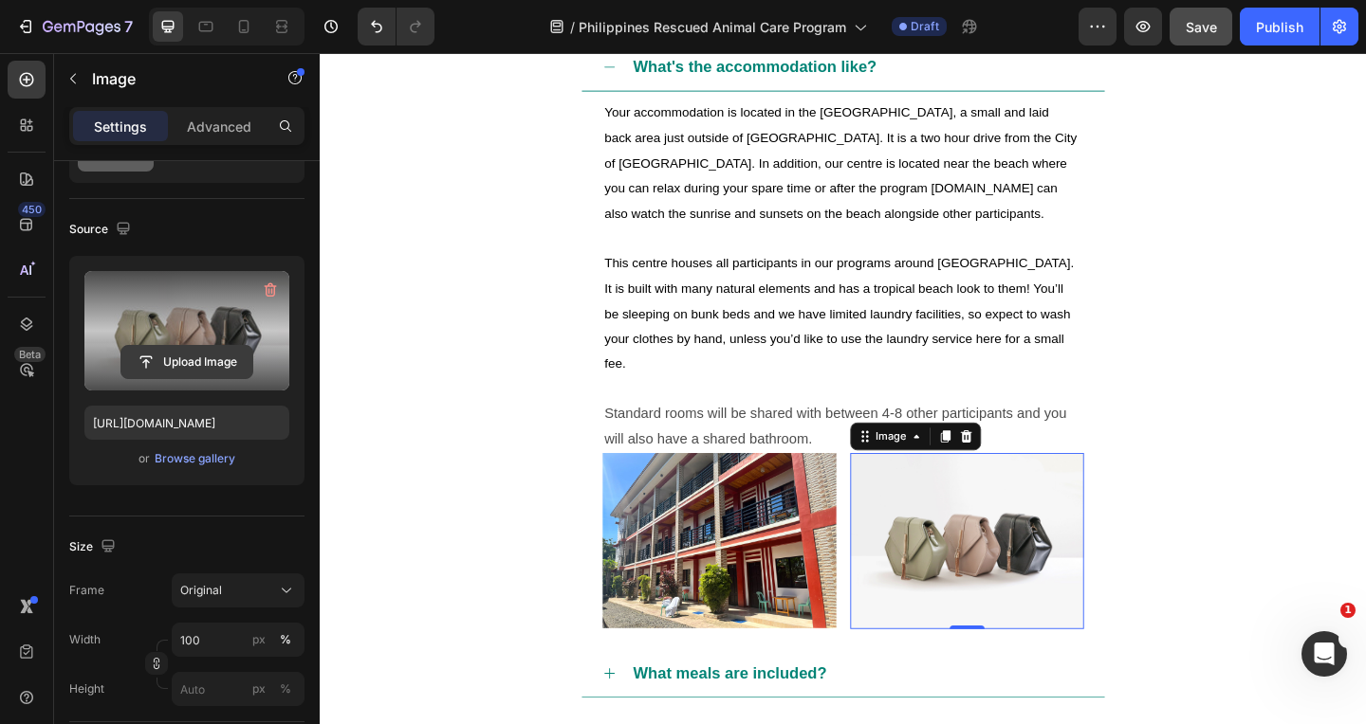
click at [178, 364] on input "file" at bounding box center [186, 362] width 131 height 32
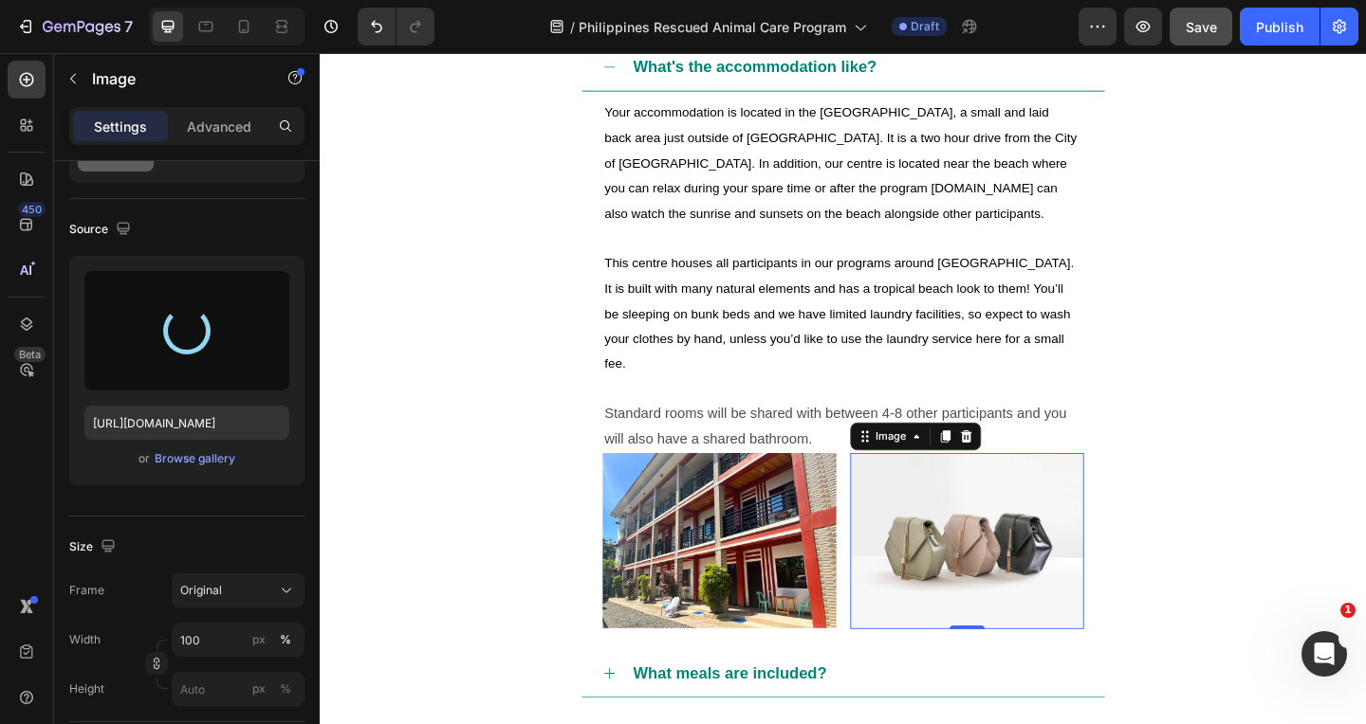
type input "[URL][DOMAIN_NAME]"
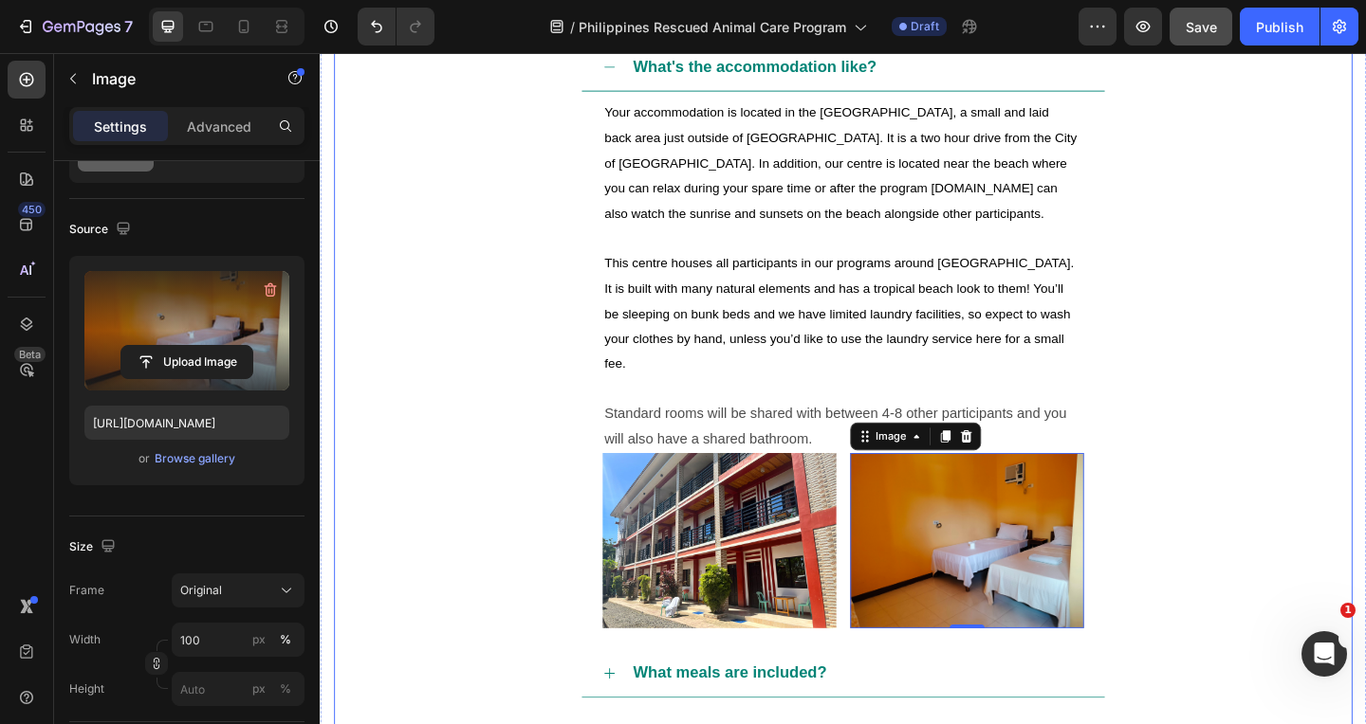
click at [1203, 313] on div "What's the accommodation like? Your accommodation is located in the [GEOGRAPHIC…" at bounding box center [889, 365] width 1106 height 645
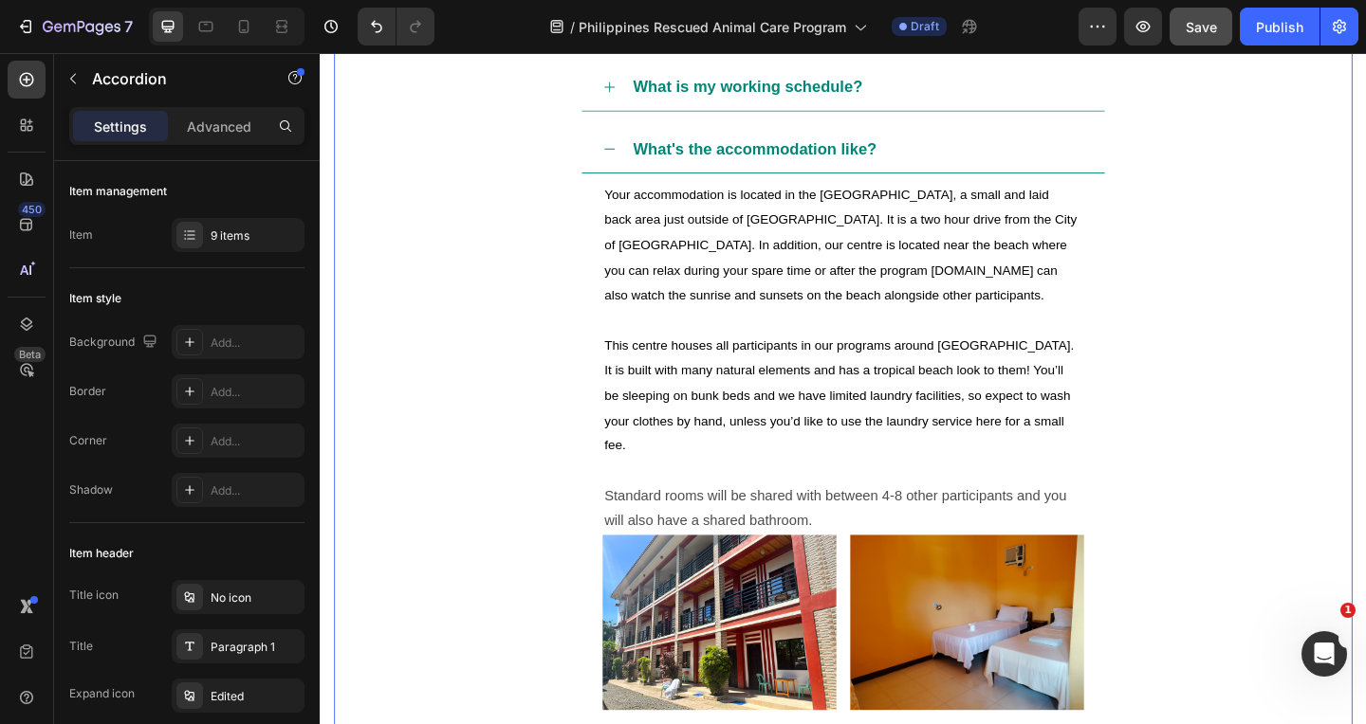
scroll to position [1460, 0]
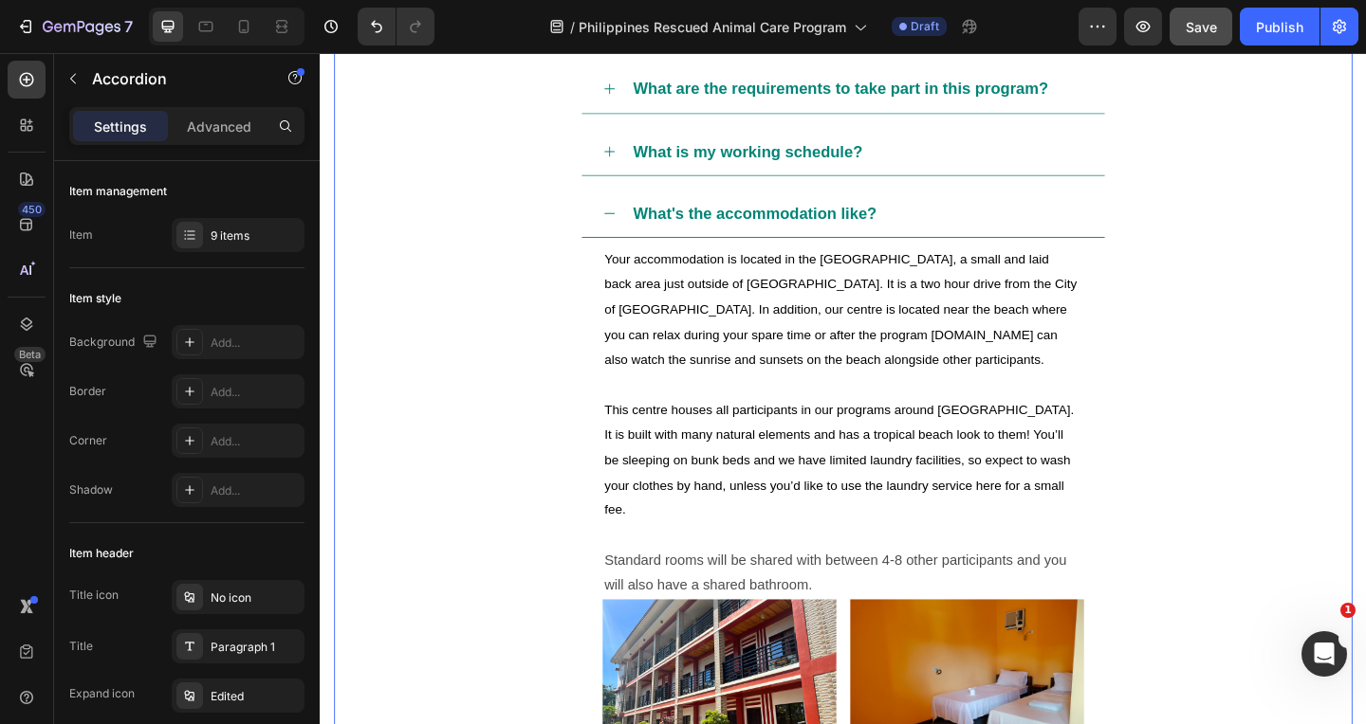
click at [1033, 231] on div "What's the accommodation like?" at bounding box center [903, 228] width 493 height 36
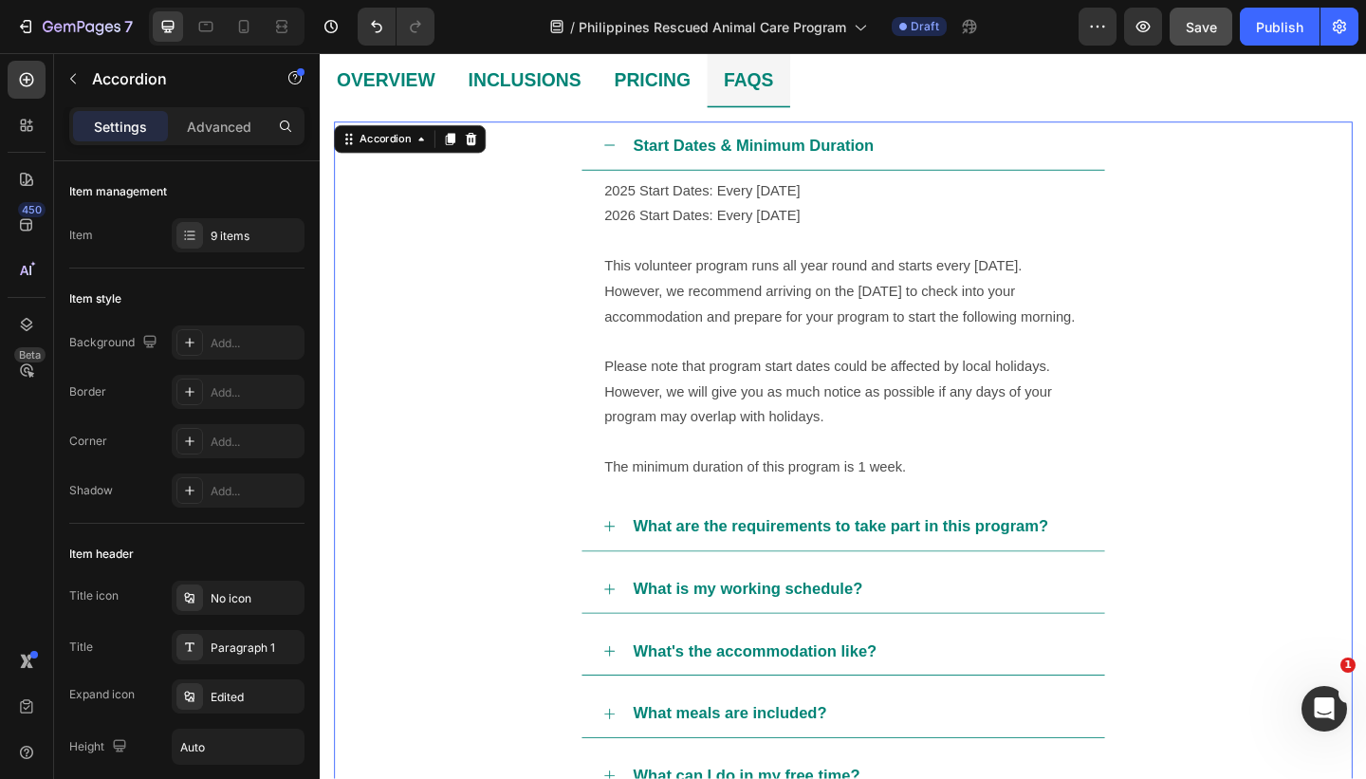
scroll to position [924, 0]
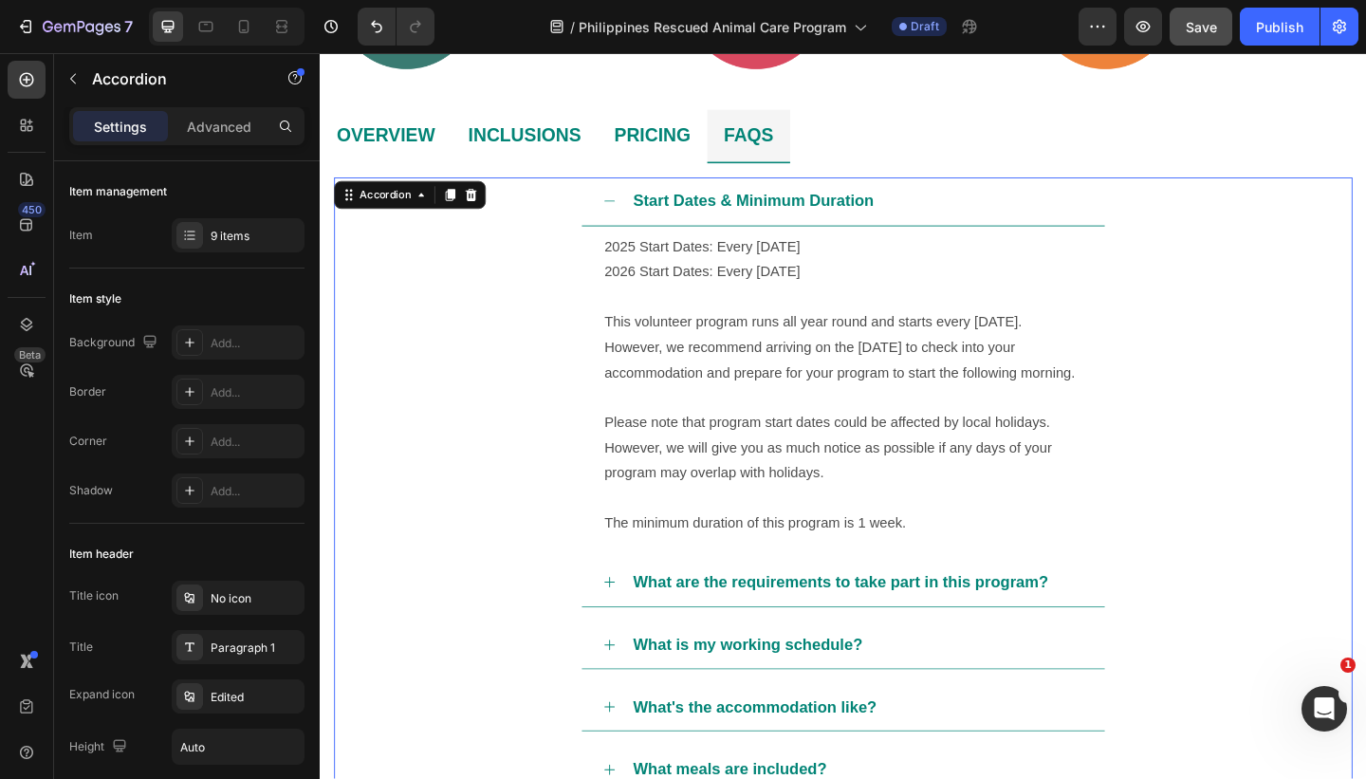
click at [991, 207] on div "Start Dates & Minimum Duration" at bounding box center [903, 214] width 493 height 36
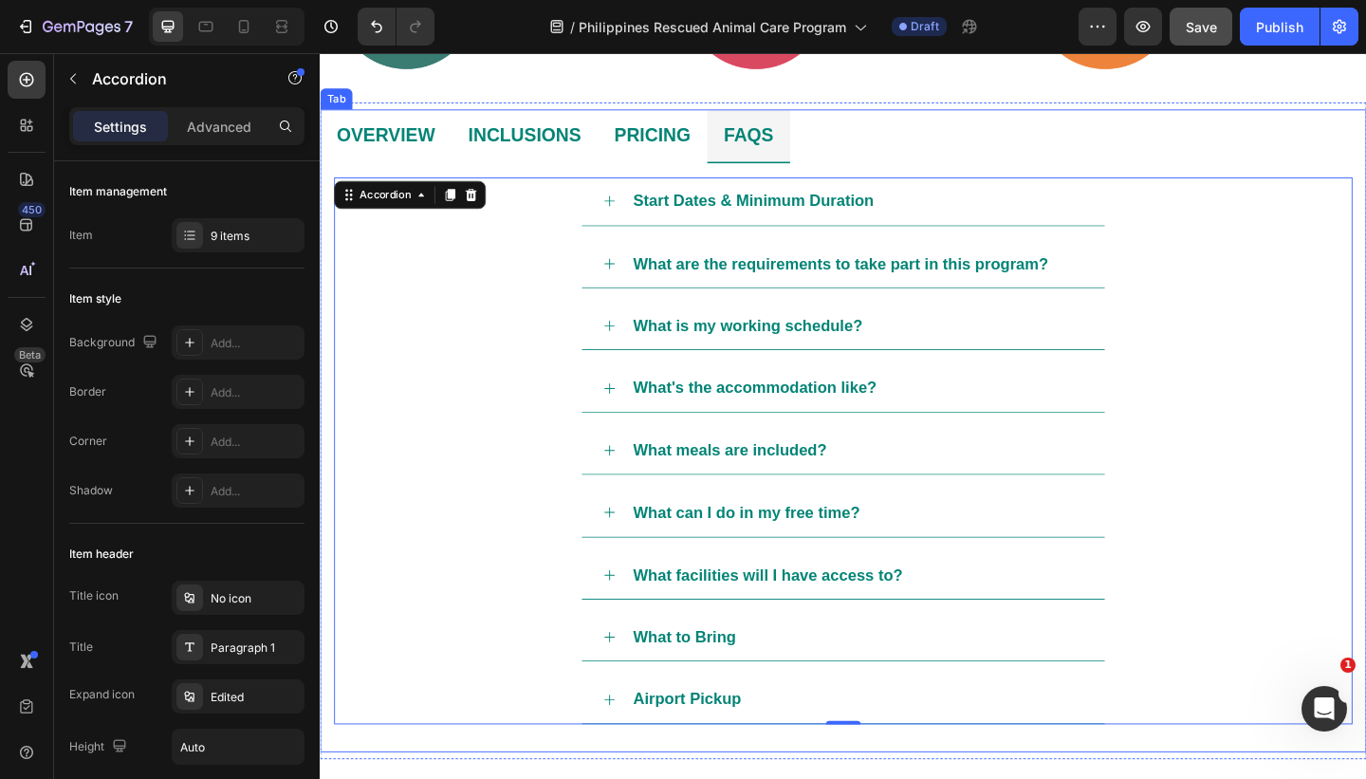
click at [453, 136] on li "OVERVIEW" at bounding box center [391, 144] width 143 height 59
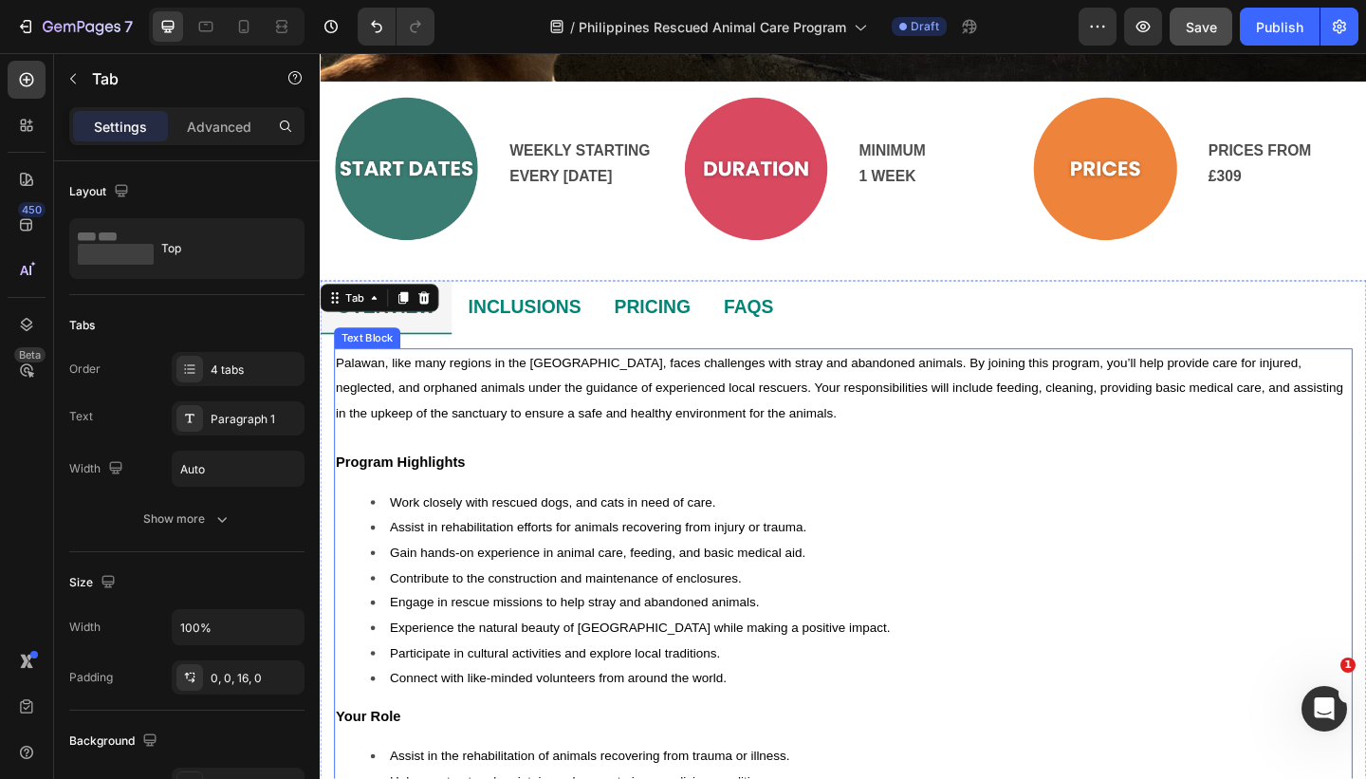
scroll to position [597, 0]
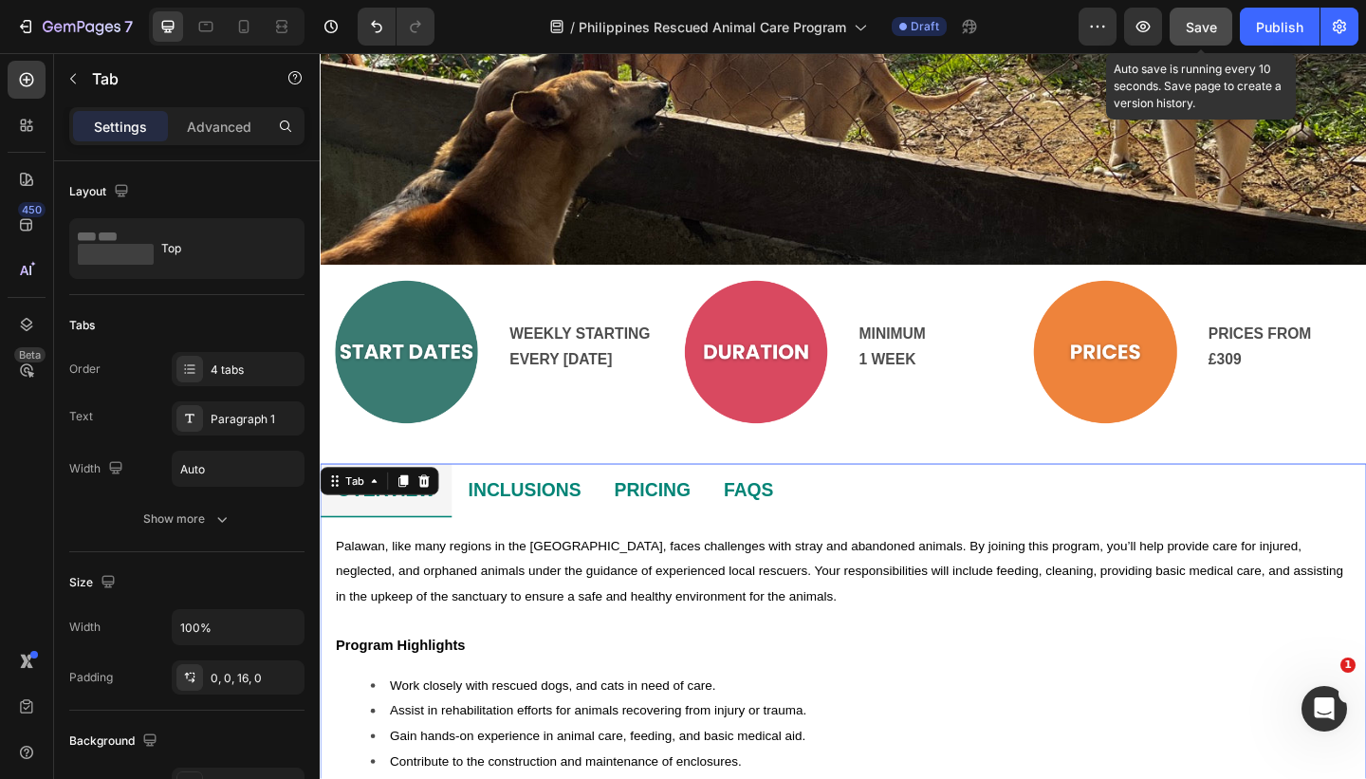
click at [1201, 27] on span "Save" at bounding box center [1200, 27] width 31 height 16
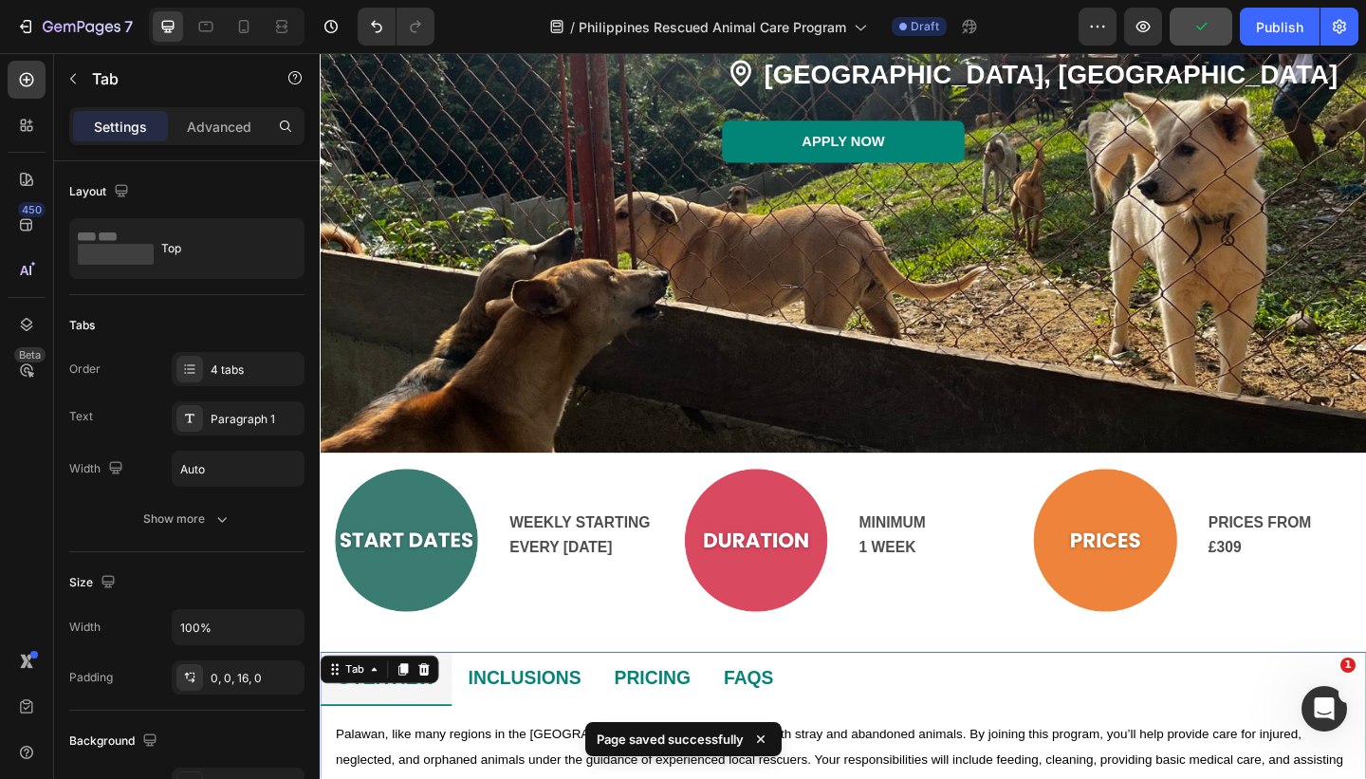
scroll to position [318, 0]
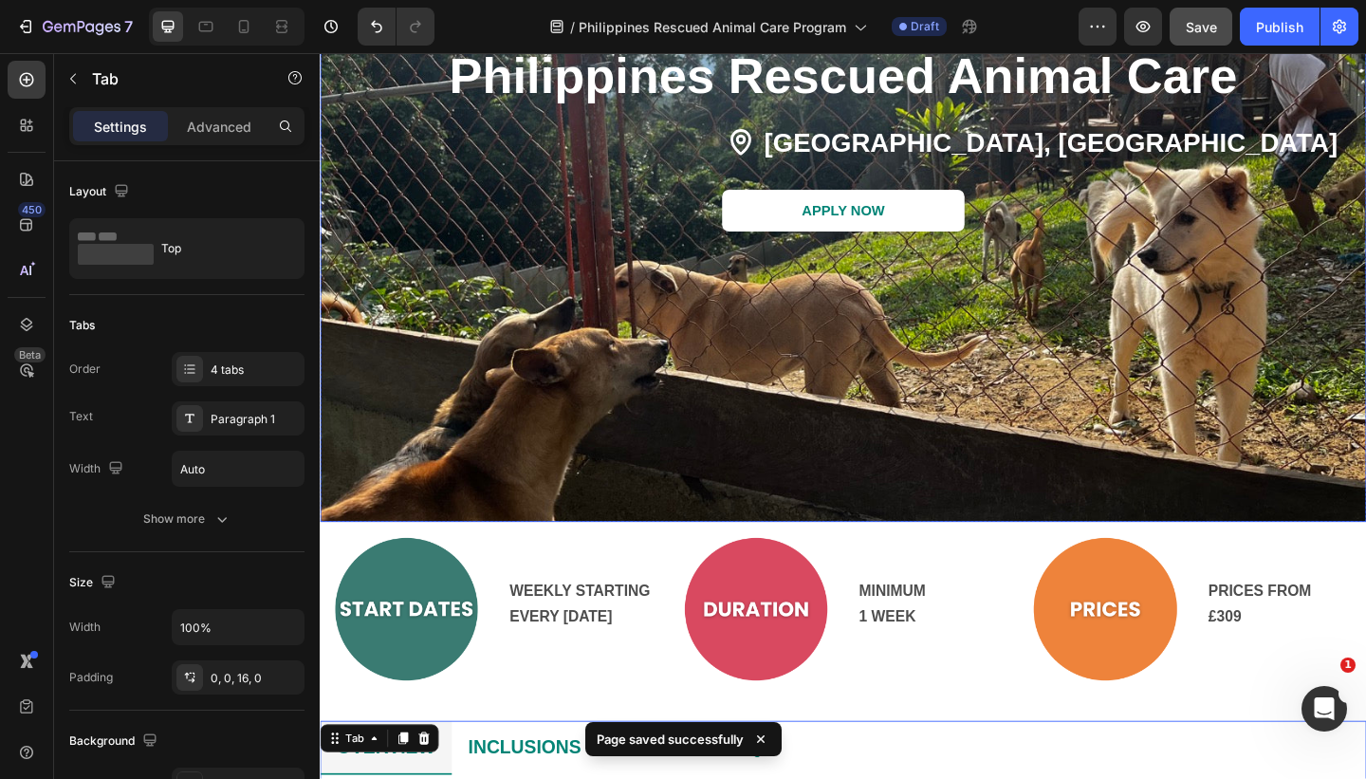
click at [771, 234] on button "APPLY NOW" at bounding box center [889, 225] width 264 height 46
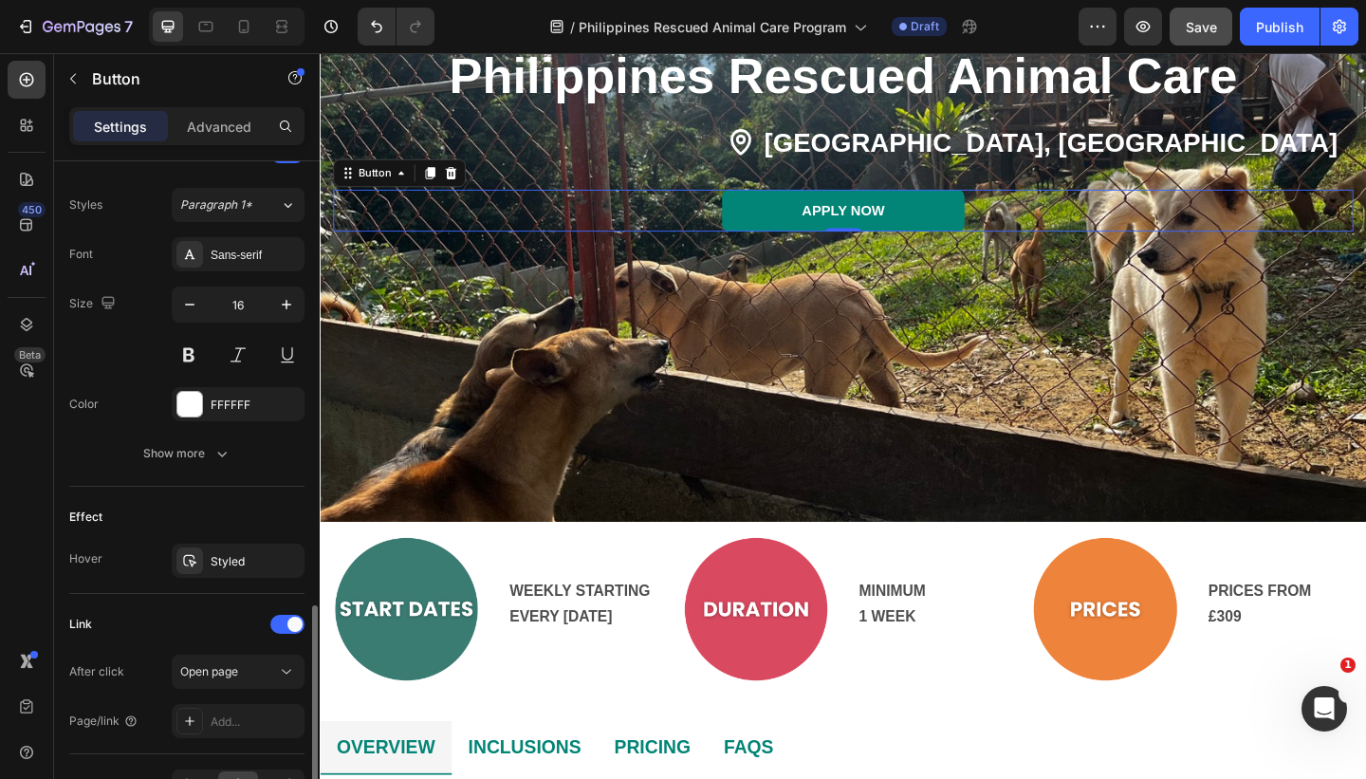
scroll to position [787, 0]
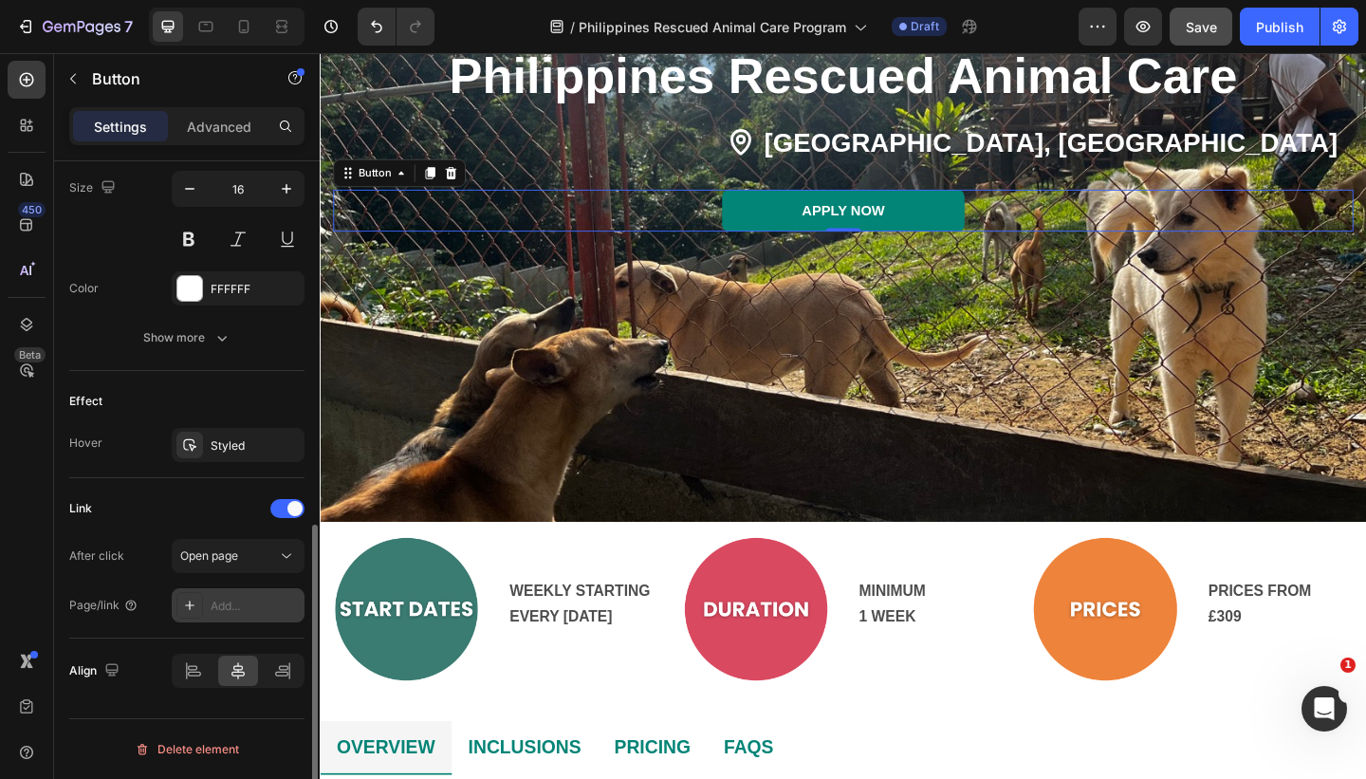
click at [236, 608] on div "Add..." at bounding box center [255, 605] width 89 height 17
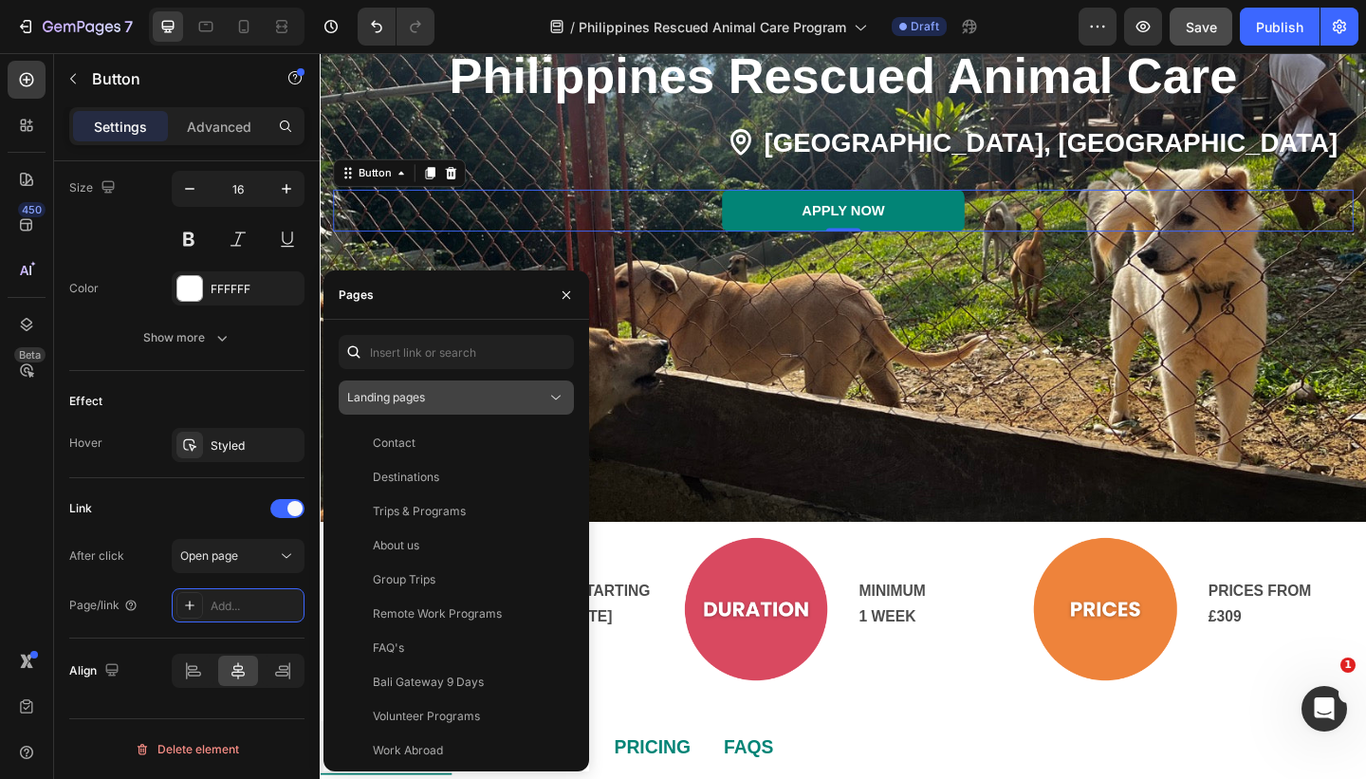
click at [404, 398] on span "Landing pages" at bounding box center [386, 397] width 78 height 14
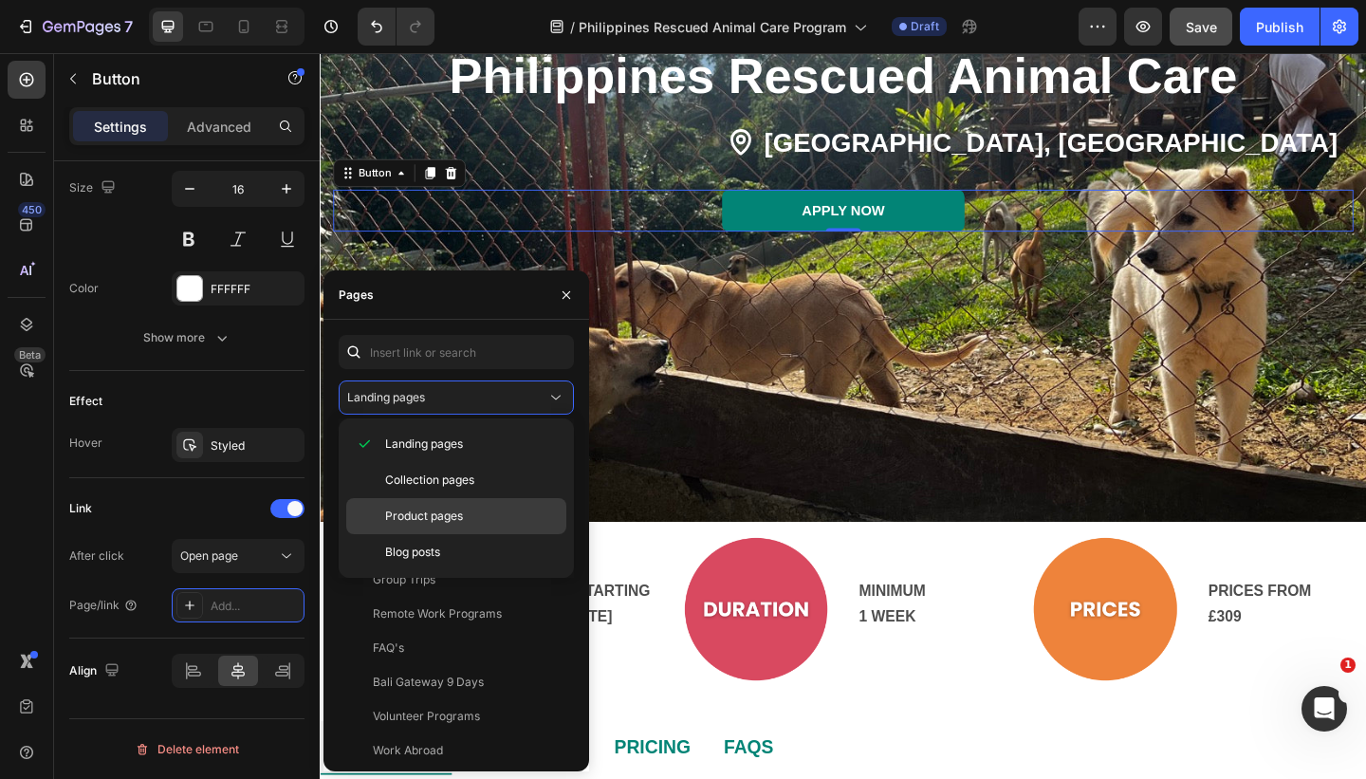
click at [416, 512] on span "Product pages" at bounding box center [424, 515] width 78 height 17
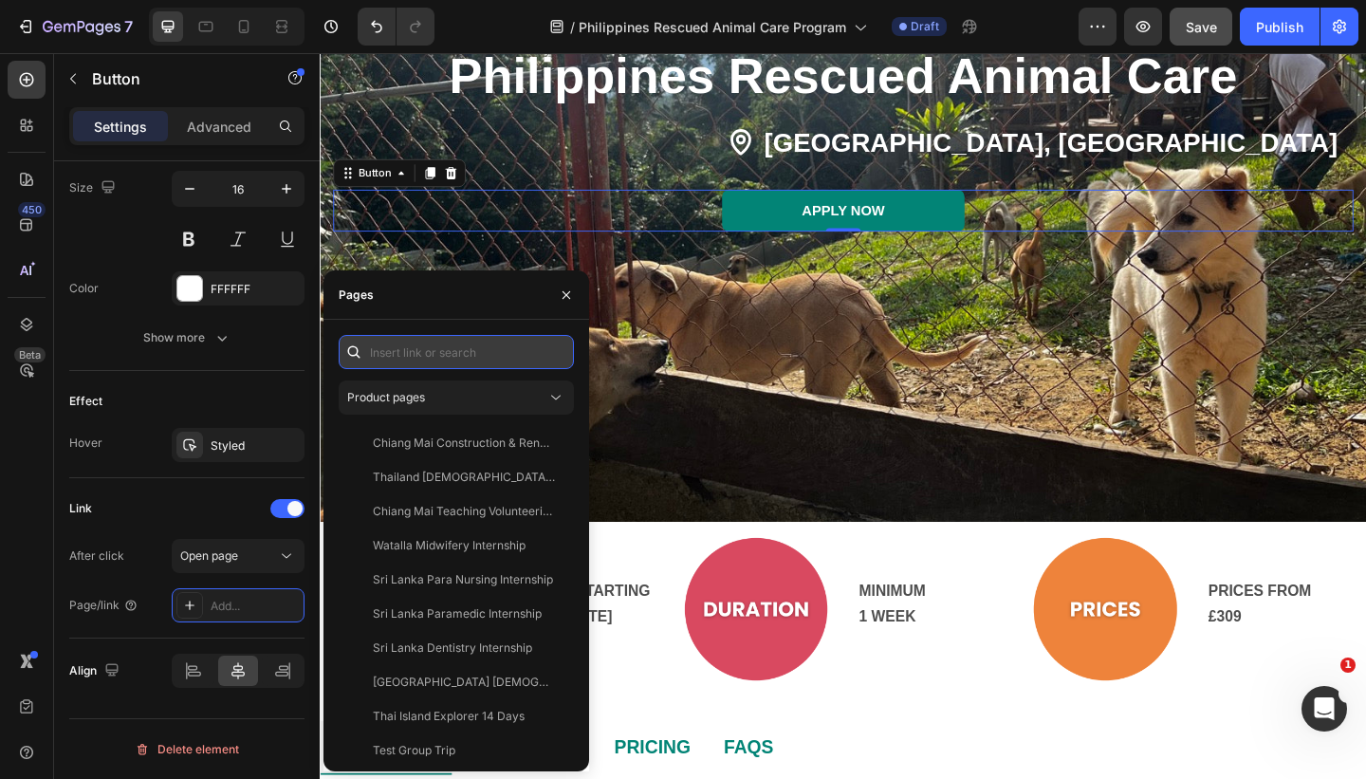
click at [417, 348] on input "text" at bounding box center [456, 352] width 235 height 34
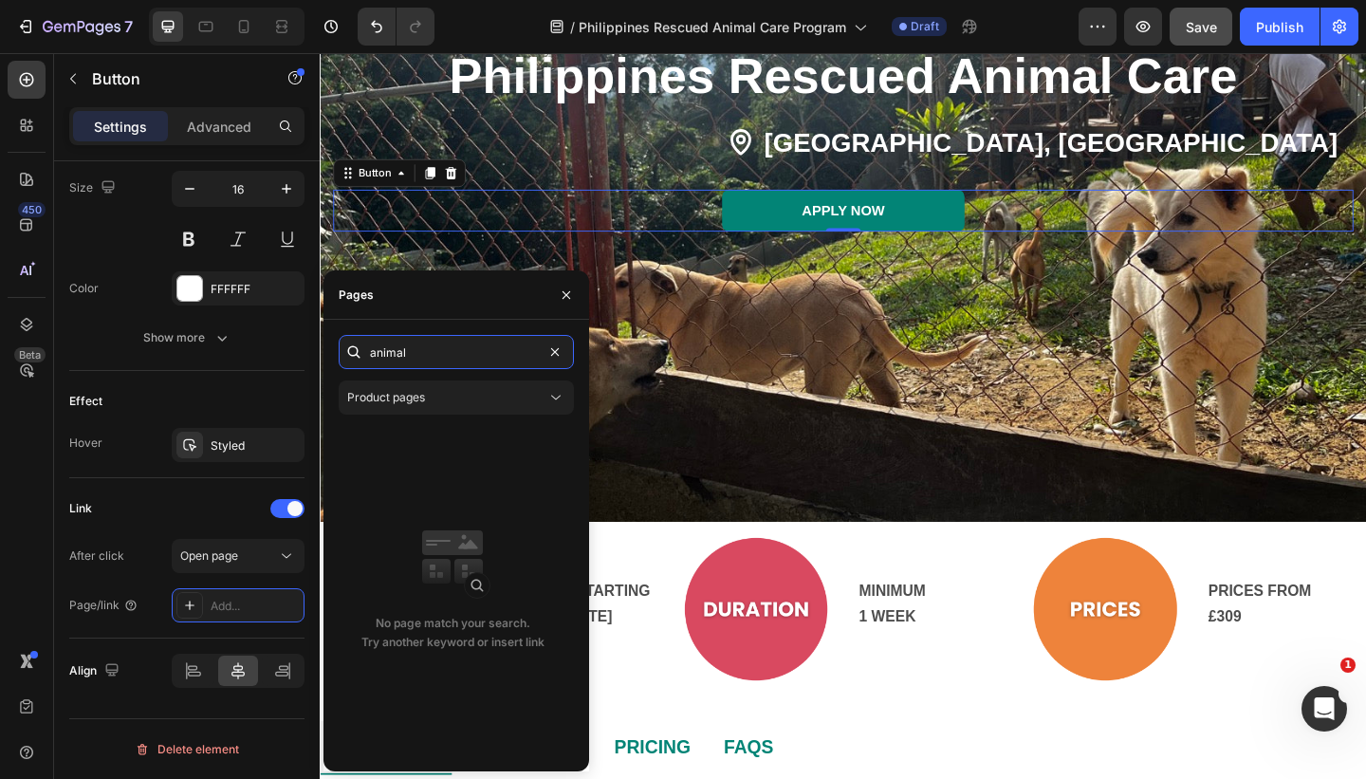
type input "animal"
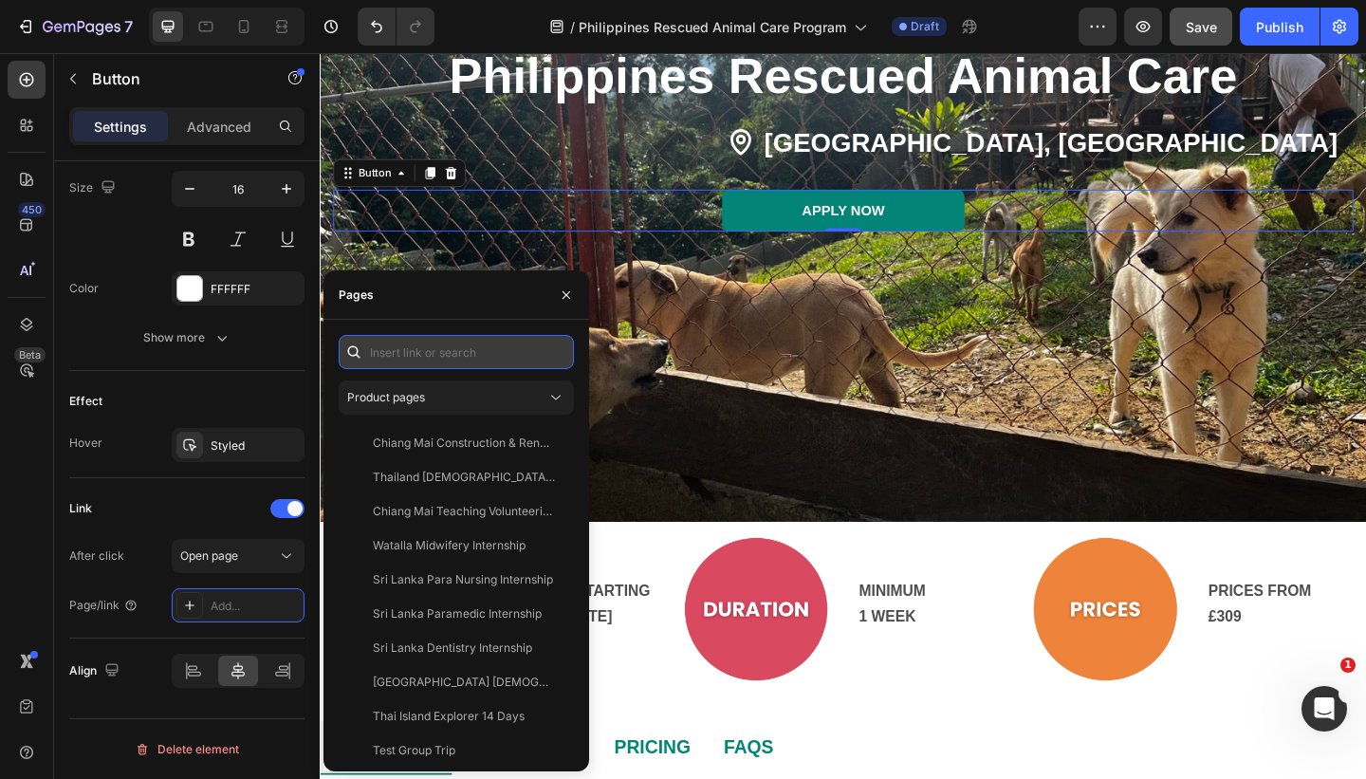
paste input "[URL][DOMAIN_NAME]"
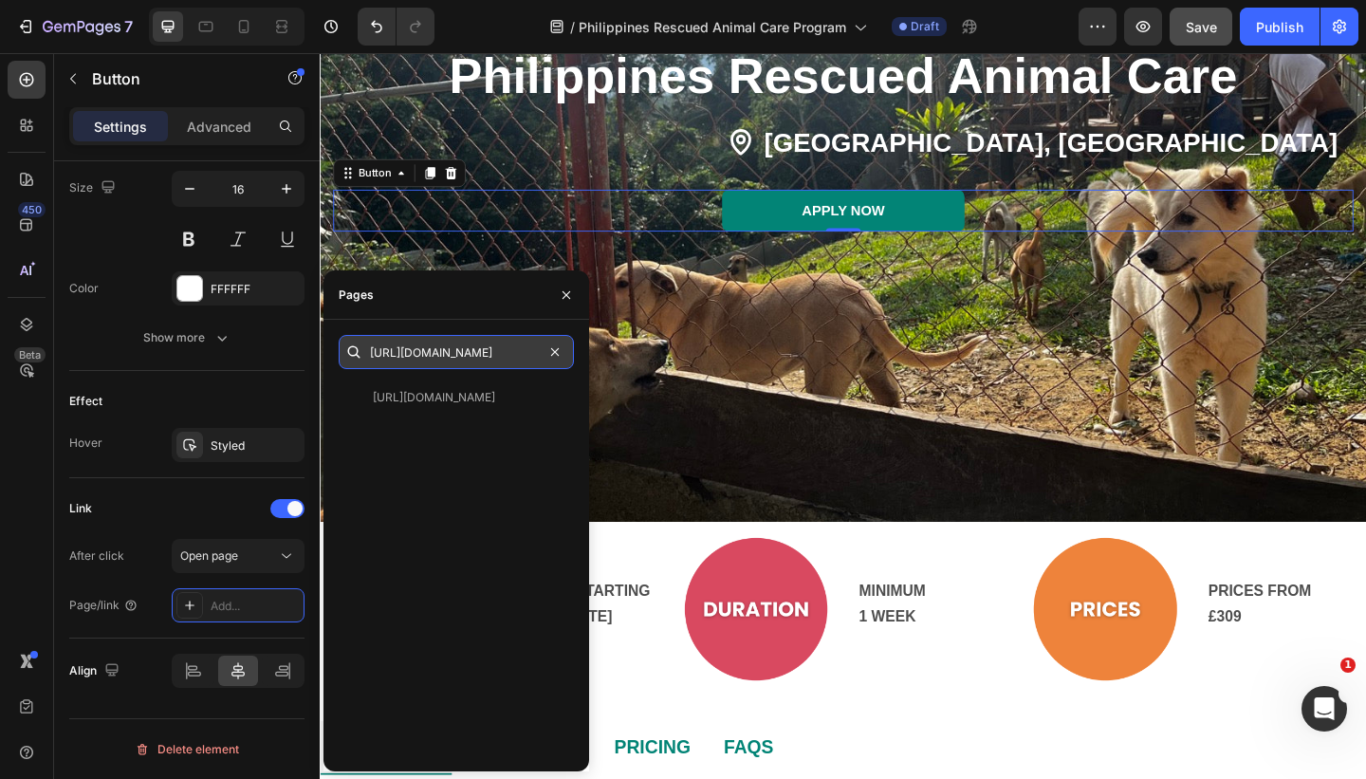
scroll to position [0, 472]
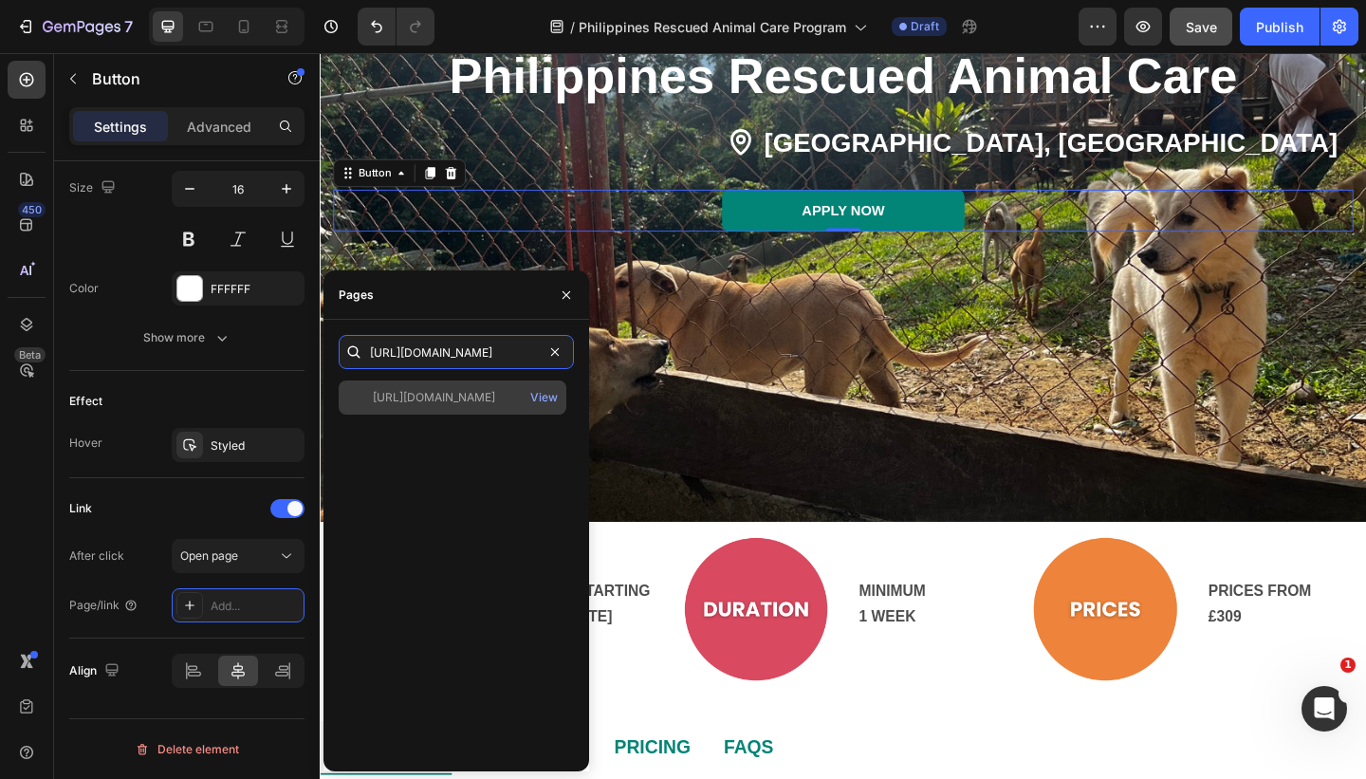
type input "[URL][DOMAIN_NAME]"
click at [449, 404] on div "[URL][DOMAIN_NAME]" at bounding box center [434, 397] width 122 height 17
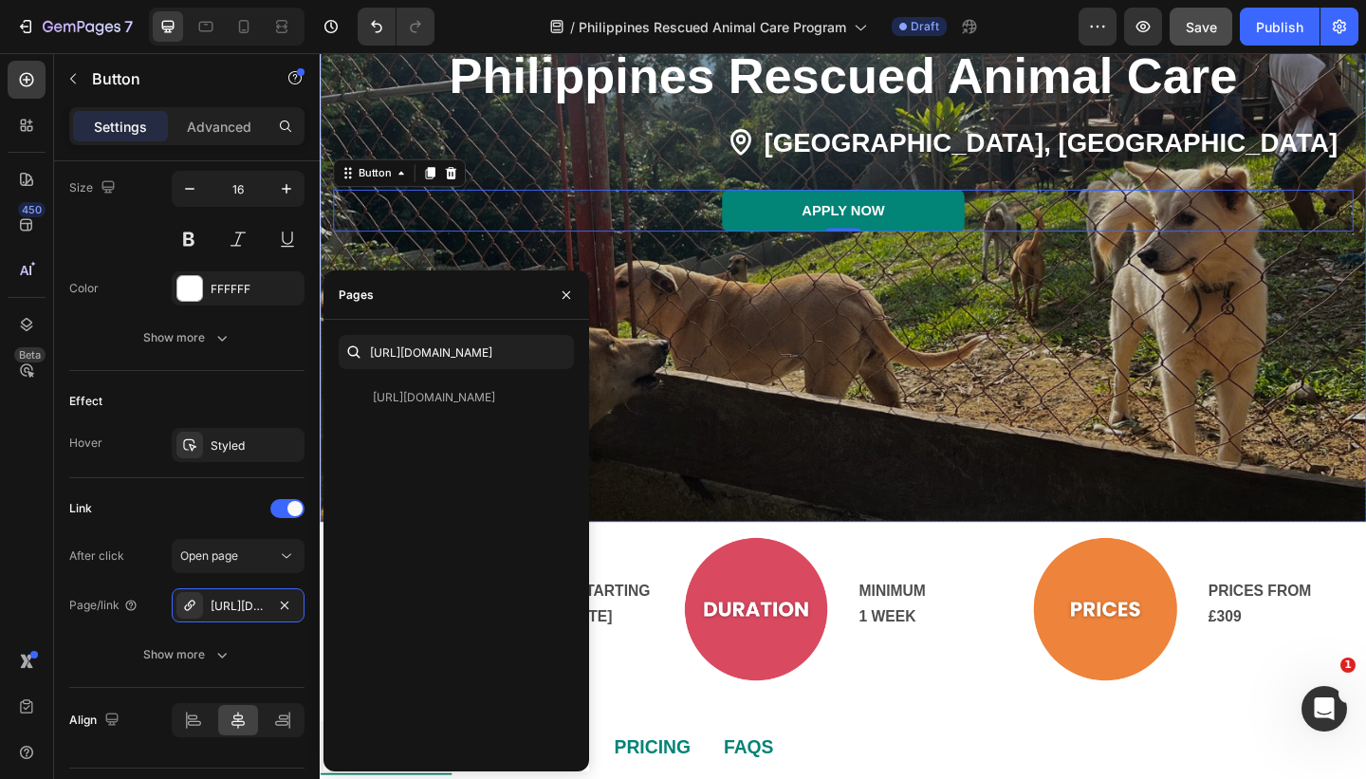
click at [711, 465] on div "Overlay" at bounding box center [889, 168] width 1138 height 789
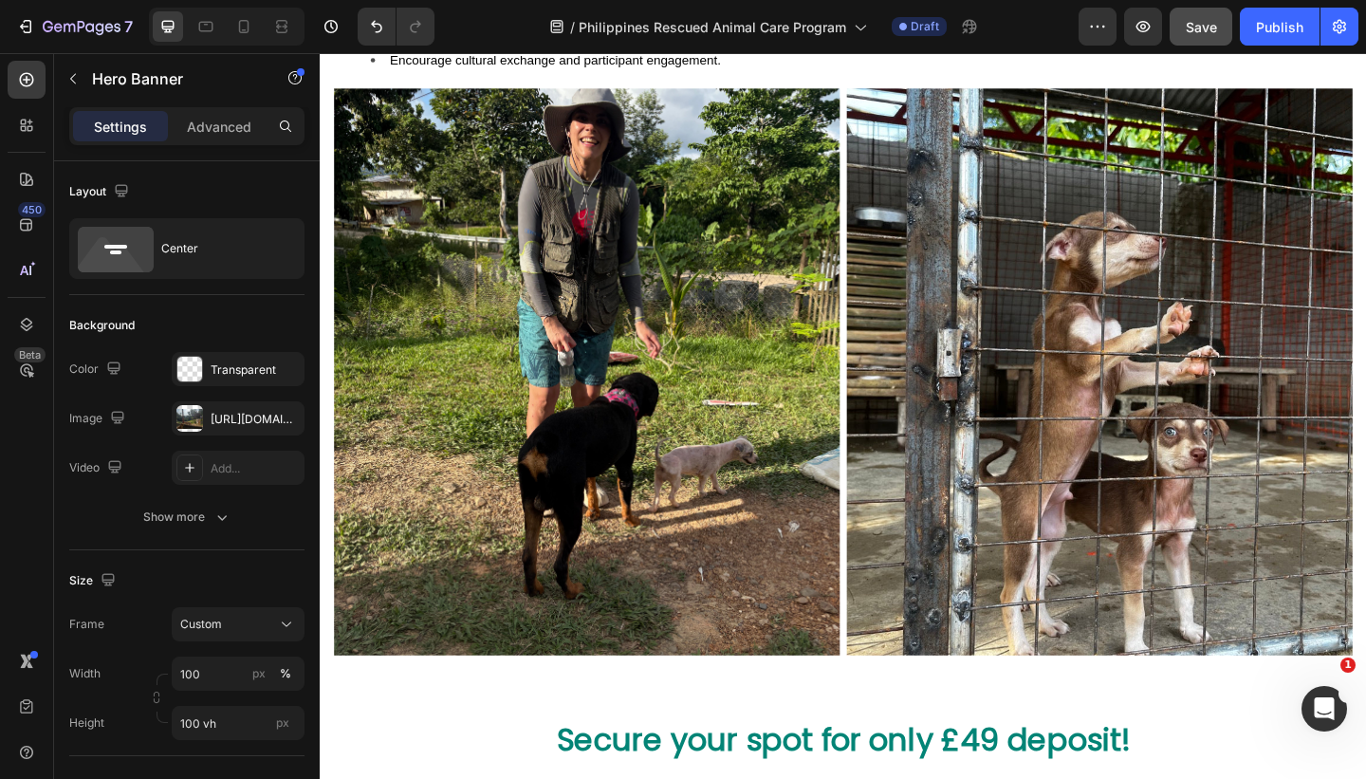
scroll to position [2247, 0]
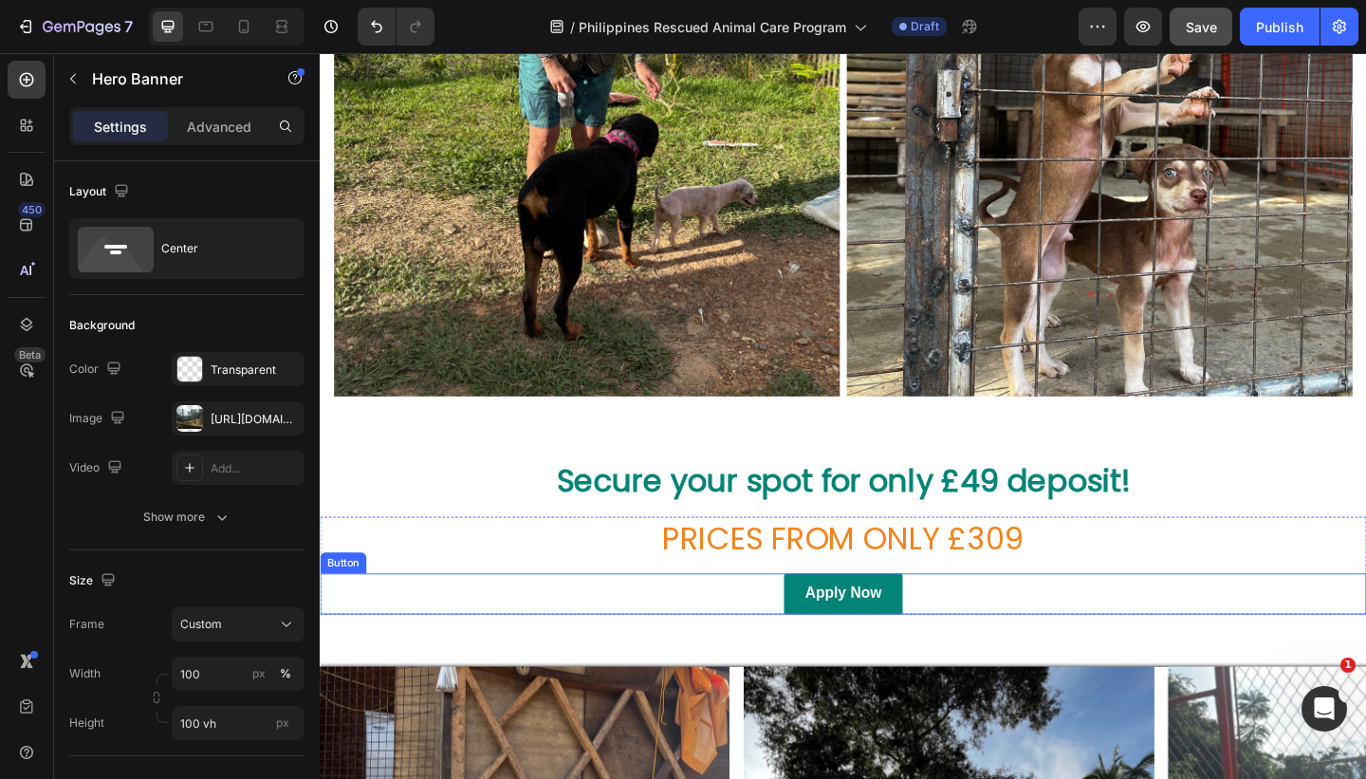
click at [833, 648] on button "Apply Now" at bounding box center [888, 641] width 129 height 45
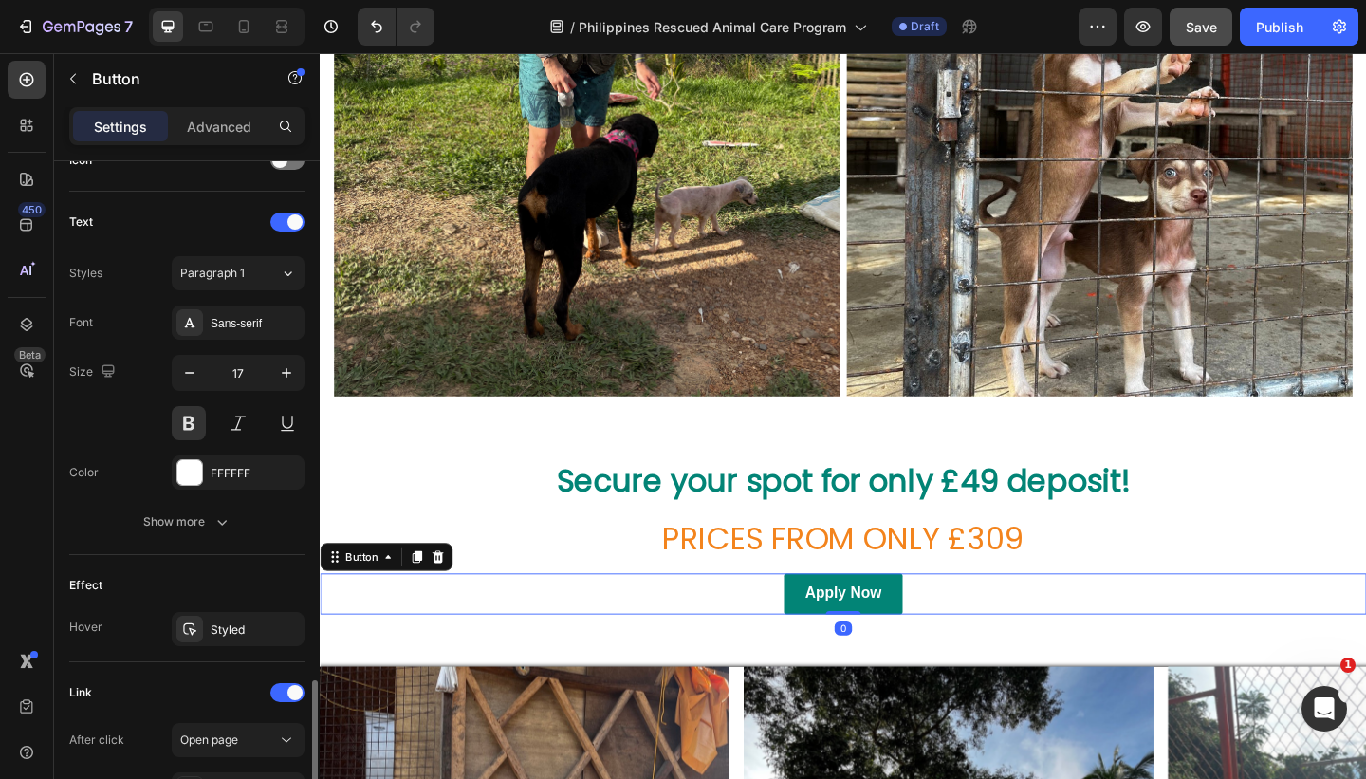
scroll to position [787, 0]
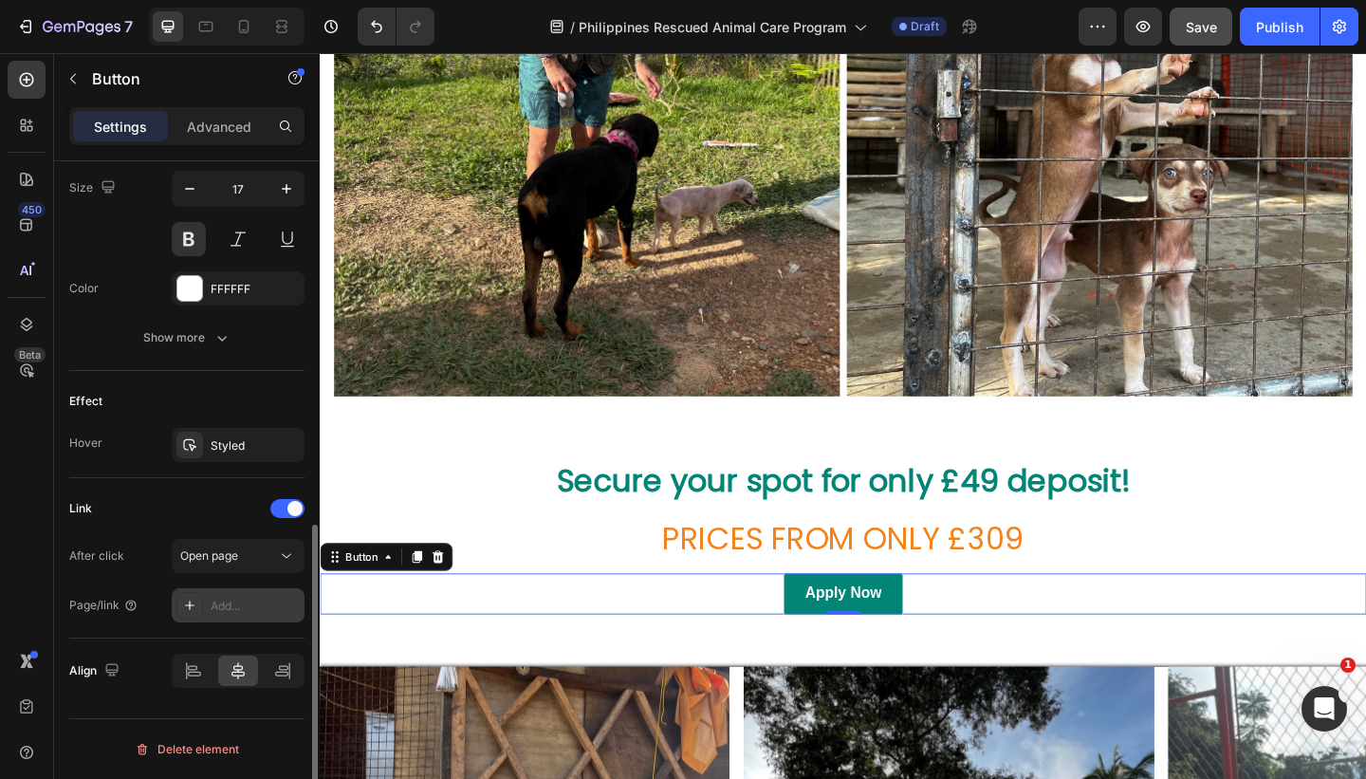
click at [236, 606] on div "Add..." at bounding box center [255, 605] width 89 height 17
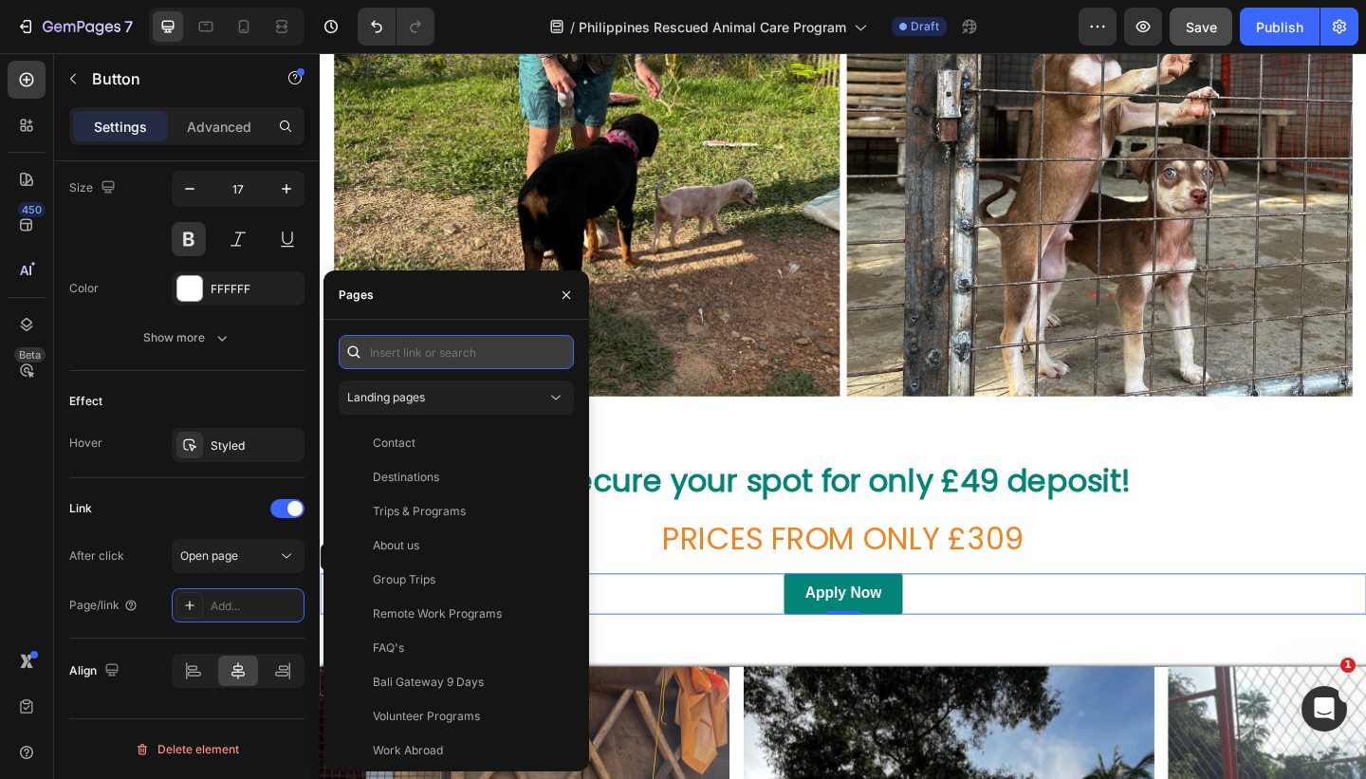
click at [459, 356] on input "text" at bounding box center [456, 352] width 235 height 34
paste input "[URL][DOMAIN_NAME]"
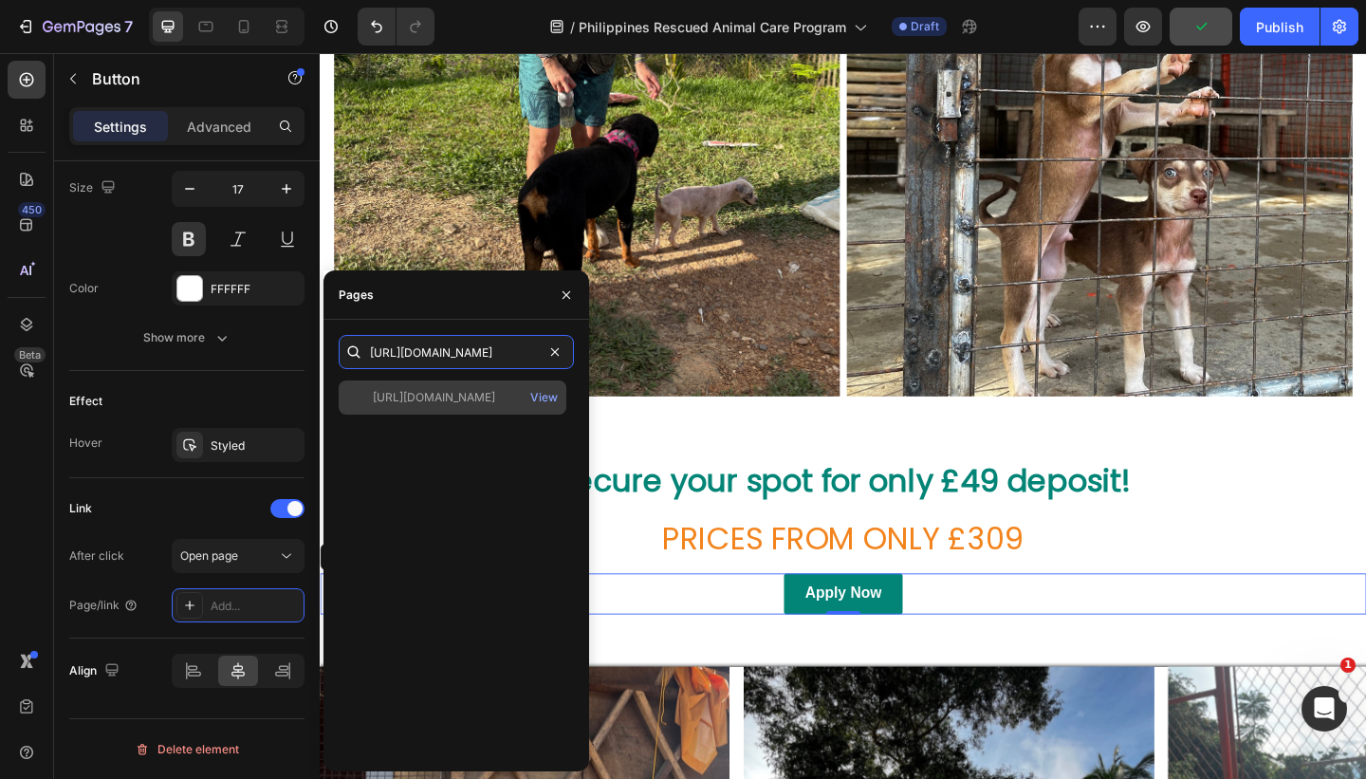
type input "[URL][DOMAIN_NAME]"
click at [445, 395] on div "[URL][DOMAIN_NAME]" at bounding box center [434, 397] width 122 height 17
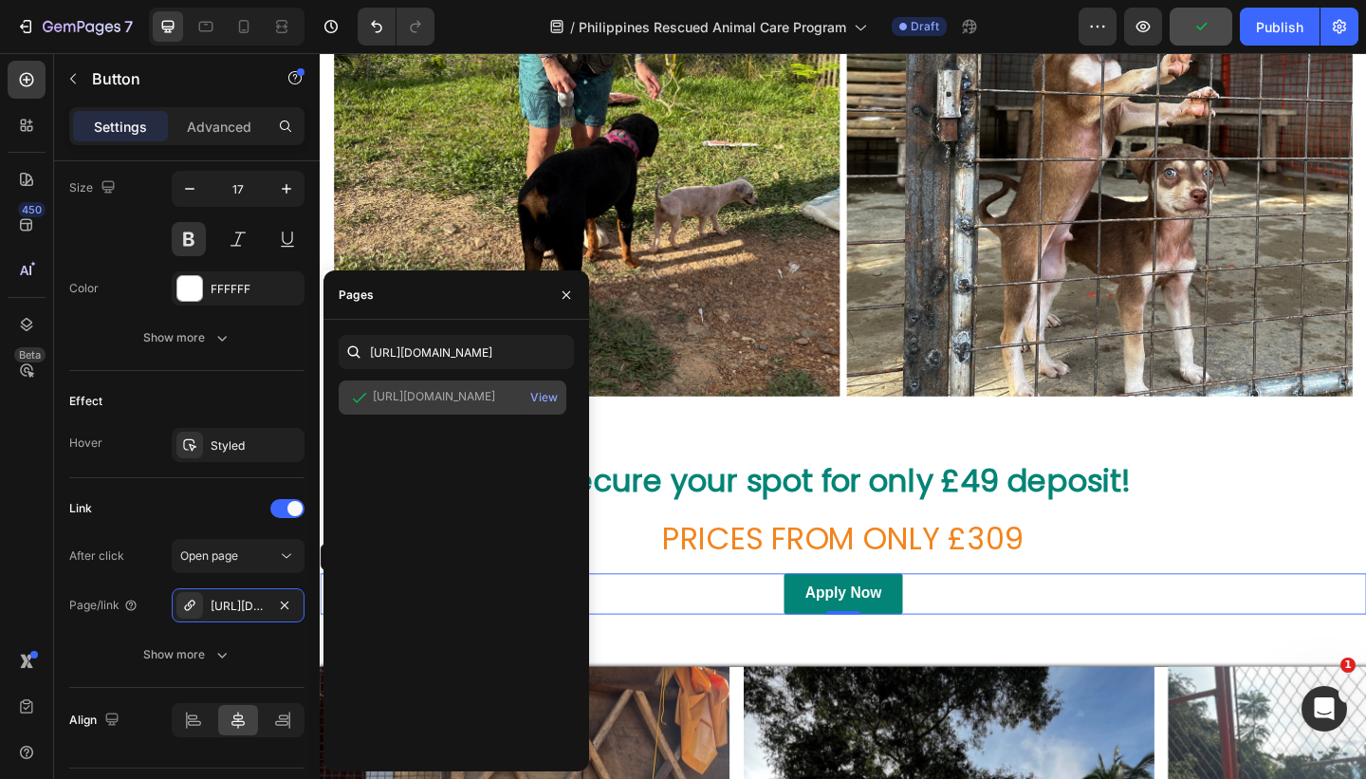
scroll to position [0, 0]
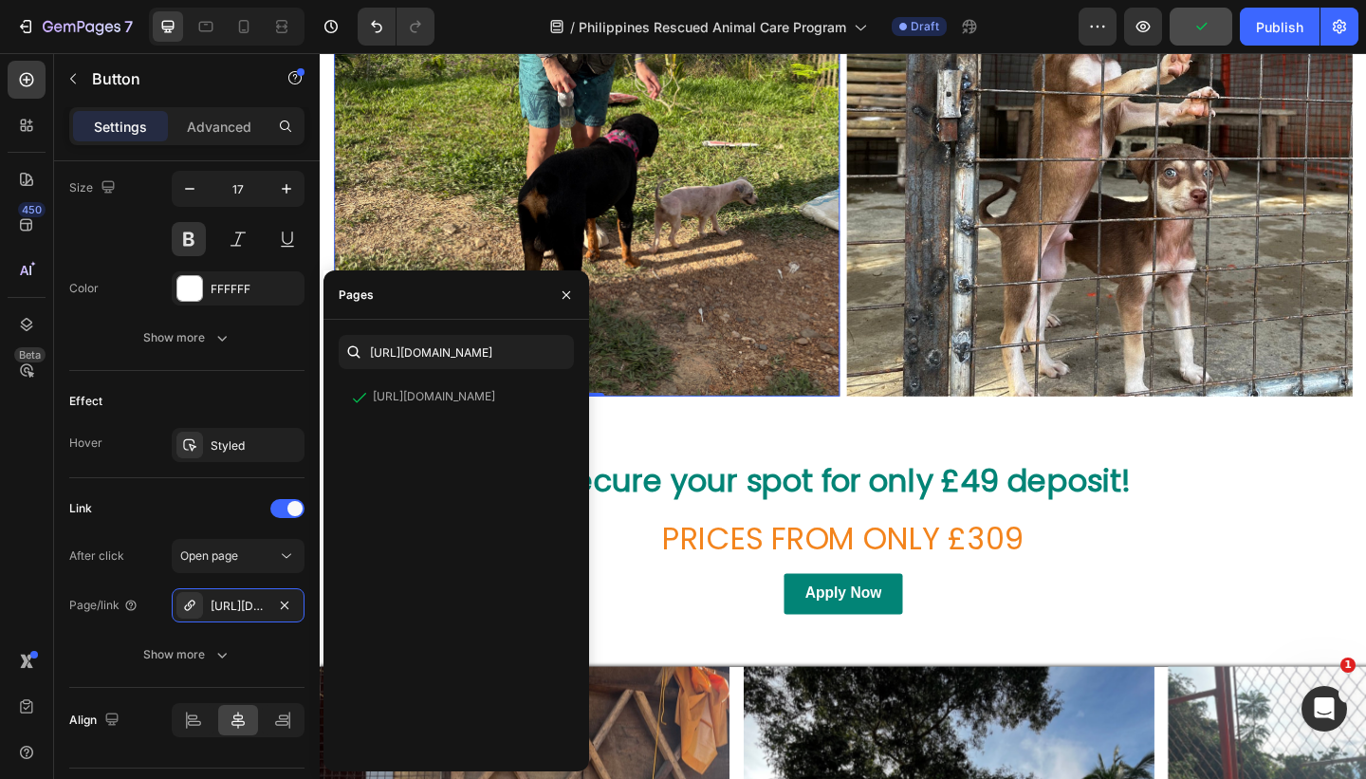
click at [748, 376] on img at bounding box center [610, 118] width 550 height 616
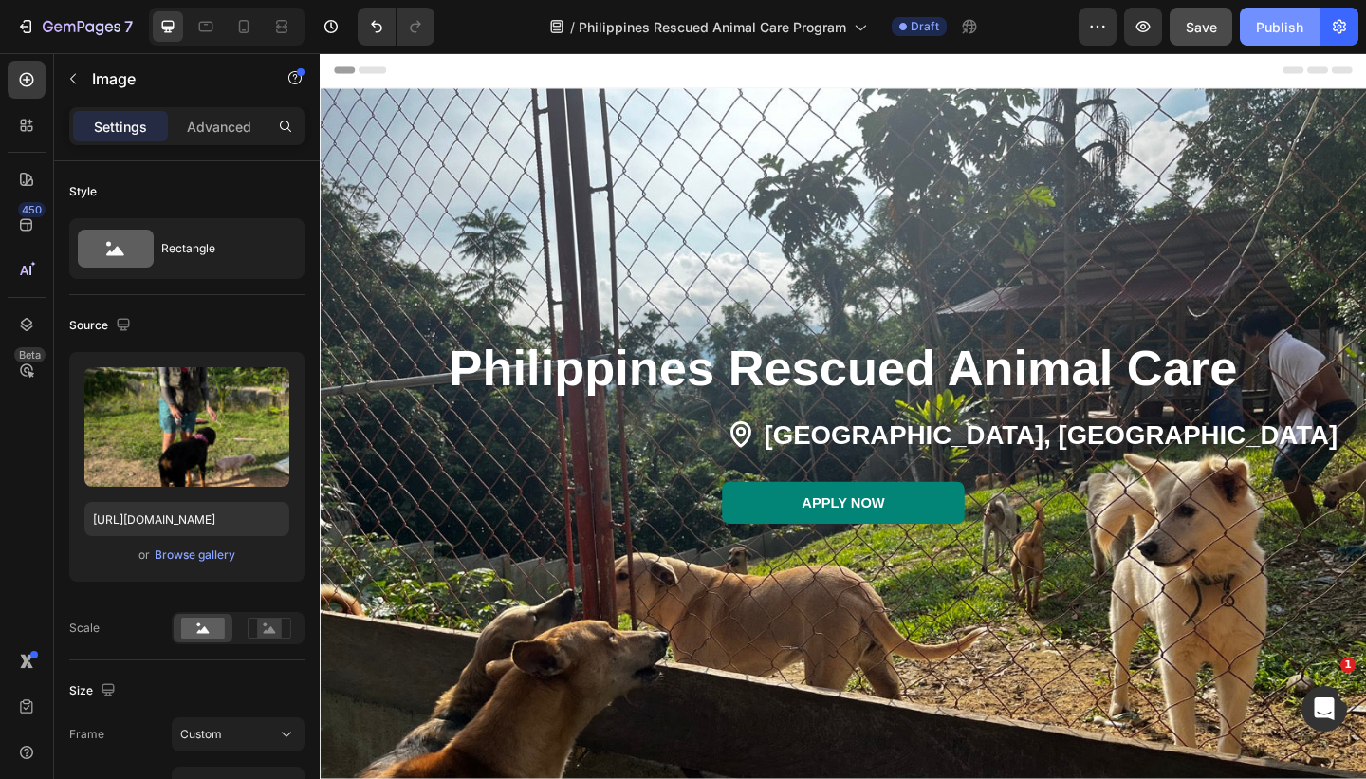
click at [1279, 33] on div "Publish" at bounding box center [1279, 27] width 47 height 20
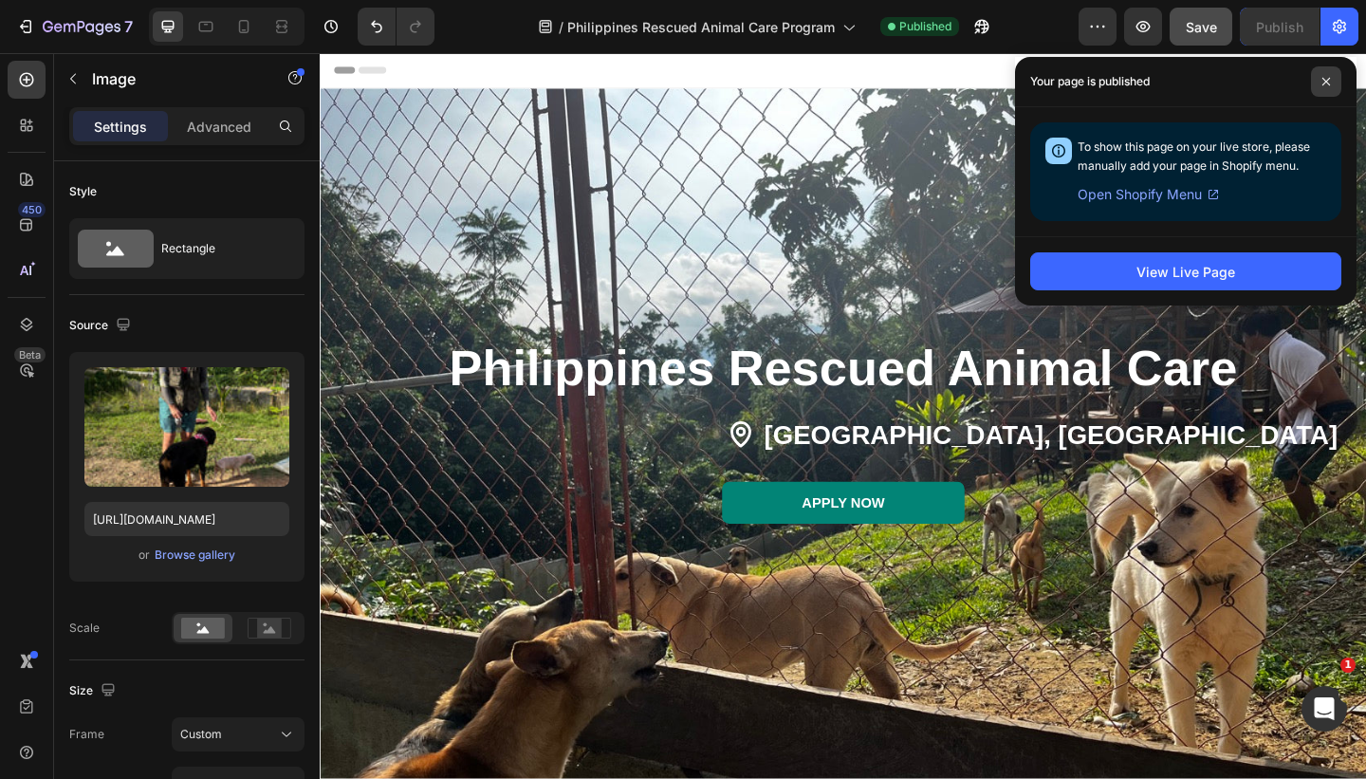
click at [1323, 89] on span at bounding box center [1326, 81] width 30 height 30
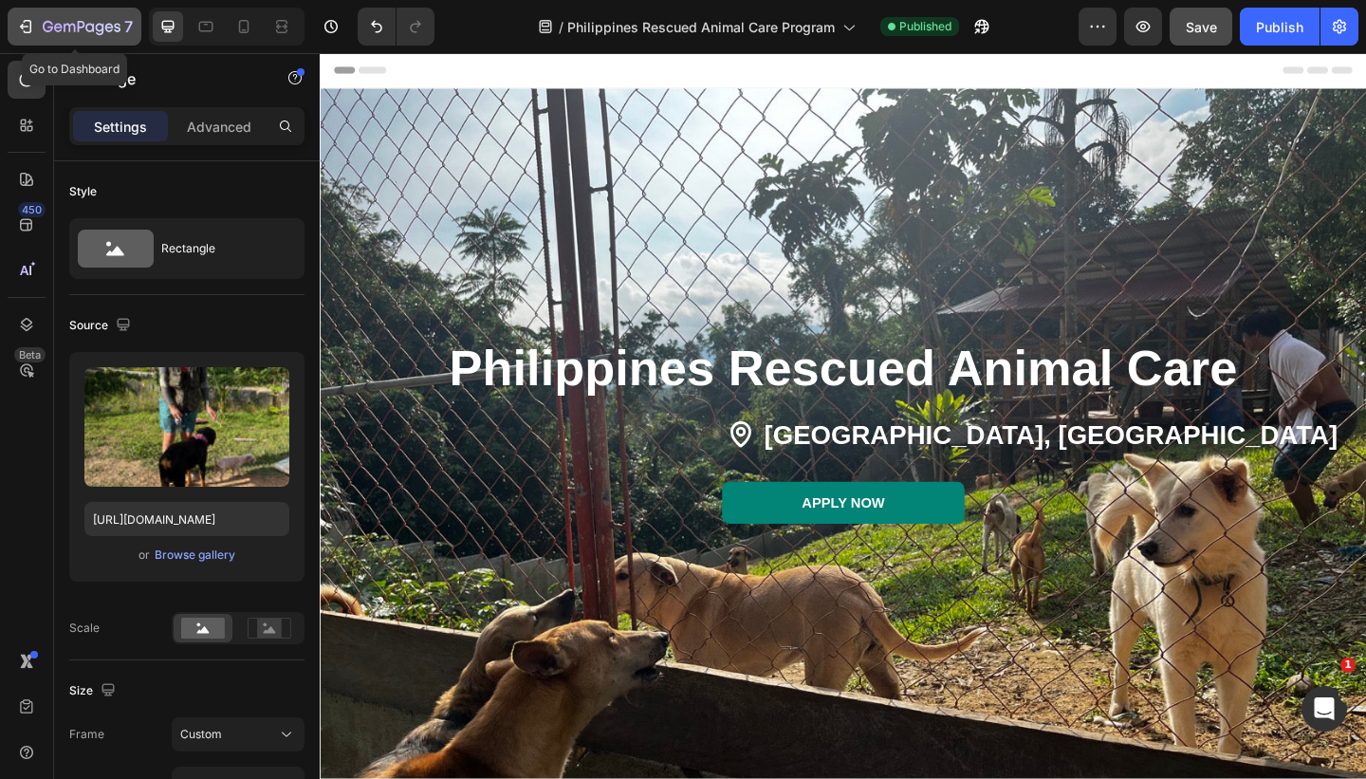
click at [38, 21] on div "7" at bounding box center [74, 26] width 117 height 23
